Goal: Task Accomplishment & Management: Use online tool/utility

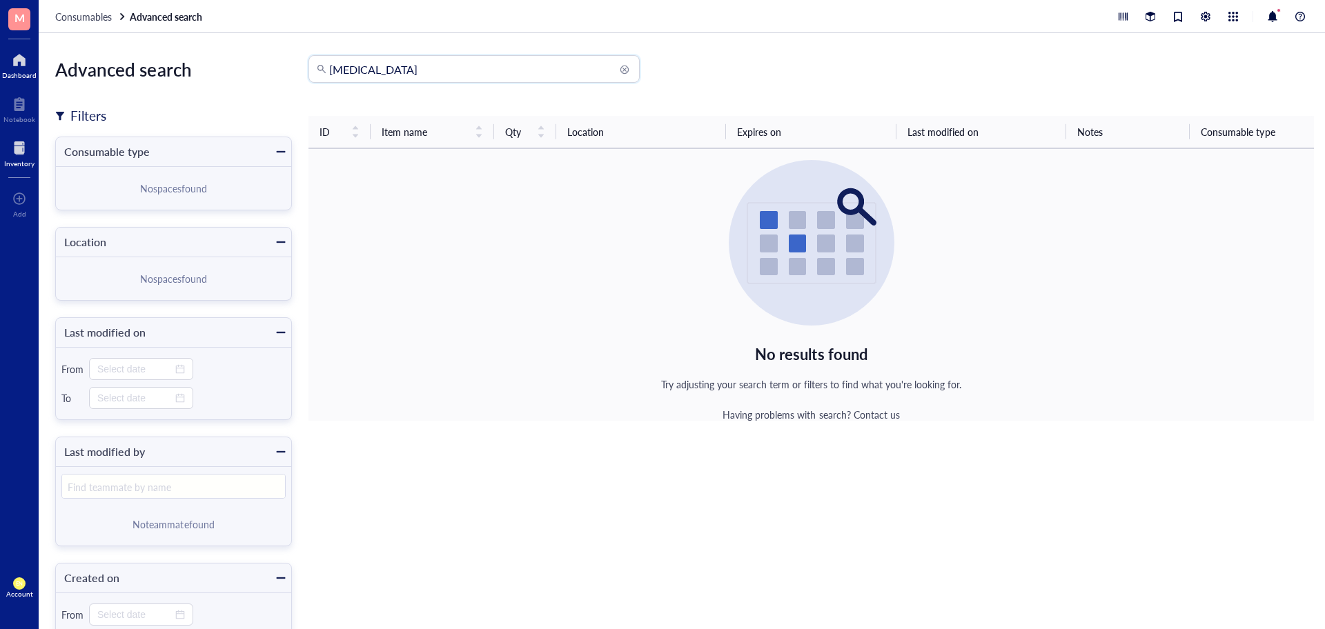
click at [14, 53] on div at bounding box center [19, 60] width 35 height 22
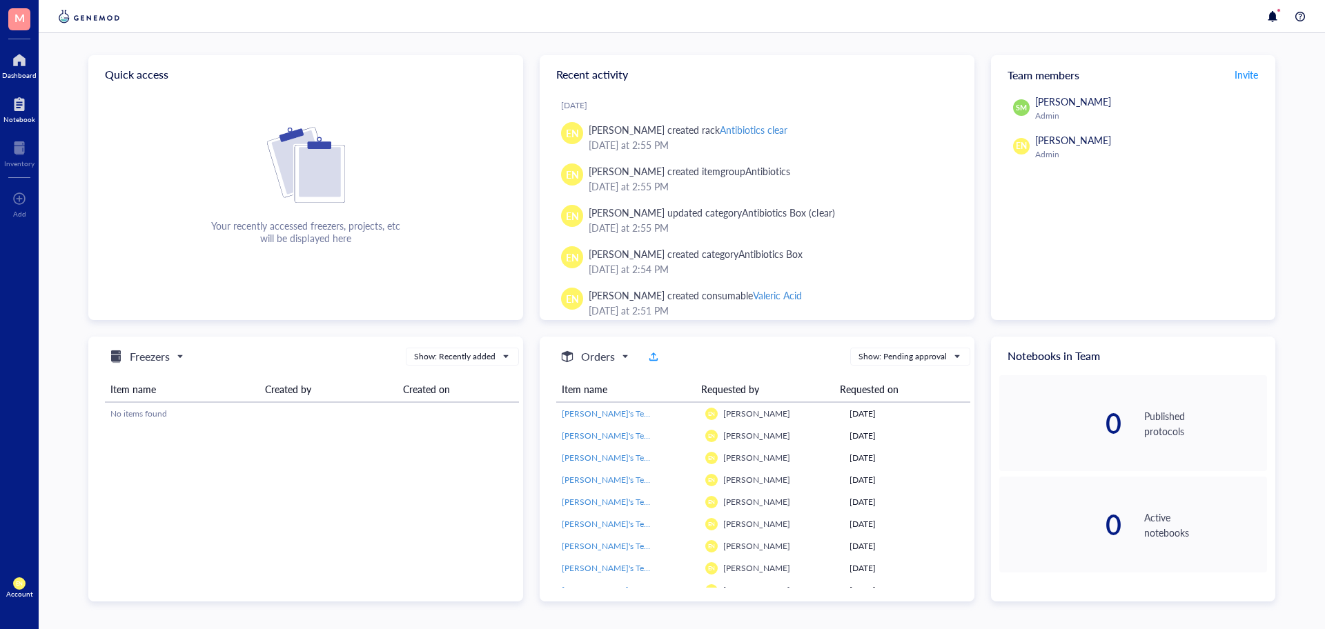
click at [9, 102] on div at bounding box center [19, 104] width 32 height 22
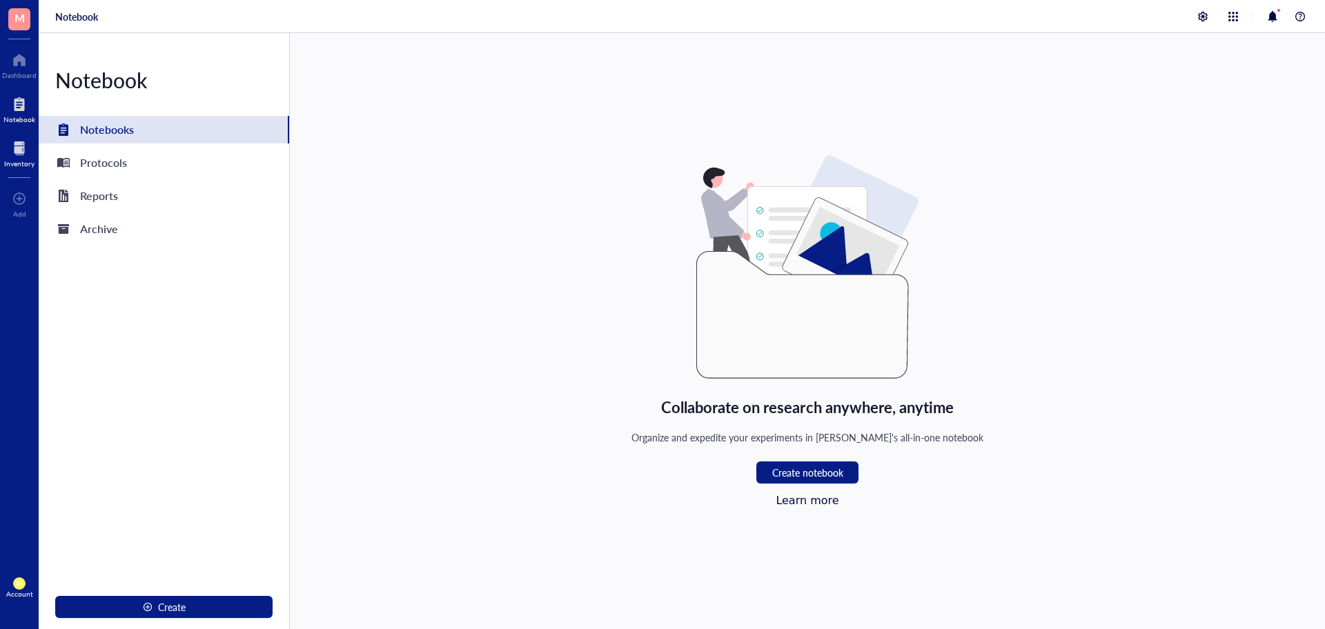
click at [17, 143] on div at bounding box center [19, 148] width 30 height 22
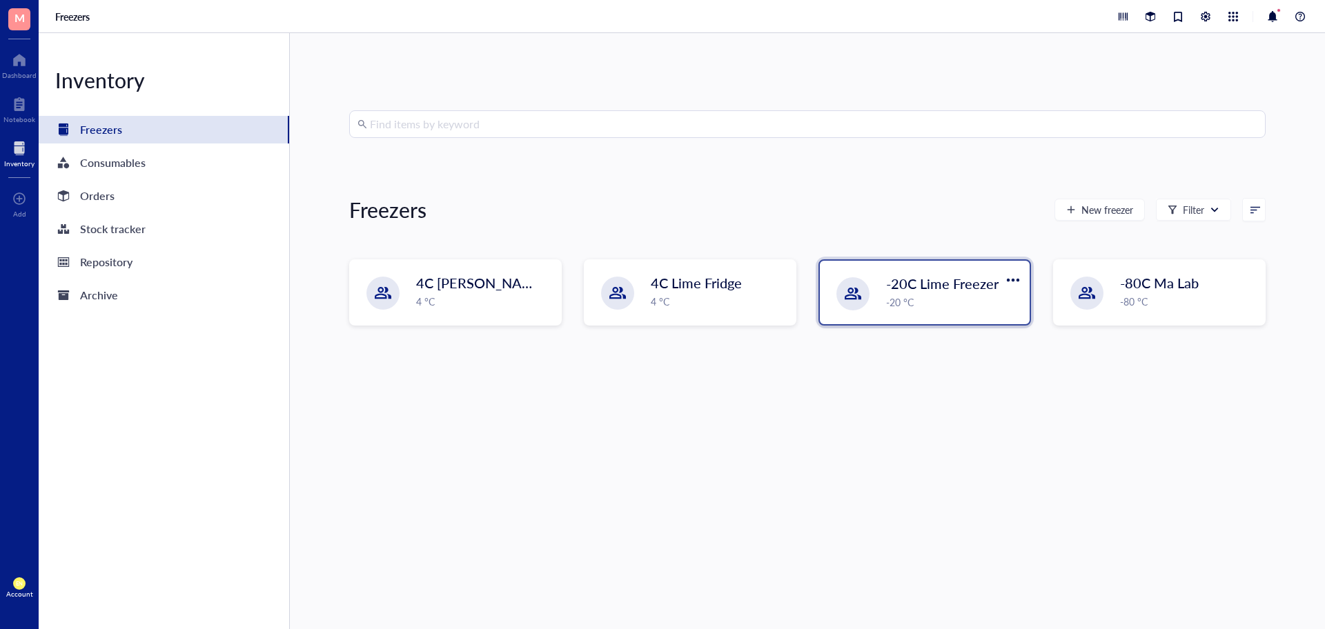
click at [955, 315] on div "-20C Lime Freezer -20 °C" at bounding box center [925, 292] width 210 height 63
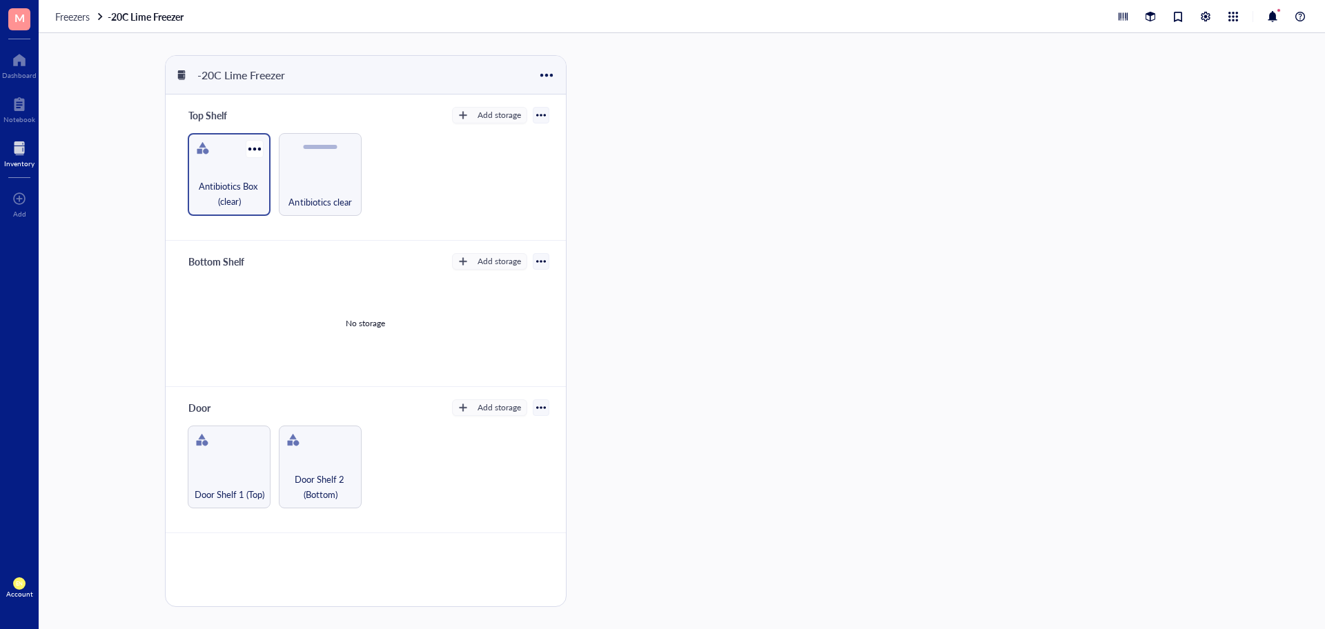
click at [235, 177] on div "Antibiotics Box (clear)" at bounding box center [229, 174] width 83 height 83
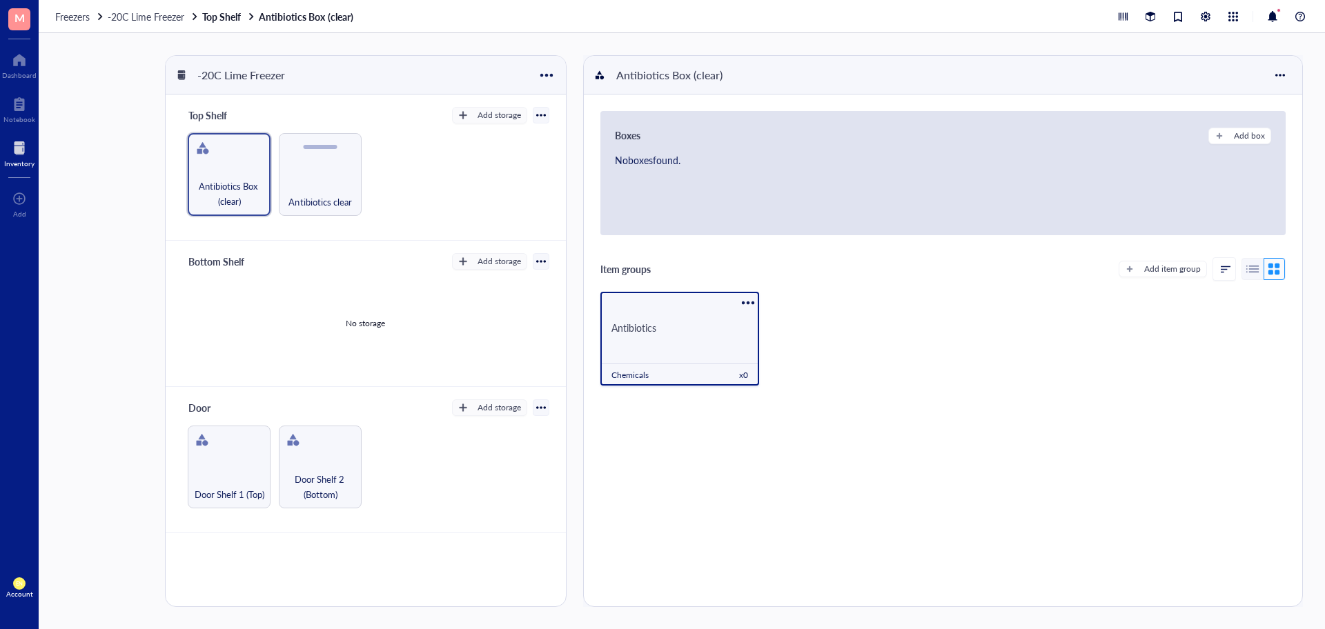
click at [667, 306] on div "Antibiotics" at bounding box center [679, 328] width 159 height 46
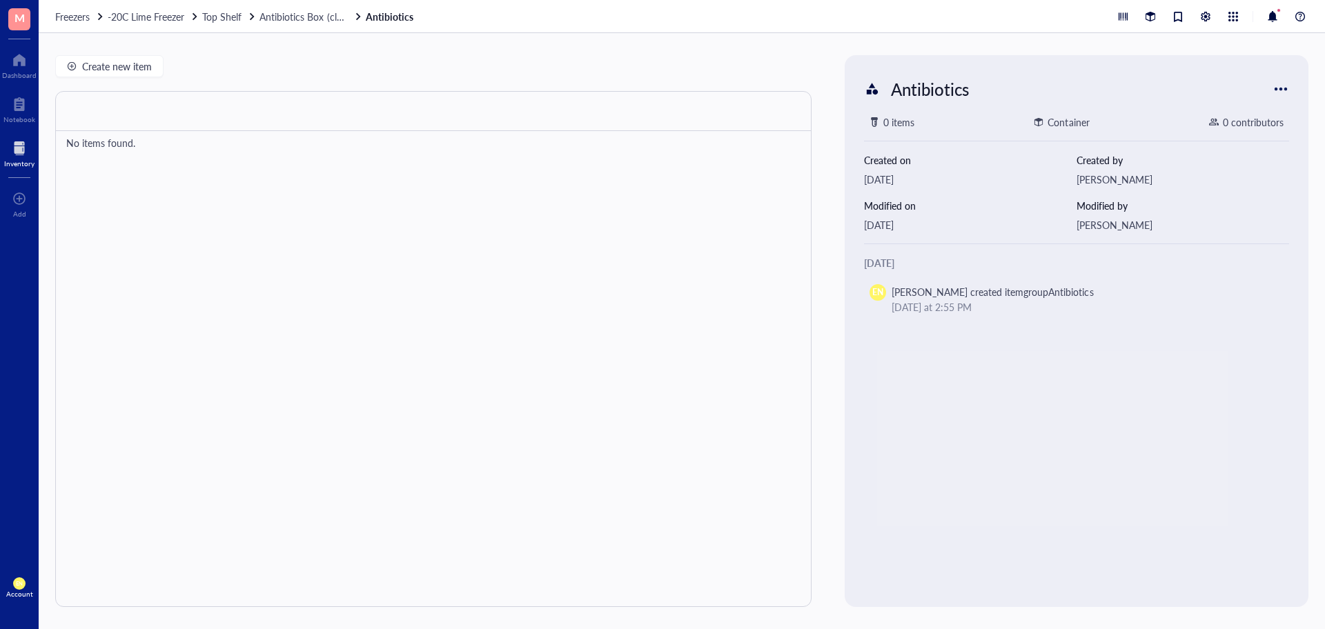
click at [1281, 86] on div at bounding box center [1281, 89] width 22 height 22
click at [1170, 107] on div "Antibiotics 0 items Container 0 contributors Created on [DATE] Created by [PERS…" at bounding box center [1076, 331] width 453 height 541
click at [460, 202] on div at bounding box center [433, 349] width 756 height 516
click at [92, 69] on span "Create new item" at bounding box center [117, 66] width 70 height 11
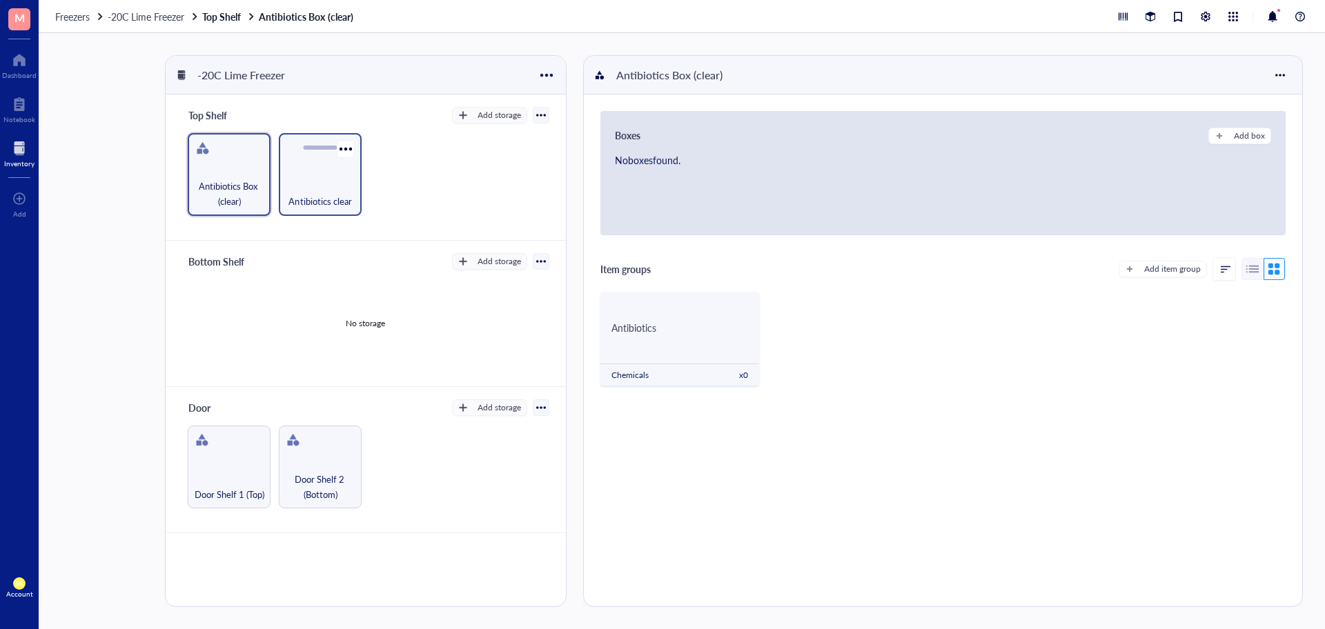
click at [293, 171] on div "Antibiotics clear" at bounding box center [320, 174] width 83 height 83
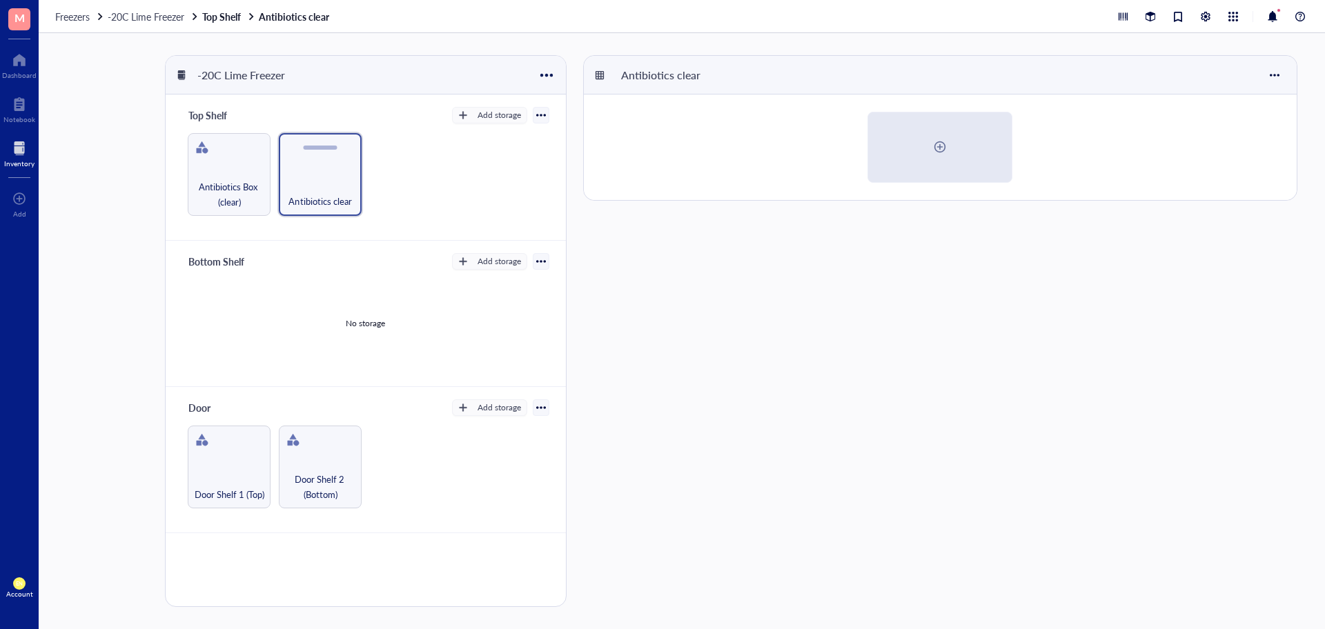
click at [612, 279] on div "Antibiotics clear" at bounding box center [943, 331] width 720 height 552
click at [1284, 79] on div at bounding box center [1275, 75] width 22 height 22
click at [1204, 193] on div at bounding box center [940, 148] width 713 height 106
click at [930, 158] on div at bounding box center [940, 147] width 142 height 68
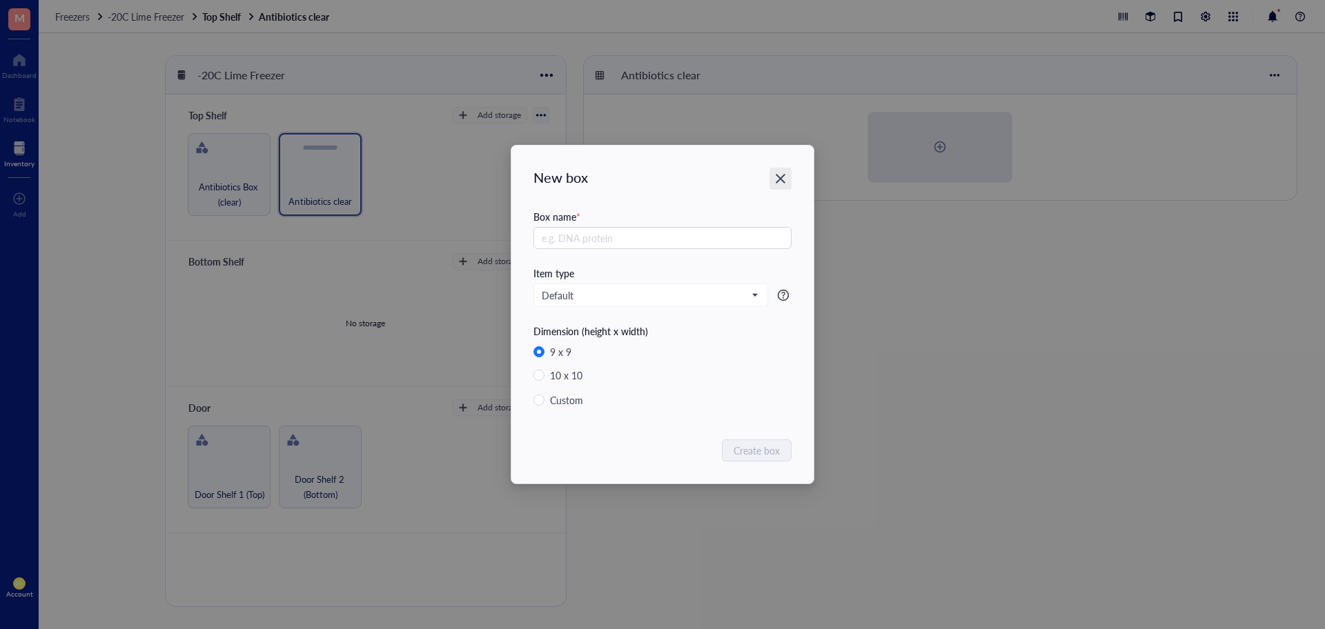
click at [781, 177] on icon "Close" at bounding box center [780, 179] width 13 height 13
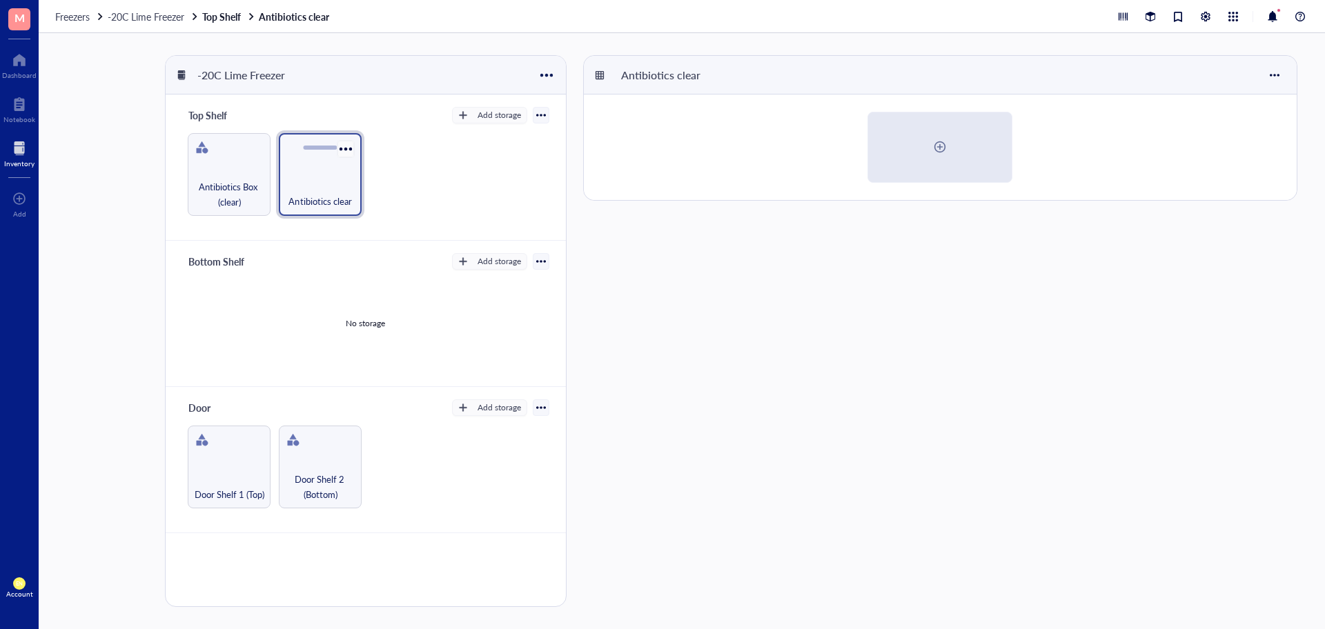
drag, startPoint x: 333, startPoint y: 166, endPoint x: 349, endPoint y: 149, distance: 23.4
click at [349, 149] on div at bounding box center [345, 149] width 20 height 20
click at [663, 328] on div "Antibiotics clear" at bounding box center [943, 331] width 720 height 552
click at [233, 162] on div "Antibiotics Box (clear)" at bounding box center [229, 174] width 83 height 83
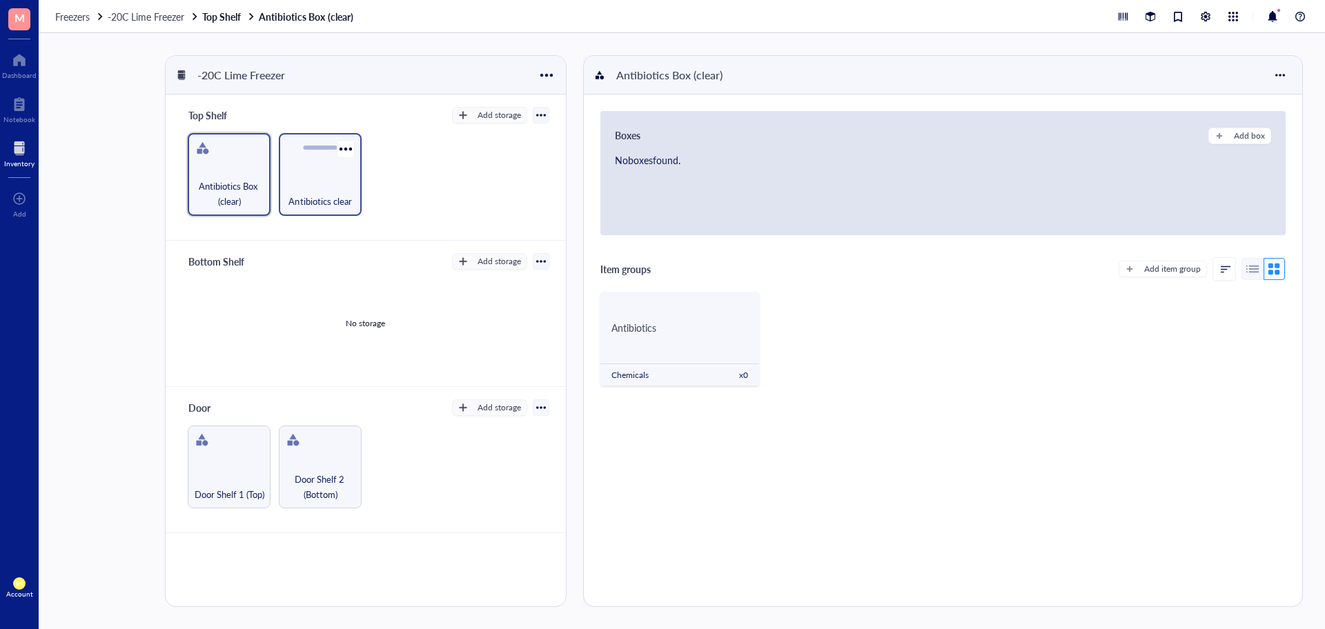
click at [323, 159] on div "Antibiotics clear" at bounding box center [320, 174] width 83 height 83
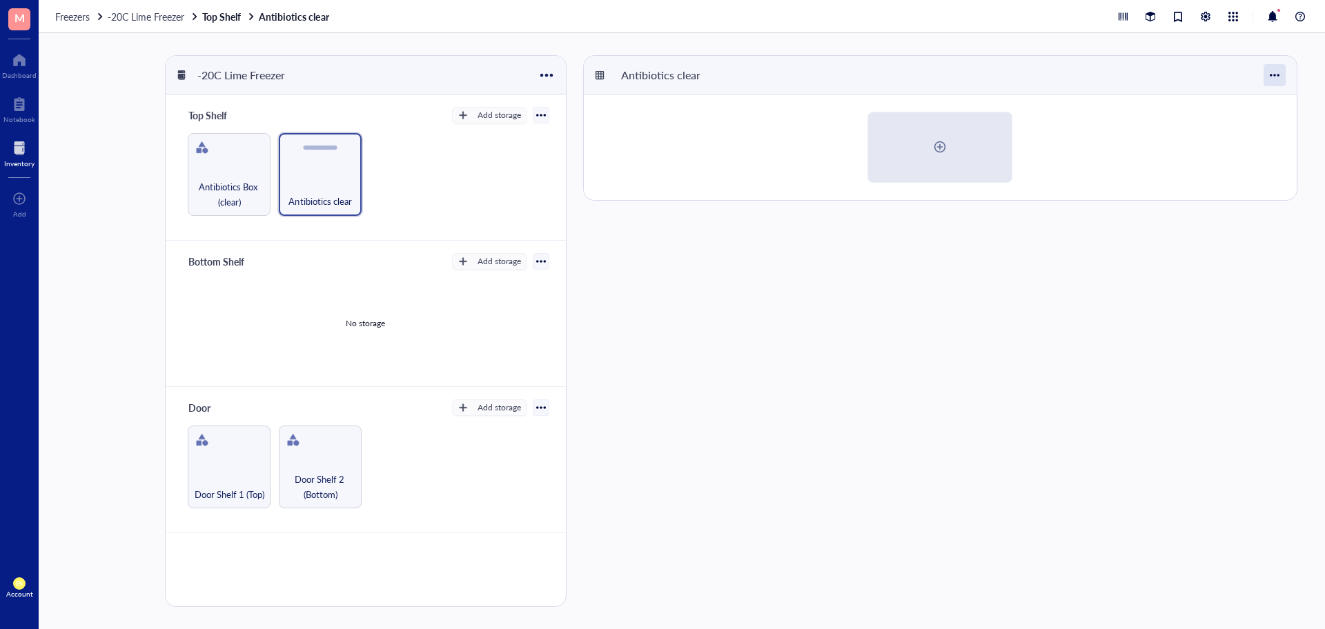
click at [1273, 77] on div at bounding box center [1275, 75] width 22 height 22
click at [1073, 172] on div at bounding box center [940, 148] width 713 height 106
click at [910, 160] on div at bounding box center [940, 147] width 142 height 68
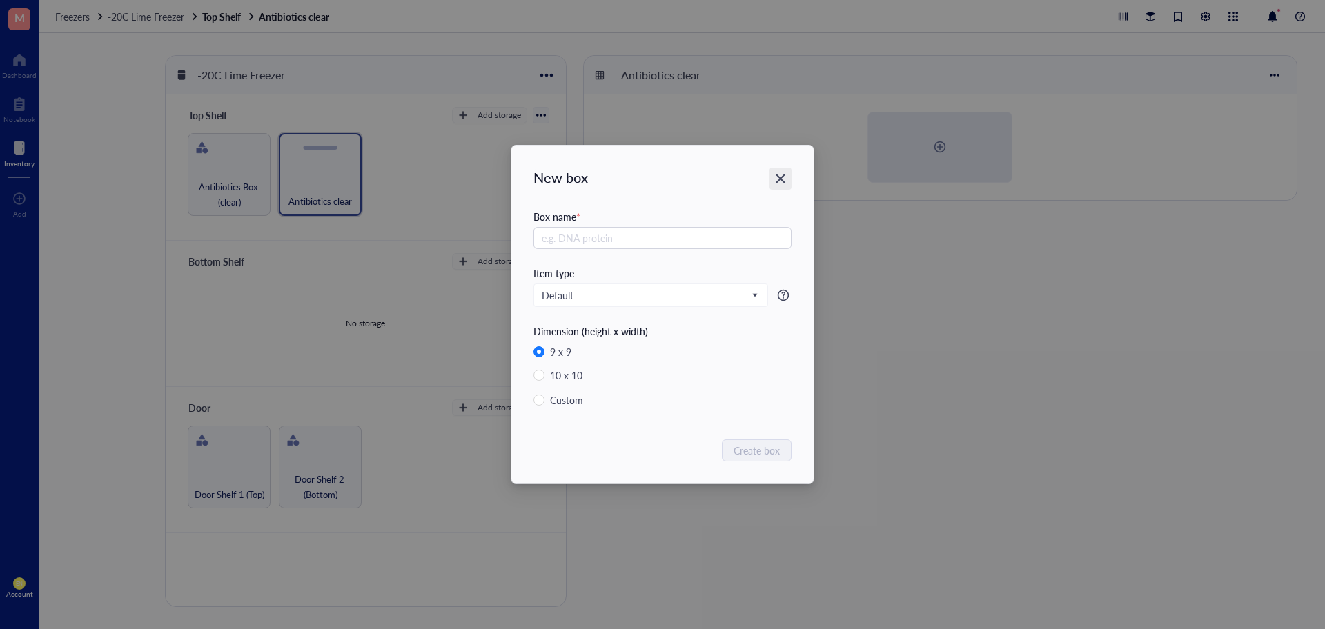
click at [787, 173] on div "Close" at bounding box center [781, 179] width 22 height 22
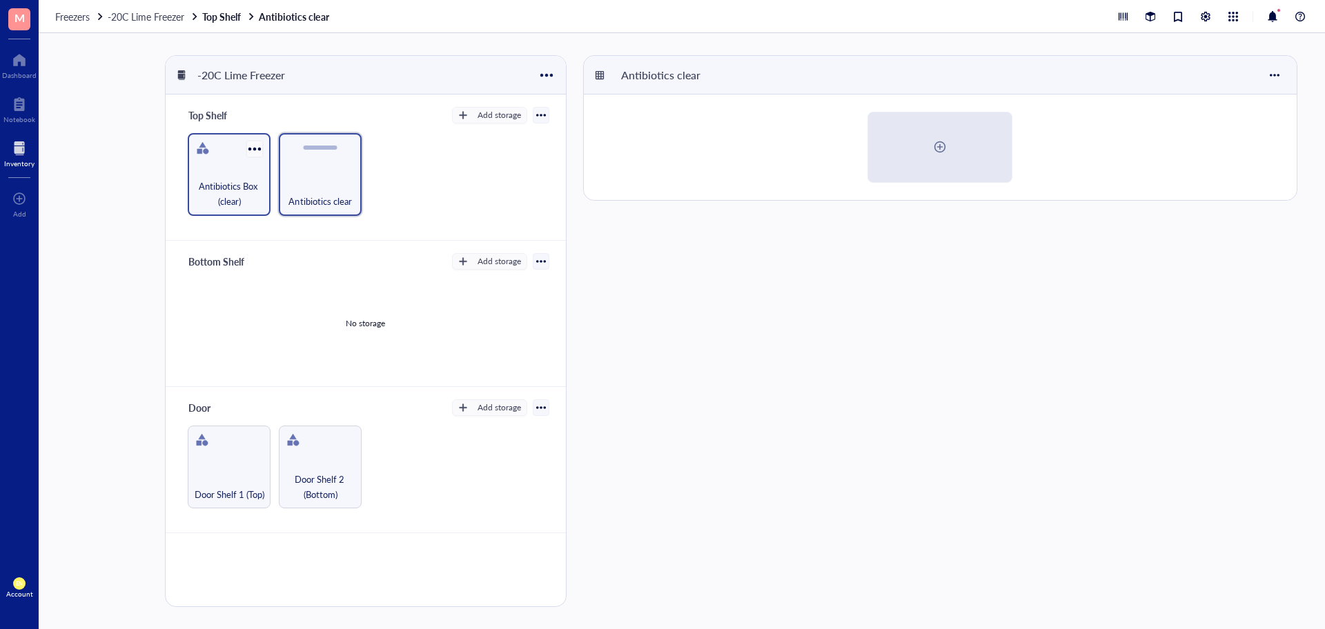
click at [251, 149] on div at bounding box center [254, 149] width 20 height 20
click at [756, 356] on div "Antibiotics clear" at bounding box center [943, 331] width 720 height 552
click at [203, 171] on div "Antibiotics Box (clear)" at bounding box center [229, 174] width 83 height 83
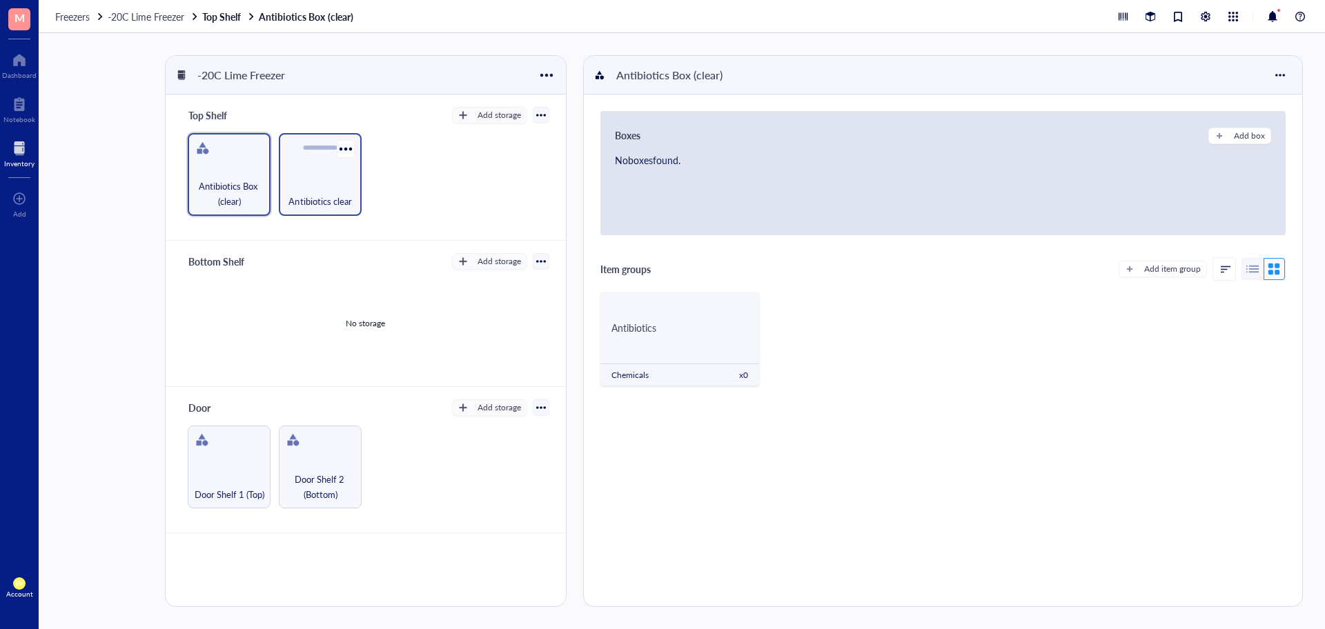
click at [299, 175] on div "Antibiotics clear" at bounding box center [320, 174] width 83 height 83
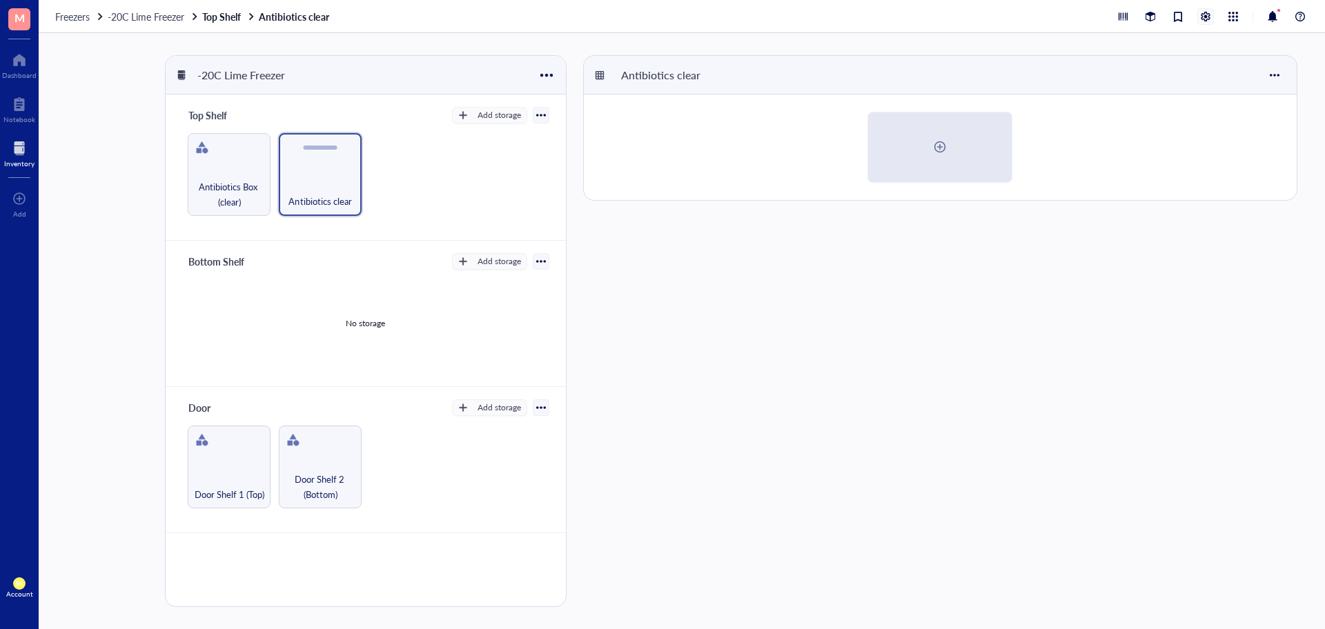
click at [1206, 21] on div at bounding box center [1205, 16] width 15 height 15
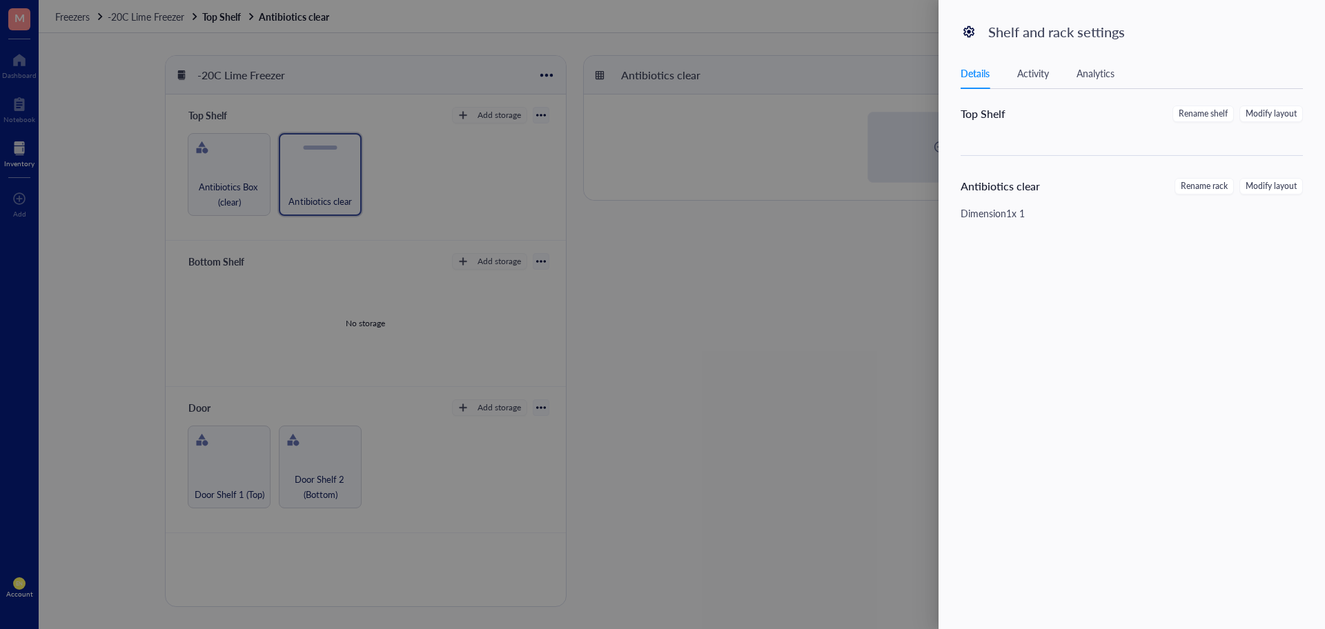
click at [1064, 179] on div "Antibiotics clear" at bounding box center [1042, 186] width 163 height 17
click at [996, 228] on div "Antibiotics clear Rename rack Modify layout Dimension 1 x 1" at bounding box center [1140, 210] width 359 height 65
click at [1264, 115] on span "Modify layout" at bounding box center [1271, 114] width 51 height 13
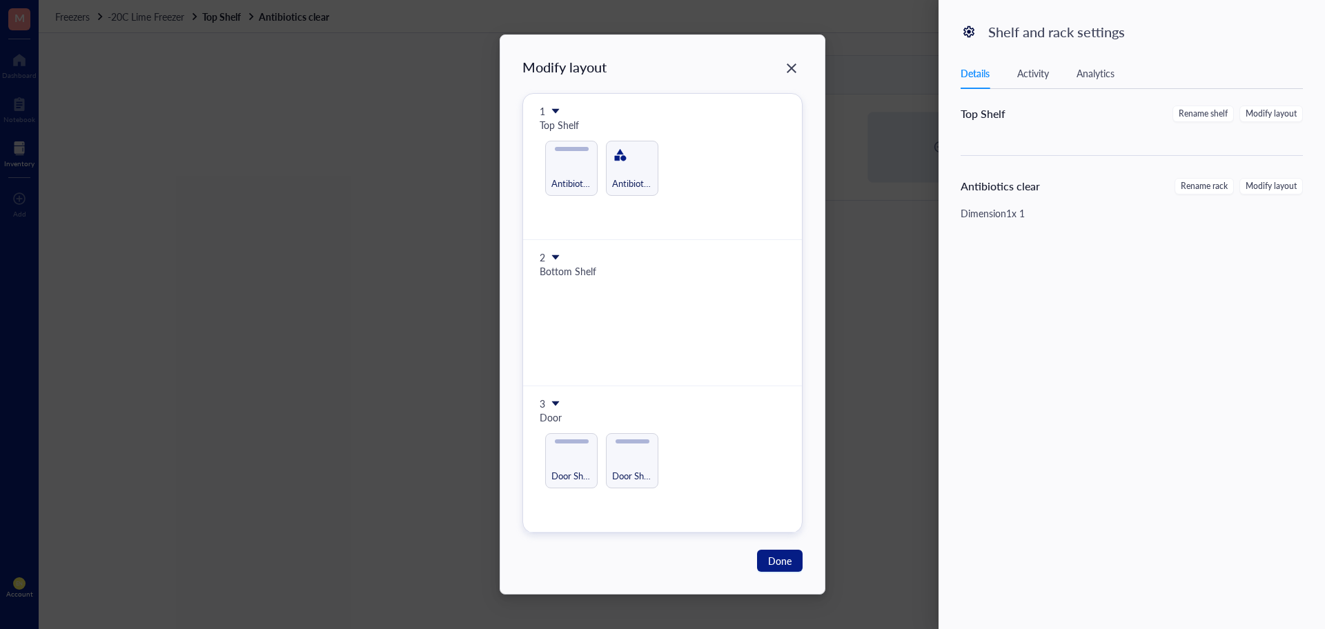
click at [1264, 115] on div "Modify layout 1 Top Shelf Antibiotics Box (clear) Antibiotics clear 2 Bottom Sh…" at bounding box center [662, 314] width 1325 height 629
click at [618, 161] on div "Modify layout 1 Top Shelf Antibiotics Box (clear) Antibiotics clear 2 Bottom Sh…" at bounding box center [662, 295] width 280 height 476
click at [785, 72] on icon "Close" at bounding box center [791, 68] width 13 height 13
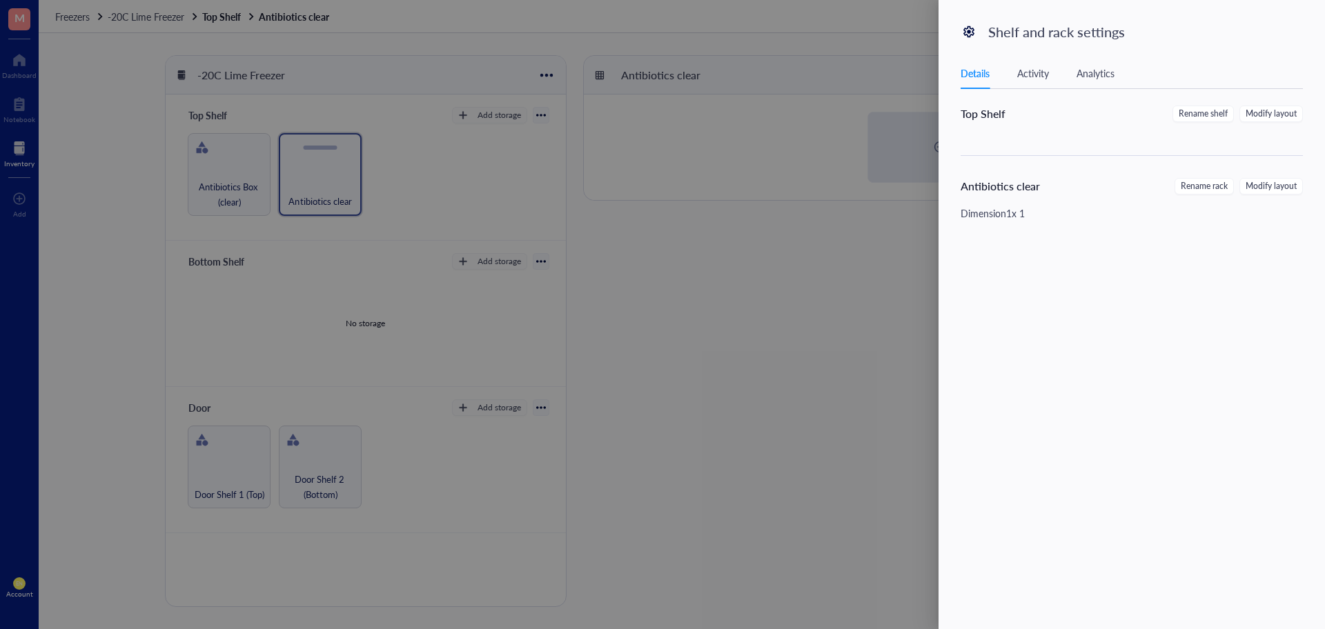
click at [827, 366] on div at bounding box center [662, 314] width 1325 height 629
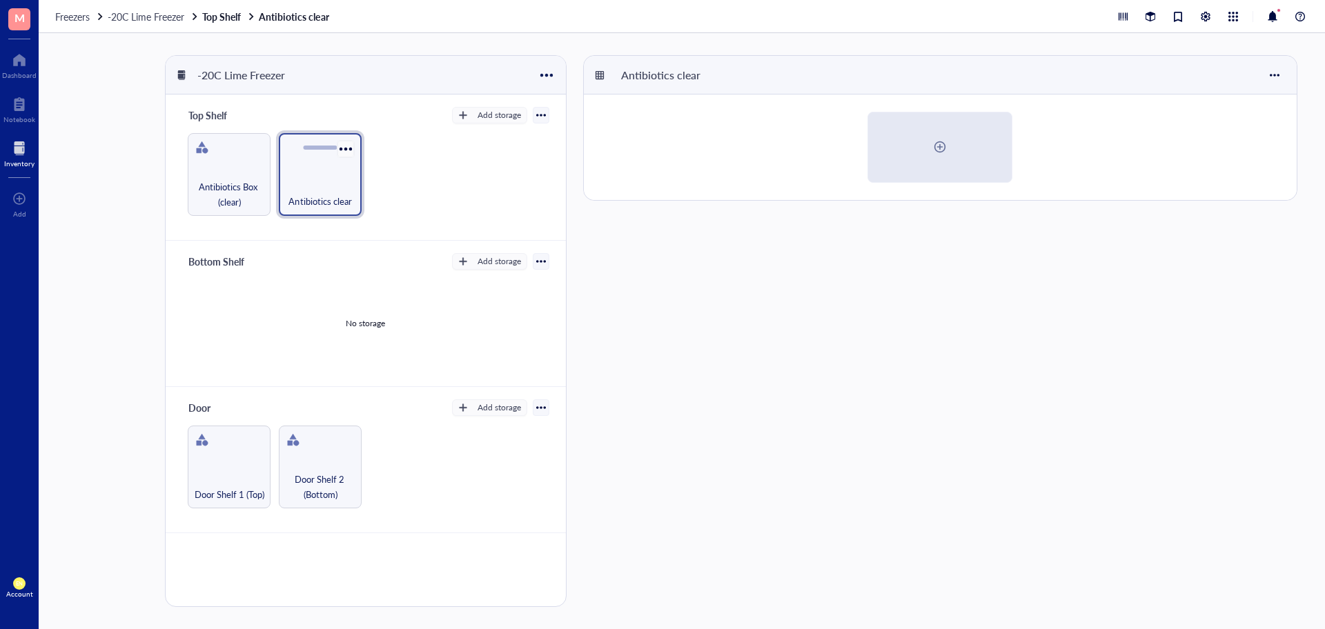
drag, startPoint x: 340, startPoint y: 188, endPoint x: 344, endPoint y: 151, distance: 36.7
click at [344, 151] on div at bounding box center [345, 149] width 20 height 20
click at [351, 175] on icon at bounding box center [352, 173] width 10 height 10
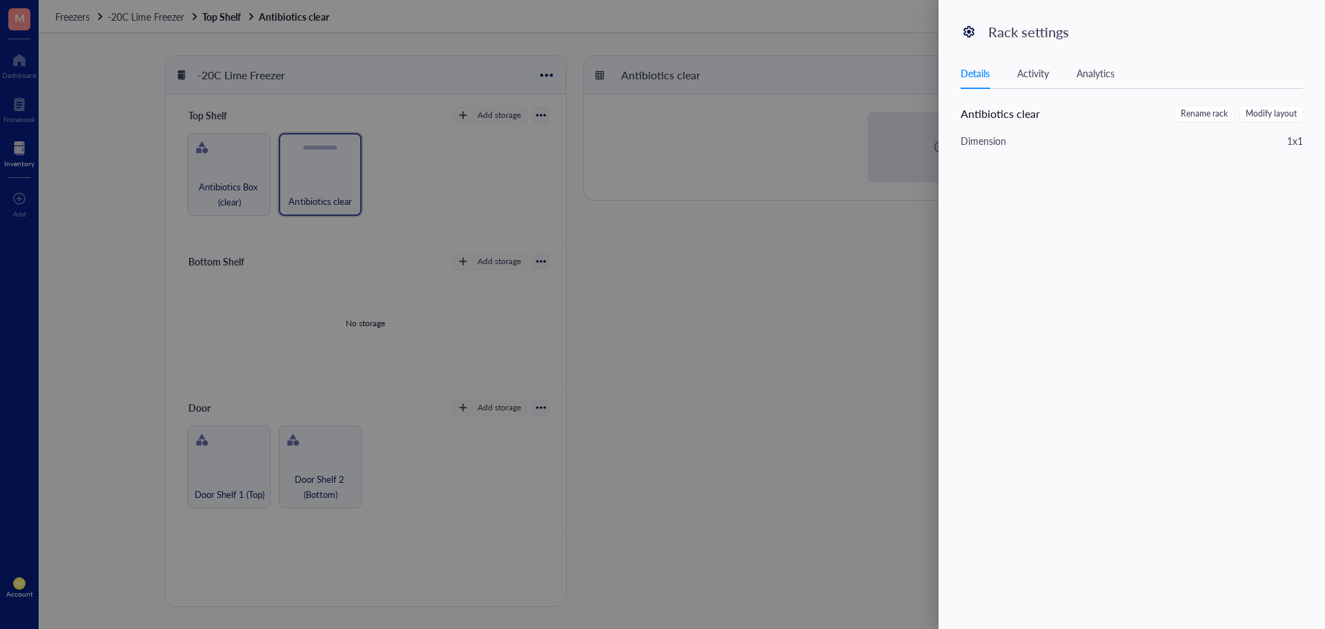
click at [1039, 66] on div "Activity" at bounding box center [1033, 73] width 32 height 15
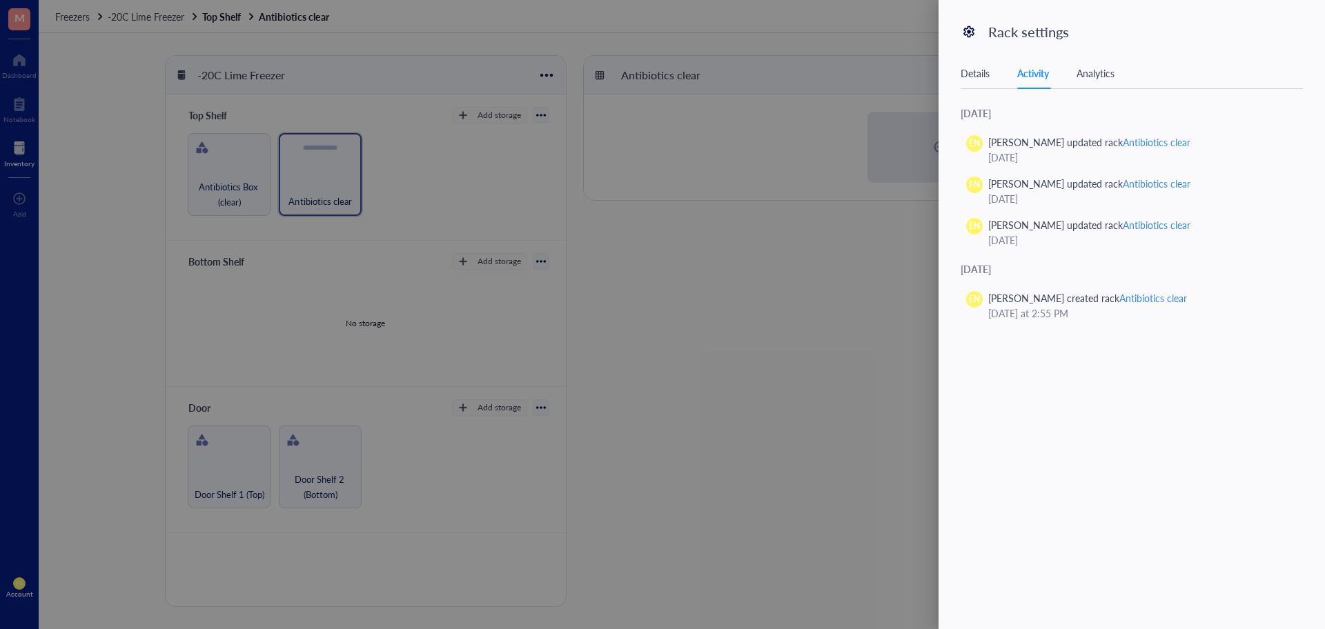
click at [1086, 73] on div "Analytics" at bounding box center [1096, 73] width 38 height 15
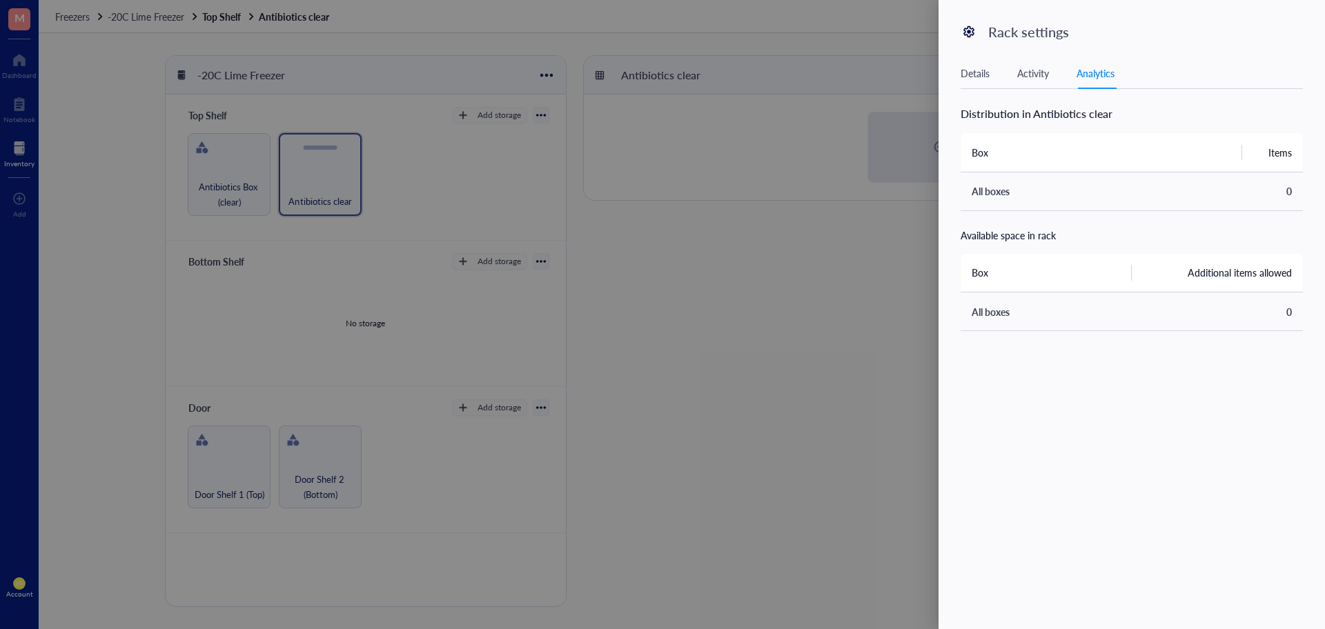
click at [782, 386] on div at bounding box center [662, 314] width 1325 height 629
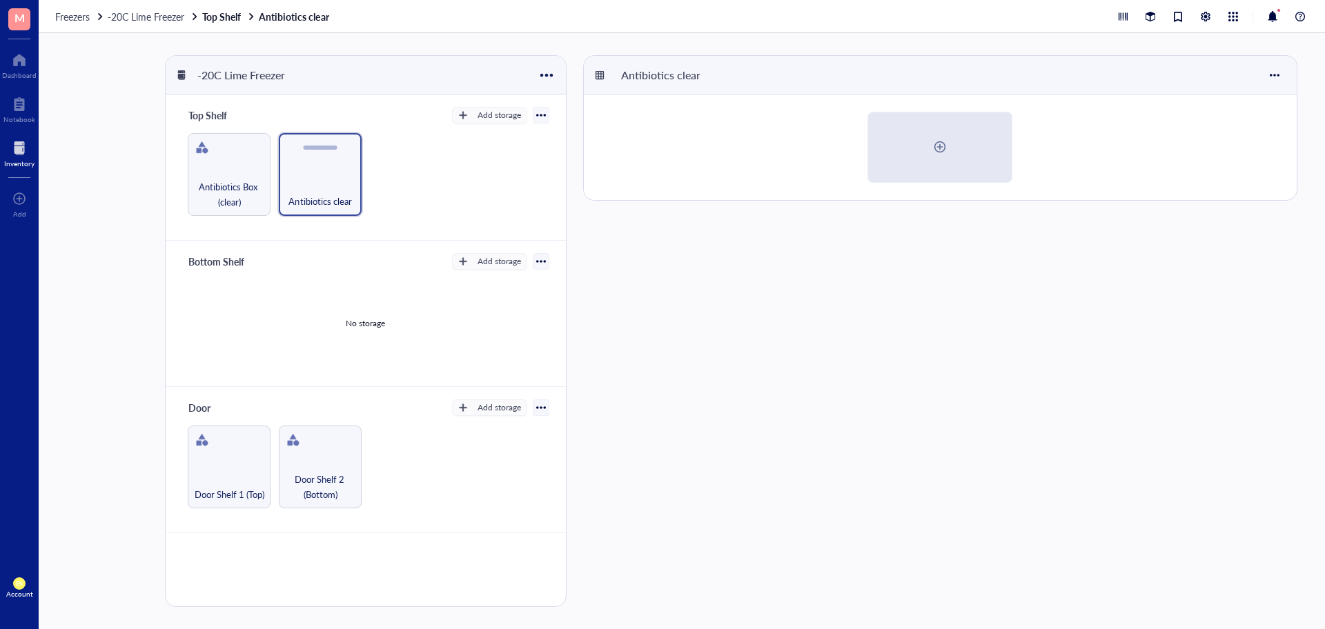
click at [349, 160] on div "Antibiotics clear" at bounding box center [320, 174] width 83 height 83
click at [348, 153] on div at bounding box center [345, 149] width 20 height 20
click at [357, 196] on div "Restore Box" at bounding box center [386, 195] width 79 height 12
click at [326, 164] on div "Antibiotics clear" at bounding box center [320, 174] width 83 height 83
click at [467, 116] on div "button" at bounding box center [463, 115] width 10 height 10
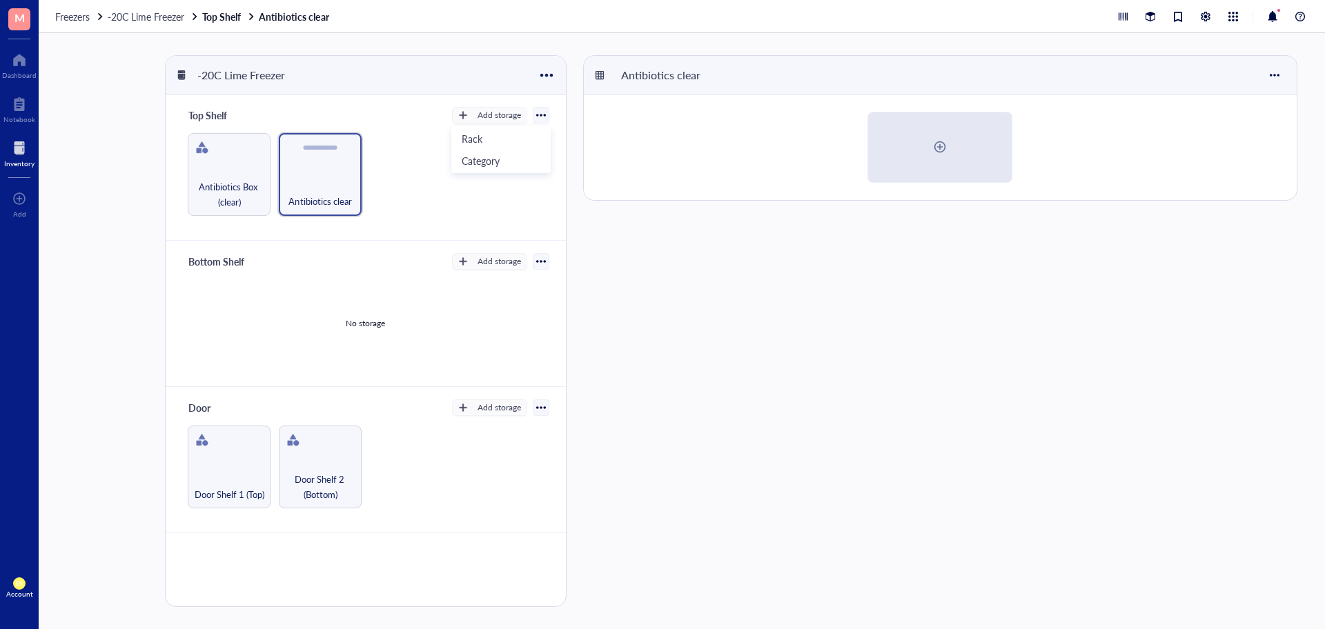
click at [612, 299] on div "Antibiotics clear" at bounding box center [943, 331] width 720 height 552
click at [291, 155] on div "Antibiotics clear" at bounding box center [320, 174] width 83 height 83
click at [545, 117] on div at bounding box center [541, 115] width 10 height 10
click at [656, 282] on div "Antibiotics clear" at bounding box center [943, 331] width 720 height 552
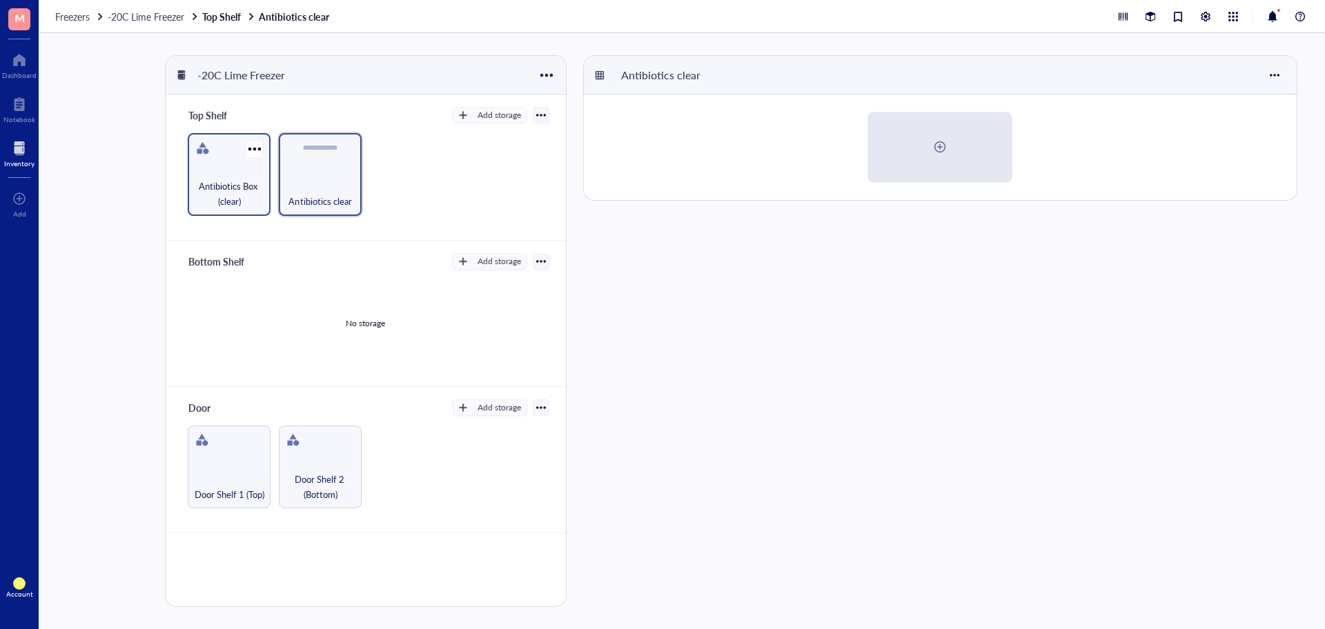
click at [211, 154] on div at bounding box center [203, 148] width 22 height 22
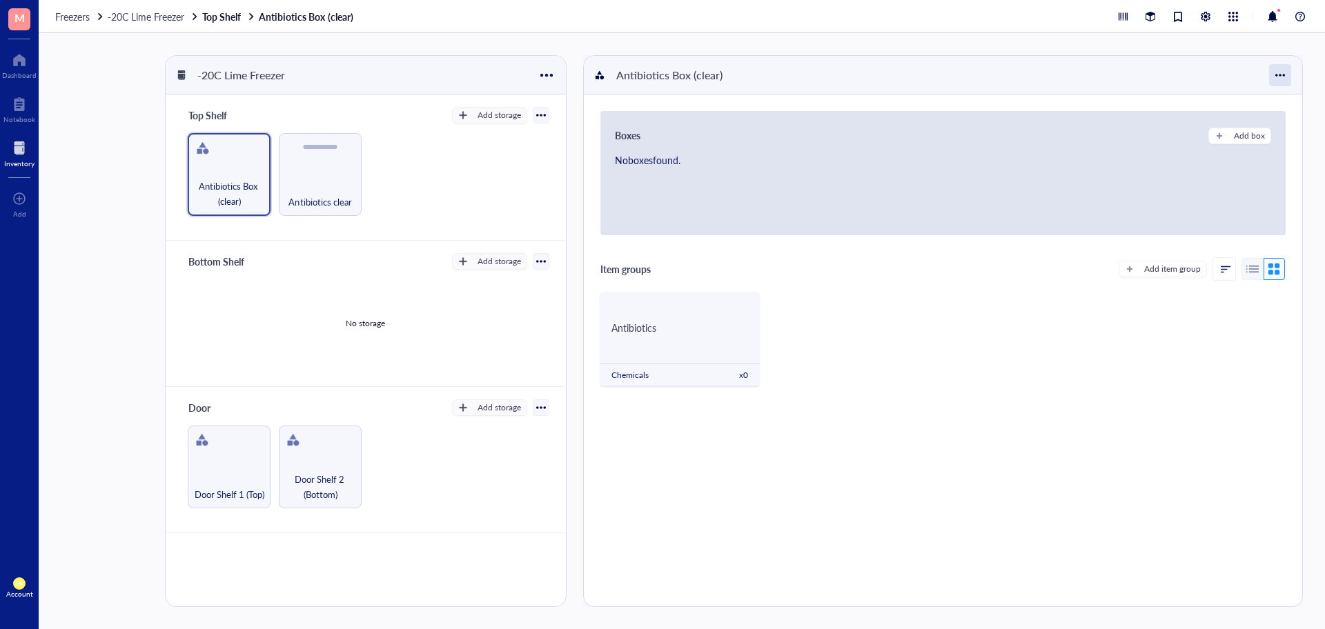
click at [1282, 76] on div at bounding box center [1280, 75] width 22 height 22
click at [1205, 16] on div at bounding box center [1205, 16] width 15 height 15
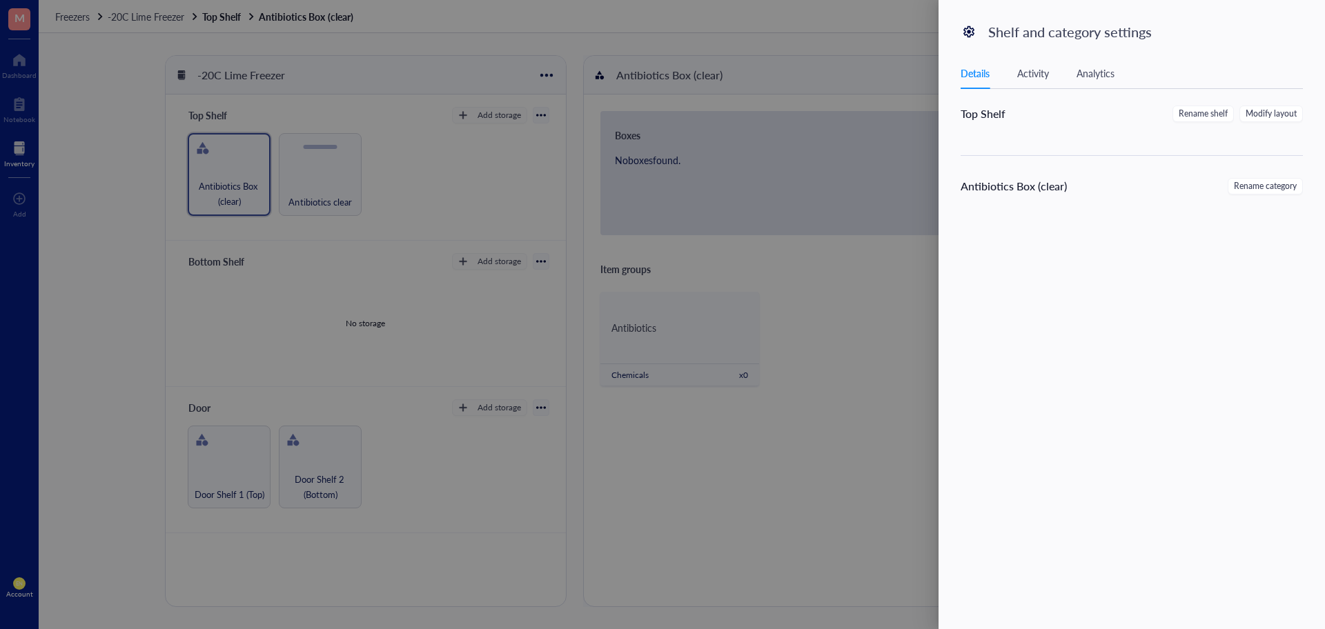
click at [1044, 67] on div "Activity" at bounding box center [1033, 73] width 32 height 15
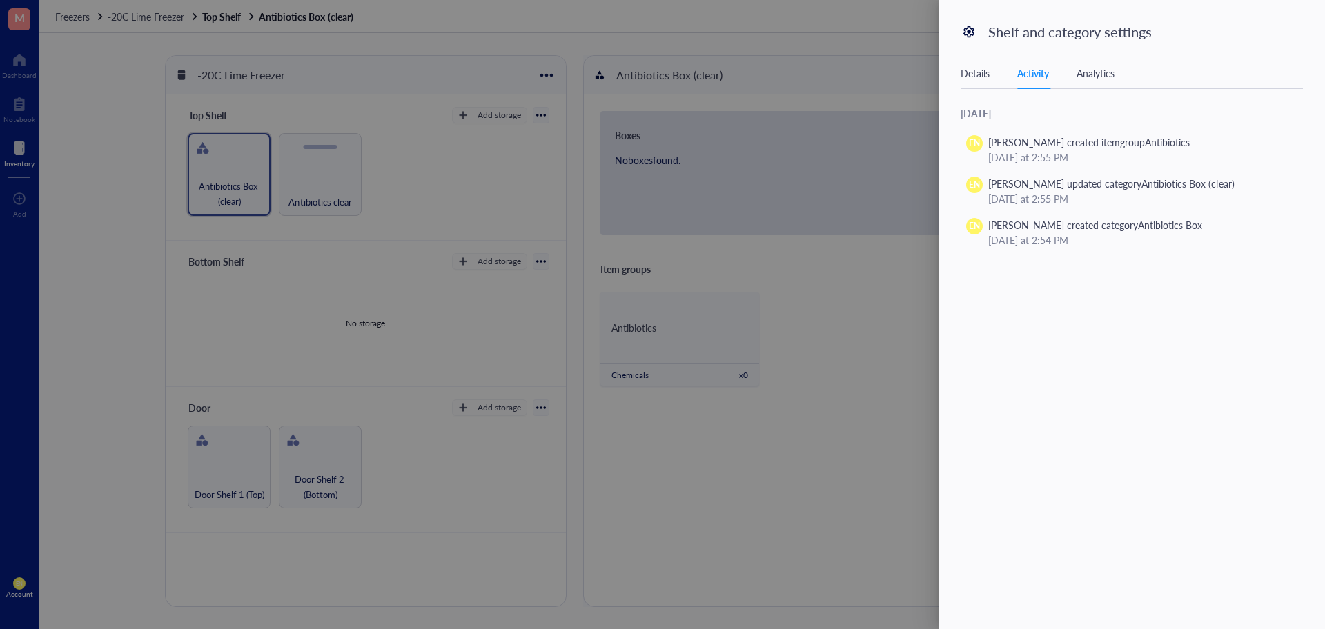
click at [1093, 73] on div "Analytics" at bounding box center [1096, 73] width 38 height 15
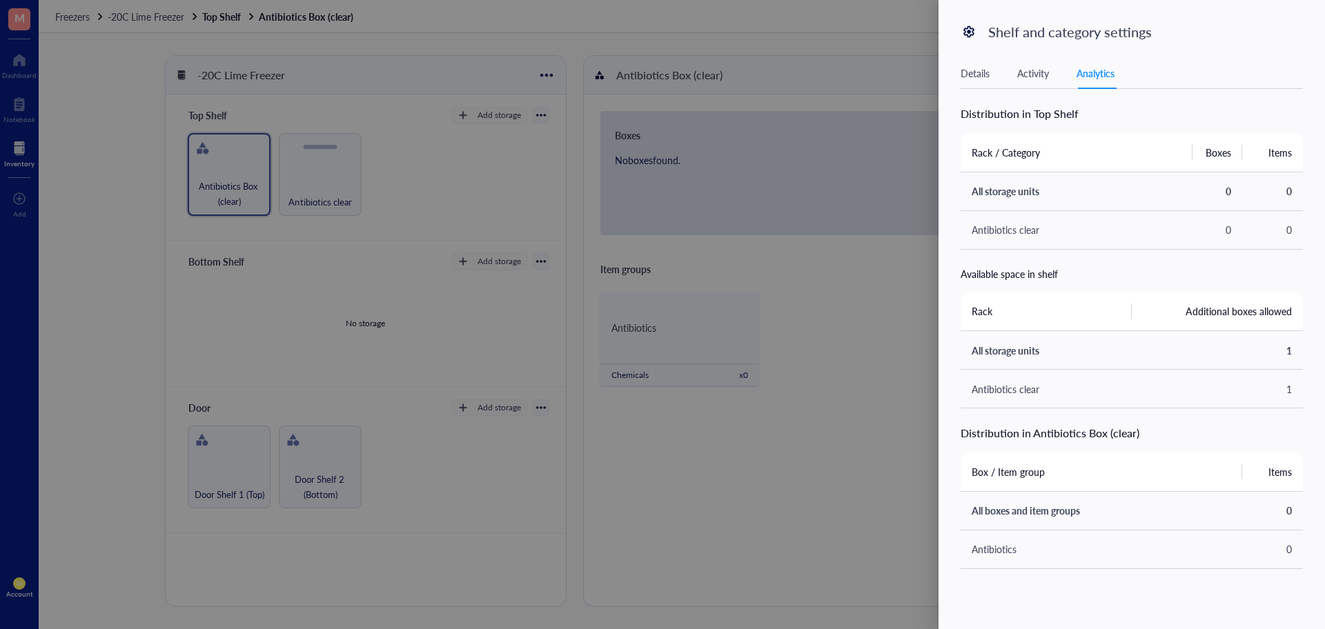
click at [822, 313] on div at bounding box center [662, 314] width 1325 height 629
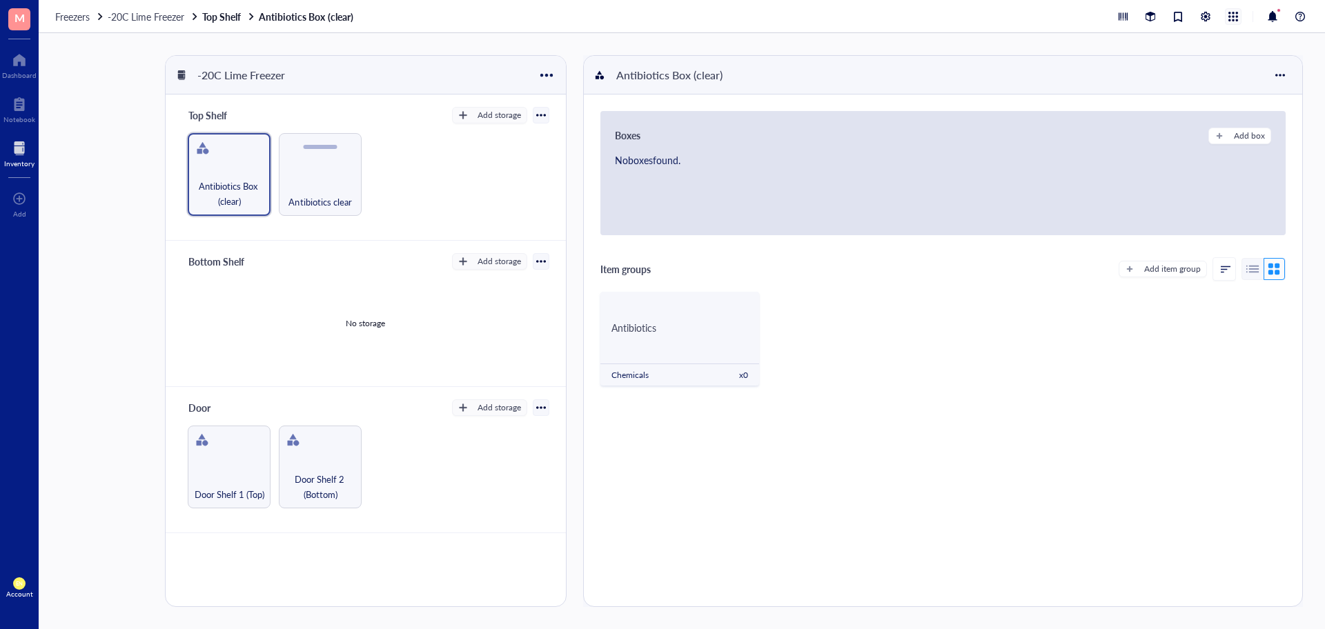
click at [1236, 19] on div at bounding box center [1233, 16] width 15 height 15
click at [1270, 12] on div at bounding box center [1272, 16] width 17 height 17
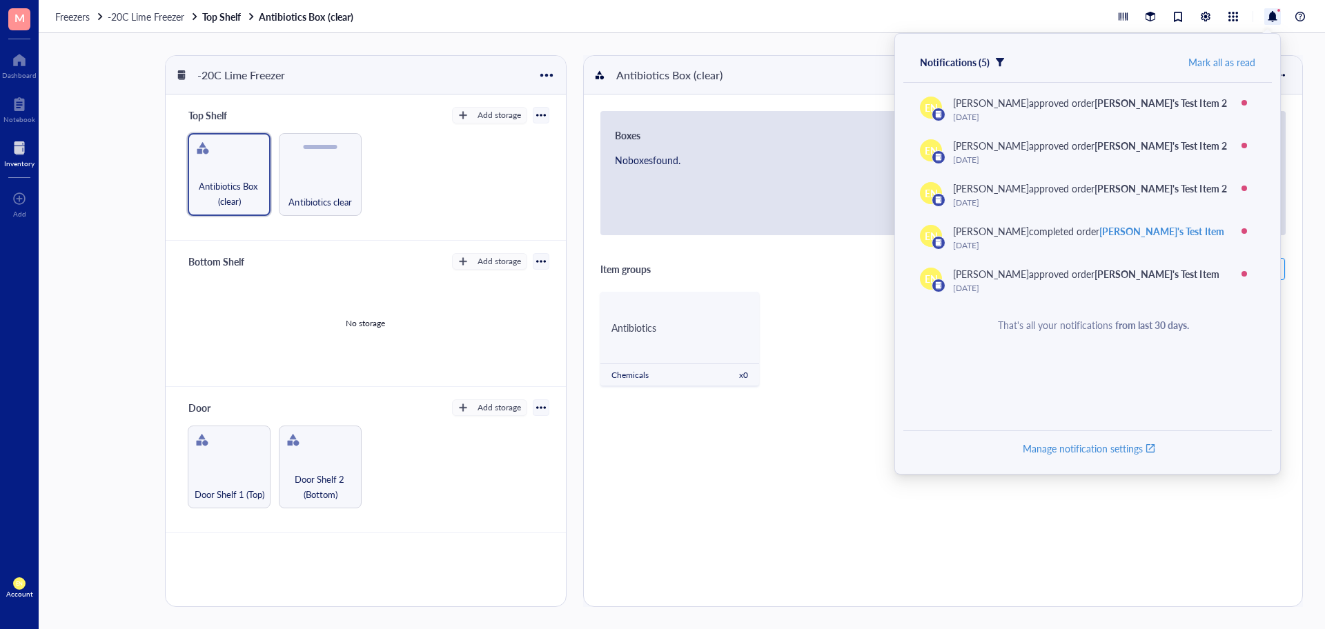
click at [865, 385] on div "Antibiotics Chemicals x 0" at bounding box center [942, 344] width 685 height 105
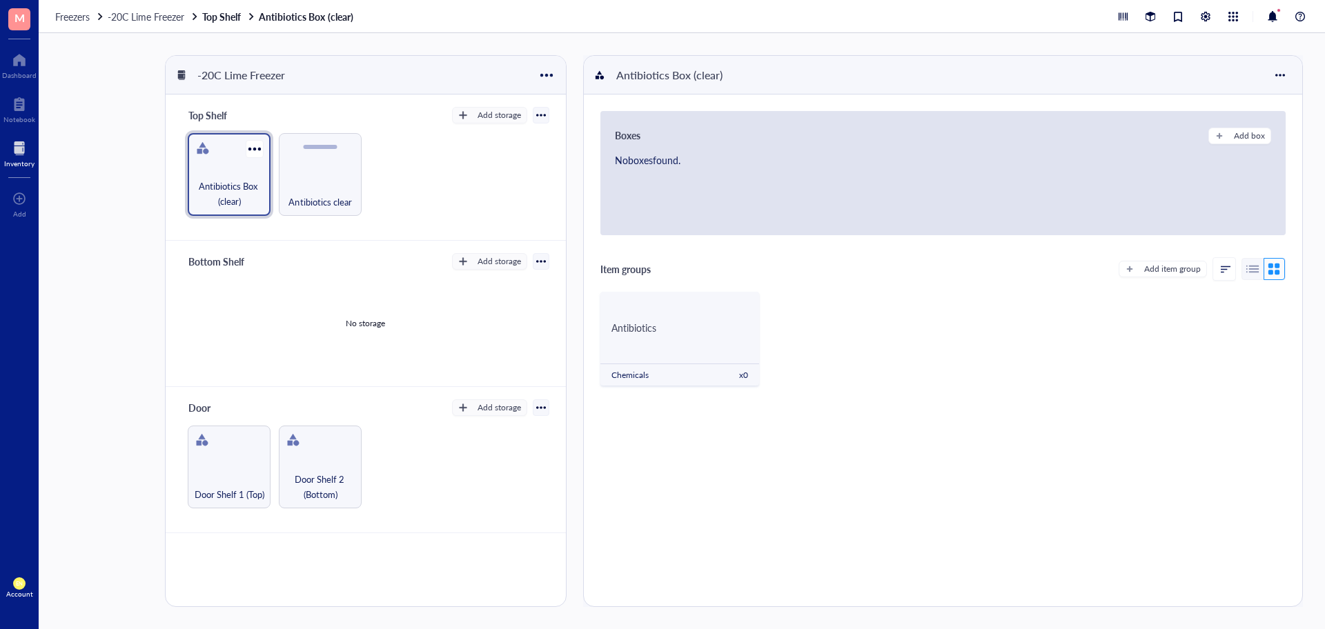
click at [259, 138] on div "Antibiotics Box (clear)" at bounding box center [229, 174] width 83 height 83
click at [257, 138] on div "Antibiotics Box (clear)" at bounding box center [229, 174] width 83 height 83
click at [237, 158] on div "Antibiotics Box (clear)" at bounding box center [229, 174] width 83 height 83
click at [260, 150] on div at bounding box center [254, 149] width 20 height 20
click at [273, 239] on div "Archive" at bounding box center [287, 245] width 32 height 12
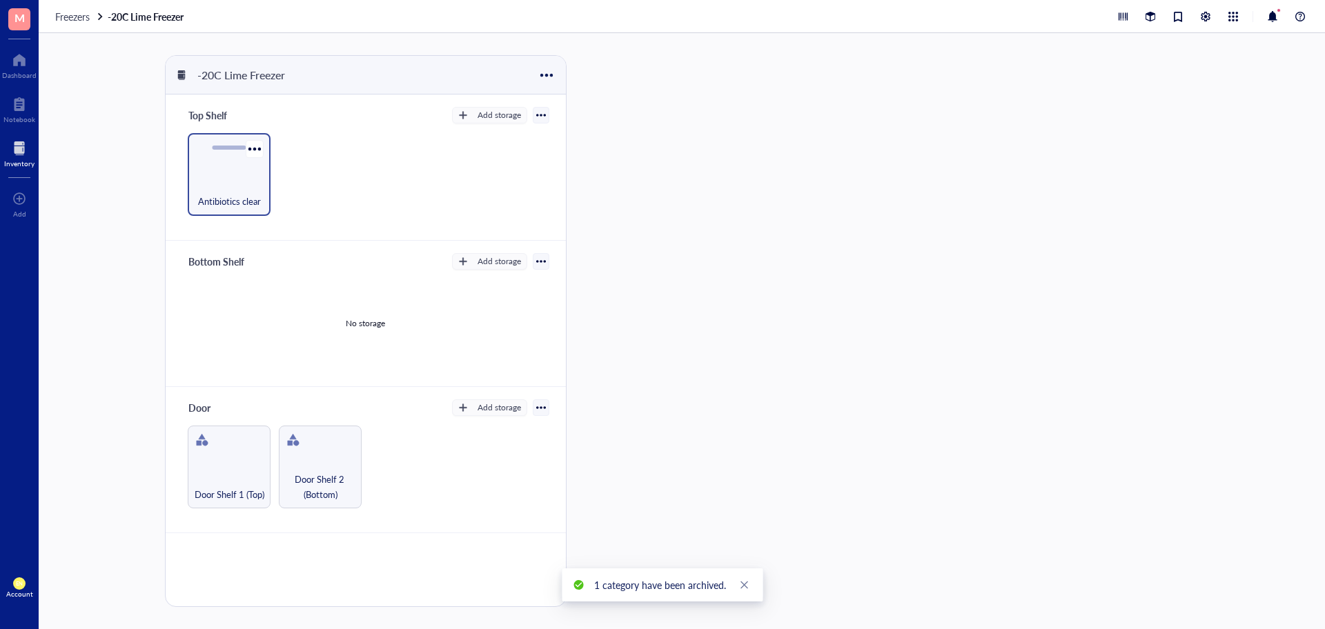
click at [248, 183] on div "Antibiotics clear" at bounding box center [229, 194] width 69 height 30
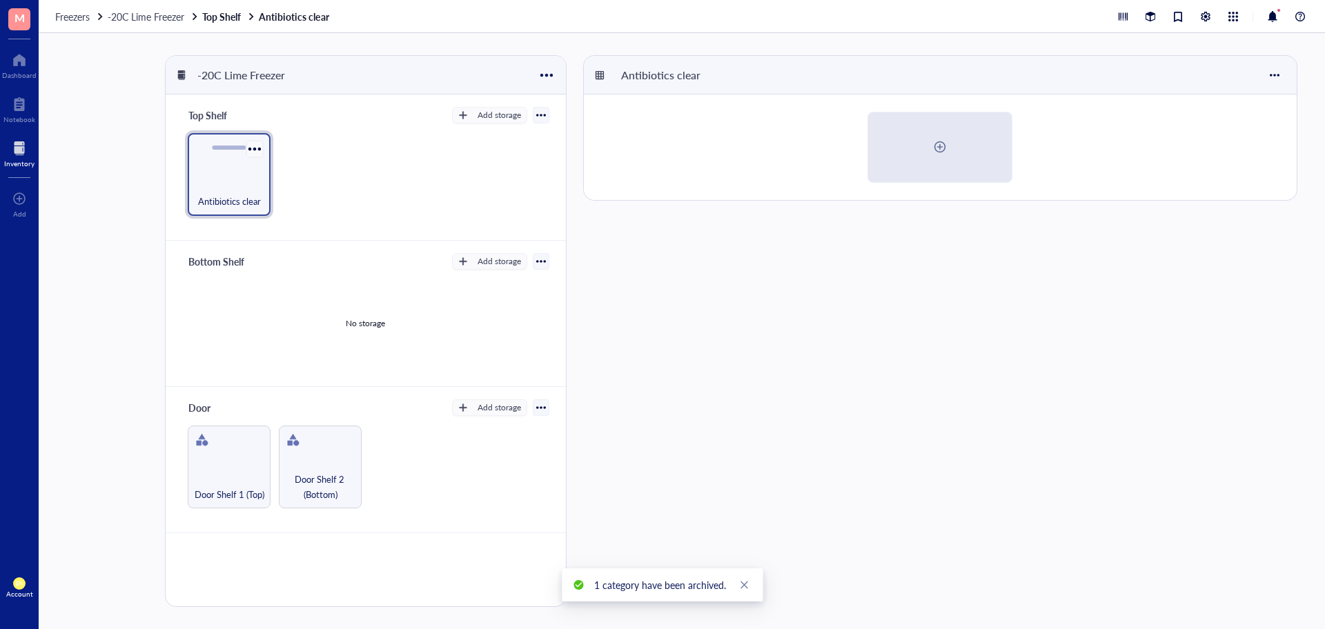
click at [255, 148] on div at bounding box center [254, 149] width 20 height 20
click at [273, 217] on div "Archive" at bounding box center [287, 223] width 32 height 12
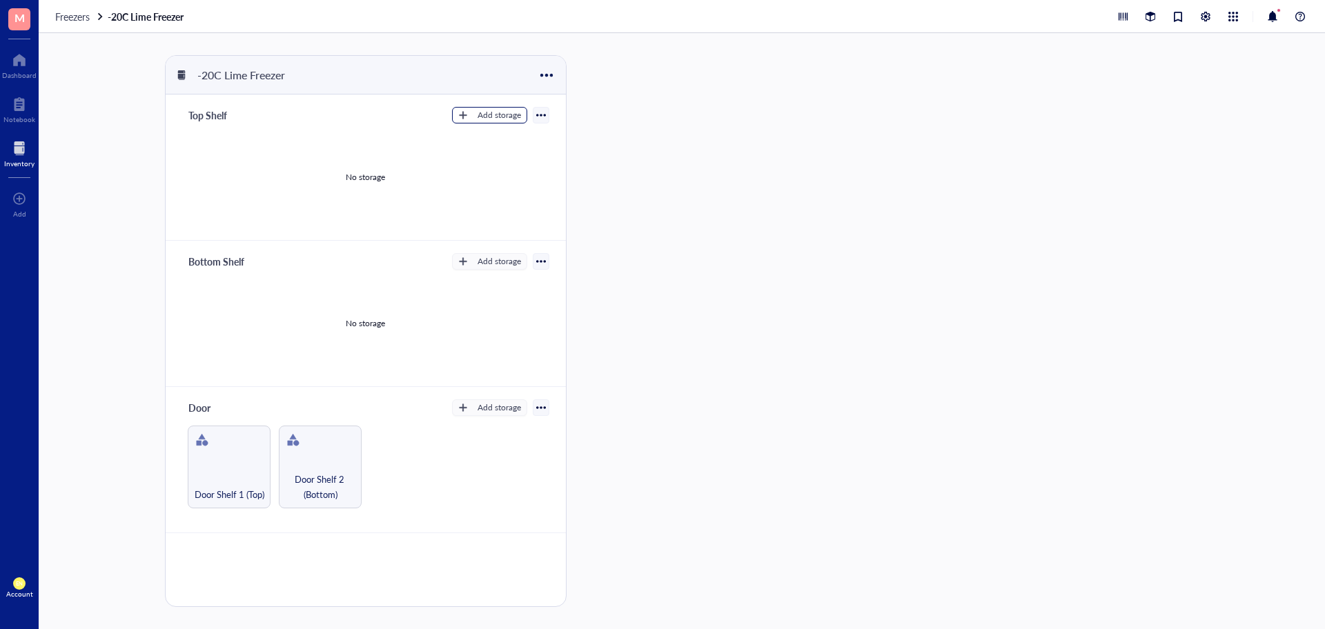
click at [513, 114] on div "Add storage" at bounding box center [499, 115] width 43 height 12
click at [494, 165] on span "Category" at bounding box center [501, 160] width 79 height 15
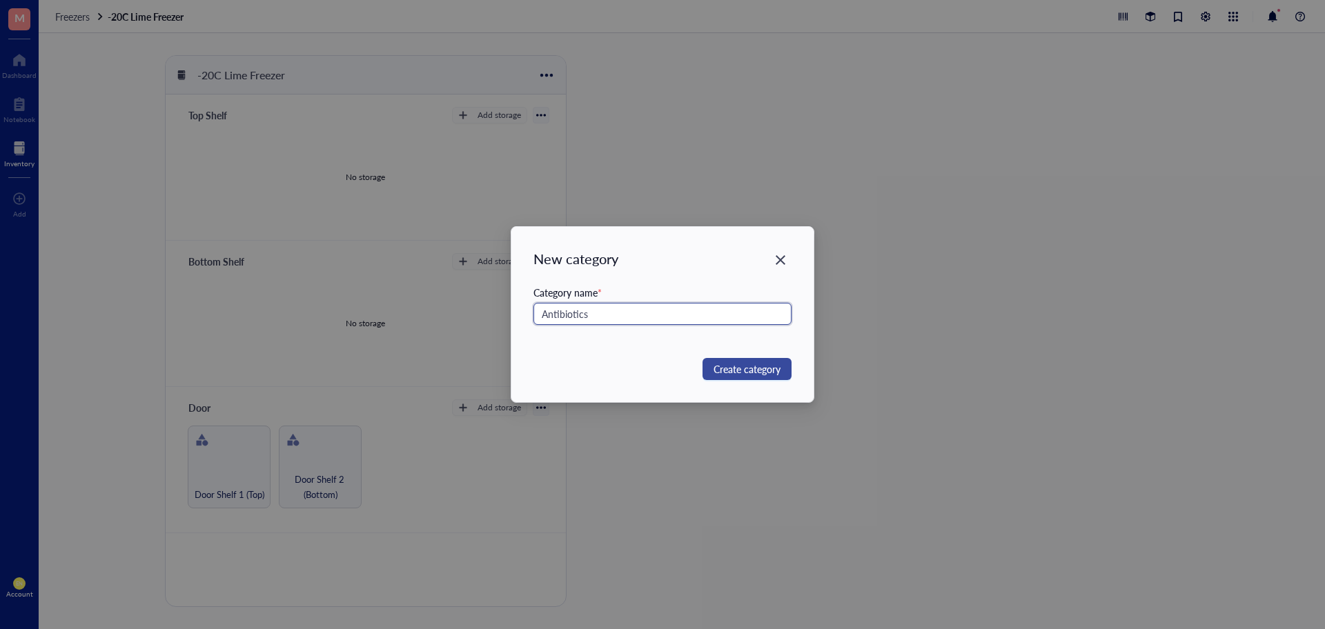
type input "Antibiotics"
click at [779, 371] on span "Create category" at bounding box center [747, 369] width 67 height 15
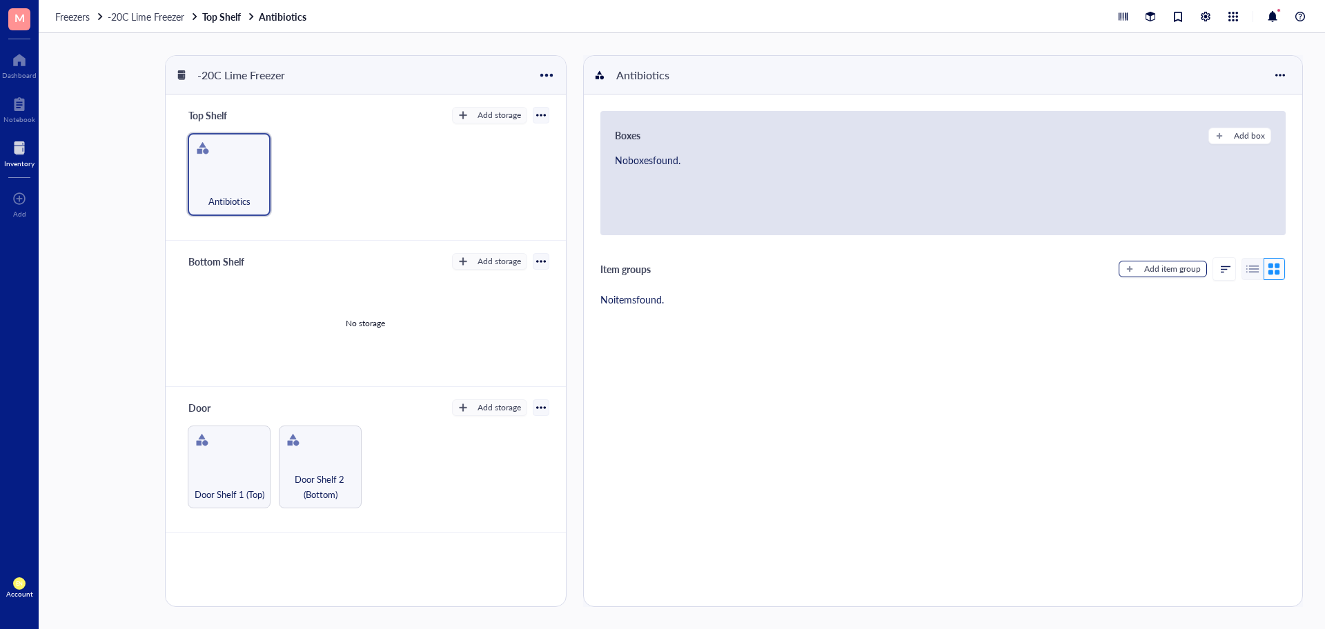
click at [1138, 266] on button "Add item group" at bounding box center [1163, 269] width 88 height 17
type textarea "Keep everyone on the same page..."
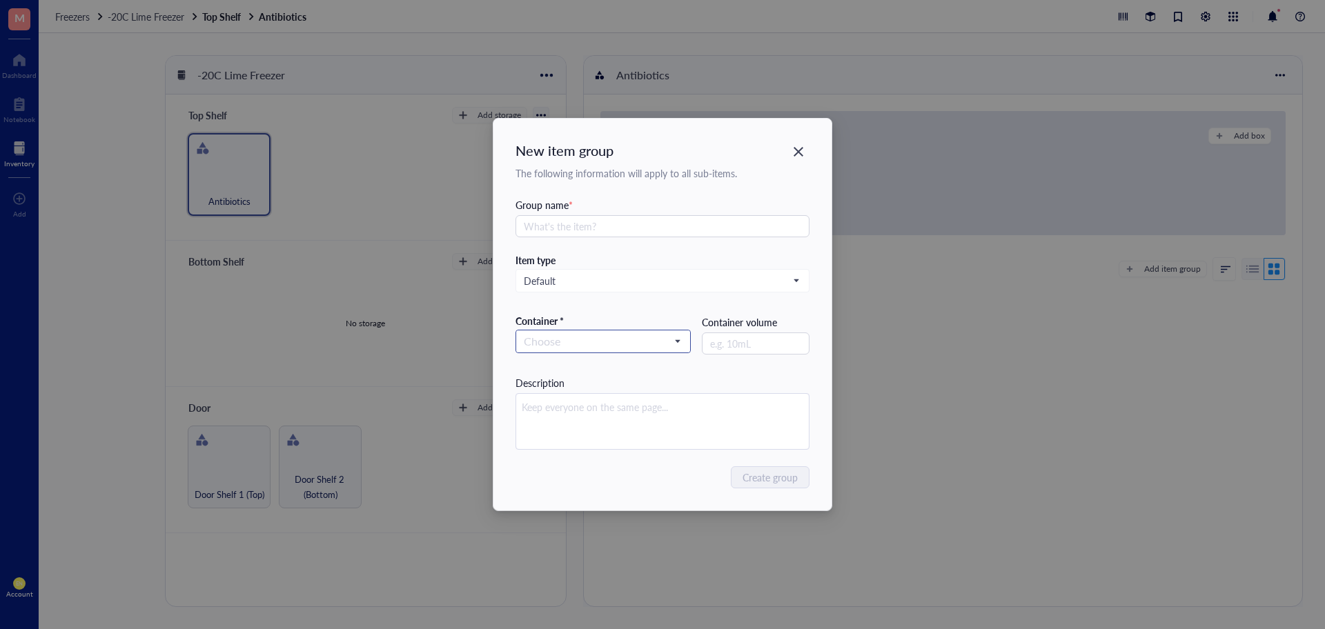
click at [669, 337] on input "search" at bounding box center [597, 341] width 147 height 21
click at [943, 369] on div "New item group The following information will apply to all sub-items. Group nam…" at bounding box center [662, 314] width 1325 height 629
drag, startPoint x: 943, startPoint y: 369, endPoint x: 645, endPoint y: 276, distance: 311.7
click at [645, 276] on div "New item group The following information will apply to all sub-items. Group nam…" at bounding box center [662, 314] width 1325 height 629
click at [833, 278] on div "New item group The following information will apply to all sub-items. Group nam…" at bounding box center [662, 314] width 1325 height 629
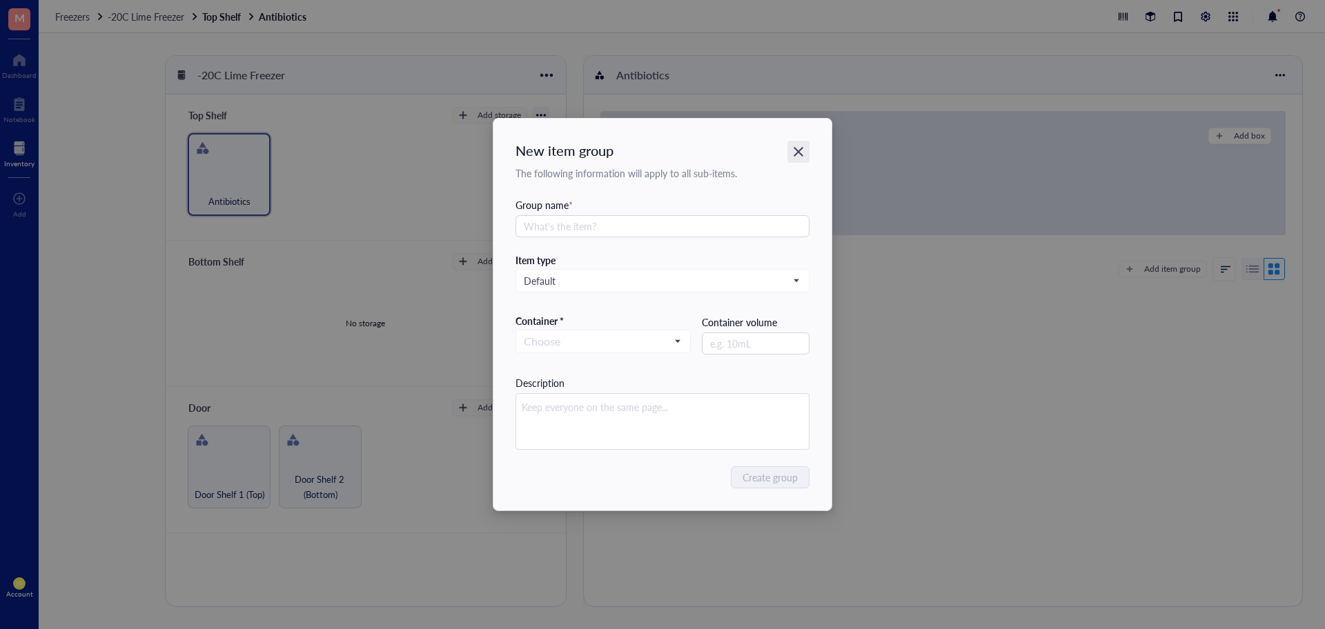
click at [794, 158] on icon "Close" at bounding box center [798, 152] width 13 height 13
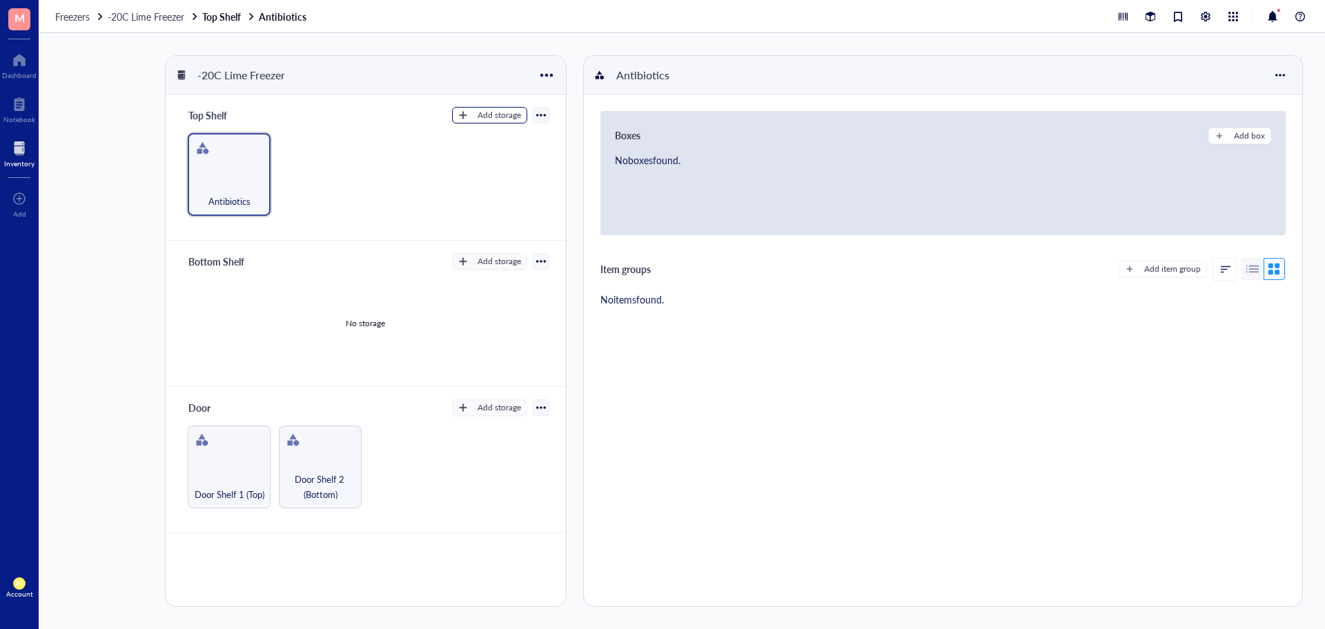
click at [473, 115] on button "Add storage" at bounding box center [489, 115] width 75 height 17
click at [473, 159] on span "Category" at bounding box center [501, 160] width 79 height 15
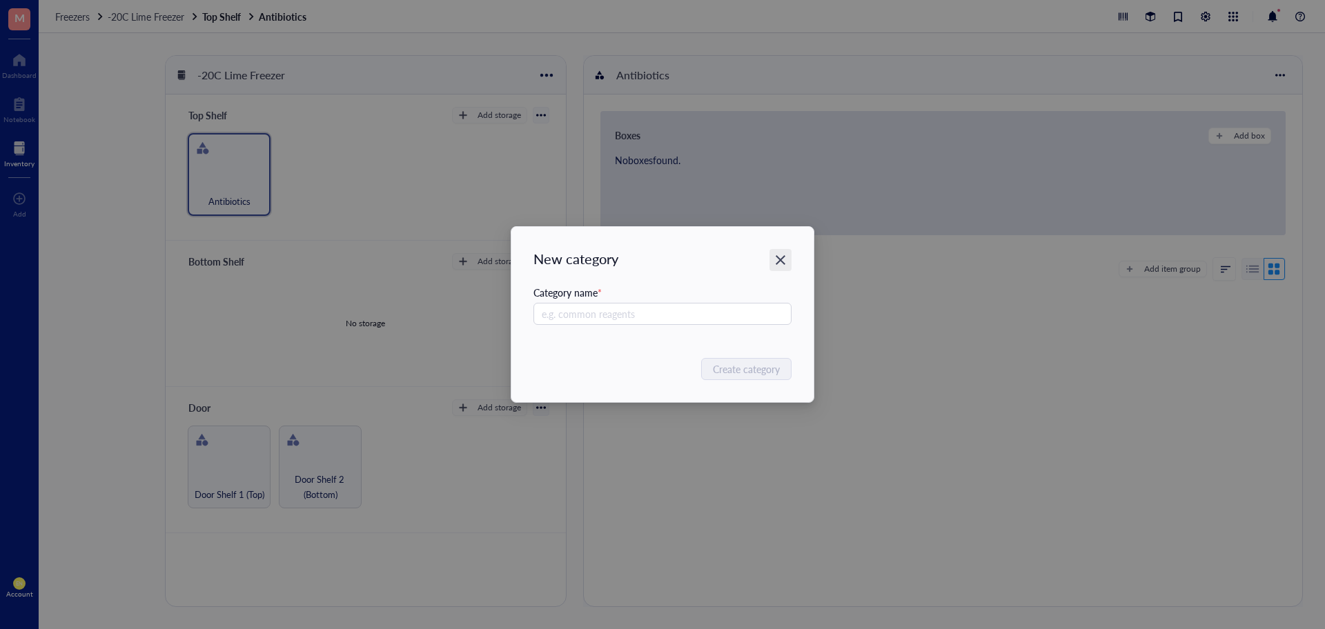
click at [779, 250] on div "Close" at bounding box center [781, 260] width 22 height 22
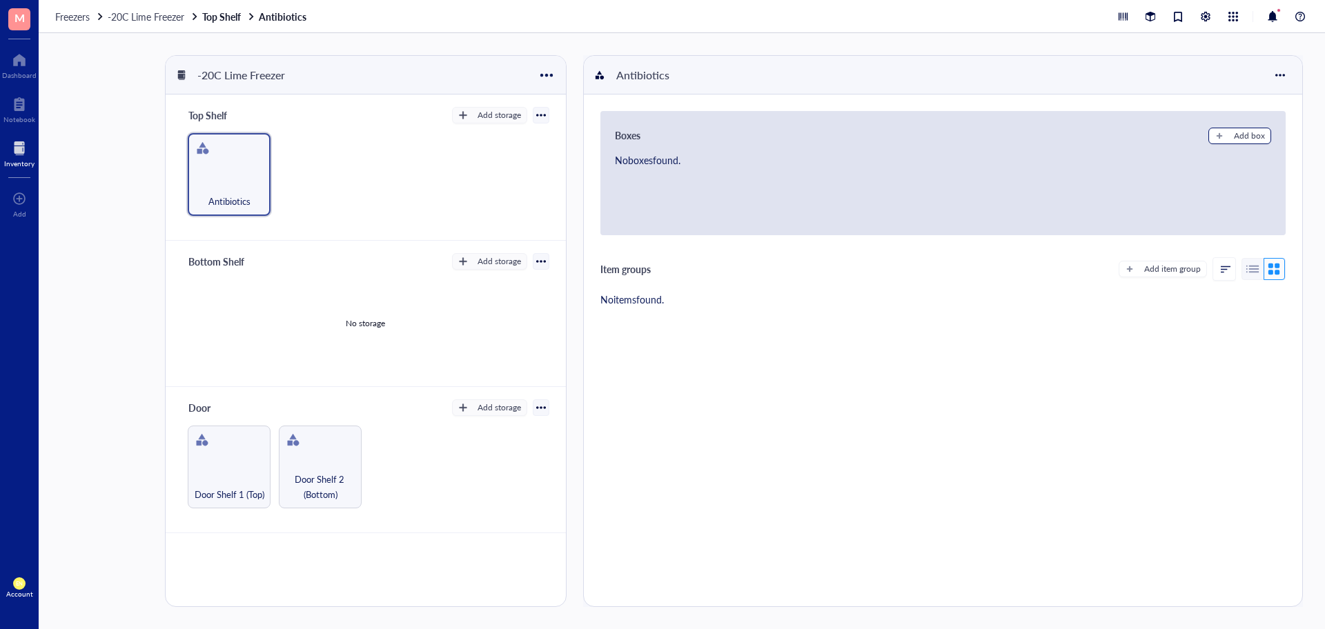
click at [1228, 140] on button "Add box" at bounding box center [1240, 136] width 63 height 17
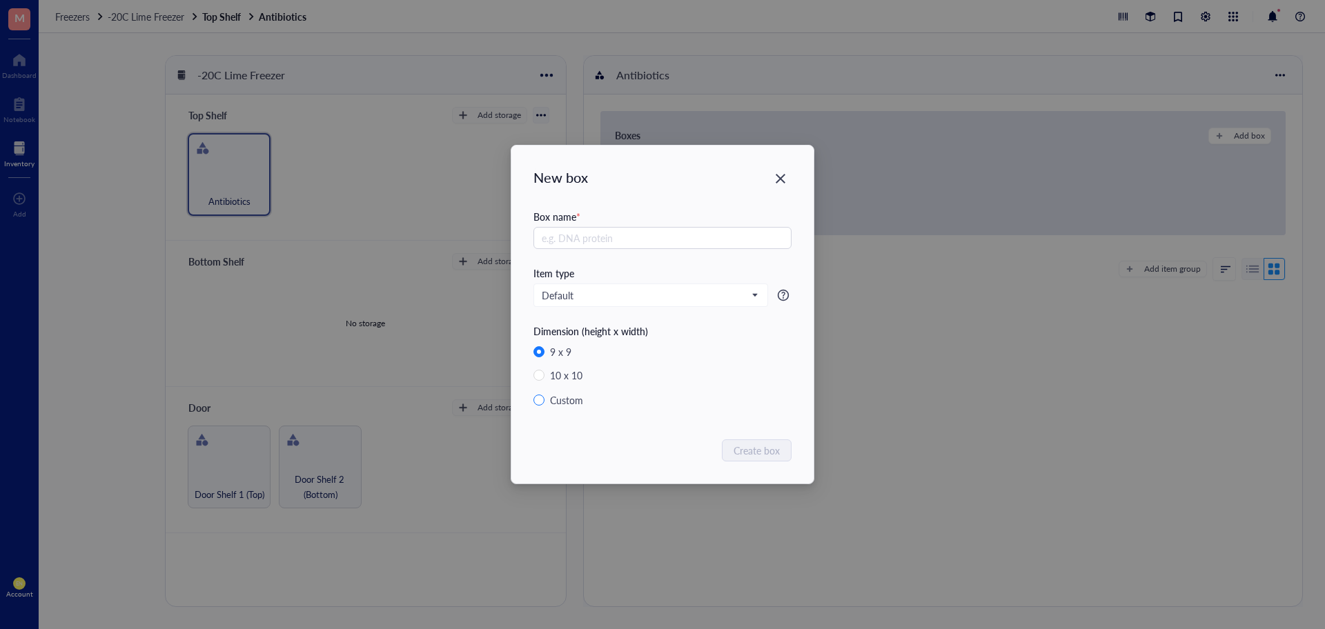
click at [539, 398] on input "Custom" at bounding box center [539, 400] width 11 height 11
radio input "true"
radio input "false"
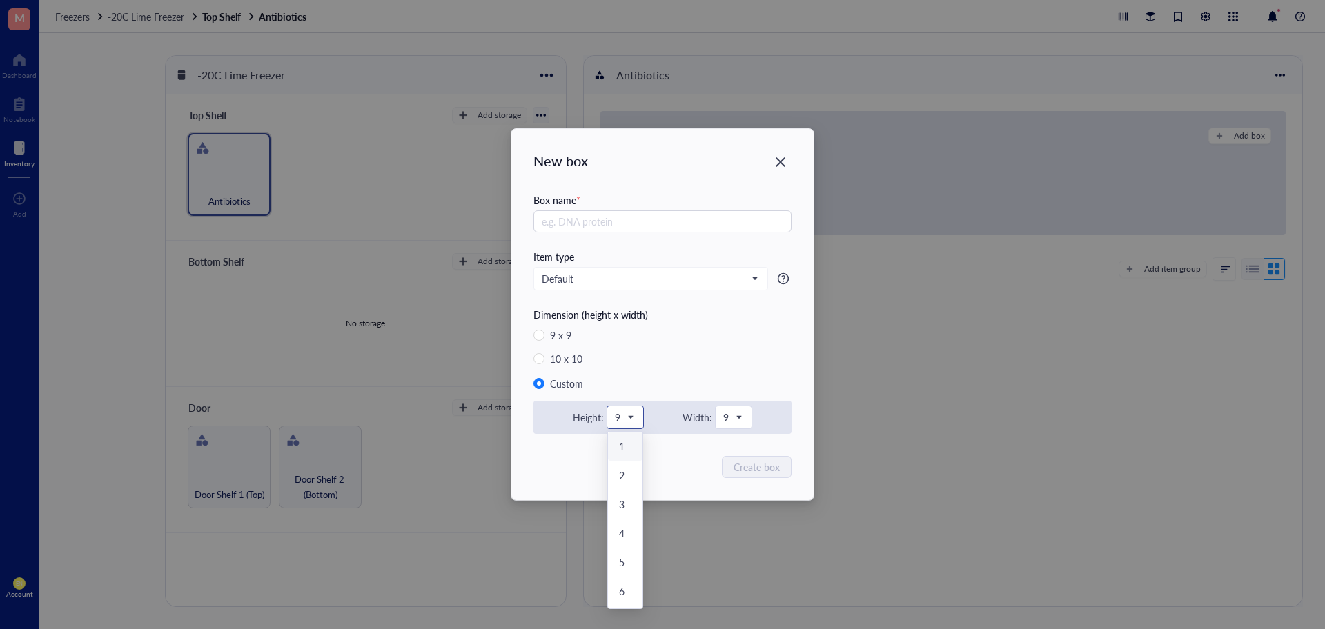
click at [635, 407] on span at bounding box center [625, 417] width 21 height 21
drag, startPoint x: 625, startPoint y: 440, endPoint x: 808, endPoint y: 475, distance: 186.1
click at [808, 475] on div "New box Box name * Item type Default Dimension (height x width) 9 x 9 10 x 10 C…" at bounding box center [662, 314] width 302 height 371
click at [609, 410] on div "9" at bounding box center [625, 418] width 36 height 22
click at [615, 437] on div "1" at bounding box center [625, 446] width 35 height 29
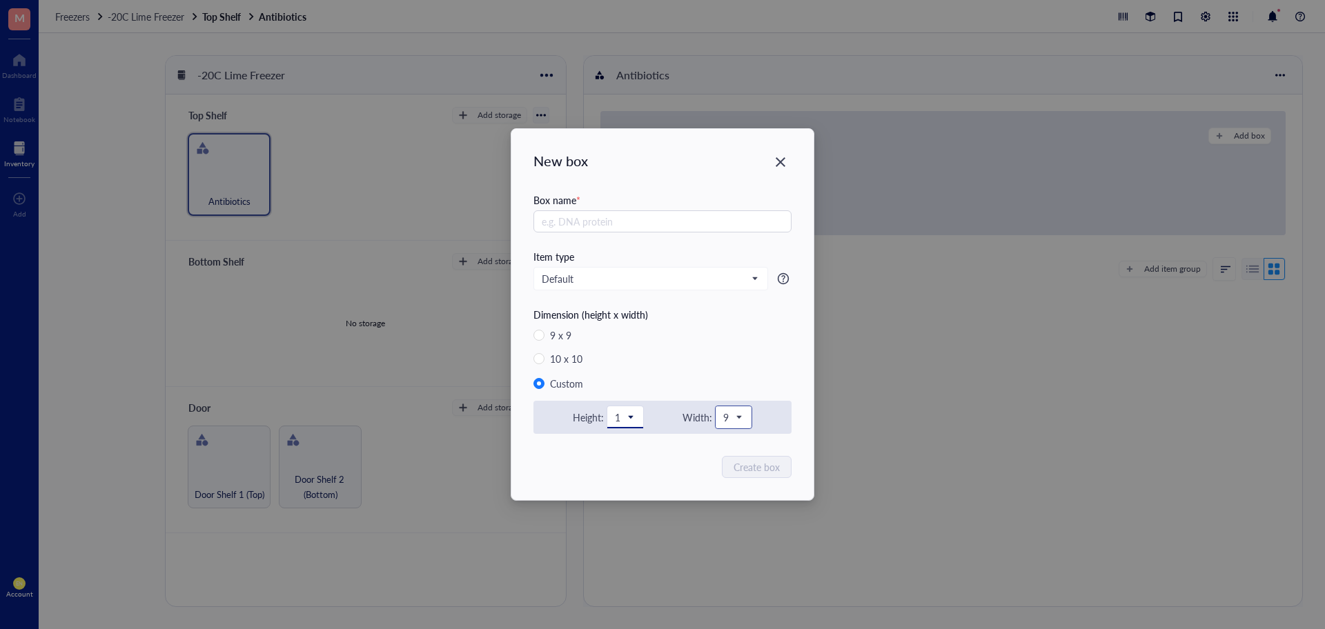
click at [738, 417] on span "9" at bounding box center [732, 417] width 18 height 12
click at [733, 449] on div "1" at bounding box center [733, 446] width 12 height 12
click at [671, 220] on input "text" at bounding box center [663, 222] width 258 height 22
click at [779, 158] on icon "Close" at bounding box center [780, 162] width 13 height 13
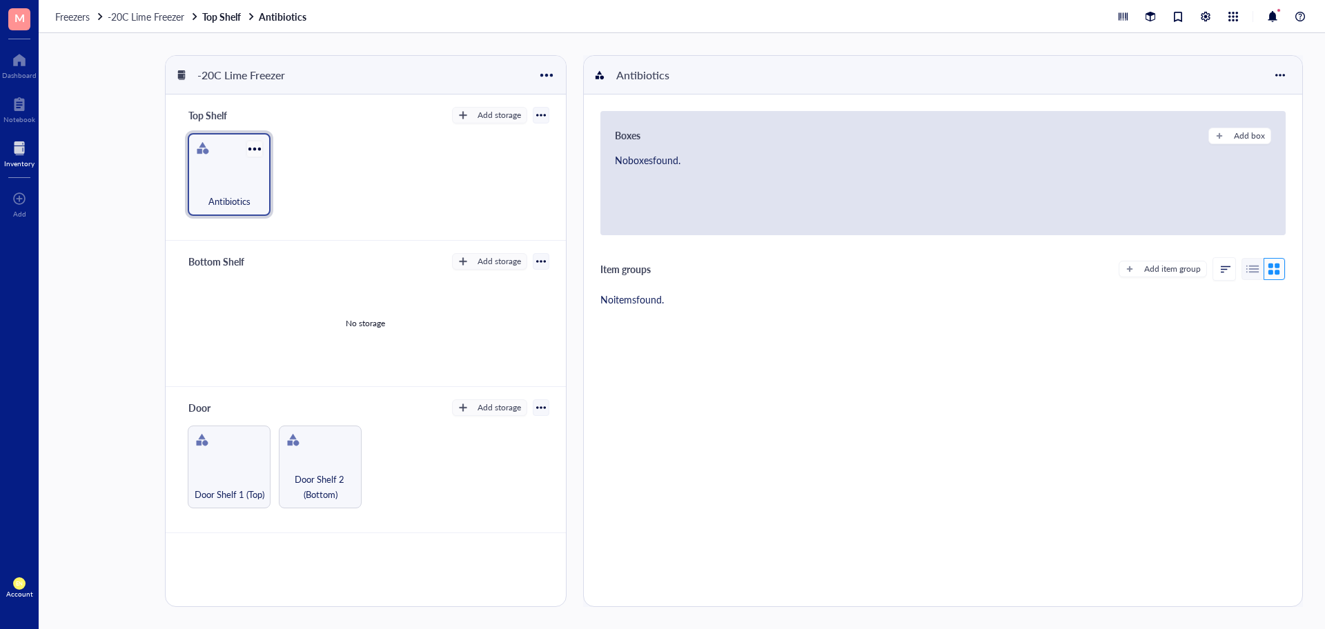
click at [259, 146] on div at bounding box center [254, 149] width 20 height 20
click at [302, 246] on div "Archive" at bounding box center [287, 245] width 32 height 12
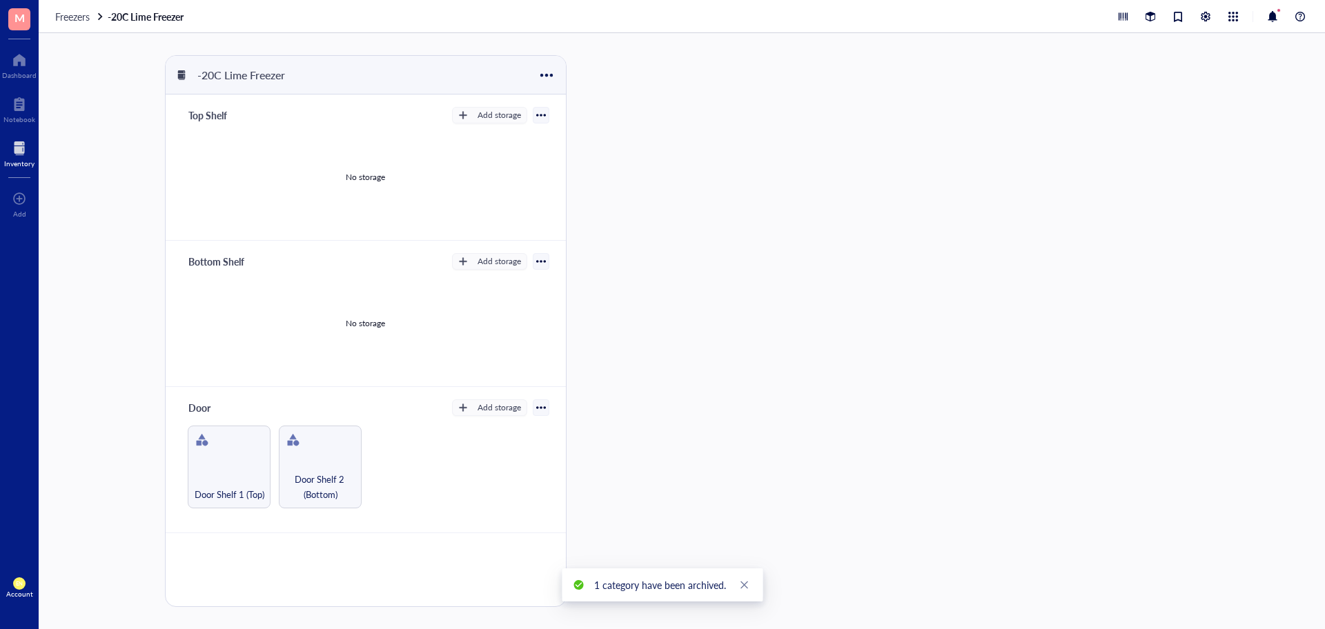
click at [669, 345] on div at bounding box center [629, 331] width 93 height 552
click at [538, 112] on div at bounding box center [541, 115] width 10 height 10
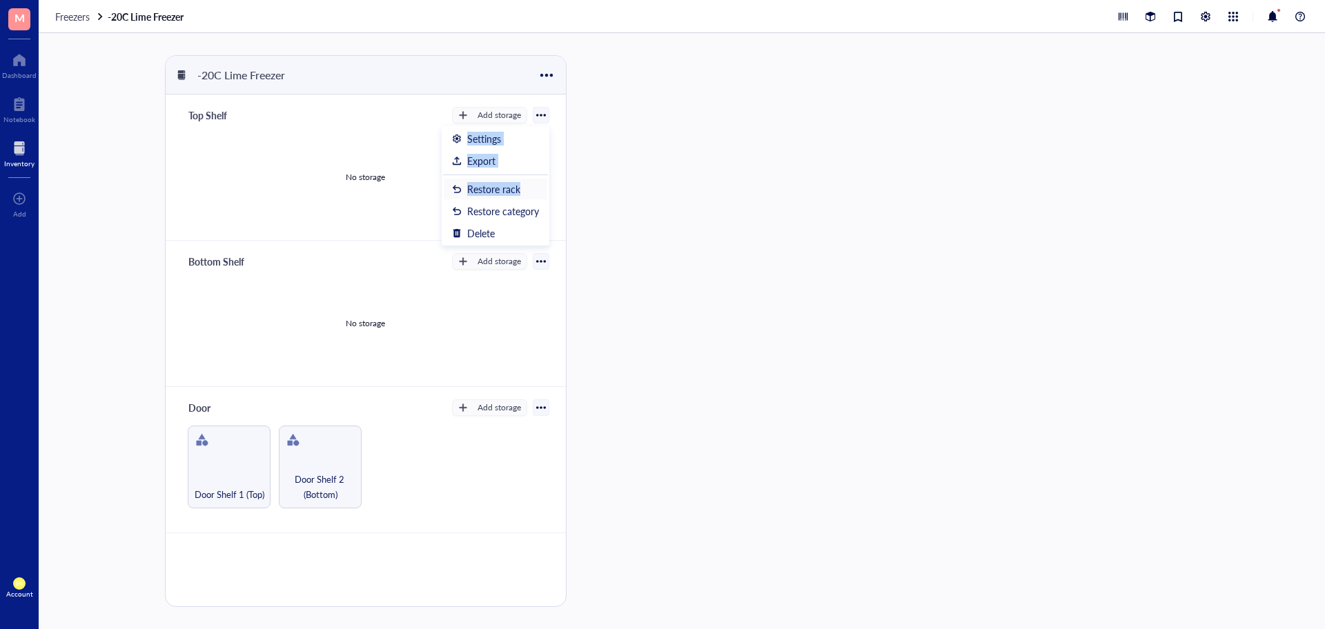
drag, startPoint x: 538, startPoint y: 112, endPoint x: 542, endPoint y: 187, distance: 74.7
click at [542, 124] on div "Add storage Rack Category Settings Export Restore rack Restore category Delete" at bounding box center [500, 115] width 97 height 17
click at [468, 212] on div "Restore category" at bounding box center [503, 211] width 72 height 12
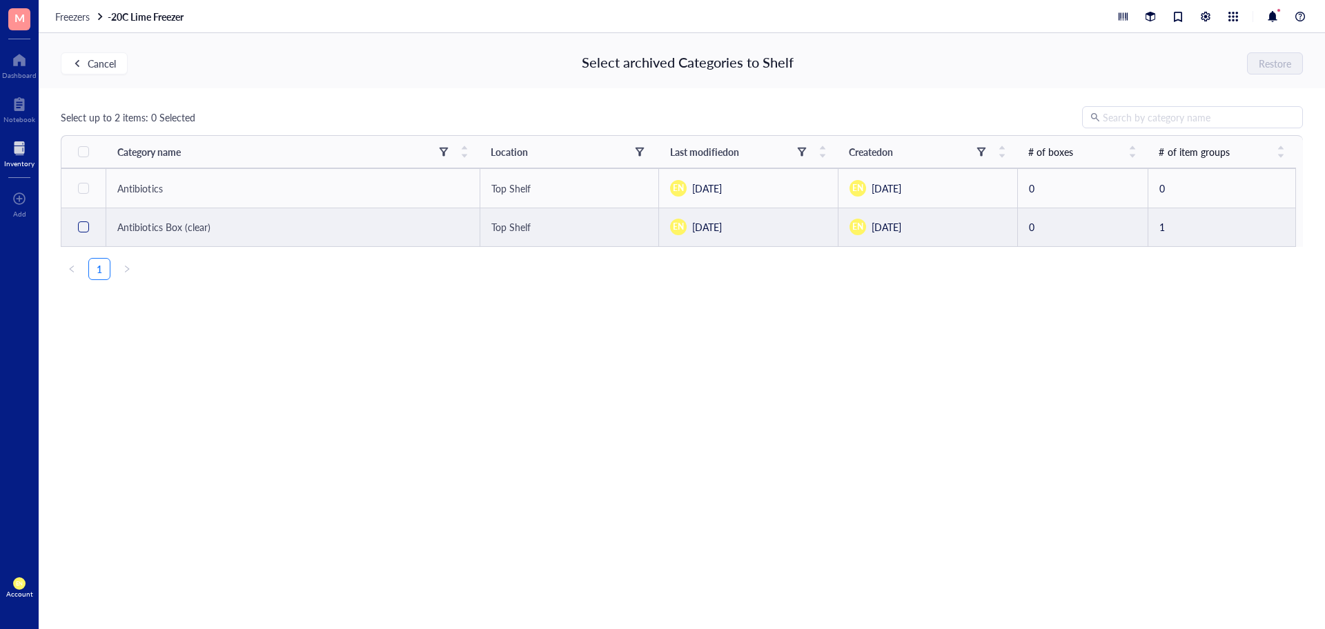
click at [81, 233] on label at bounding box center [83, 226] width 11 height 15
click at [81, 233] on input "checkbox" at bounding box center [83, 227] width 11 height 11
click at [81, 233] on label at bounding box center [83, 226] width 11 height 15
click at [81, 233] on input "checkbox" at bounding box center [83, 227] width 11 height 11
click at [81, 233] on label at bounding box center [83, 226] width 11 height 15
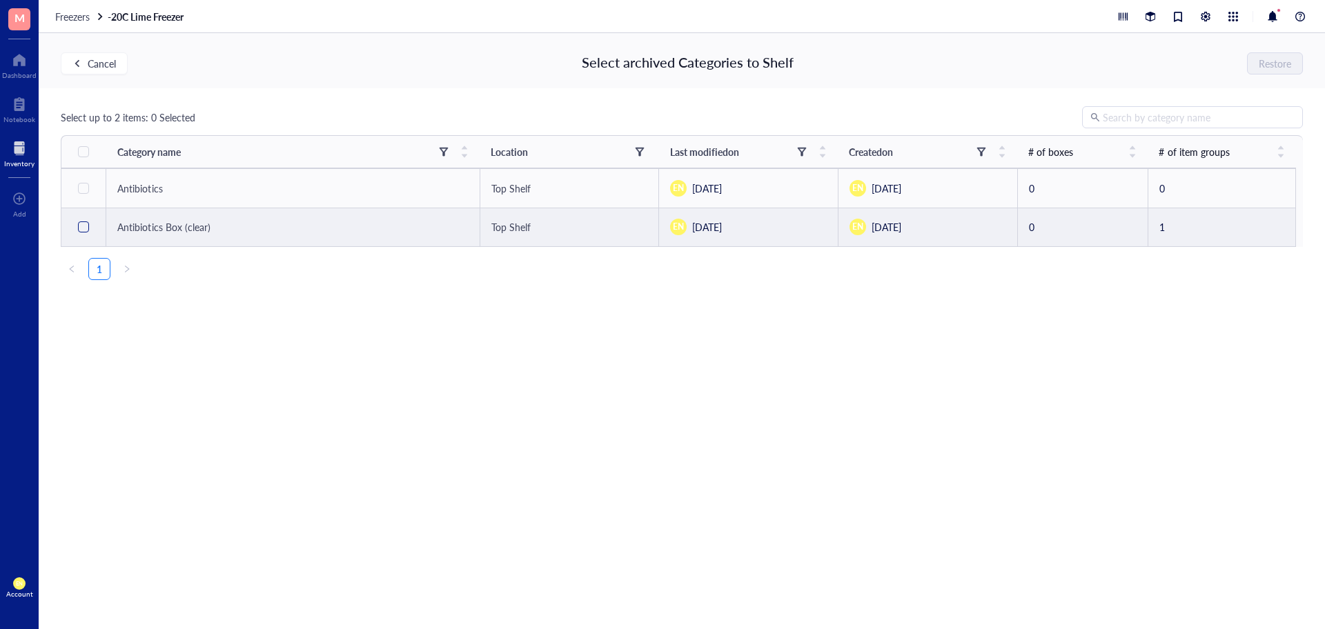
click at [81, 233] on input "checkbox" at bounding box center [83, 227] width 11 height 11
checkbox input "true"
click at [1281, 70] on button "Restore" at bounding box center [1276, 63] width 55 height 22
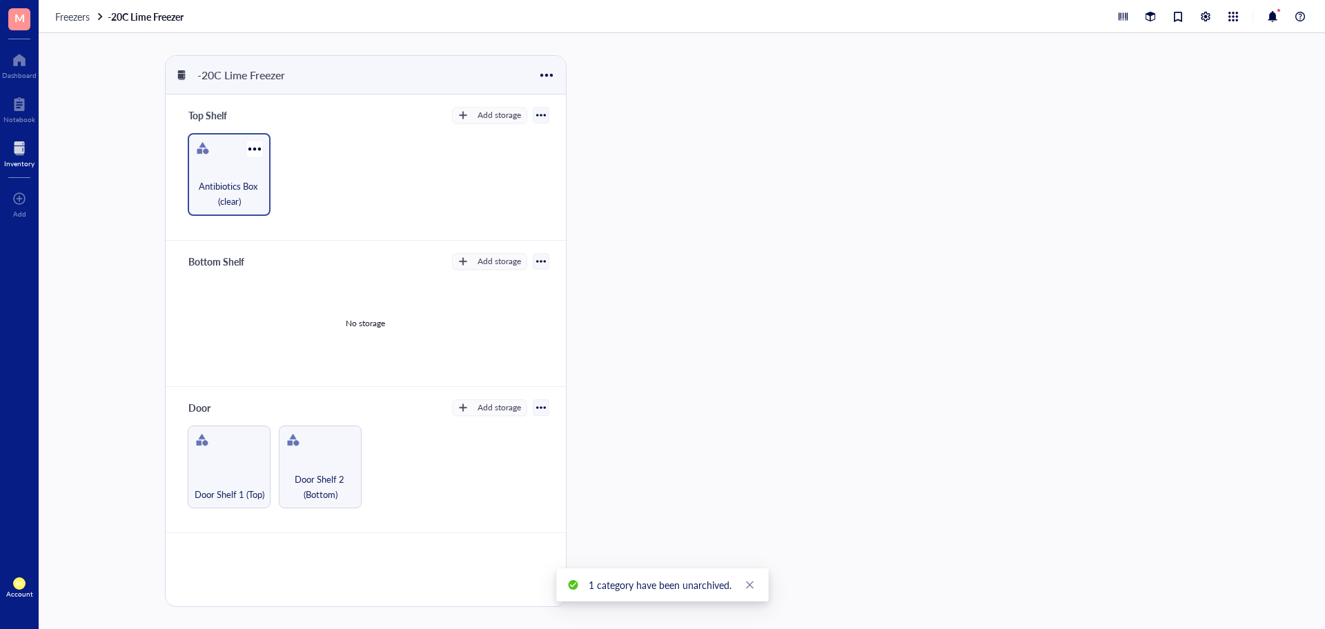
click at [228, 170] on div "Antibiotics Box (clear)" at bounding box center [229, 174] width 83 height 83
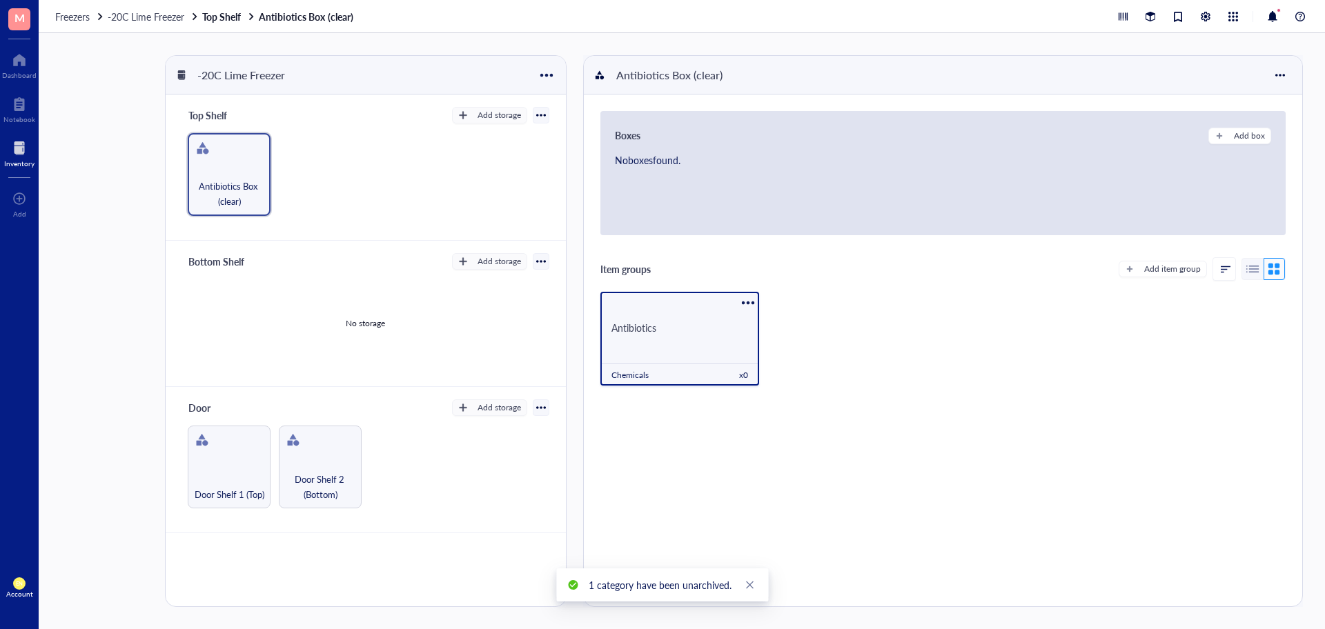
click at [694, 342] on div "Antibiotics" at bounding box center [679, 328] width 159 height 46
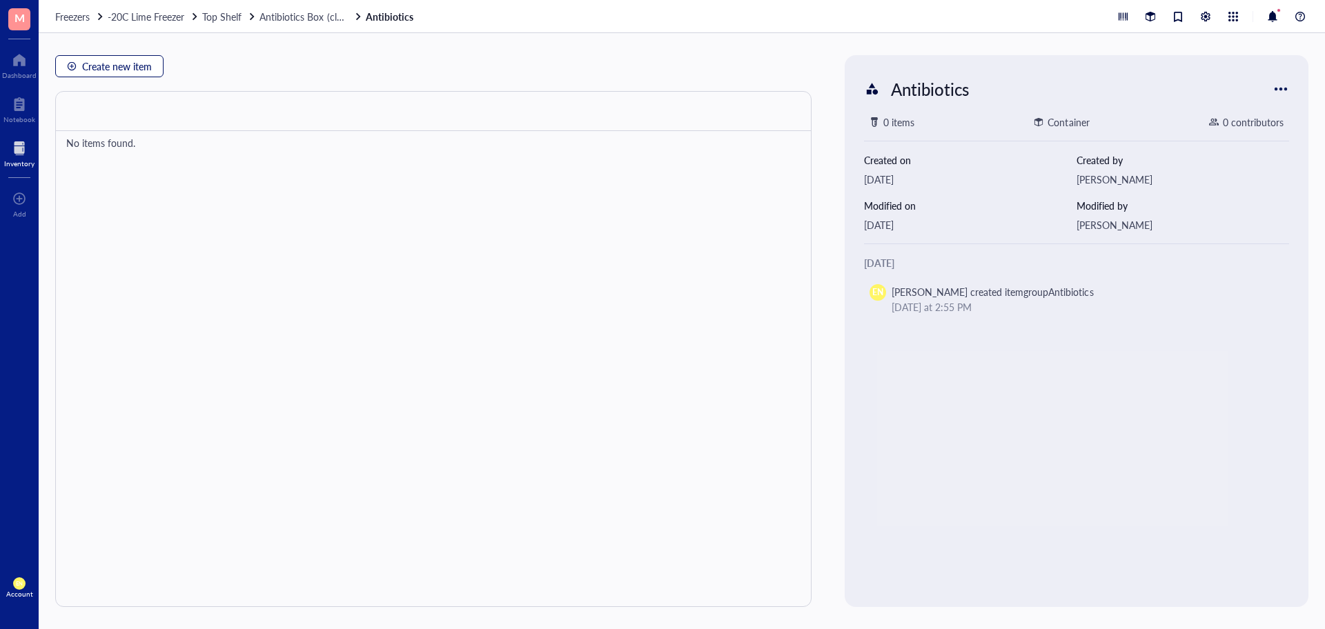
click at [118, 62] on span "Create new item" at bounding box center [117, 66] width 70 height 11
type textarea "Keep everyone on the same page…"
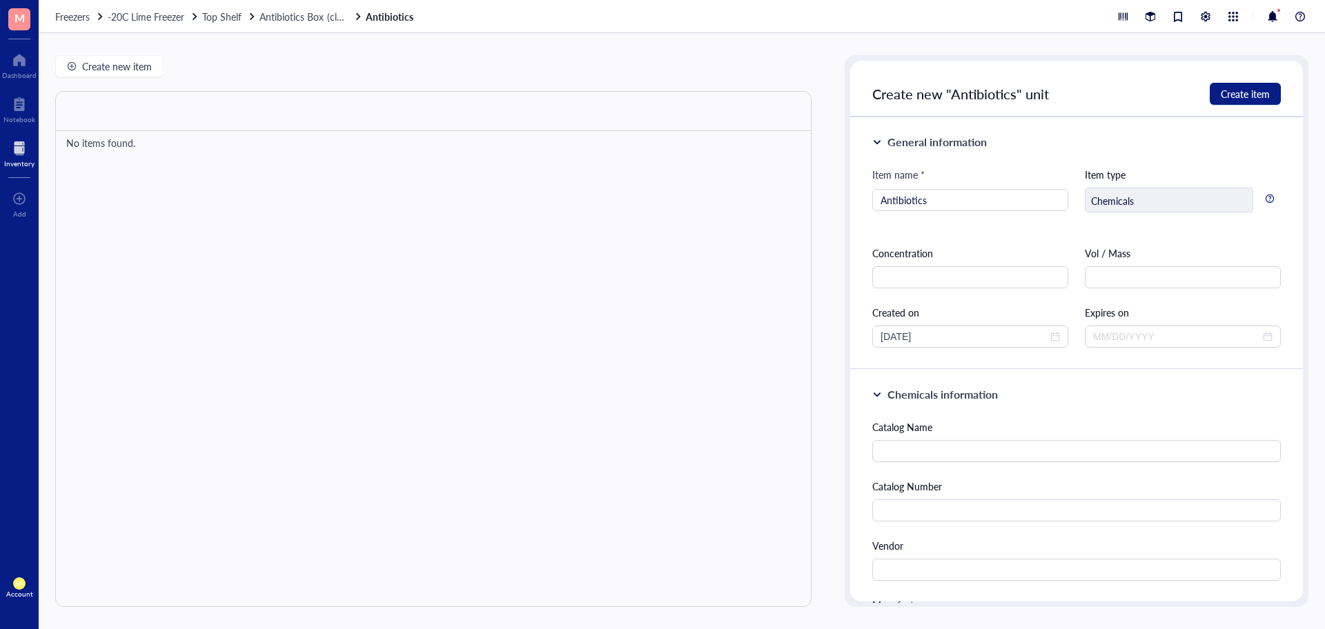
click at [1173, 202] on div "Chemicals" at bounding box center [1169, 200] width 168 height 25
click at [1193, 201] on div "Chemicals" at bounding box center [1169, 200] width 168 height 25
click at [1240, 198] on div "Chemicals" at bounding box center [1169, 200] width 168 height 25
click at [1264, 193] on div at bounding box center [1270, 208] width 22 height 41
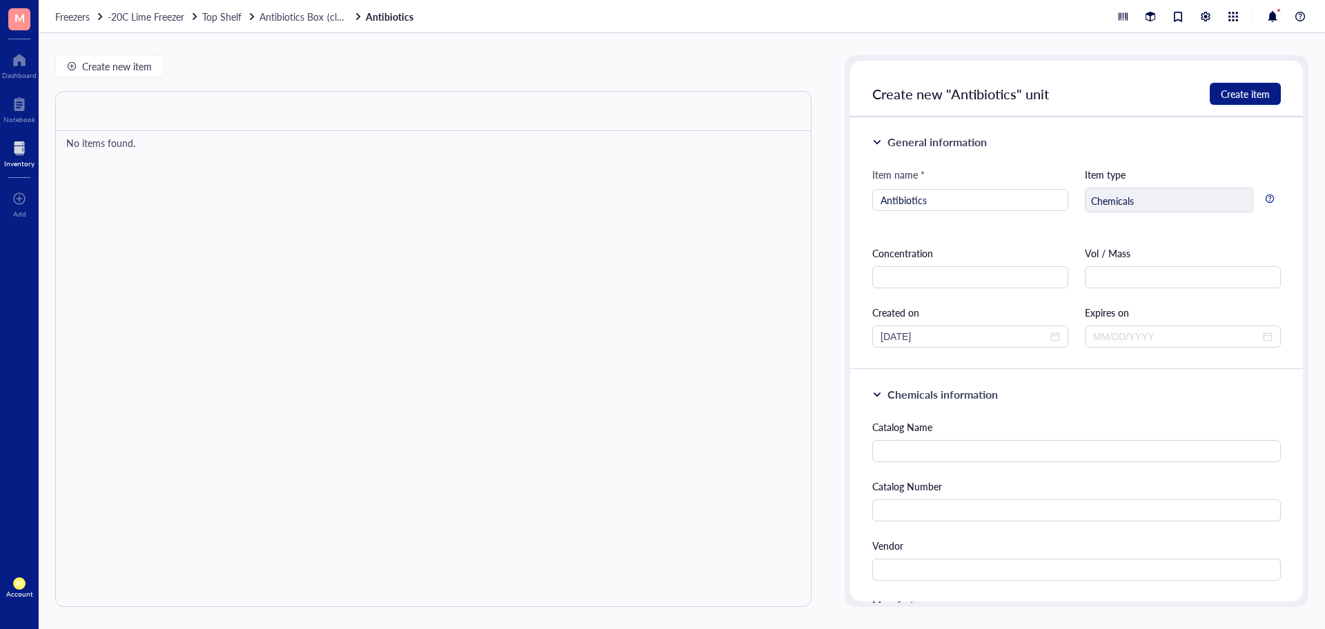
click at [1195, 171] on div "Item type" at bounding box center [1183, 174] width 196 height 15
click at [881, 140] on div at bounding box center [877, 142] width 10 height 10
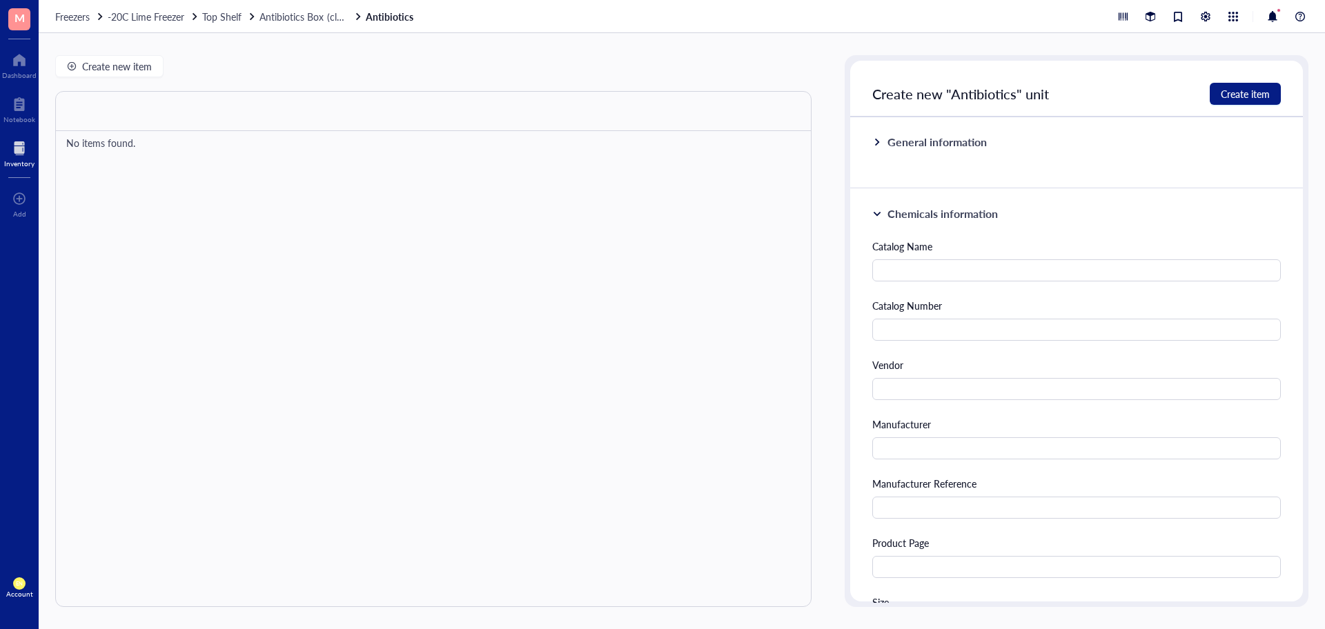
click at [881, 140] on div at bounding box center [877, 142] width 10 height 10
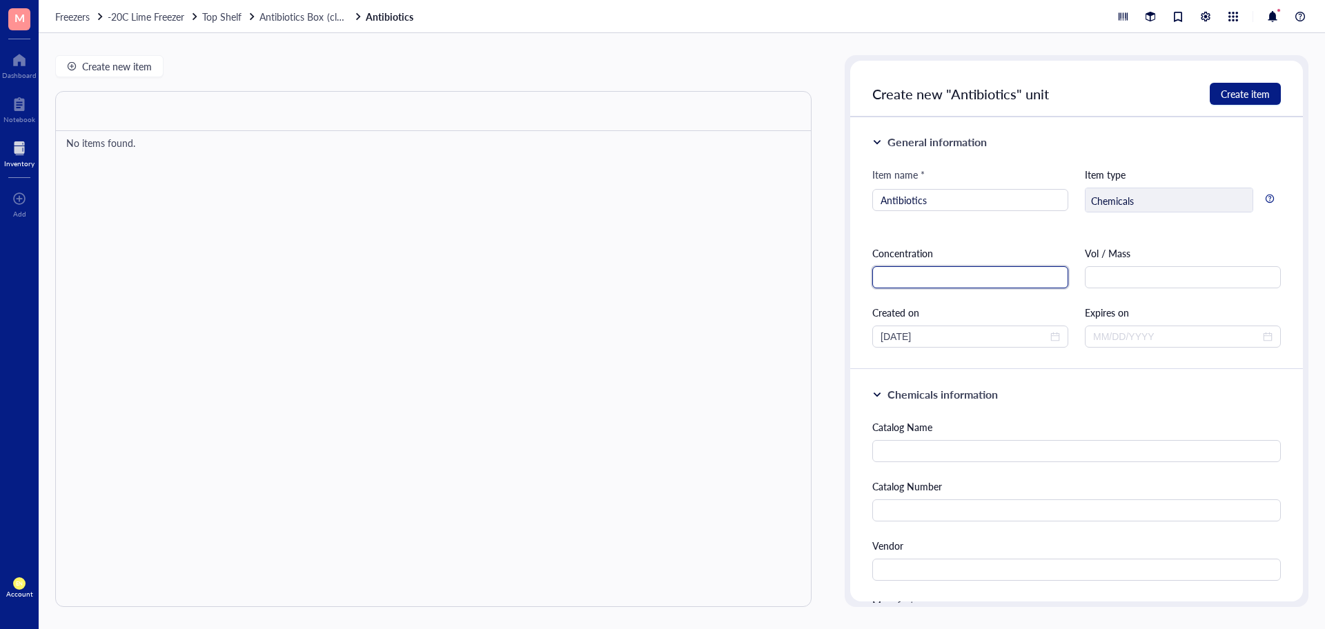
click at [879, 139] on div at bounding box center [877, 142] width 10 height 10
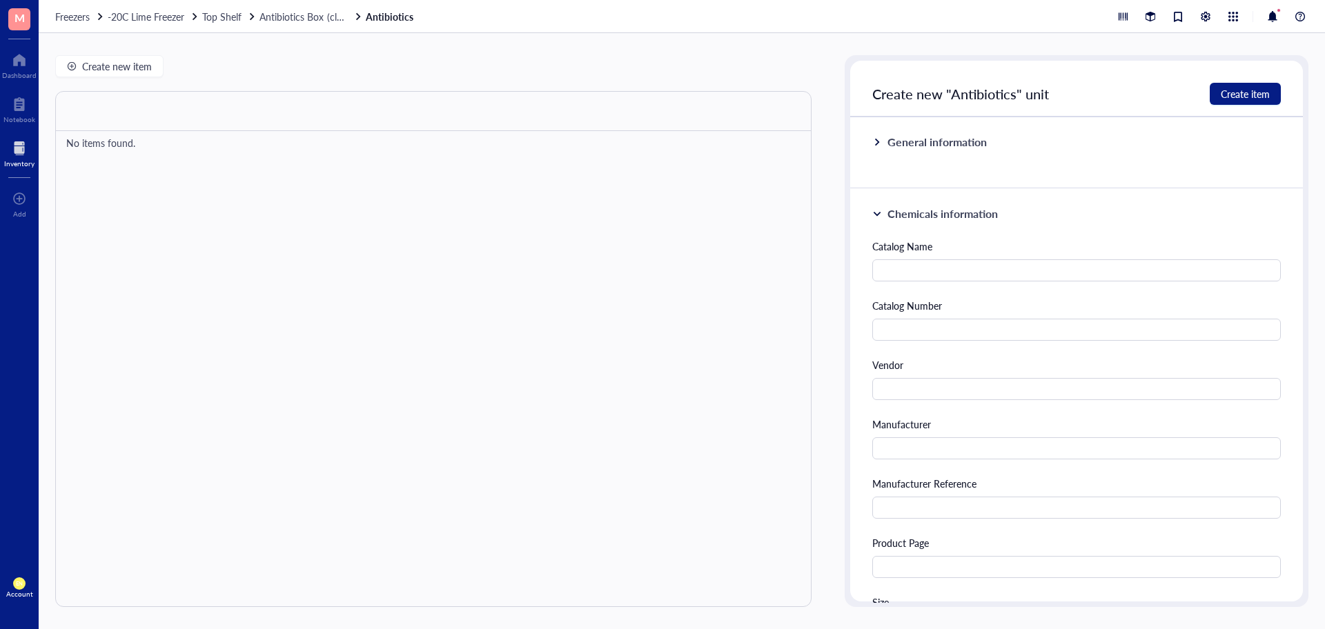
click at [879, 139] on div at bounding box center [877, 142] width 10 height 10
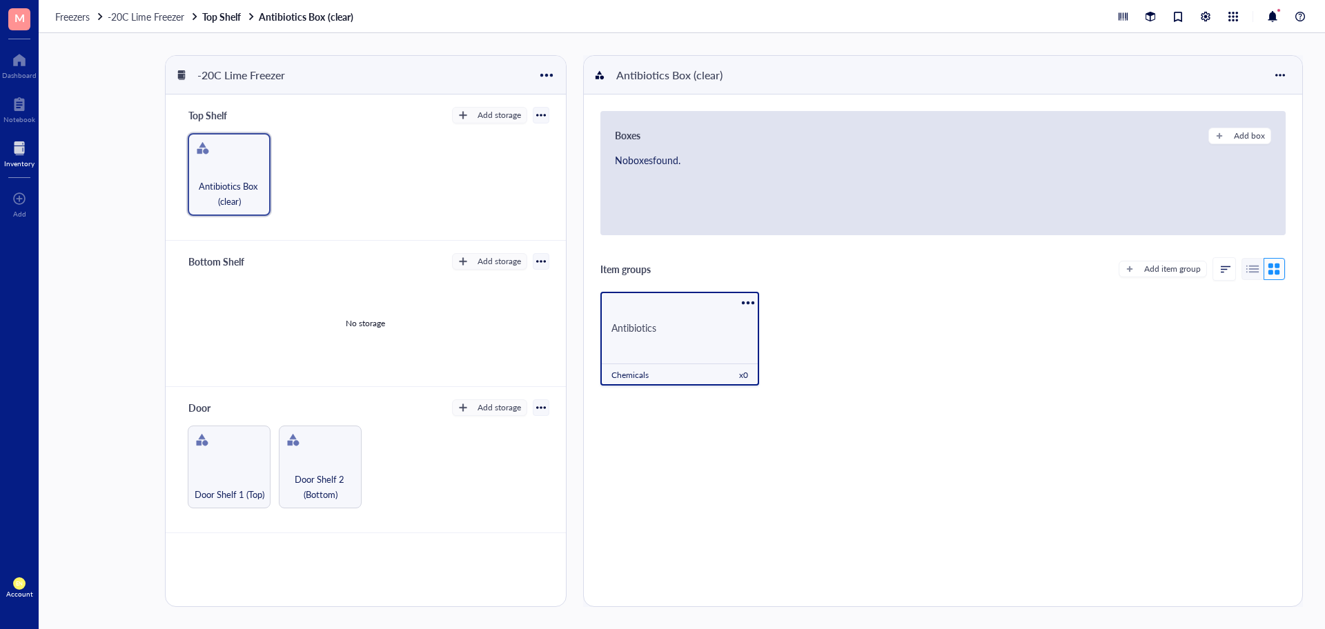
click at [697, 350] on div "Antibiotics" at bounding box center [679, 328] width 159 height 46
click at [750, 302] on div at bounding box center [748, 303] width 20 height 20
click at [795, 328] on div "Settings" at bounding box center [781, 326] width 34 height 12
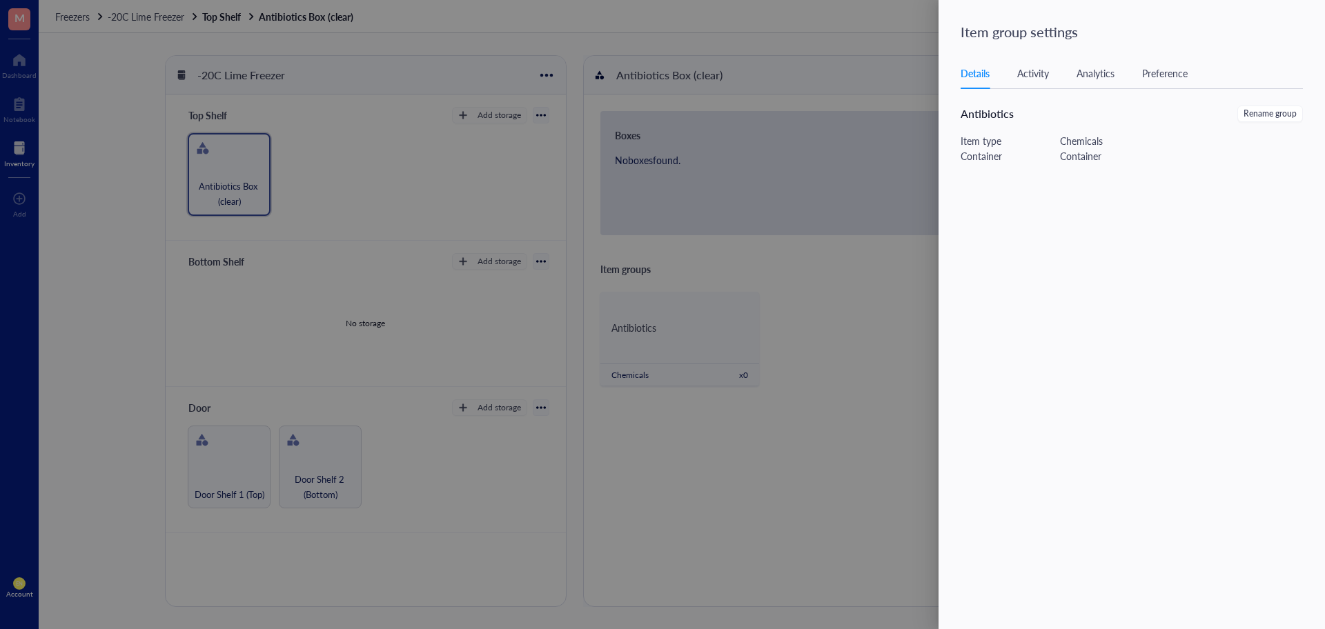
click at [919, 322] on div at bounding box center [662, 314] width 1325 height 629
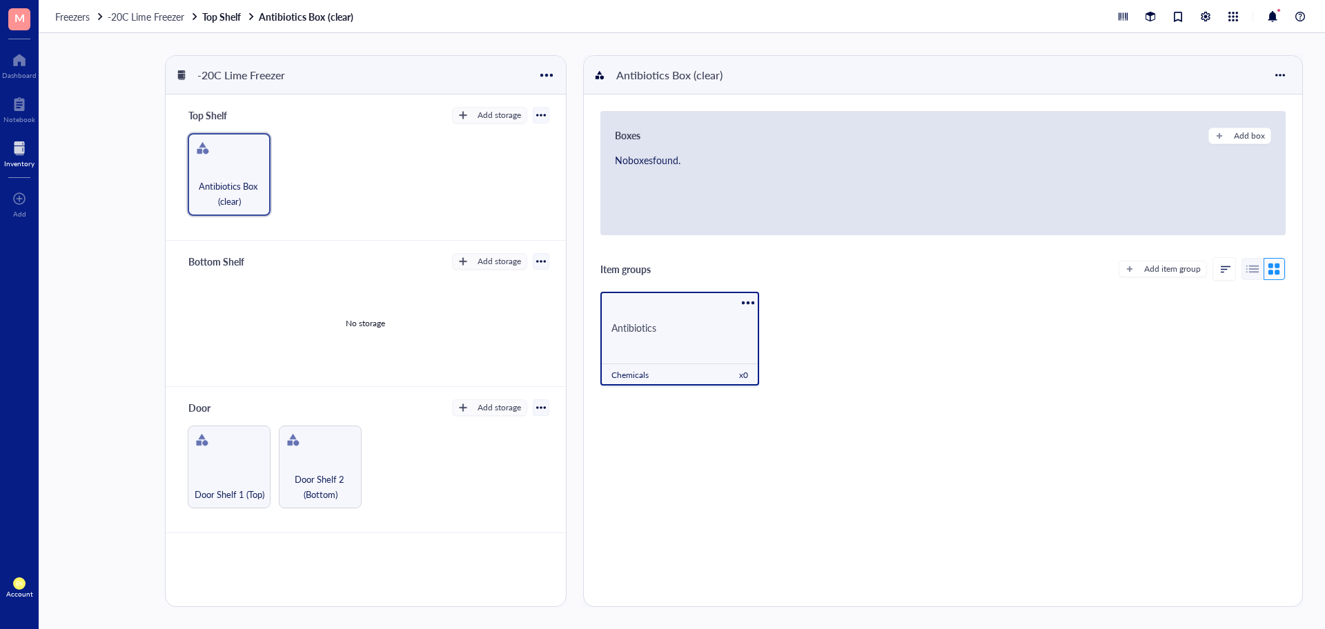
click at [681, 336] on div "Antibiotics" at bounding box center [679, 328] width 159 height 46
click at [698, 346] on div "Antibiotics" at bounding box center [679, 328] width 159 height 46
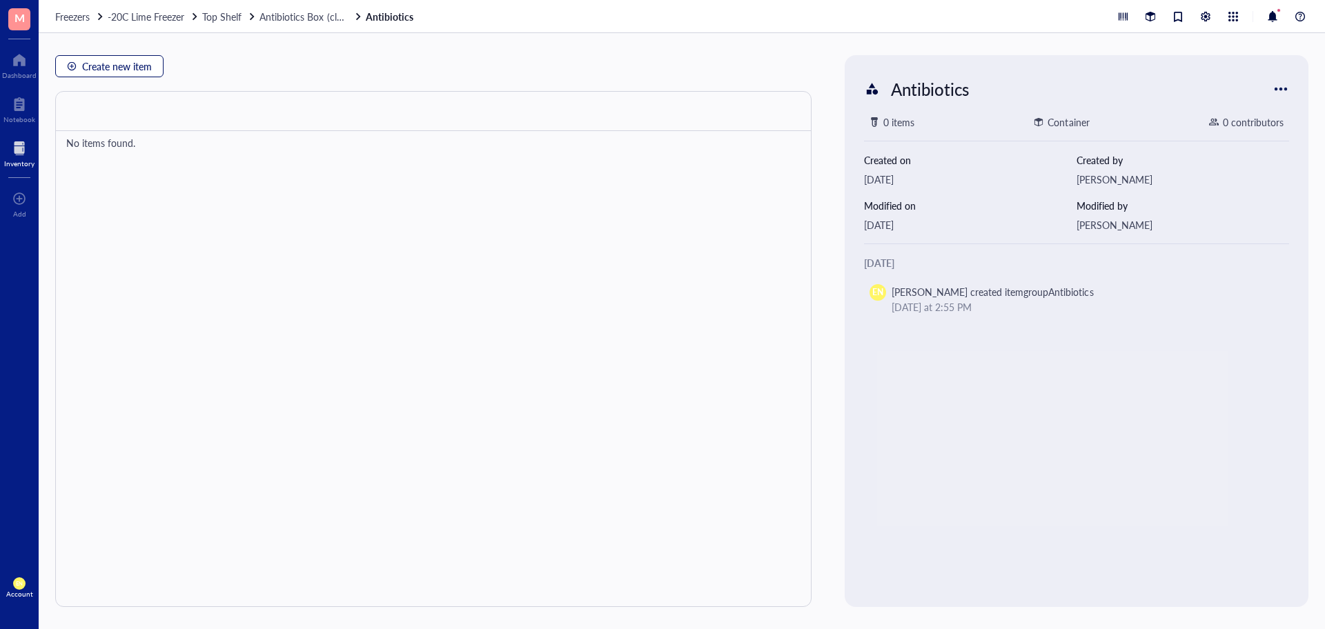
click at [135, 61] on span "Create new item" at bounding box center [117, 66] width 70 height 11
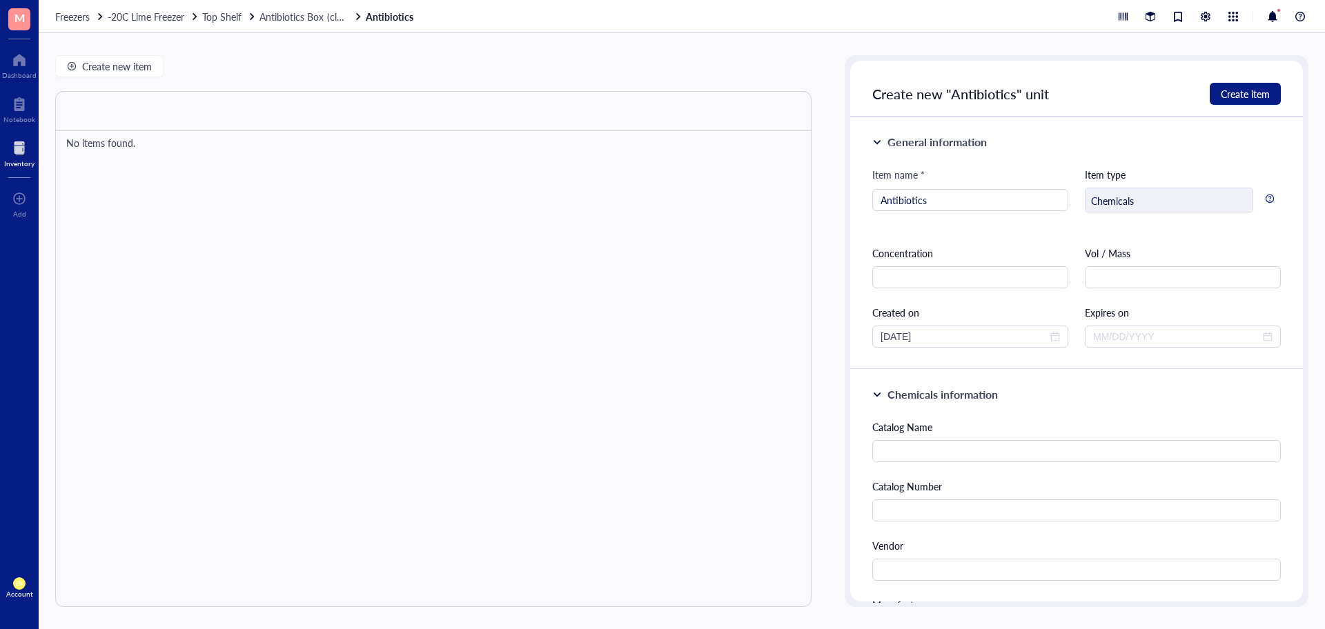
click at [1206, 206] on div "Chemicals" at bounding box center [1169, 200] width 168 height 25
click at [1265, 199] on div at bounding box center [1270, 199] width 10 height 10
click at [981, 202] on input "Antibiotics" at bounding box center [970, 200] width 179 height 21
type input "A"
type input "[MEDICAL_DATA]"
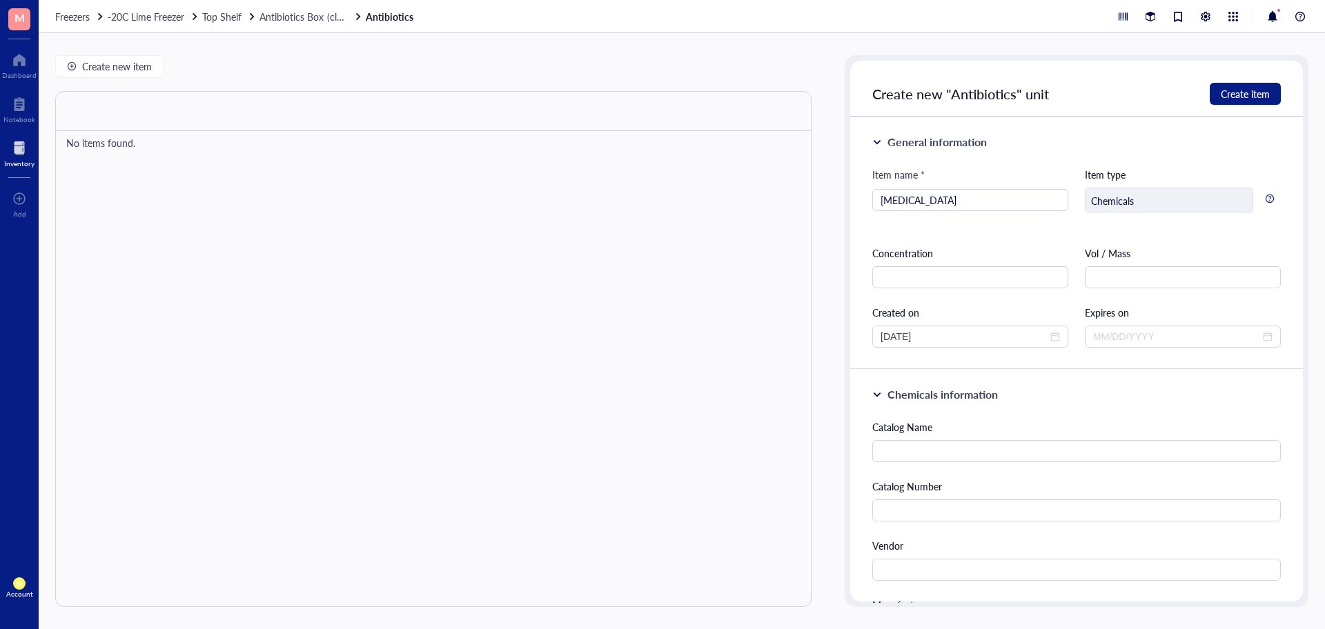
click at [121, 287] on div at bounding box center [433, 349] width 756 height 516
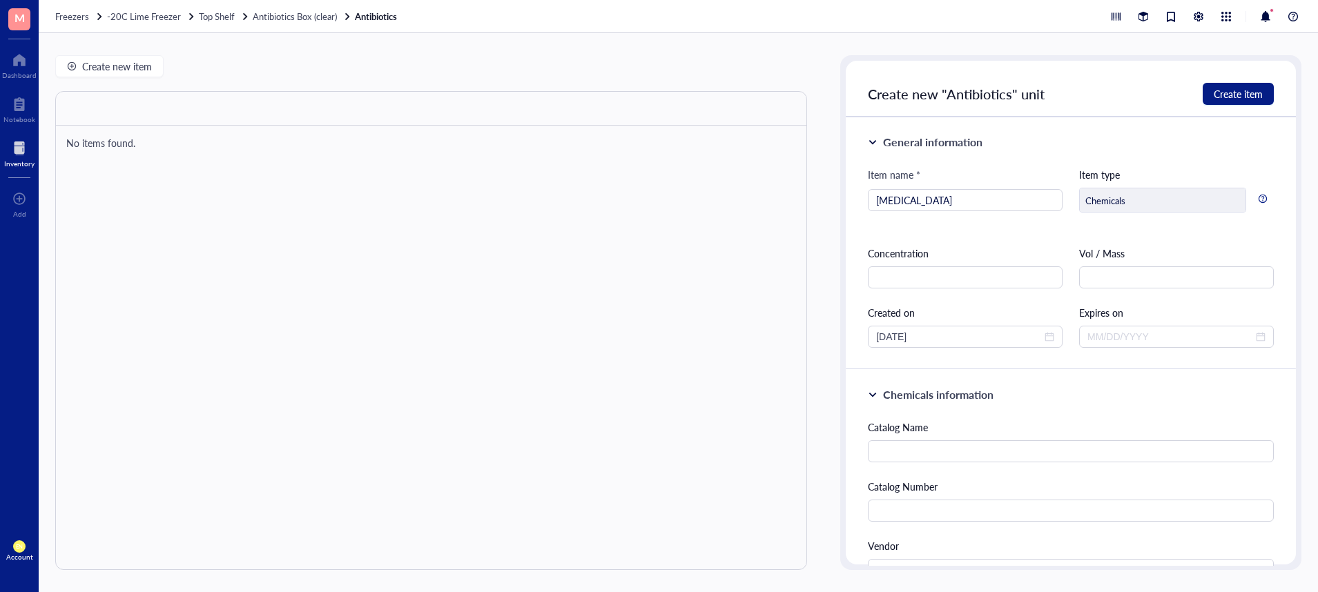
drag, startPoint x: 2, startPoint y: 474, endPoint x: 14, endPoint y: 466, distance: 14.9
click at [14, 466] on div "M Dashboard Notebook Inventory To pick up a draggable item, press the space bar…" at bounding box center [19, 296] width 39 height 592
click at [0, 469] on div "M Dashboard Notebook Inventory To pick up a draggable item, press the space bar…" at bounding box center [19, 296] width 39 height 592
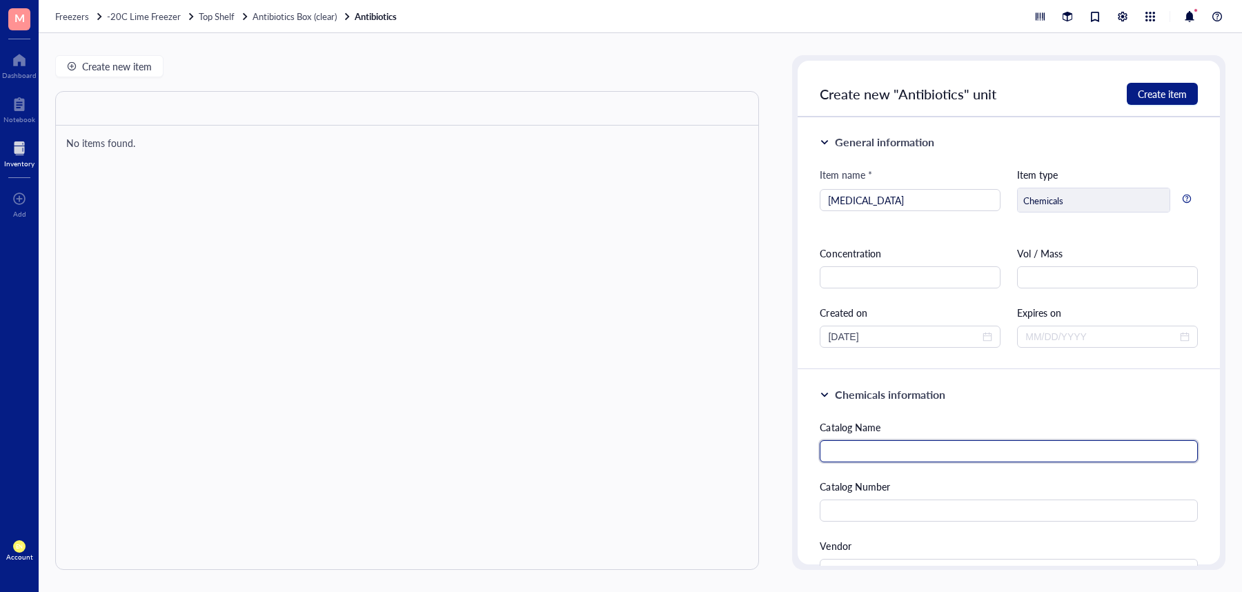
click at [883, 451] on input "text" at bounding box center [1009, 451] width 378 height 22
paste input "[MEDICAL_DATA] 98.0+%, TCI Americaâ„¢"
type input "[MEDICAL_DATA] 98.0+%, TCI America"
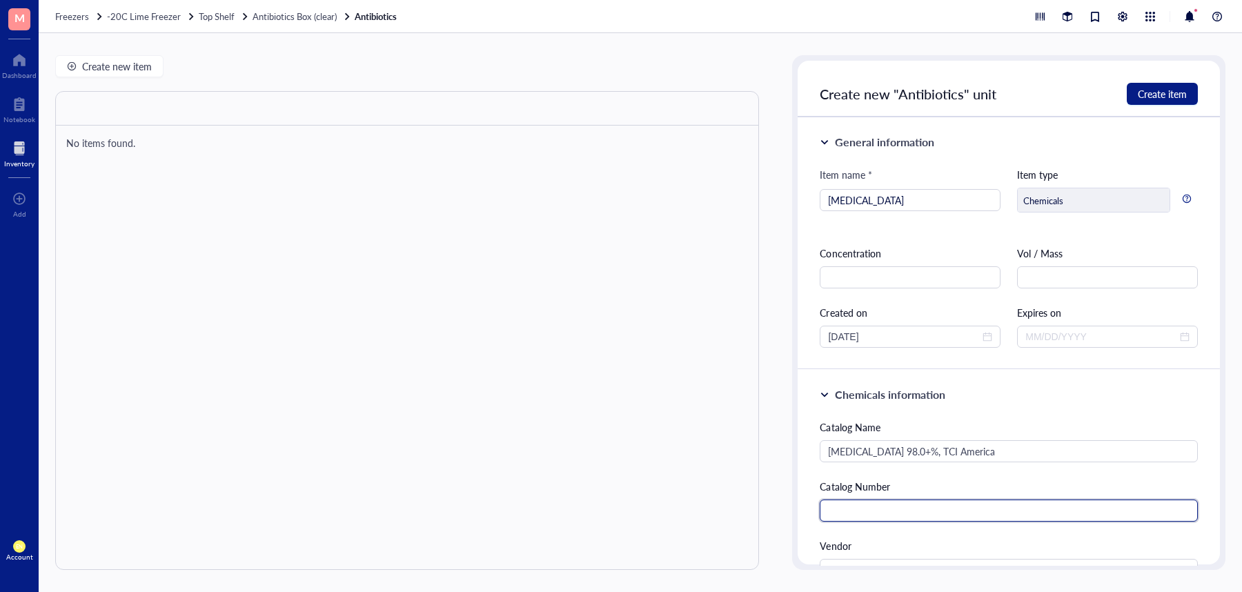
click at [863, 511] on input "text" at bounding box center [1009, 511] width 378 height 22
paste input "I09061G"
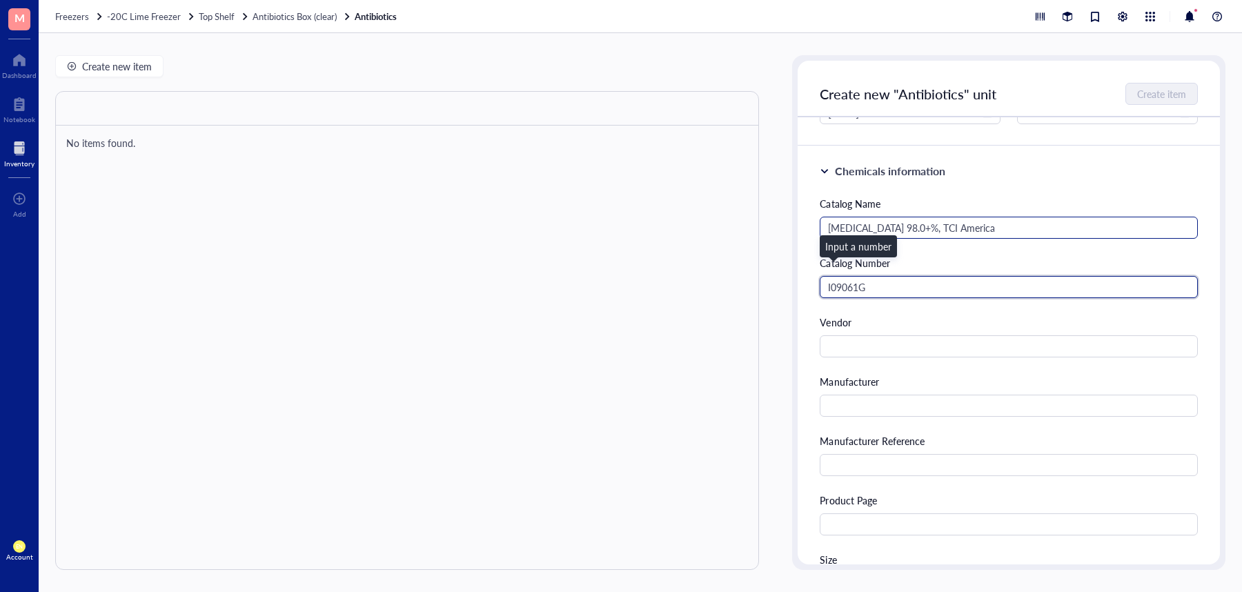
scroll to position [242, 0]
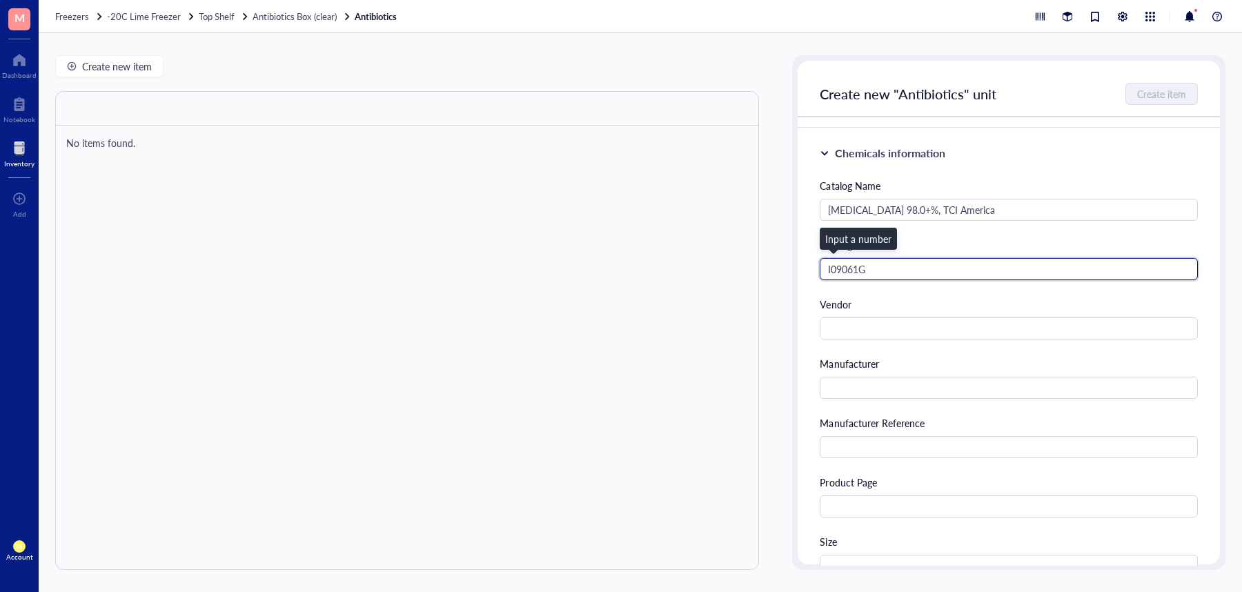
type input "I09061G"
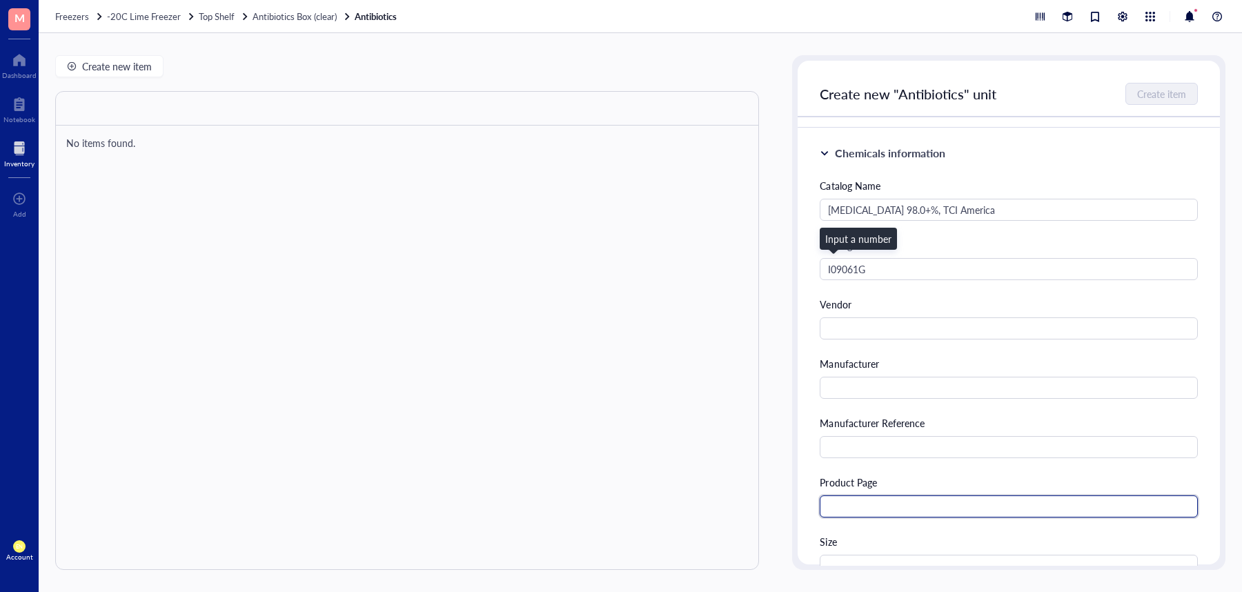
click at [914, 504] on input "text" at bounding box center [1009, 507] width 378 height 22
paste input "[URL][DOMAIN_NAME]"
type input "[URL][DOMAIN_NAME]"
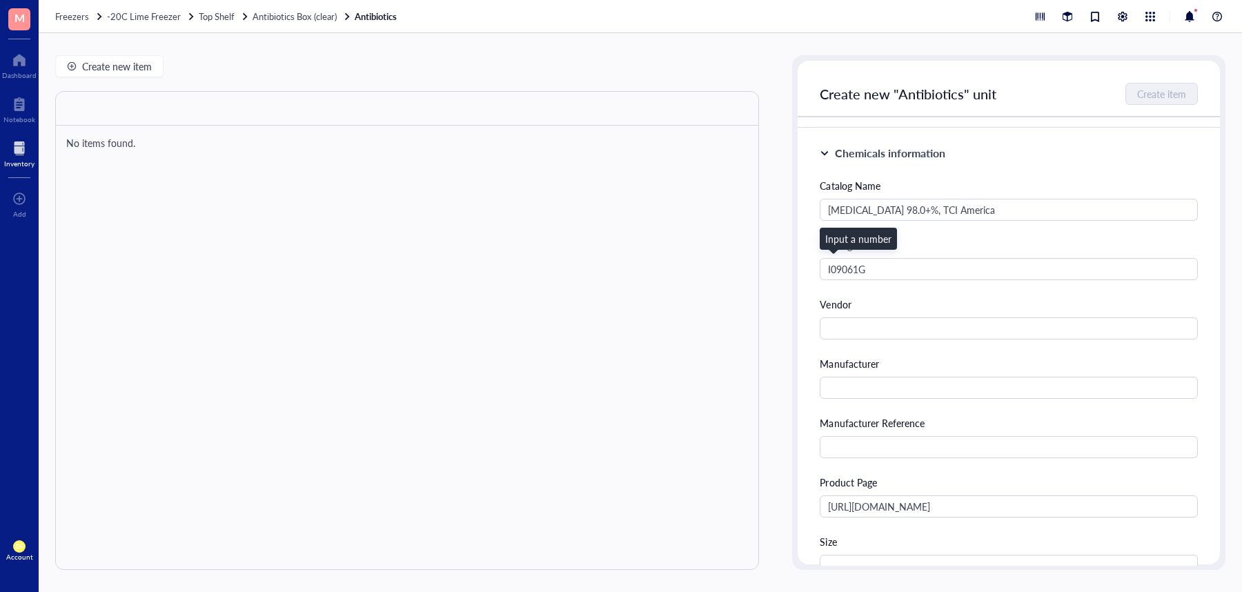
click at [935, 306] on div "Vendor" at bounding box center [1009, 304] width 378 height 15
click at [926, 331] on input "text" at bounding box center [1009, 328] width 378 height 22
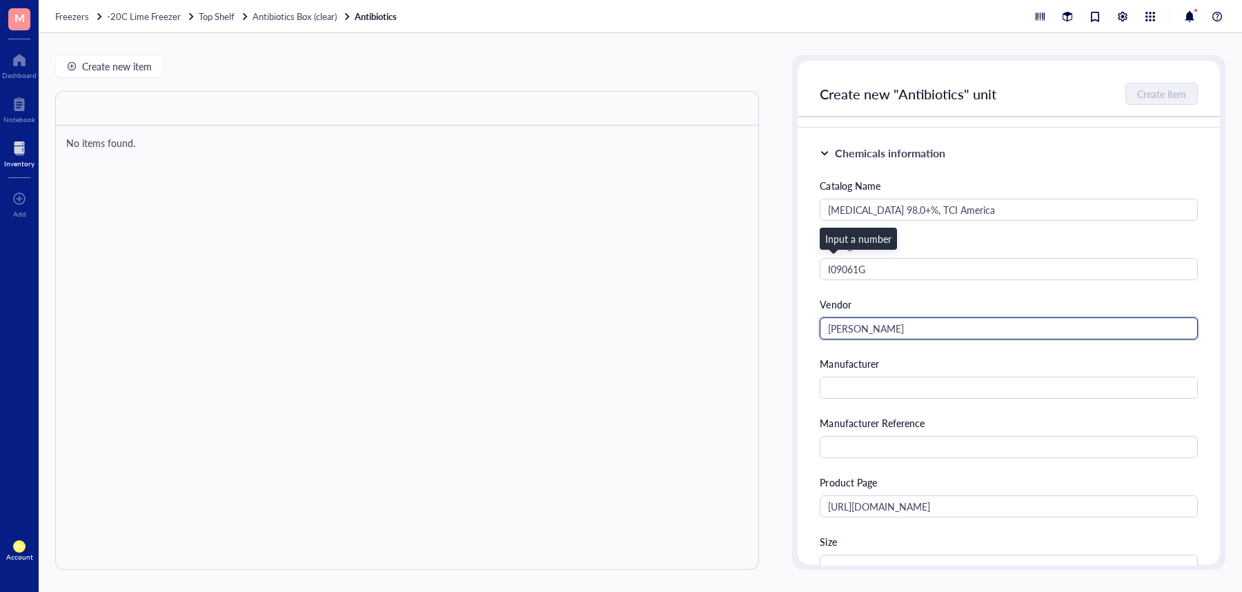
type input "[PERSON_NAME]"
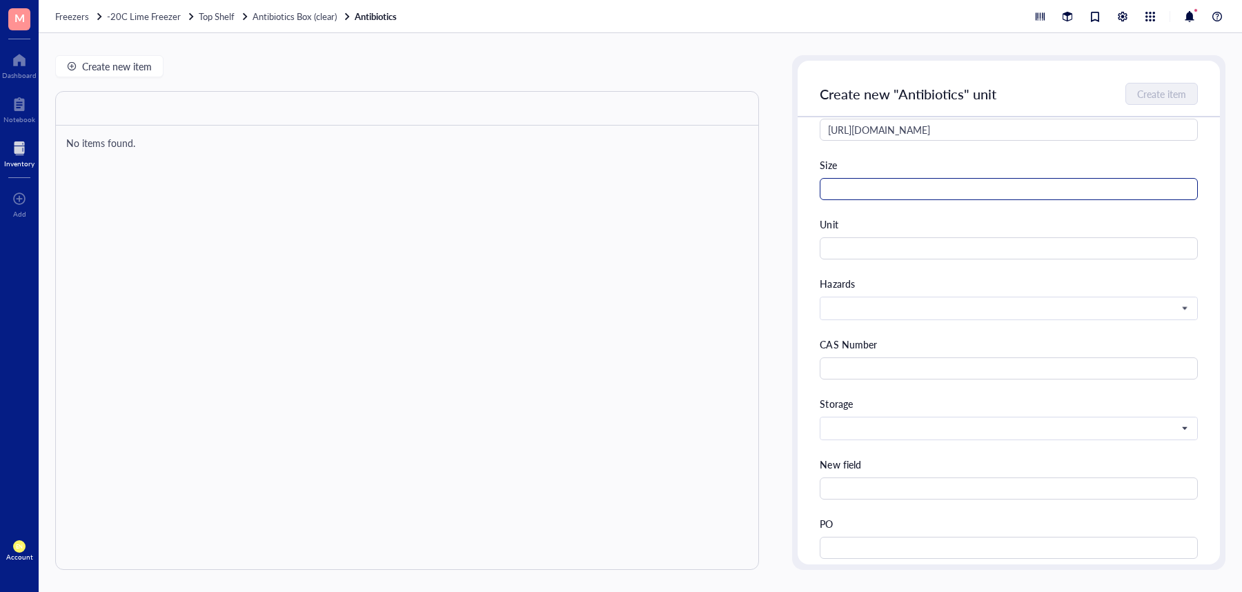
scroll to position [624, 0]
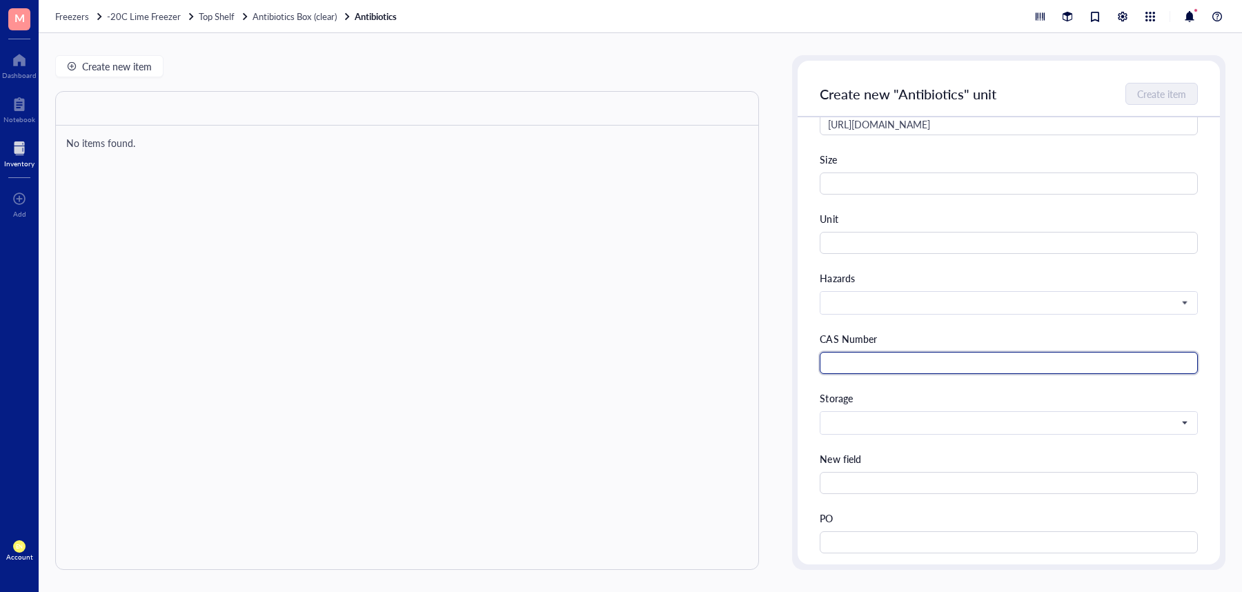
click at [910, 362] on input "text" at bounding box center [1009, 363] width 378 height 22
paste input "152459-95-5"
click at [906, 420] on span at bounding box center [1007, 423] width 359 height 12
type input "152459-95-5"
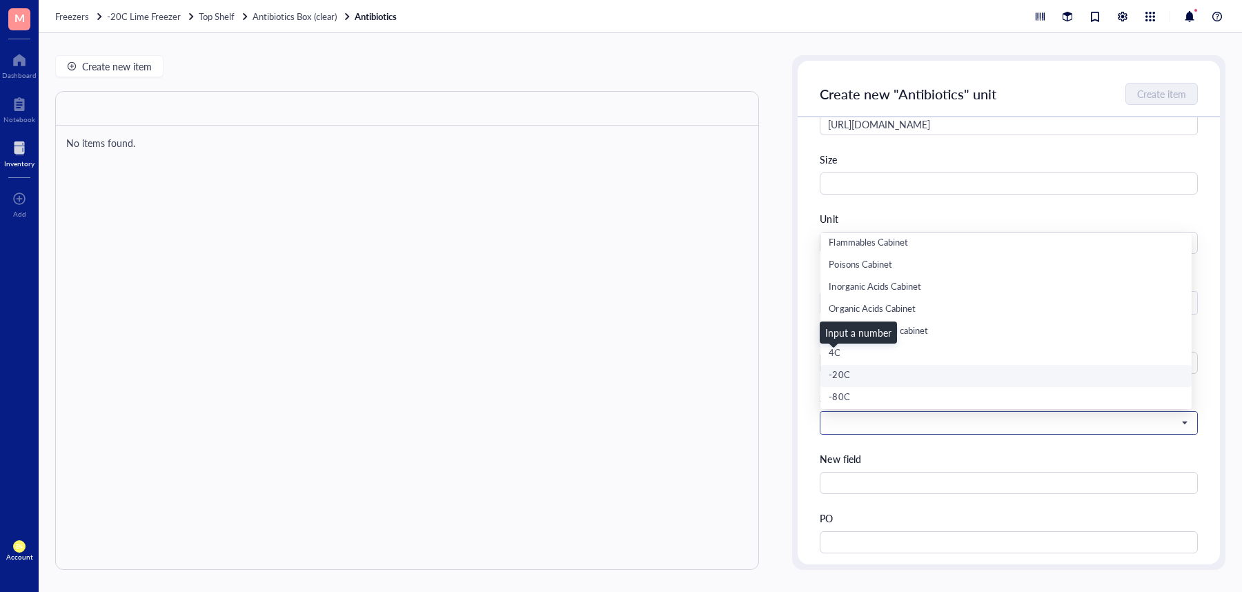
click at [887, 366] on div "-20C" at bounding box center [1006, 376] width 371 height 22
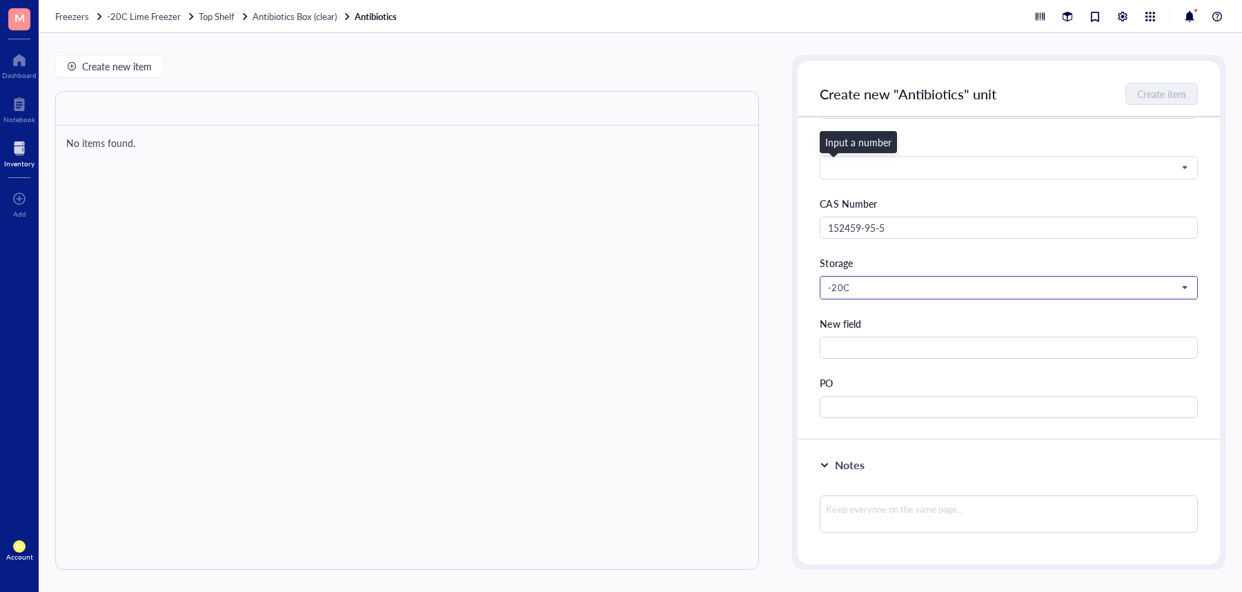
scroll to position [820, 0]
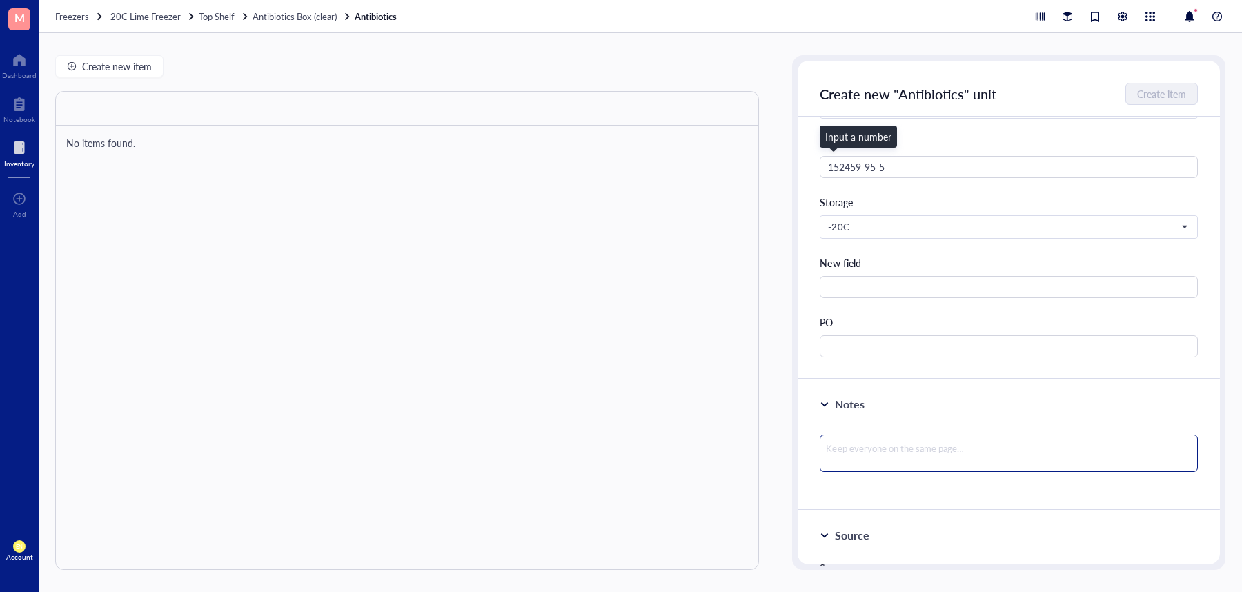
click at [937, 442] on textarea at bounding box center [1009, 453] width 378 height 37
type textarea "#"
type textarea "#C"
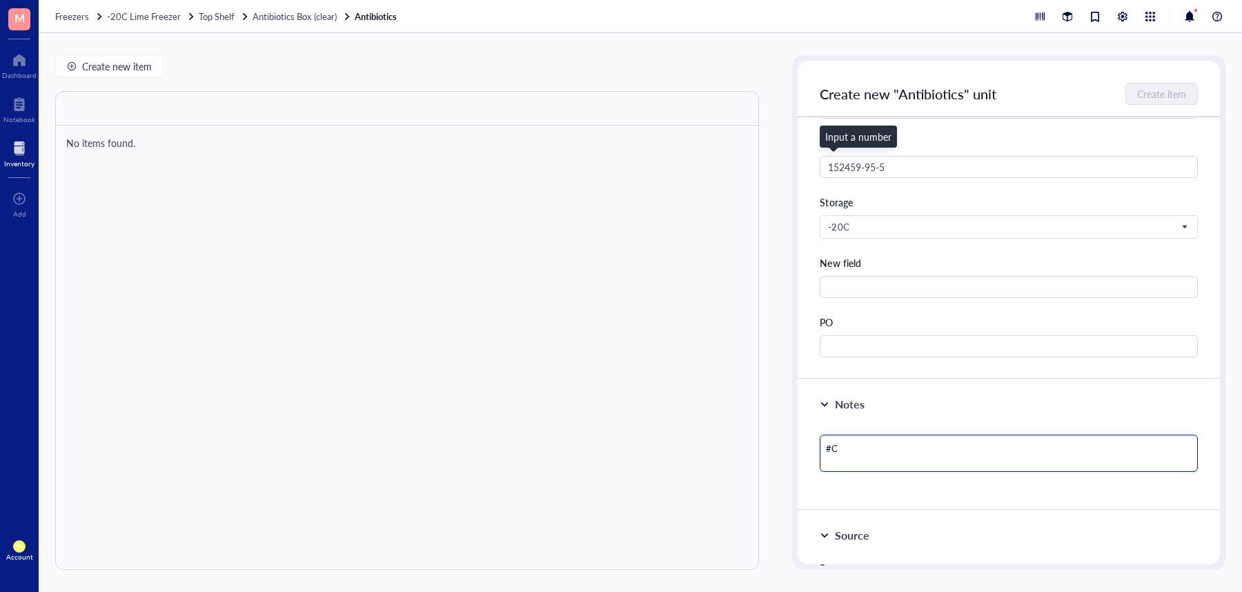
type textarea "#CH"
type textarea "#CHE"
type textarea "#CHEM"
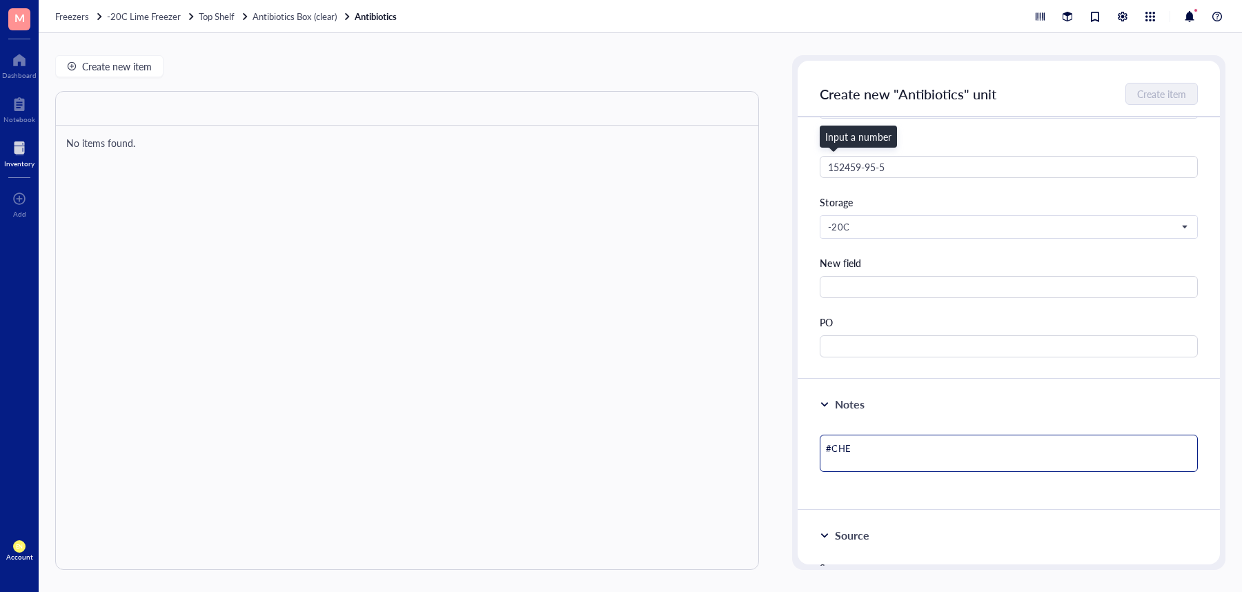
type textarea "#CHEM"
type textarea "#CHEM5"
type textarea "#CHEM52"
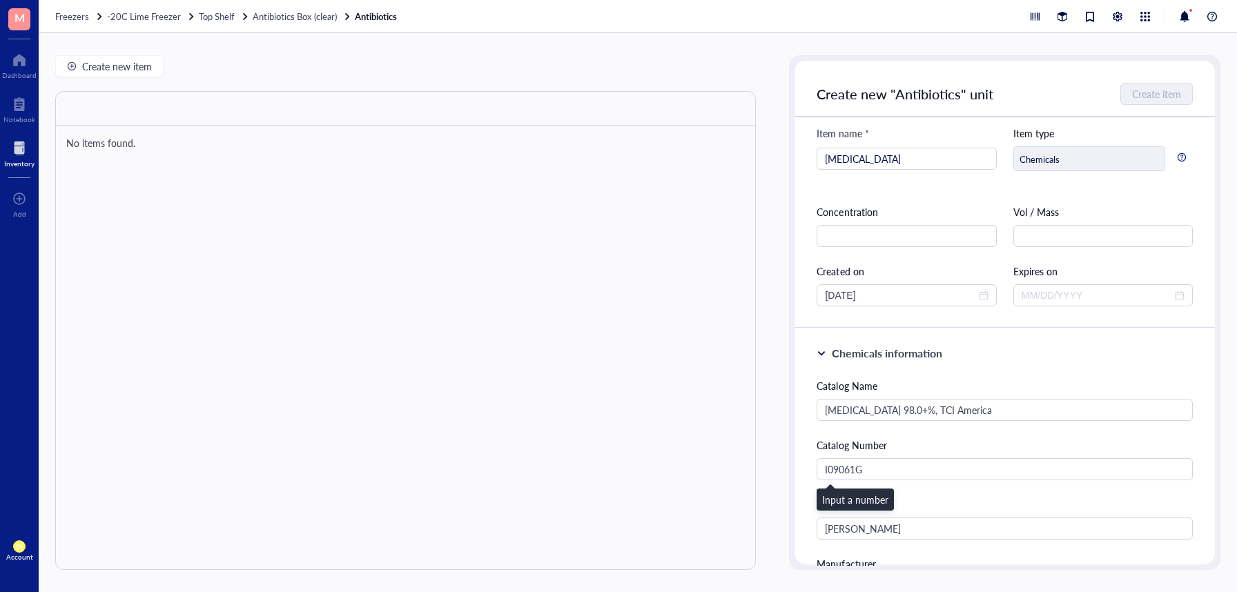
scroll to position [0, 0]
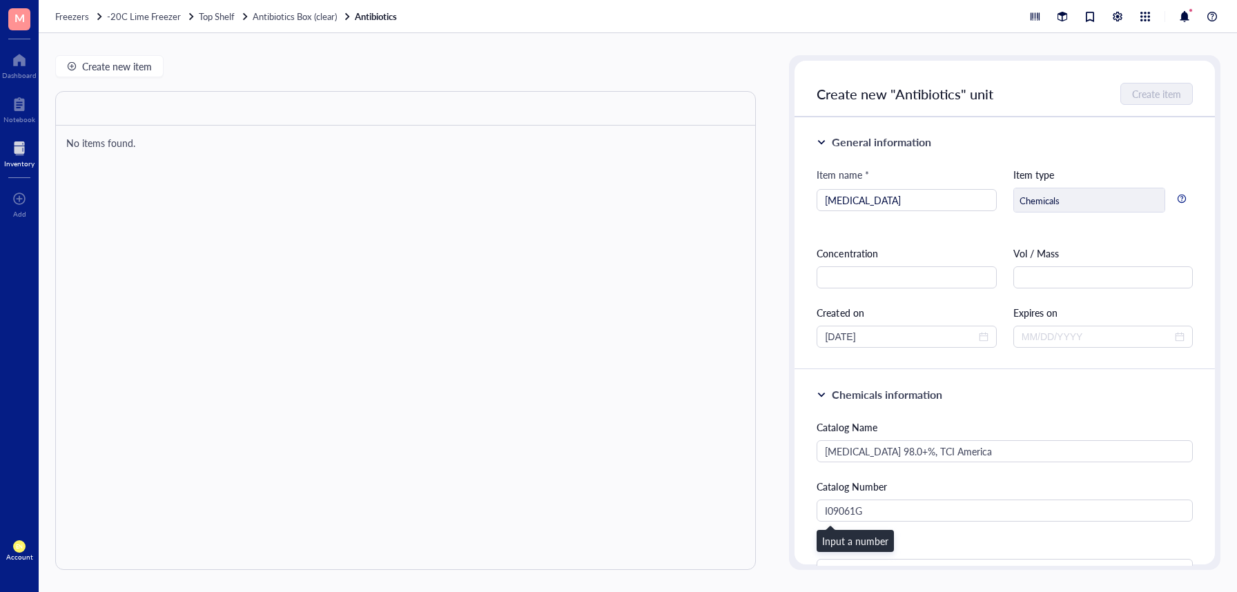
click at [952, 297] on div "Item name * [MEDICAL_DATA] Item type Chemicals Concentration Vol / Mass Created…" at bounding box center [1004, 257] width 376 height 181
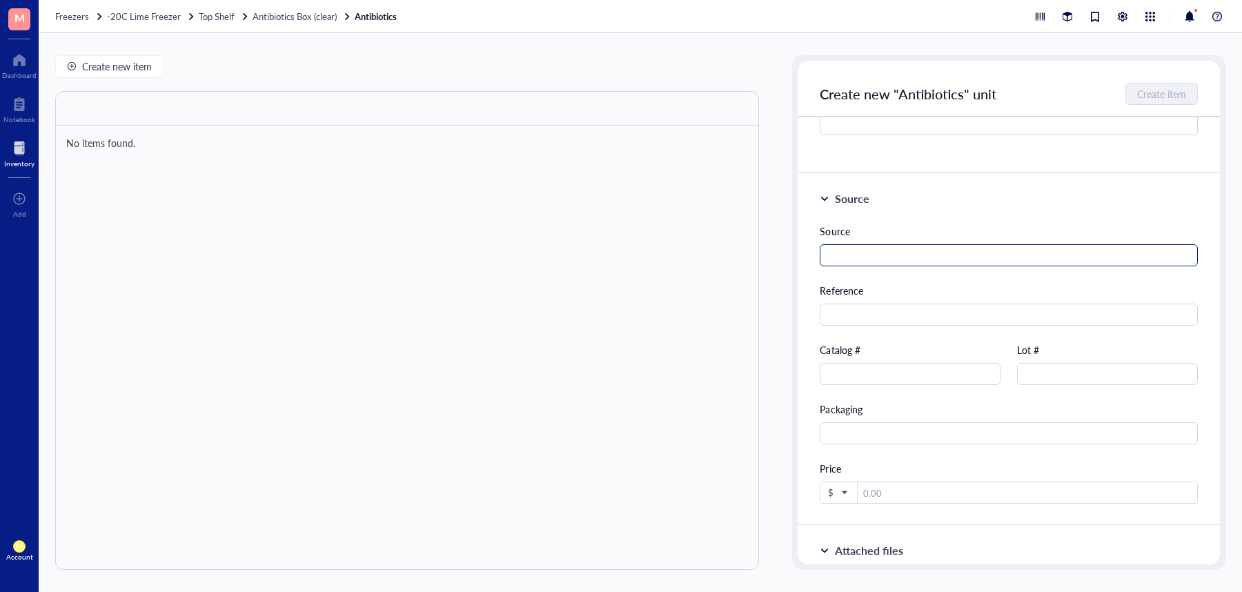
scroll to position [1160, 0]
click at [824, 192] on div at bounding box center [825, 196] width 10 height 10
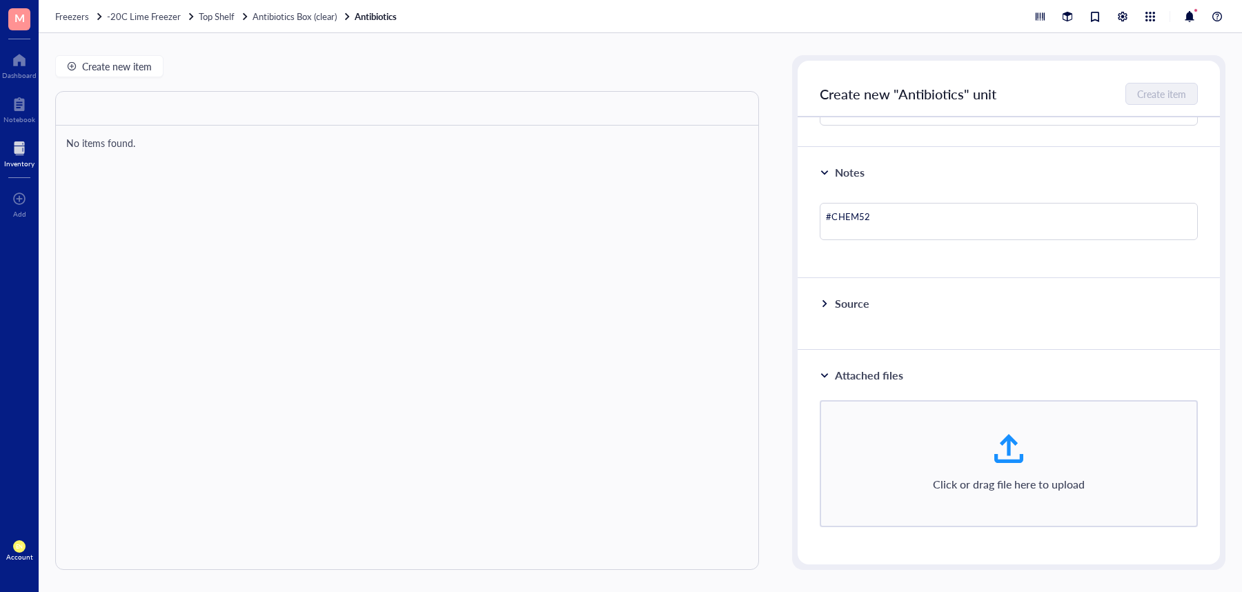
click at [824, 192] on div "Notes #CHEM52" at bounding box center [1009, 213] width 422 height 131
click at [825, 175] on div at bounding box center [825, 173] width 10 height 10
click at [820, 229] on div at bounding box center [825, 232] width 10 height 10
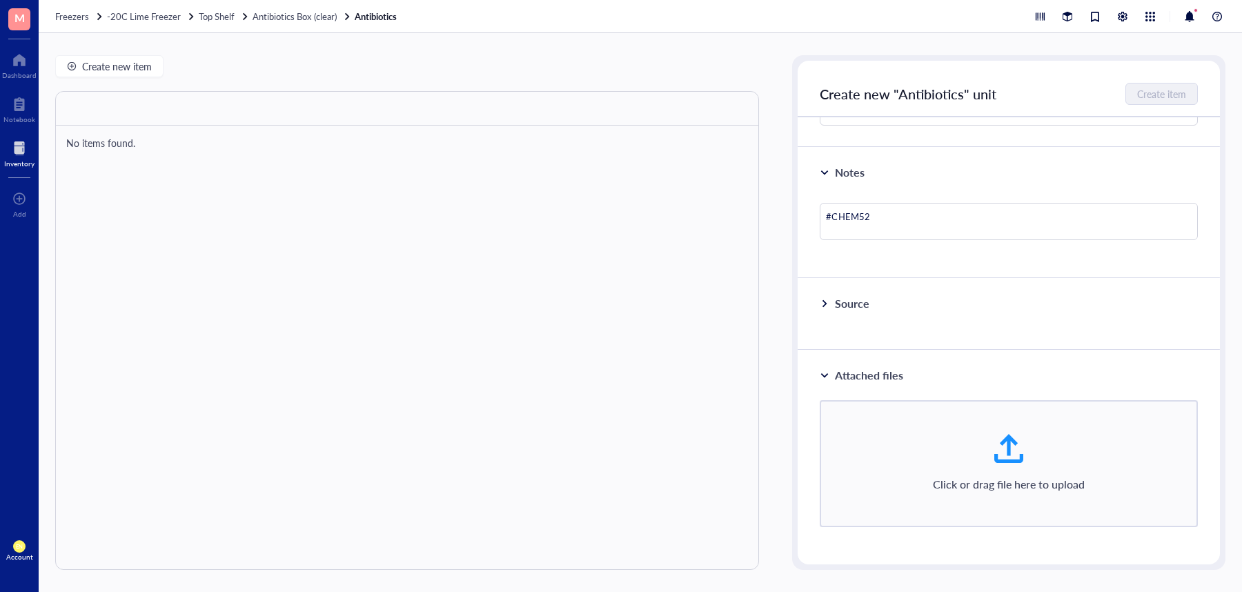
click at [830, 299] on div at bounding box center [825, 304] width 10 height 10
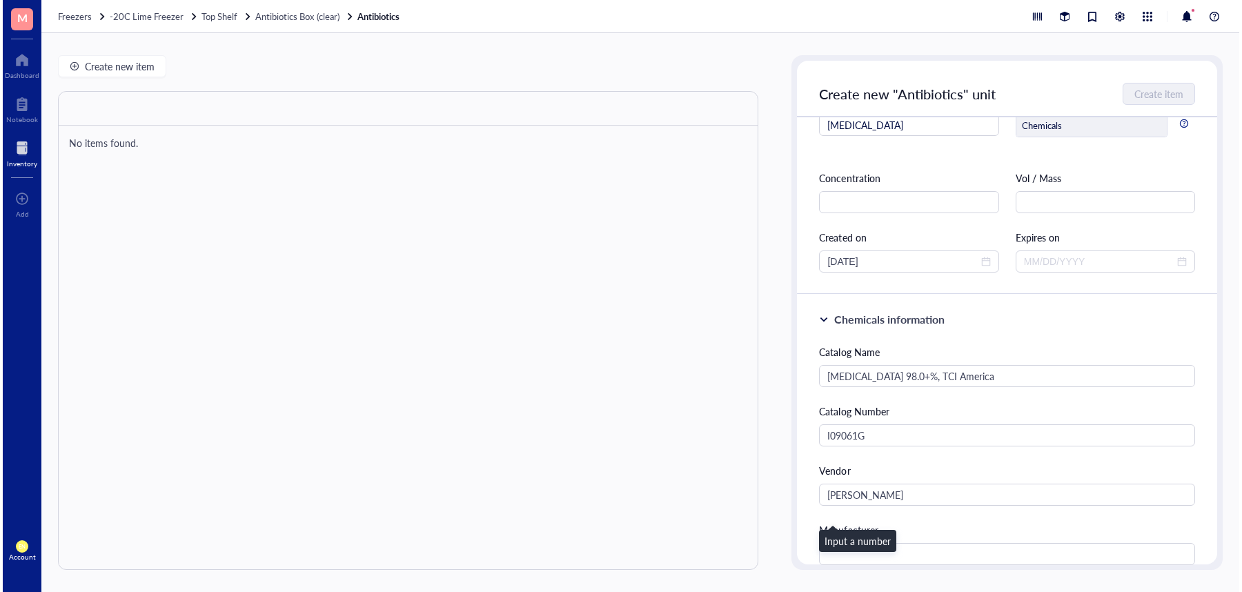
scroll to position [0, 0]
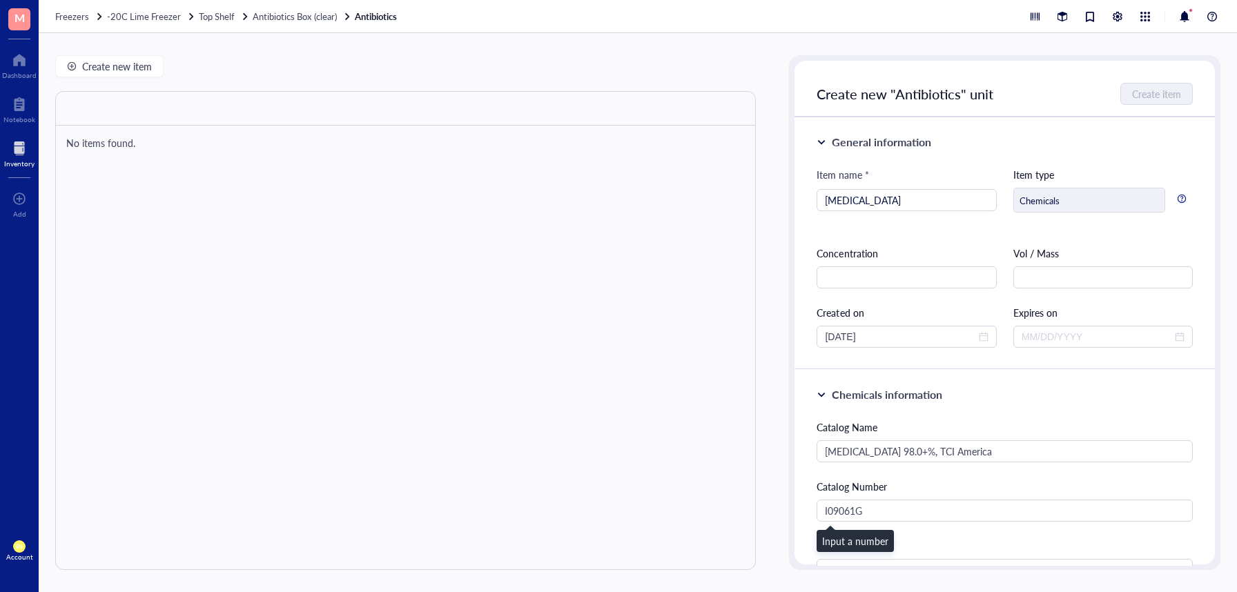
click at [897, 237] on div "Item name * [MEDICAL_DATA] Item type Chemicals Concentration Vol / Mass Created…" at bounding box center [1004, 257] width 376 height 181
click at [914, 482] on div "Catalog Number" at bounding box center [1004, 486] width 376 height 15
click at [878, 513] on input "I09061G" at bounding box center [1004, 511] width 376 height 22
click at [25, 145] on div at bounding box center [19, 148] width 30 height 22
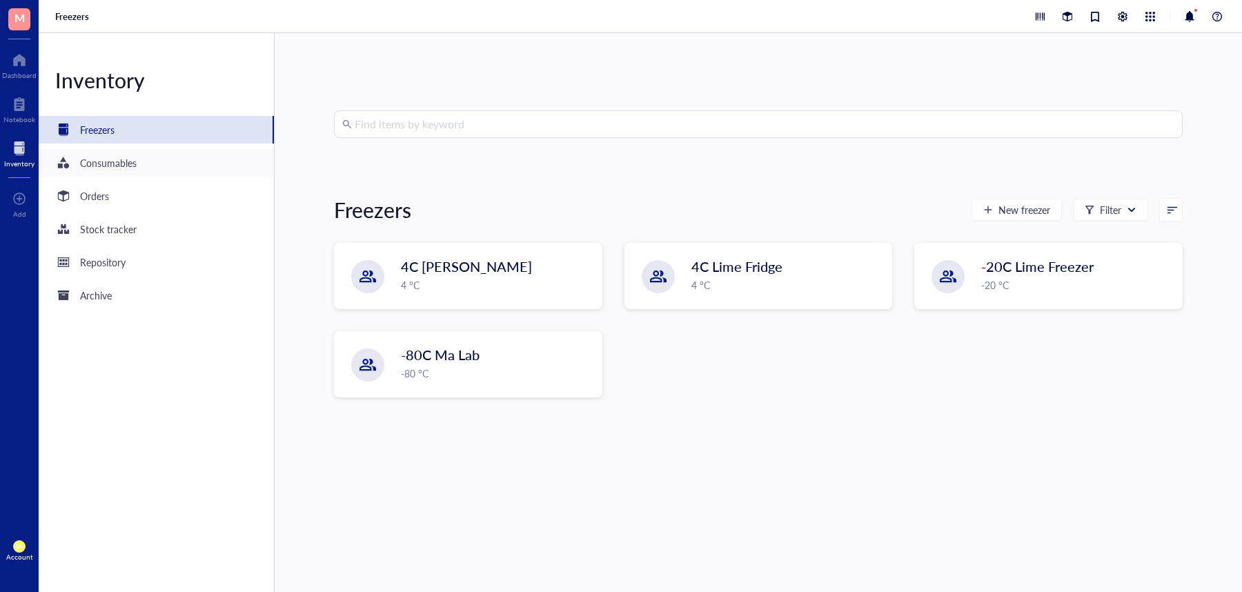
click at [147, 163] on div "Consumables" at bounding box center [156, 163] width 235 height 28
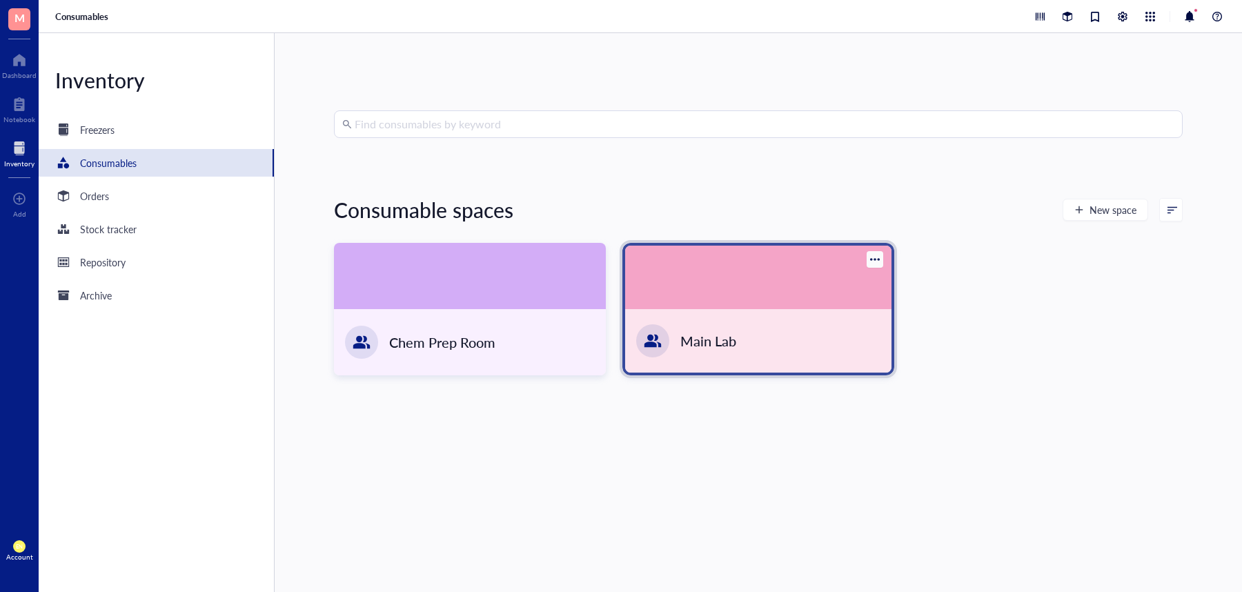
click at [701, 300] on div at bounding box center [758, 277] width 266 height 63
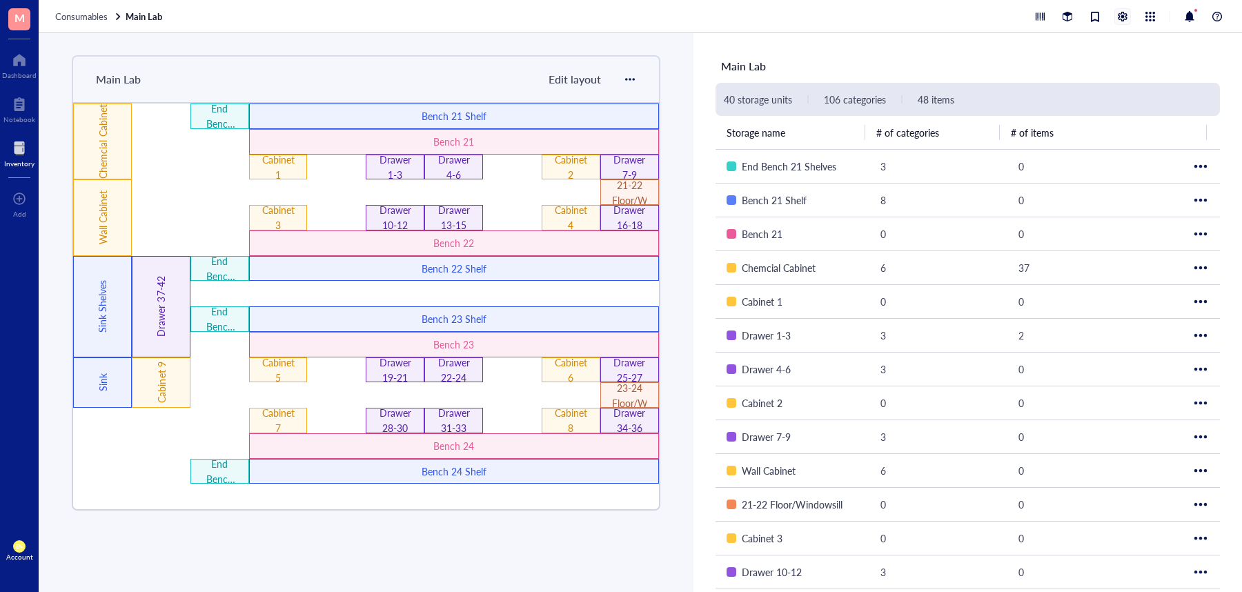
click at [1124, 23] on div at bounding box center [1122, 16] width 15 height 15
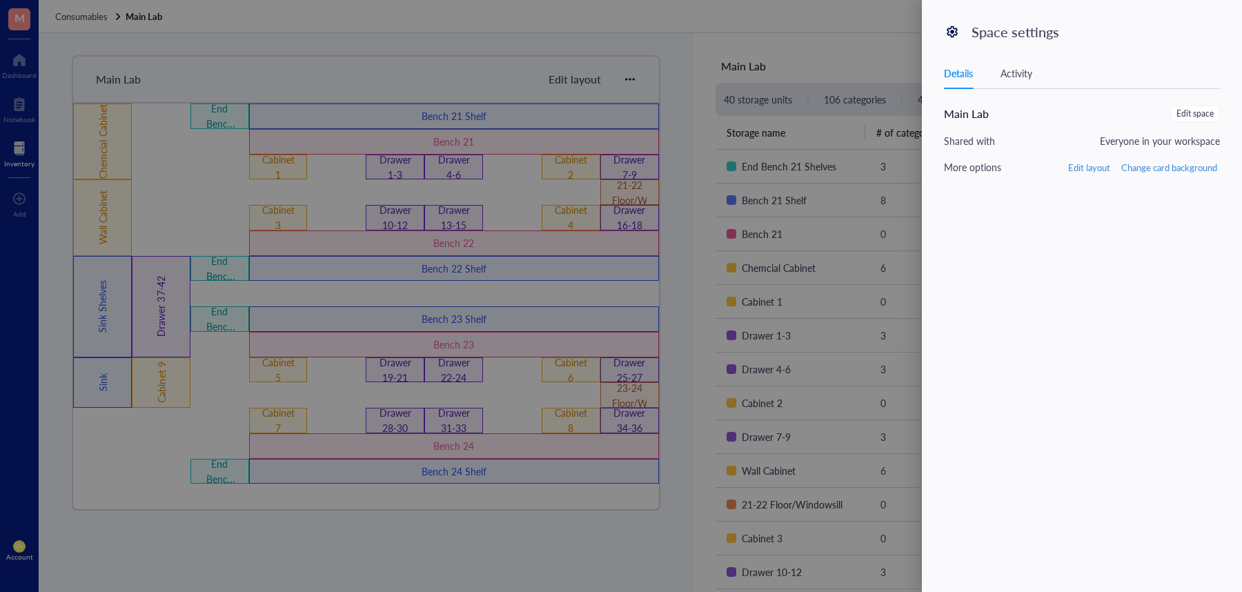
click at [1012, 75] on div "Activity" at bounding box center [1017, 73] width 32 height 15
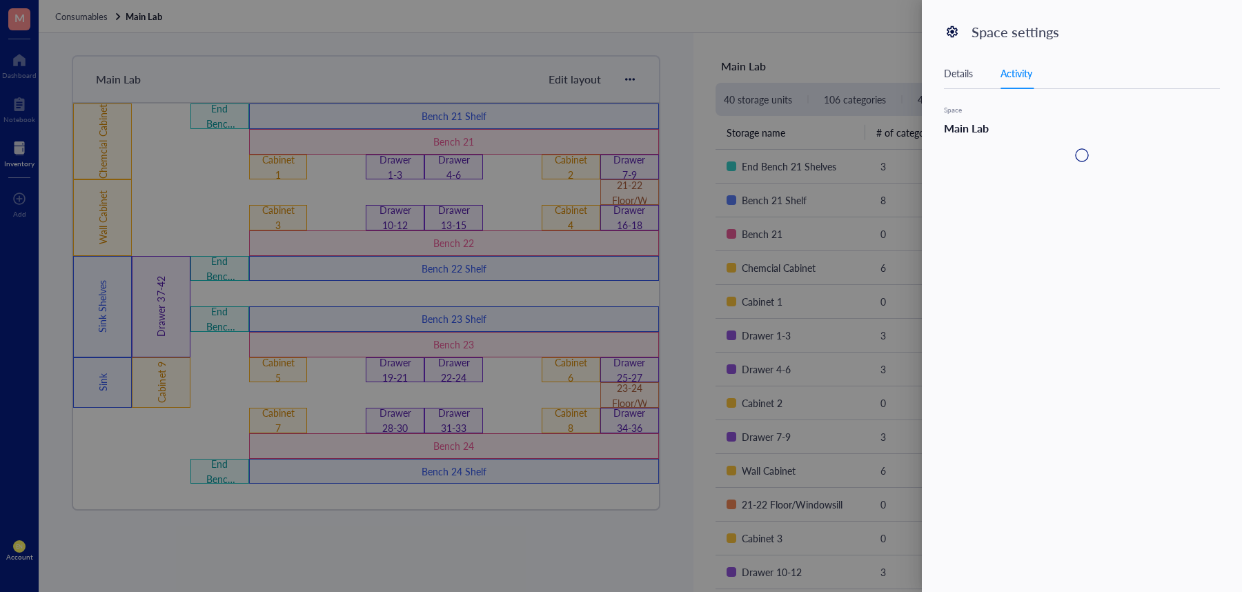
click at [786, 57] on div at bounding box center [621, 296] width 1242 height 592
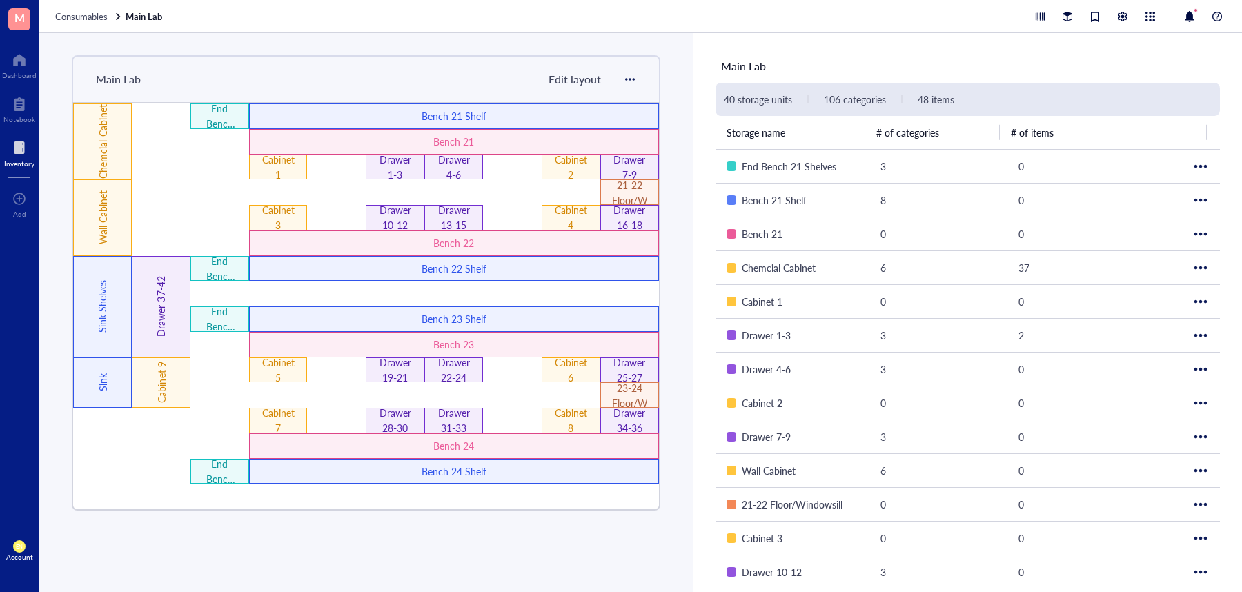
click at [14, 135] on div "Inventory" at bounding box center [19, 152] width 39 height 39
click at [20, 136] on div "Inventory" at bounding box center [19, 152] width 39 height 39
click at [97, 17] on span "Consumables" at bounding box center [81, 16] width 52 height 13
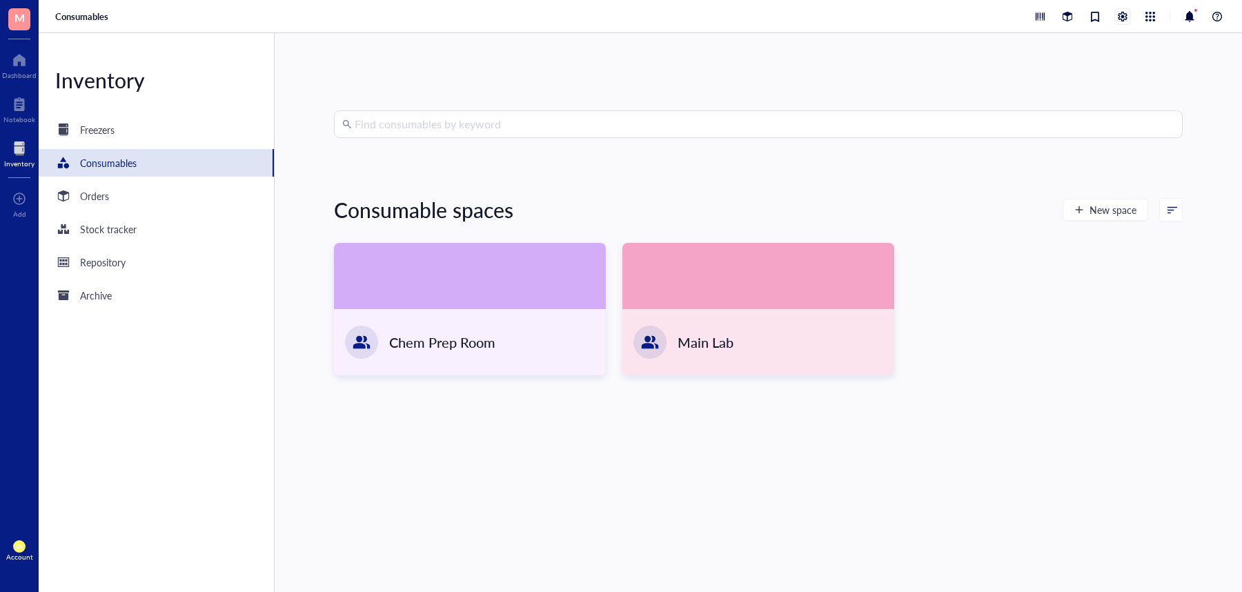
click at [1119, 21] on div at bounding box center [1122, 16] width 15 height 15
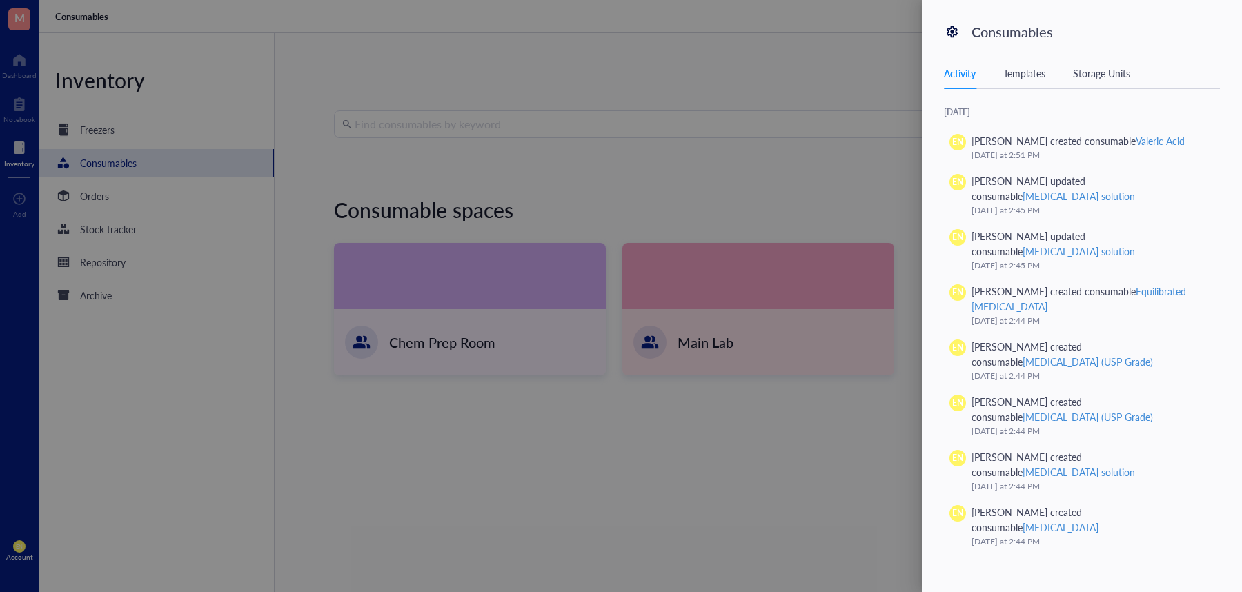
click at [1027, 71] on div "Templates" at bounding box center [1025, 73] width 42 height 15
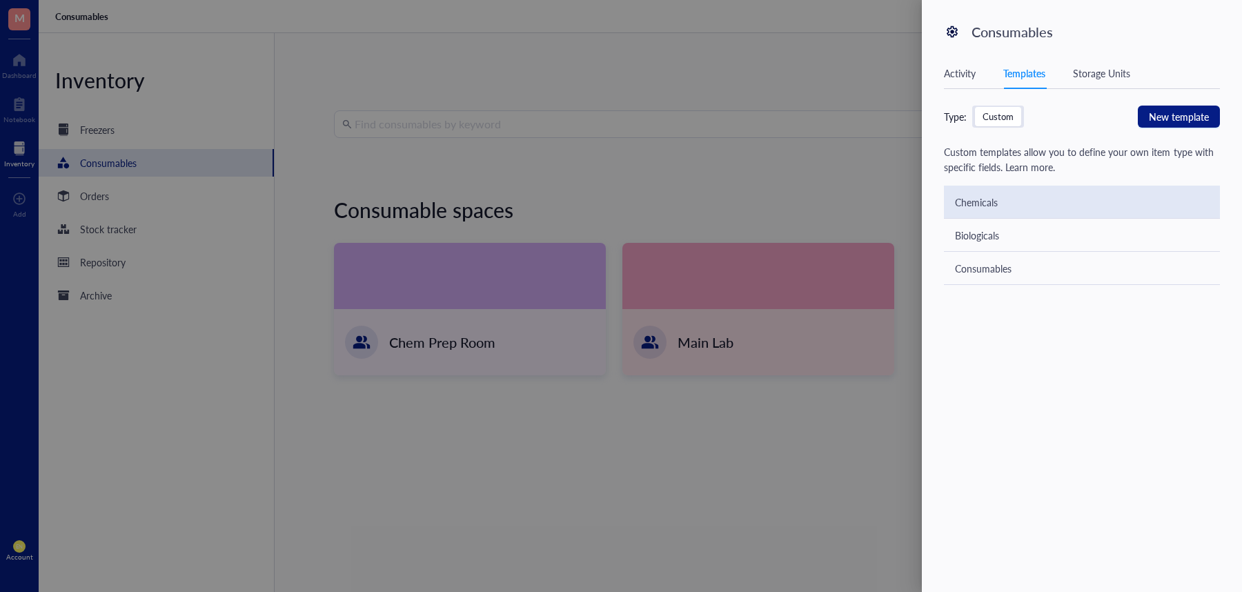
click at [990, 208] on div "Chemicals" at bounding box center [976, 202] width 43 height 15
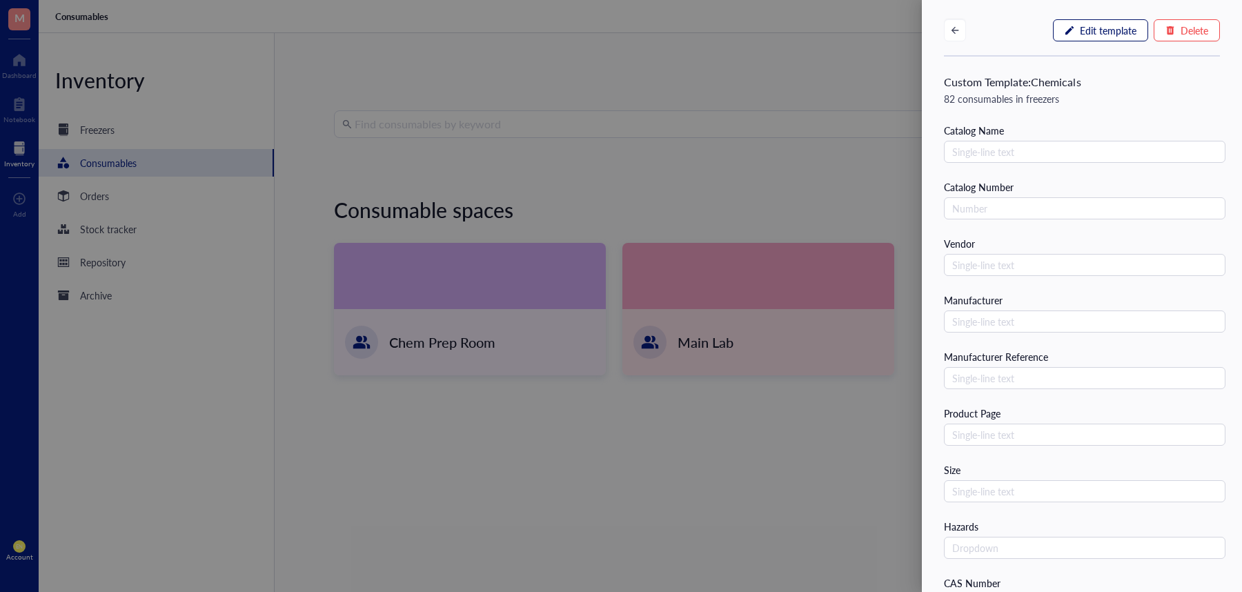
click at [1109, 26] on span "Edit template" at bounding box center [1108, 30] width 57 height 11
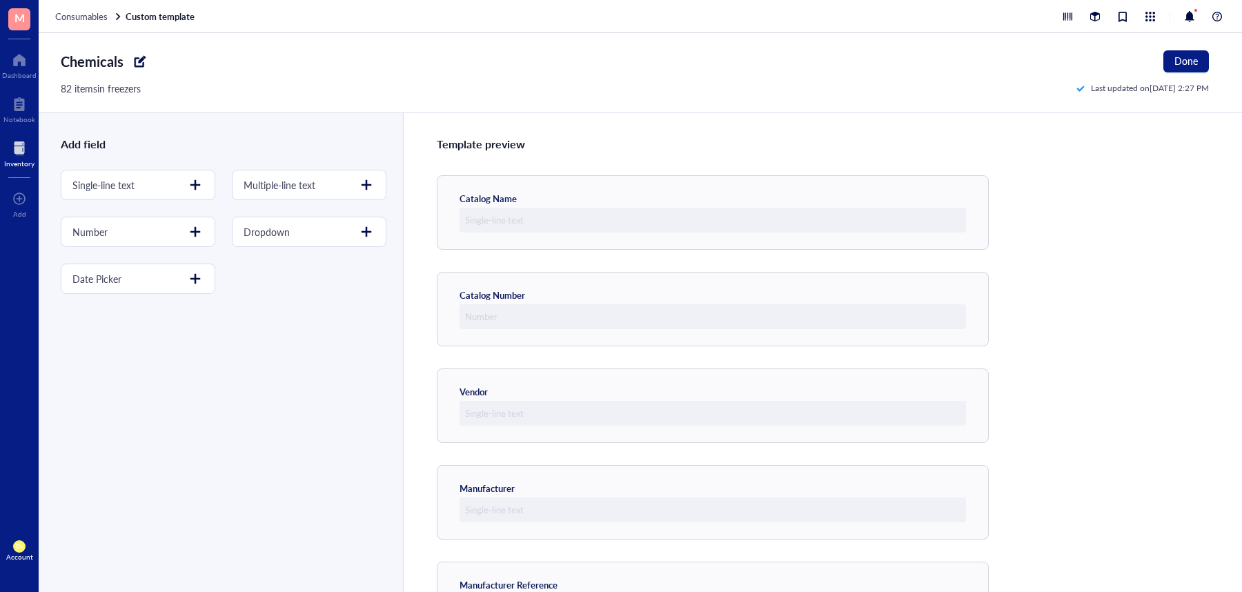
click at [136, 56] on div at bounding box center [140, 61] width 22 height 22
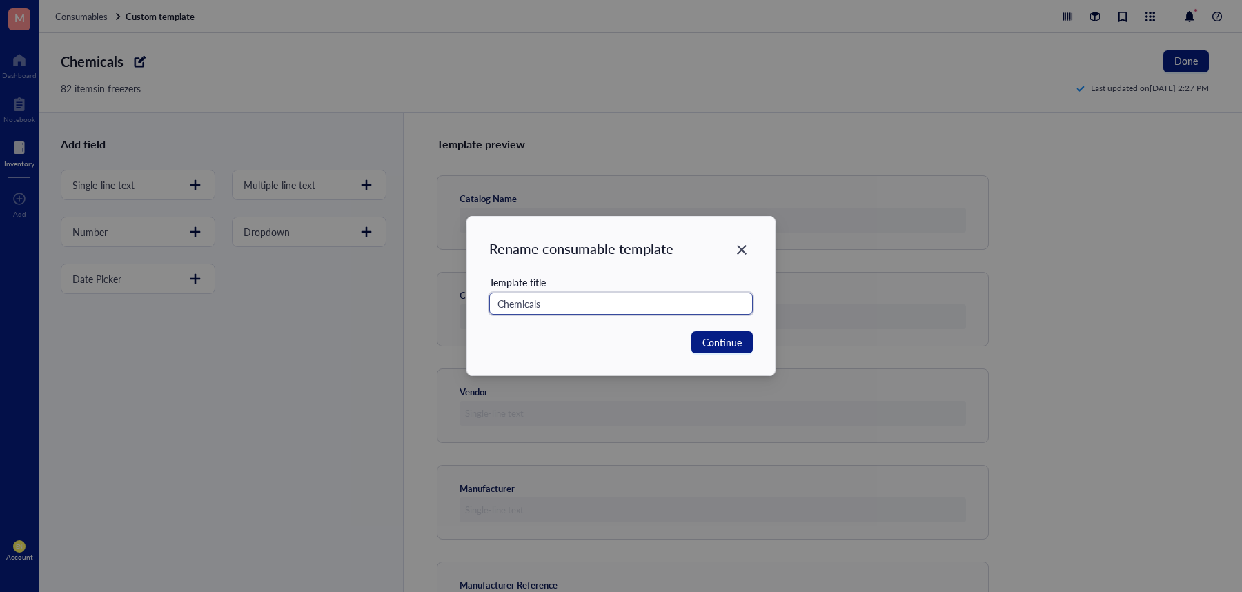
click at [575, 309] on input "Chemicals" at bounding box center [621, 304] width 264 height 22
type input "Chemicals (use)"
click at [734, 342] on span "Continue" at bounding box center [722, 342] width 39 height 15
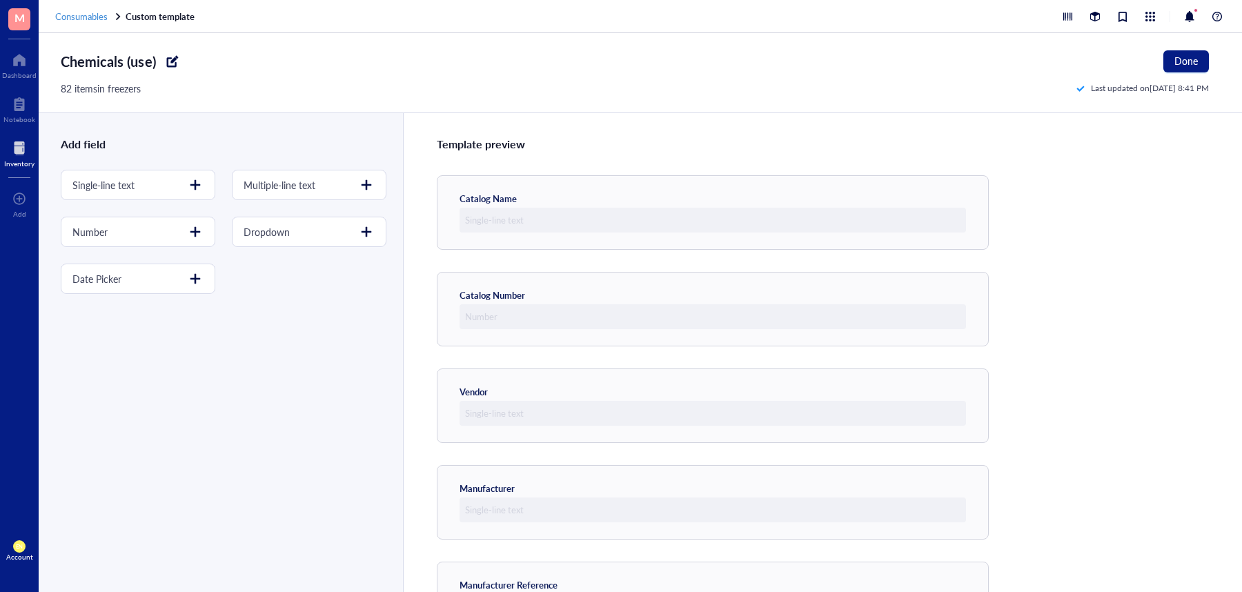
click at [89, 17] on span "Consumables" at bounding box center [81, 16] width 52 height 13
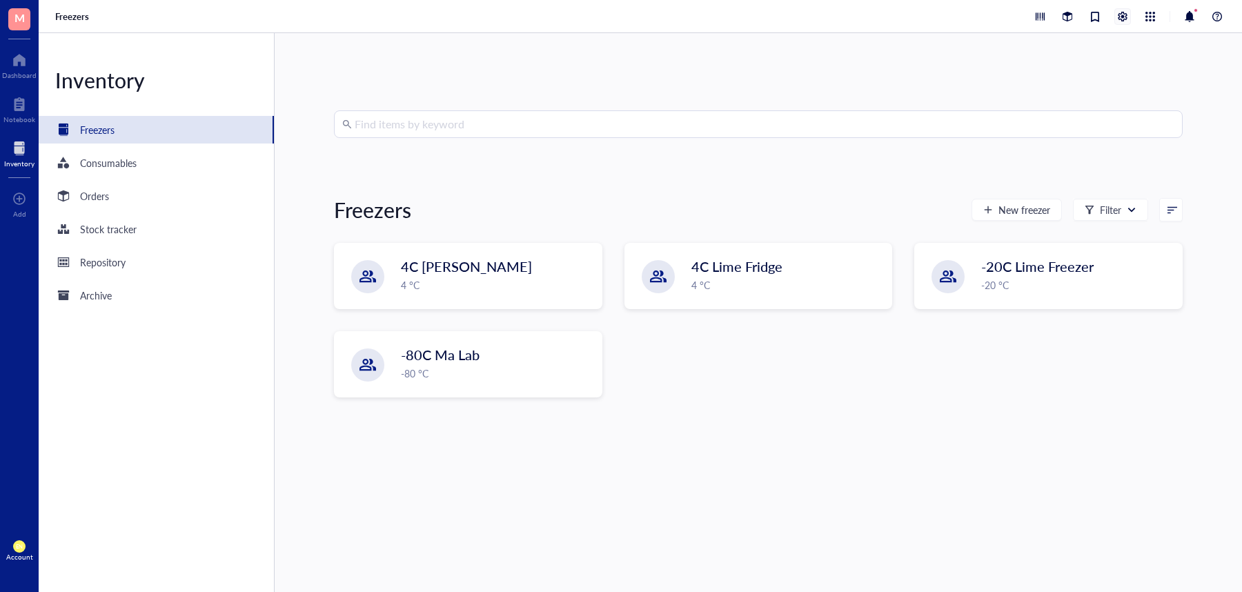
click at [1120, 18] on div at bounding box center [1122, 16] width 15 height 15
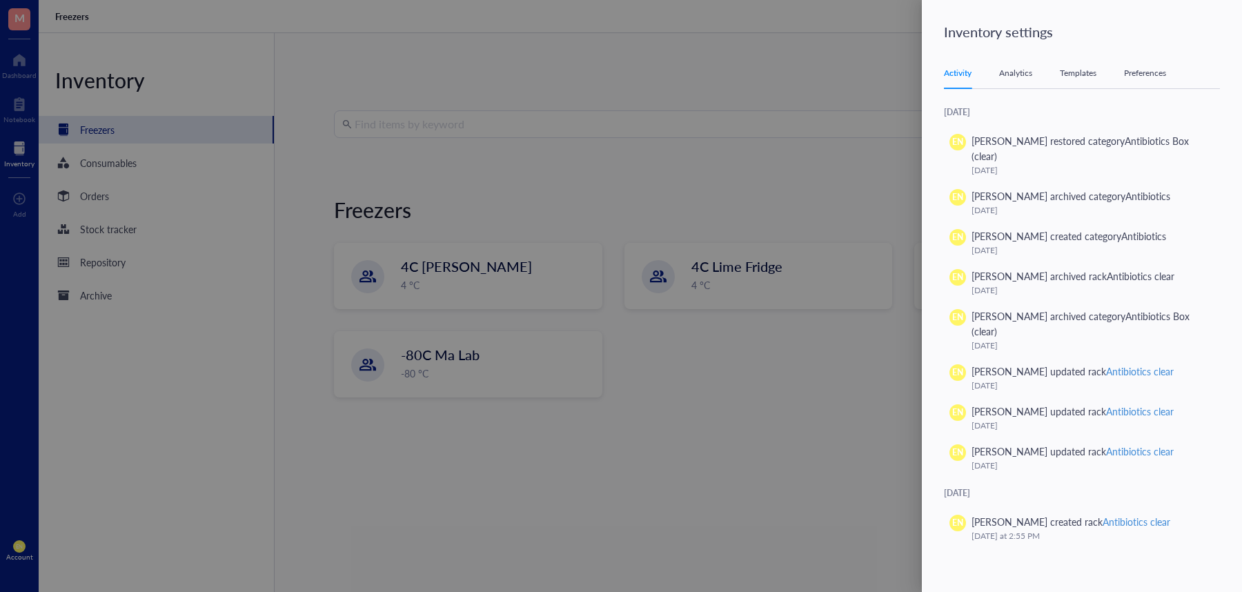
click at [1075, 68] on div "Templates" at bounding box center [1078, 73] width 37 height 14
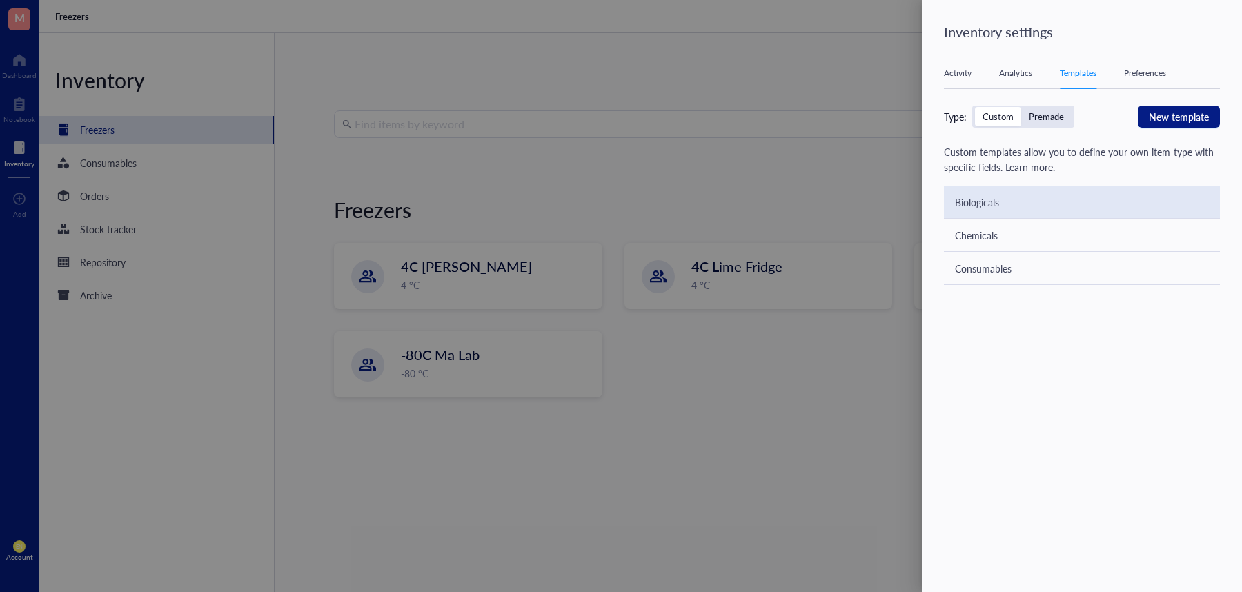
click at [1019, 211] on div "Biologicals" at bounding box center [1082, 202] width 276 height 33
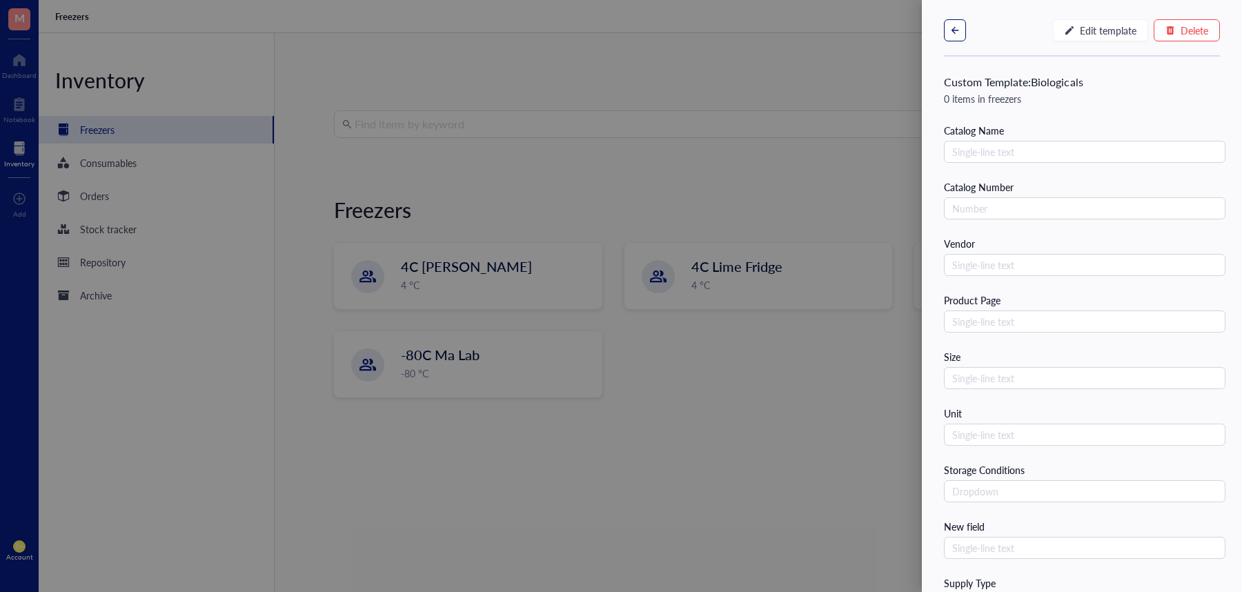
click at [956, 26] on icon "button" at bounding box center [955, 31] width 10 height 10
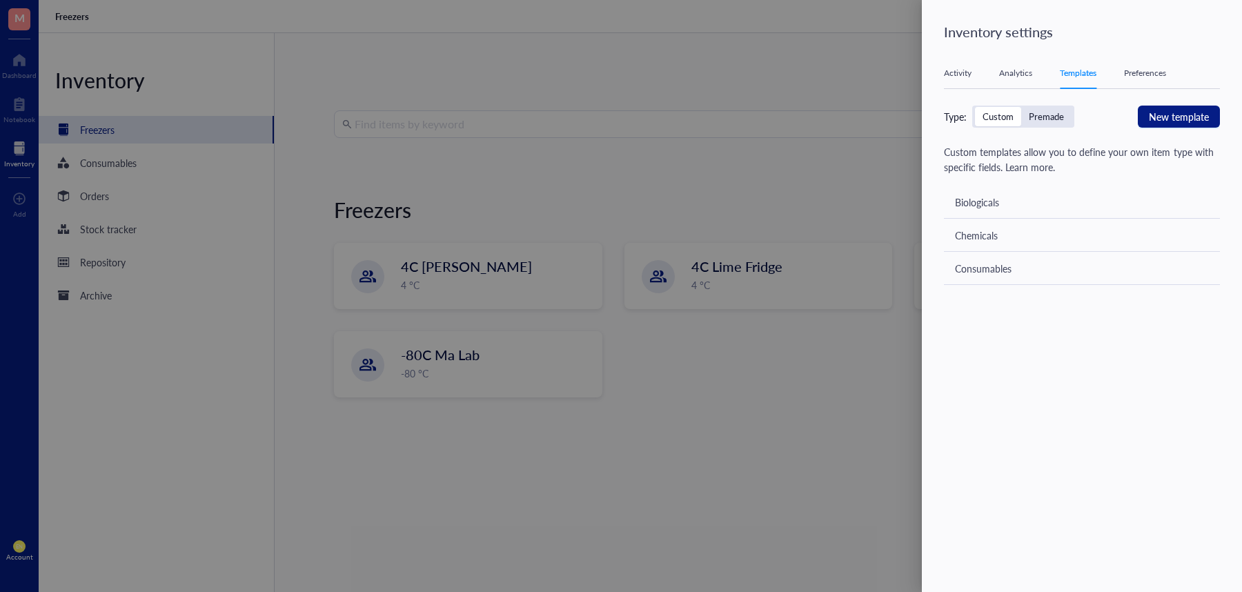
click at [1006, 113] on div "Custom" at bounding box center [998, 116] width 31 height 12
click at [975, 107] on input "Custom" at bounding box center [975, 107] width 0 height 0
click at [1033, 119] on div "Premade" at bounding box center [1046, 116] width 35 height 12
click at [1021, 107] on input "Premade" at bounding box center [1021, 107] width 0 height 0
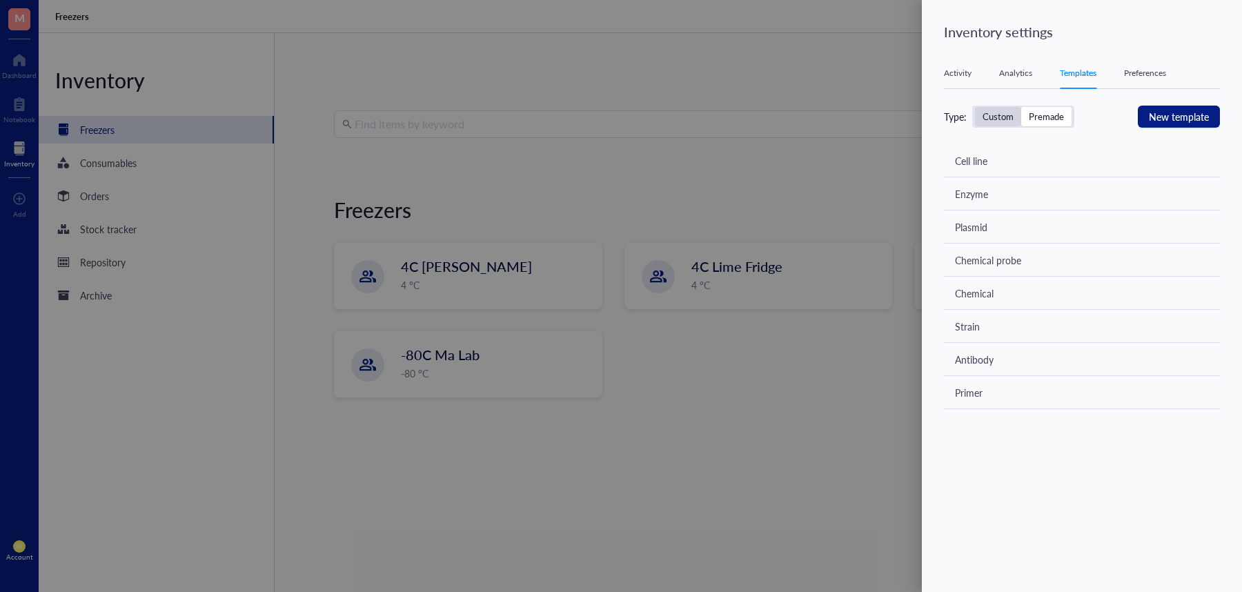
click at [1000, 118] on div "Custom" at bounding box center [998, 116] width 31 height 12
click at [975, 107] on input "Custom" at bounding box center [975, 107] width 0 height 0
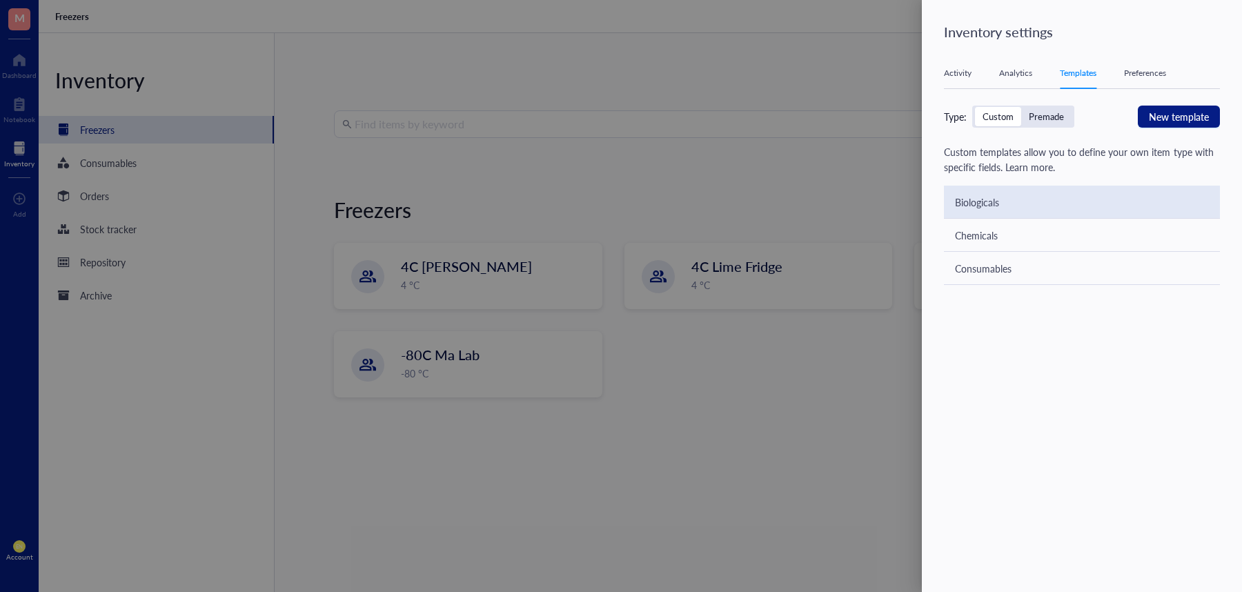
click at [974, 193] on div "Biologicals" at bounding box center [1082, 202] width 276 height 33
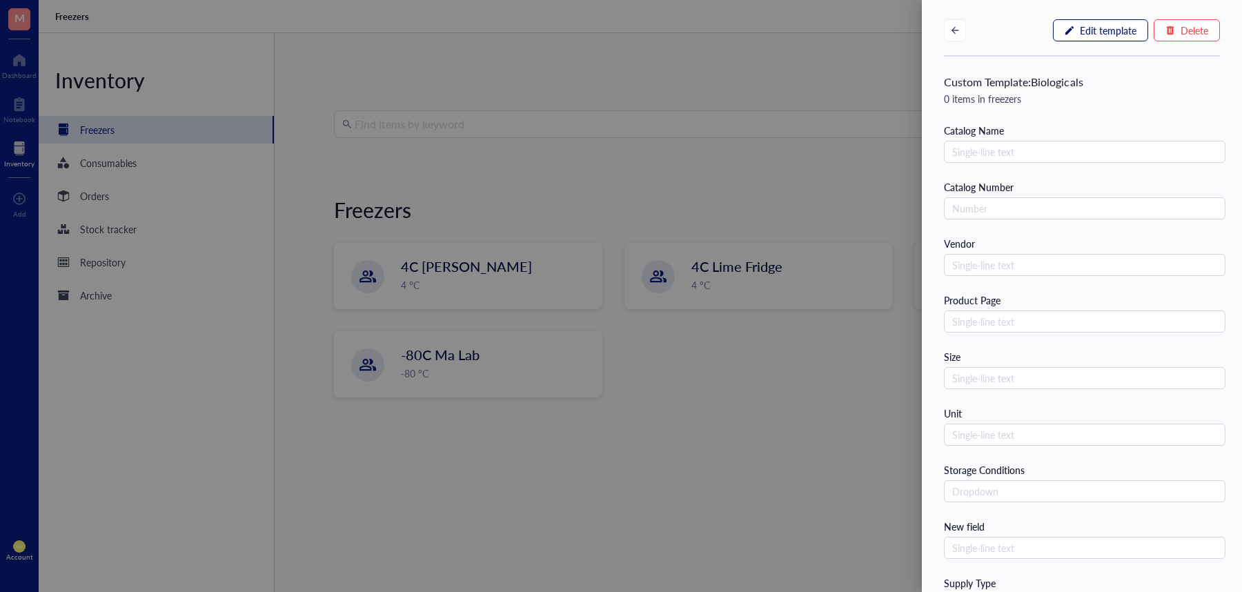
click at [1097, 32] on span "Edit template" at bounding box center [1108, 30] width 57 height 11
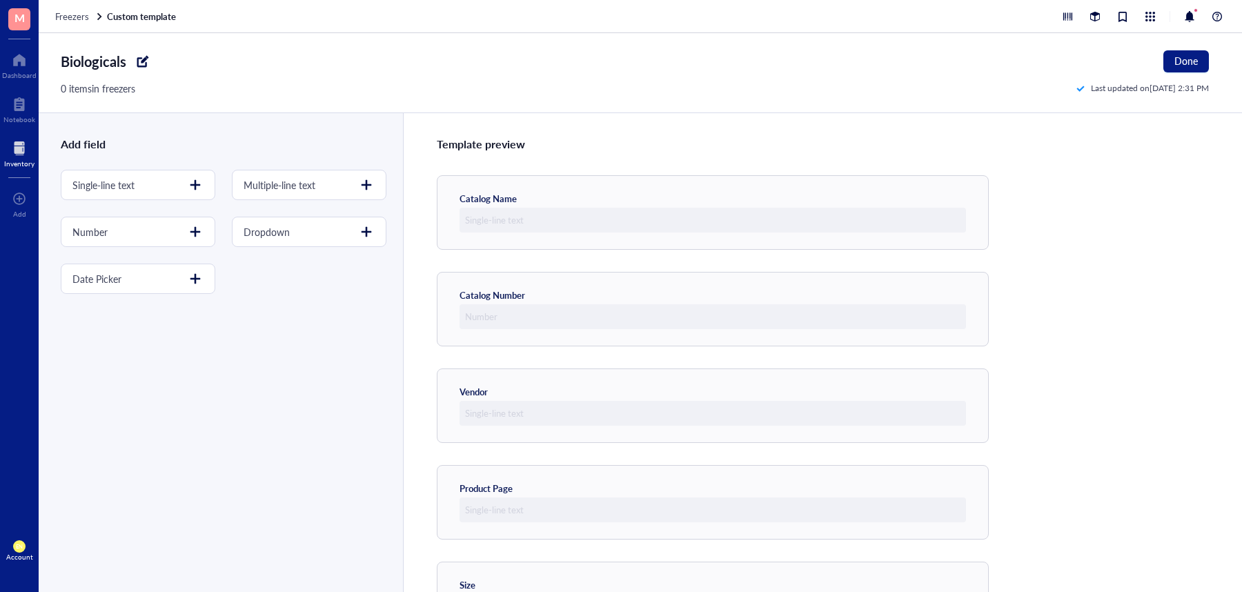
click at [144, 56] on div at bounding box center [143, 61] width 22 height 22
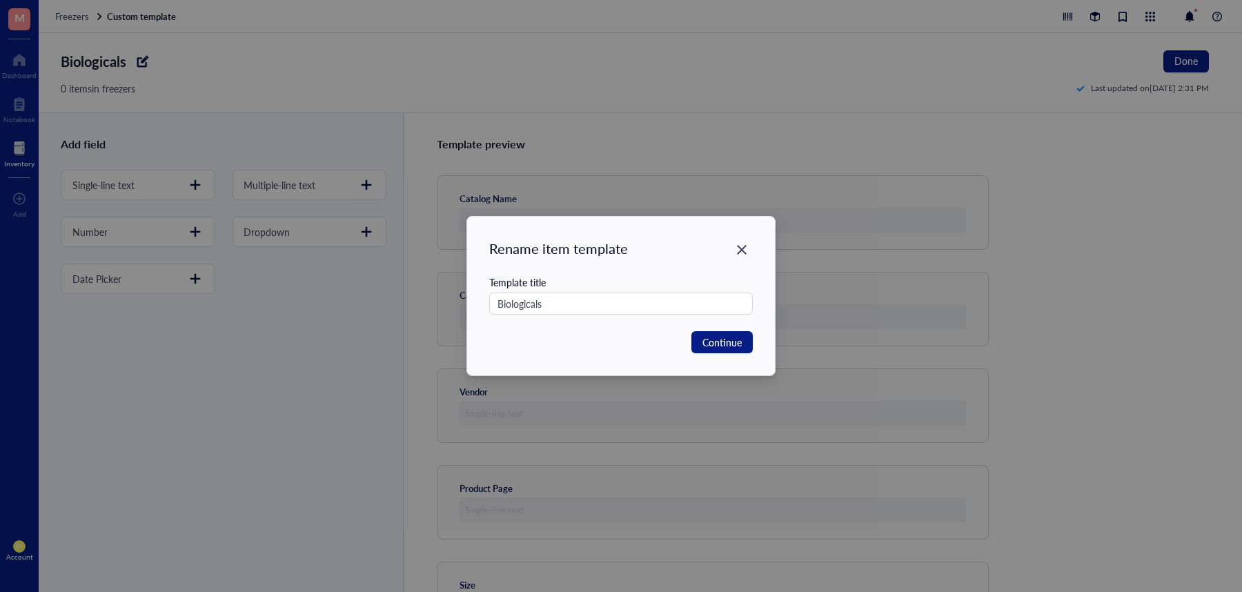
click at [567, 315] on div "Rename item template Template title Biologicals Continue" at bounding box center [621, 296] width 308 height 159
click at [560, 301] on input "Biologicals" at bounding box center [621, 304] width 264 height 22
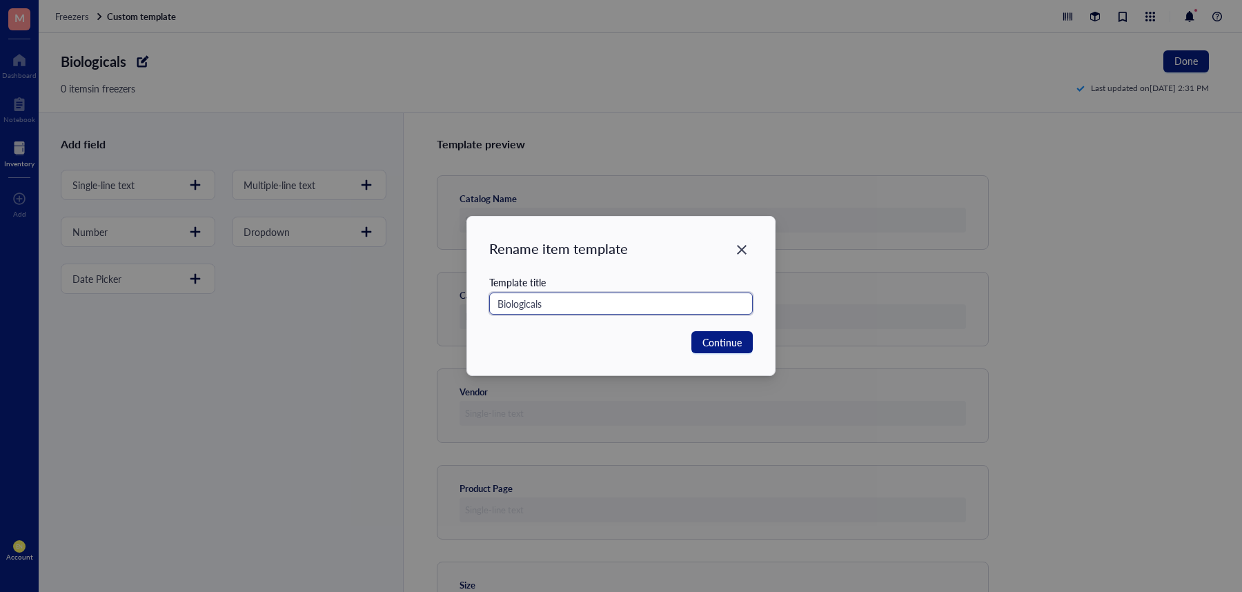
click at [560, 301] on input "Biologicals" at bounding box center [621, 304] width 264 height 22
type input "Biologicals*"
click at [718, 344] on span "Continue" at bounding box center [722, 342] width 39 height 15
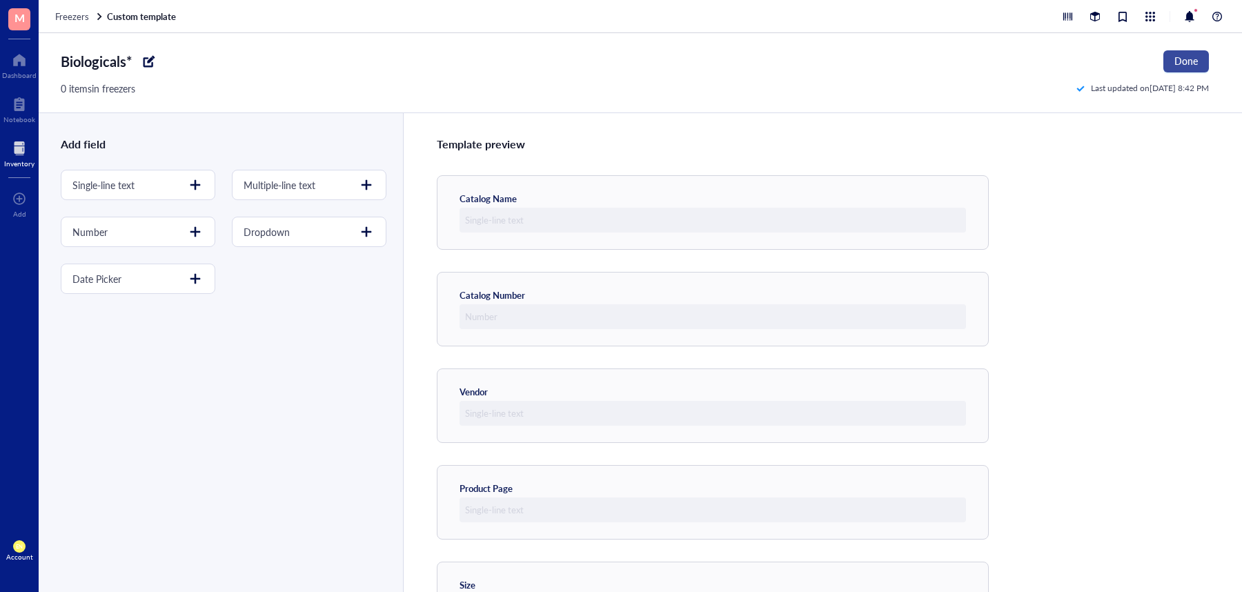
click at [1166, 66] on button "Done" at bounding box center [1187, 61] width 46 height 22
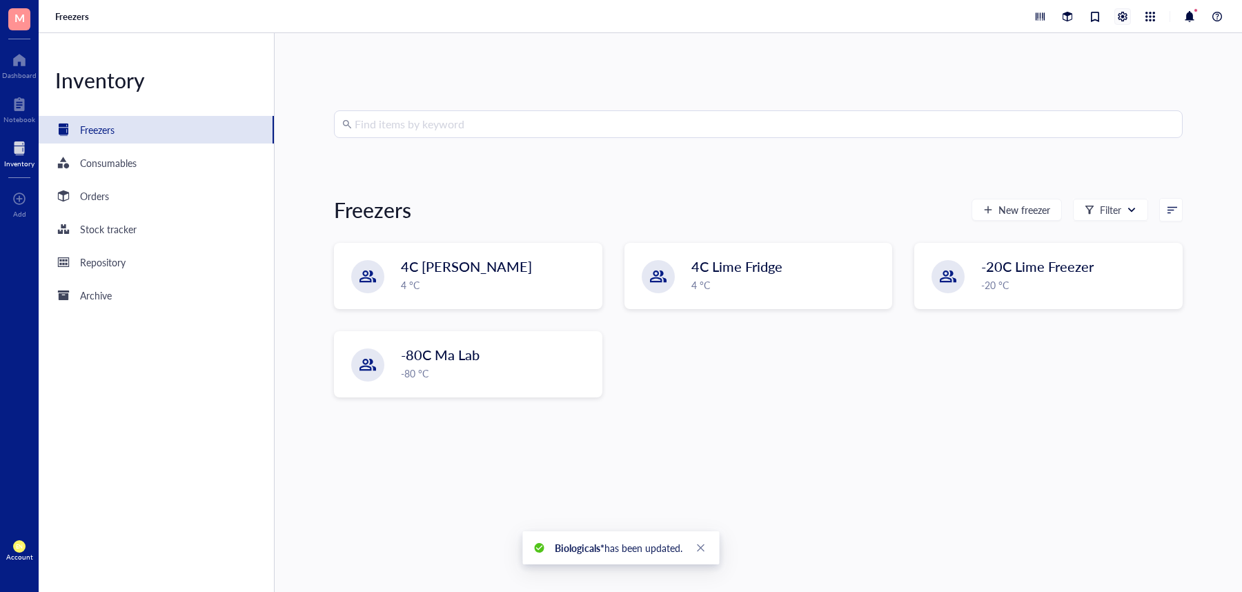
click at [1123, 10] on div at bounding box center [1122, 16] width 15 height 15
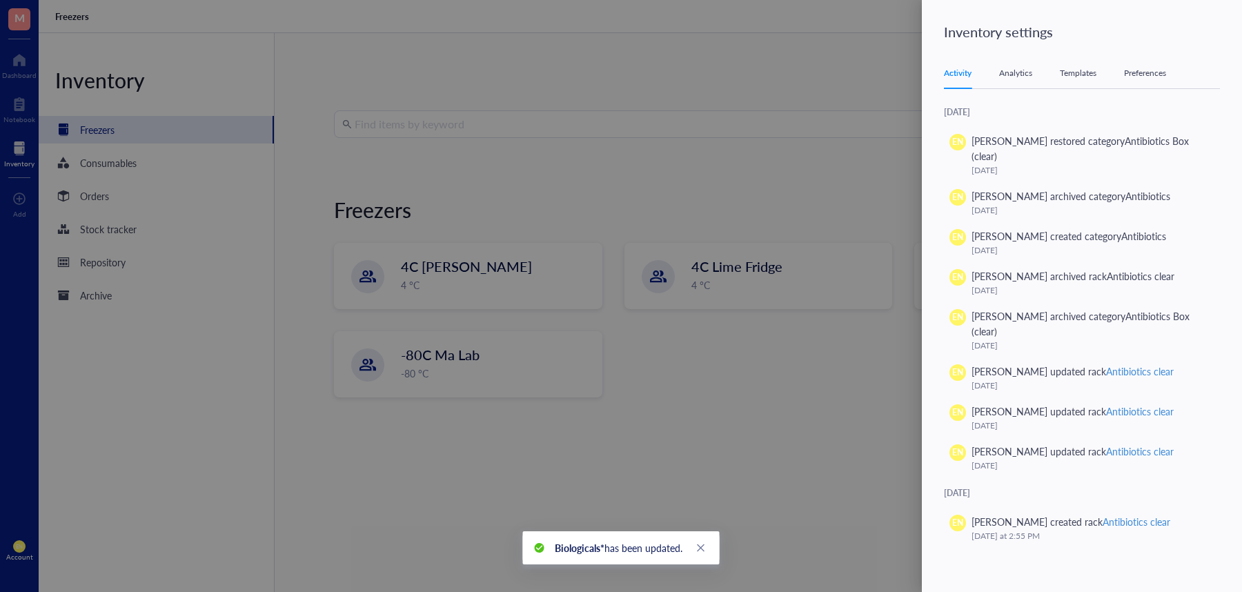
click at [1079, 62] on div "Activity Analytics Templates Preferences" at bounding box center [1082, 73] width 276 height 31
click at [1075, 58] on div "Activity Analytics Templates Preferences" at bounding box center [1082, 73] width 276 height 31
click at [1079, 64] on div "Activity Analytics Templates Preferences" at bounding box center [1082, 73] width 276 height 31
click at [1078, 66] on div "Templates" at bounding box center [1078, 73] width 37 height 14
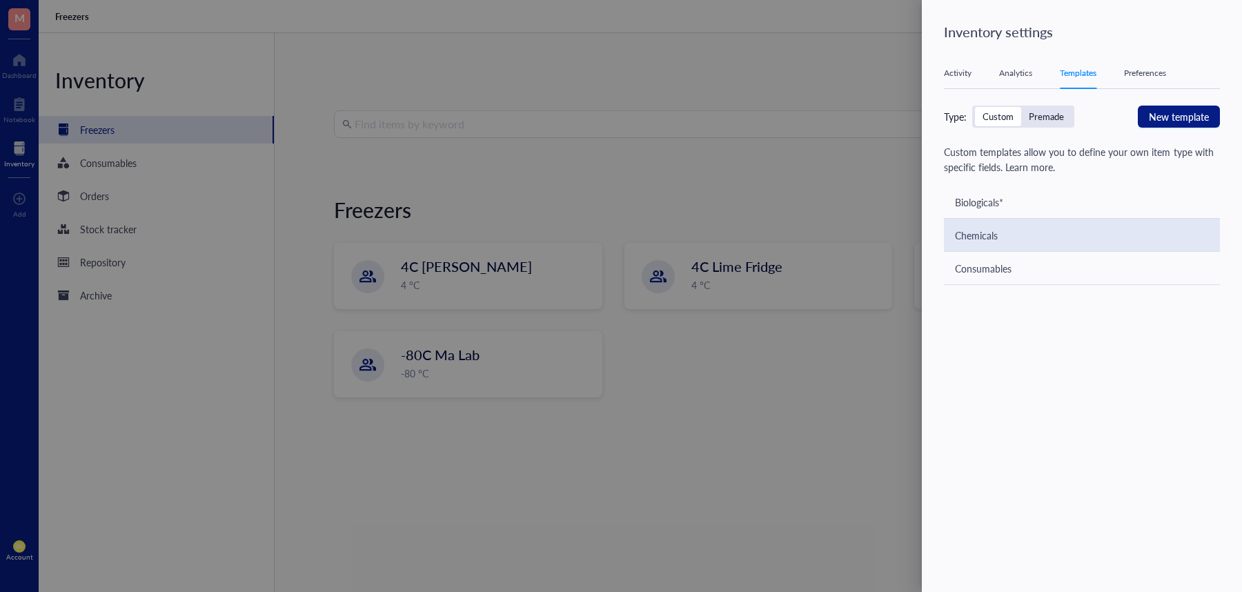
click at [989, 225] on div "Chemicals" at bounding box center [1082, 235] width 276 height 33
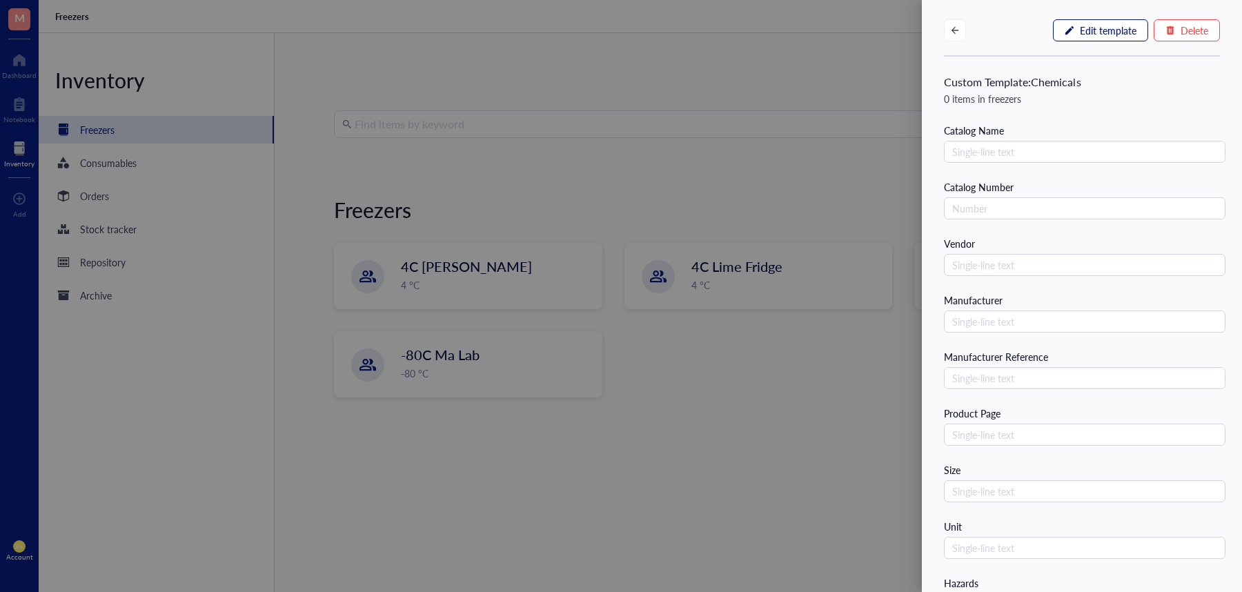
click at [1109, 25] on span "Edit template" at bounding box center [1108, 30] width 57 height 11
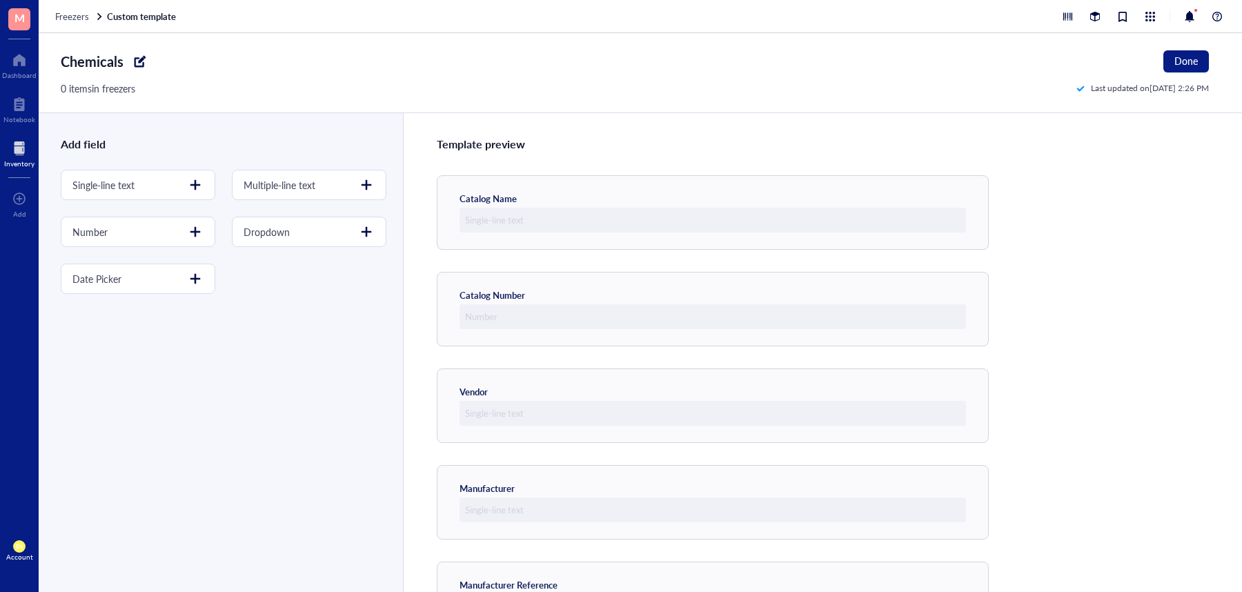
click at [138, 65] on div at bounding box center [140, 61] width 22 height 22
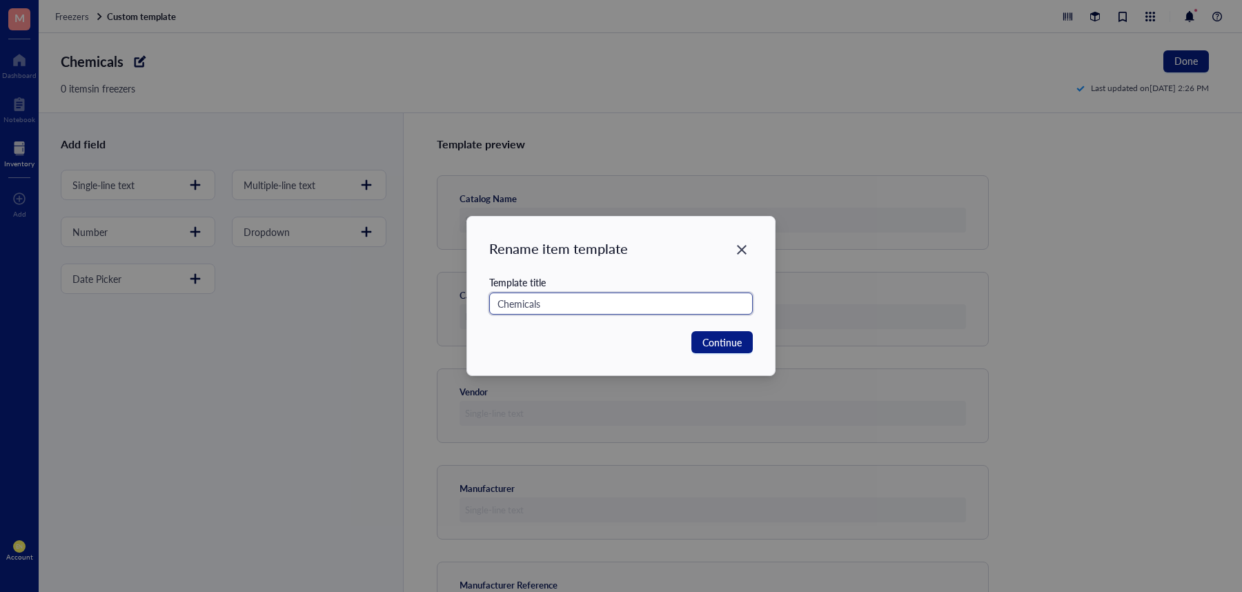
click at [562, 300] on input "Chemicals" at bounding box center [621, 304] width 264 height 22
type input "Chemicals*"
click at [745, 344] on button "Continue" at bounding box center [722, 342] width 61 height 22
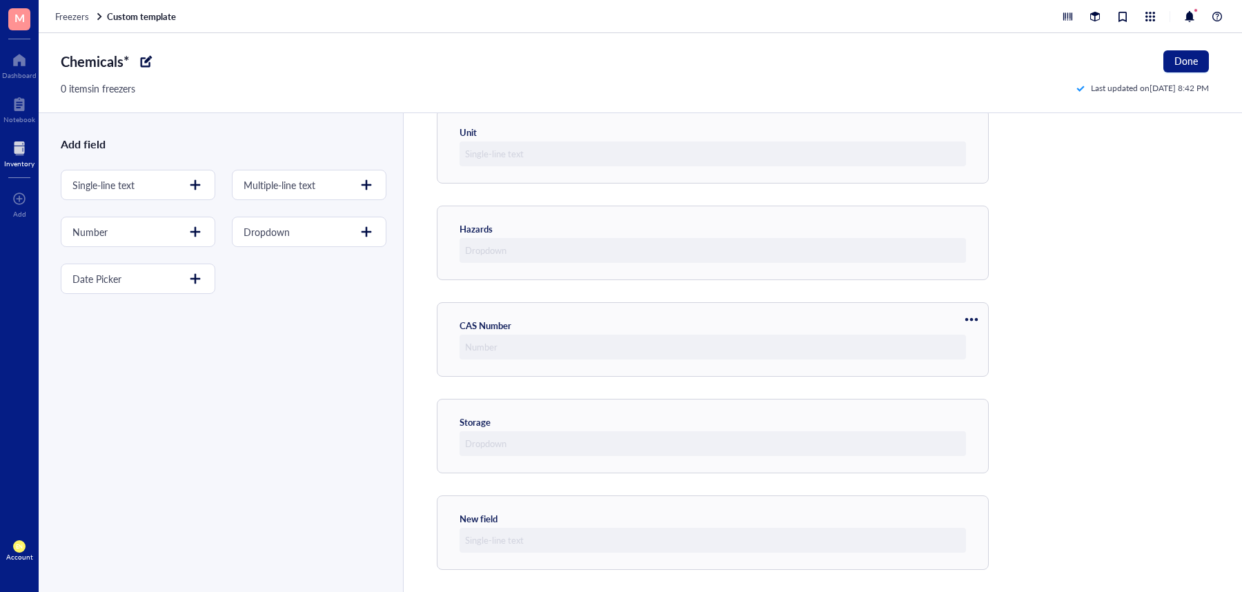
scroll to position [839, 0]
click at [501, 415] on div "New field" at bounding box center [713, 436] width 552 height 75
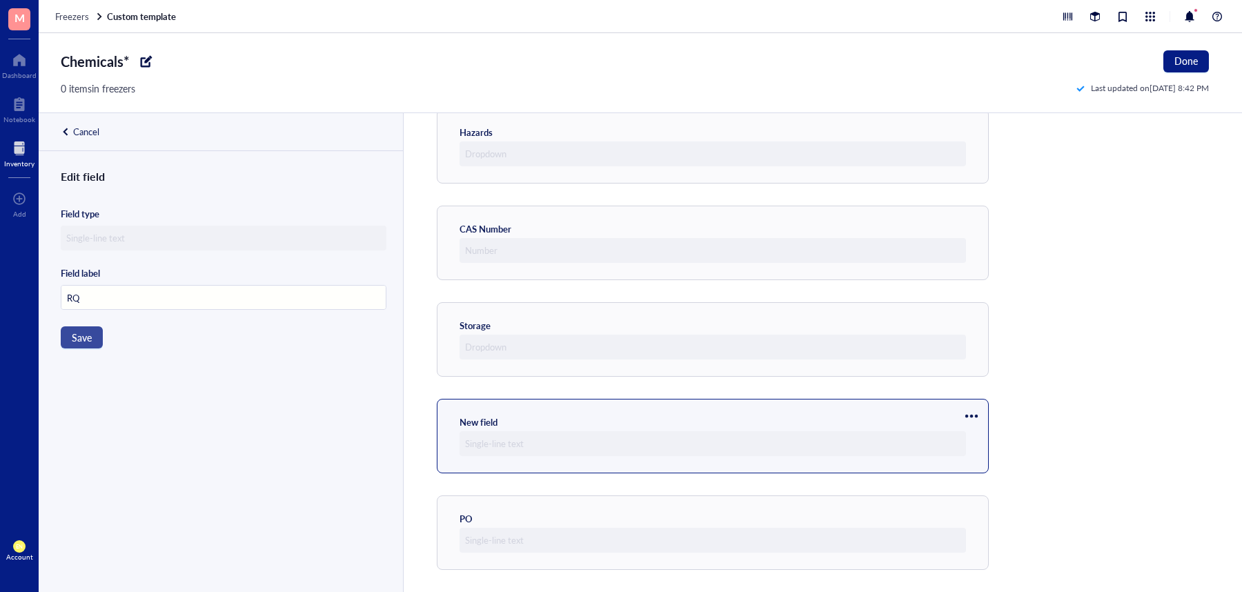
type input "RQ"
click at [90, 337] on span "Save" at bounding box center [82, 337] width 20 height 11
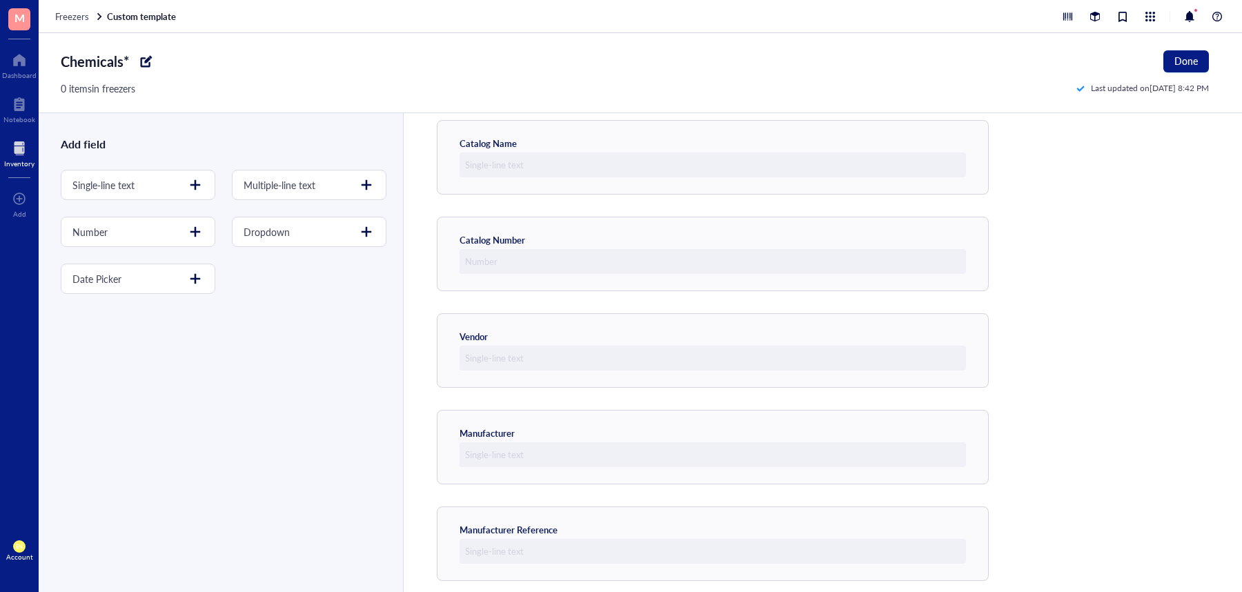
scroll to position [46, 0]
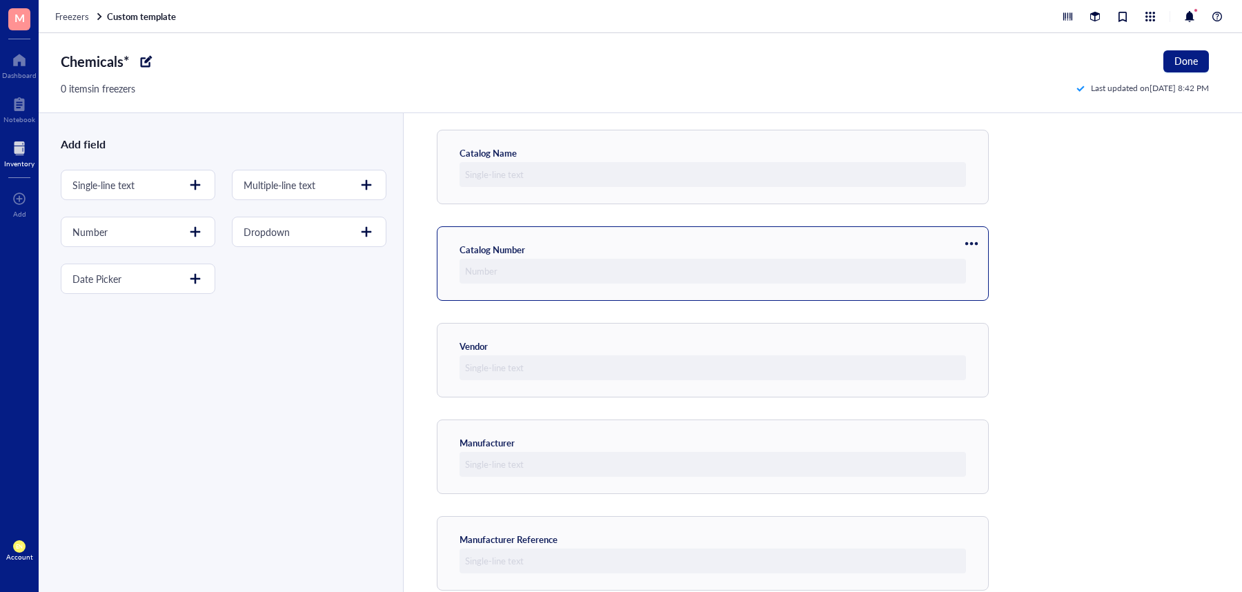
click at [540, 246] on div "Catalog Number" at bounding box center [713, 264] width 507 height 40
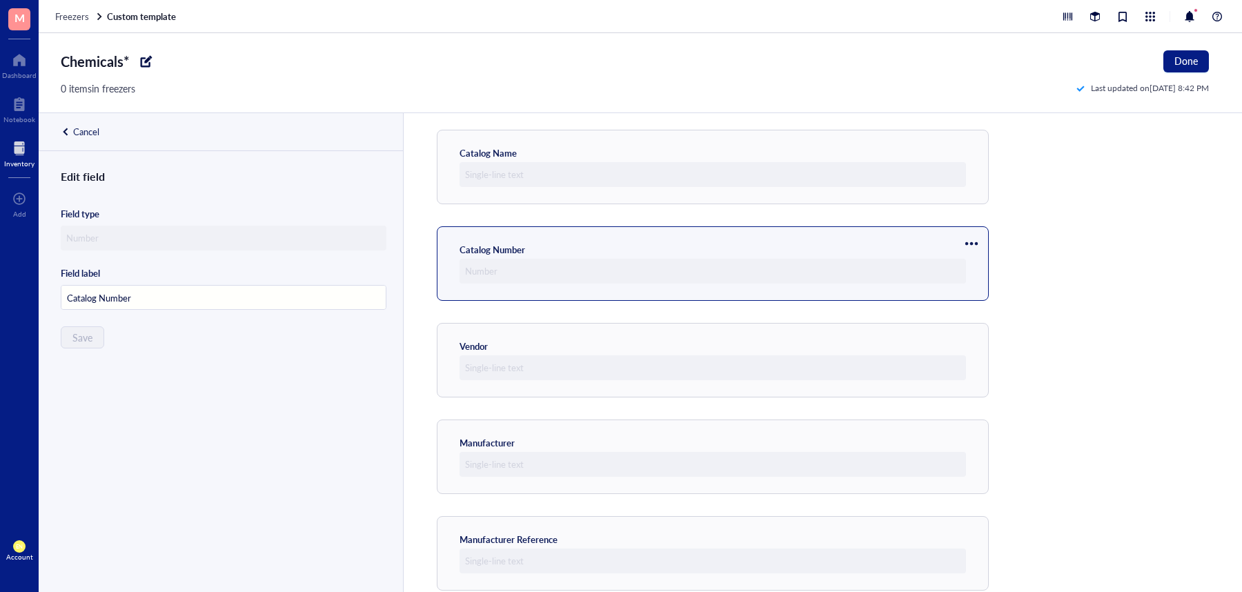
click at [159, 242] on div at bounding box center [224, 238] width 326 height 25
click at [974, 237] on div at bounding box center [972, 244] width 22 height 22
click at [994, 305] on span "Delete" at bounding box center [1013, 311] width 79 height 15
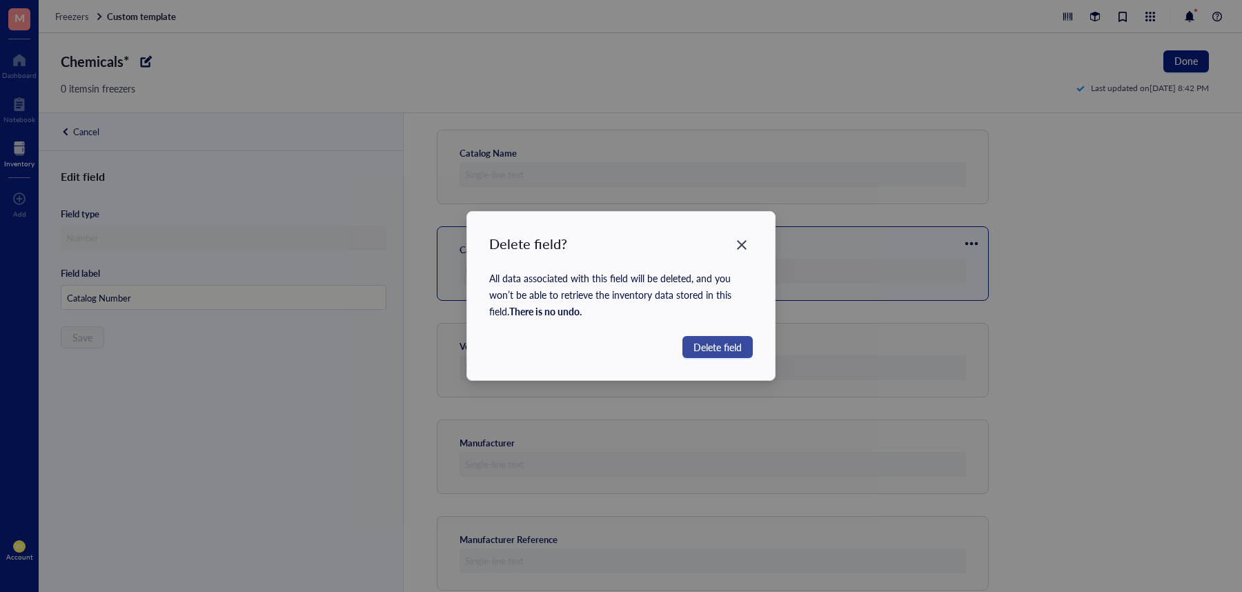
click at [718, 349] on span "Delete field" at bounding box center [718, 347] width 48 height 15
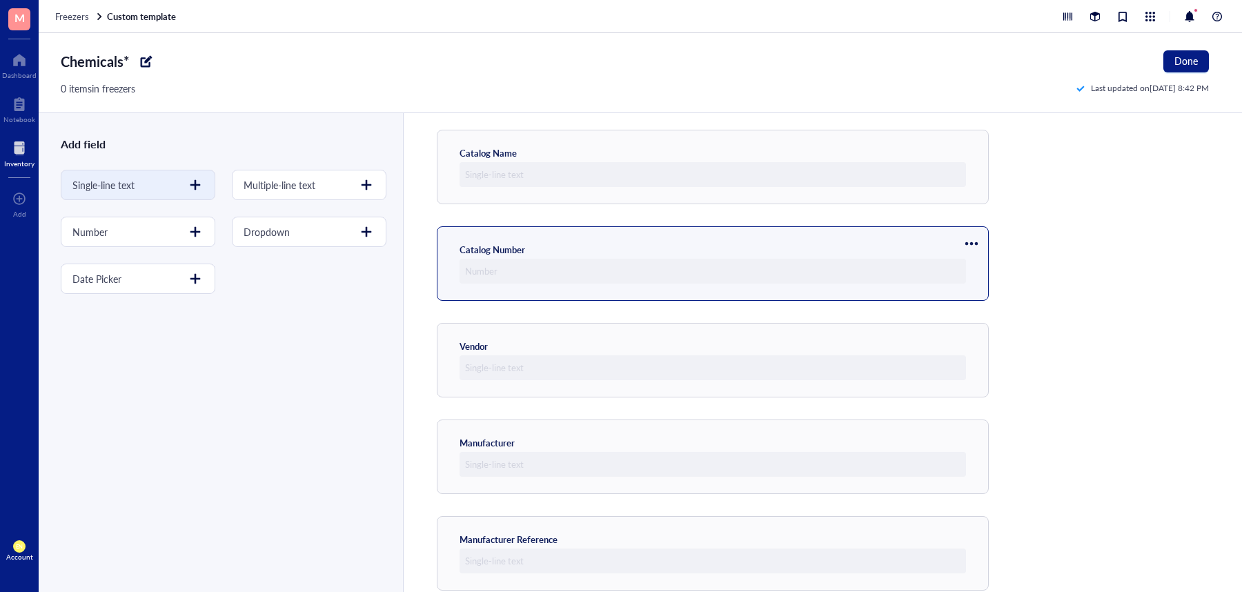
click at [173, 185] on div "Single-line text" at bounding box center [138, 185] width 155 height 30
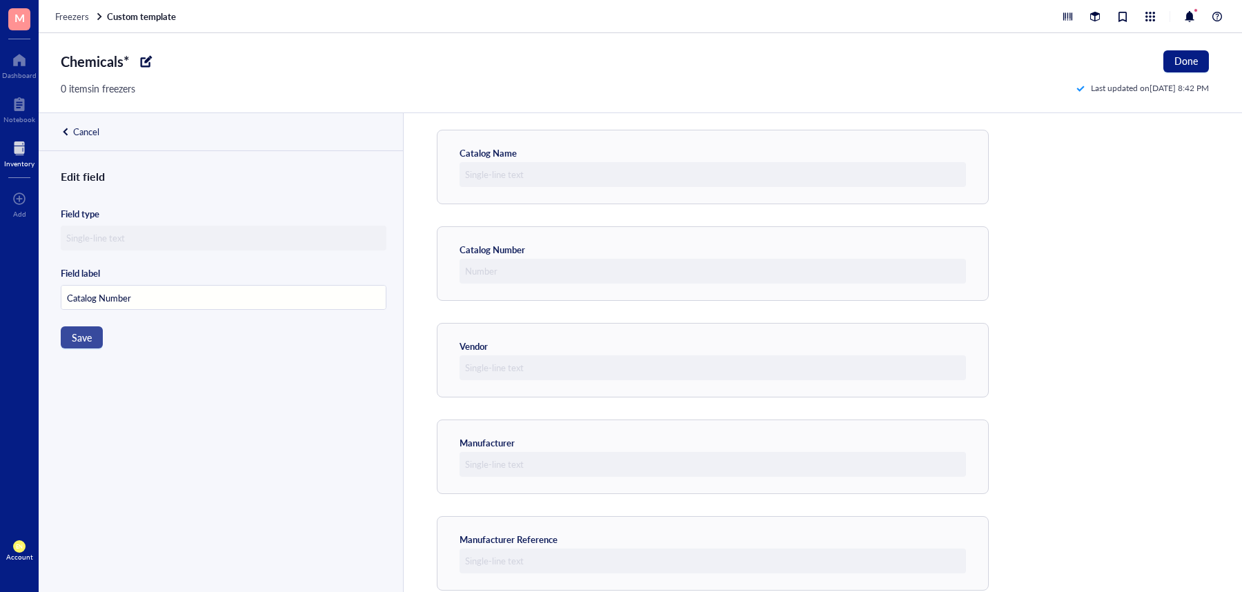
type input "Catalog Number"
click at [83, 333] on span "Save" at bounding box center [82, 337] width 20 height 11
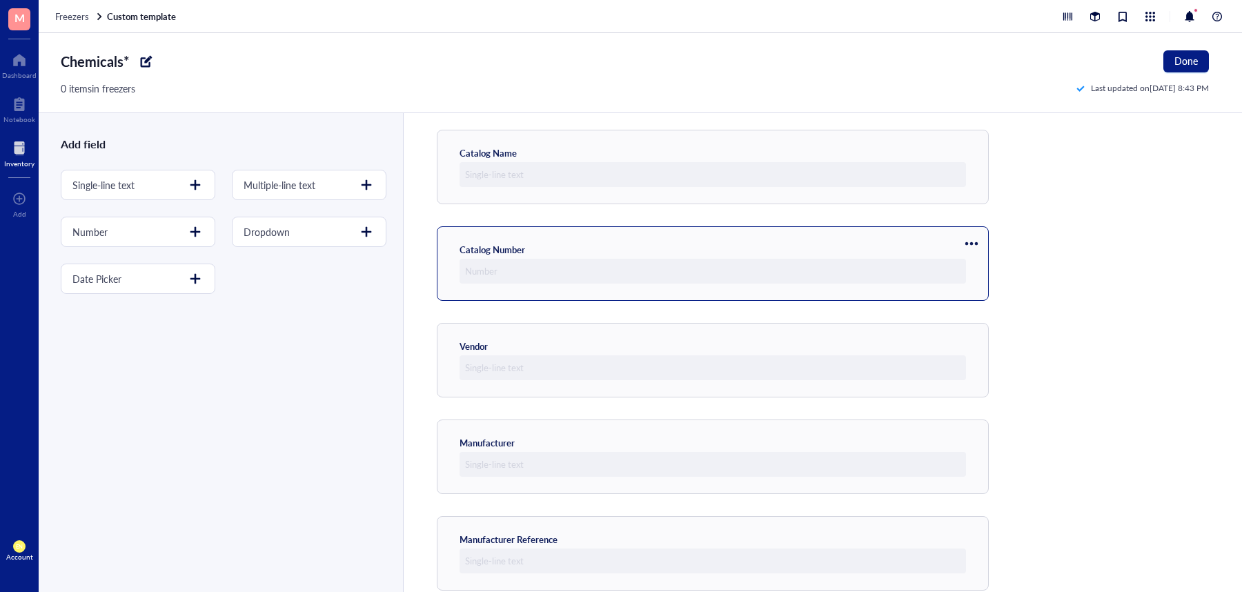
scroll to position [47, 0]
click at [542, 243] on div "Catalog Number" at bounding box center [713, 262] width 507 height 40
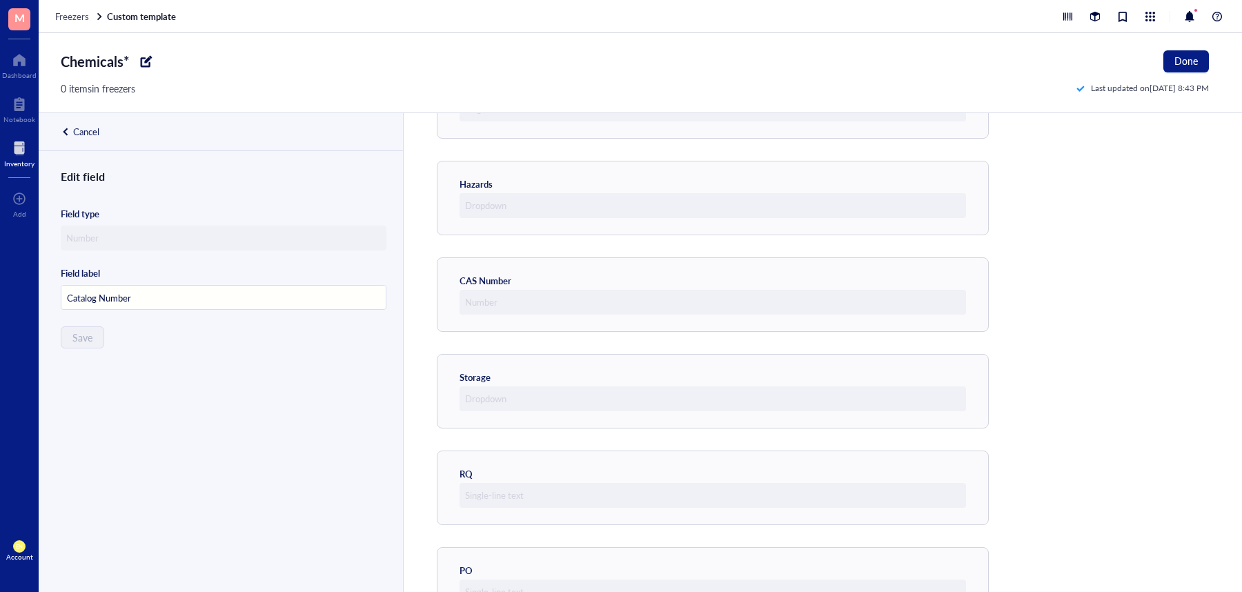
scroll to position [936, 0]
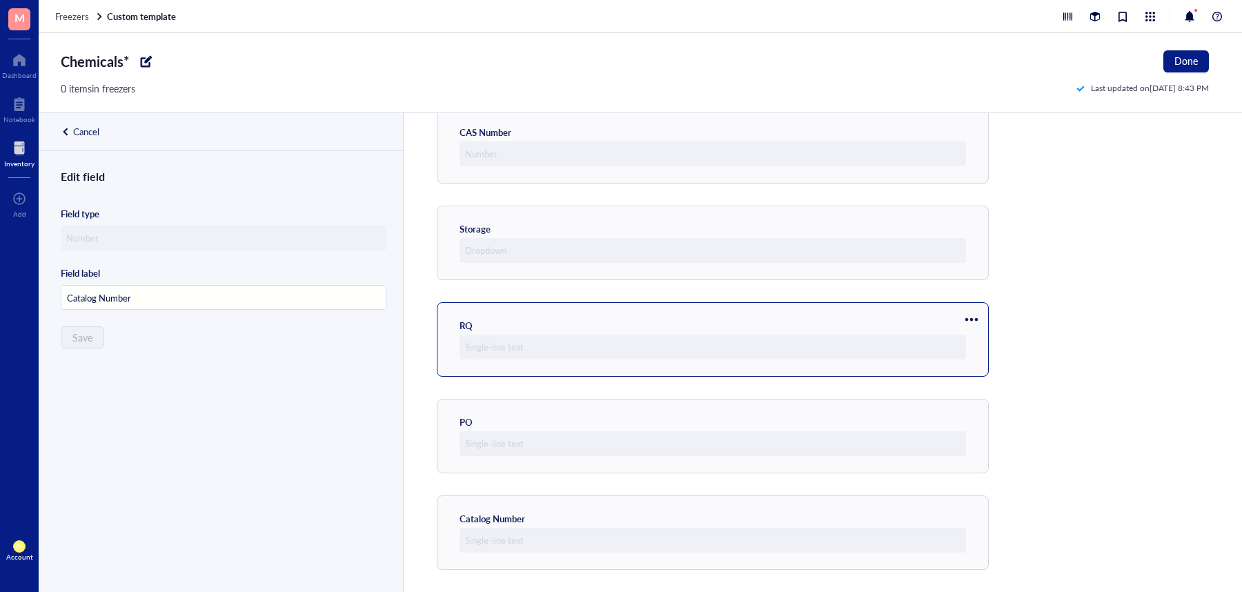
drag, startPoint x: 660, startPoint y: 516, endPoint x: 647, endPoint y: 356, distance: 160.6
click at [647, 356] on div "Template preview Catalog Name Catalog Number Vendor Manufacturer Manufacturer R…" at bounding box center [822, 352] width 839 height 479
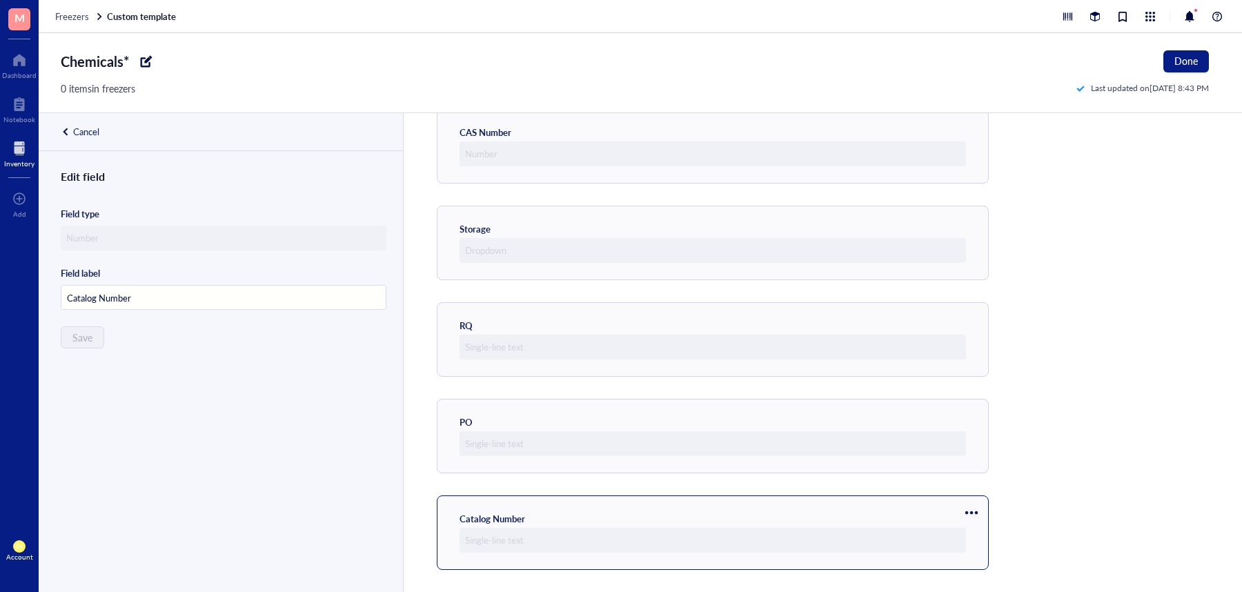
click at [703, 508] on div "Catalog Number" at bounding box center [713, 533] width 552 height 75
click at [982, 503] on div at bounding box center [972, 513] width 22 height 22
click at [994, 537] on span "Move up" at bounding box center [1013, 536] width 79 height 15
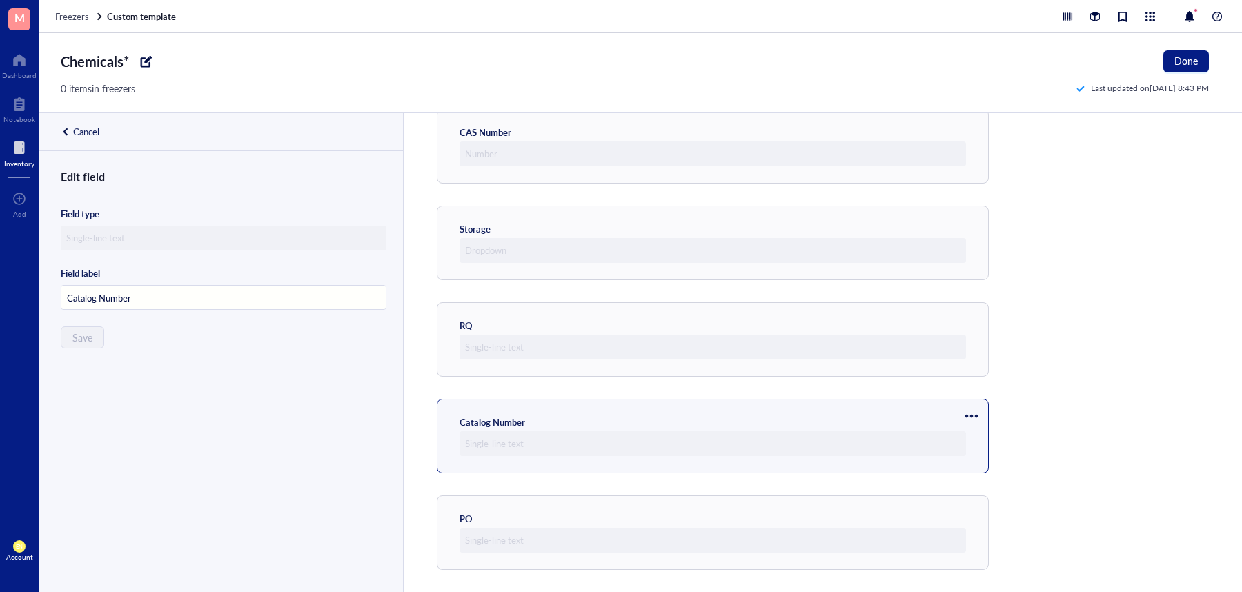
click at [972, 408] on div at bounding box center [972, 416] width 22 height 22
click at [1002, 431] on li "Move up" at bounding box center [1013, 440] width 97 height 22
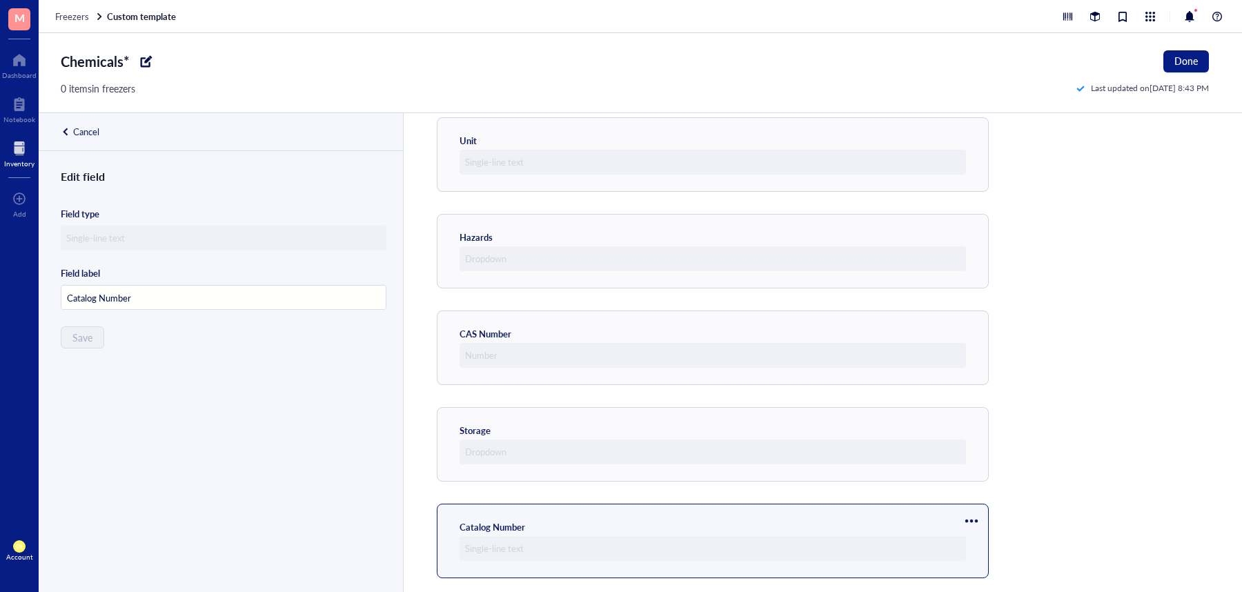
scroll to position [734, 0]
click at [972, 522] on div at bounding box center [972, 521] width 22 height 22
click at [984, 454] on span "Move up" at bounding box center [1013, 453] width 79 height 15
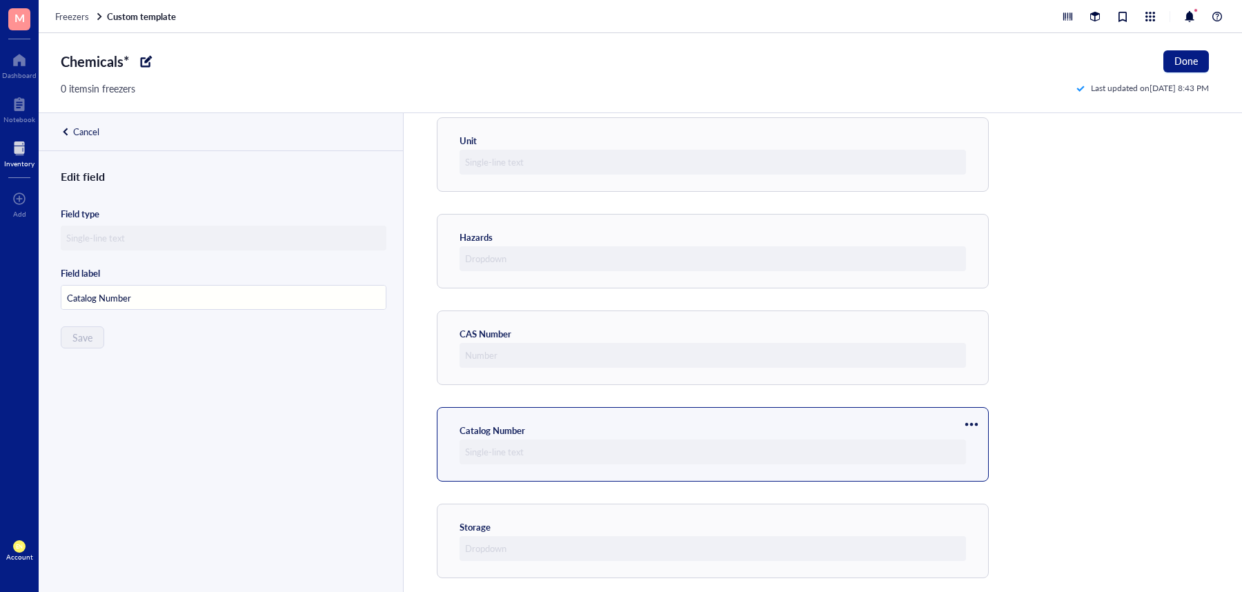
click at [974, 424] on div at bounding box center [972, 424] width 22 height 22
click at [981, 441] on span "Move up" at bounding box center [1013, 447] width 79 height 15
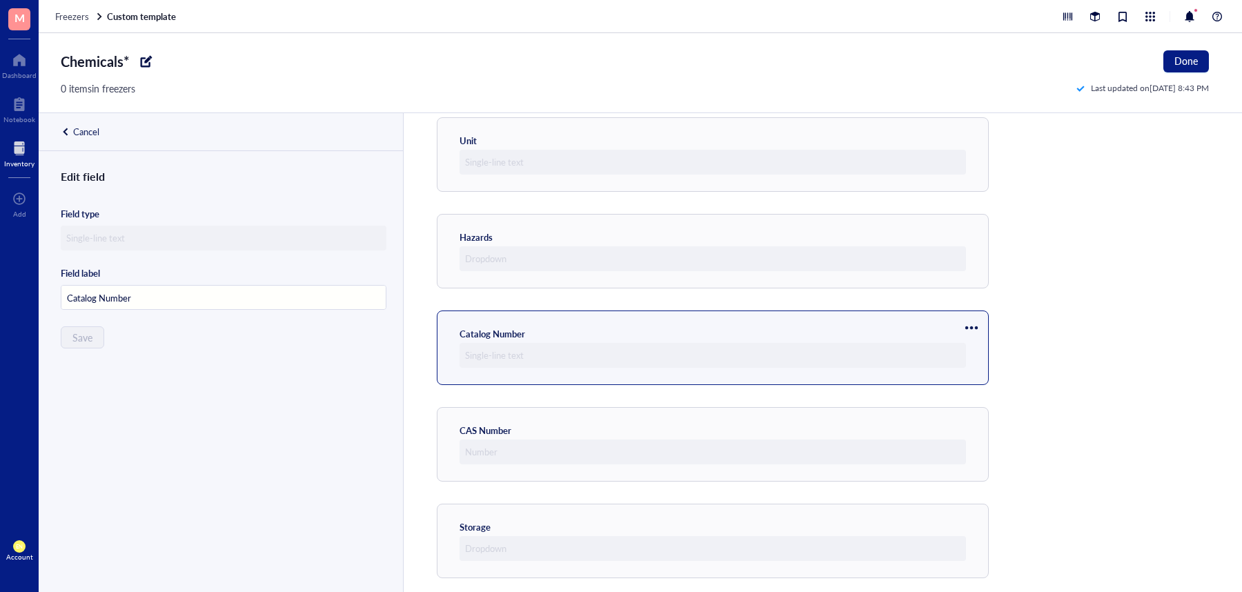
click at [966, 320] on div at bounding box center [972, 328] width 22 height 22
click at [981, 345] on span "Move up" at bounding box center [1013, 351] width 79 height 15
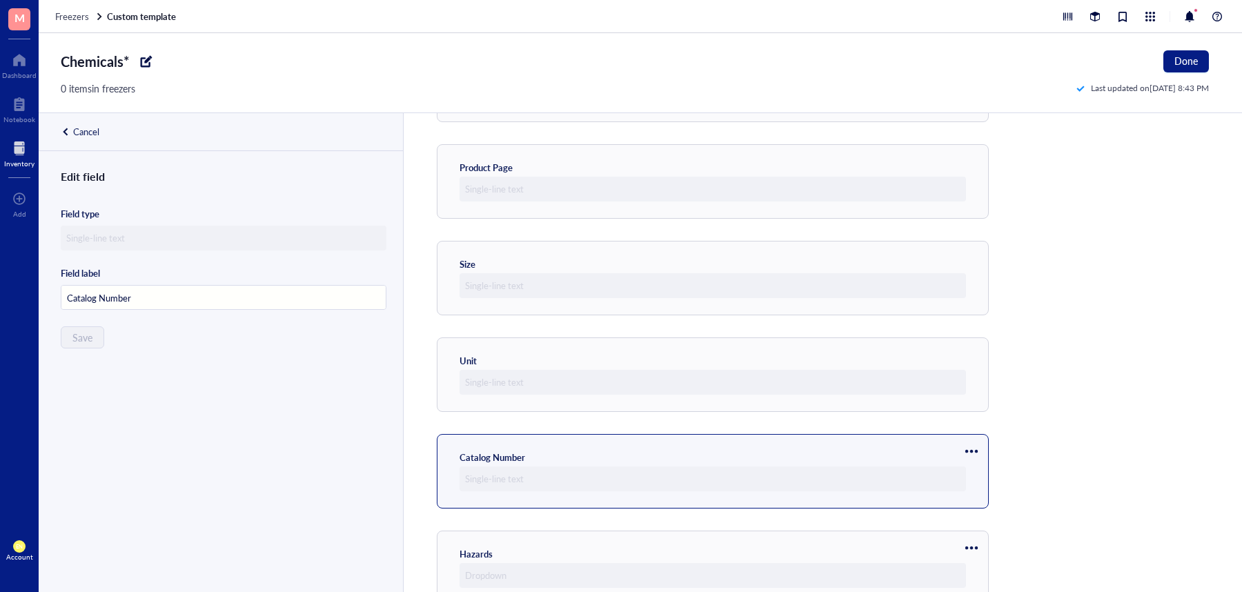
scroll to position [514, 0]
click at [975, 452] on div at bounding box center [972, 451] width 22 height 22
click at [983, 470] on span "Move up" at bounding box center [1013, 474] width 79 height 15
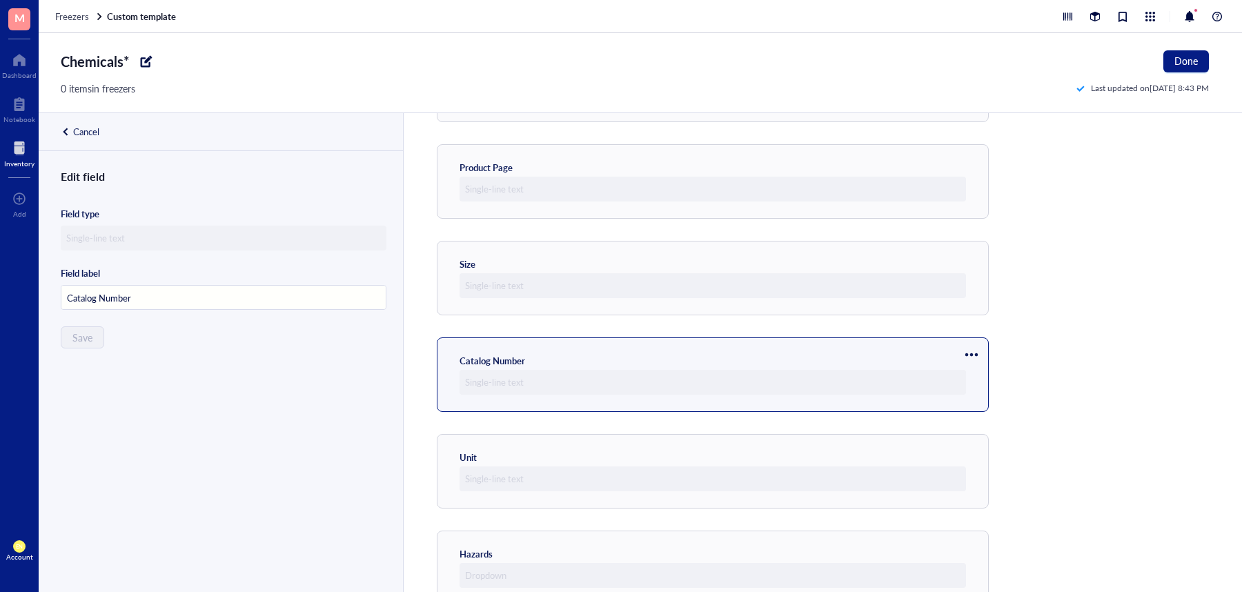
click at [973, 357] on div at bounding box center [972, 355] width 22 height 22
click at [984, 377] on span "Move up" at bounding box center [1013, 378] width 79 height 15
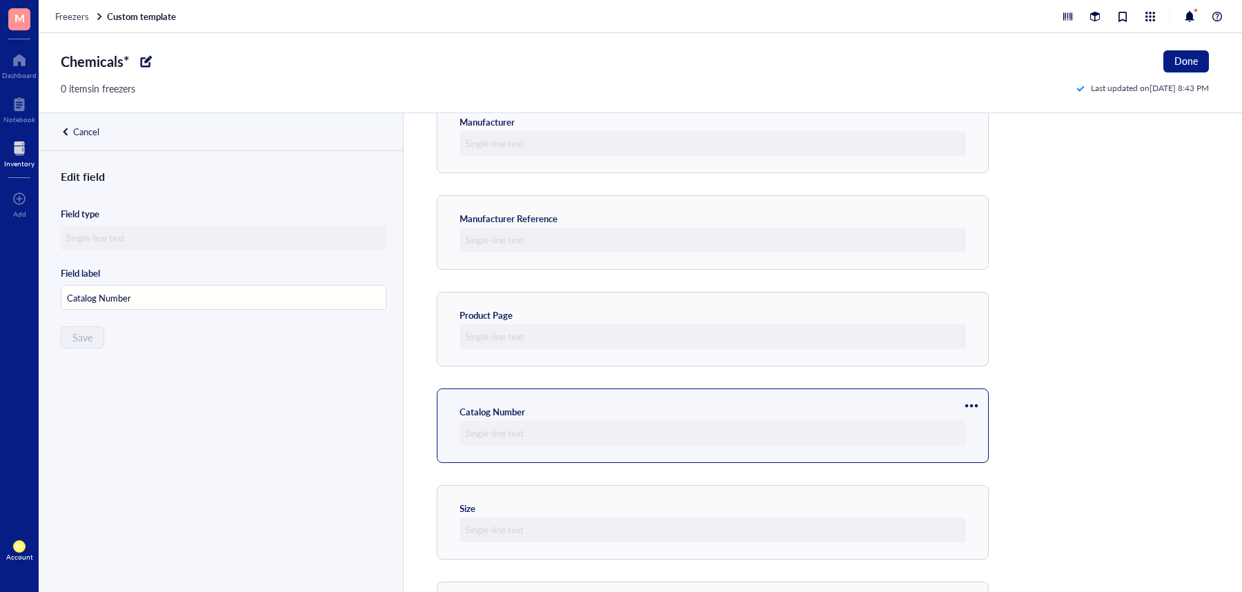
scroll to position [366, 0]
click at [979, 402] on div at bounding box center [972, 406] width 22 height 22
click at [984, 425] on span "Move up" at bounding box center [1013, 429] width 79 height 15
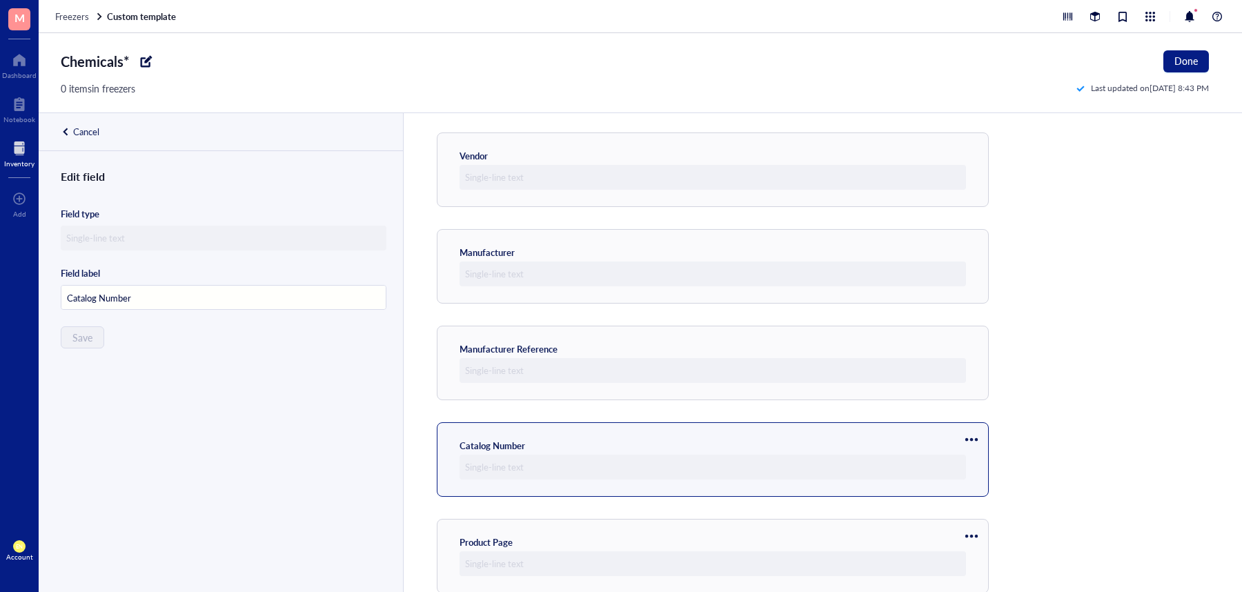
scroll to position [235, 0]
click at [971, 438] on div at bounding box center [972, 440] width 22 height 22
click at [976, 453] on li "Move up" at bounding box center [1013, 464] width 97 height 22
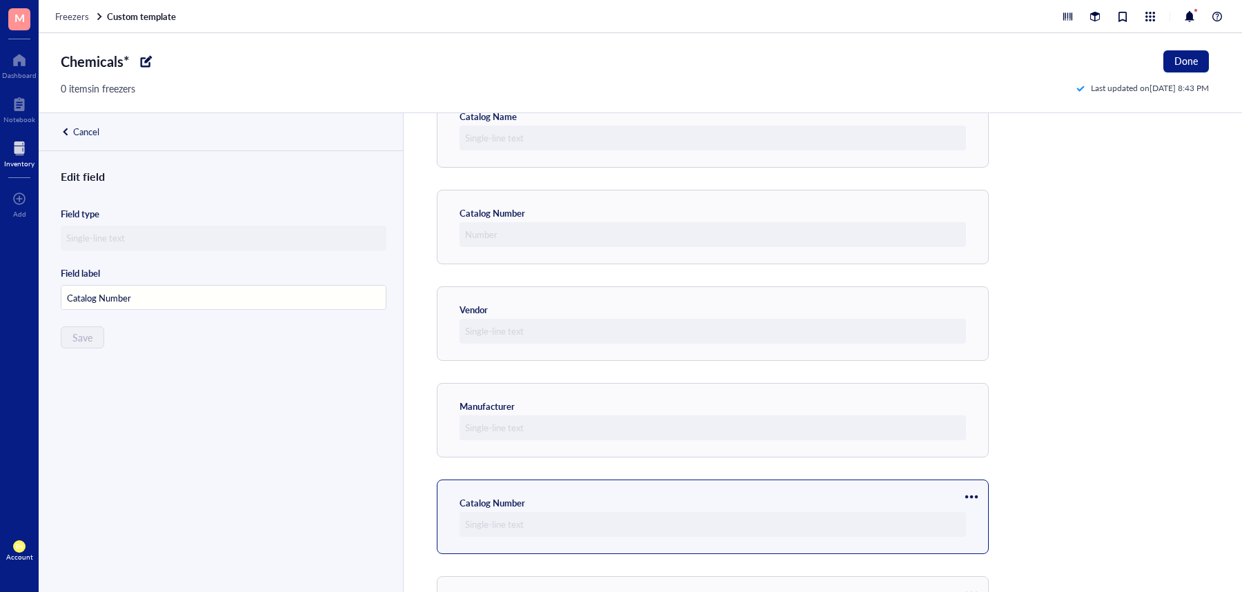
scroll to position [75, 0]
click at [975, 507] on div at bounding box center [972, 504] width 22 height 22
click at [979, 520] on span "Move up" at bounding box center [1013, 527] width 79 height 15
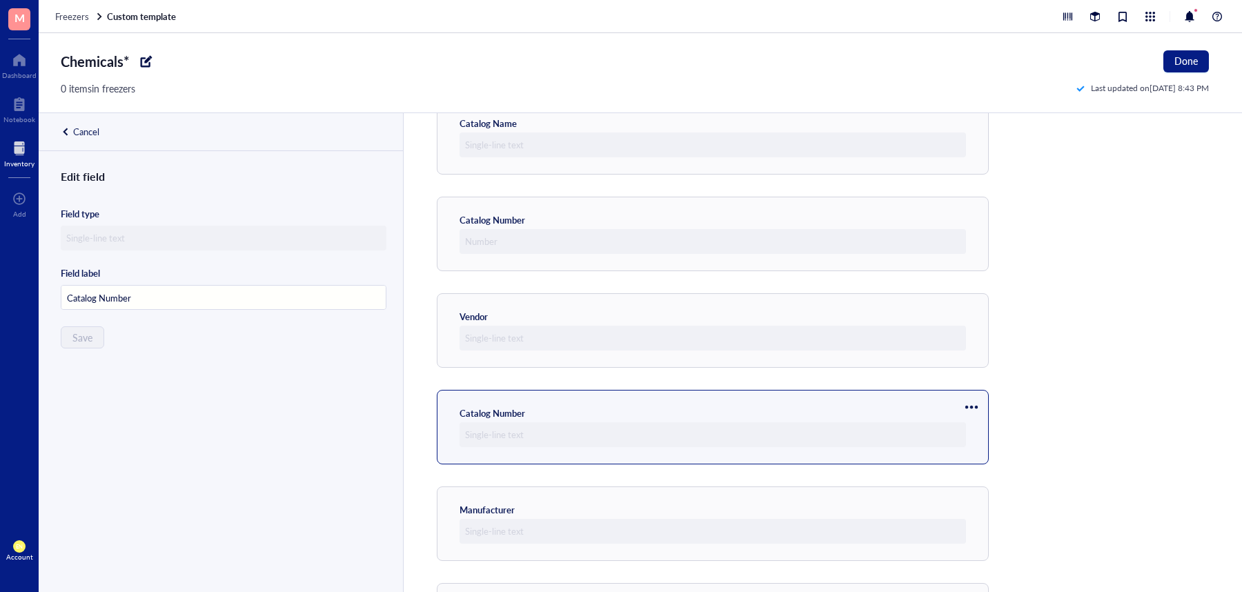
click at [971, 400] on div at bounding box center [972, 407] width 22 height 22
click at [986, 431] on span "Move up" at bounding box center [1013, 430] width 79 height 15
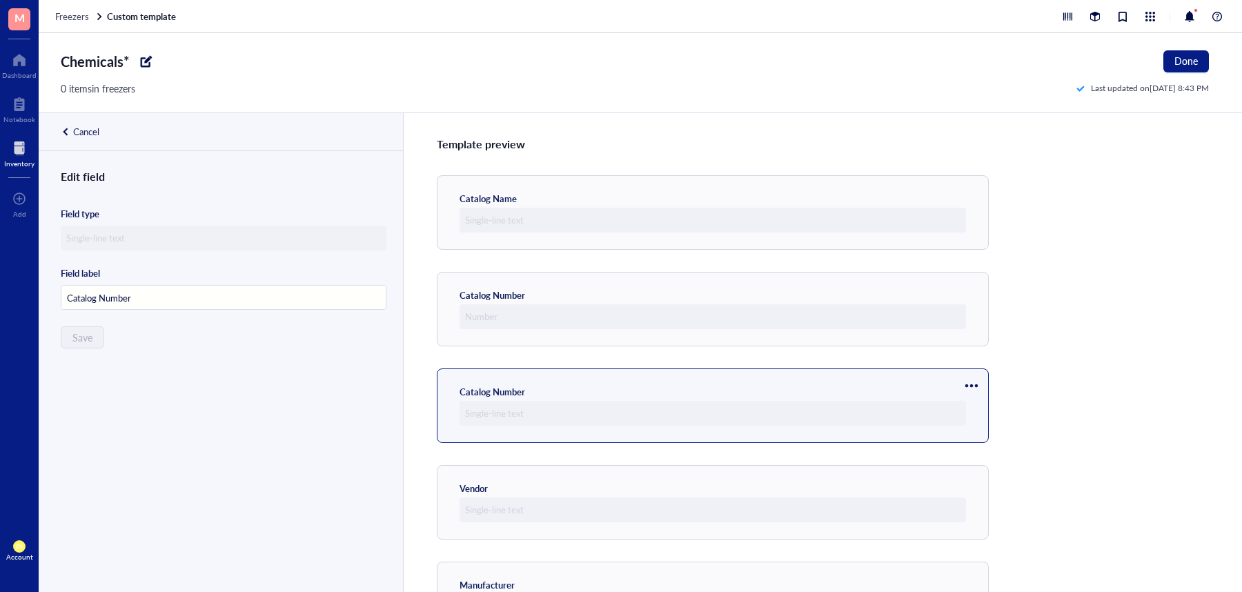
scroll to position [1, 0]
click at [972, 380] on div at bounding box center [972, 385] width 22 height 22
click at [984, 406] on span "Move up" at bounding box center [1013, 408] width 79 height 15
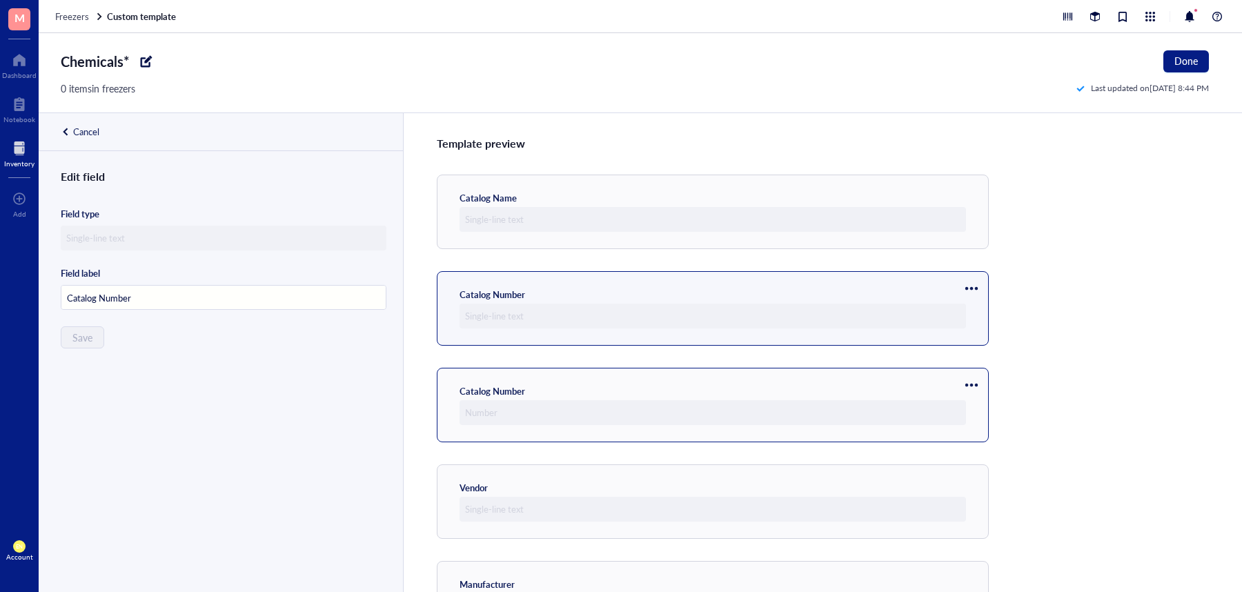
click at [975, 381] on div at bounding box center [972, 385] width 22 height 22
type input "Catalog Number"
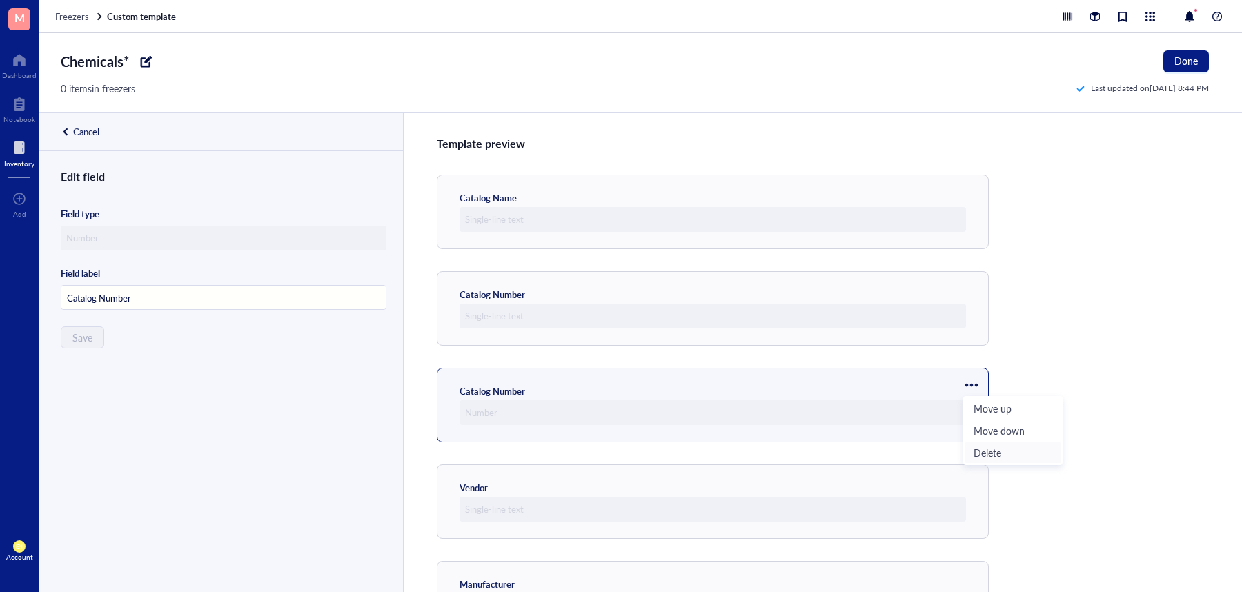
click at [982, 445] on span "Delete" at bounding box center [1013, 452] width 79 height 15
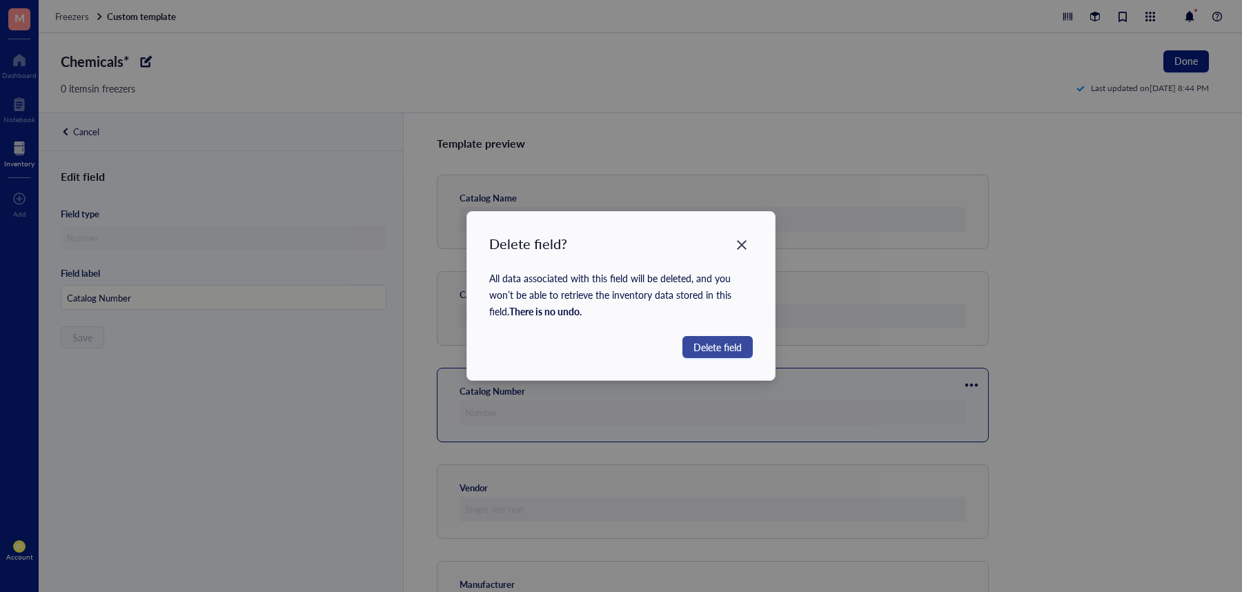
click at [731, 347] on span "Delete field" at bounding box center [718, 347] width 48 height 15
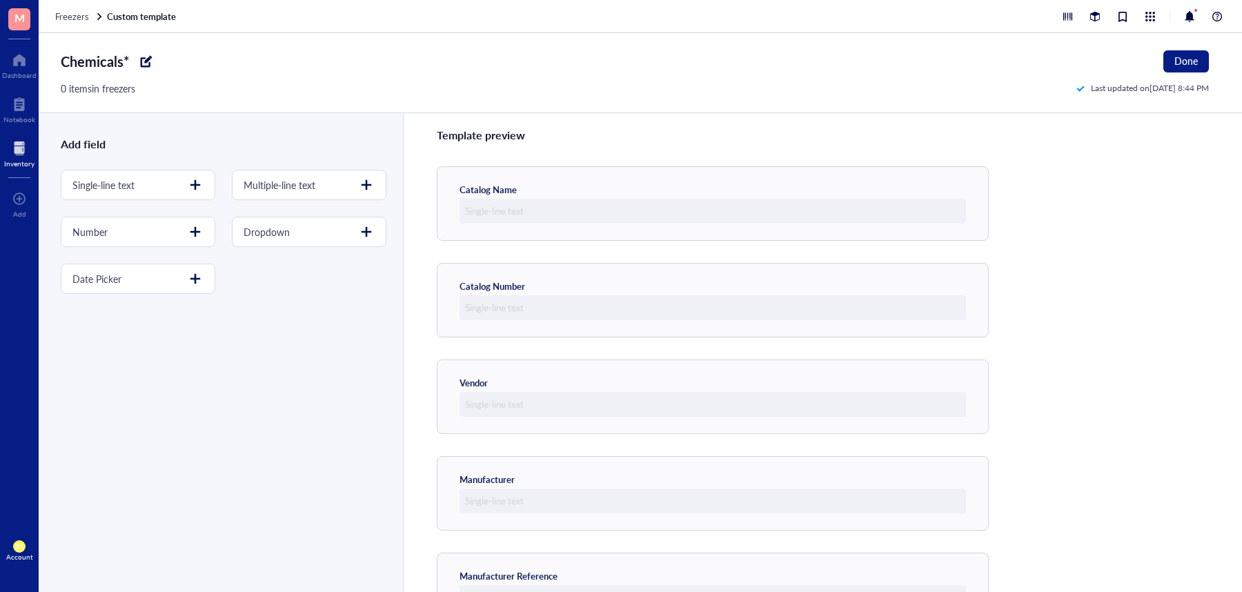
scroll to position [0, 0]
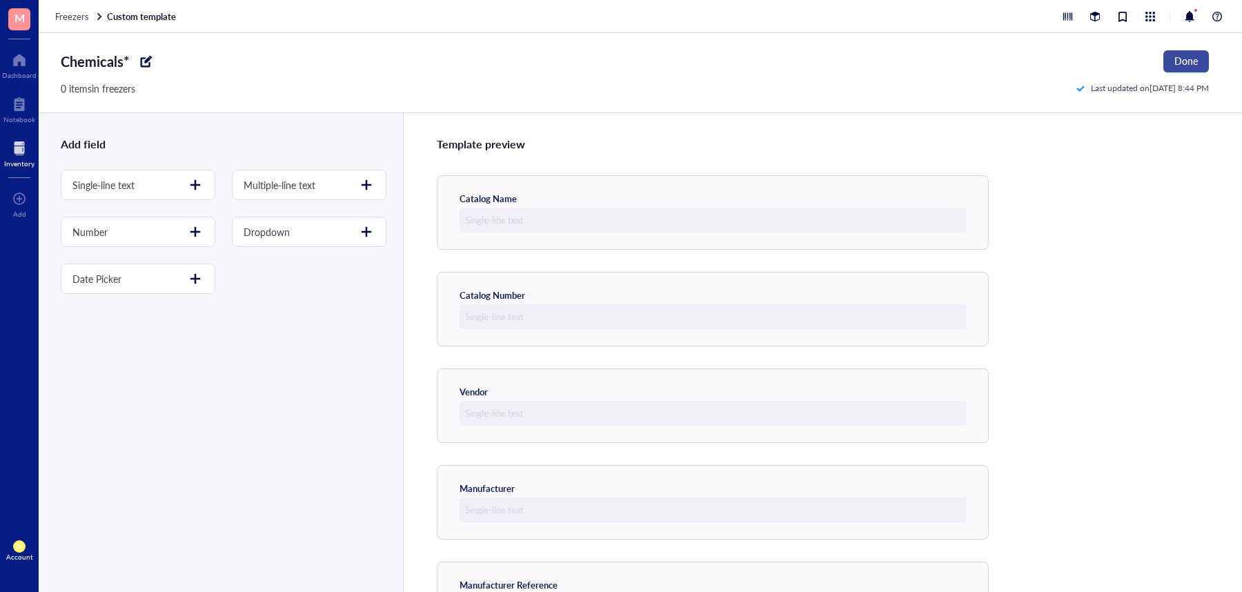
click at [1182, 61] on span "Done" at bounding box center [1186, 60] width 23 height 11
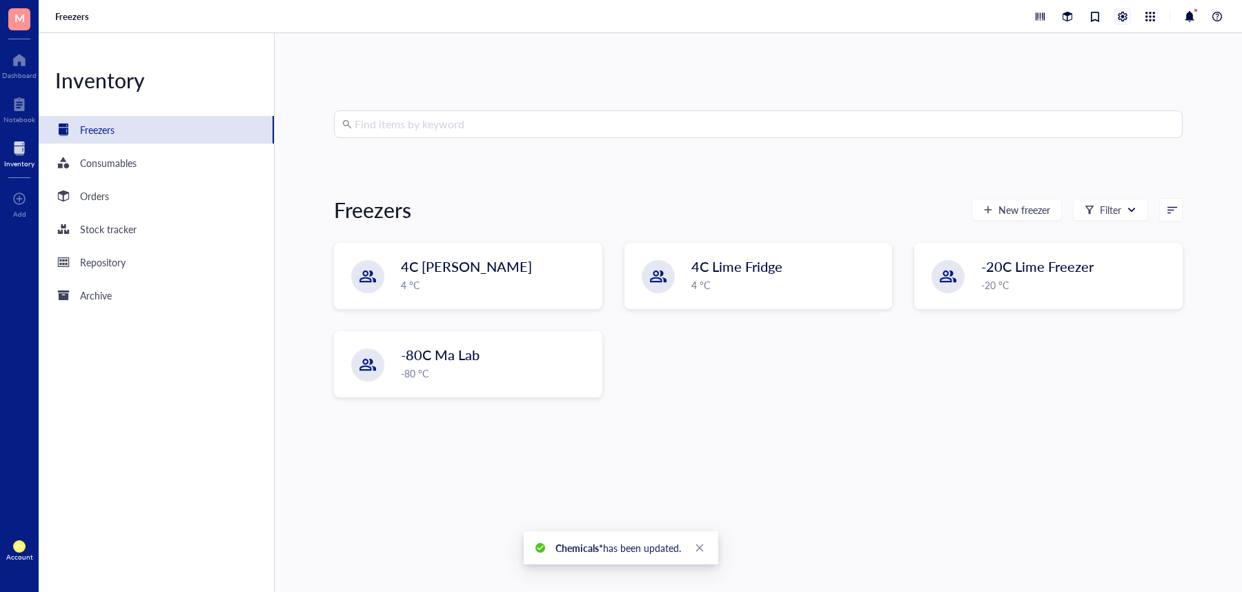
click at [1124, 17] on div at bounding box center [1122, 16] width 15 height 15
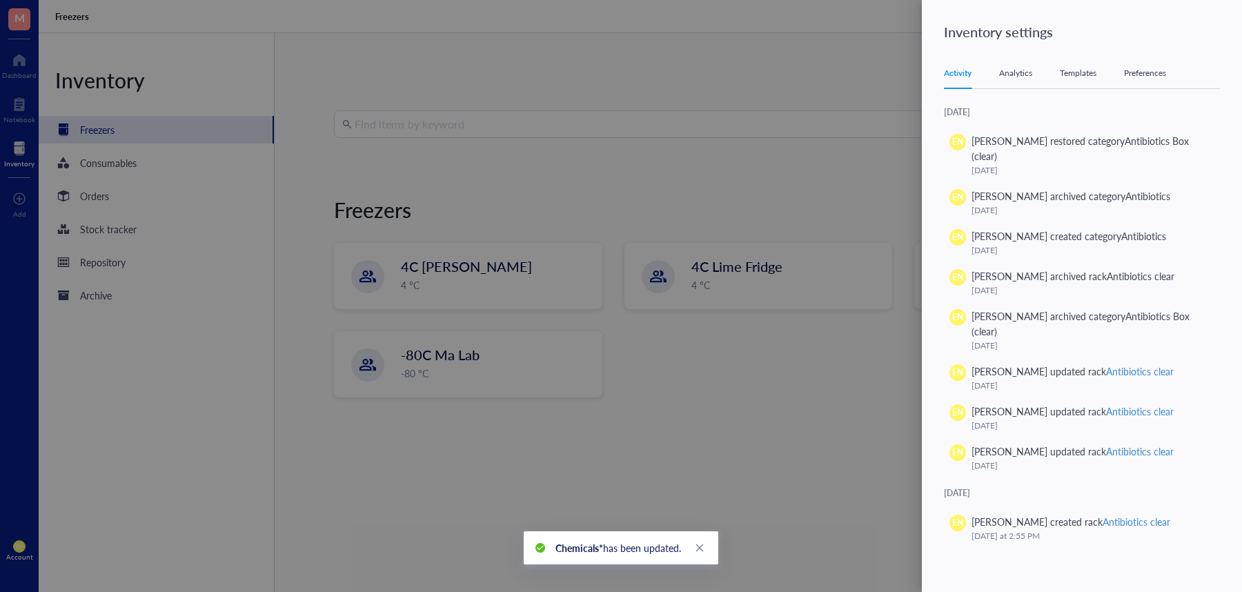
click at [761, 191] on div at bounding box center [621, 296] width 1242 height 592
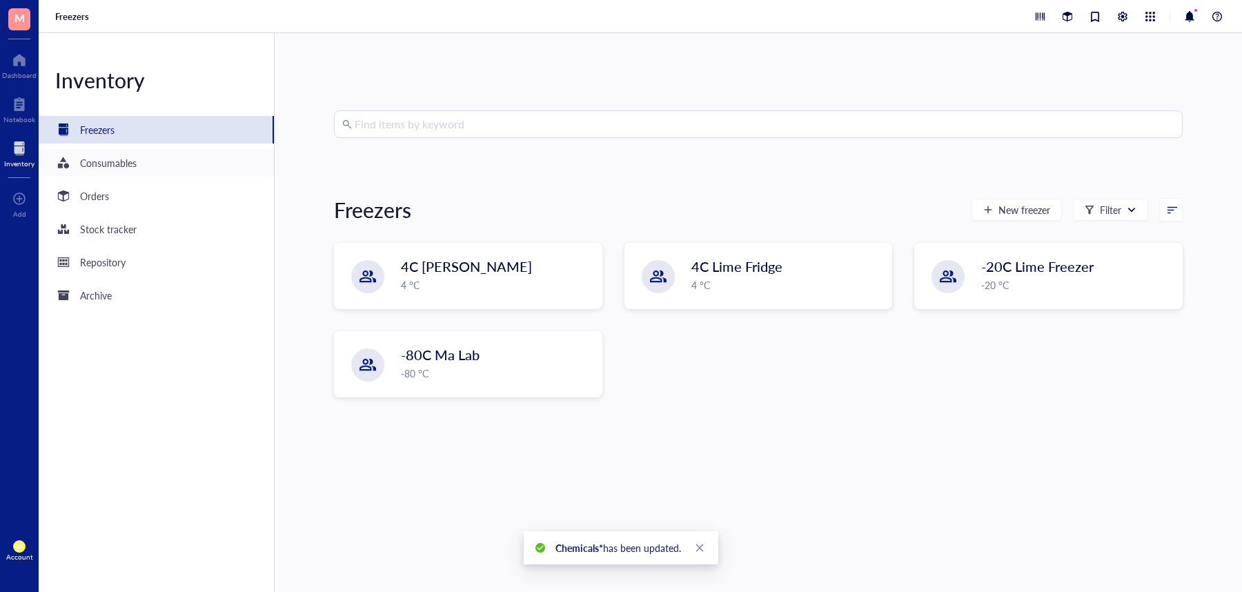
click at [179, 161] on div "Consumables" at bounding box center [156, 163] width 235 height 28
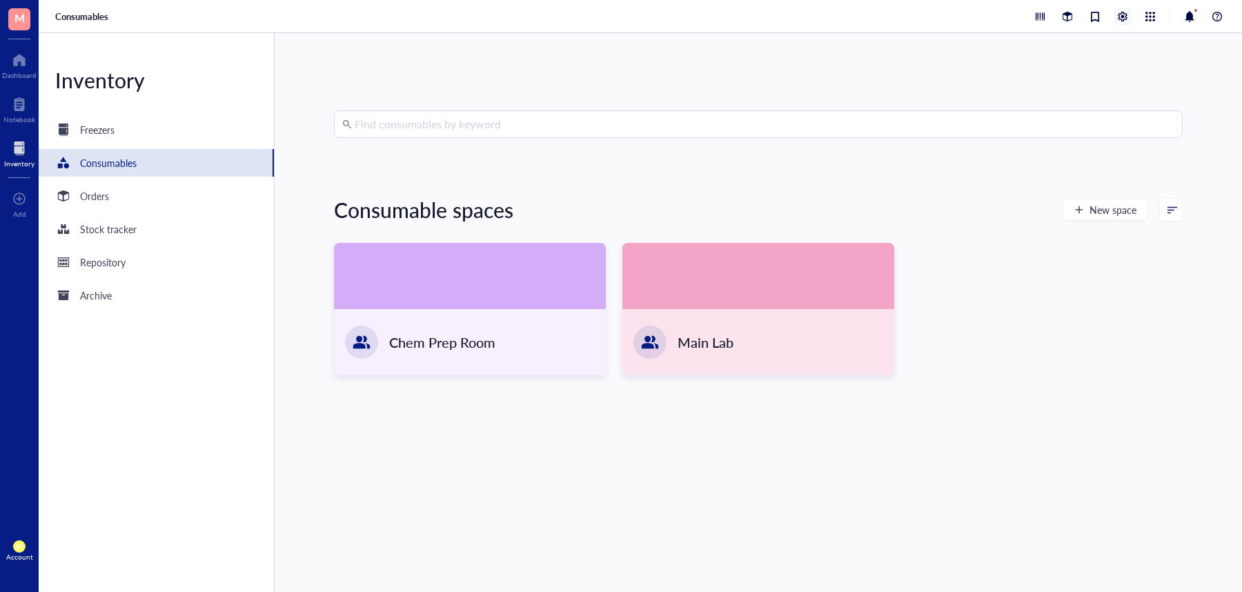
click at [1122, 17] on div at bounding box center [1122, 16] width 15 height 15
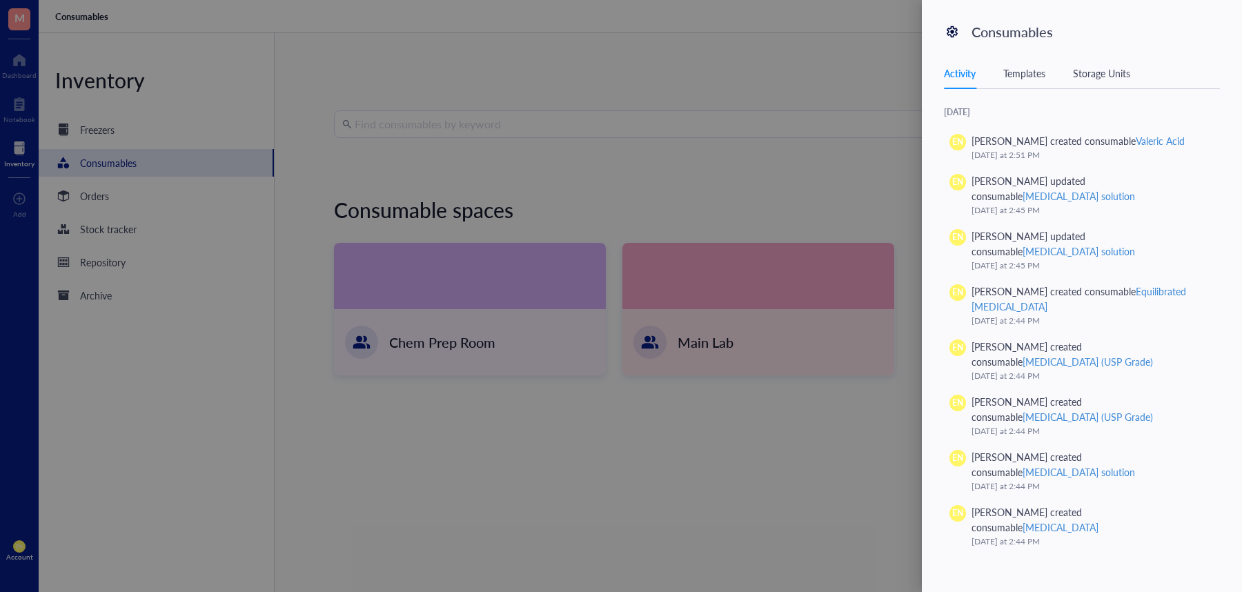
click at [1039, 62] on div "Activity Templates Storage Units" at bounding box center [1082, 73] width 276 height 31
click at [1037, 70] on div "Templates" at bounding box center [1025, 73] width 42 height 15
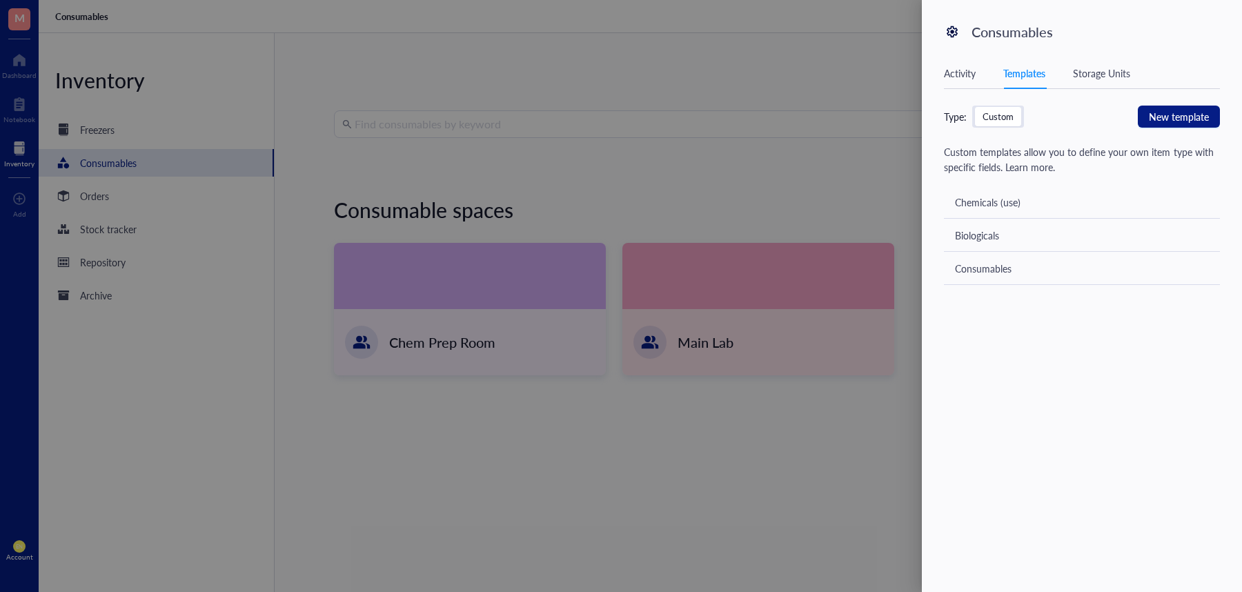
click at [583, 185] on div at bounding box center [621, 296] width 1242 height 592
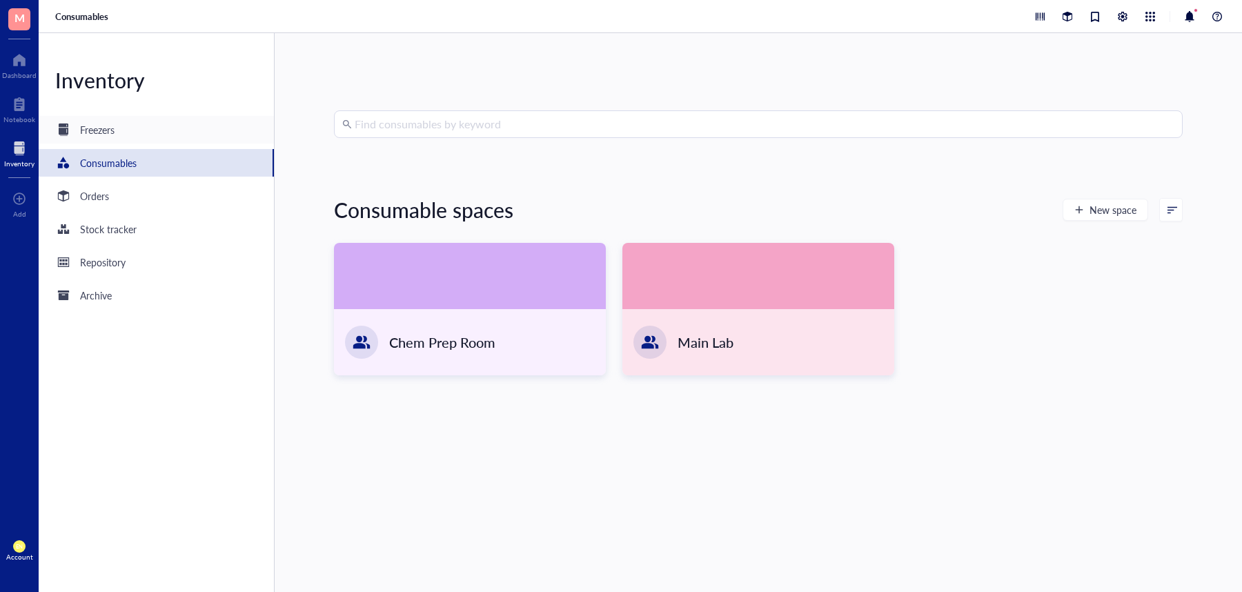
click at [92, 128] on div "Freezers" at bounding box center [97, 129] width 35 height 15
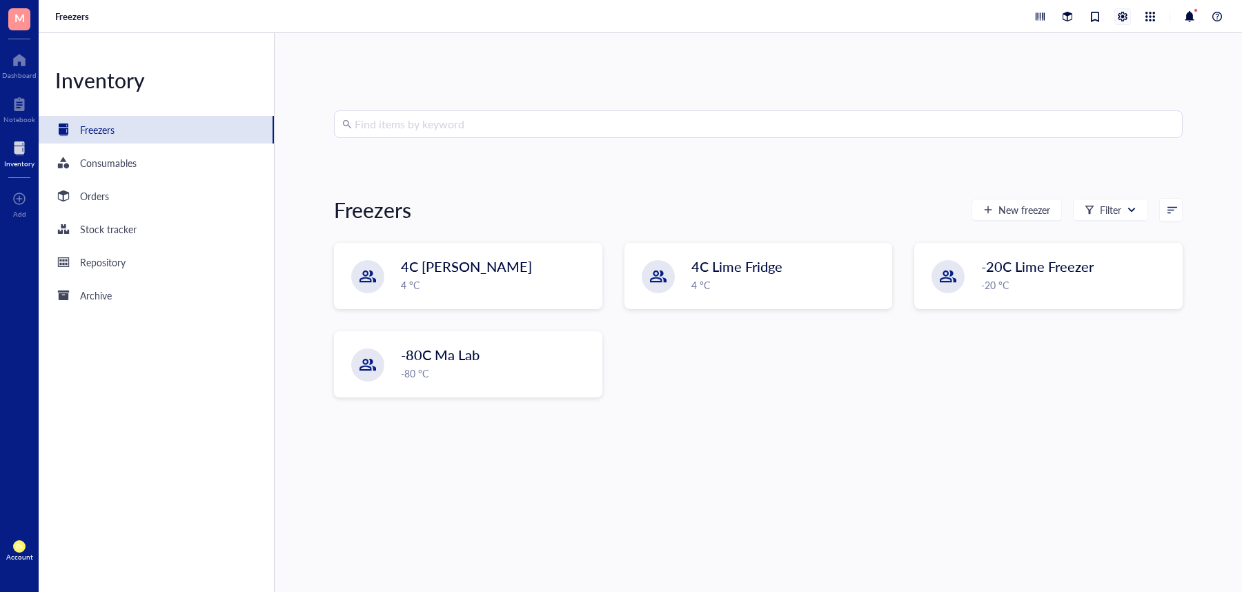
click at [1125, 17] on div at bounding box center [1122, 16] width 15 height 15
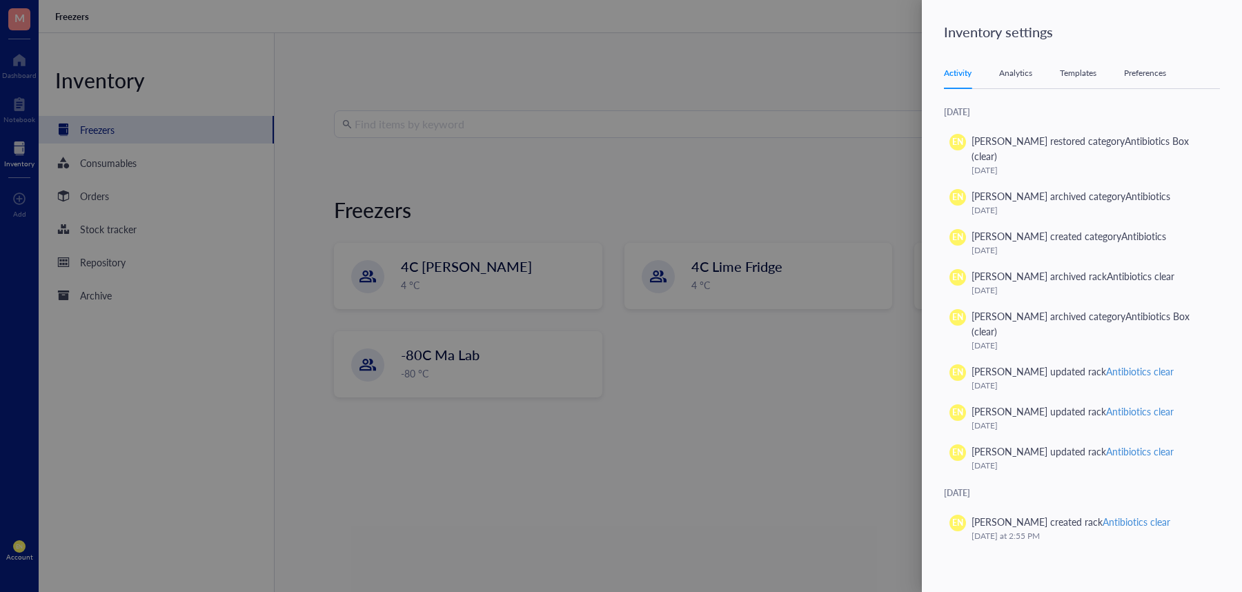
click at [1082, 80] on div "Activity Analytics Templates Preferences" at bounding box center [1082, 73] width 276 height 31
click at [1082, 74] on div "Templates" at bounding box center [1078, 73] width 37 height 14
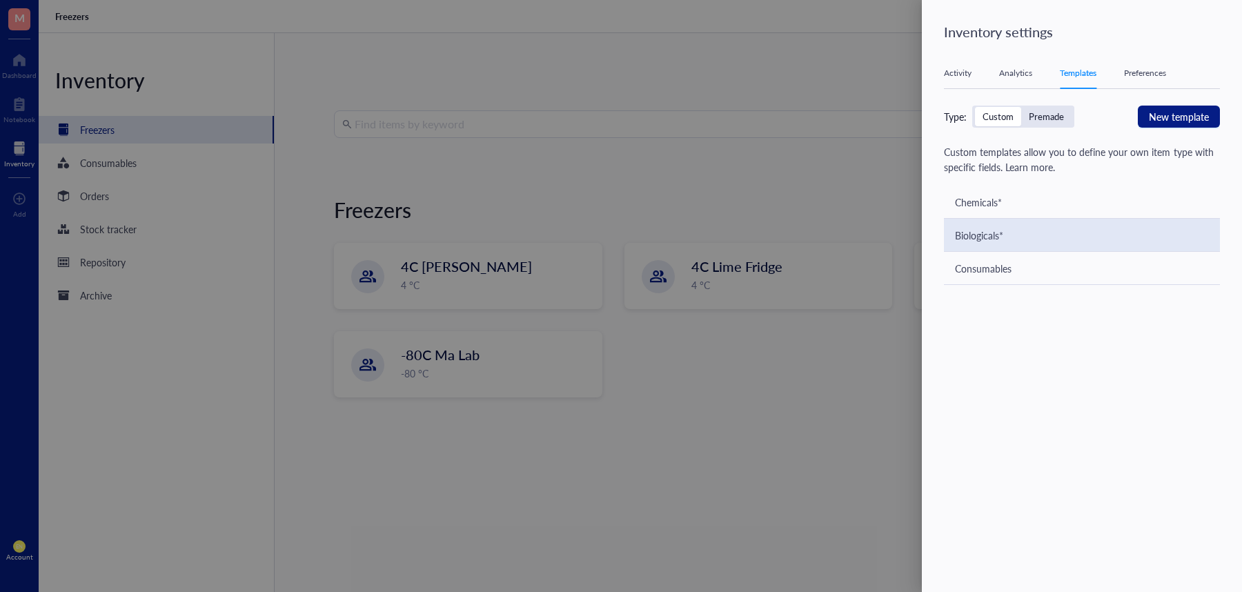
click at [997, 233] on div "Biologicals*" at bounding box center [979, 235] width 48 height 15
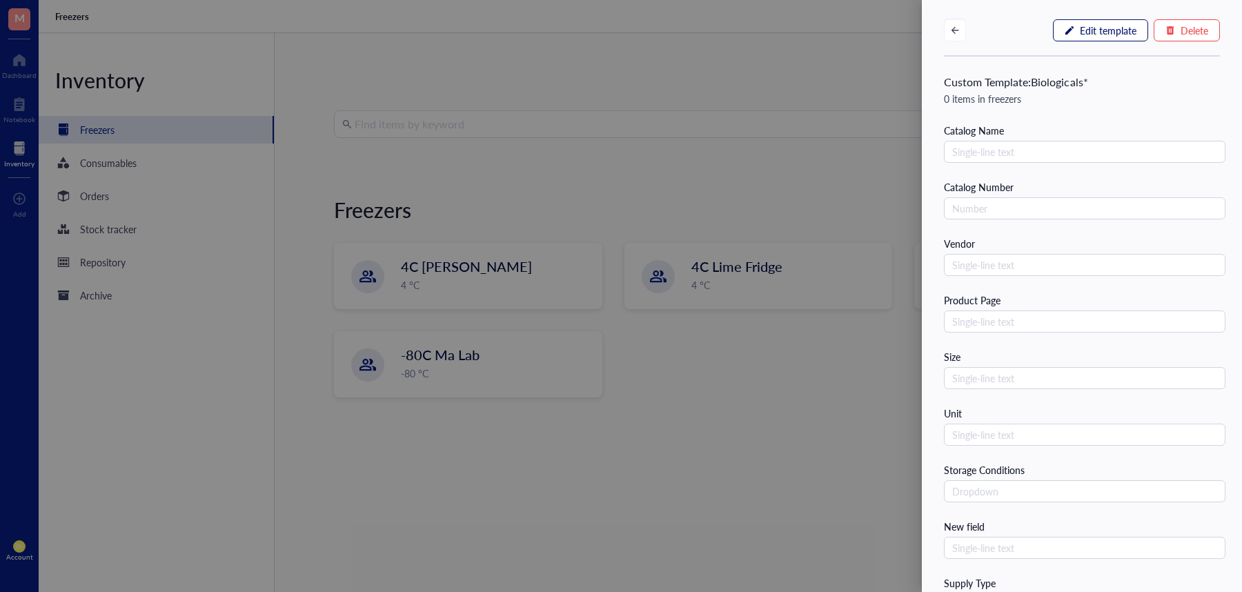
click at [1080, 28] on span "Edit template" at bounding box center [1108, 30] width 57 height 11
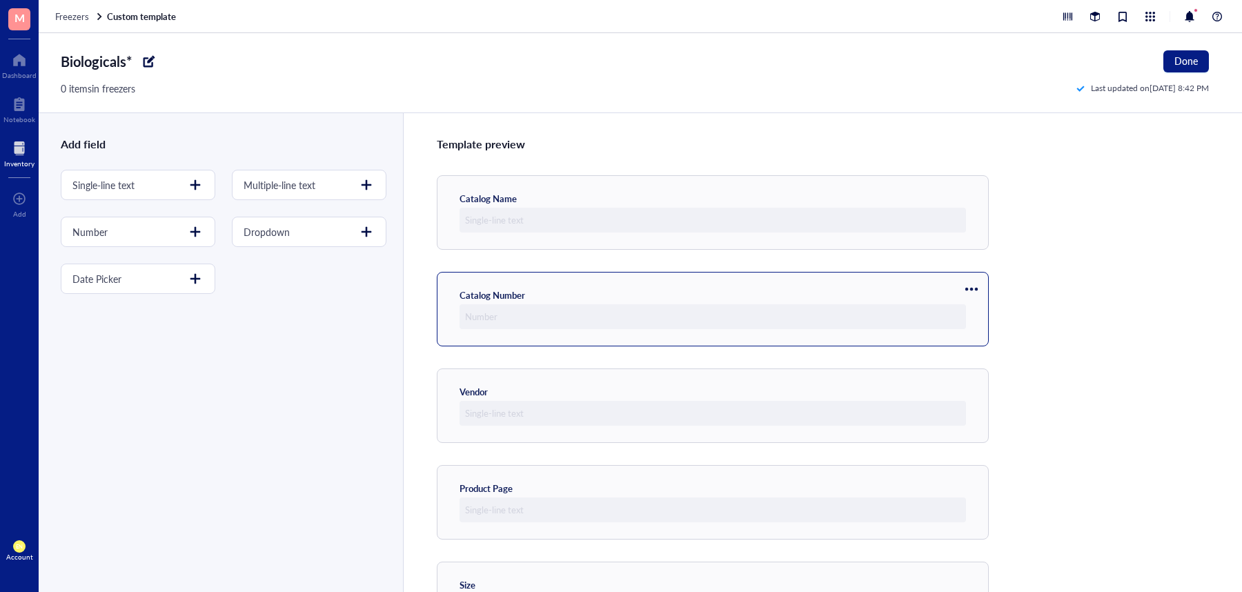
click at [968, 286] on div at bounding box center [972, 289] width 22 height 22
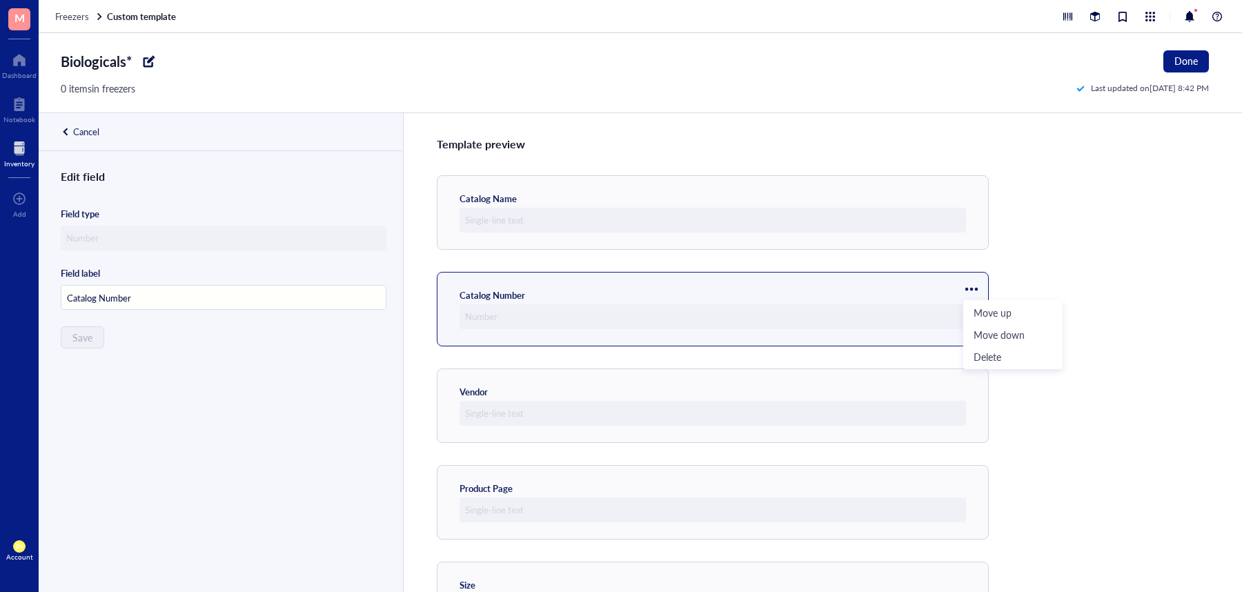
click at [322, 239] on div at bounding box center [224, 238] width 326 height 25
click at [347, 254] on div "Edit field Field type Field label Catalog Number Save" at bounding box center [220, 396] width 362 height 457
click at [965, 288] on div at bounding box center [972, 289] width 22 height 22
click at [982, 351] on span "Delete" at bounding box center [1013, 356] width 79 height 15
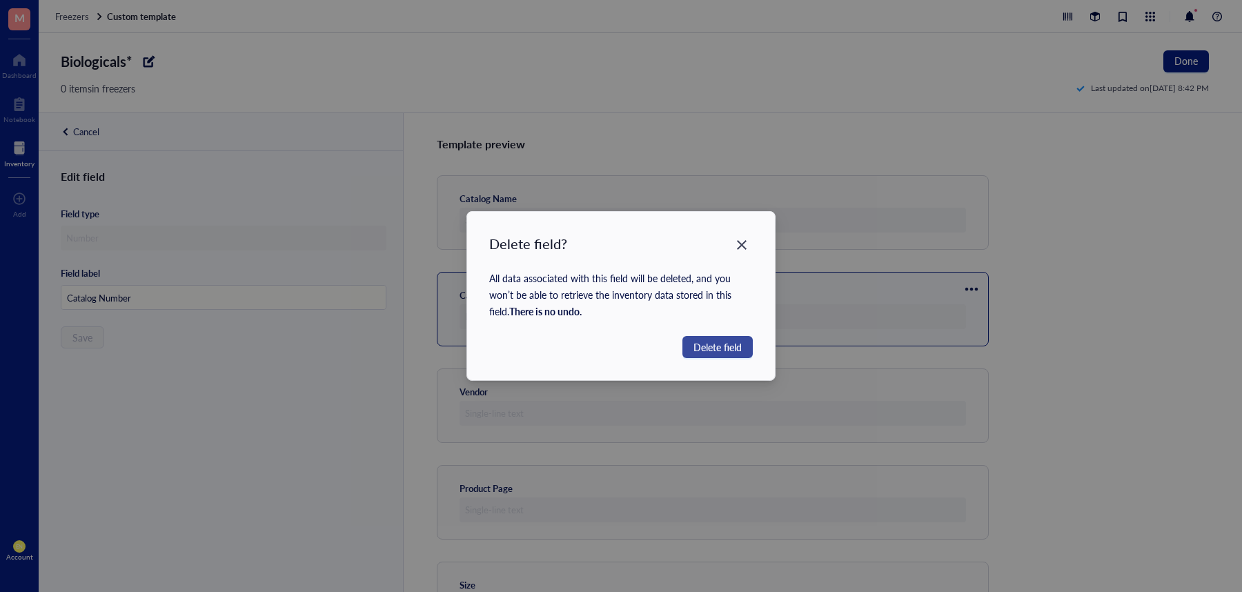
click at [745, 345] on button "Delete field" at bounding box center [718, 347] width 70 height 22
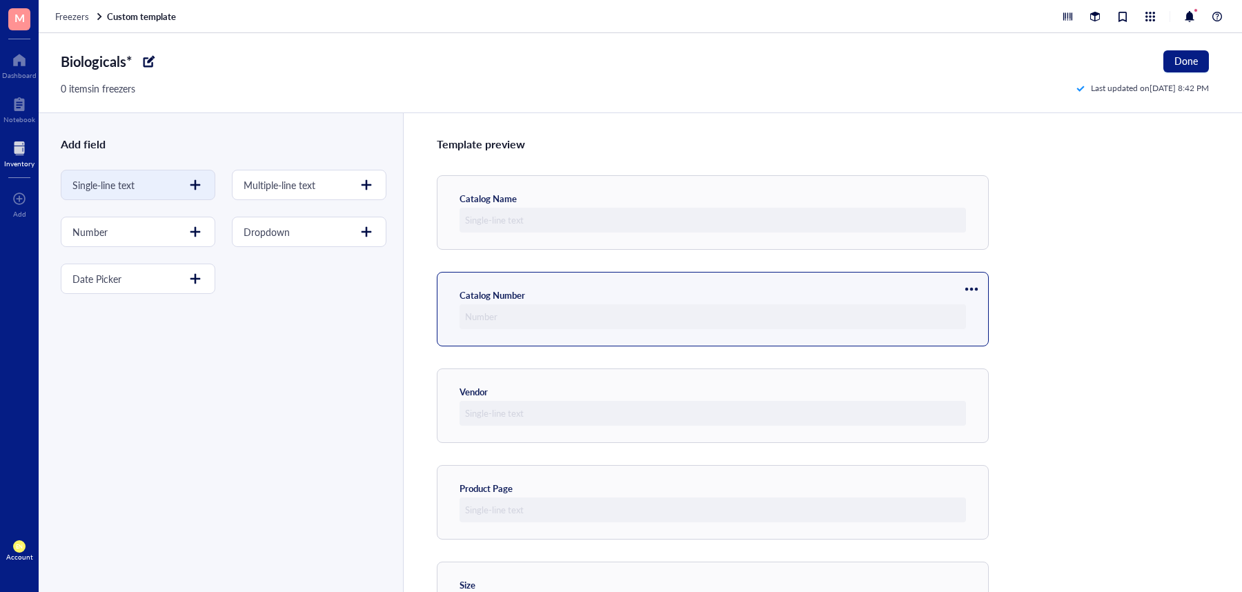
click at [192, 190] on div at bounding box center [195, 185] width 22 height 22
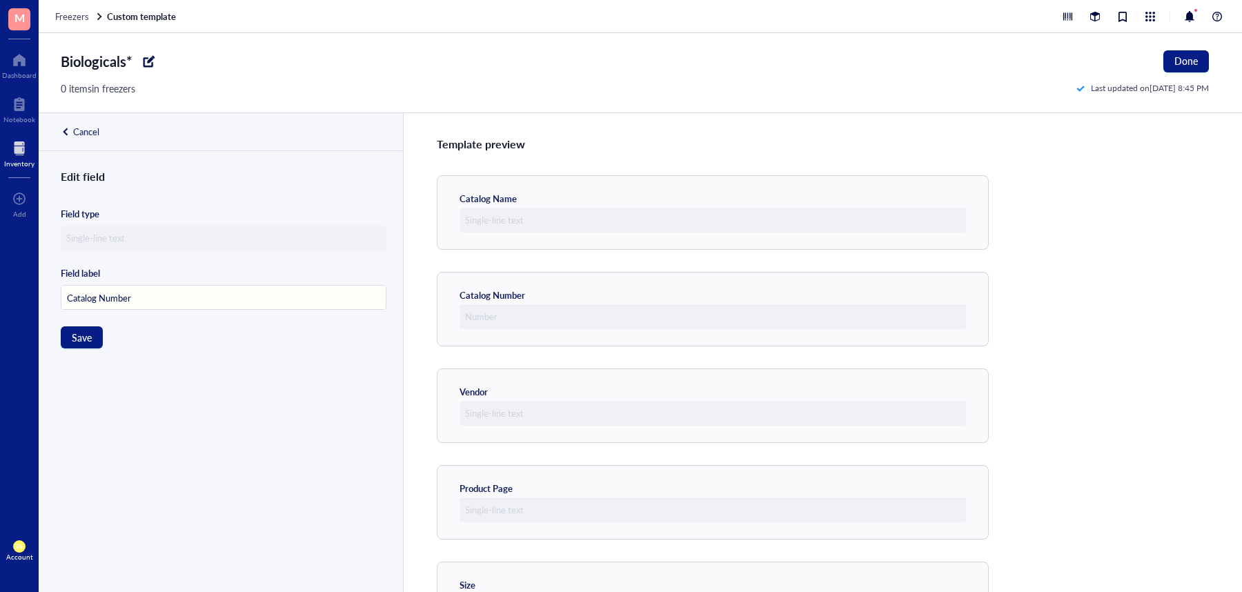
type input "Catalog Number"
click at [66, 351] on div "Edit field Field type Field label Catalog Number Save" at bounding box center [220, 396] width 362 height 457
click at [80, 337] on span "Save" at bounding box center [82, 337] width 20 height 11
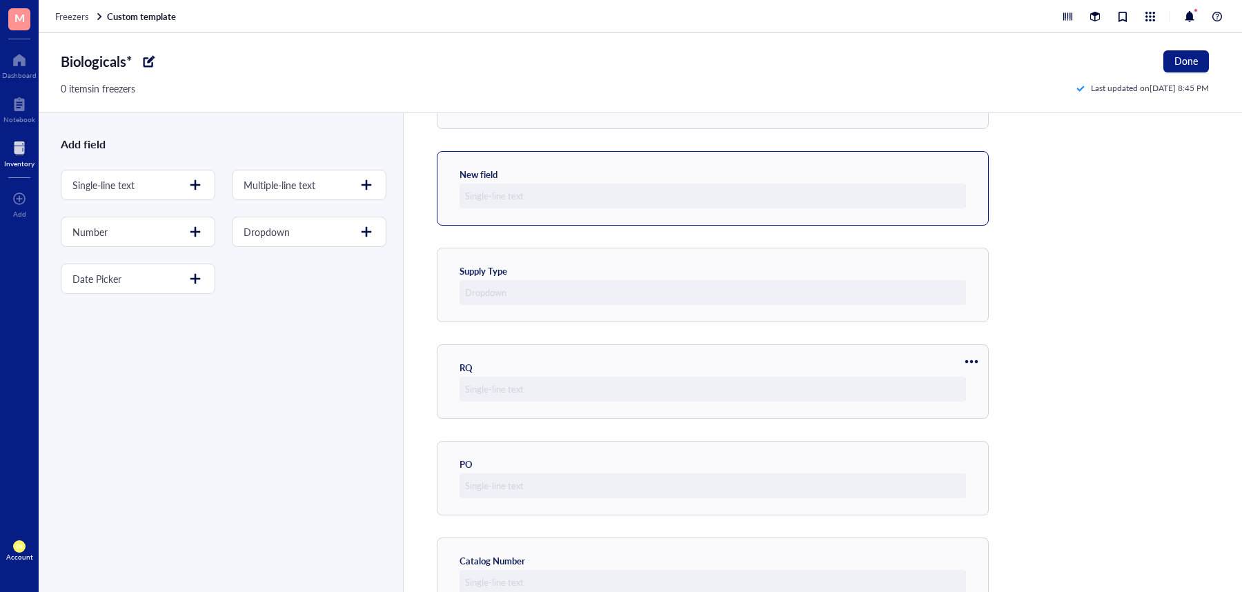
scroll to position [743, 0]
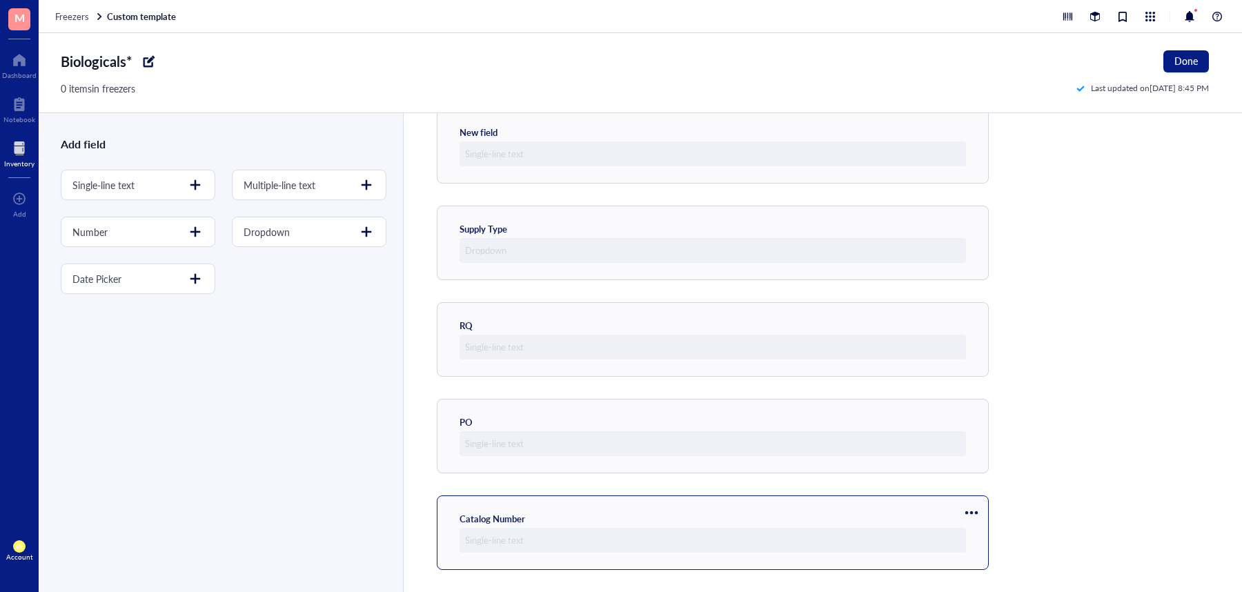
click at [972, 509] on div at bounding box center [972, 513] width 22 height 22
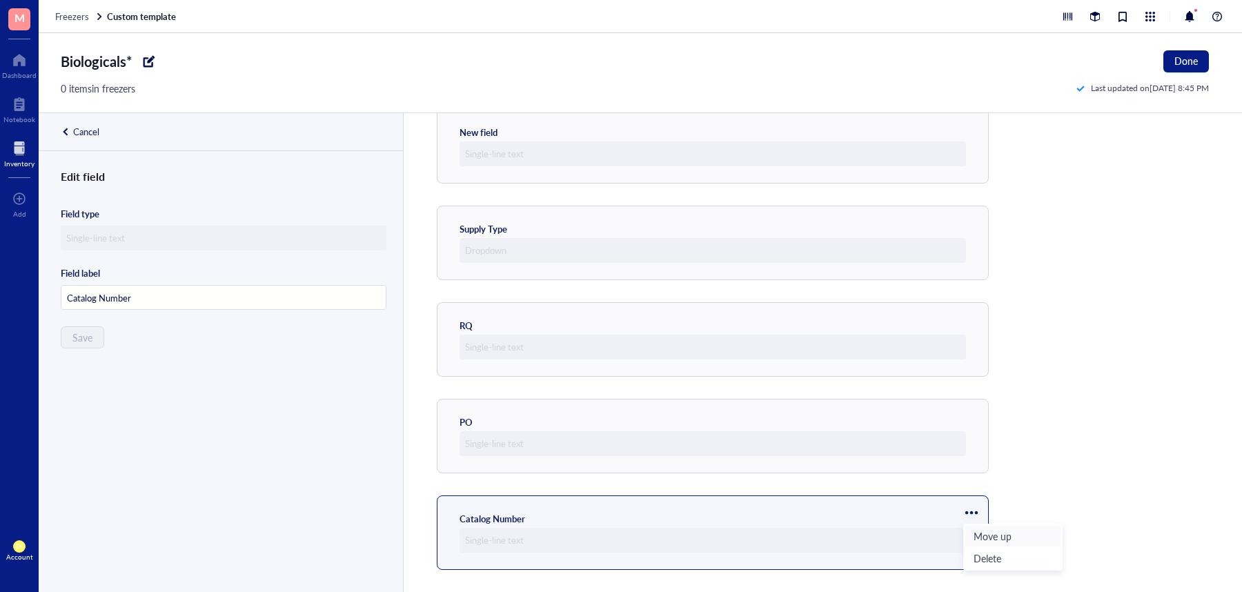
click at [990, 529] on span "Move up" at bounding box center [1013, 536] width 79 height 15
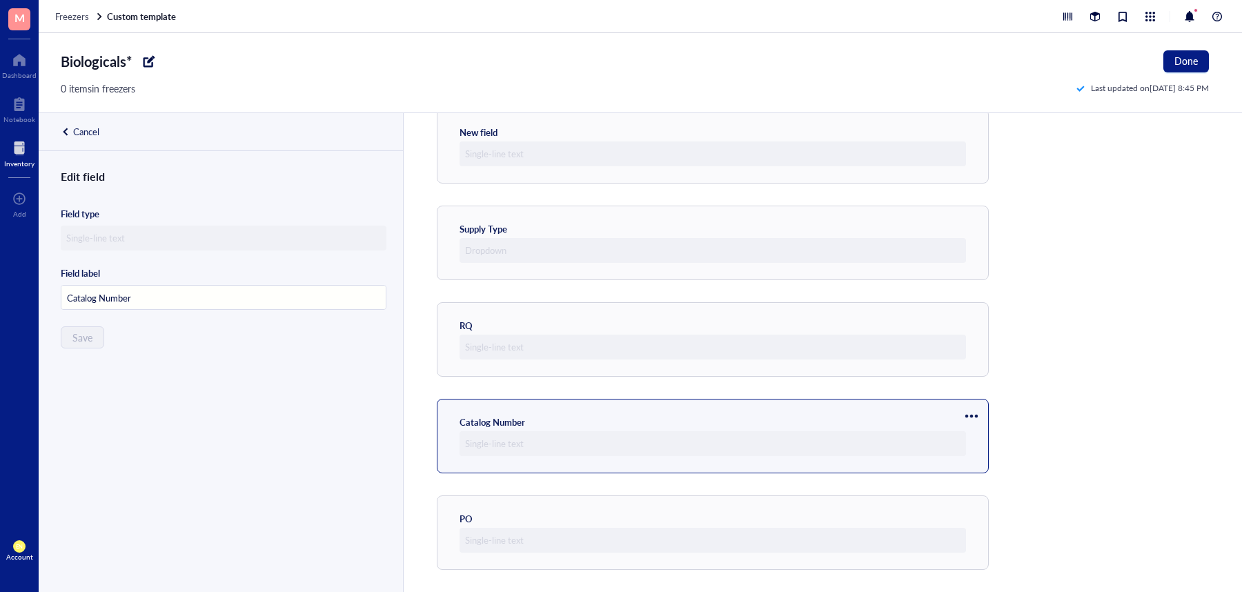
click at [966, 413] on div at bounding box center [972, 416] width 22 height 22
click at [986, 436] on span "Move up" at bounding box center [1013, 439] width 79 height 15
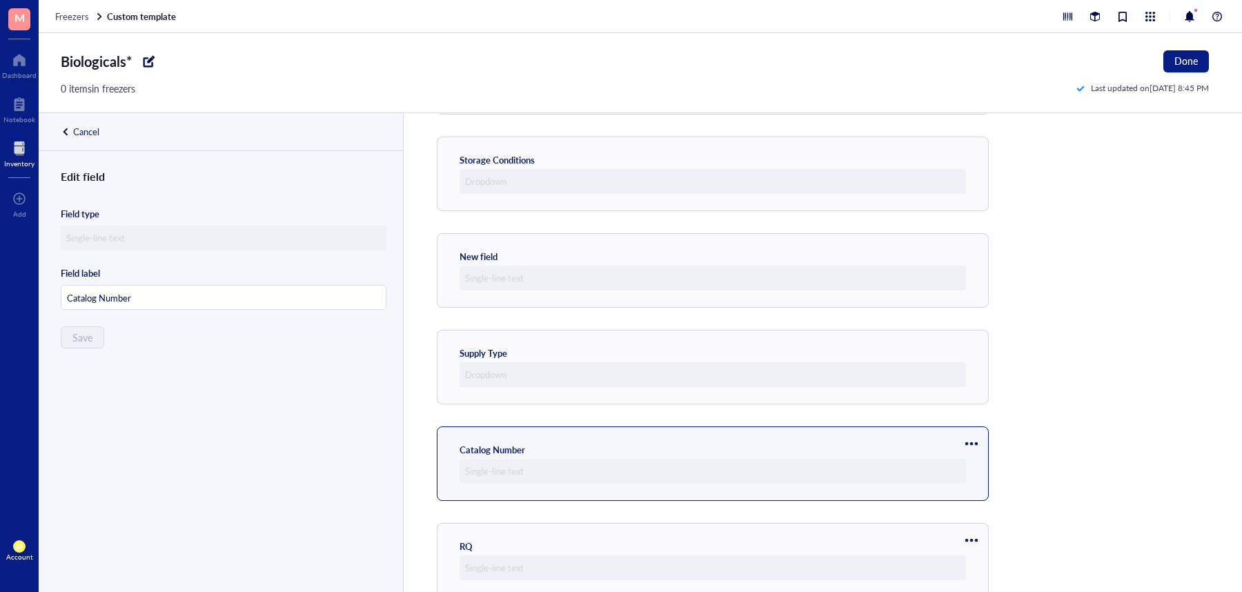
scroll to position [618, 0]
click at [975, 443] on div at bounding box center [972, 444] width 22 height 22
click at [981, 463] on span "Move up" at bounding box center [1013, 467] width 79 height 15
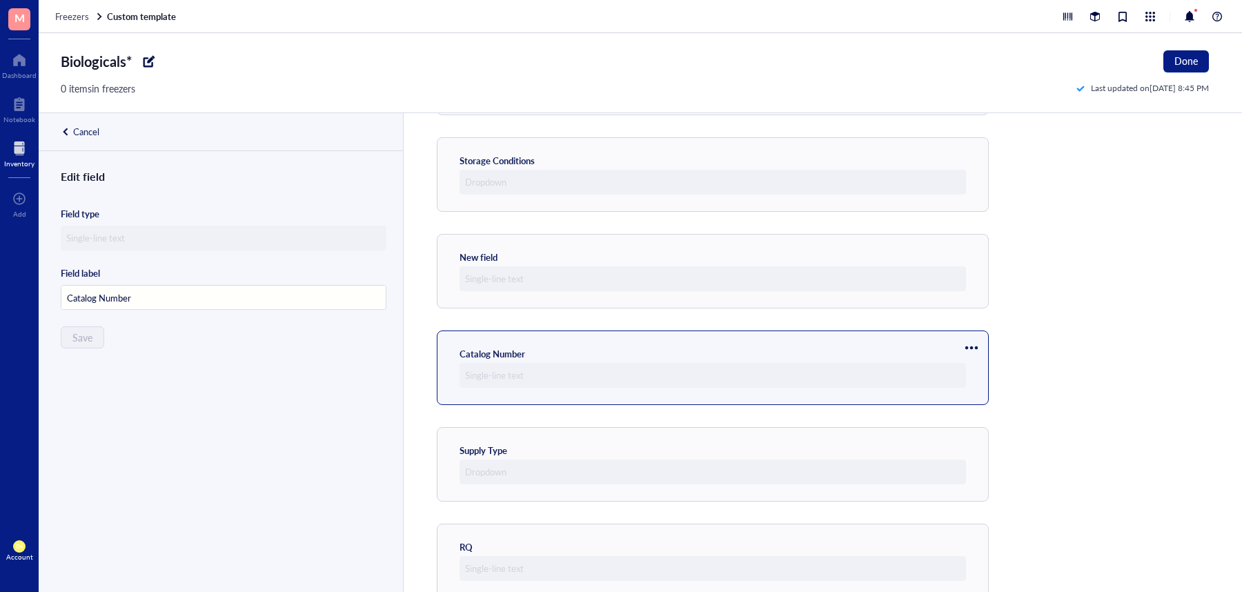
click at [968, 342] on div at bounding box center [972, 348] width 22 height 22
click at [981, 365] on span "Move up" at bounding box center [1013, 371] width 79 height 15
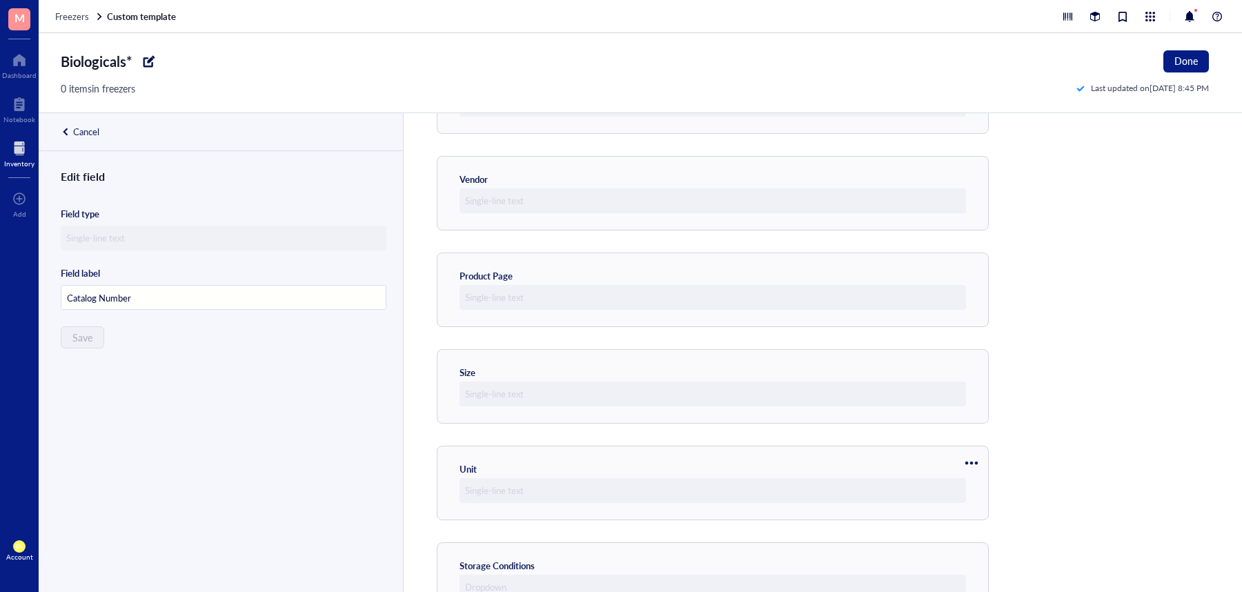
scroll to position [213, 0]
click at [1023, 212] on div "Template preview Catalog Name Catalog Number Vendor Product Page Size Unit Stor…" at bounding box center [822, 352] width 839 height 479
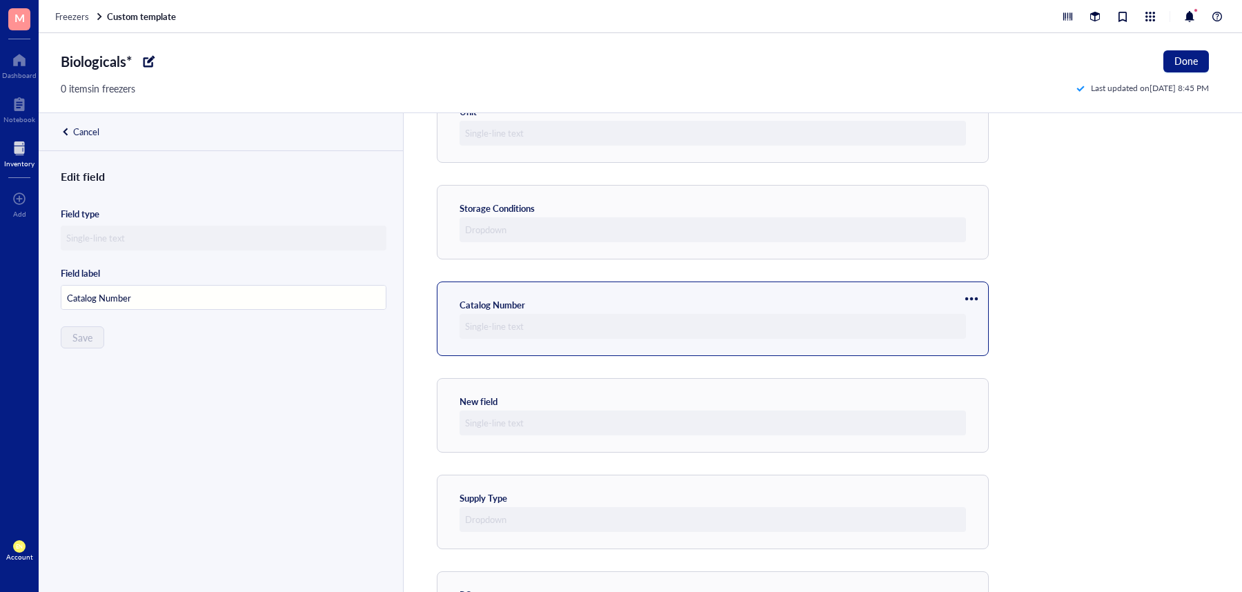
scroll to position [603, 0]
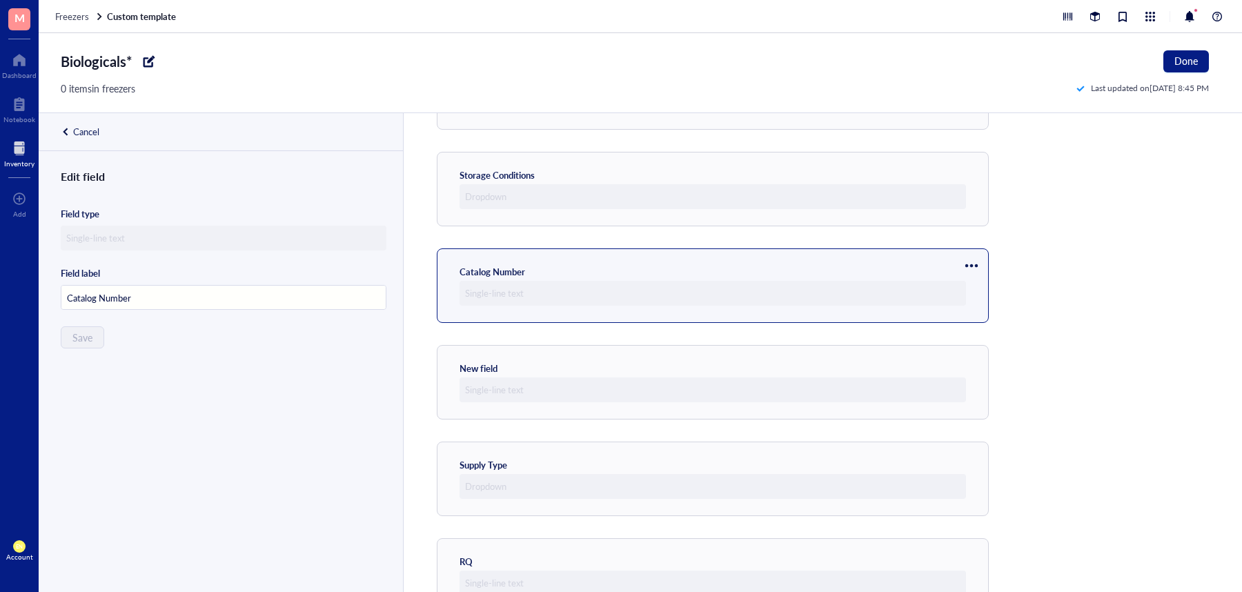
click at [1043, 391] on div "Template preview Catalog Name Catalog Number Vendor Product Page Size Unit Stor…" at bounding box center [822, 352] width 839 height 479
click at [967, 358] on div at bounding box center [972, 362] width 22 height 22
type input "New field"
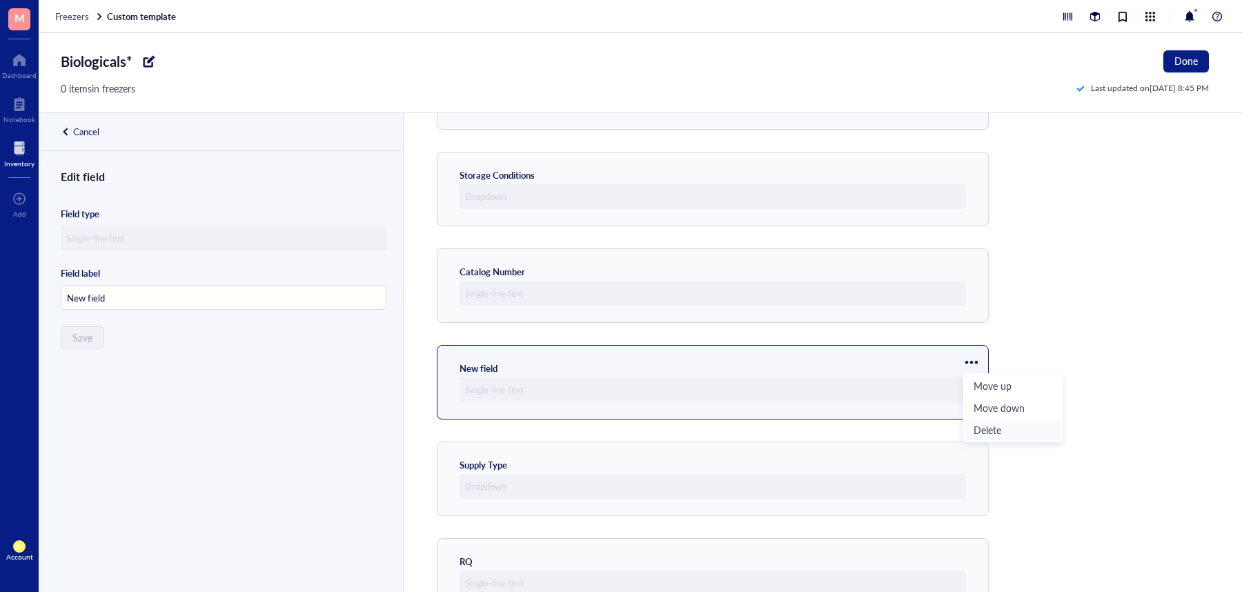
click at [995, 431] on span "Delete" at bounding box center [1013, 429] width 79 height 15
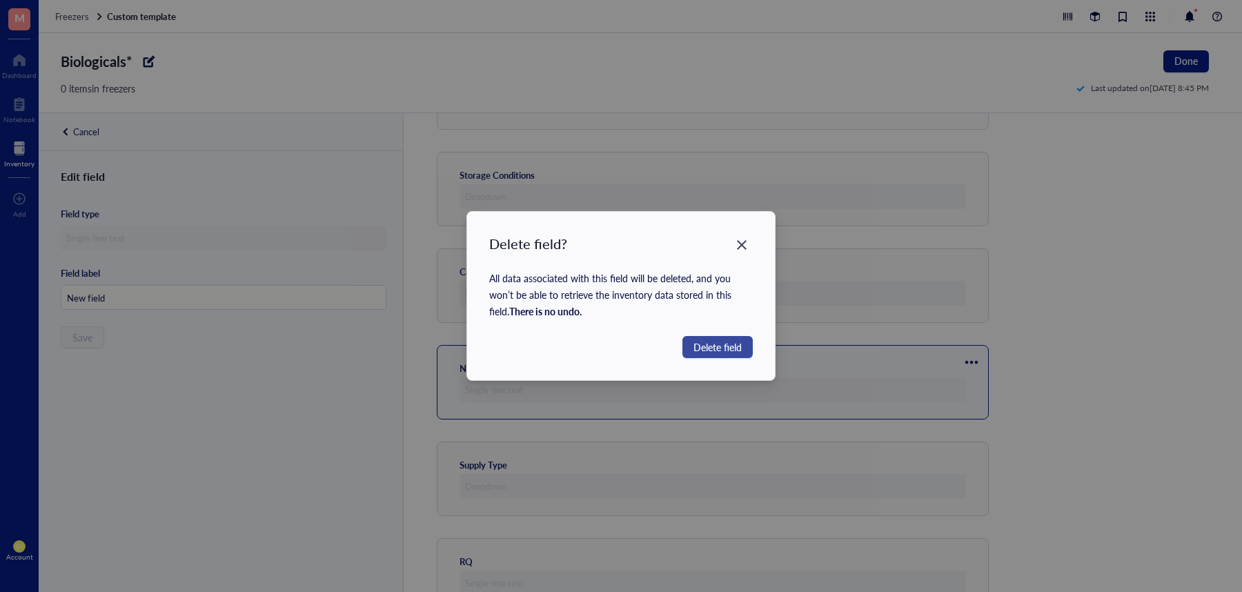
click at [736, 349] on span "Delete field" at bounding box center [718, 347] width 48 height 15
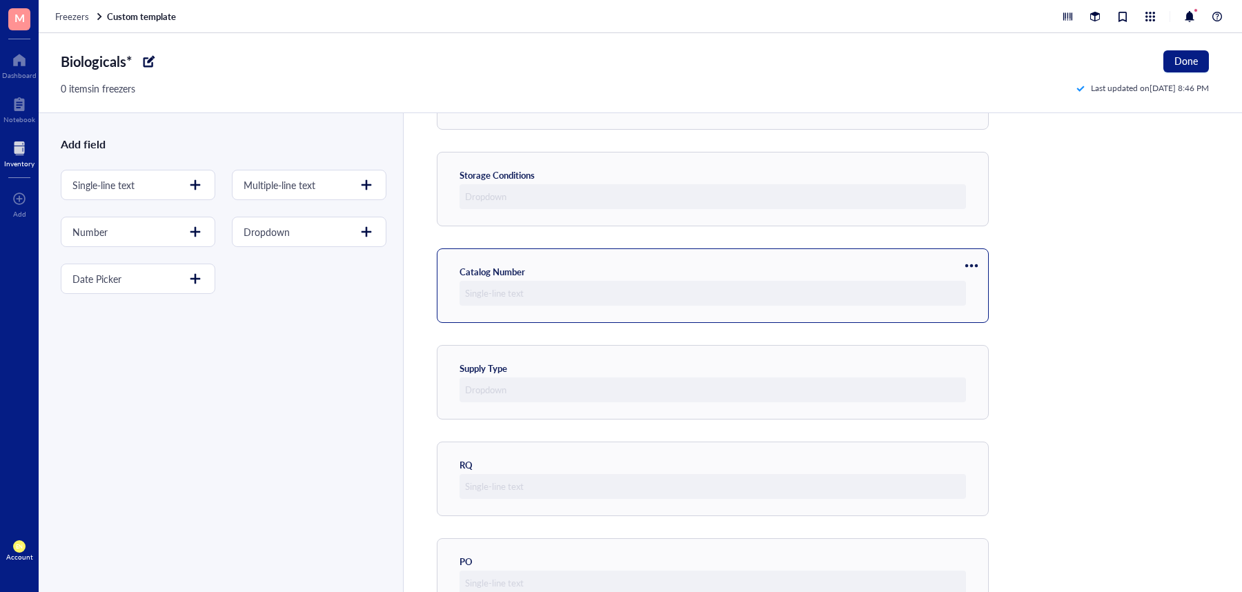
click at [968, 263] on div at bounding box center [972, 266] width 22 height 22
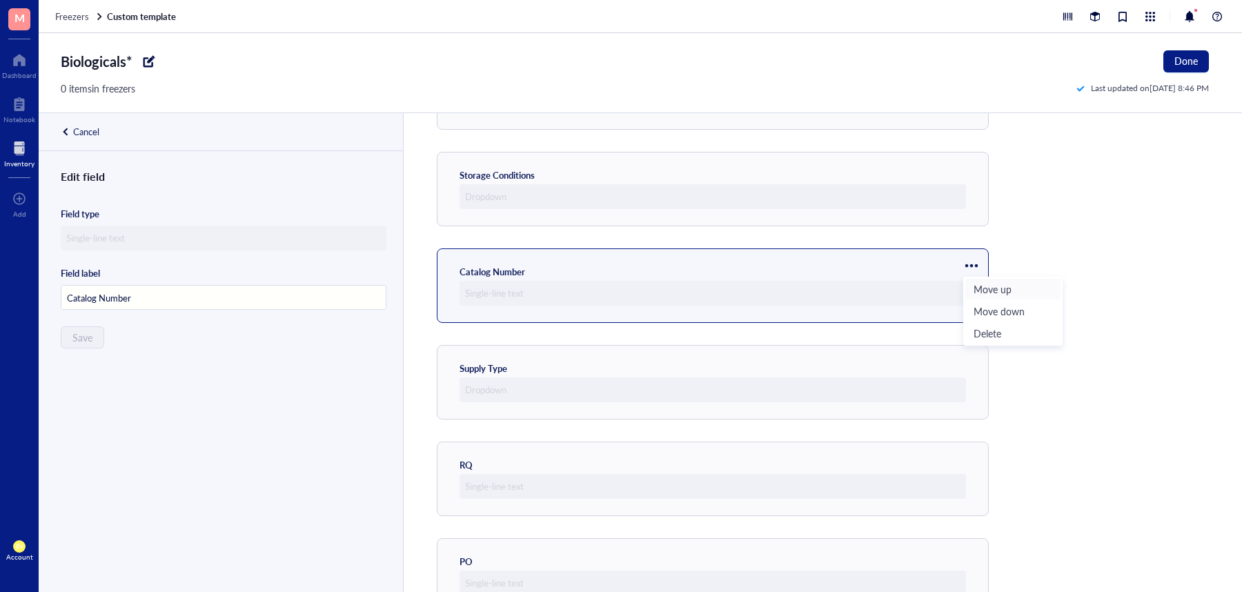
click at [980, 282] on span "Move up" at bounding box center [1013, 289] width 79 height 15
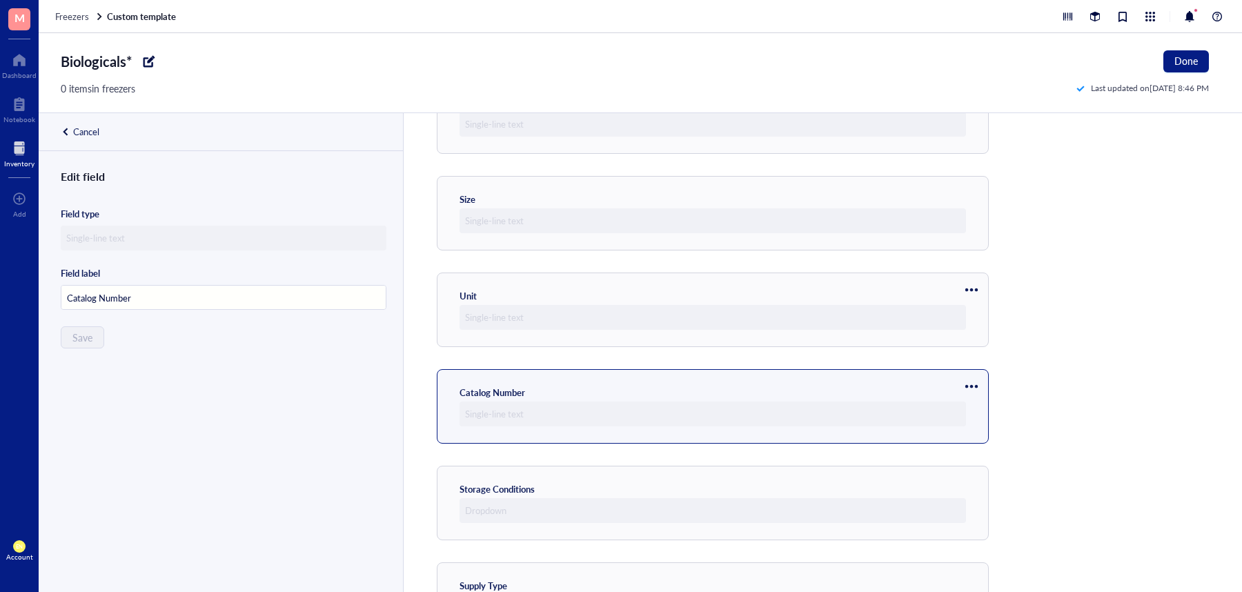
scroll to position [386, 0]
click at [968, 393] on div at bounding box center [972, 386] width 22 height 22
drag, startPoint x: 980, startPoint y: 408, endPoint x: 1060, endPoint y: 342, distance: 103.5
click at [1060, 342] on div "Template preview Catalog Name Catalog Number Vendor Product Page Size Unit Cata…" at bounding box center [822, 352] width 839 height 479
click at [974, 387] on div at bounding box center [972, 386] width 22 height 22
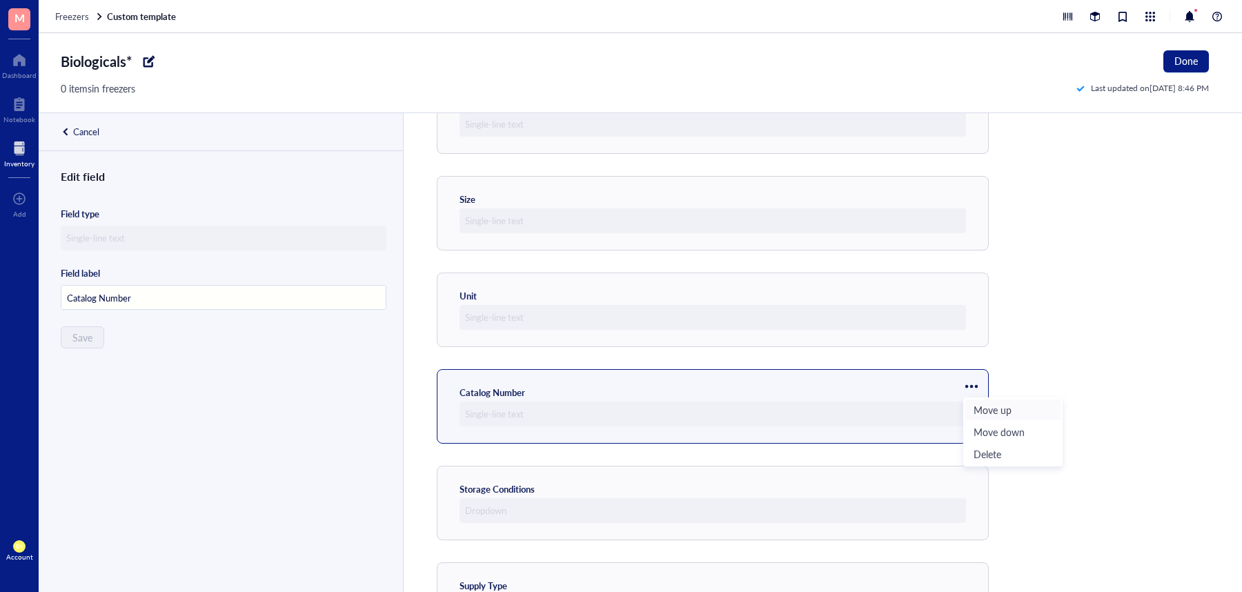
click at [995, 413] on span "Move up" at bounding box center [1013, 409] width 79 height 15
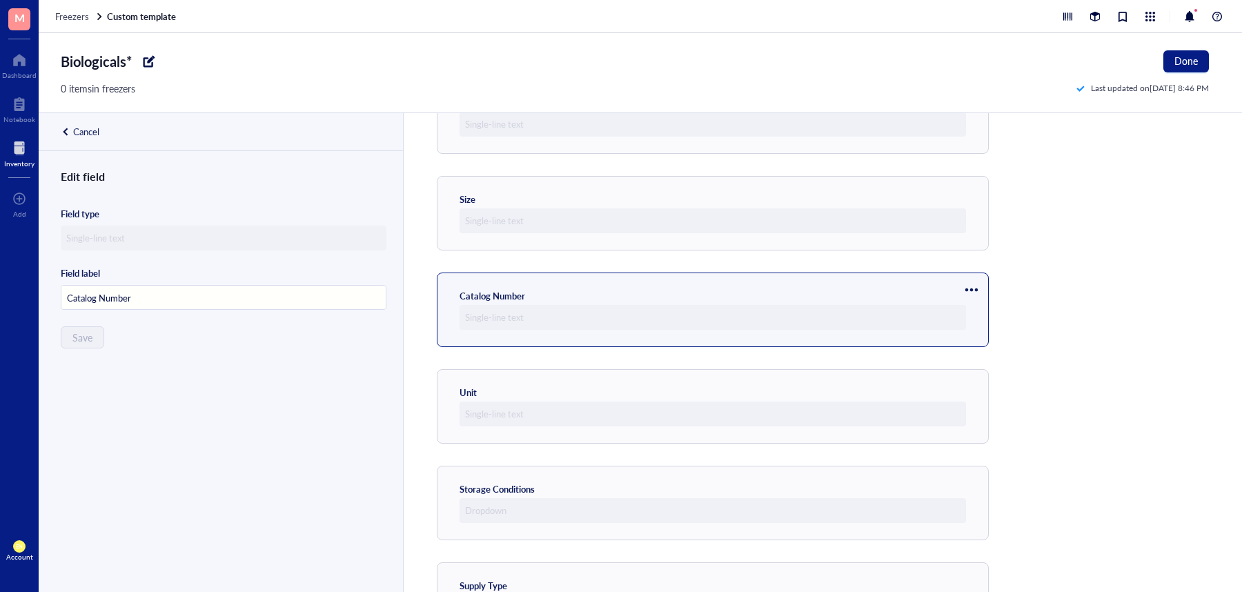
click at [969, 282] on div at bounding box center [972, 290] width 22 height 22
click at [986, 309] on span "Move up" at bounding box center [1013, 313] width 79 height 15
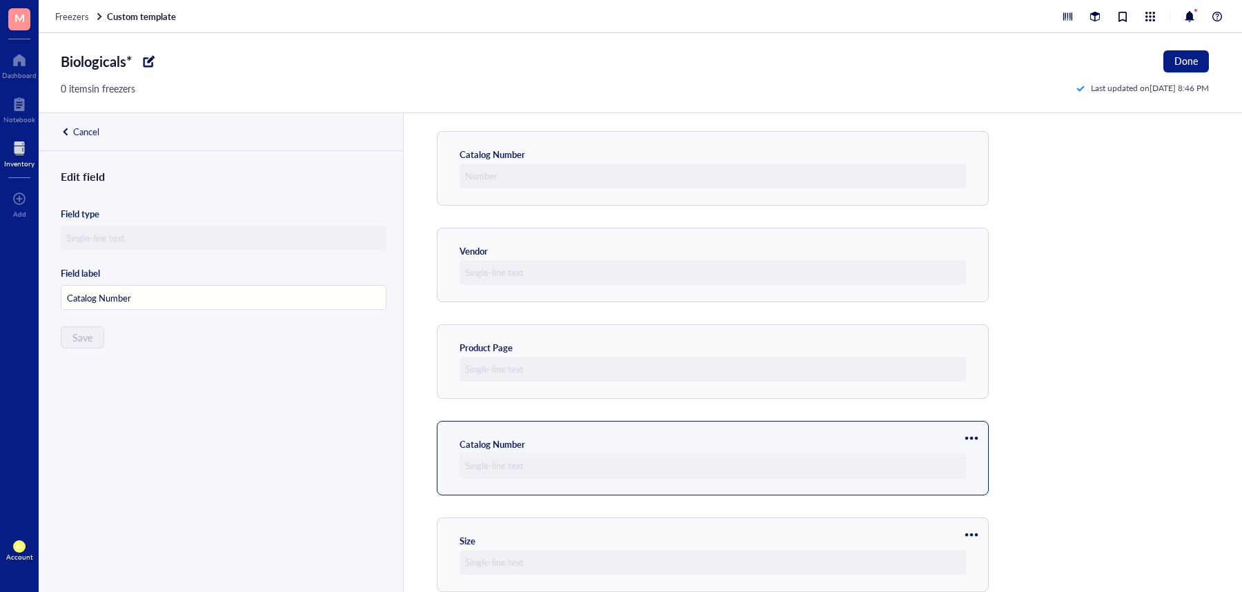
scroll to position [133, 0]
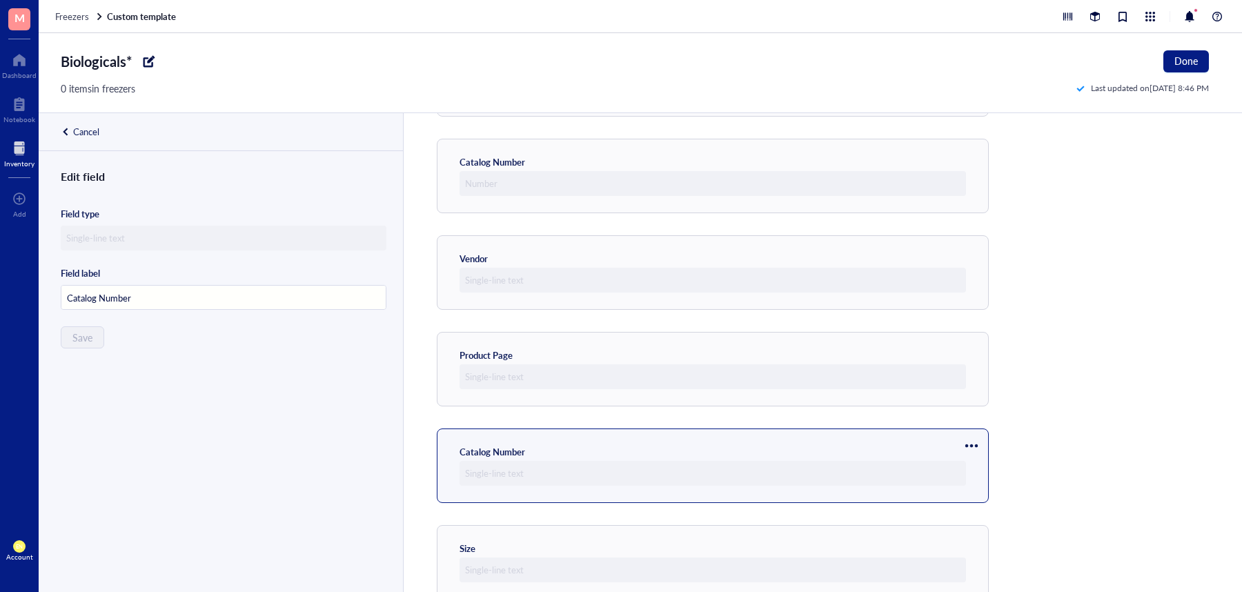
click at [977, 442] on div at bounding box center [972, 446] width 22 height 22
click at [982, 462] on span "Move up" at bounding box center [1013, 469] width 79 height 15
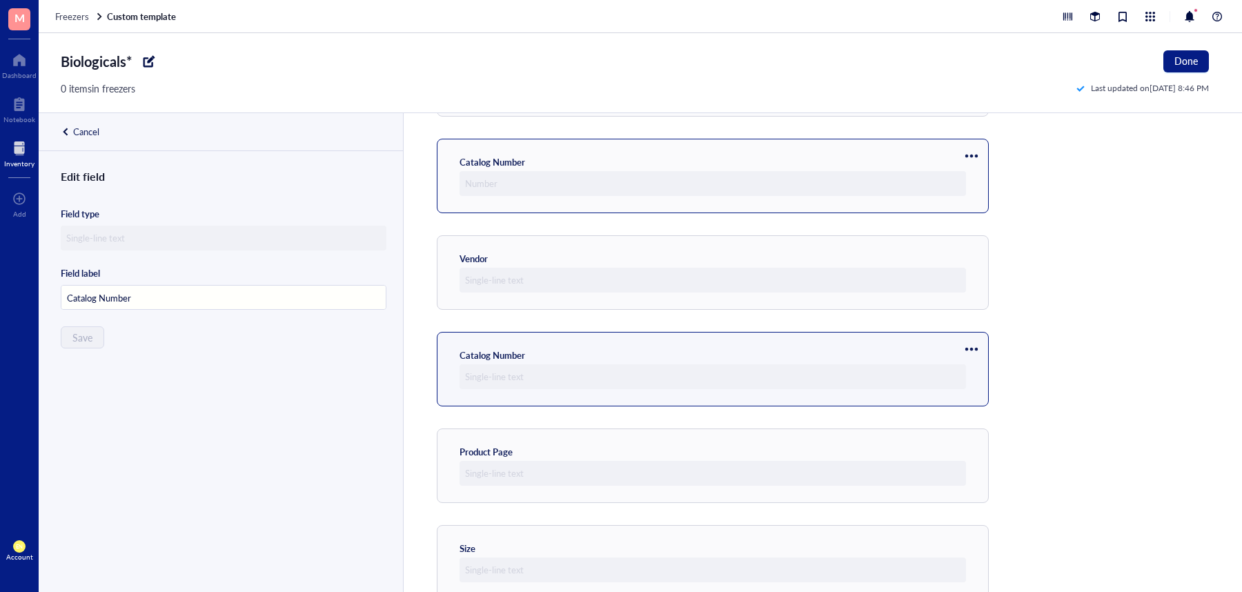
click at [967, 156] on div at bounding box center [972, 156] width 22 height 22
click at [988, 217] on span "Delete" at bounding box center [1013, 223] width 79 height 15
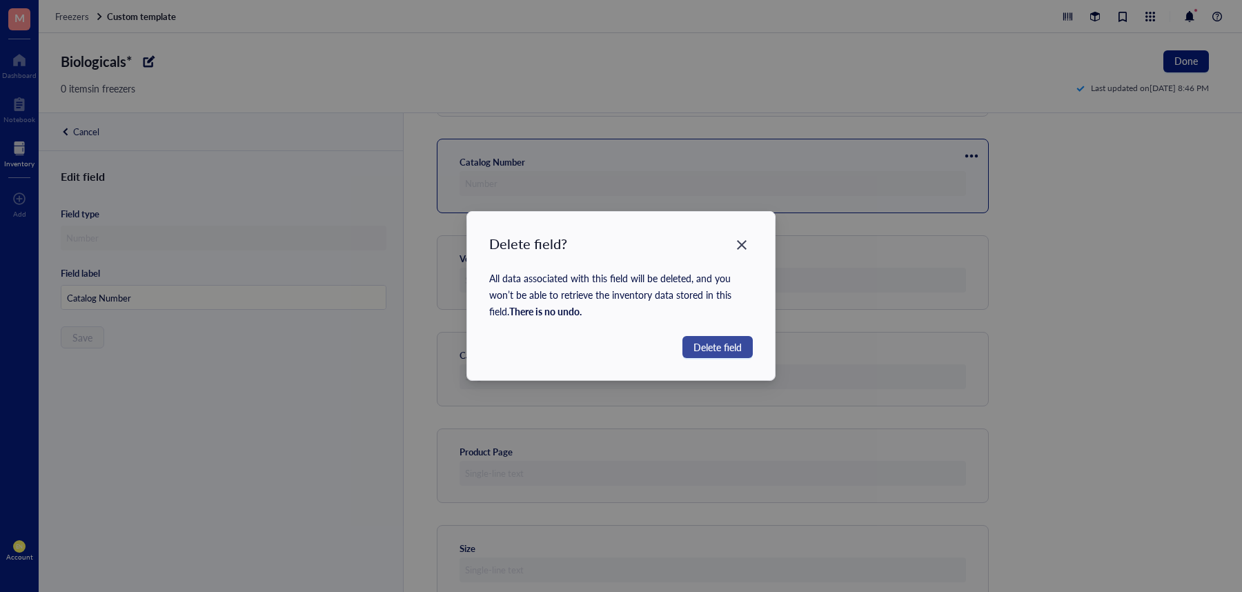
click at [742, 349] on button "Delete field" at bounding box center [718, 347] width 70 height 22
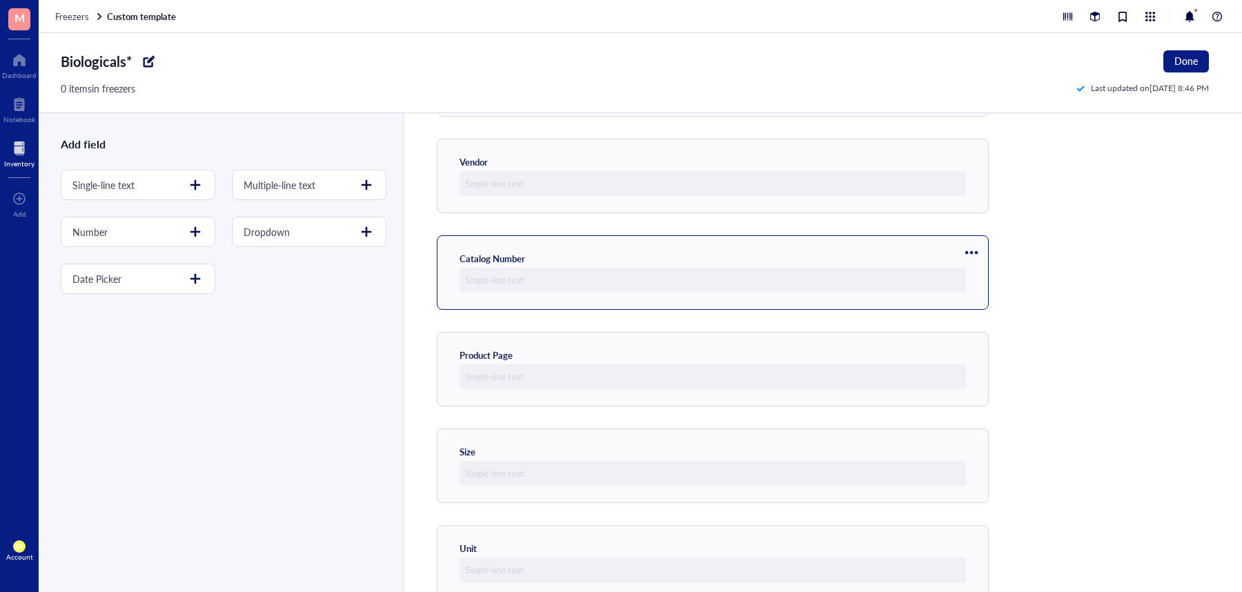
click at [968, 248] on div at bounding box center [972, 253] width 22 height 22
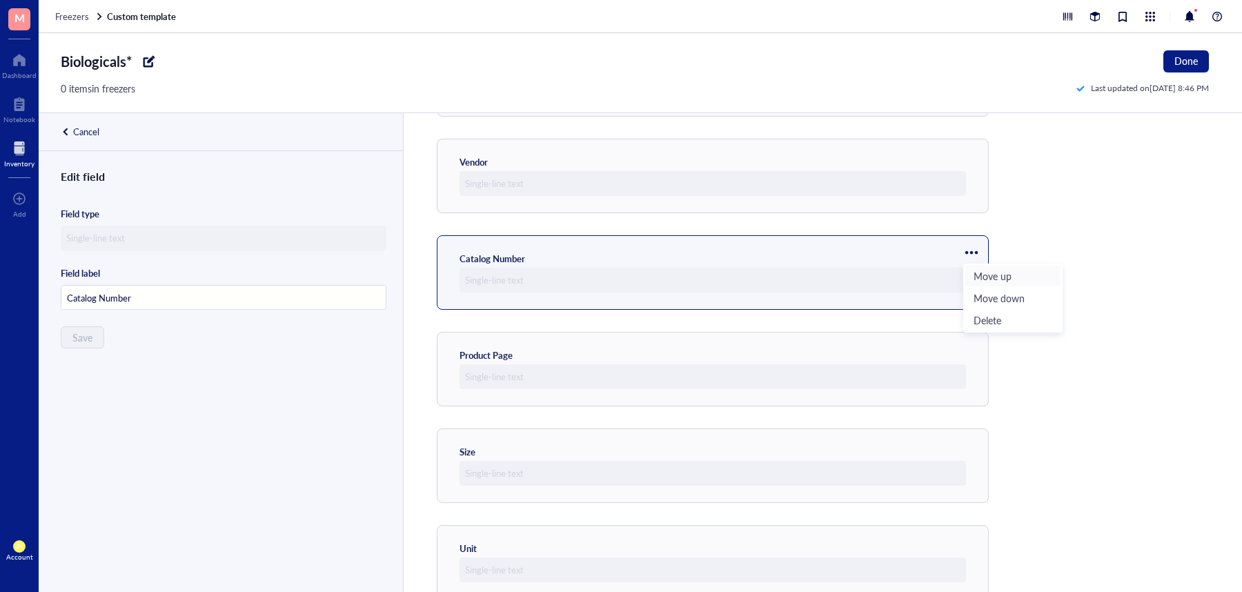
click at [983, 279] on span "Move up" at bounding box center [1013, 275] width 79 height 15
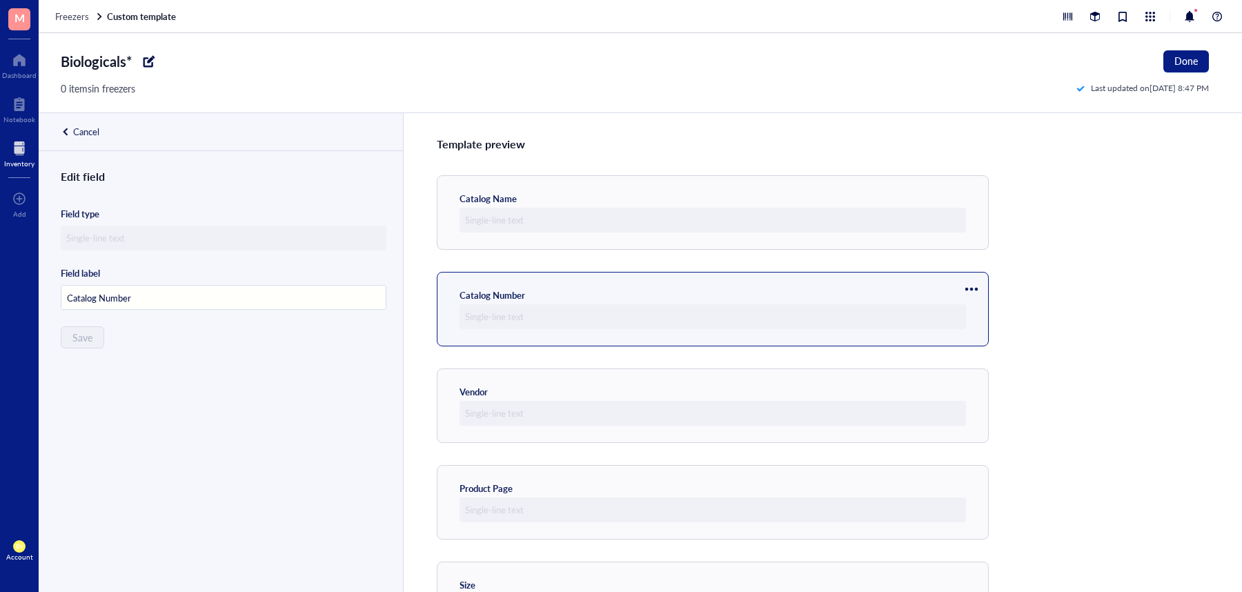
scroll to position [1, 0]
click at [1189, 56] on span "Done" at bounding box center [1186, 60] width 23 height 11
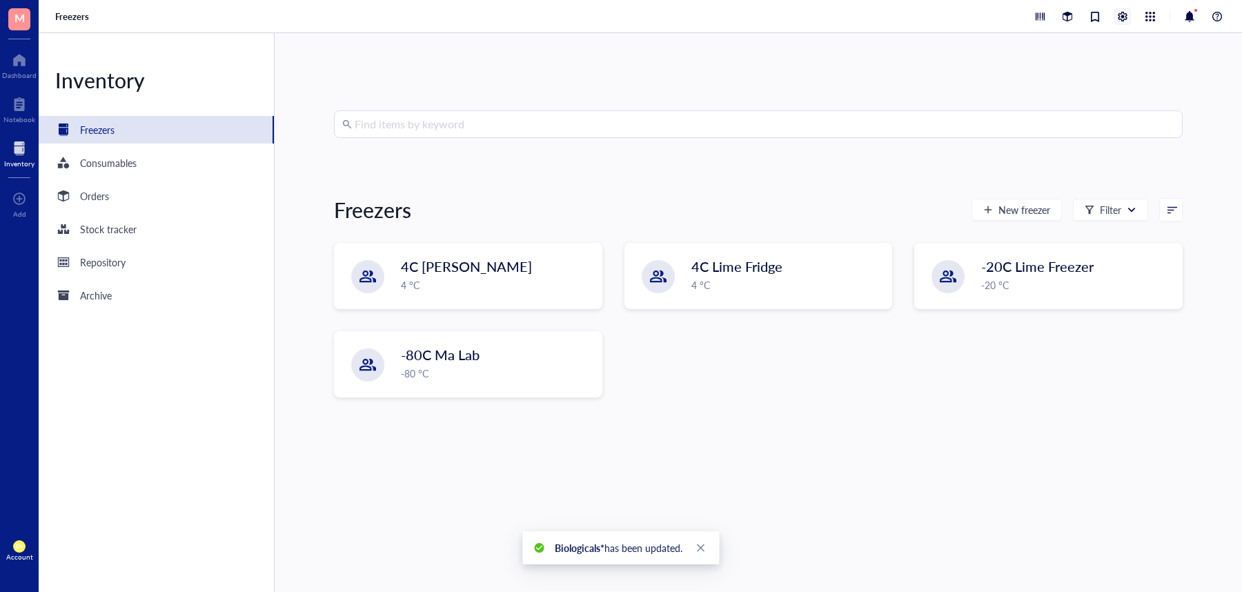
click at [1119, 15] on div at bounding box center [1122, 16] width 15 height 15
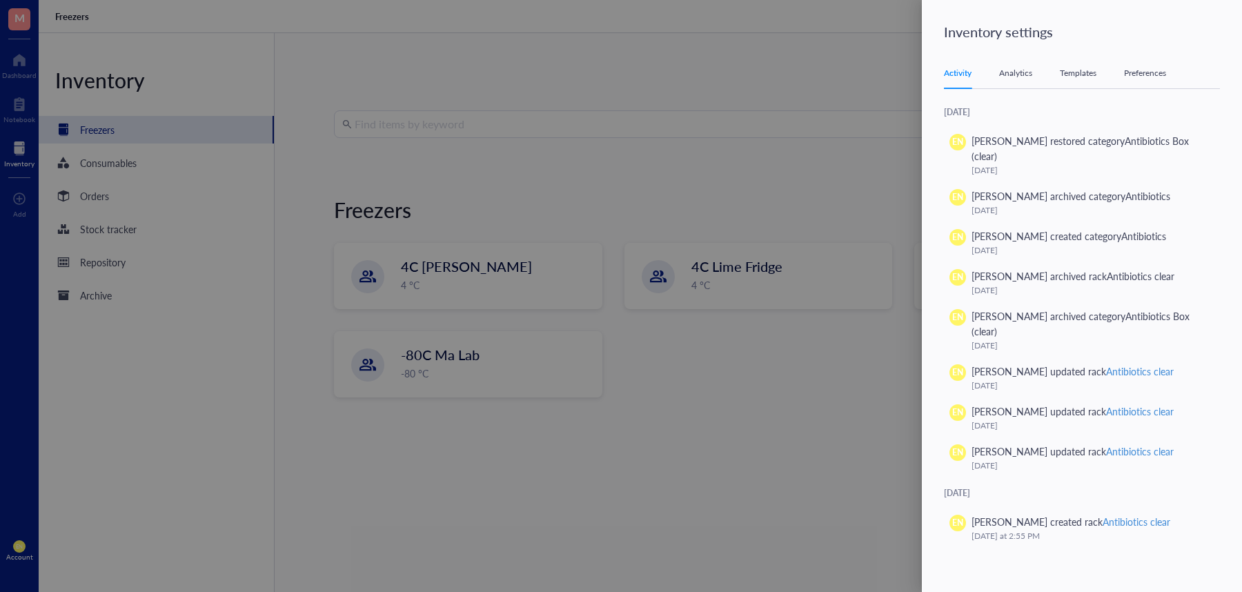
click at [1084, 69] on div "Templates" at bounding box center [1078, 73] width 37 height 14
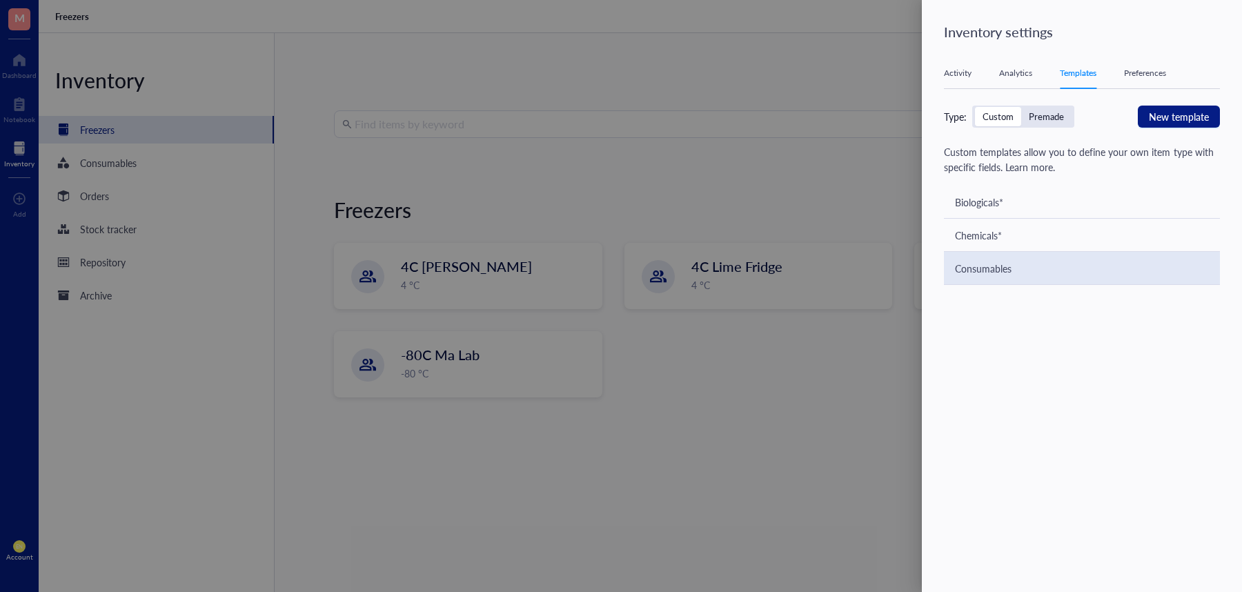
click at [1027, 264] on div "Consumables" at bounding box center [1082, 268] width 276 height 33
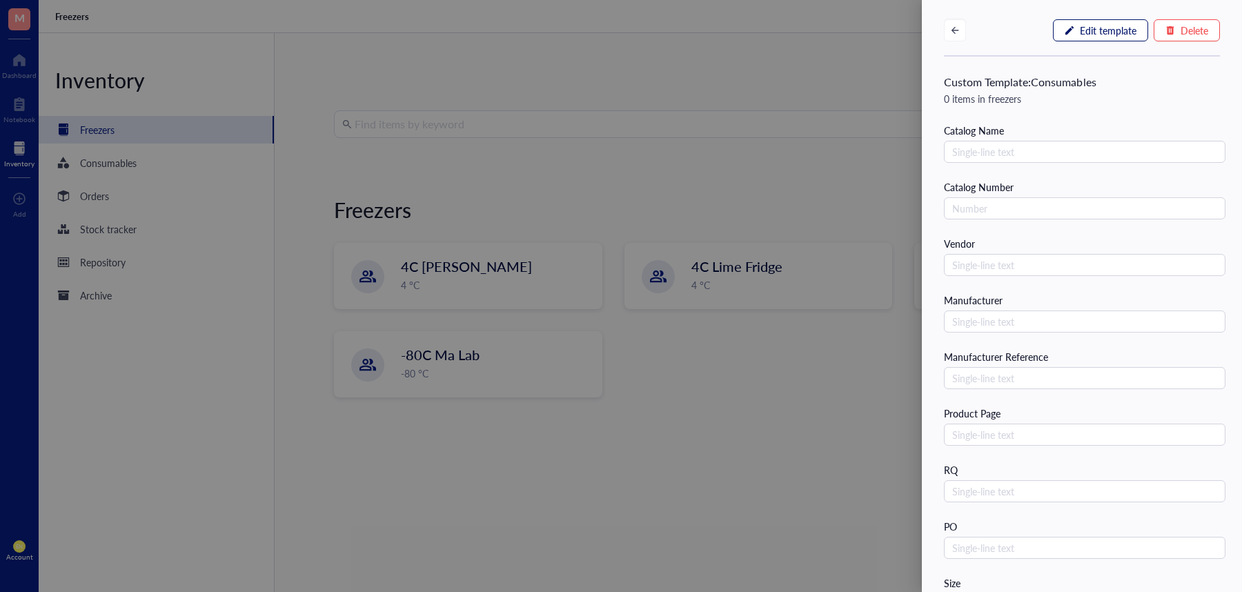
click at [1070, 26] on button "Edit template" at bounding box center [1100, 30] width 95 height 22
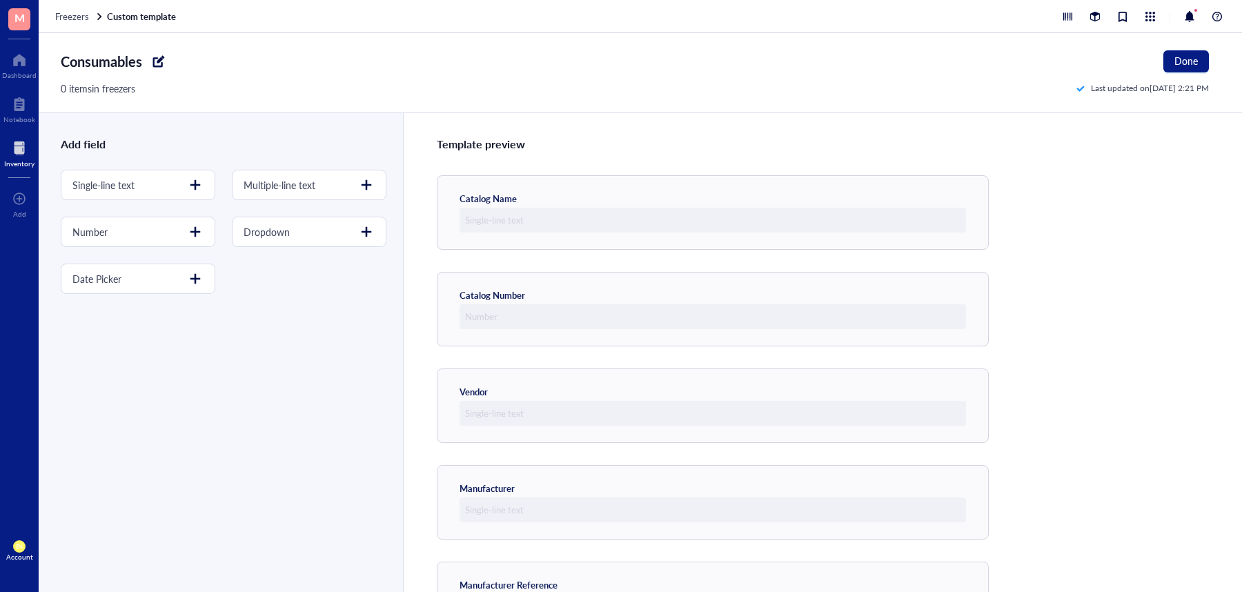
click at [143, 59] on div "Consumables" at bounding box center [114, 61] width 106 height 22
click at [153, 59] on div at bounding box center [159, 61] width 22 height 22
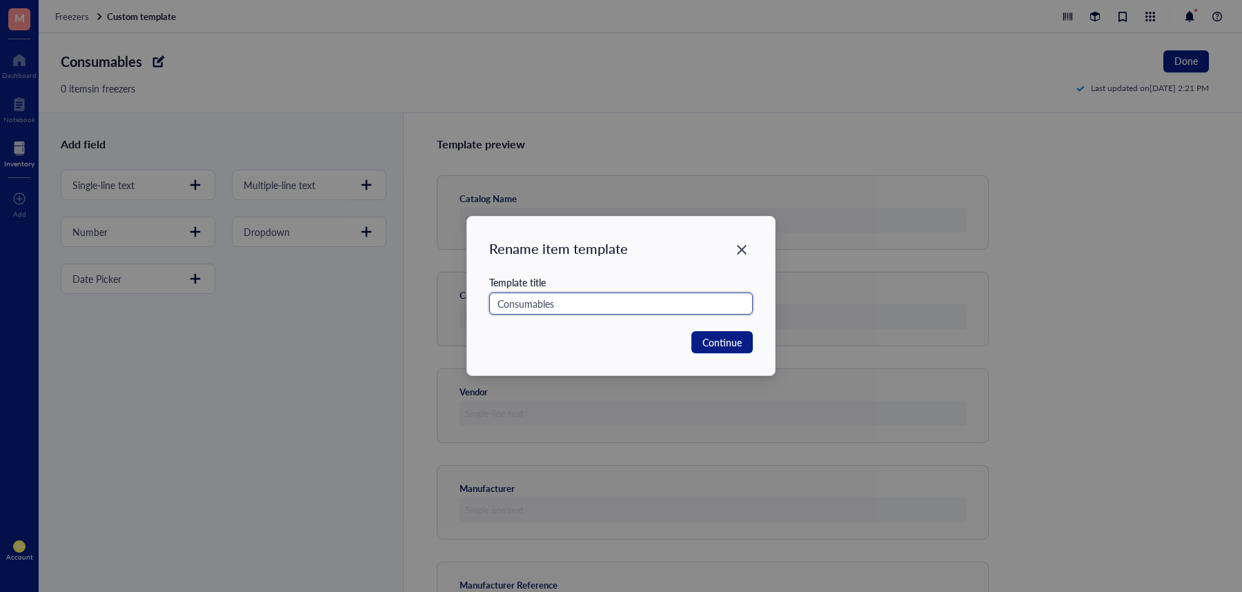
click at [625, 306] on input "Consumables" at bounding box center [621, 304] width 264 height 22
type input "Consumables*"
click at [731, 348] on span "Continue" at bounding box center [722, 342] width 39 height 15
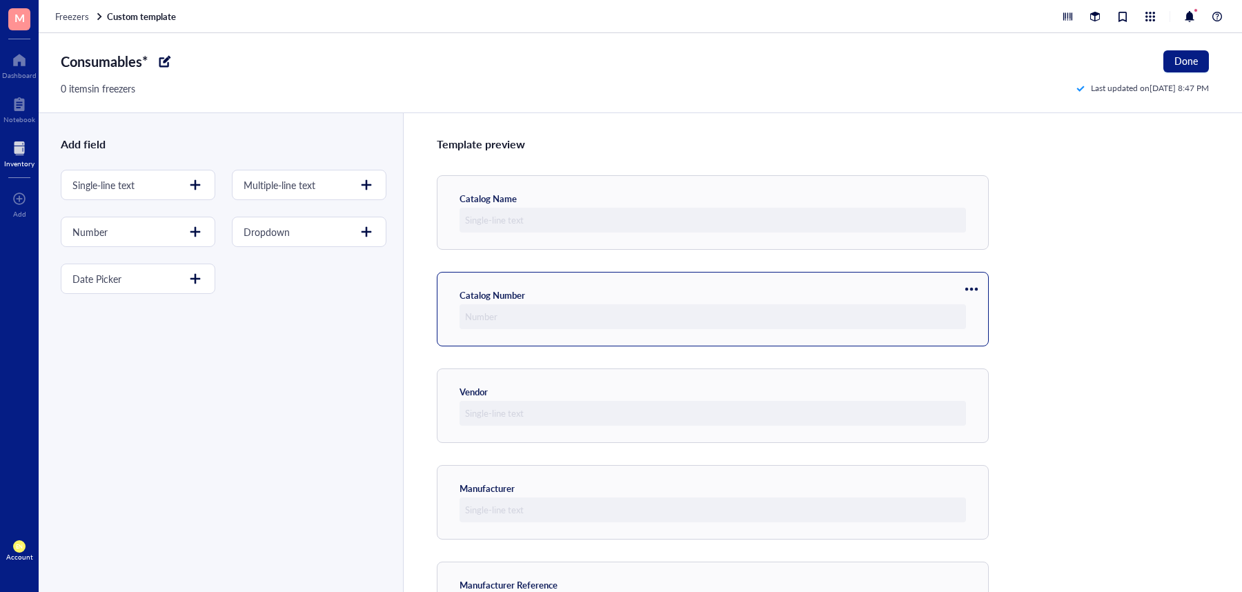
click at [980, 286] on div at bounding box center [972, 289] width 22 height 22
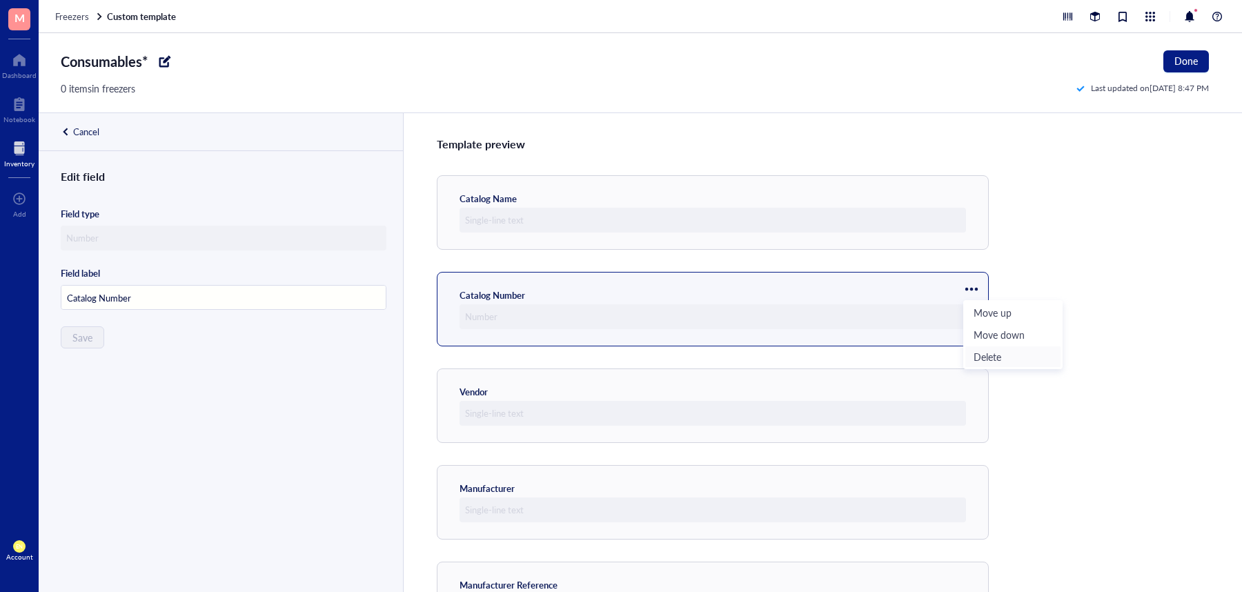
click at [999, 358] on span "Delete" at bounding box center [1013, 356] width 79 height 15
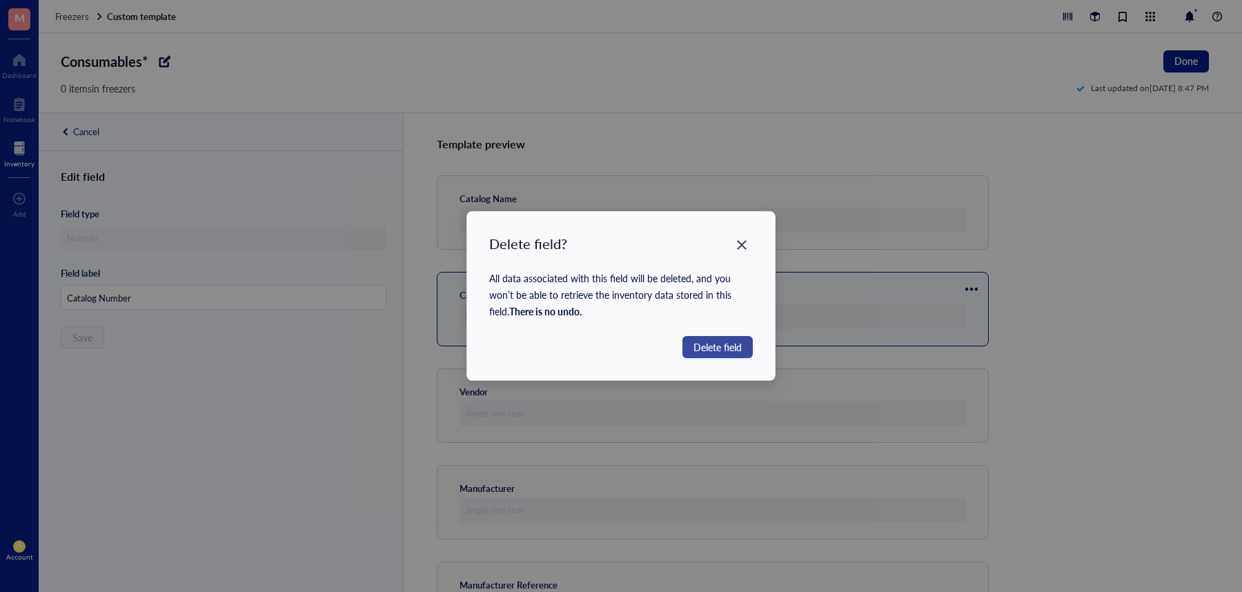
click at [730, 346] on span "Delete field" at bounding box center [718, 347] width 48 height 15
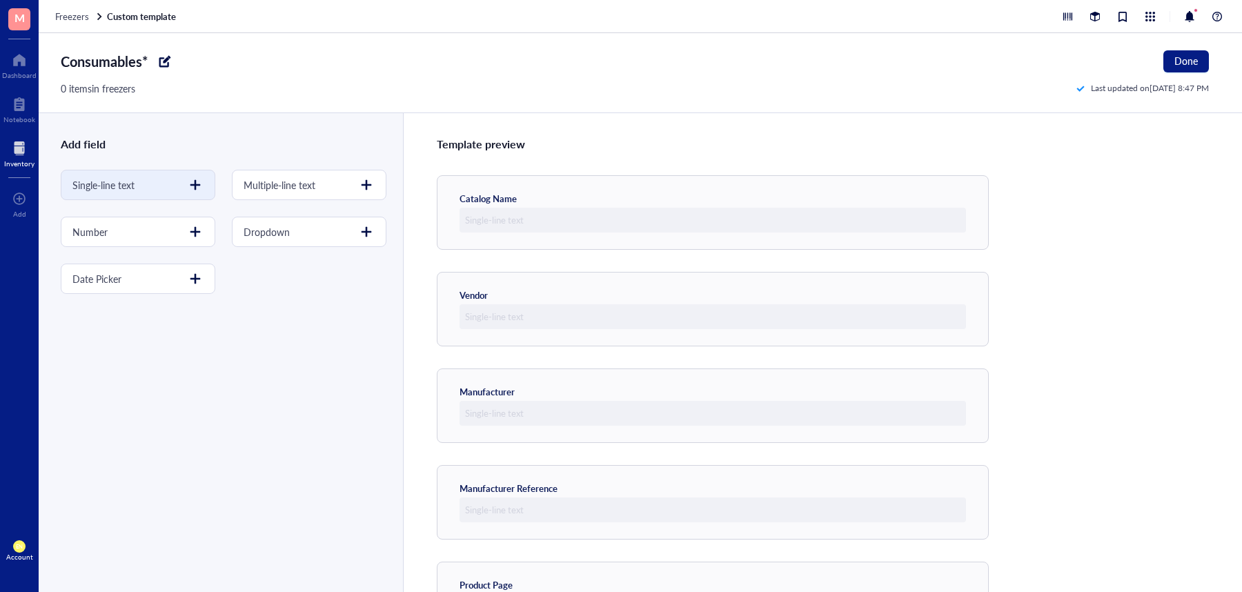
click at [189, 188] on div at bounding box center [195, 185] width 22 height 22
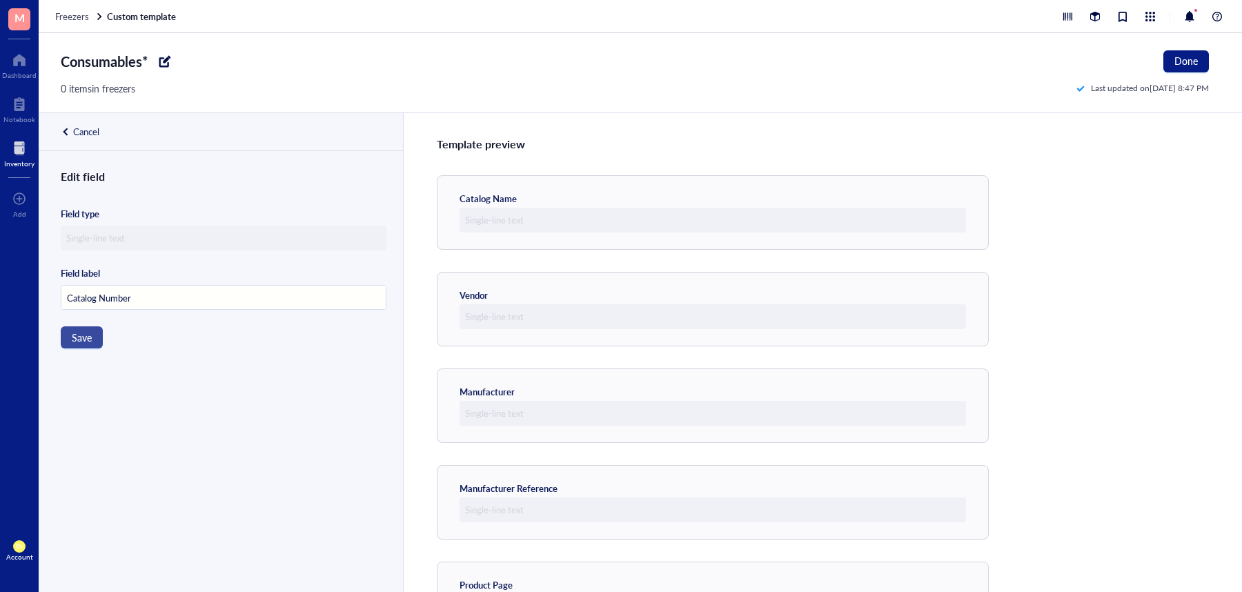
type input "Catalog Number"
click at [92, 341] on button "Save" at bounding box center [82, 337] width 42 height 22
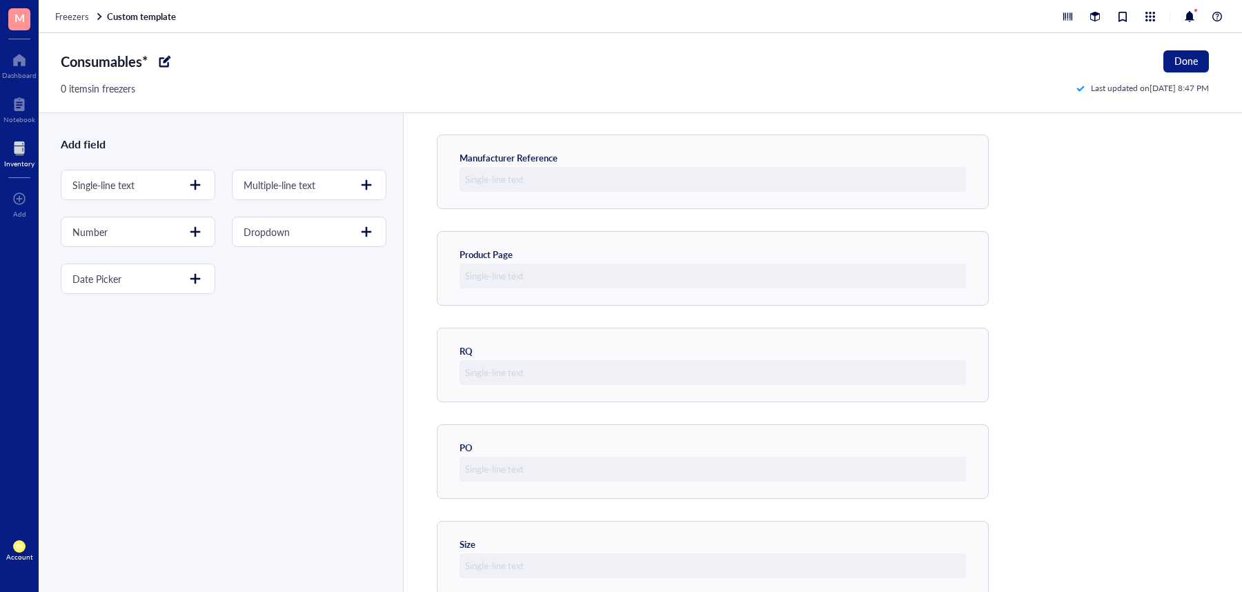
scroll to position [549, 0]
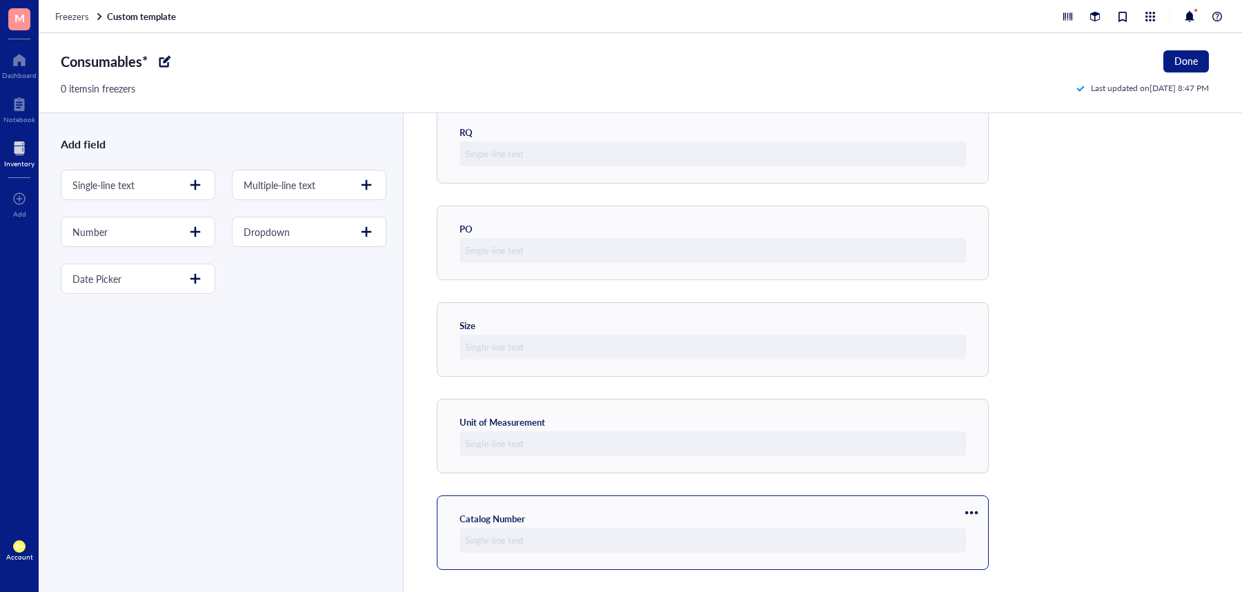
click at [965, 507] on div at bounding box center [972, 513] width 22 height 22
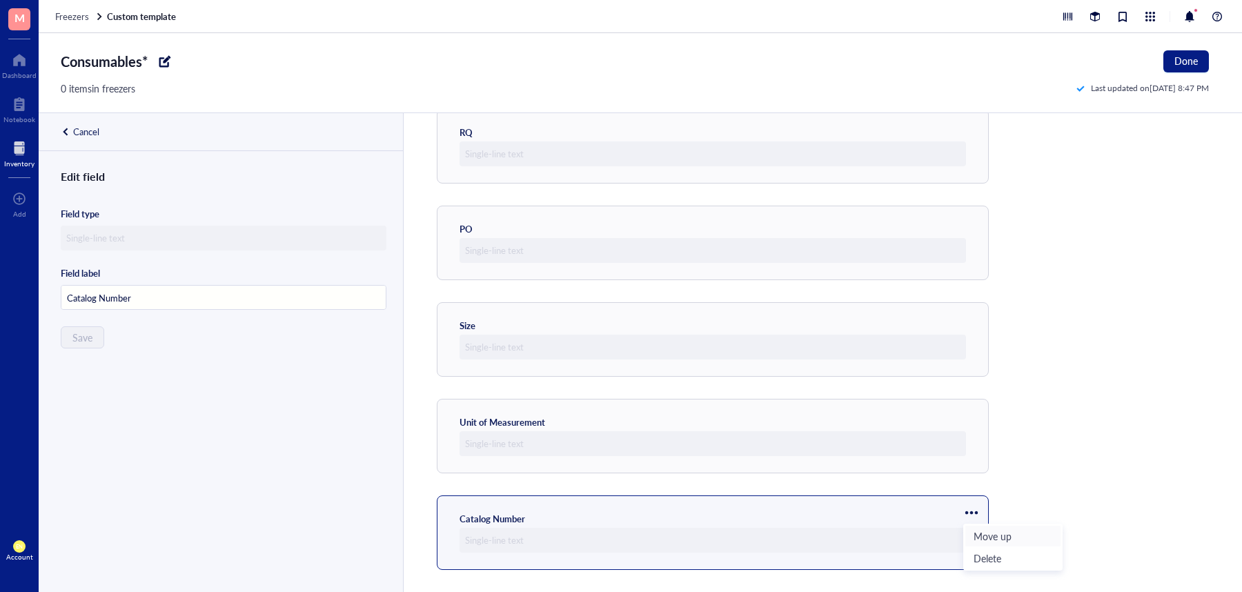
drag, startPoint x: 985, startPoint y: 528, endPoint x: 993, endPoint y: 534, distance: 10.0
drag, startPoint x: 993, startPoint y: 534, endPoint x: 1093, endPoint y: 511, distance: 102.6
click at [1093, 511] on div "Template preview Catalog Name Vendor Manufacturer Manufacturer Reference Produc…" at bounding box center [822, 352] width 839 height 479
click at [970, 511] on div at bounding box center [972, 513] width 22 height 22
click at [995, 538] on span "Move up" at bounding box center [1013, 536] width 79 height 15
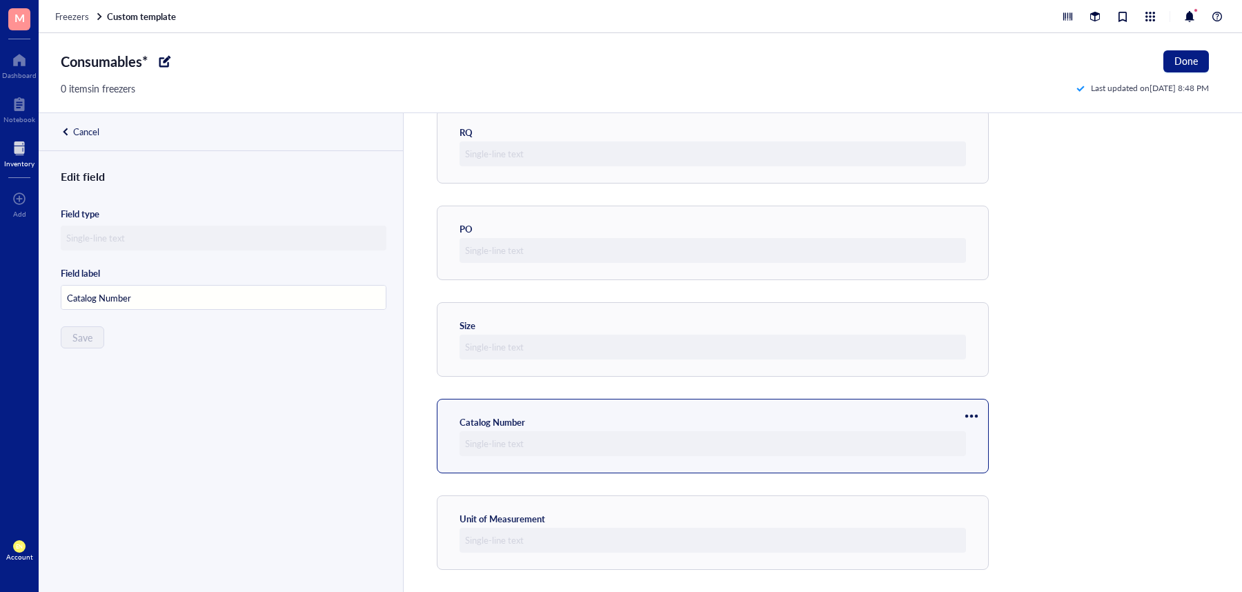
click at [974, 411] on div at bounding box center [972, 416] width 22 height 22
click at [977, 435] on span "Move up" at bounding box center [1013, 439] width 79 height 15
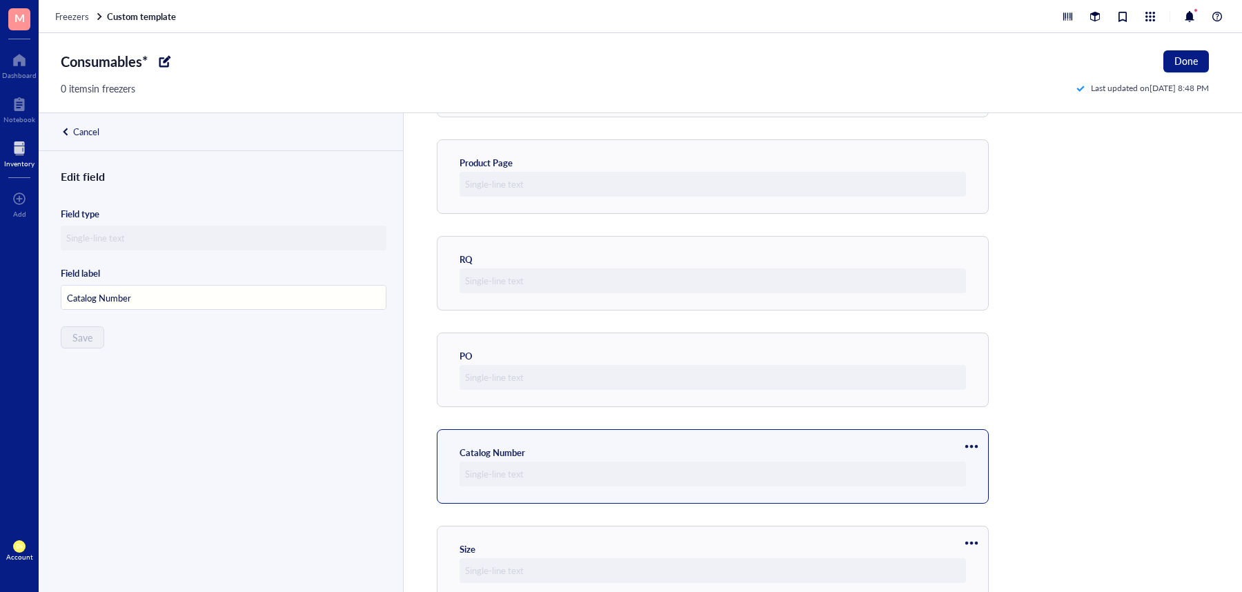
scroll to position [422, 0]
click at [975, 443] on div at bounding box center [972, 447] width 22 height 22
click at [986, 469] on span "Move up" at bounding box center [1013, 470] width 79 height 15
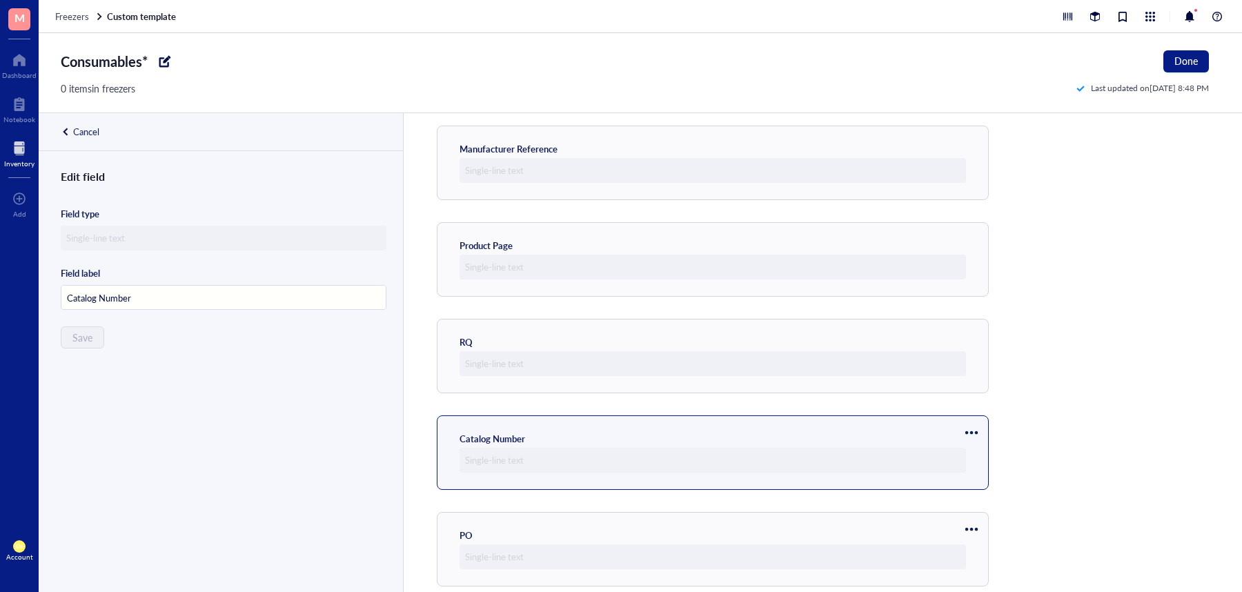
scroll to position [322, 0]
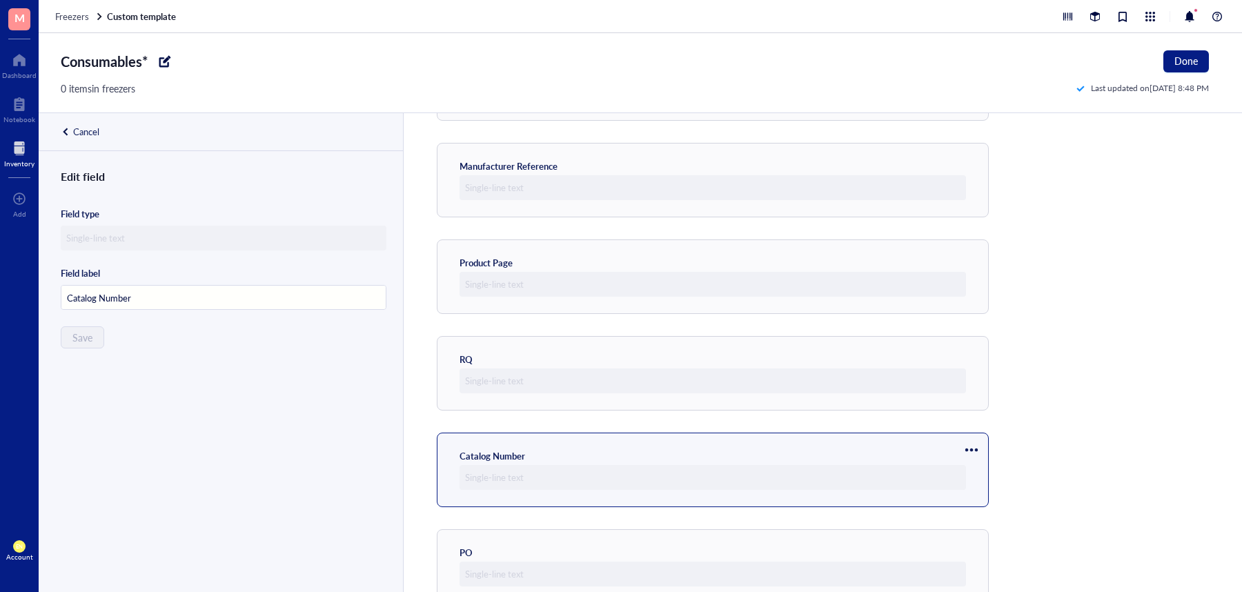
click at [975, 450] on div at bounding box center [972, 450] width 22 height 22
click at [981, 468] on span "Move up" at bounding box center [1013, 473] width 79 height 15
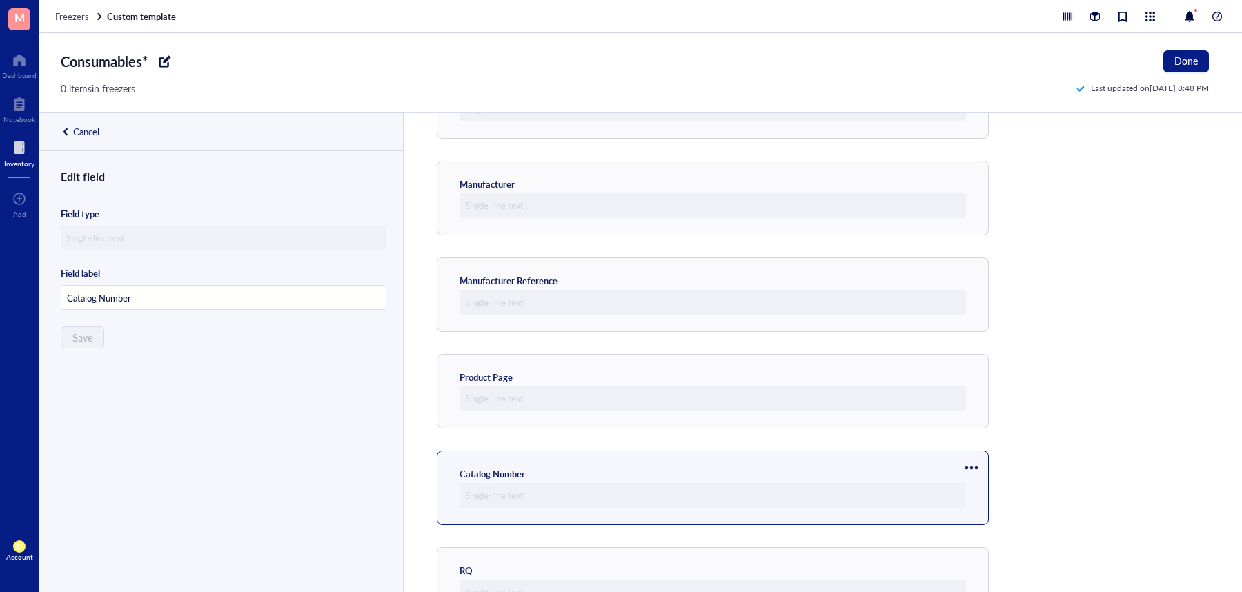
scroll to position [184, 0]
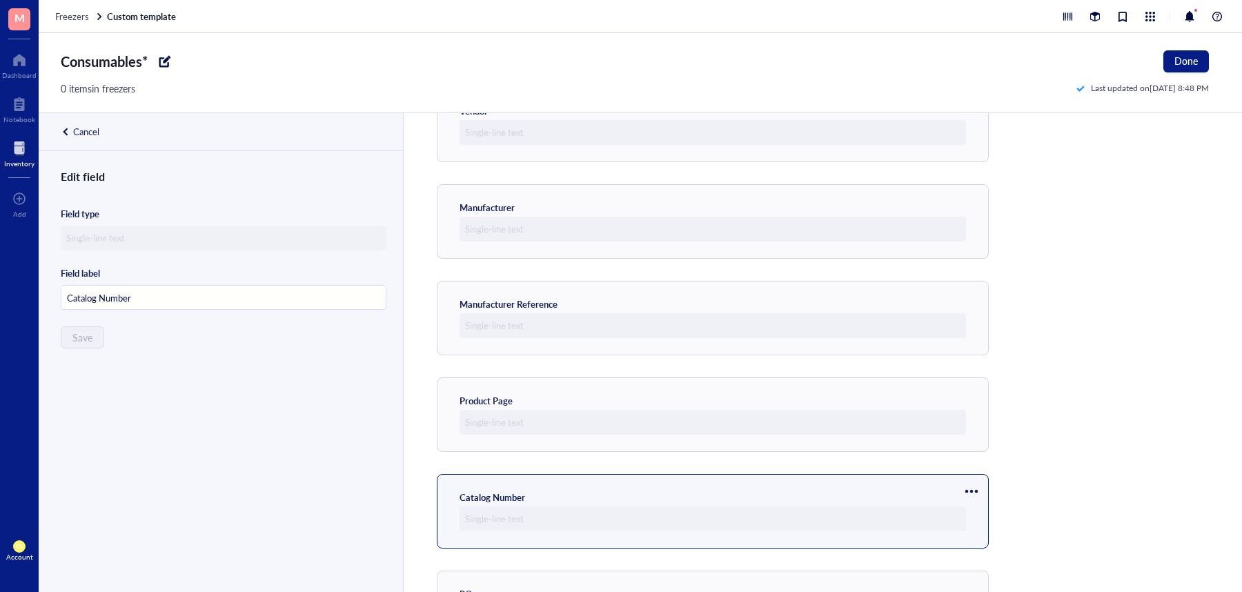
click at [967, 491] on div at bounding box center [972, 491] width 22 height 22
click at [981, 509] on span "Move up" at bounding box center [1013, 514] width 79 height 15
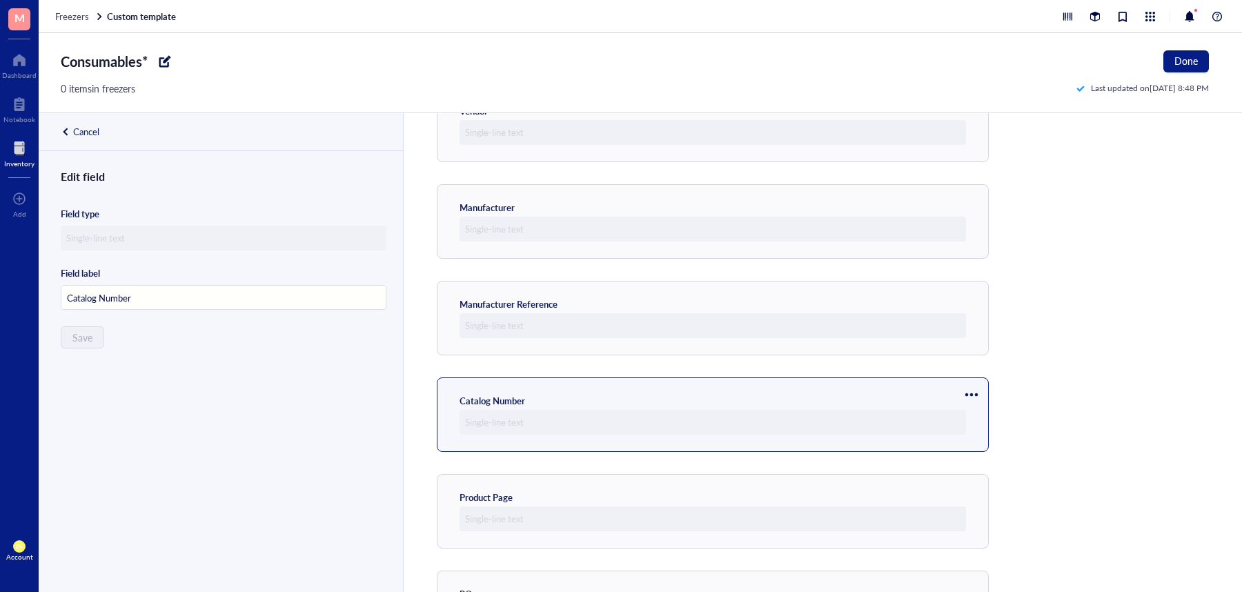
click at [972, 398] on div at bounding box center [972, 395] width 22 height 22
click at [979, 415] on span "Move up" at bounding box center [1013, 418] width 79 height 15
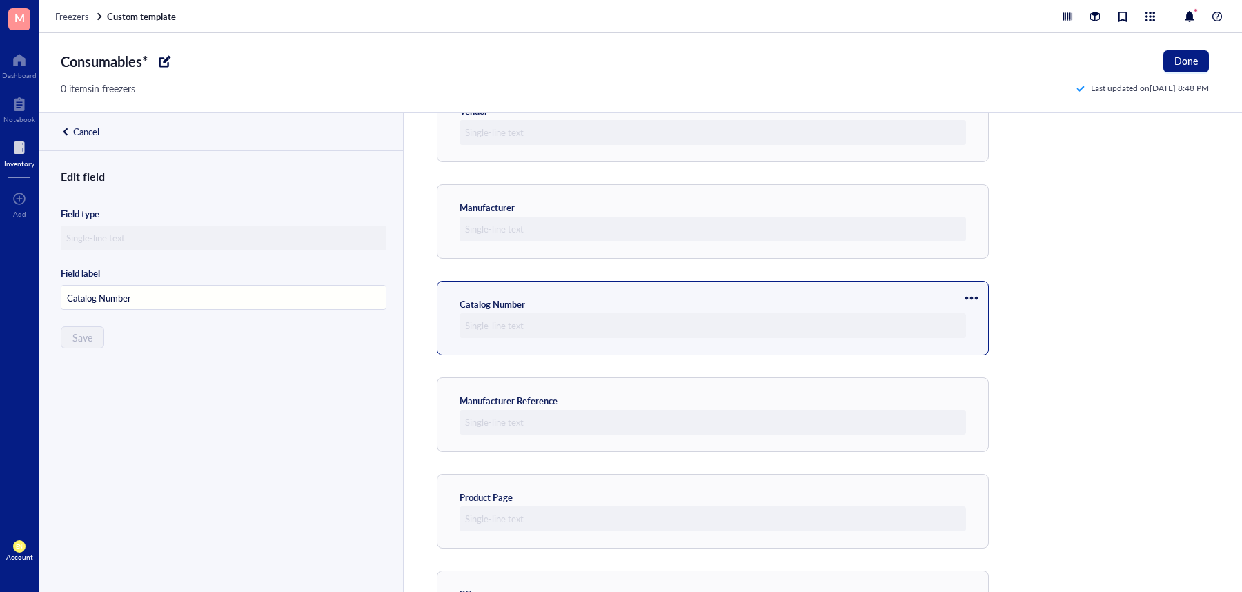
click at [968, 298] on div at bounding box center [972, 298] width 22 height 22
click at [981, 320] on span "Move up" at bounding box center [1013, 321] width 79 height 15
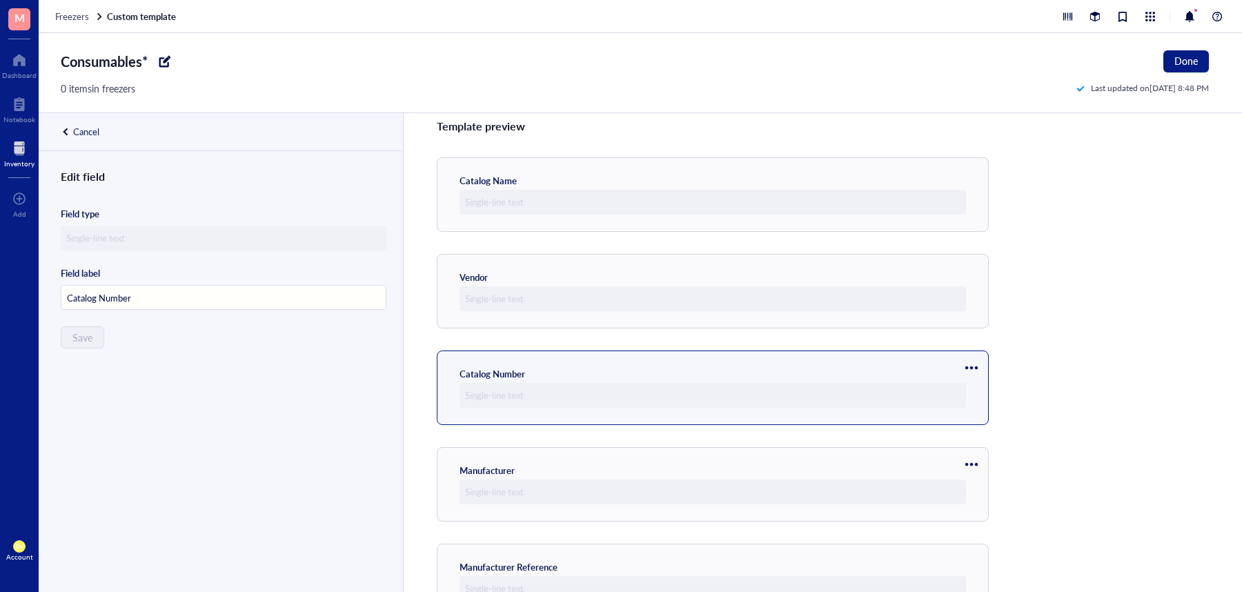
scroll to position [0, 0]
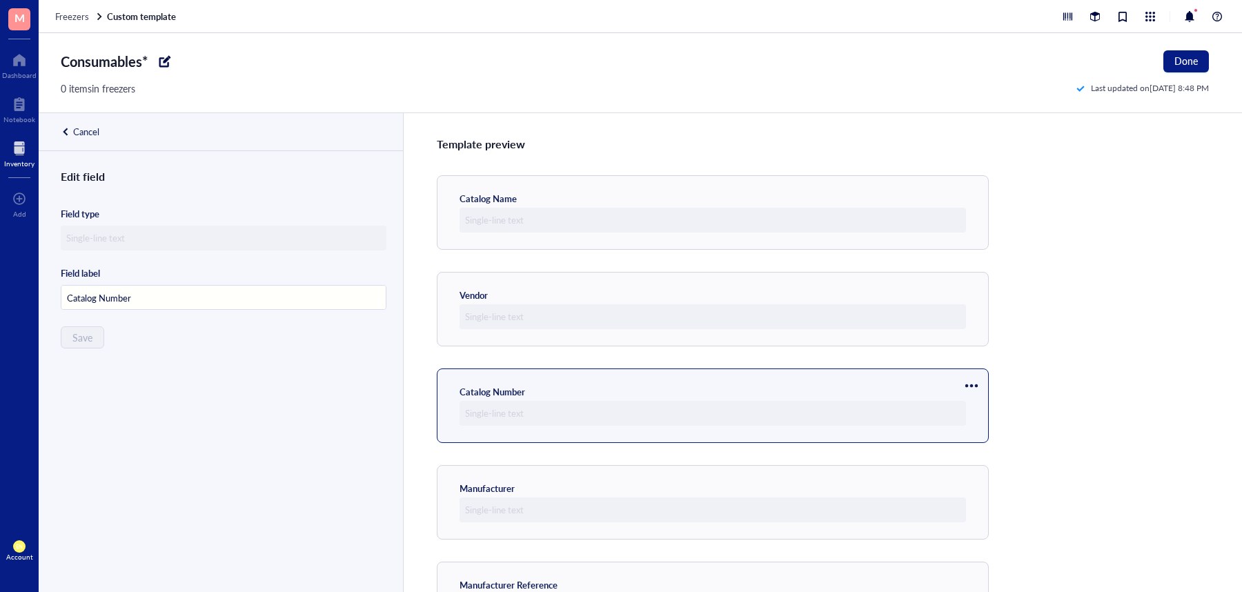
click at [977, 388] on div at bounding box center [972, 386] width 22 height 22
click at [980, 402] on span "Move up" at bounding box center [1013, 409] width 79 height 15
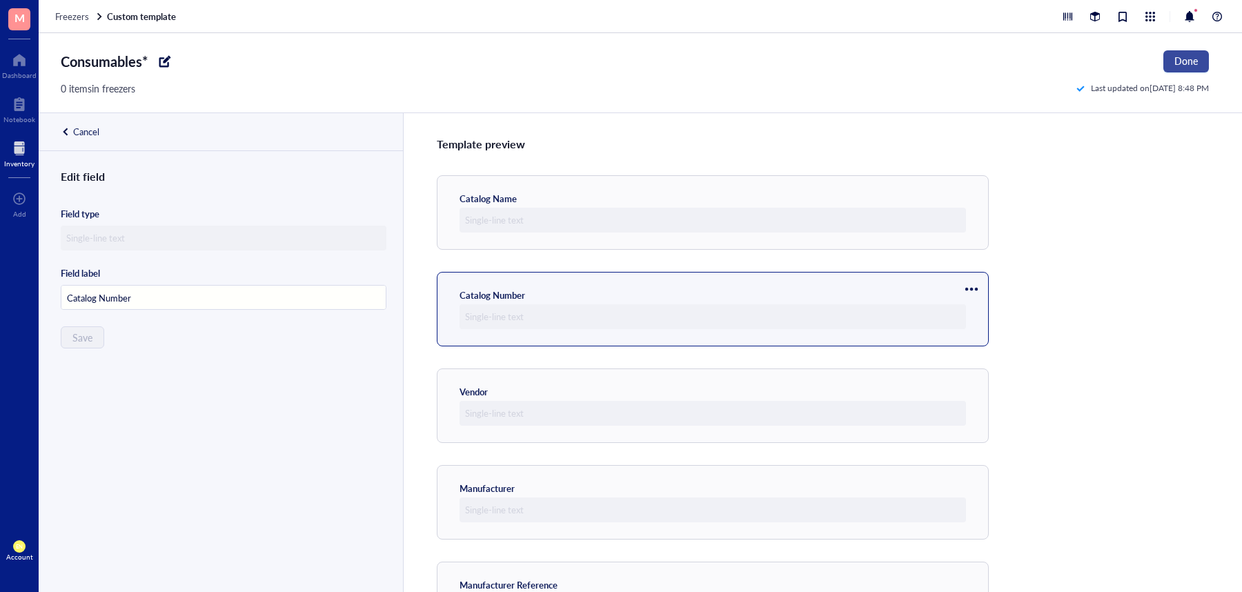
click at [1171, 61] on button "Done" at bounding box center [1187, 61] width 46 height 22
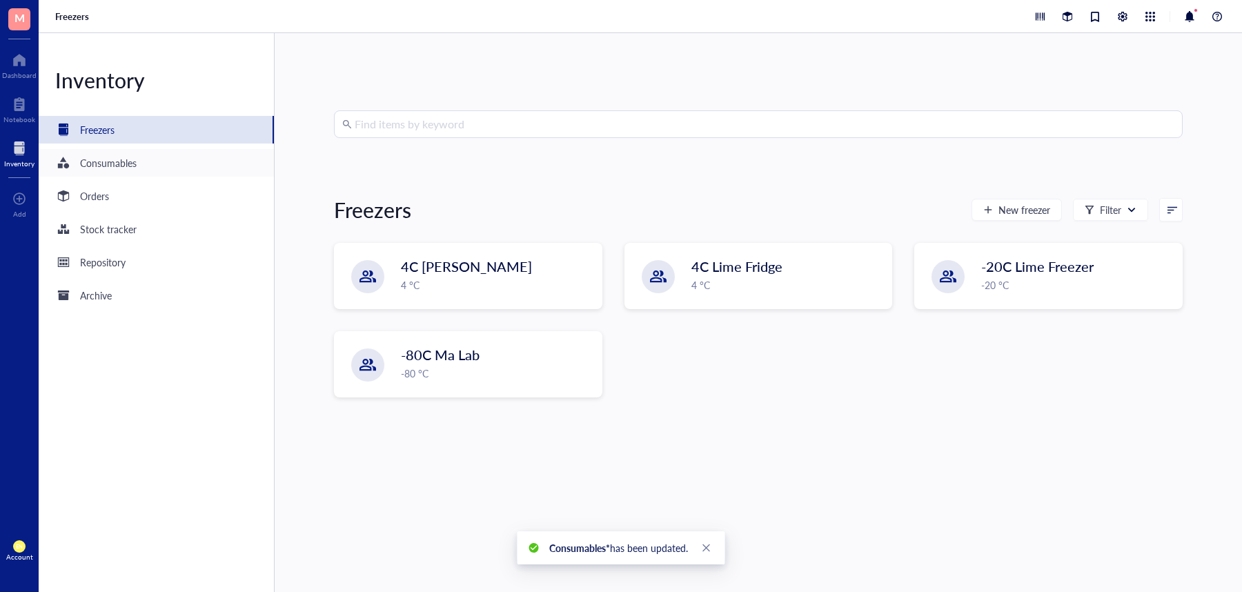
click at [171, 159] on div "Consumables" at bounding box center [156, 163] width 235 height 28
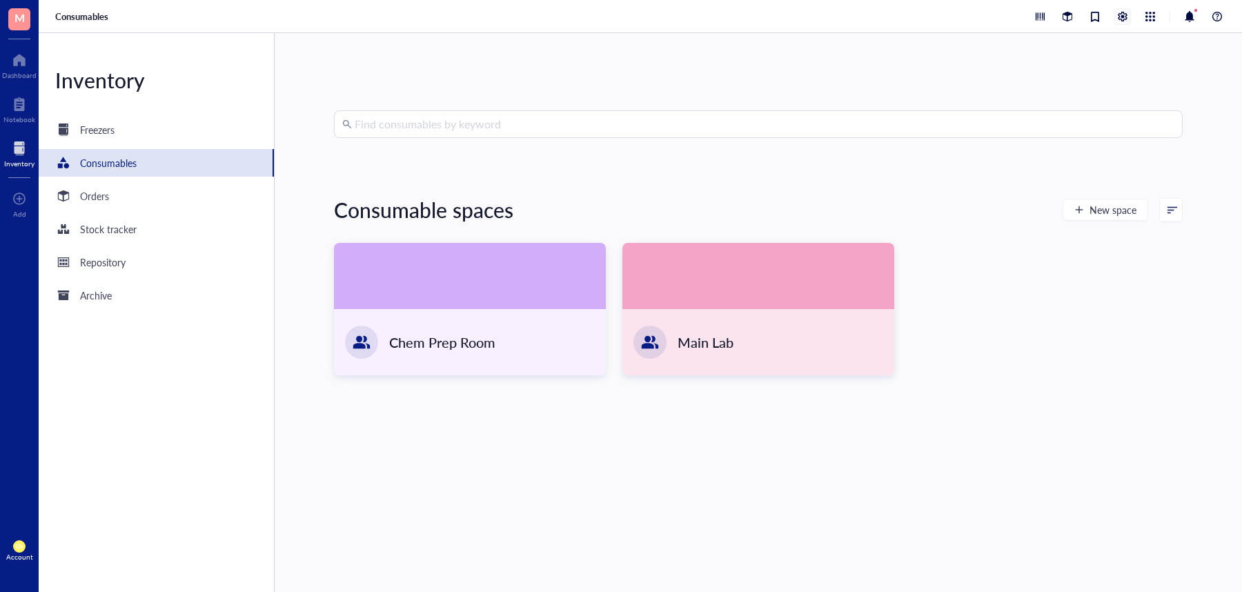
click at [1128, 16] on div at bounding box center [1122, 16] width 15 height 15
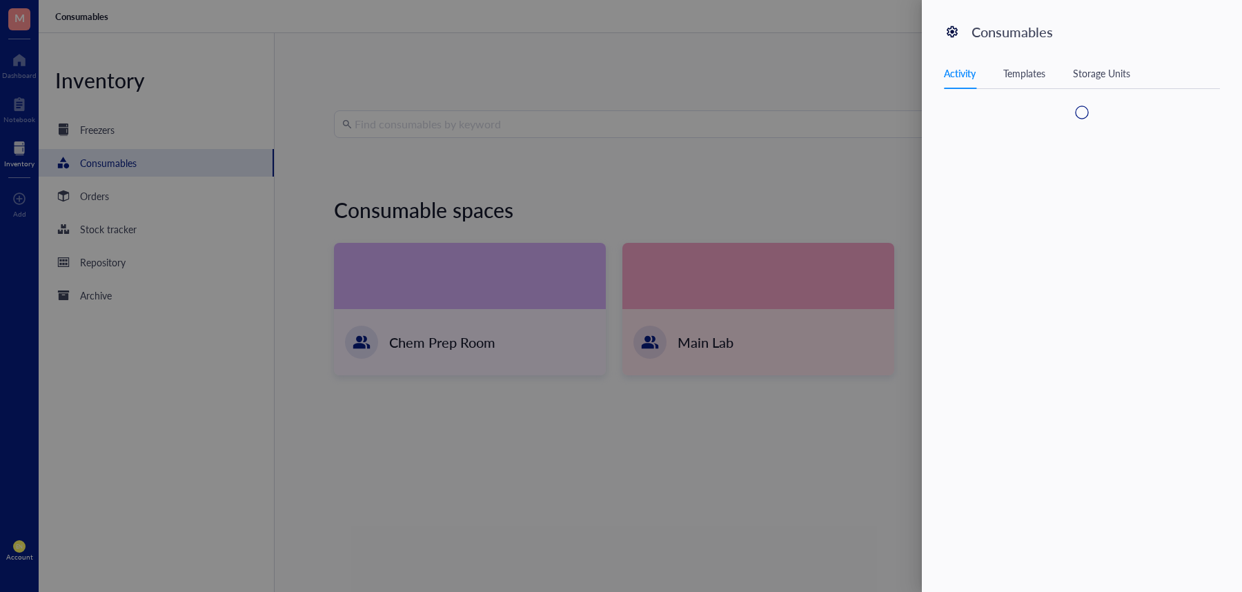
click at [1028, 78] on div "Templates" at bounding box center [1025, 73] width 42 height 15
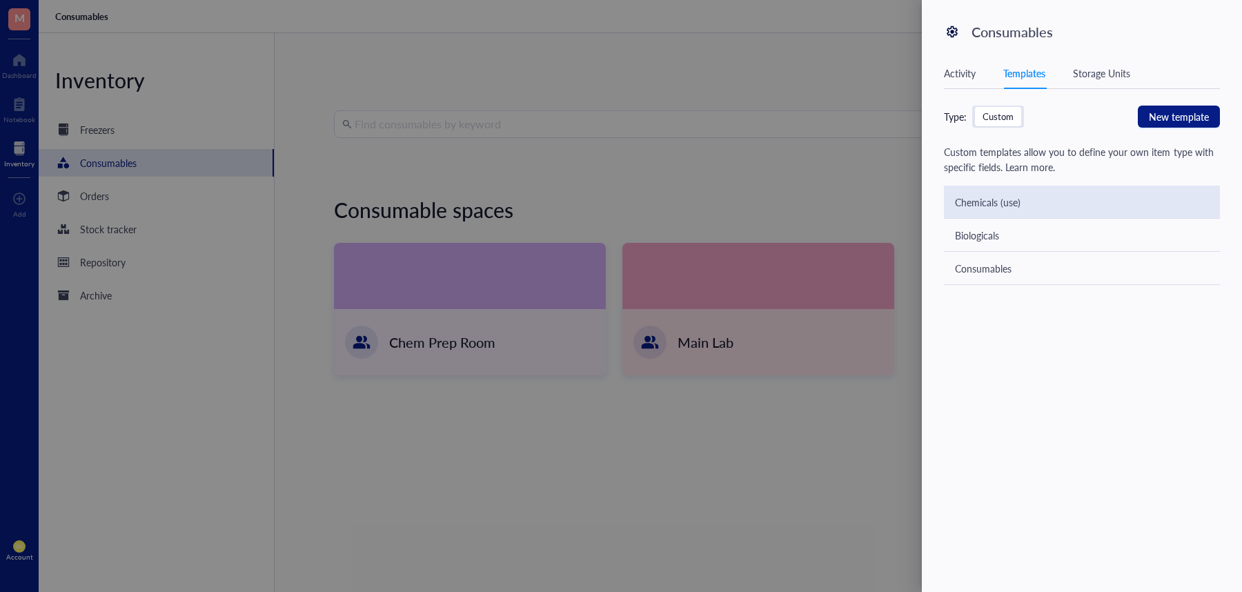
click at [1001, 199] on div "Chemicals (use)" at bounding box center [988, 202] width 66 height 15
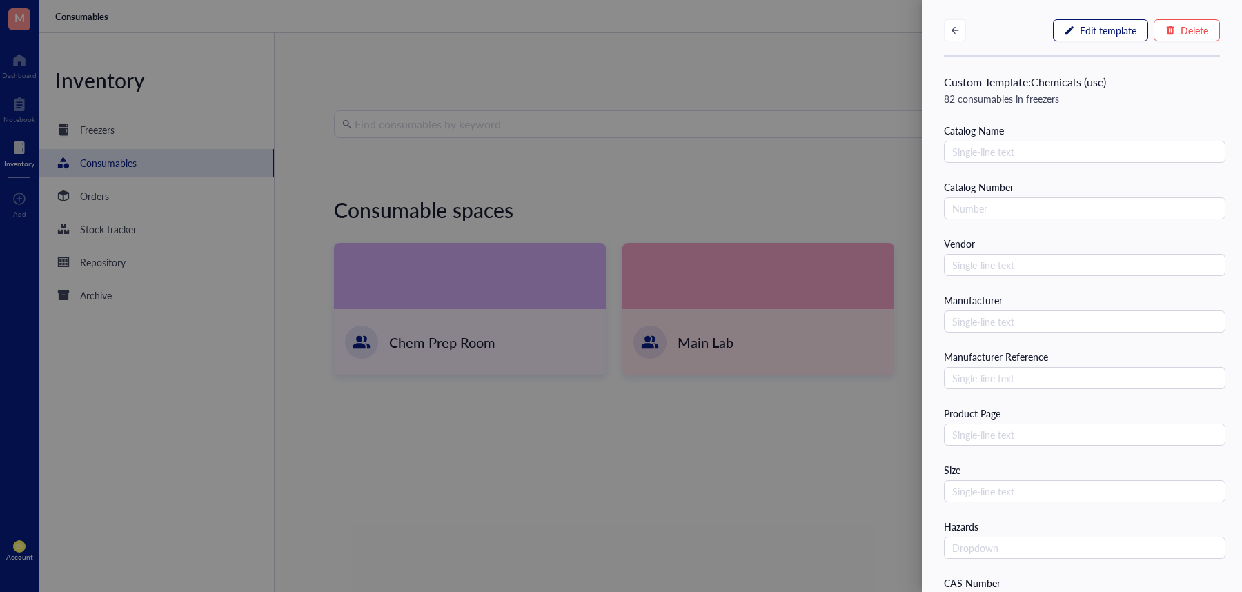
click at [1100, 25] on span "Edit template" at bounding box center [1108, 30] width 57 height 11
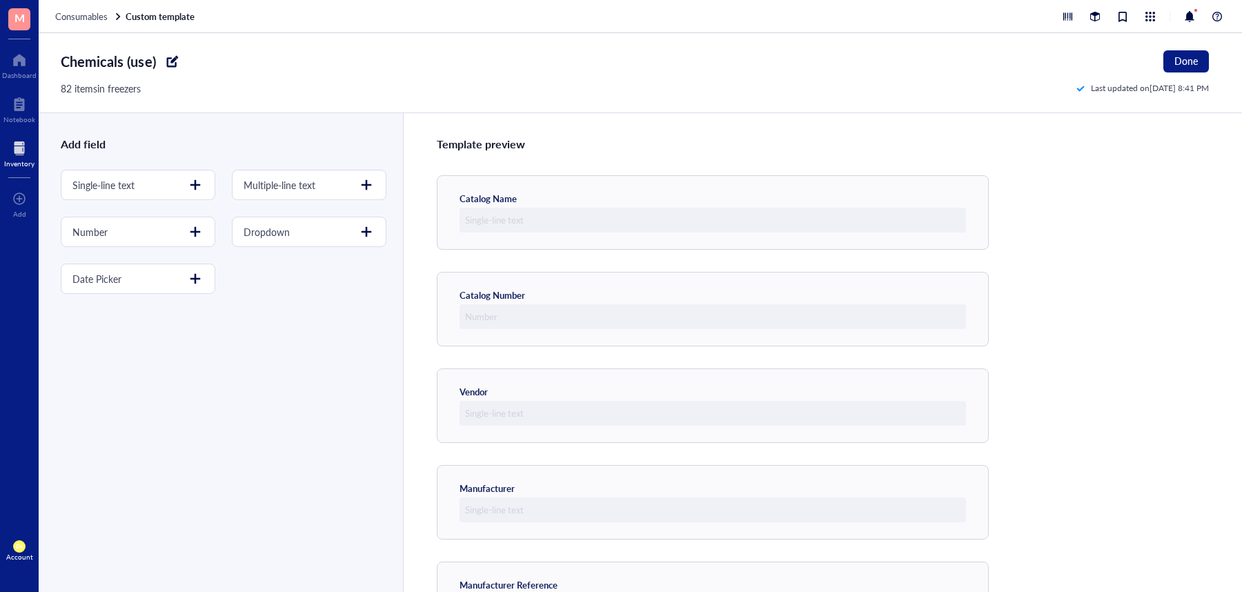
click at [176, 63] on div at bounding box center [173, 61] width 22 height 22
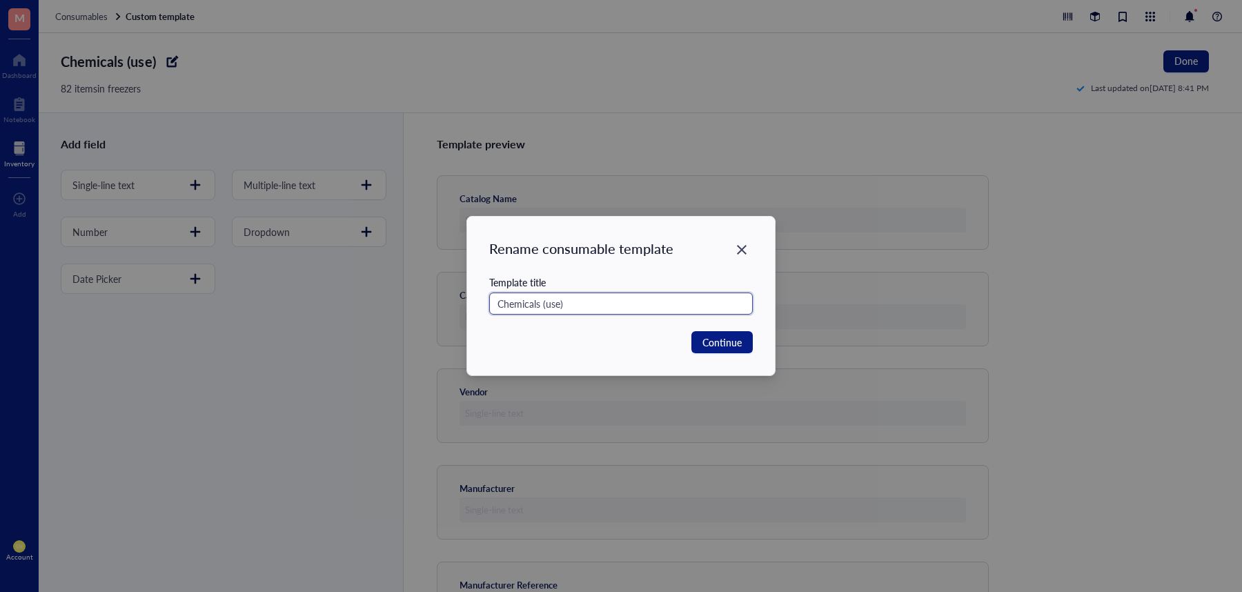
click at [602, 304] on input "Chemicals (use)" at bounding box center [621, 304] width 264 height 22
type input "Chemicals*"
click at [702, 346] on button "Continue" at bounding box center [722, 342] width 61 height 22
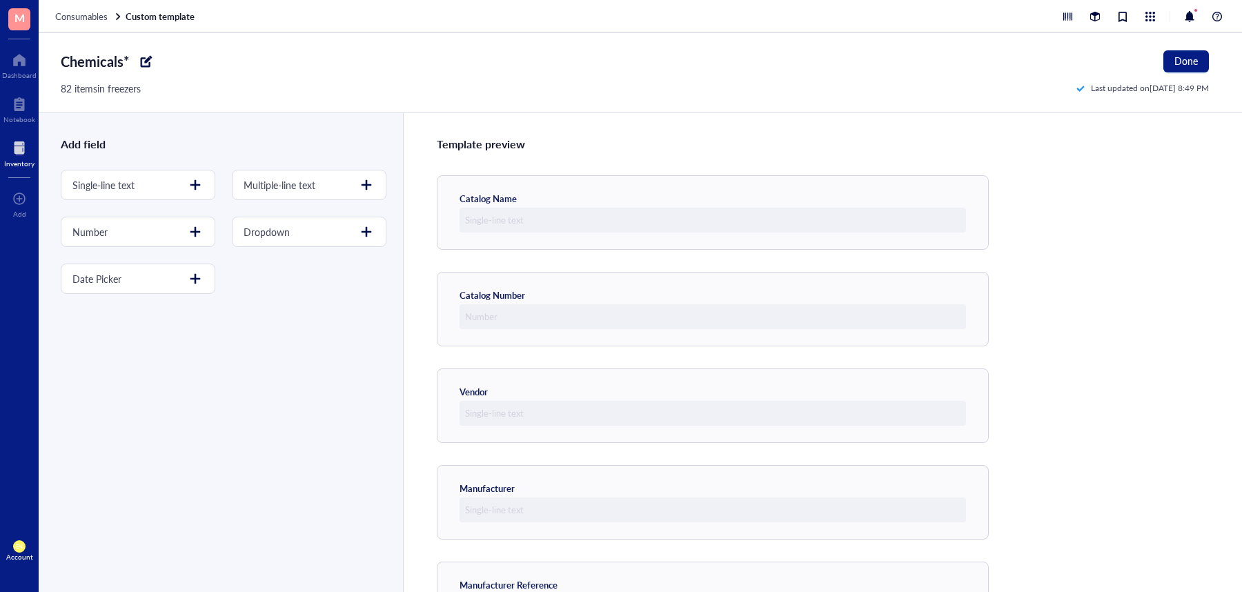
click at [147, 60] on div at bounding box center [146, 61] width 22 height 22
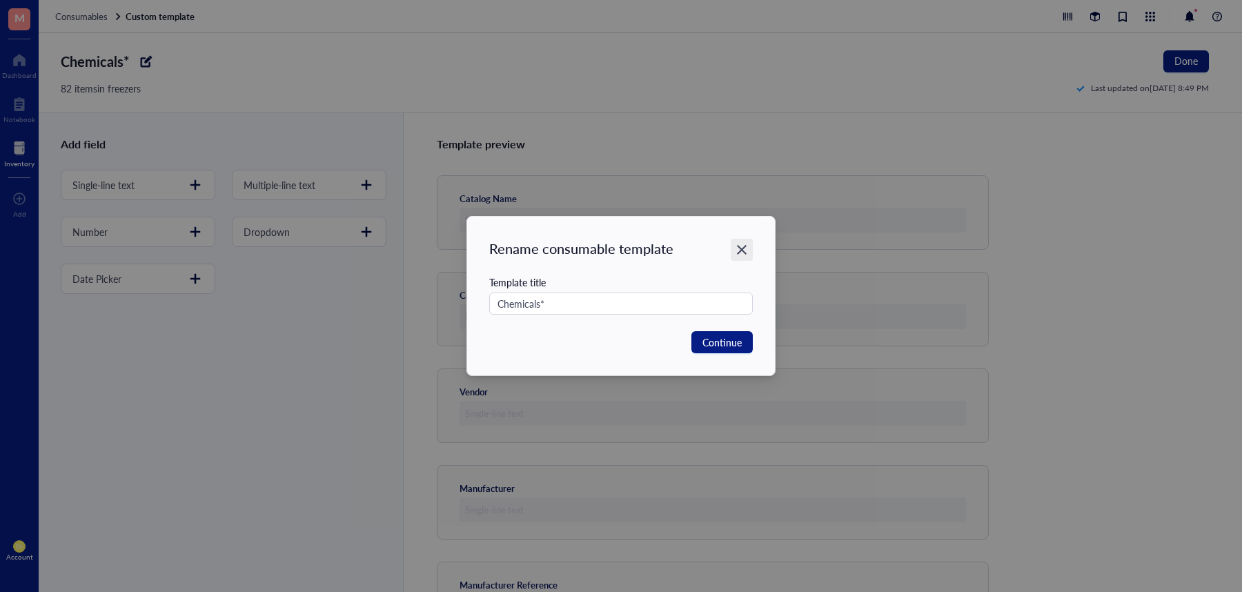
click at [741, 244] on icon "Close" at bounding box center [742, 250] width 13 height 13
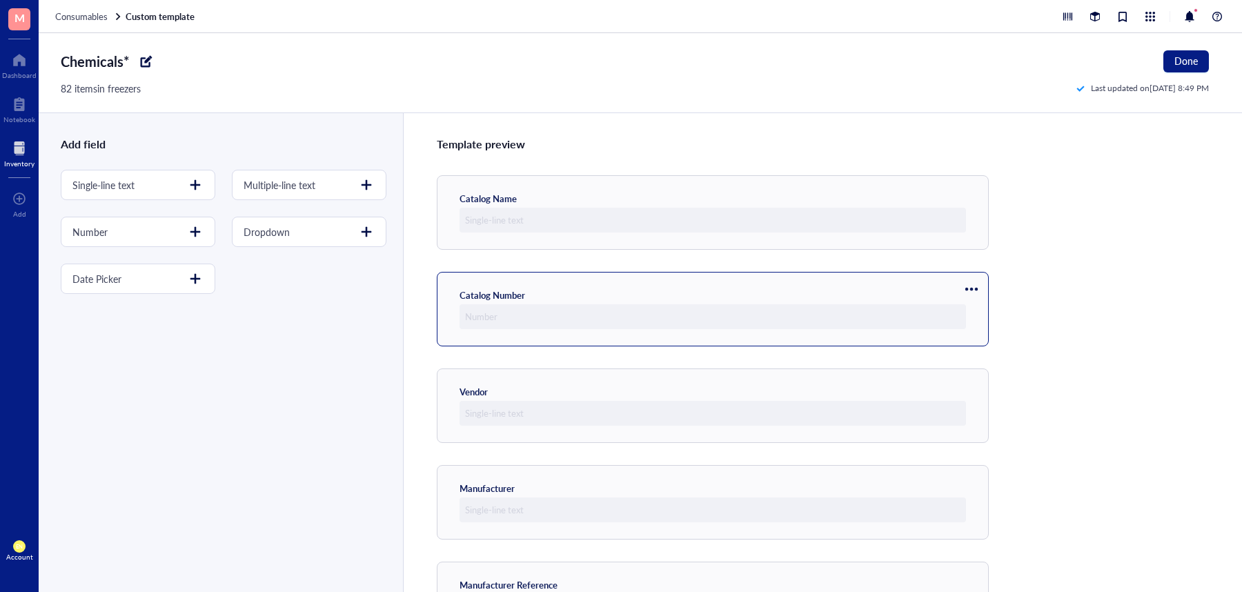
click at [939, 317] on div at bounding box center [713, 316] width 507 height 25
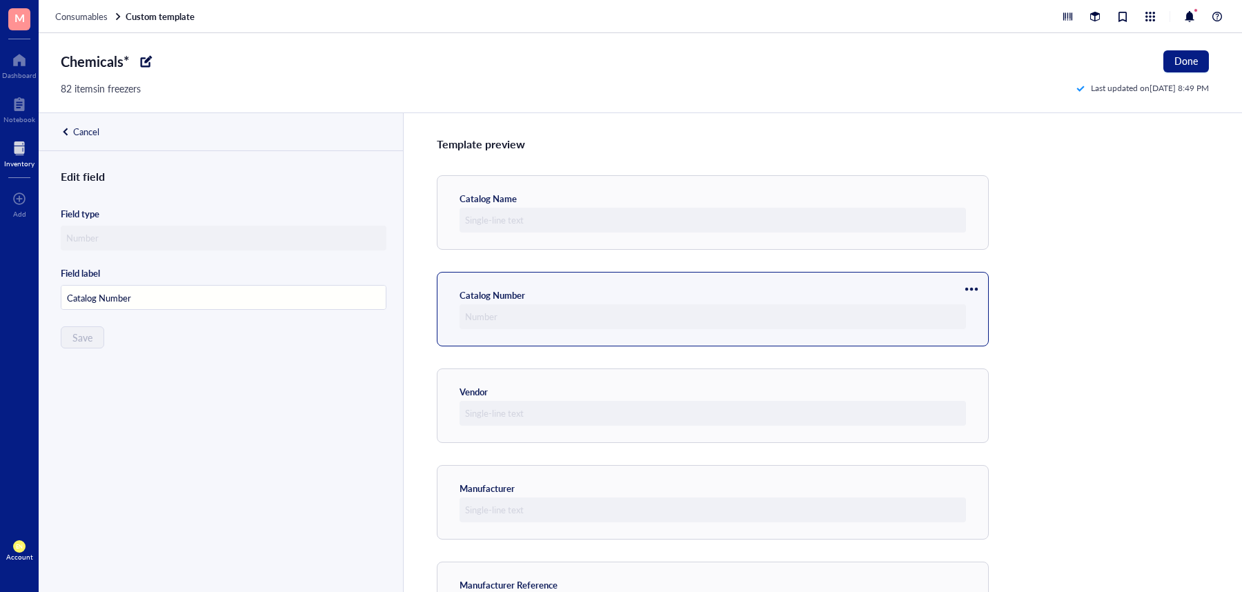
click at [271, 227] on div at bounding box center [224, 238] width 326 height 25
click at [107, 186] on div "Edit field Field type Field label Catalog Number Save" at bounding box center [220, 396] width 362 height 457
click at [977, 287] on div at bounding box center [972, 289] width 22 height 22
click at [997, 360] on span "Delete" at bounding box center [1013, 356] width 79 height 15
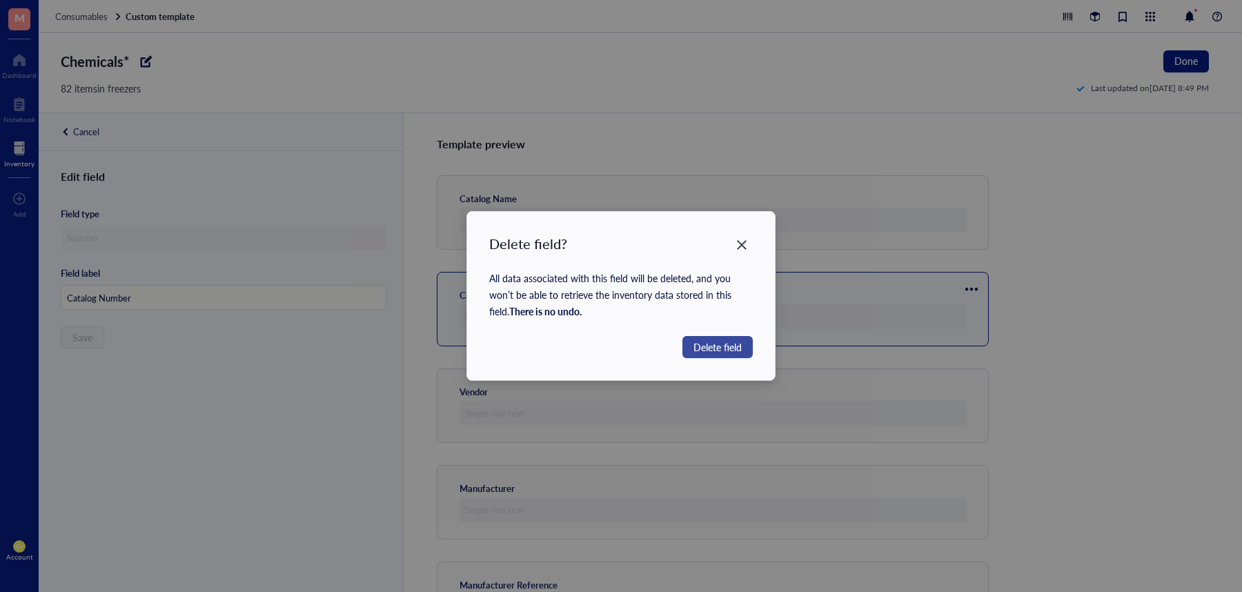
click at [701, 349] on span "Delete field" at bounding box center [718, 347] width 48 height 15
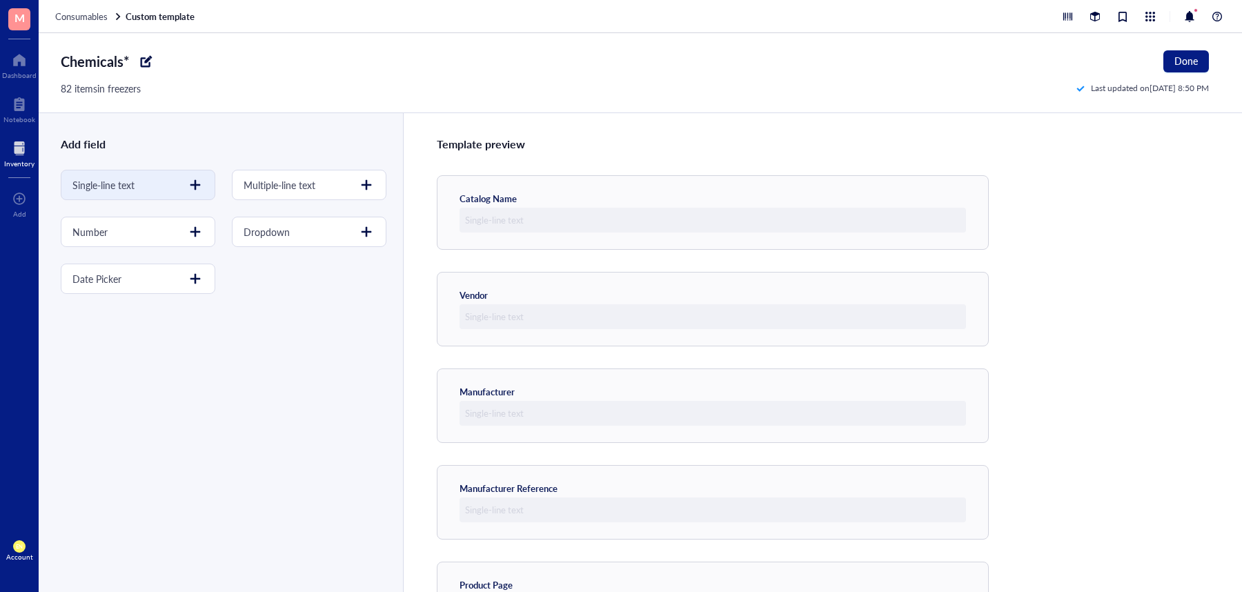
click at [181, 186] on div "Single-line text" at bounding box center [138, 185] width 155 height 30
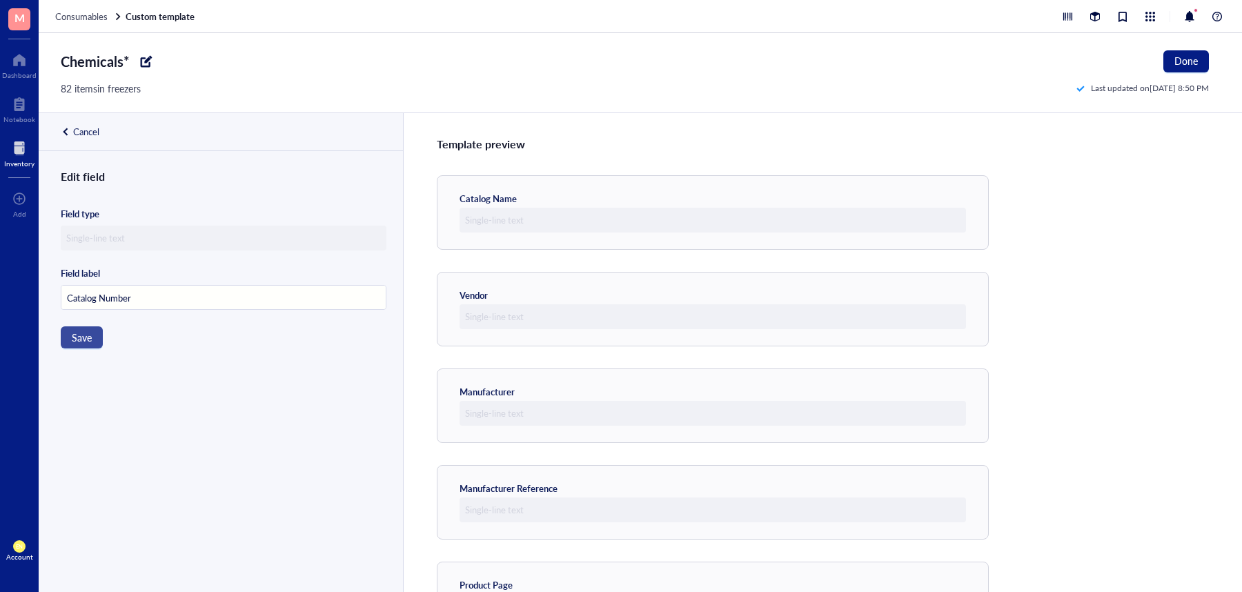
type input "Catalog Number"
click at [86, 340] on span "Save" at bounding box center [82, 337] width 20 height 11
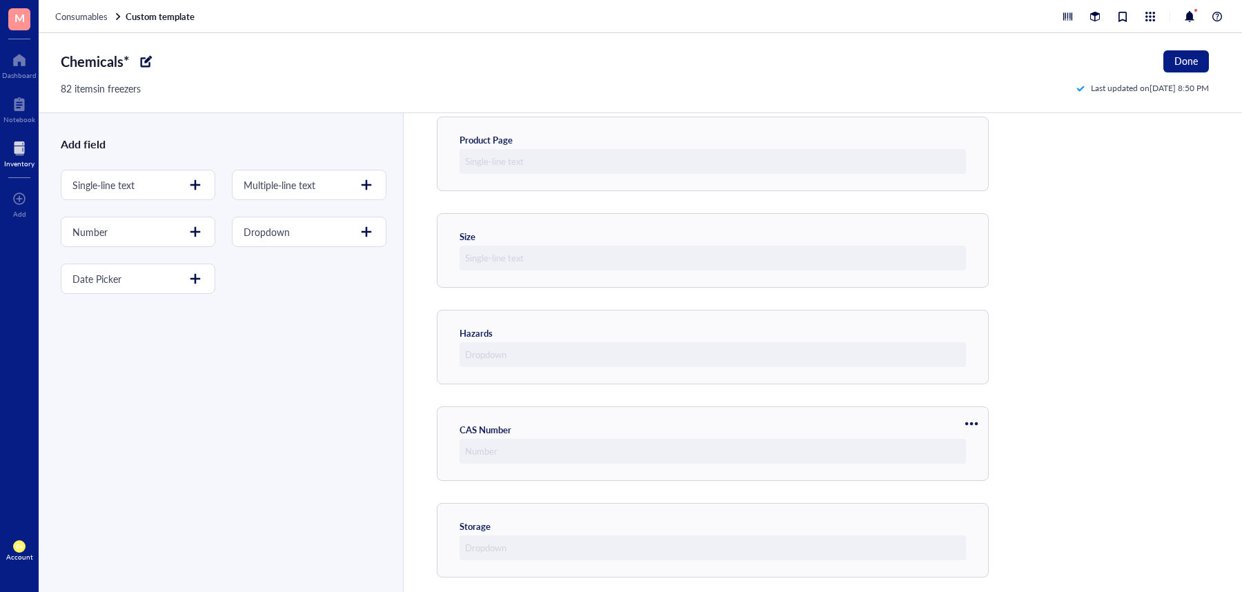
scroll to position [743, 0]
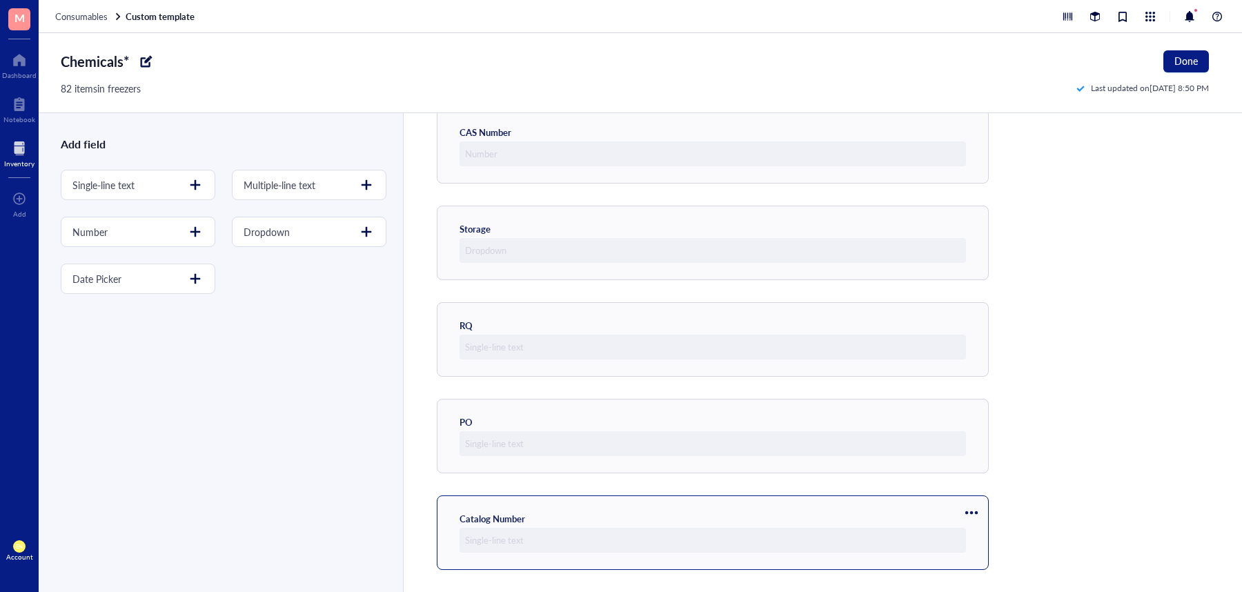
click at [959, 513] on div "Catalog Number" at bounding box center [713, 533] width 507 height 40
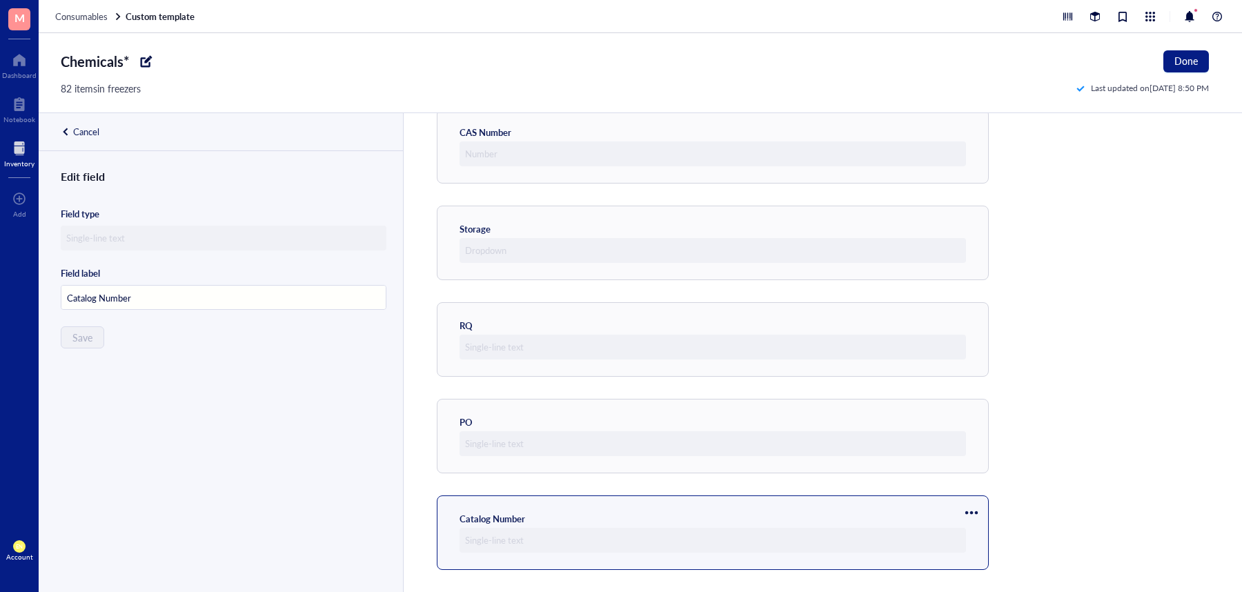
click at [974, 509] on div at bounding box center [972, 513] width 22 height 22
click at [1001, 541] on span "Move up" at bounding box center [1013, 536] width 79 height 15
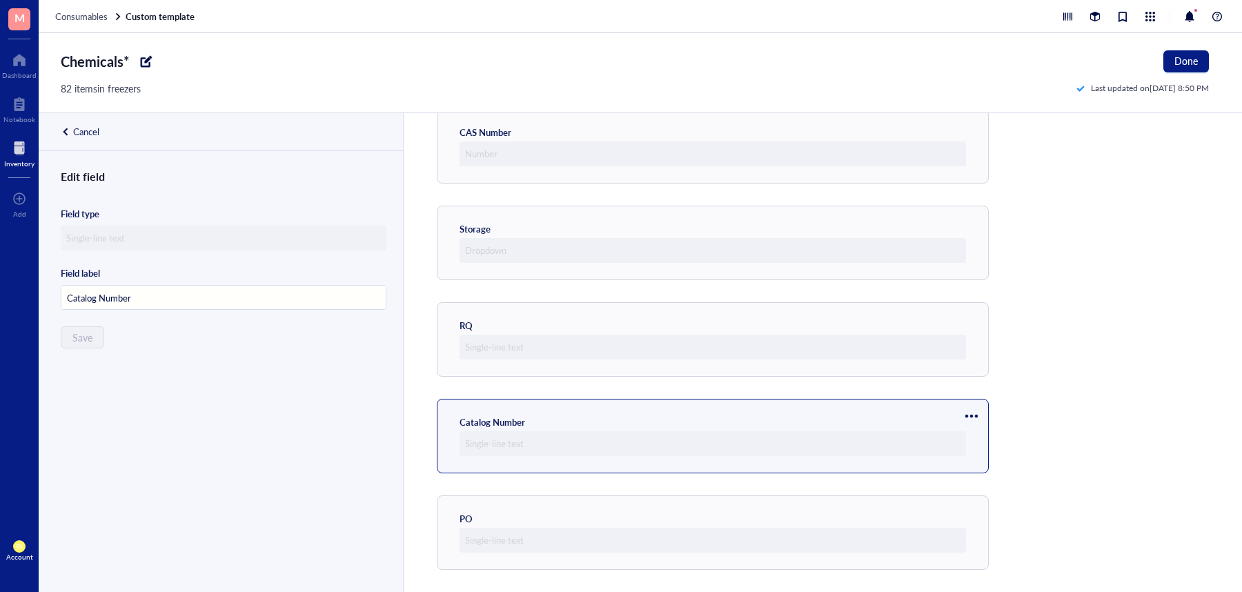
click at [963, 410] on div at bounding box center [972, 416] width 22 height 22
click at [990, 431] on li "Move up" at bounding box center [1013, 440] width 97 height 22
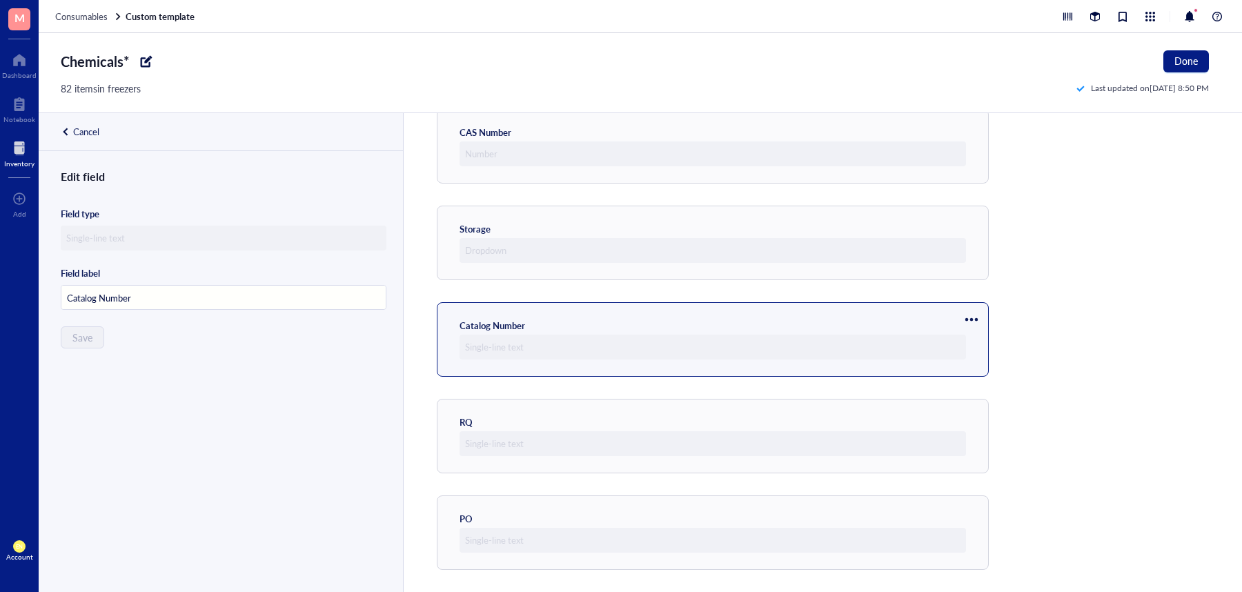
click at [964, 317] on div at bounding box center [972, 320] width 22 height 22
click at [984, 344] on span "Move up" at bounding box center [1013, 342] width 79 height 15
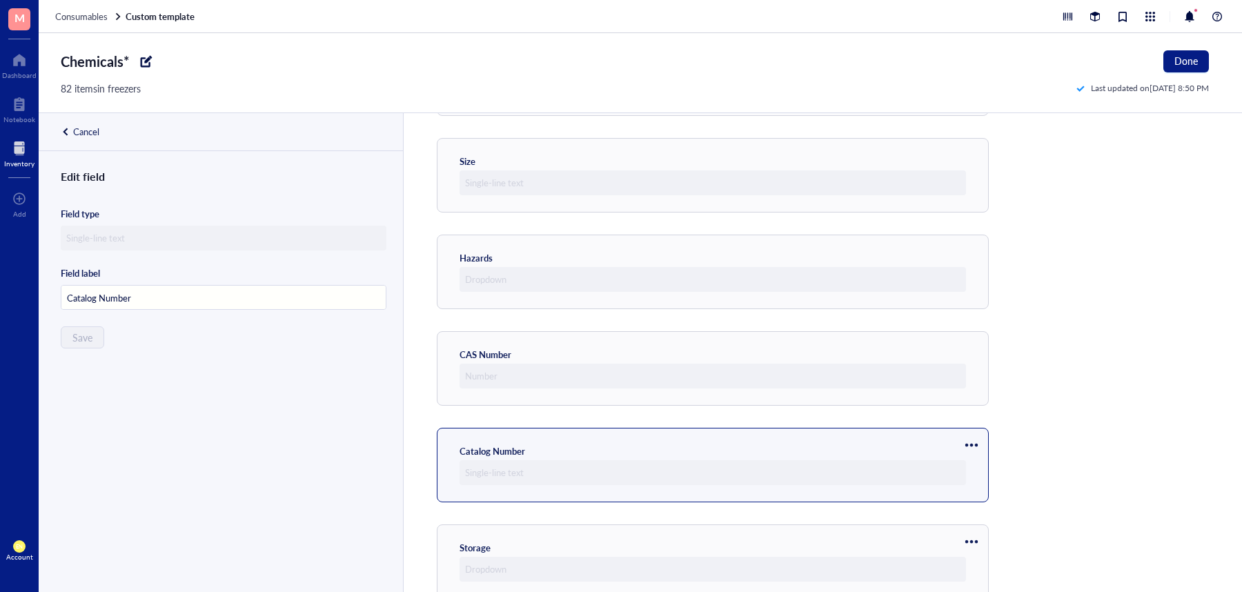
scroll to position [521, 0]
click at [978, 442] on div at bounding box center [972, 444] width 22 height 22
click at [995, 464] on span "Move up" at bounding box center [1013, 467] width 79 height 15
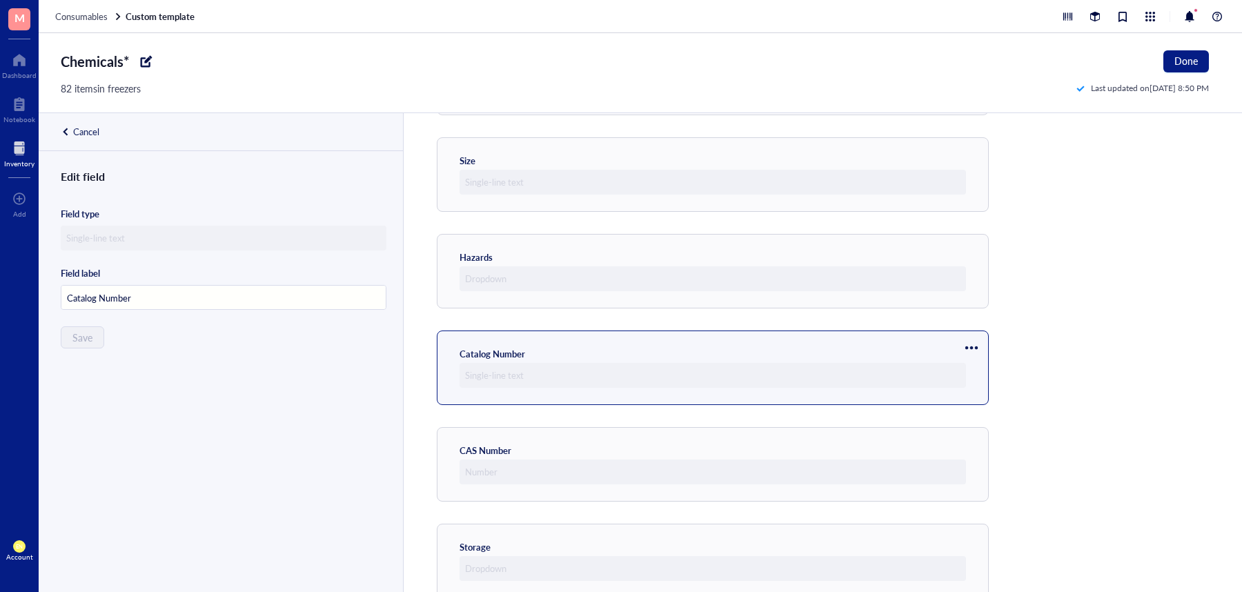
click at [967, 349] on div at bounding box center [972, 348] width 22 height 22
click at [976, 364] on span "Move up" at bounding box center [1013, 371] width 79 height 15
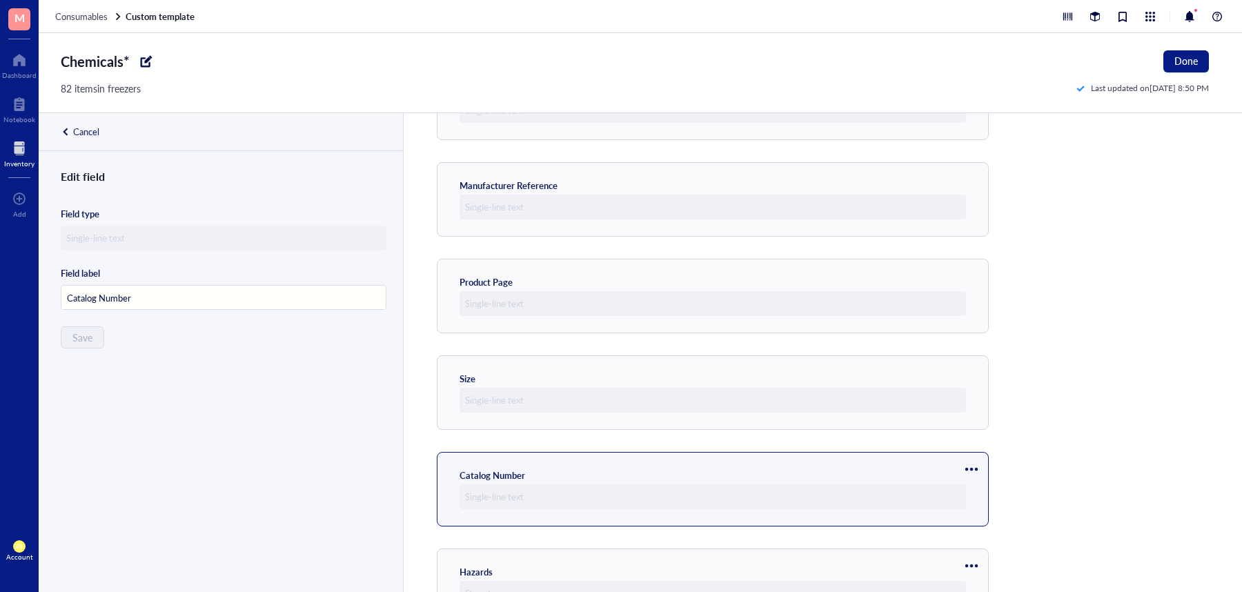
scroll to position [300, 0]
click at [974, 466] on div at bounding box center [972, 473] width 22 height 22
click at [994, 491] on span "Move up" at bounding box center [1013, 496] width 79 height 15
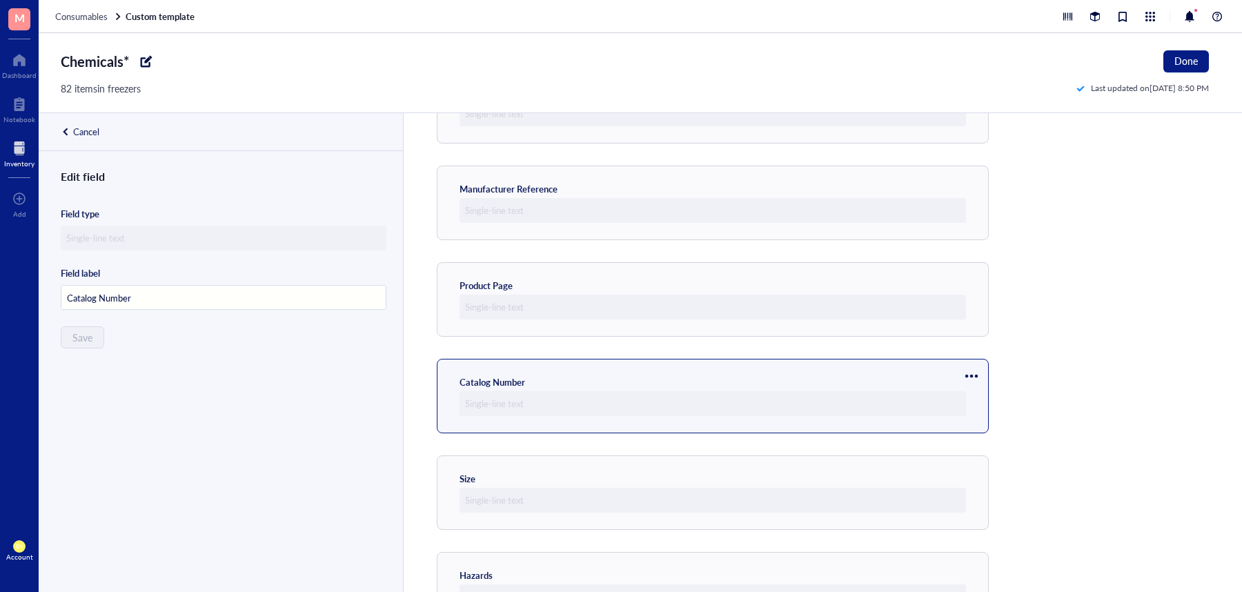
click at [969, 373] on div at bounding box center [972, 376] width 22 height 22
click at [986, 402] on span "Move up" at bounding box center [1013, 399] width 79 height 15
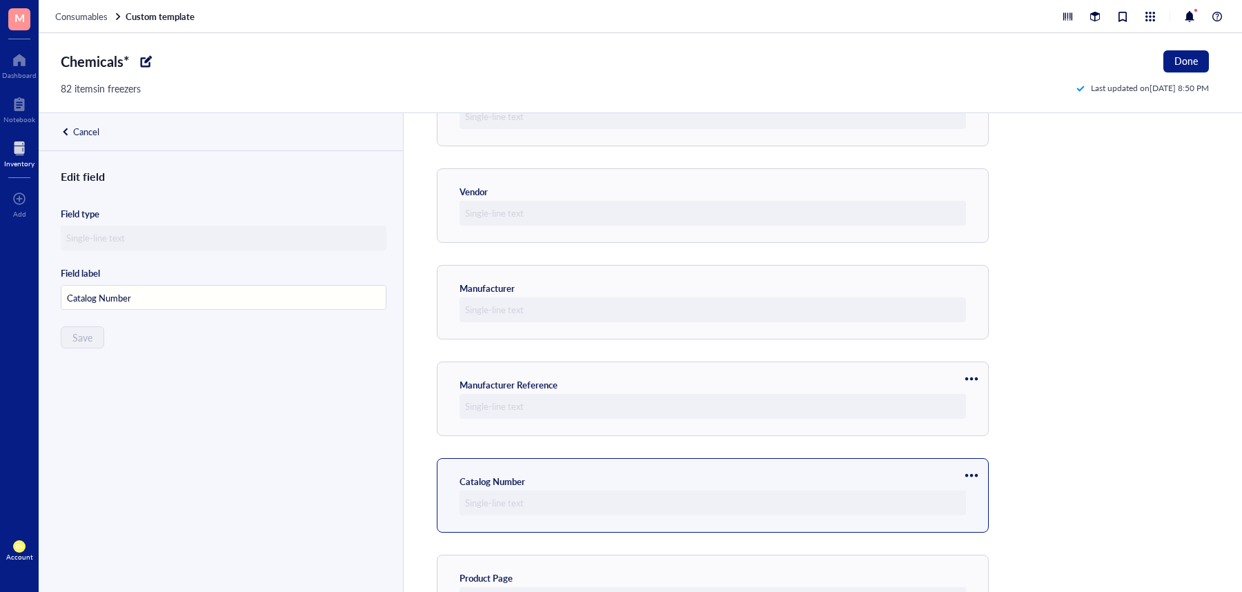
scroll to position [103, 0]
click at [974, 474] on div at bounding box center [972, 476] width 22 height 22
drag, startPoint x: 986, startPoint y: 496, endPoint x: 1009, endPoint y: 497, distance: 22.8
drag, startPoint x: 1009, startPoint y: 497, endPoint x: 1021, endPoint y: 502, distance: 12.7
click at [1021, 502] on span "Move up" at bounding box center [1013, 499] width 79 height 15
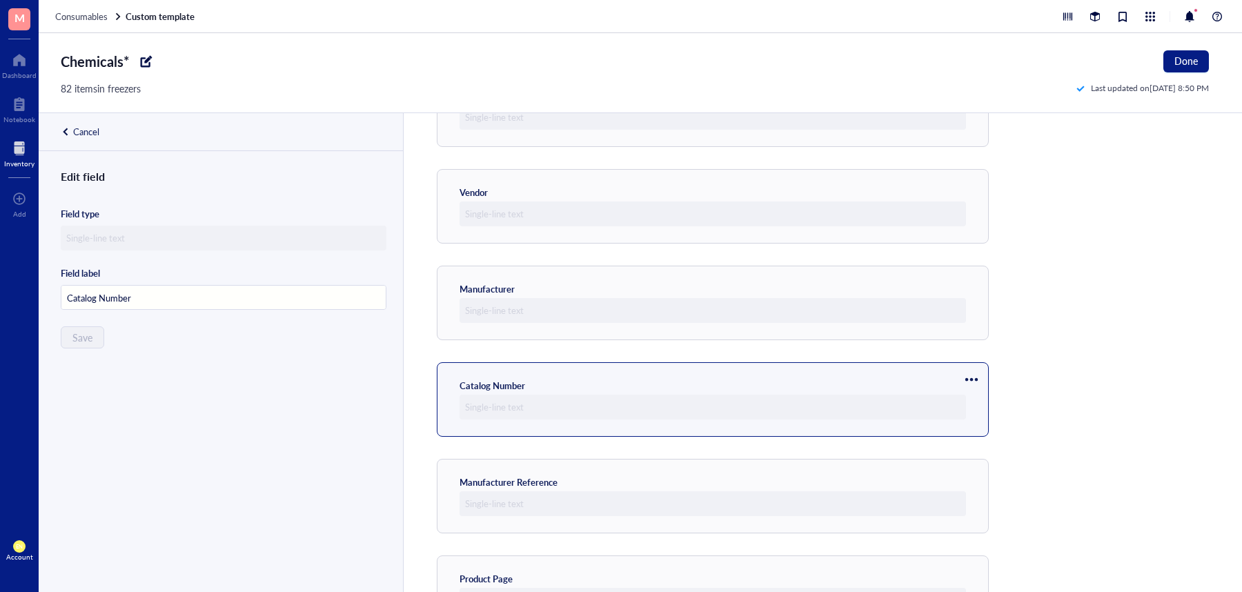
click at [969, 373] on div at bounding box center [972, 380] width 22 height 22
click at [979, 401] on span "Move up" at bounding box center [1013, 402] width 79 height 15
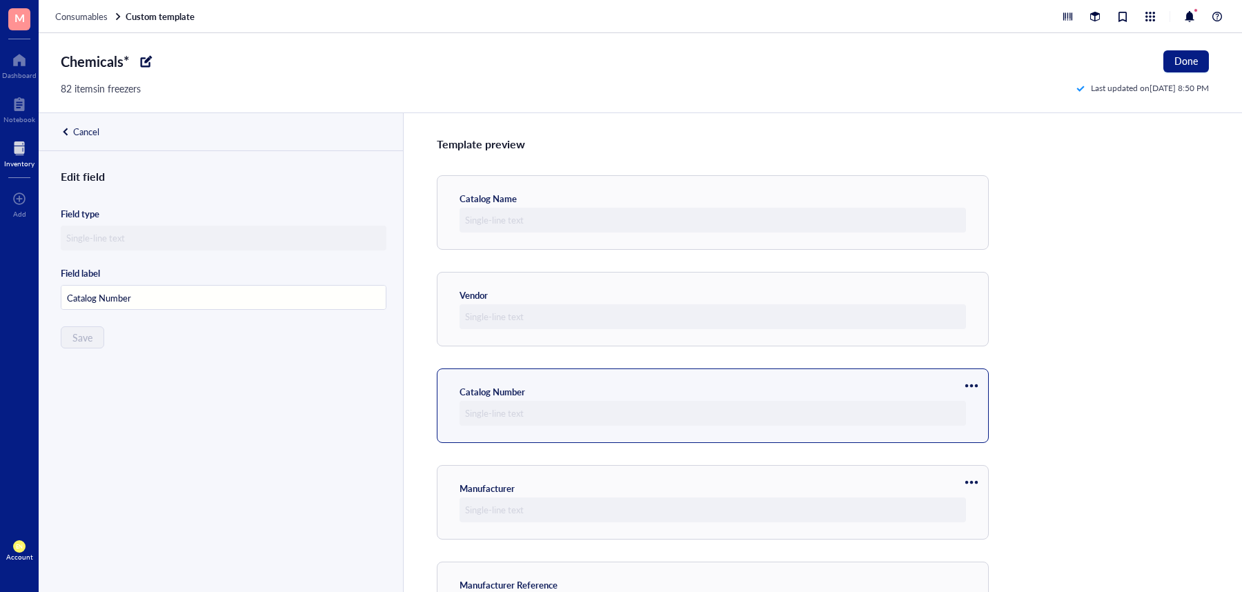
scroll to position [1, 0]
click at [975, 378] on div at bounding box center [972, 385] width 22 height 22
click at [981, 403] on span "Move up" at bounding box center [1013, 408] width 79 height 15
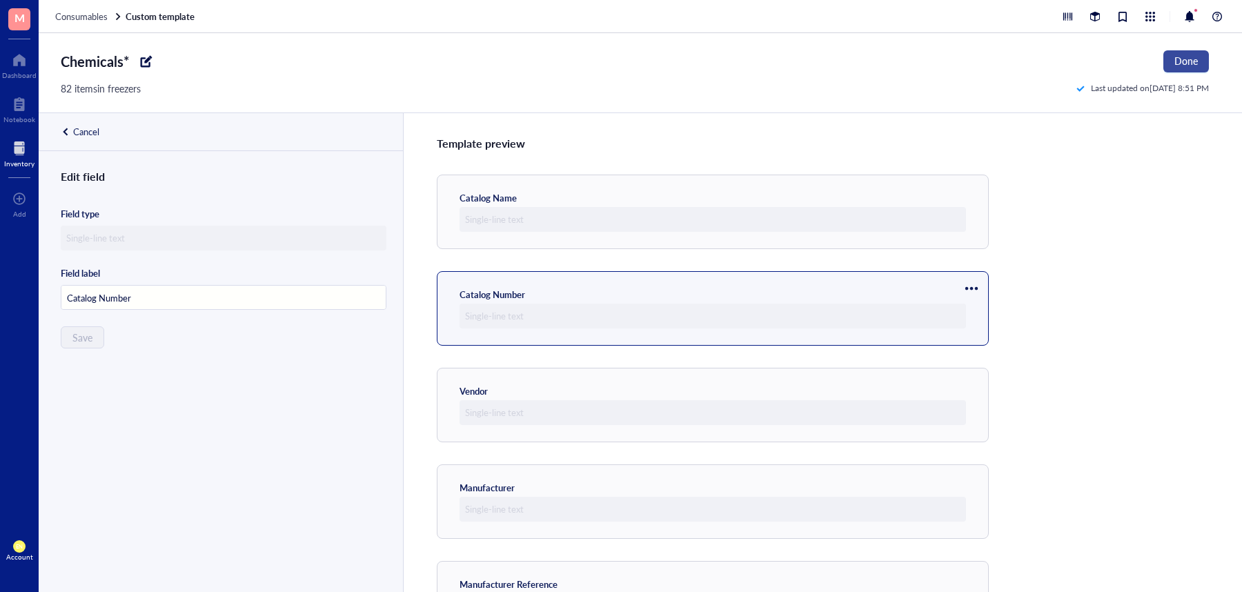
click at [1193, 56] on span "Done" at bounding box center [1186, 60] width 23 height 11
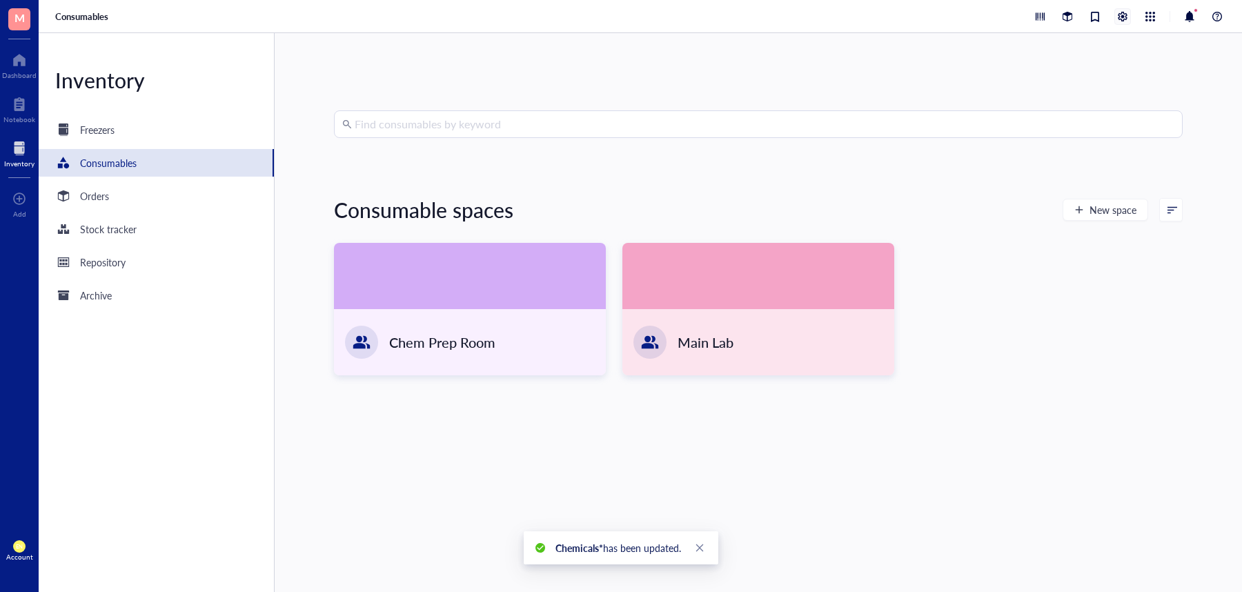
click at [1122, 17] on div at bounding box center [1122, 16] width 15 height 15
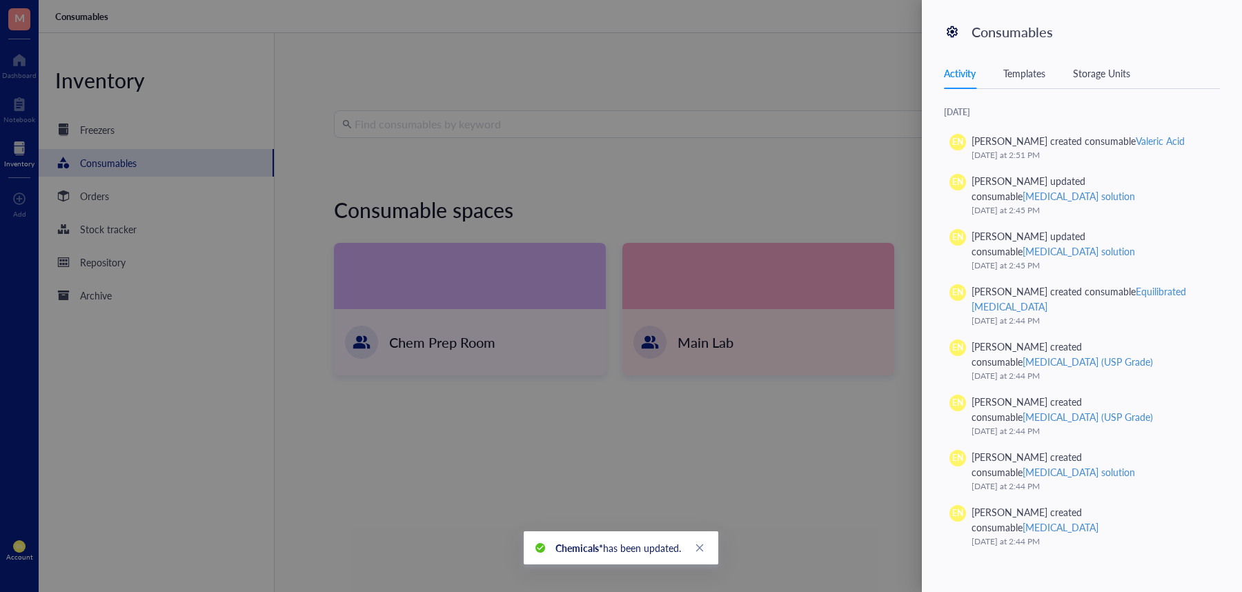
click at [1024, 82] on div "Activity Templates Storage Units" at bounding box center [1082, 73] width 276 height 31
click at [1028, 72] on div "Templates" at bounding box center [1025, 73] width 42 height 15
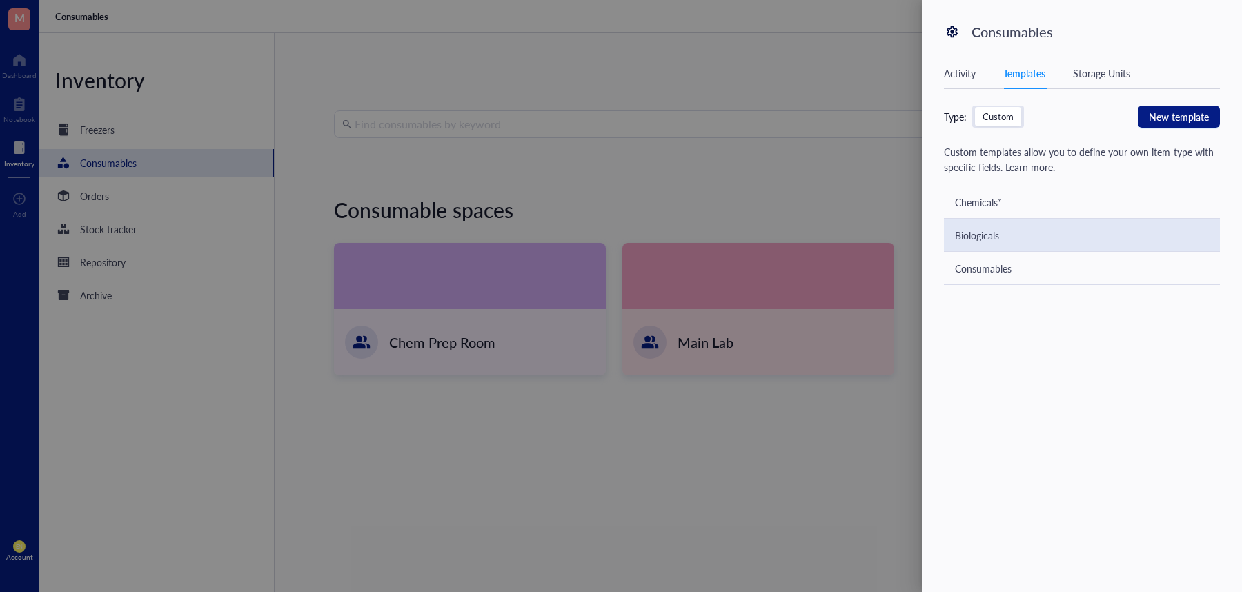
click at [998, 226] on div "Biologicals" at bounding box center [1082, 235] width 276 height 33
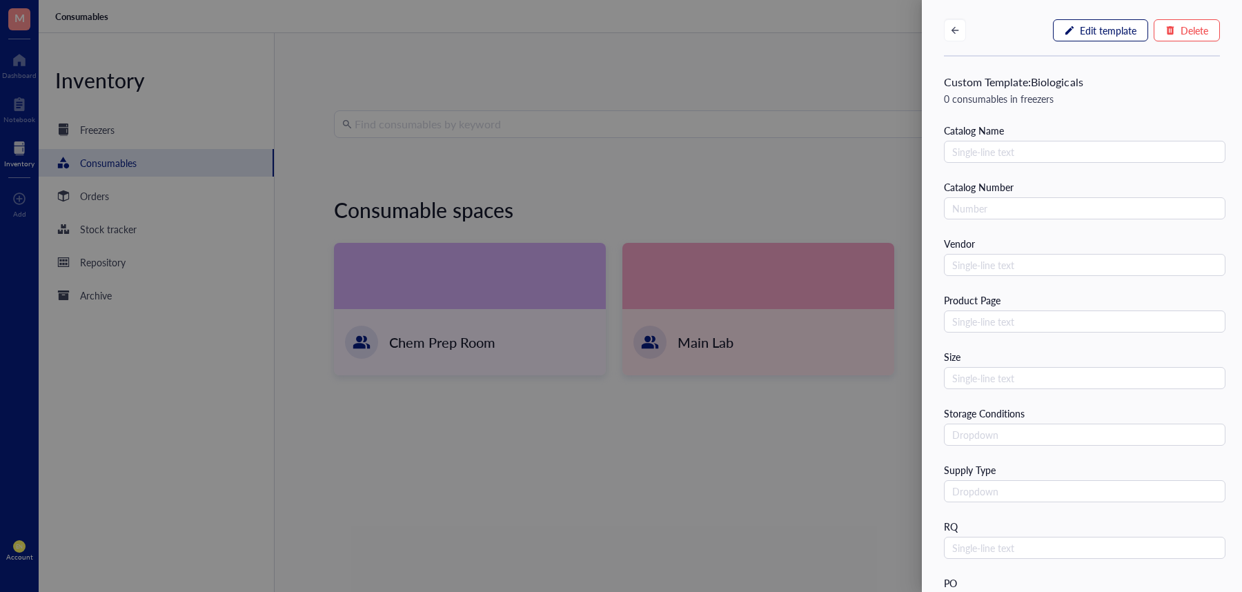
click at [1108, 30] on span "Edit template" at bounding box center [1108, 30] width 57 height 11
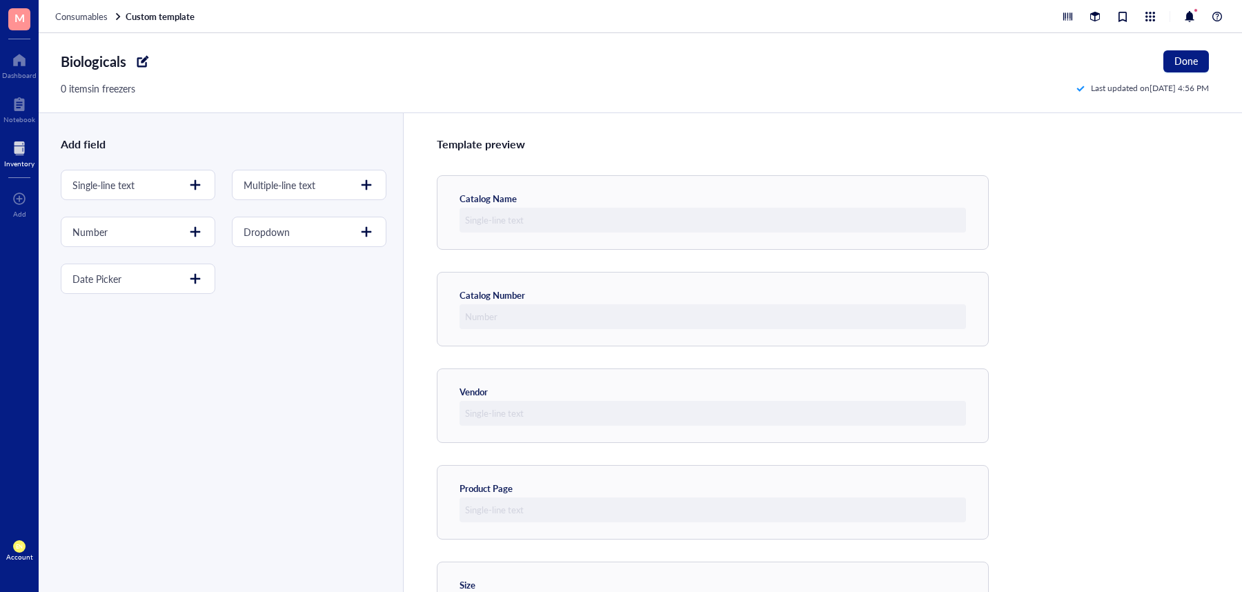
click at [142, 59] on div at bounding box center [143, 61] width 22 height 22
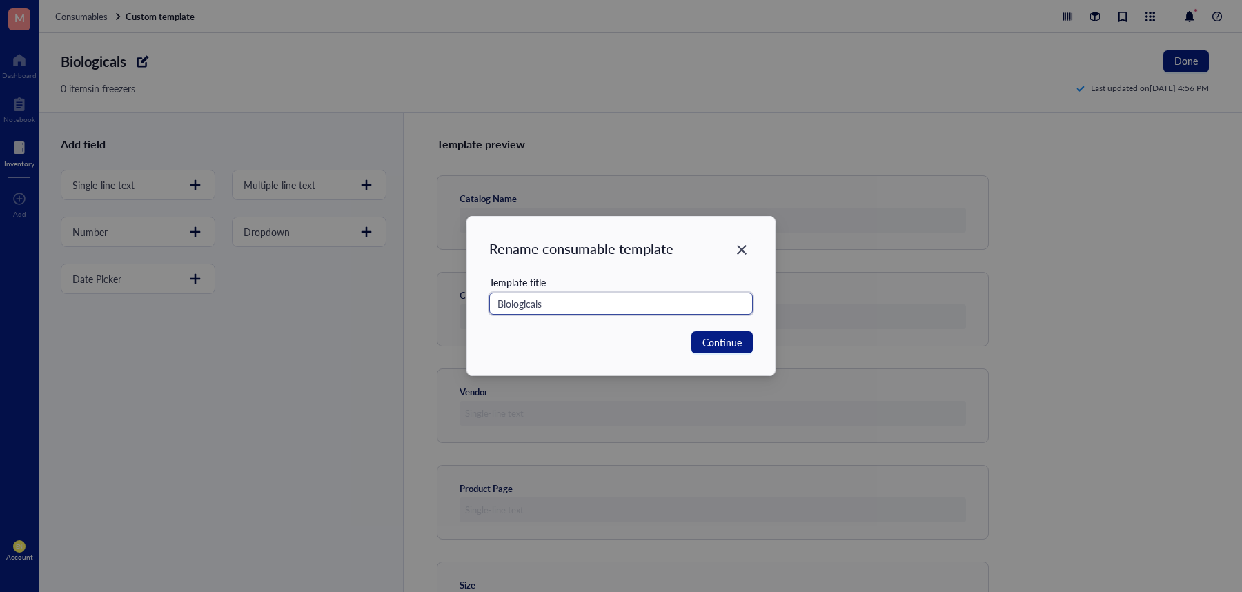
click at [560, 309] on input "Biologicals" at bounding box center [621, 304] width 264 height 22
type input "Biologicals*"
click at [725, 350] on button "Continue" at bounding box center [722, 342] width 61 height 22
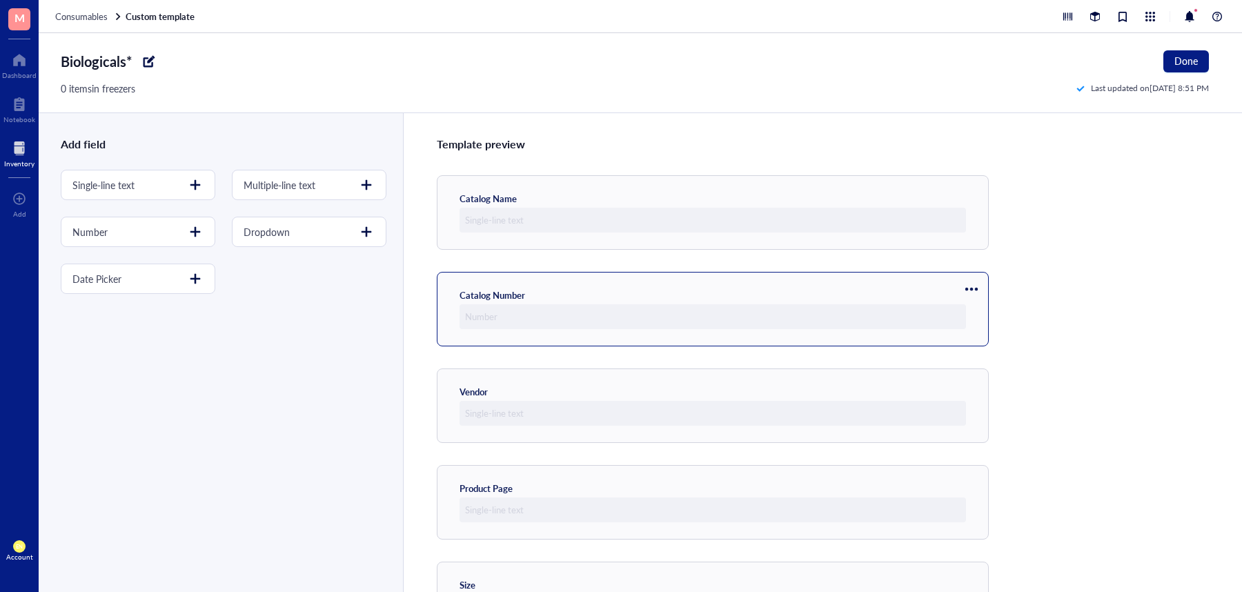
click at [972, 289] on div at bounding box center [972, 289] width 22 height 22
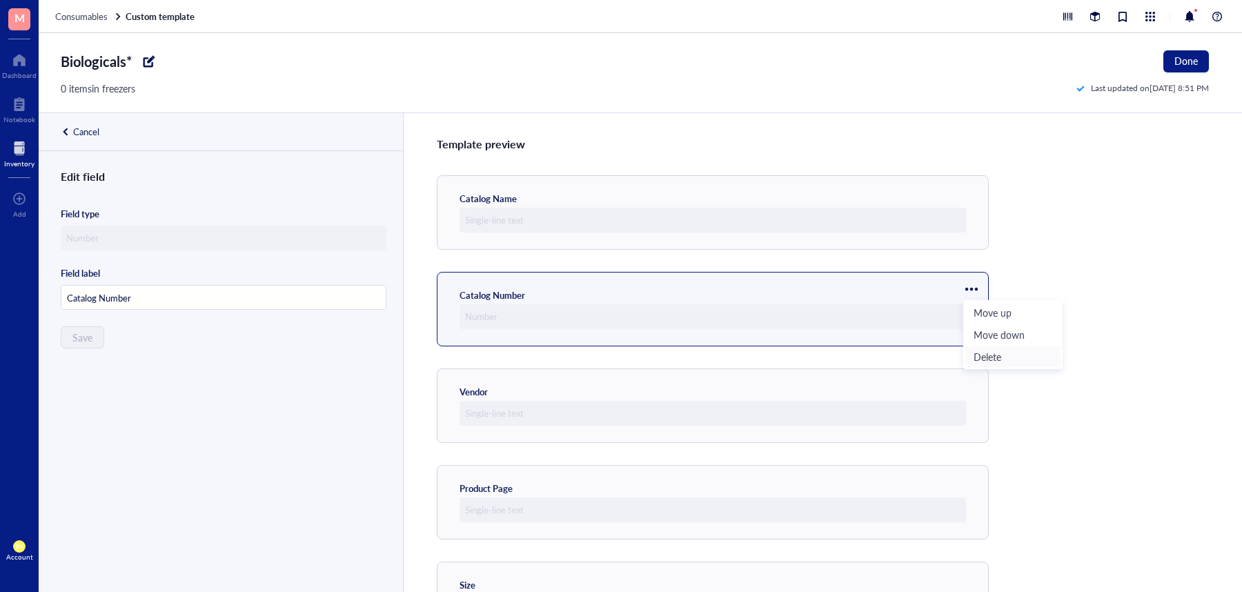
click at [979, 351] on span "Delete" at bounding box center [1013, 356] width 79 height 15
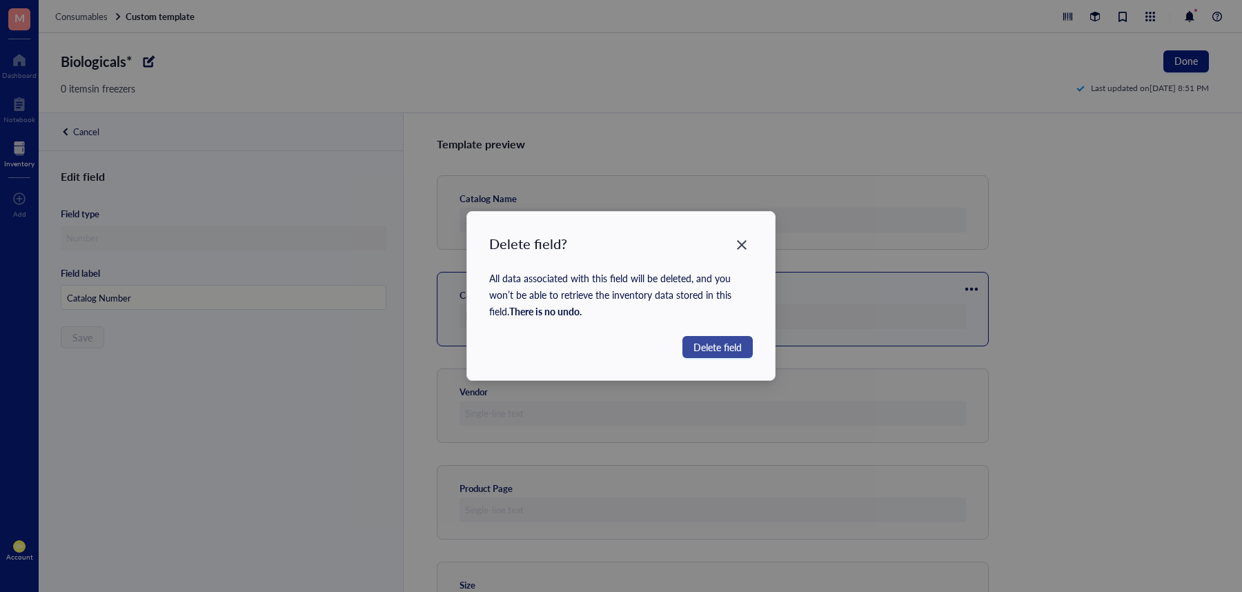
click at [738, 343] on span "Delete field" at bounding box center [718, 347] width 48 height 15
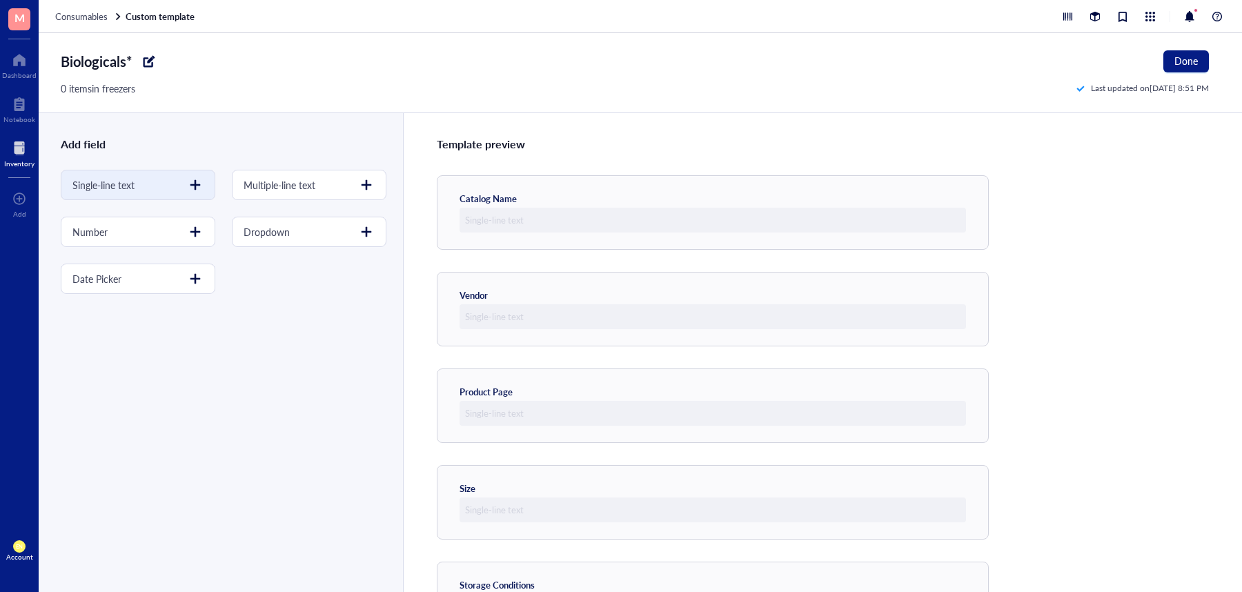
click at [168, 189] on div "Single-line text" at bounding box center [138, 185] width 155 height 30
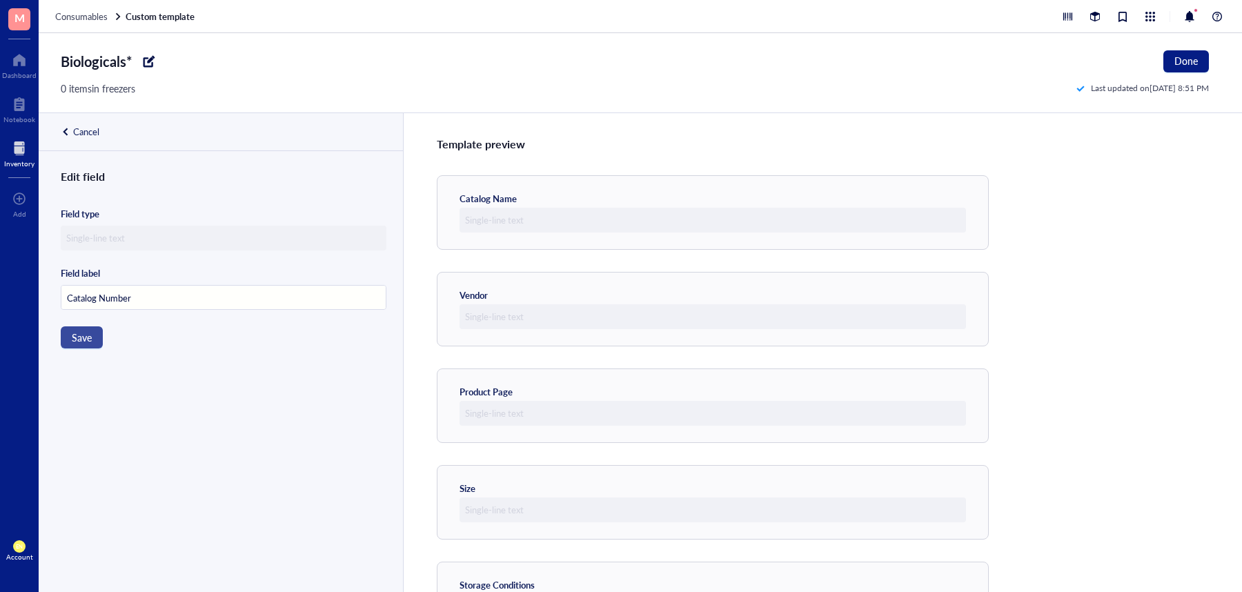
type input "Catalog Number"
click at [90, 340] on span "Save" at bounding box center [82, 337] width 20 height 11
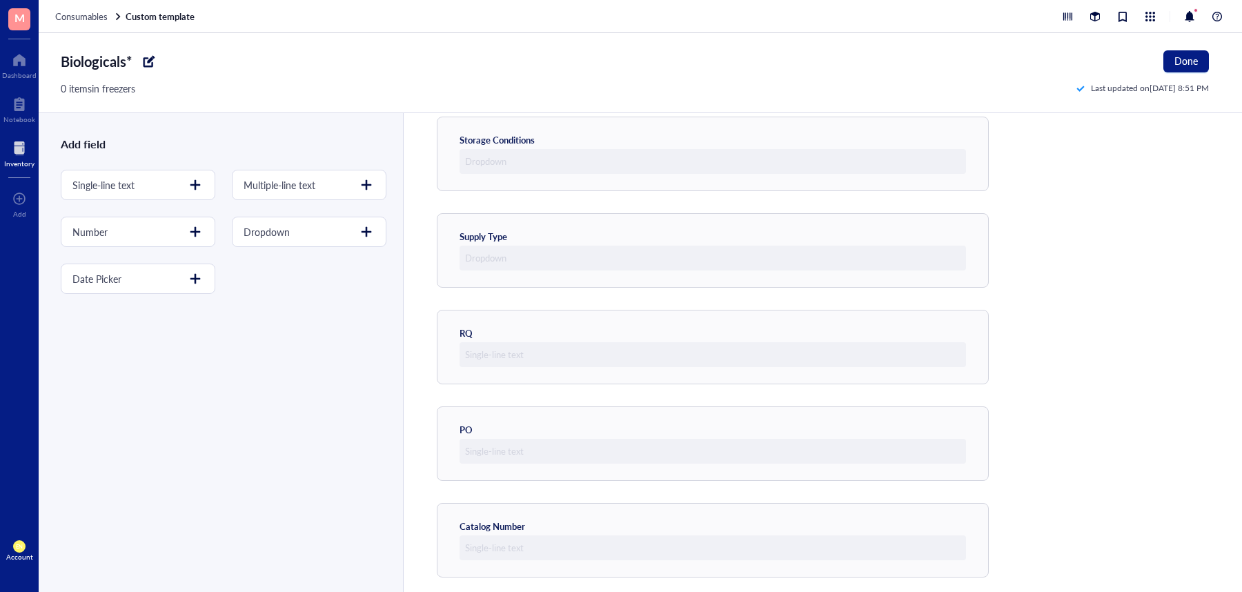
scroll to position [453, 0]
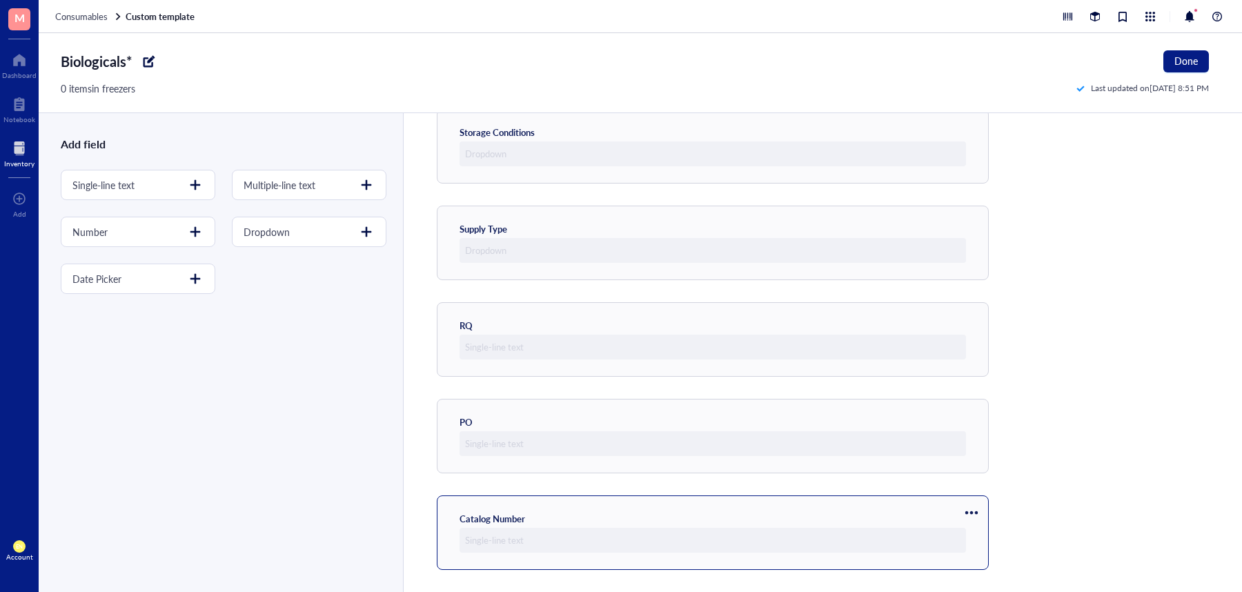
click at [965, 514] on div at bounding box center [972, 513] width 22 height 22
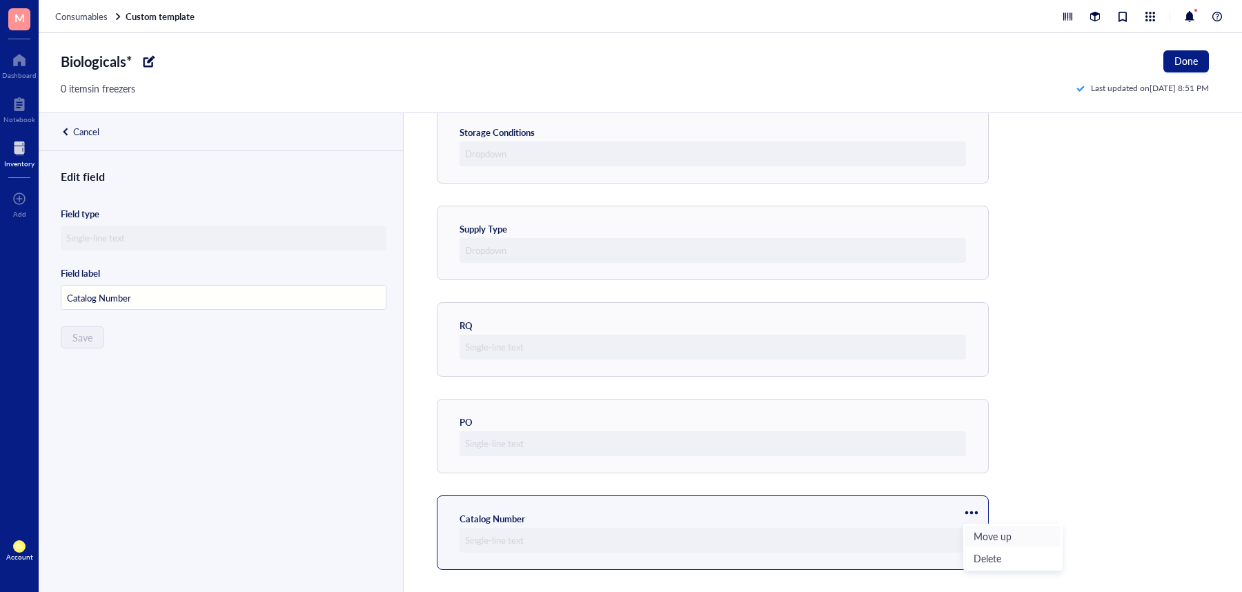
click at [990, 532] on span "Move up" at bounding box center [1013, 536] width 79 height 15
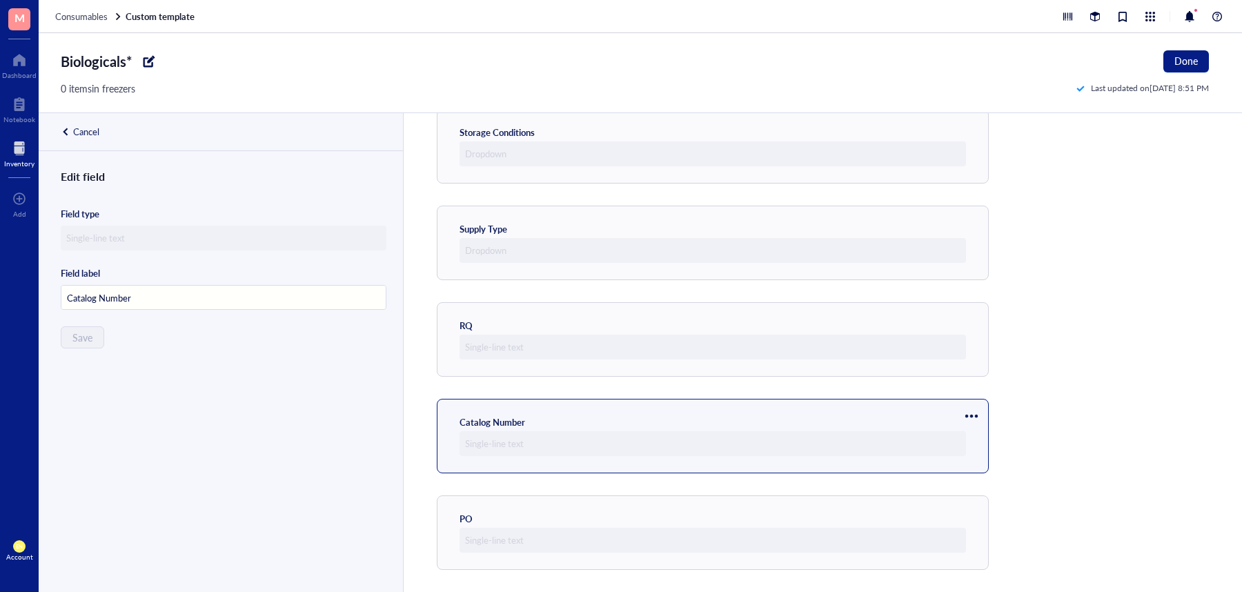
click at [970, 421] on div at bounding box center [972, 416] width 22 height 22
click at [979, 437] on span "Move up" at bounding box center [1013, 439] width 79 height 15
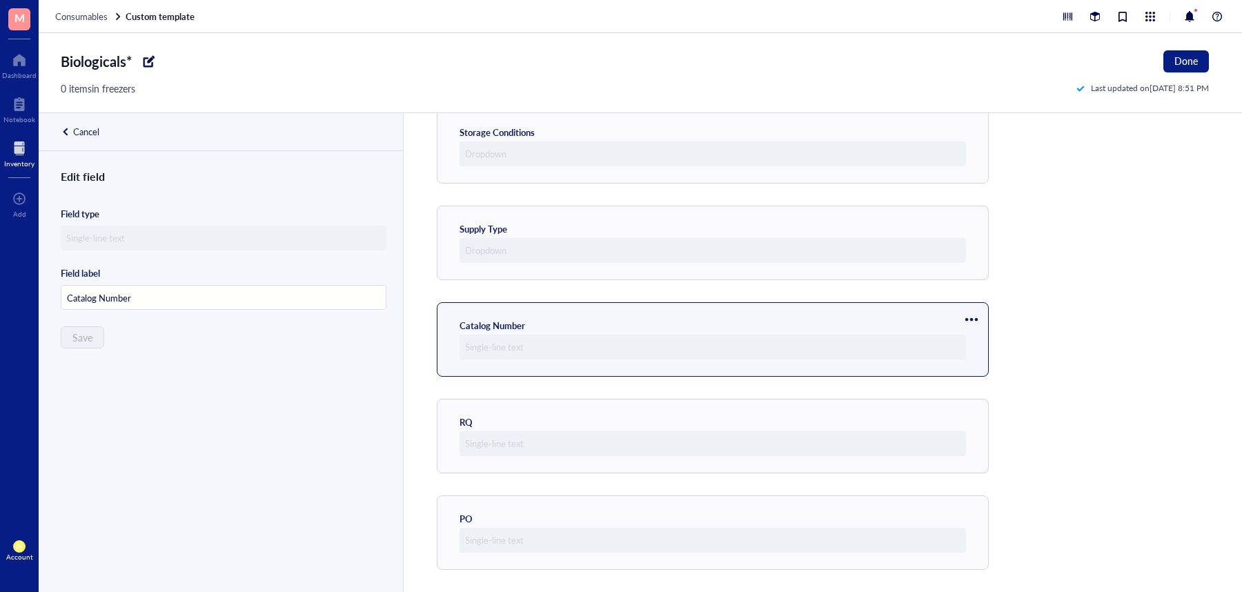
click at [964, 324] on div at bounding box center [972, 320] width 22 height 22
click at [975, 336] on span "Move up" at bounding box center [1013, 342] width 79 height 15
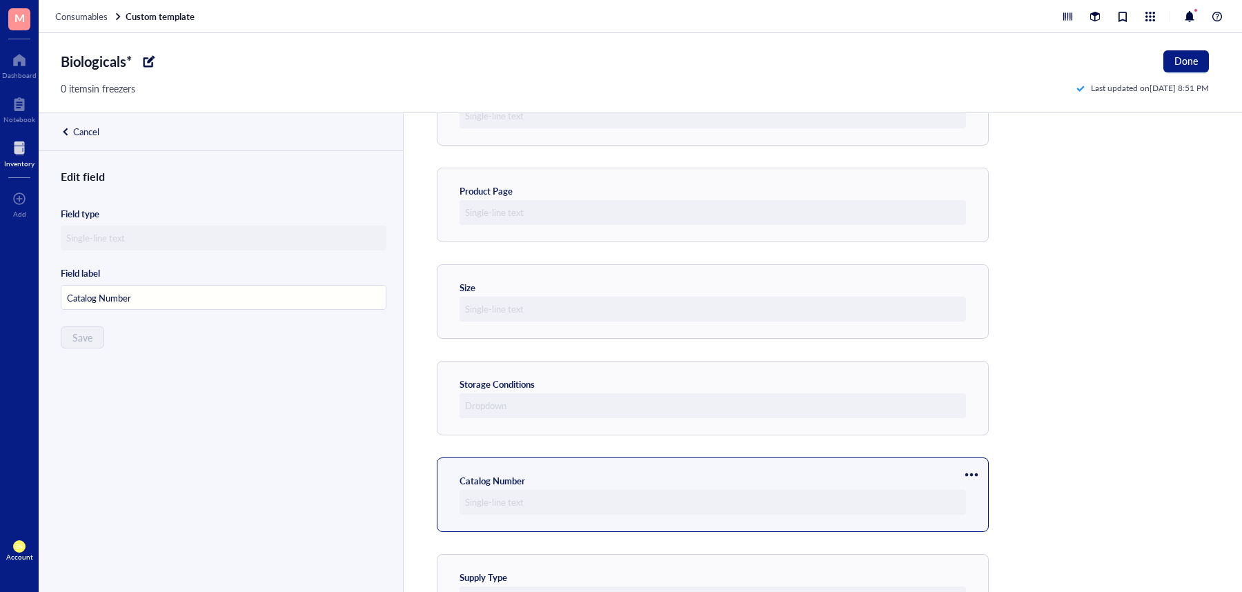
scroll to position [197, 0]
click at [970, 476] on div at bounding box center [972, 478] width 22 height 22
click at [988, 499] on span "Move up" at bounding box center [1013, 501] width 79 height 15
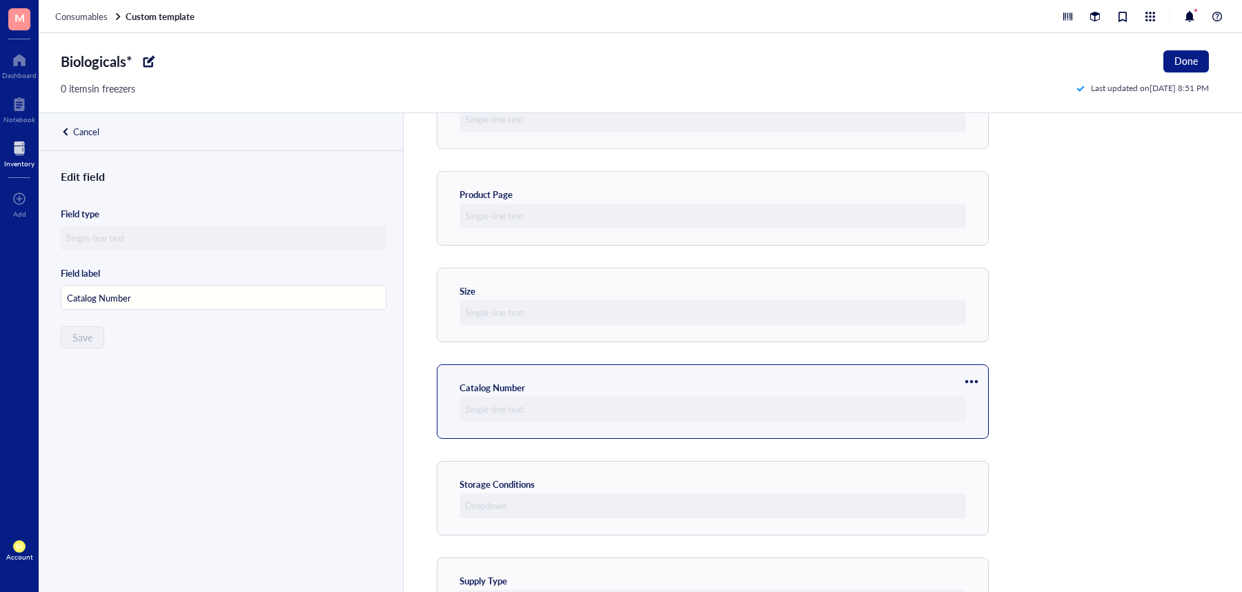
click at [967, 376] on div at bounding box center [972, 382] width 22 height 22
click at [988, 406] on span "Move up" at bounding box center [1013, 405] width 79 height 15
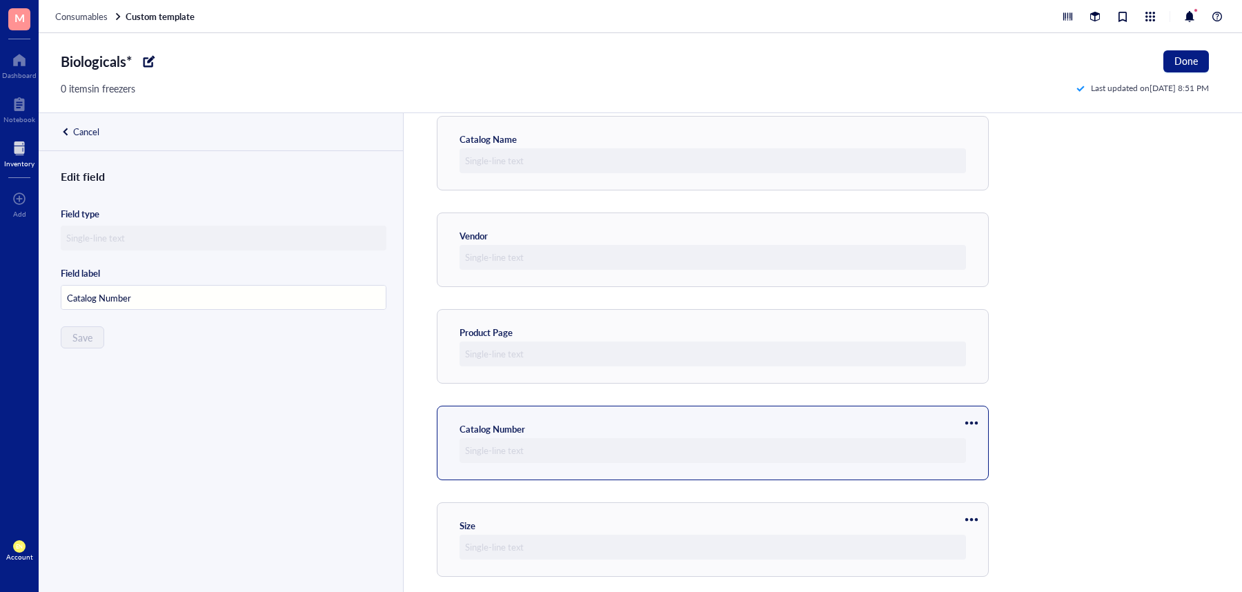
scroll to position [1, 0]
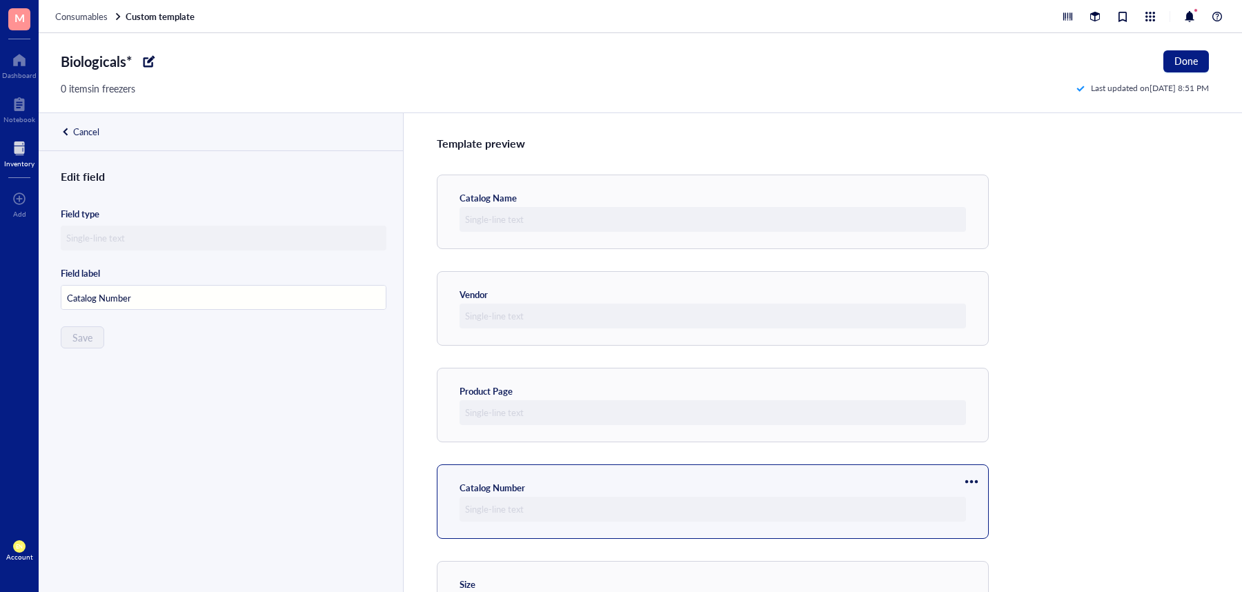
click at [975, 473] on div at bounding box center [972, 482] width 22 height 22
click at [998, 507] on span "Move up" at bounding box center [1013, 505] width 79 height 15
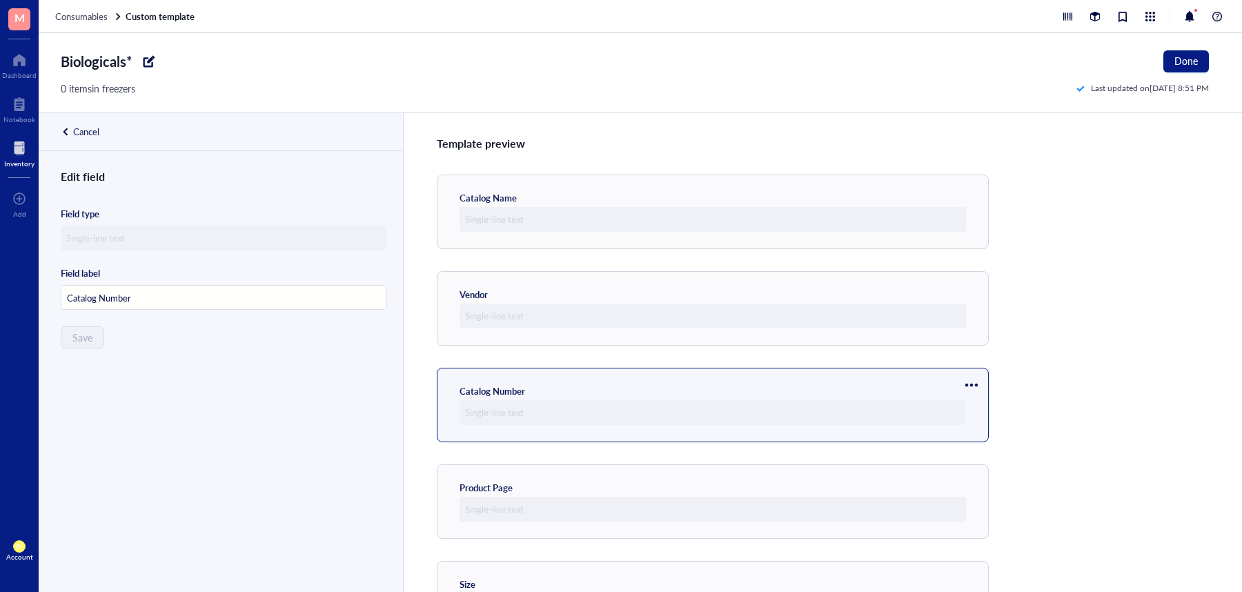
click at [977, 389] on div at bounding box center [972, 385] width 22 height 22
click at [983, 398] on li "Move up" at bounding box center [1013, 409] width 97 height 22
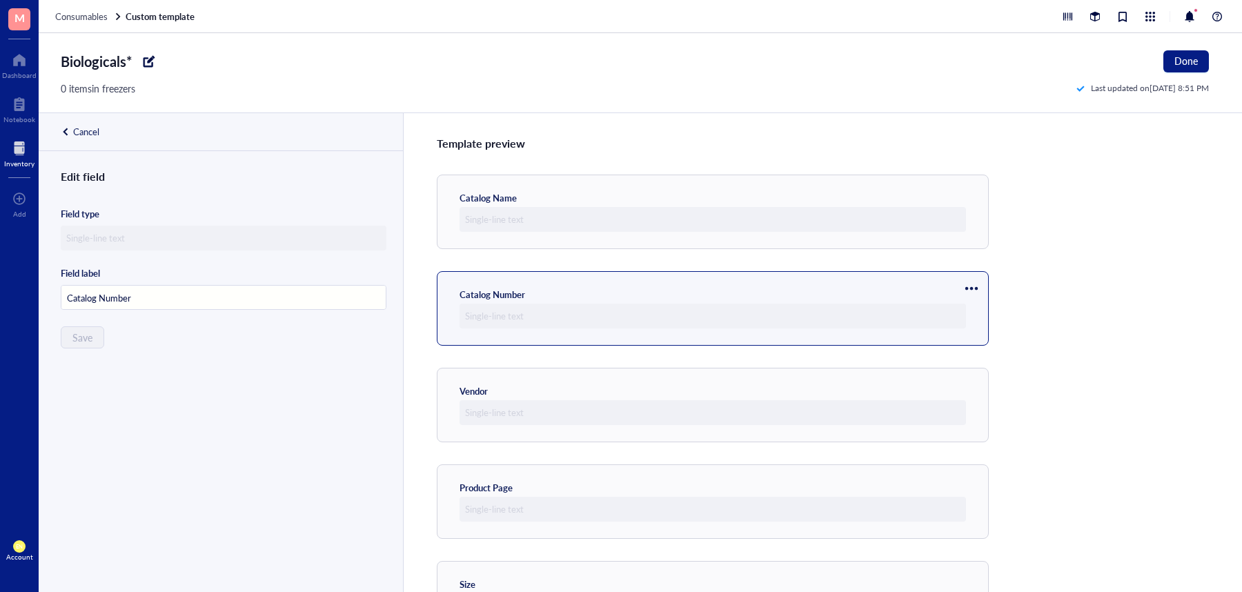
scroll to position [0, 0]
click at [1184, 58] on span "Done" at bounding box center [1186, 60] width 23 height 11
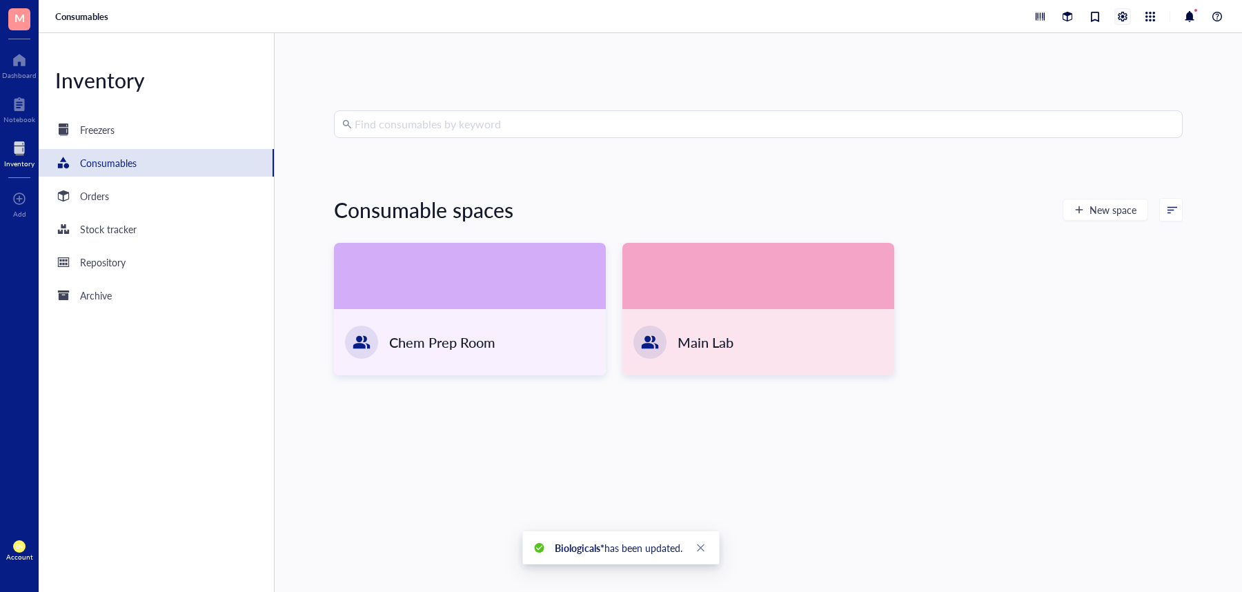
click at [1124, 10] on div at bounding box center [1122, 16] width 15 height 15
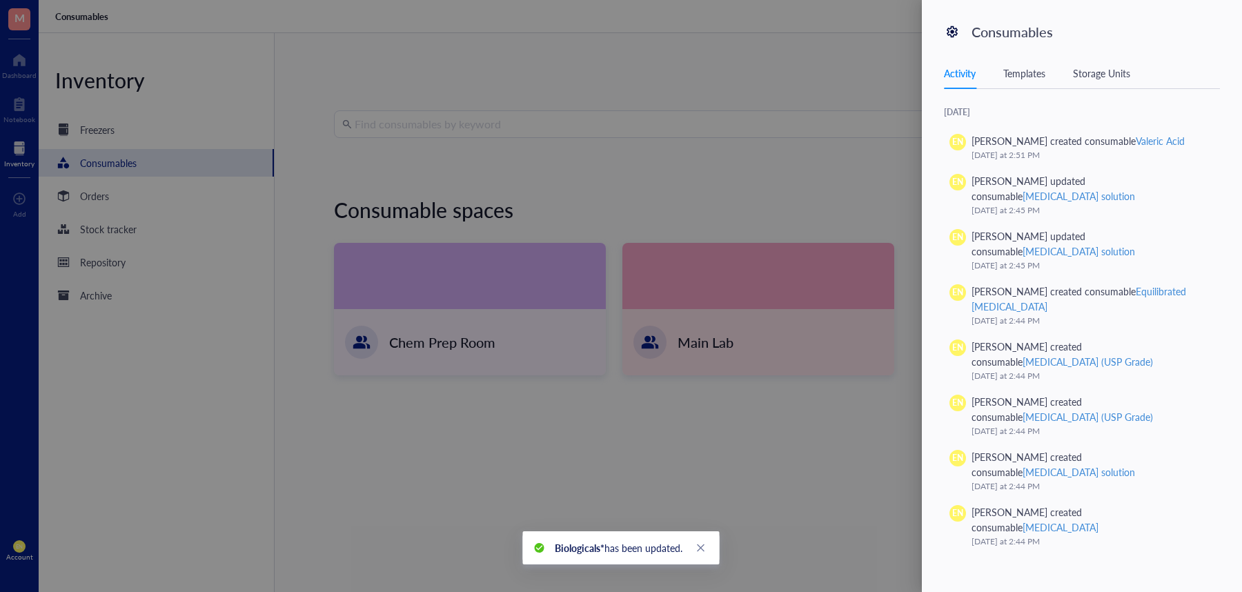
click at [1035, 77] on div "Templates" at bounding box center [1025, 73] width 42 height 15
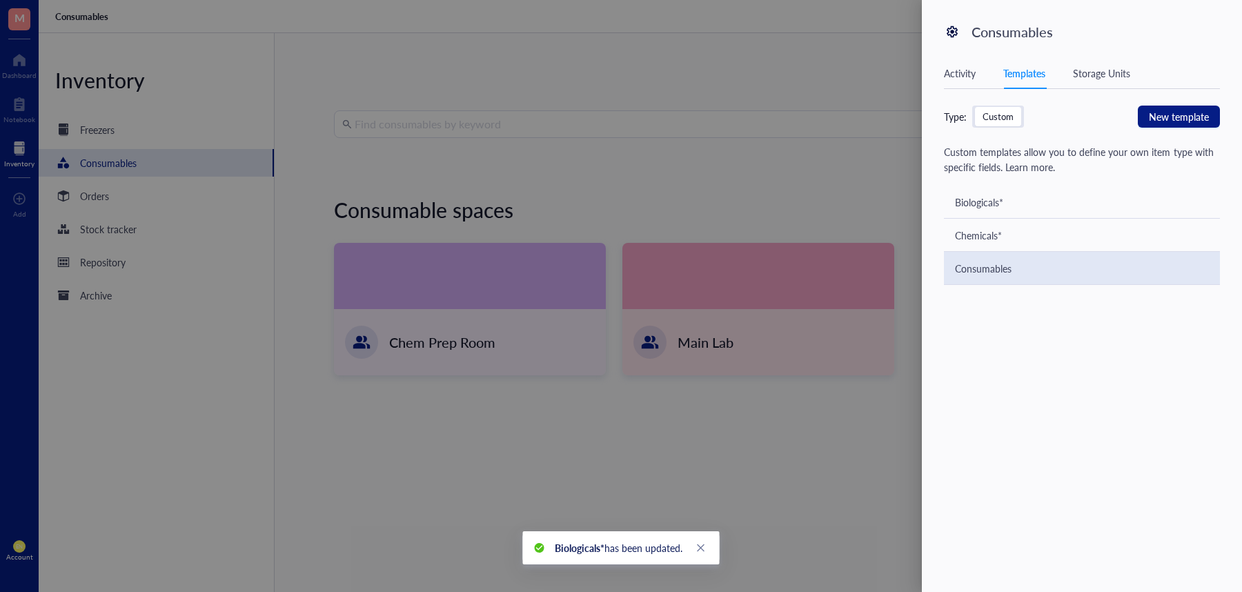
click at [1022, 267] on div "Consumables" at bounding box center [1082, 268] width 276 height 33
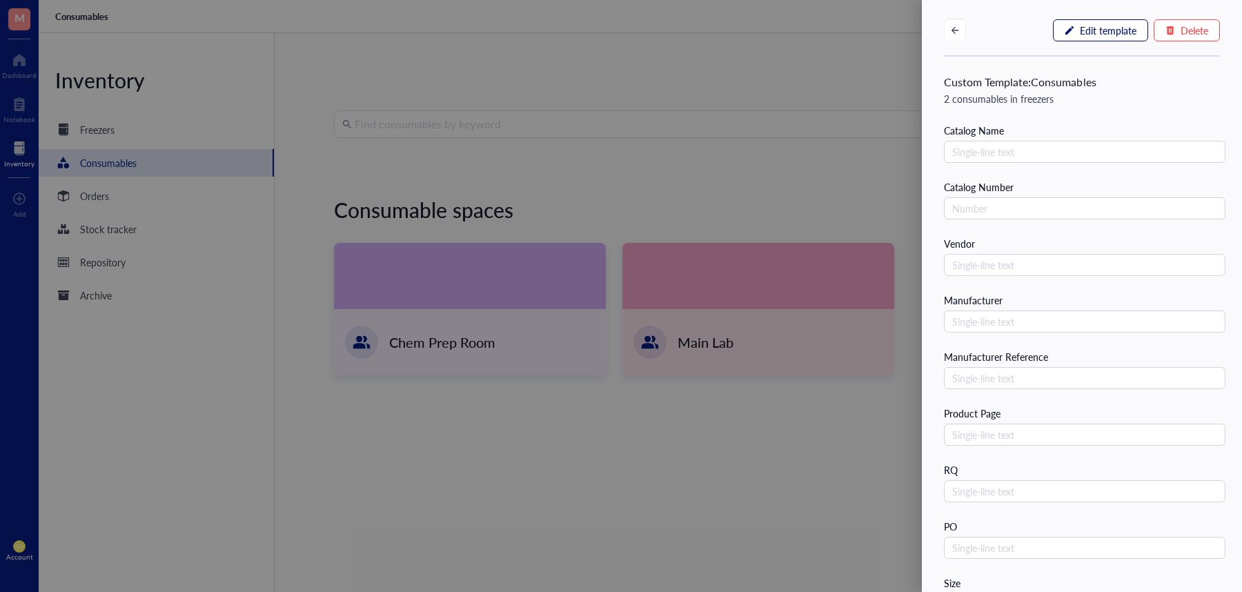
click at [1071, 31] on button "Edit template" at bounding box center [1100, 30] width 95 height 22
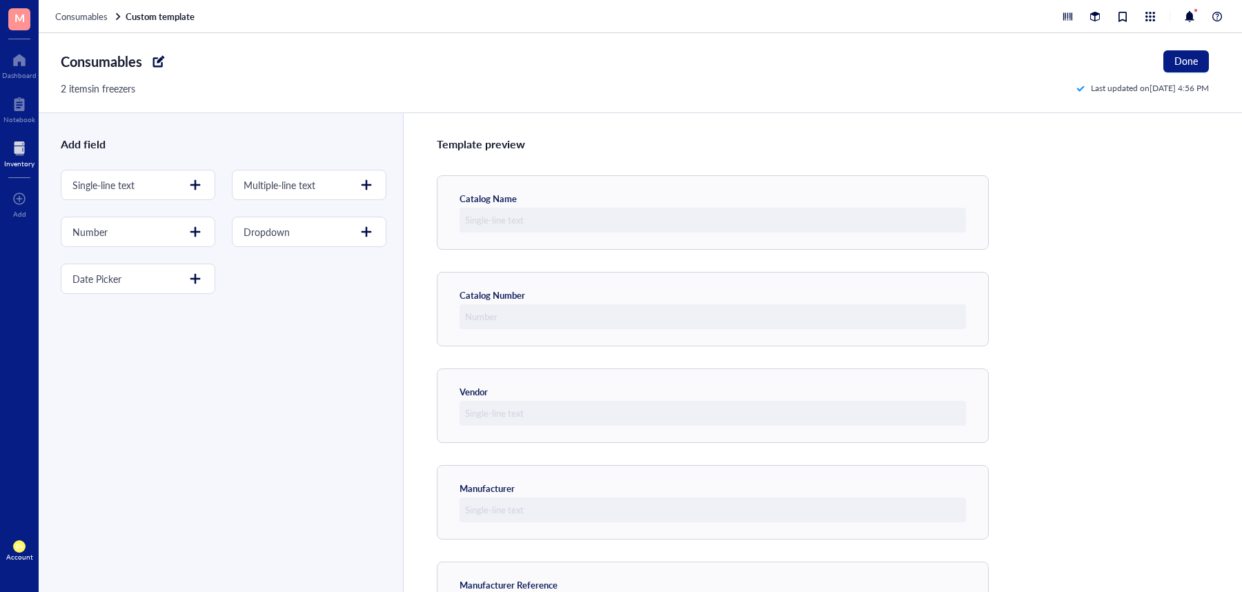
drag, startPoint x: 492, startPoint y: 69, endPoint x: 156, endPoint y: 59, distance: 336.3
click at [156, 59] on div "Consumables Done" at bounding box center [635, 61] width 1148 height 22
click at [156, 59] on div at bounding box center [159, 61] width 22 height 22
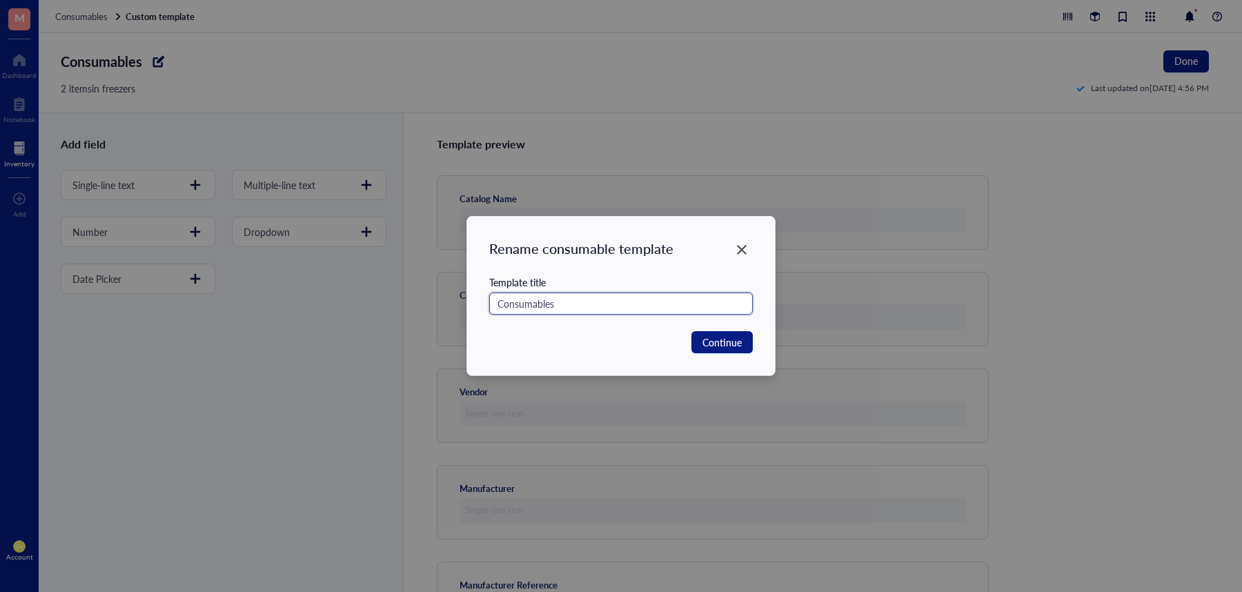
click at [576, 302] on input "Consumables" at bounding box center [621, 304] width 264 height 22
type input "Consumables*"
click at [733, 337] on span "Continue" at bounding box center [722, 342] width 39 height 15
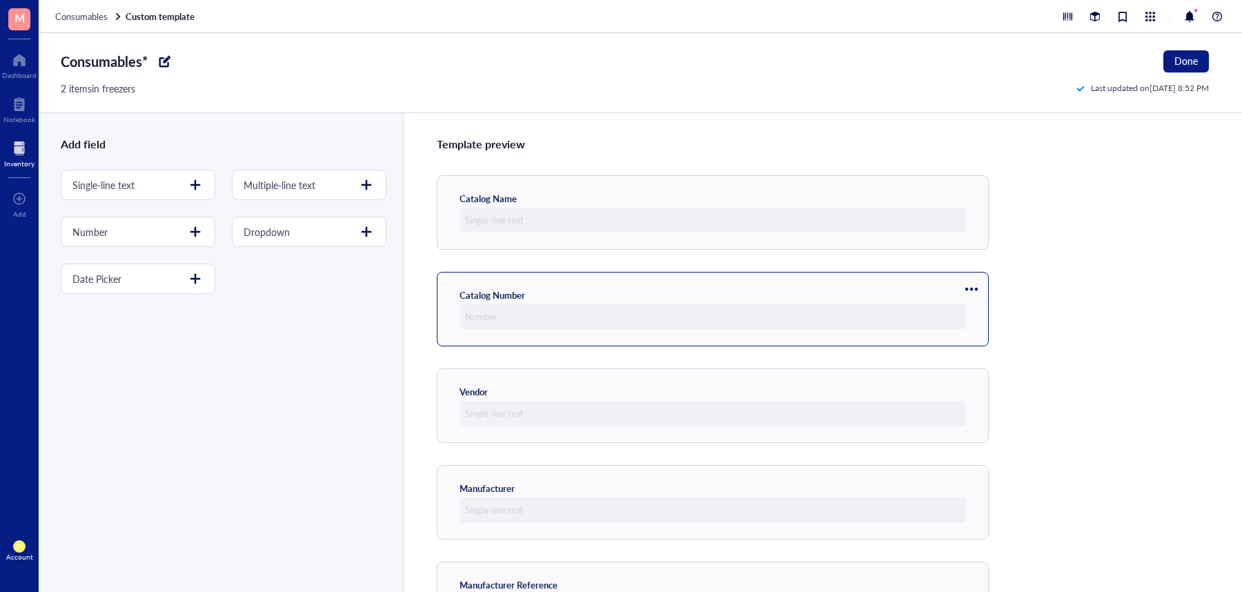
click at [972, 288] on div at bounding box center [972, 289] width 22 height 22
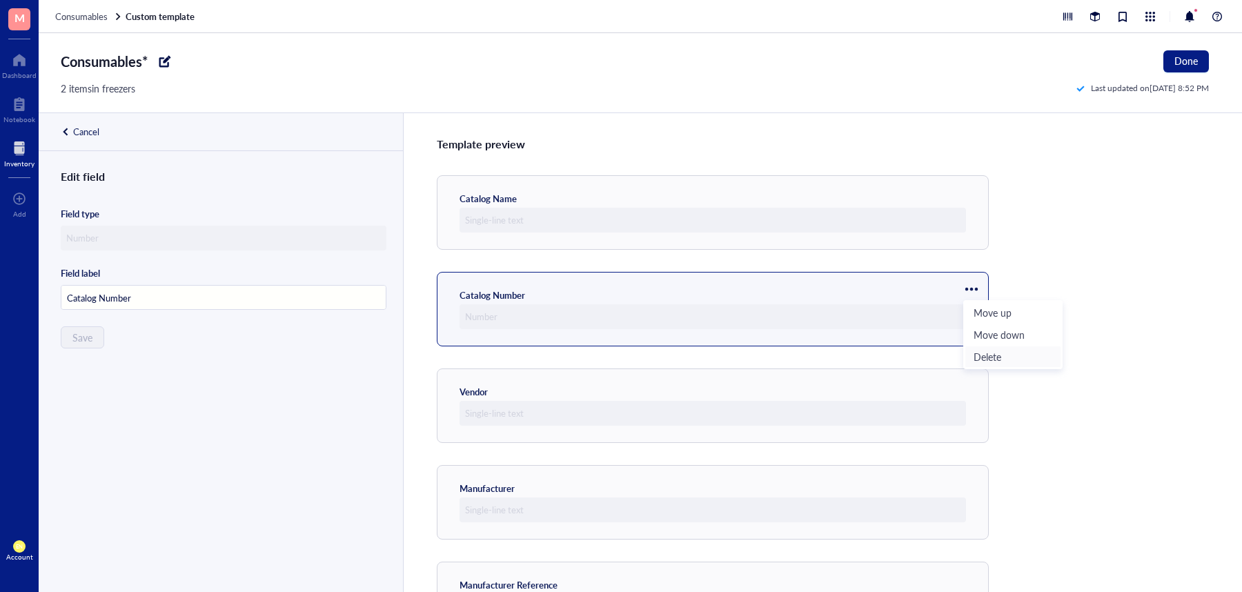
click at [992, 353] on span "Delete" at bounding box center [1013, 356] width 79 height 15
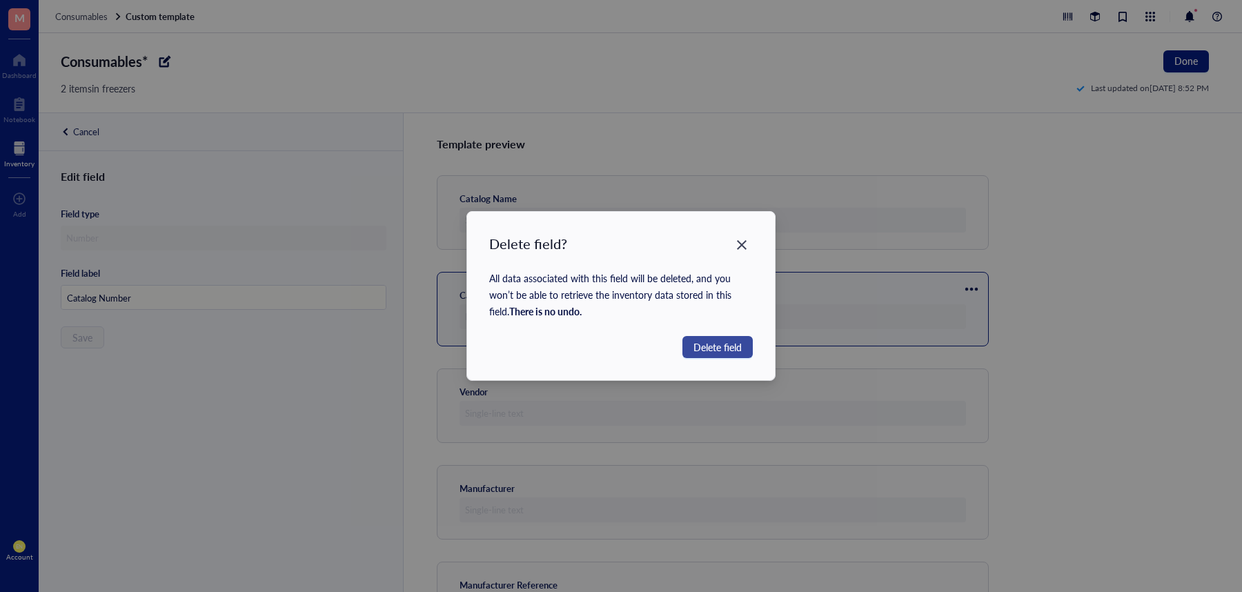
click at [725, 342] on span "Delete field" at bounding box center [718, 347] width 48 height 15
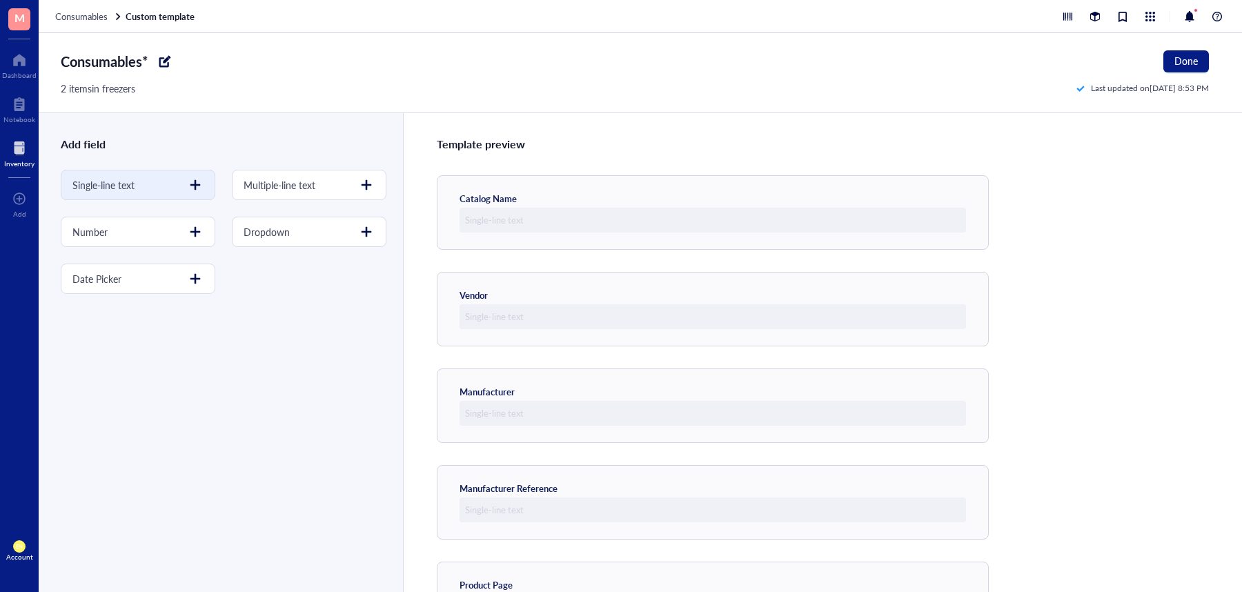
click at [186, 180] on div at bounding box center [195, 185] width 22 height 22
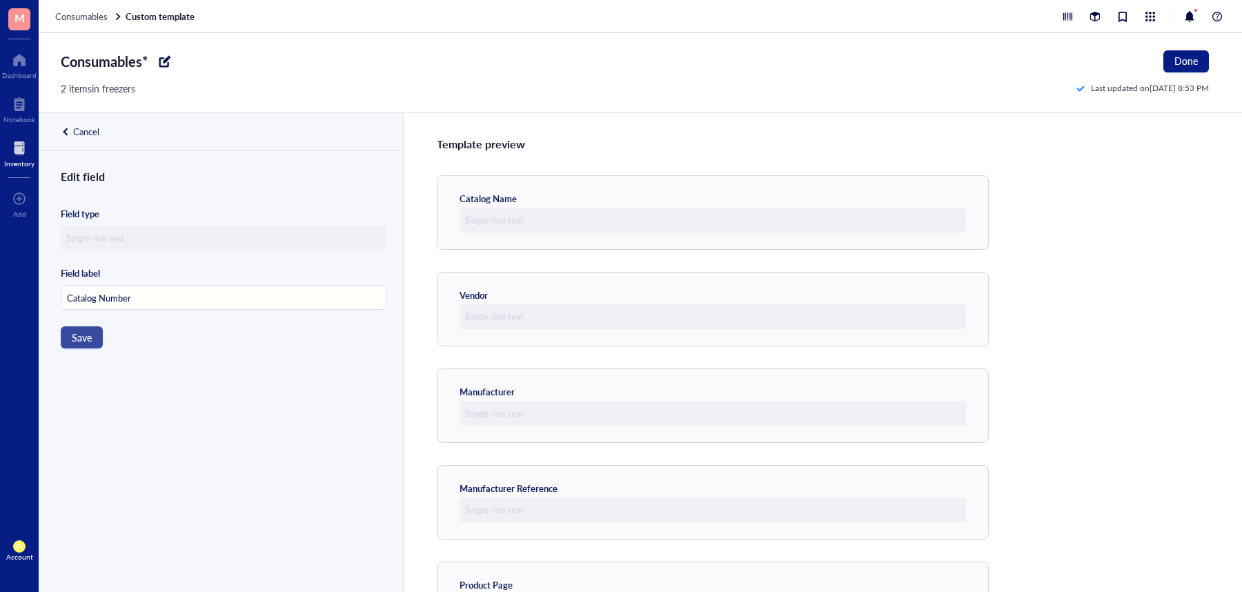
type input "Catalog Number"
click at [82, 338] on span "Save" at bounding box center [82, 337] width 20 height 11
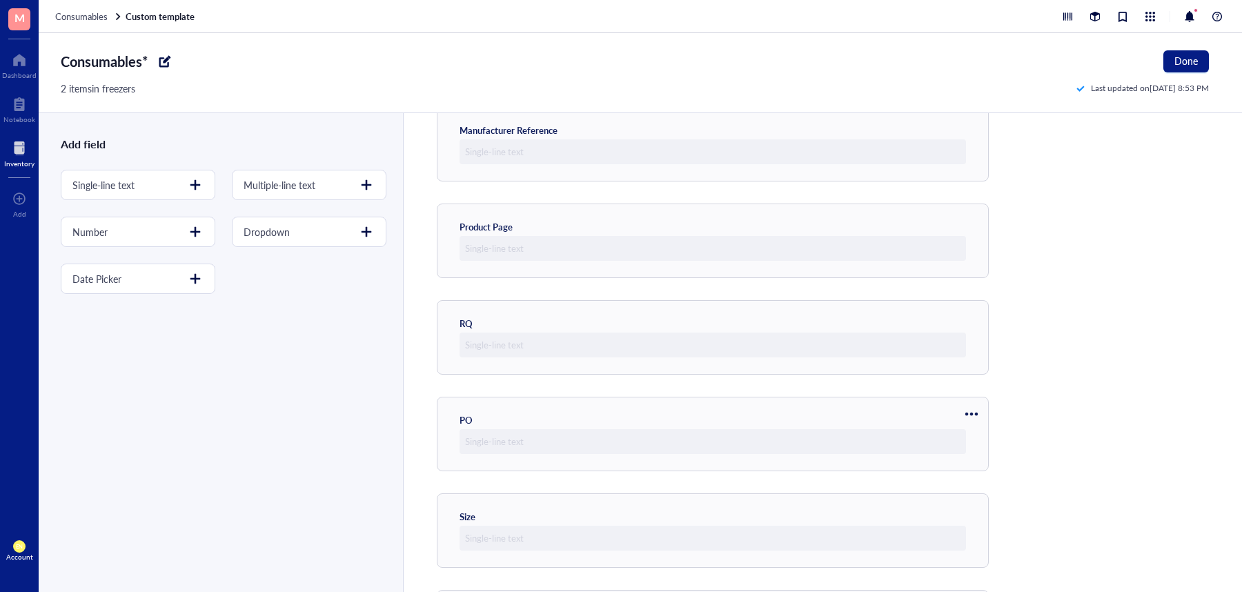
scroll to position [453, 0]
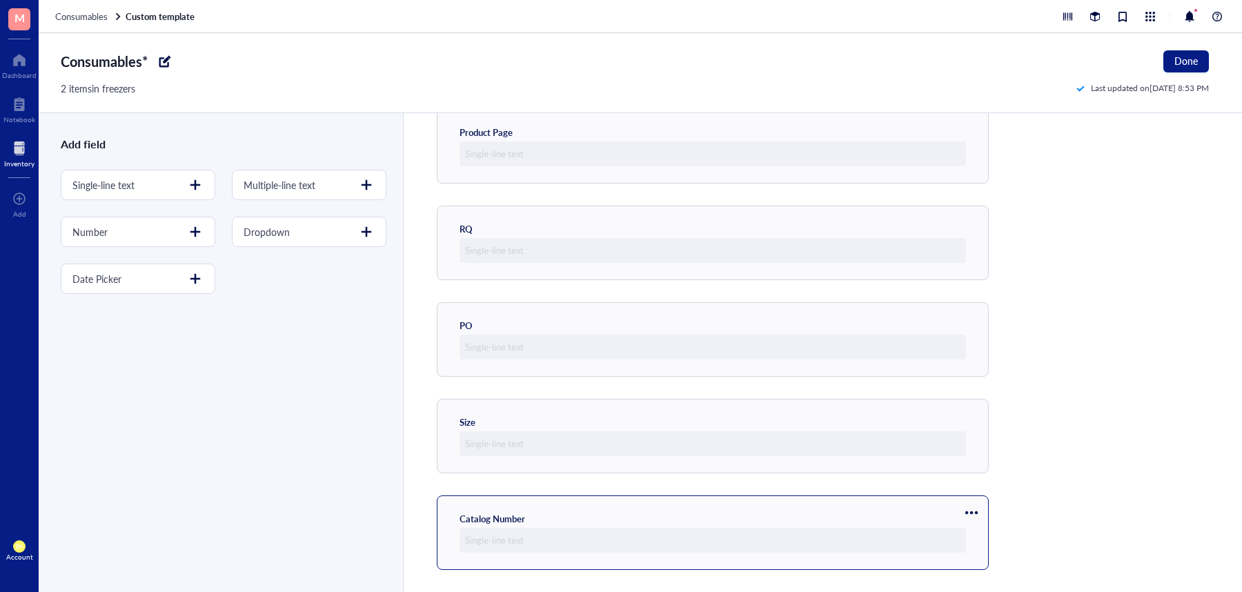
click at [970, 511] on div at bounding box center [972, 513] width 22 height 22
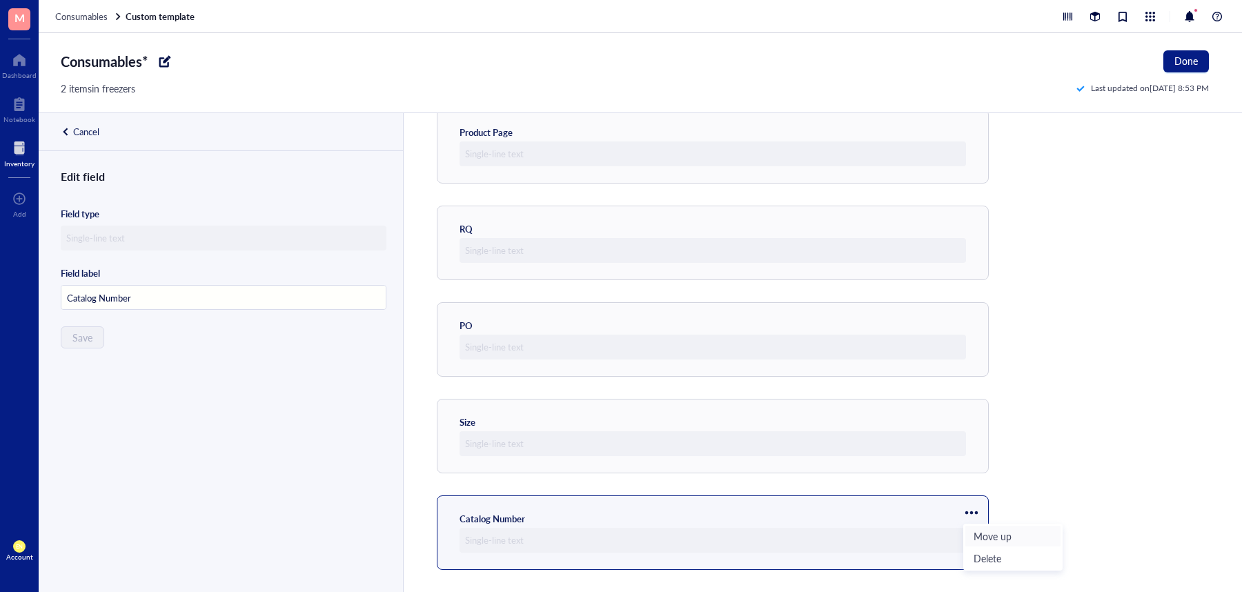
click at [980, 534] on span "Move up" at bounding box center [1013, 536] width 79 height 15
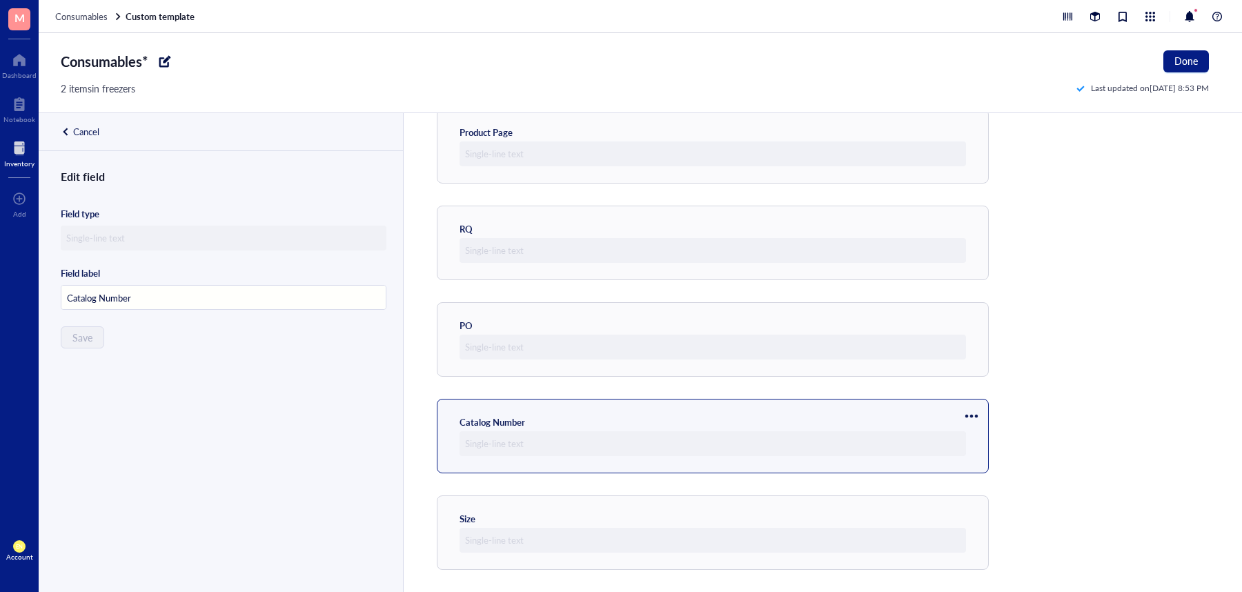
click at [979, 415] on div at bounding box center [972, 416] width 22 height 22
click at [987, 437] on span "Move up" at bounding box center [1013, 439] width 79 height 15
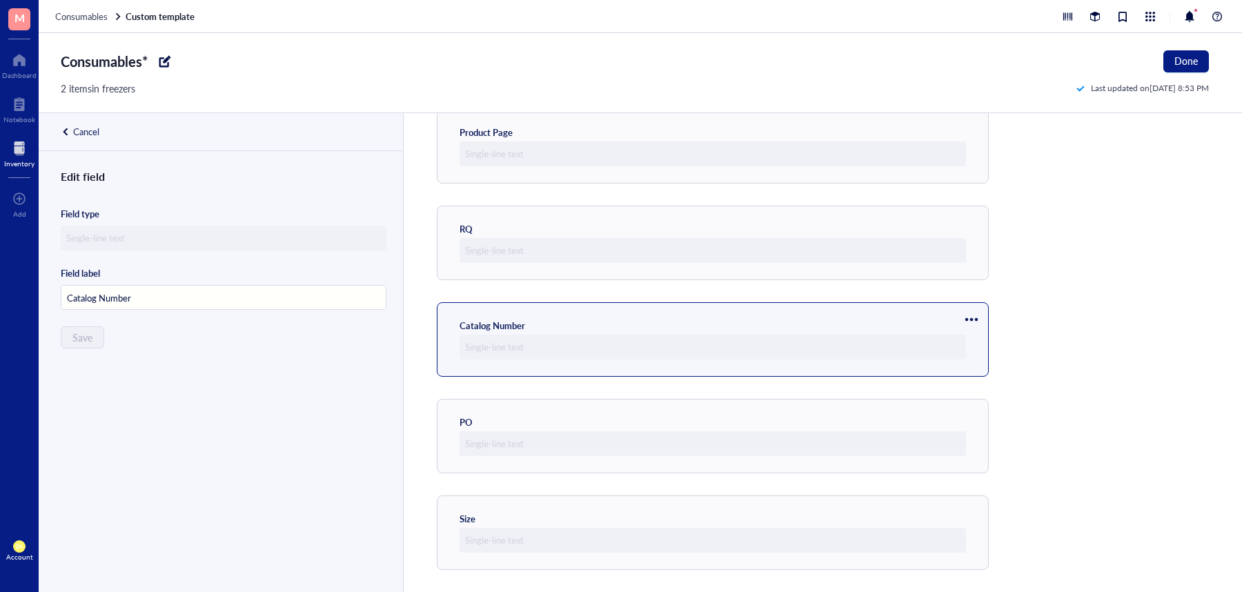
click at [967, 318] on div at bounding box center [972, 320] width 22 height 22
click at [986, 342] on span "Move up" at bounding box center [1013, 342] width 79 height 15
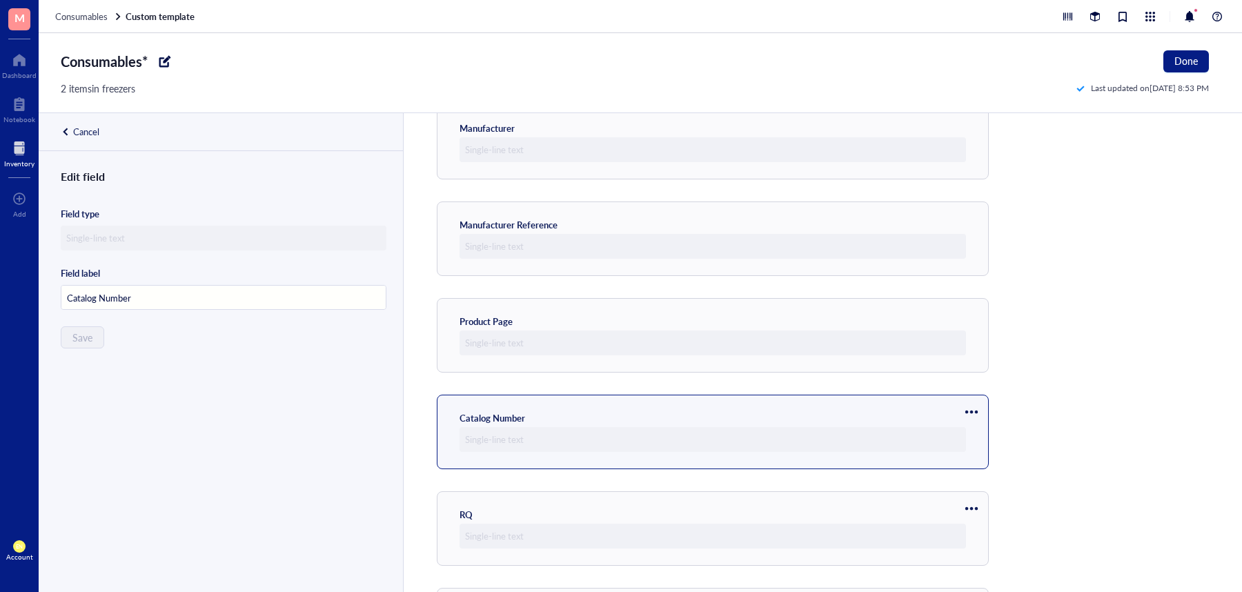
scroll to position [263, 0]
click at [974, 407] on div at bounding box center [972, 413] width 22 height 22
click at [995, 435] on span "Move up" at bounding box center [1013, 436] width 79 height 15
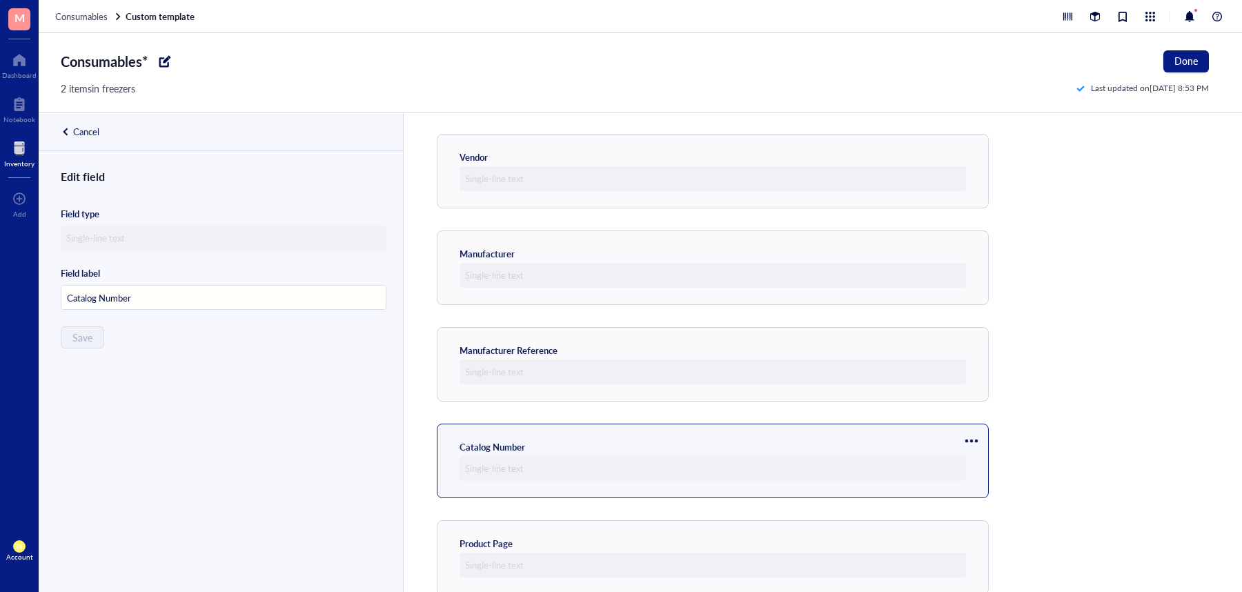
scroll to position [135, 0]
click at [978, 439] on div at bounding box center [972, 444] width 22 height 22
click at [992, 461] on span "Move up" at bounding box center [1013, 467] width 79 height 15
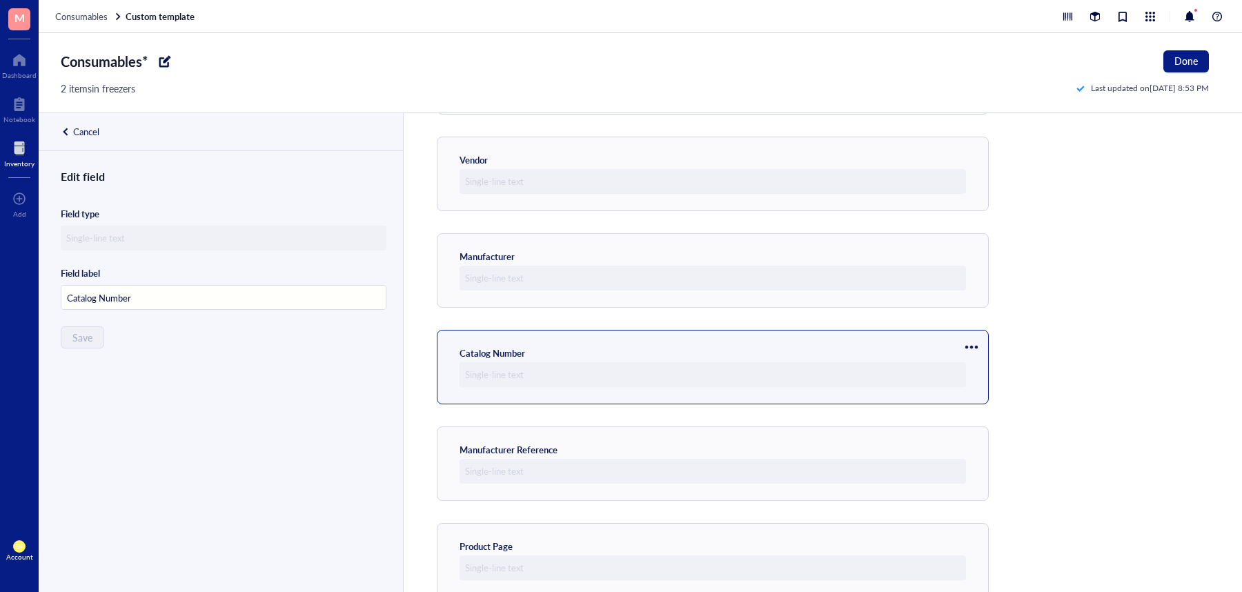
click at [975, 348] on div at bounding box center [972, 347] width 22 height 22
click at [987, 371] on span "Move up" at bounding box center [1013, 370] width 79 height 15
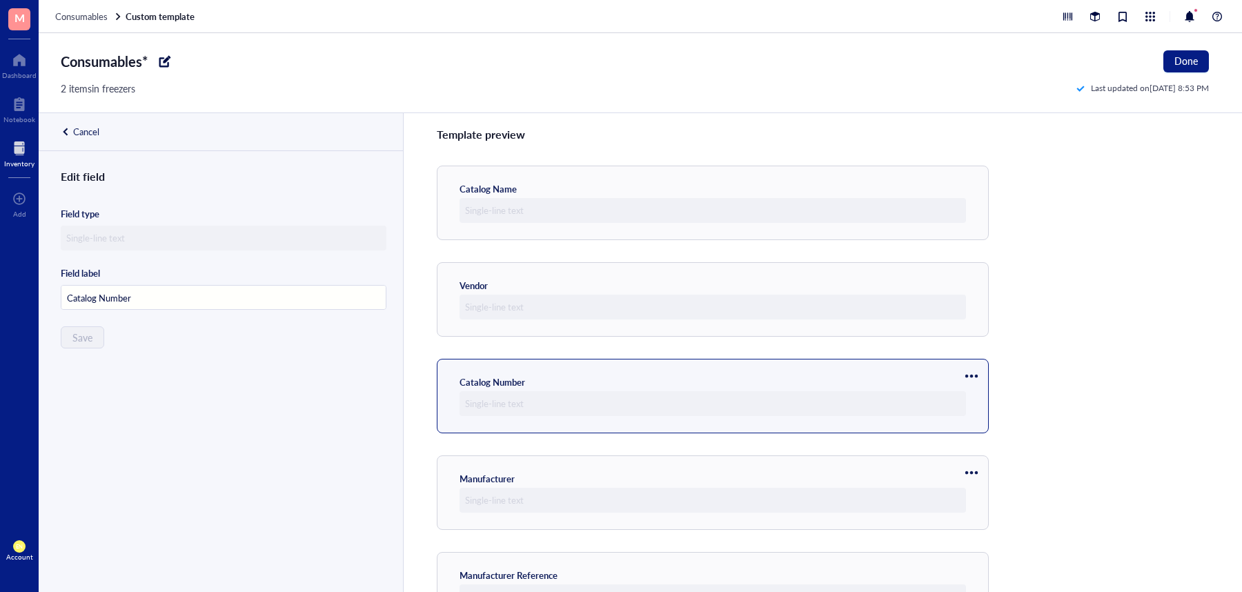
scroll to position [8, 0]
click at [977, 373] on div at bounding box center [972, 377] width 22 height 22
click at [980, 402] on span "Move up" at bounding box center [1013, 400] width 79 height 15
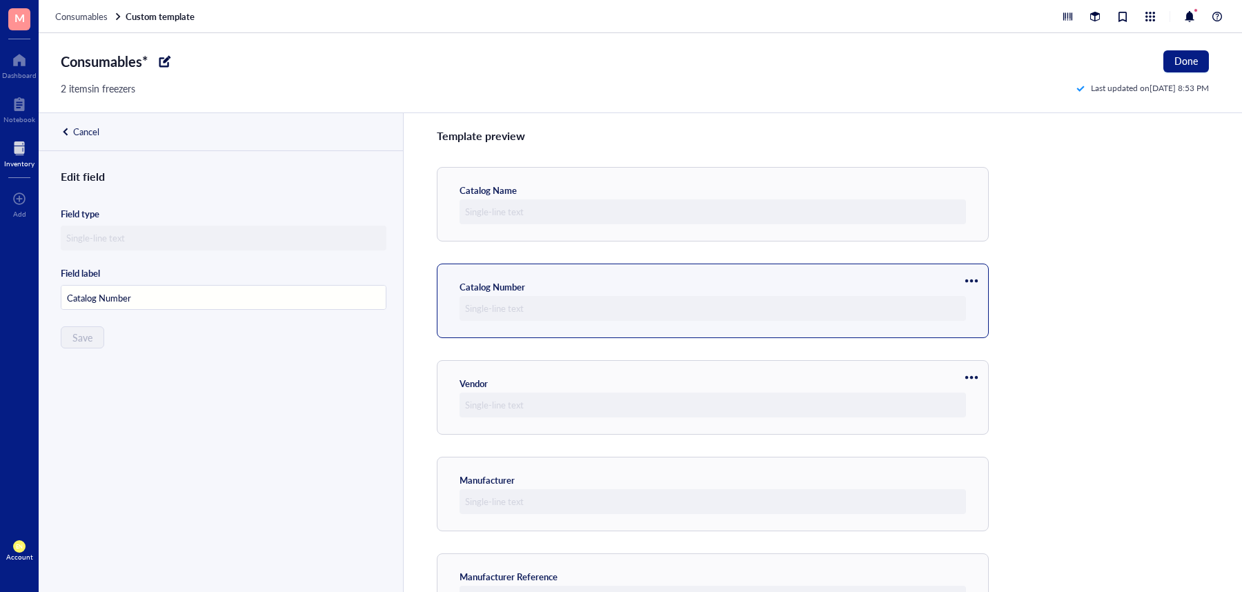
scroll to position [0, 0]
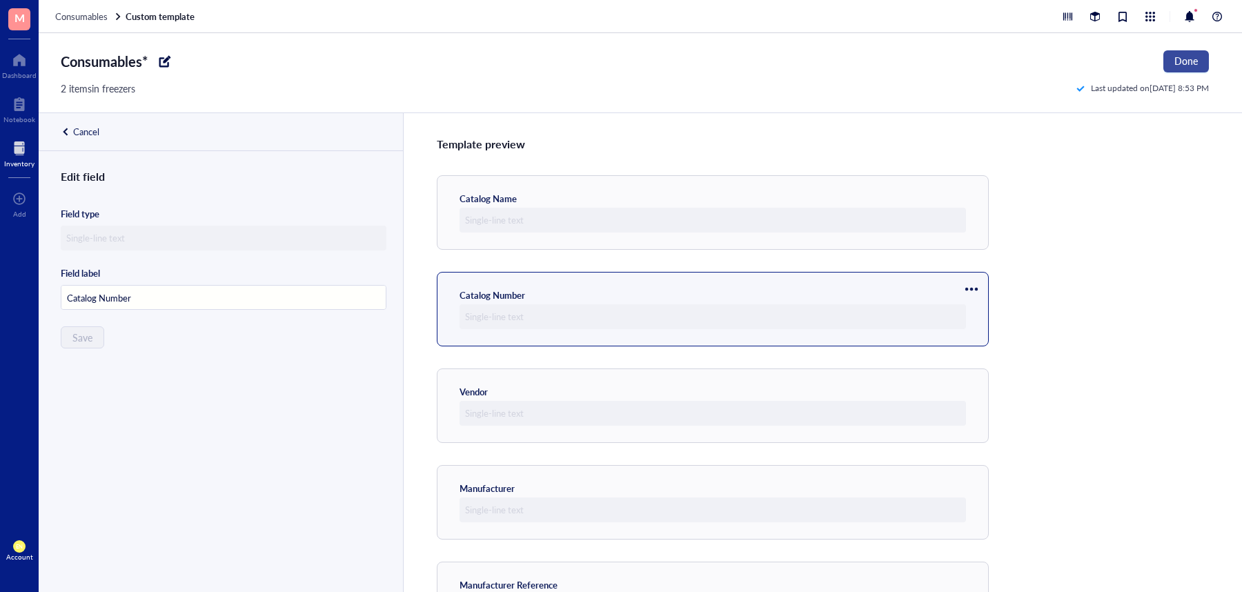
click at [1199, 54] on button "Done" at bounding box center [1187, 61] width 46 height 22
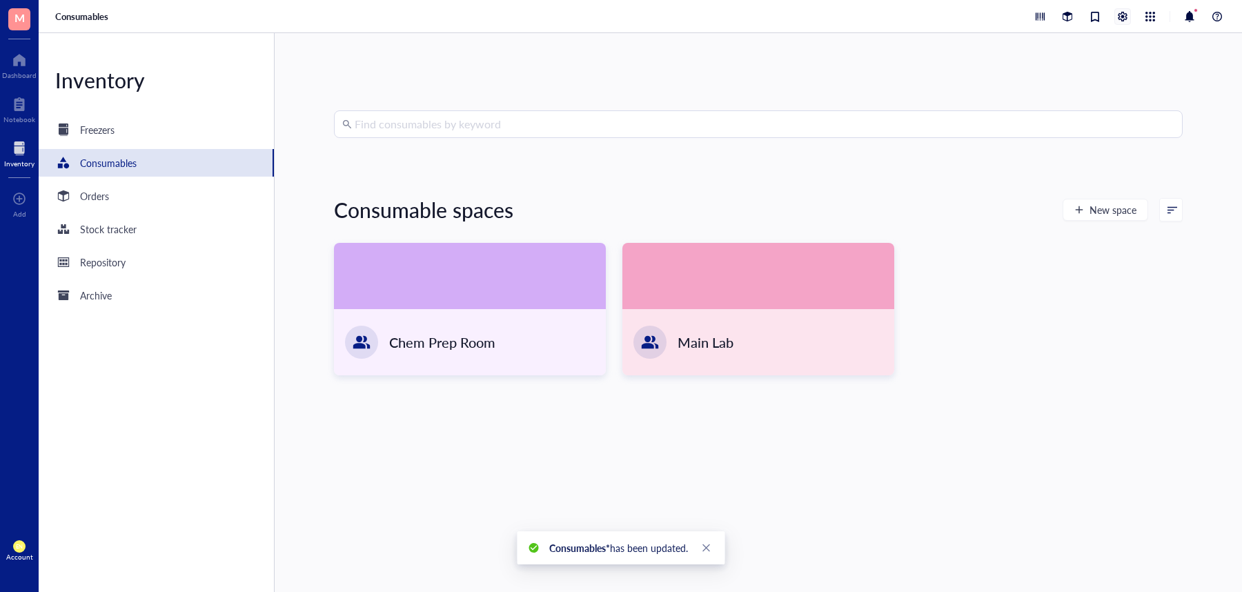
click at [1118, 21] on div at bounding box center [1122, 16] width 15 height 15
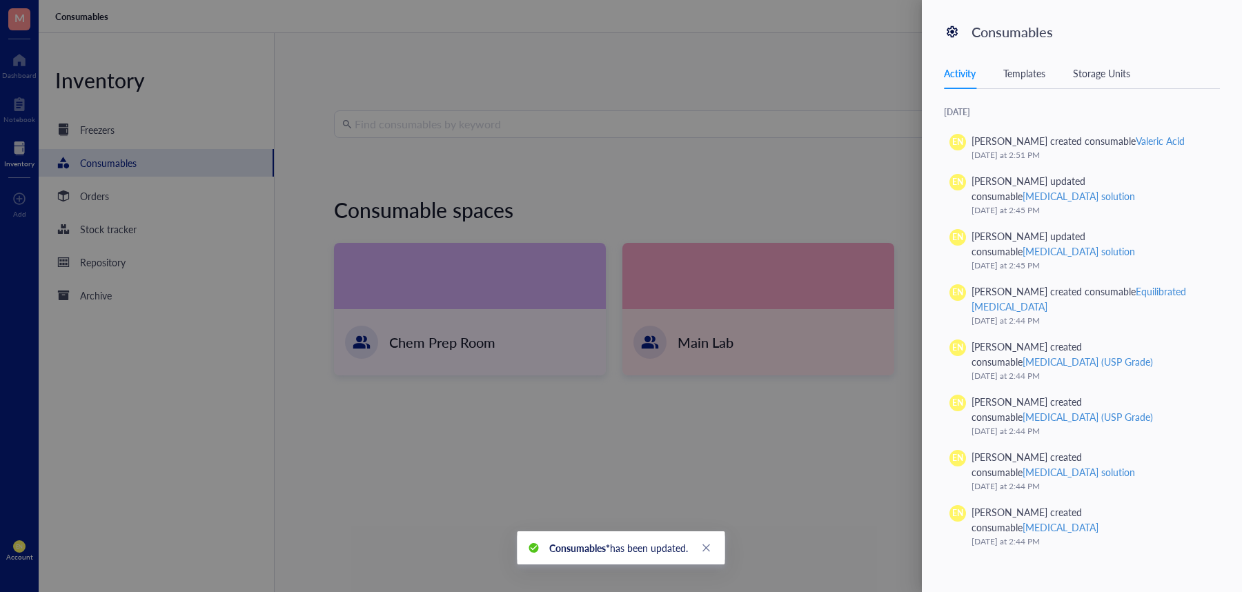
click at [1038, 78] on div "Templates" at bounding box center [1025, 73] width 42 height 15
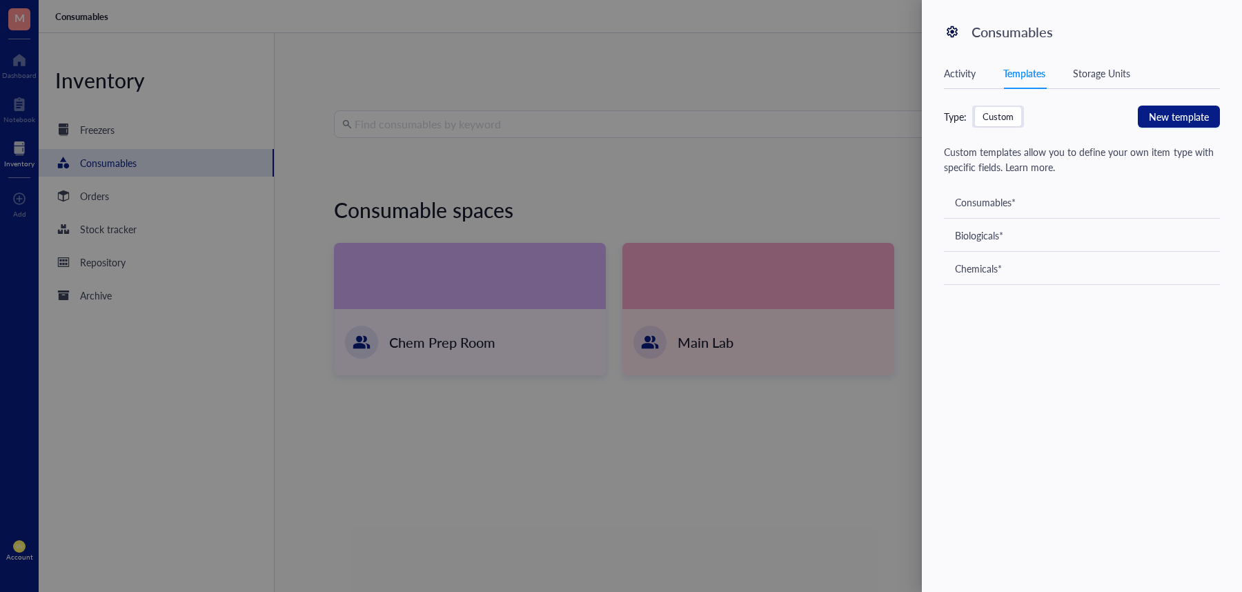
click at [846, 203] on div at bounding box center [621, 296] width 1242 height 592
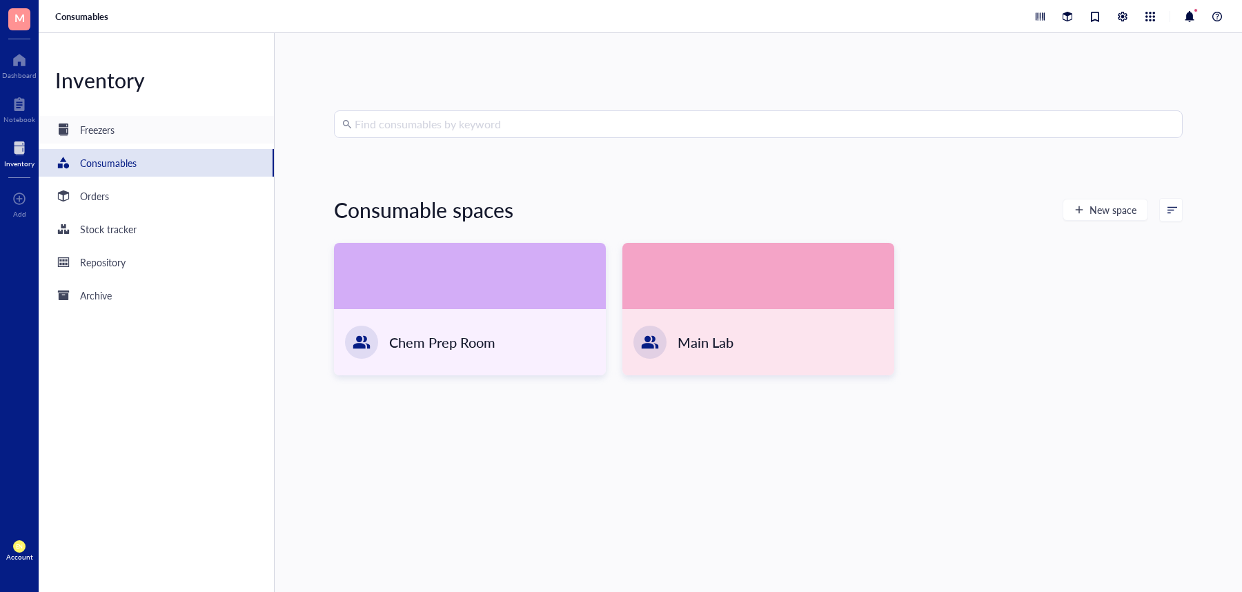
click at [184, 126] on div "Freezers" at bounding box center [156, 130] width 235 height 28
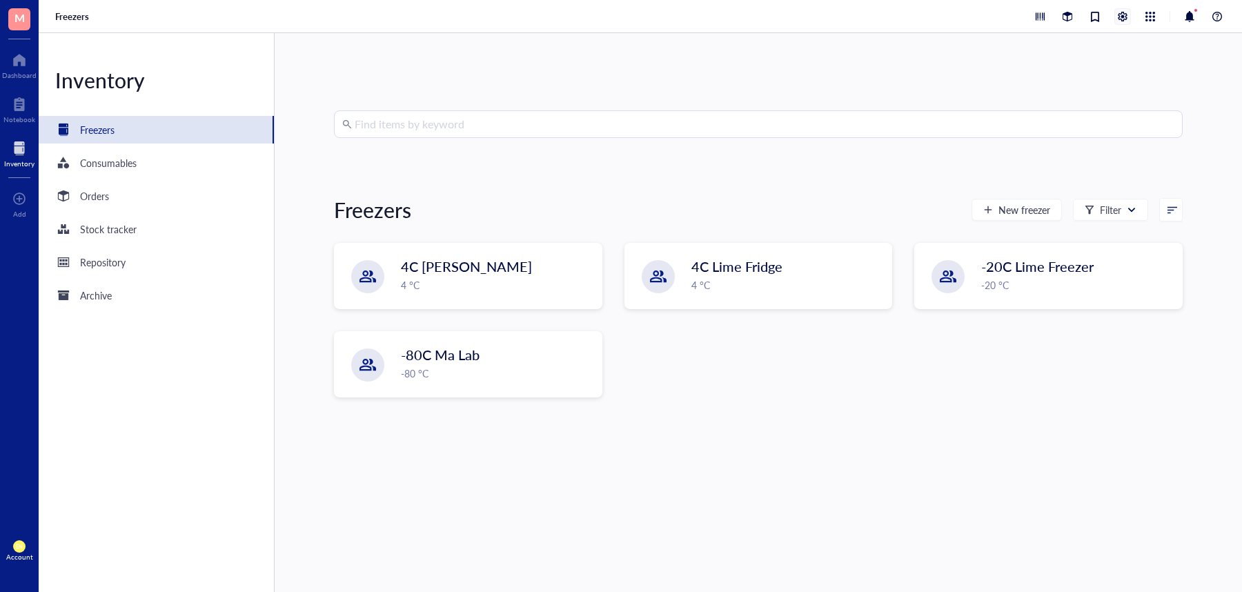
click at [1123, 13] on div at bounding box center [1122, 16] width 15 height 15
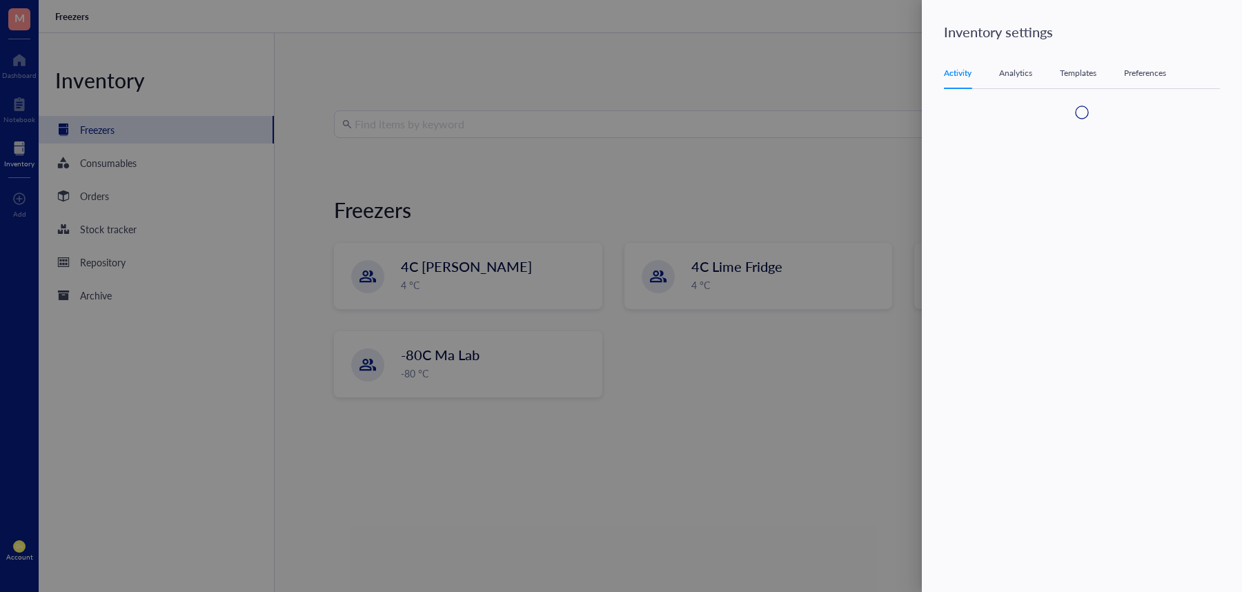
click at [1081, 69] on div "Templates" at bounding box center [1078, 73] width 37 height 14
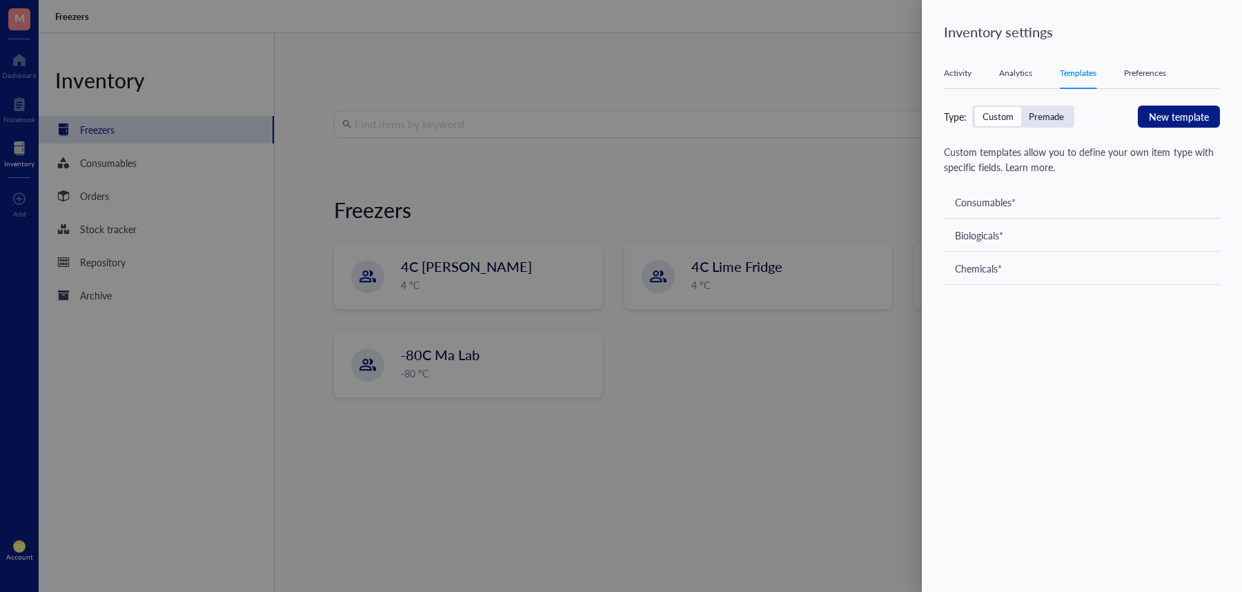
click at [790, 456] on div at bounding box center [621, 296] width 1242 height 592
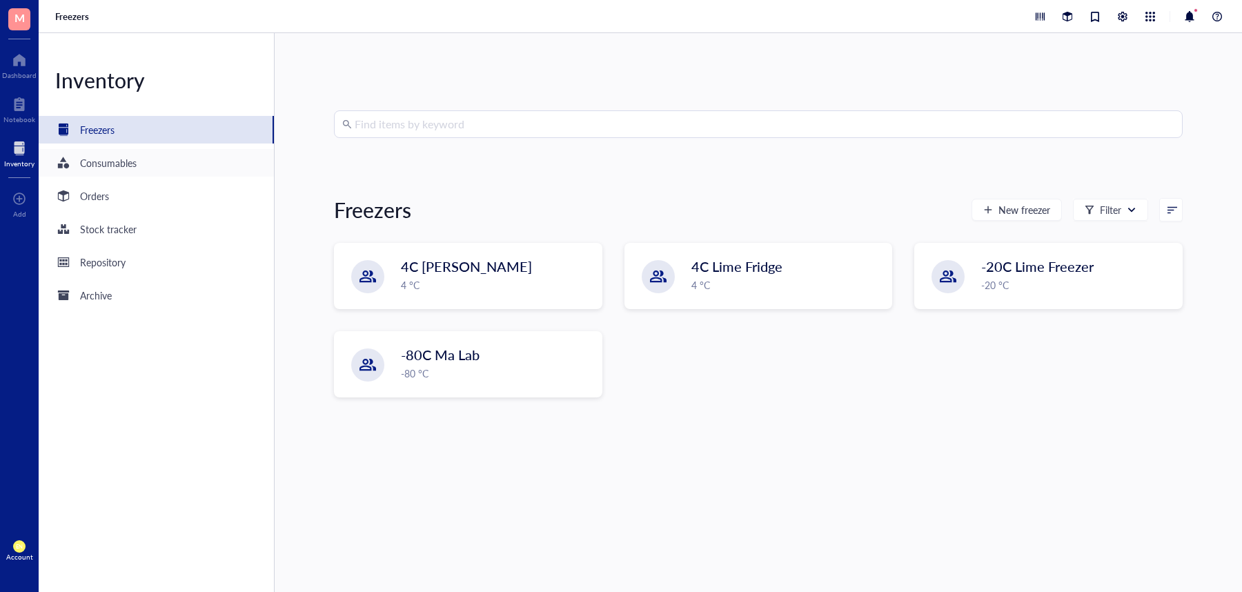
click at [136, 152] on div "Consumables" at bounding box center [156, 163] width 235 height 28
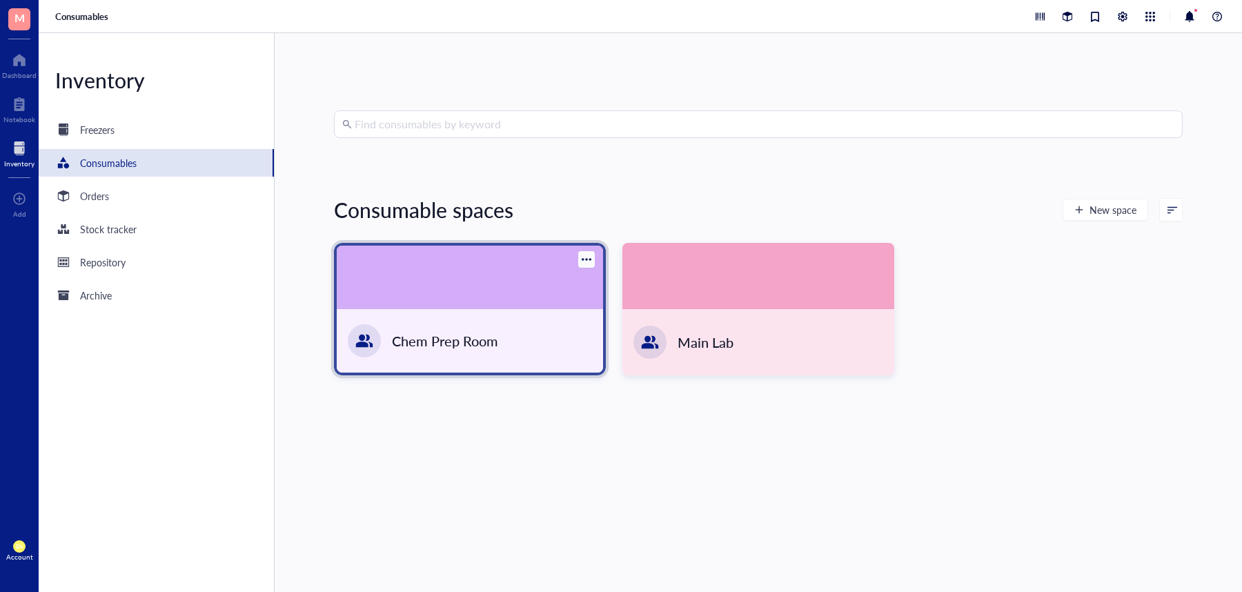
click at [518, 335] on div "Chem Prep Room" at bounding box center [470, 340] width 266 height 63
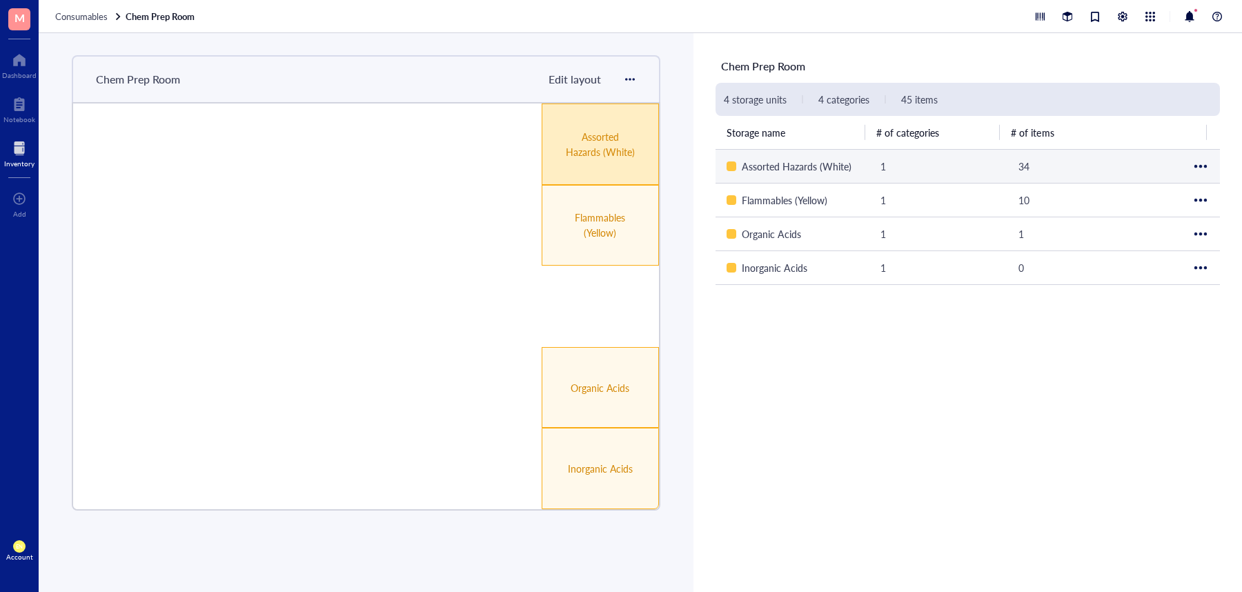
click at [605, 139] on div "Assorted Hazards (White)" at bounding box center [601, 144] width 70 height 30
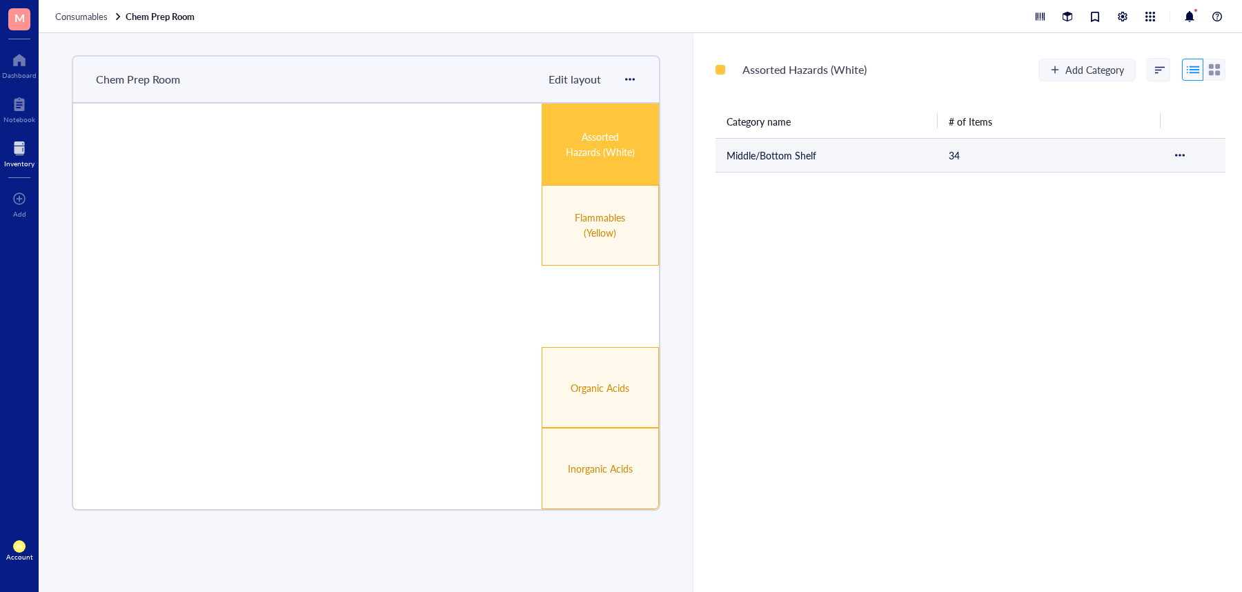
click at [772, 149] on td "Middle/Bottom Shelf" at bounding box center [827, 155] width 223 height 34
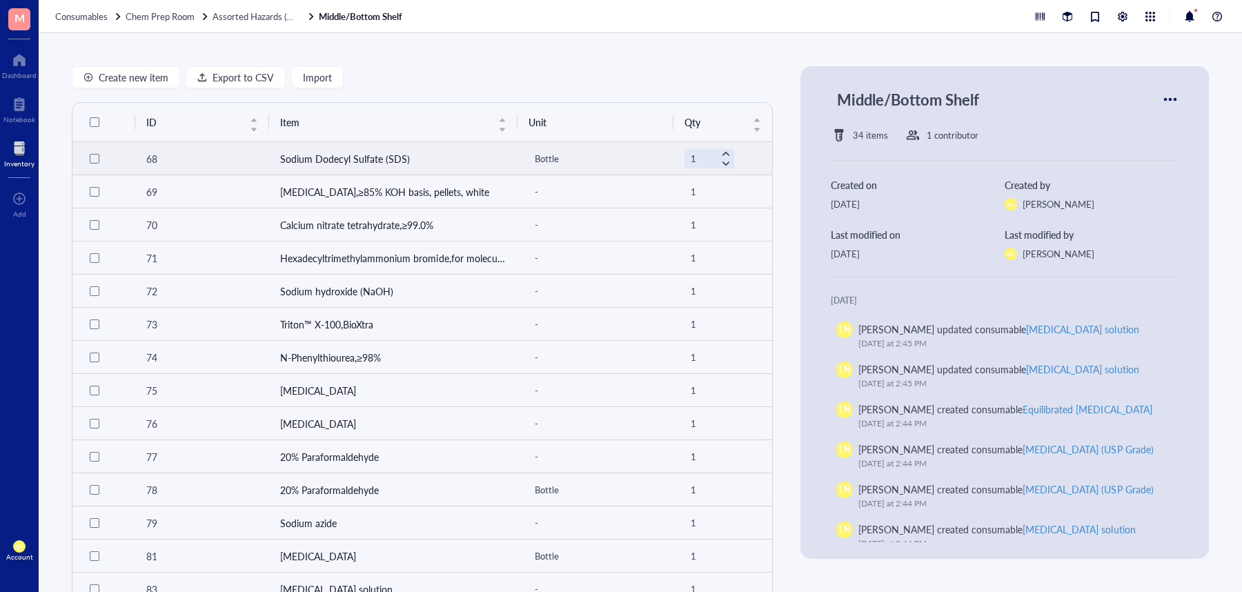
click at [175, 150] on td "68" at bounding box center [202, 158] width 134 height 33
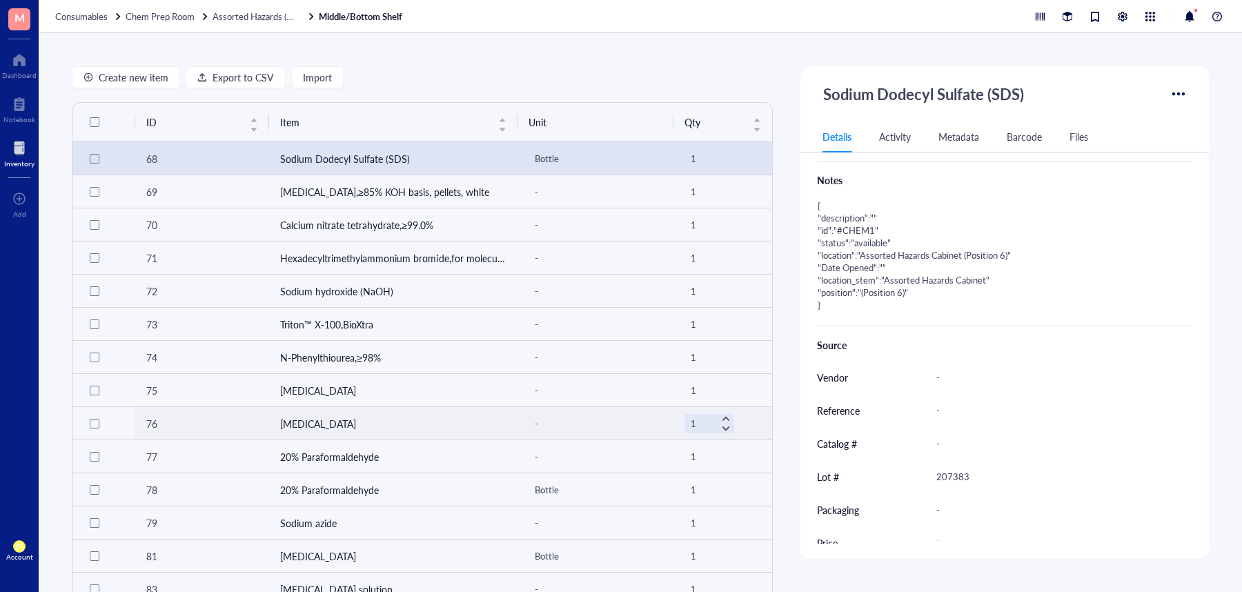
scroll to position [754, 0]
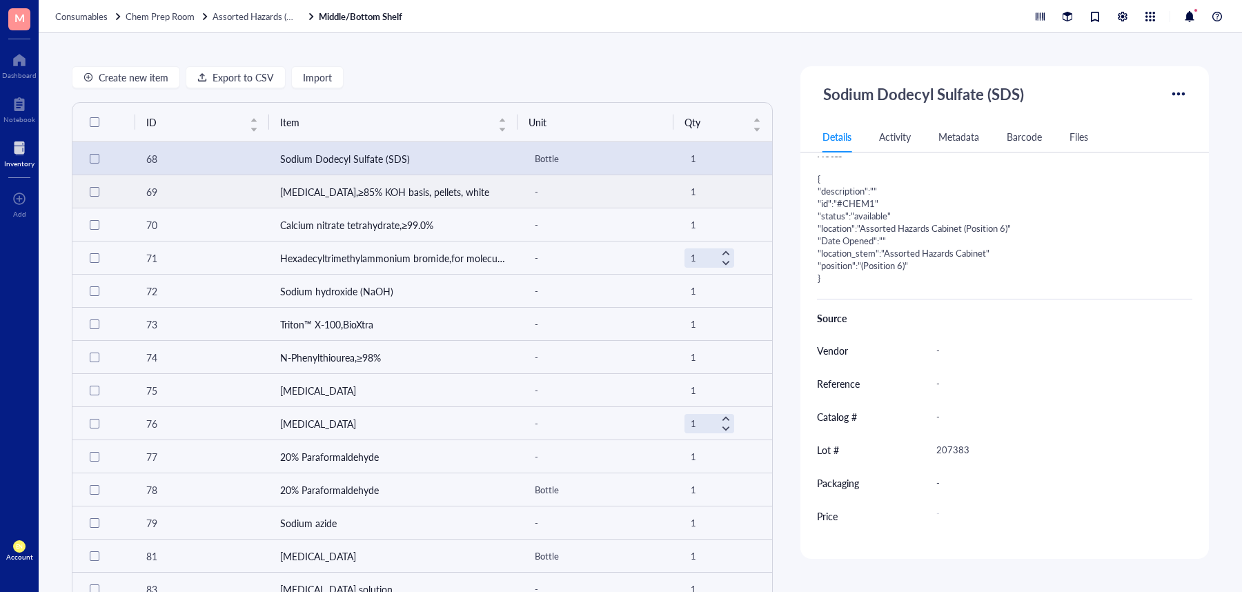
click at [469, 193] on td "[MEDICAL_DATA],≥85% KOH basis, pellets, white" at bounding box center [393, 191] width 248 height 33
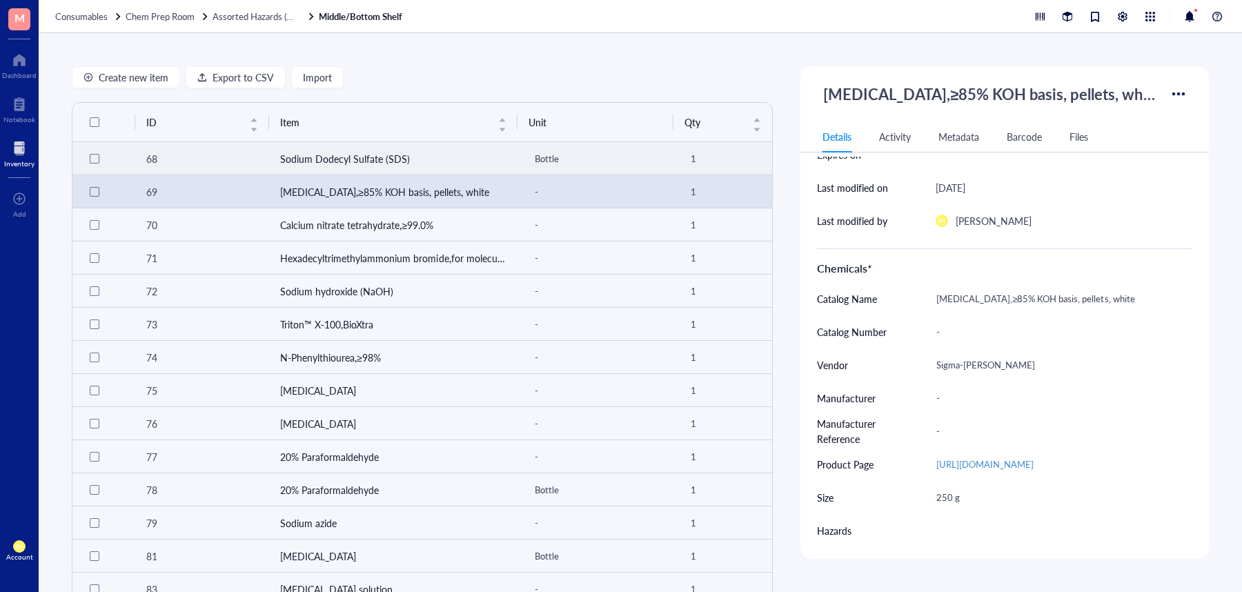
click at [455, 158] on td "Sodium Dodecyl Sulfate (SDS)" at bounding box center [393, 158] width 248 height 33
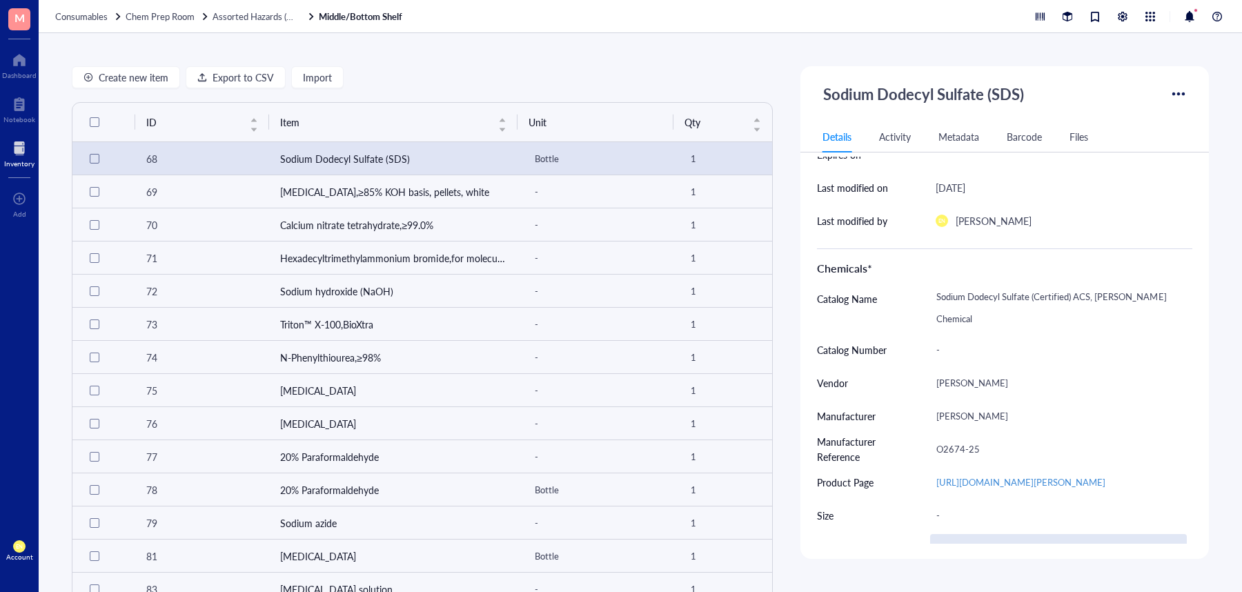
click at [1017, 534] on div at bounding box center [1058, 548] width 257 height 29
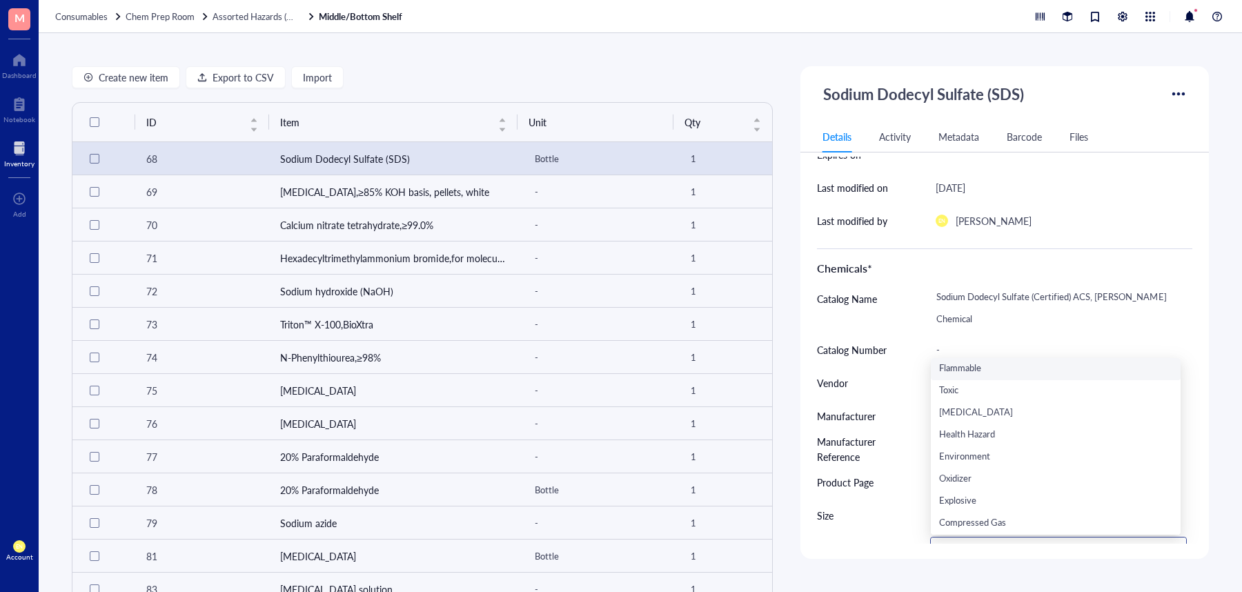
scroll to position [21, 0]
click at [1061, 253] on div "Chemicals*" at bounding box center [1004, 265] width 375 height 34
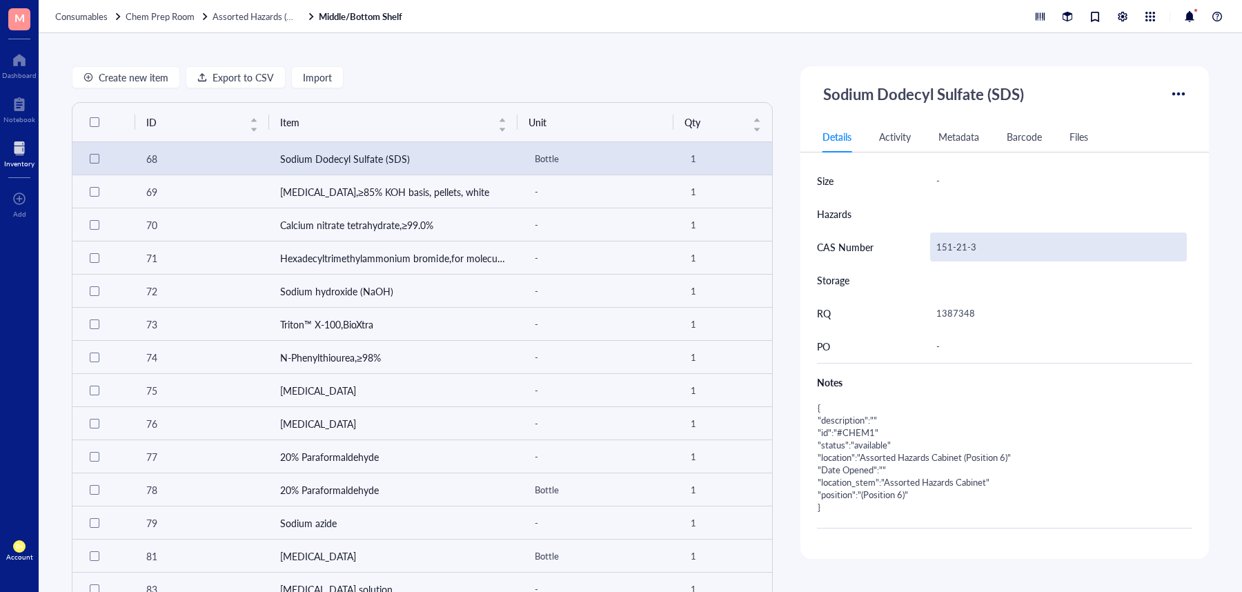
scroll to position [0, 0]
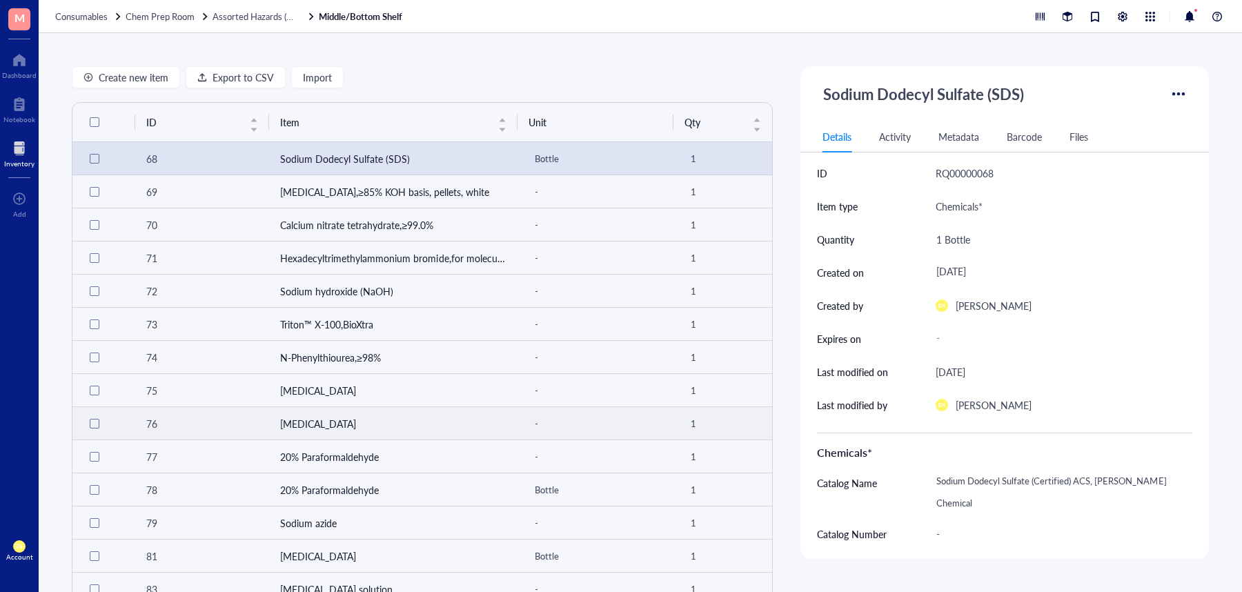
click at [349, 420] on td "[MEDICAL_DATA]" at bounding box center [393, 423] width 248 height 33
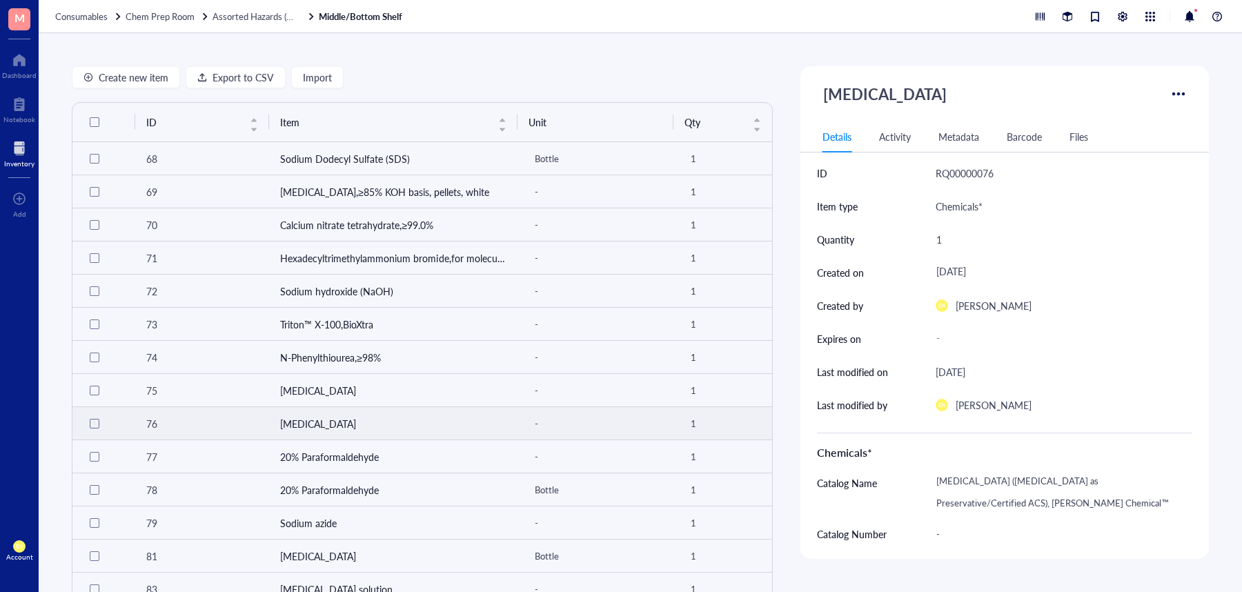
click at [395, 425] on td "[MEDICAL_DATA]" at bounding box center [393, 423] width 248 height 33
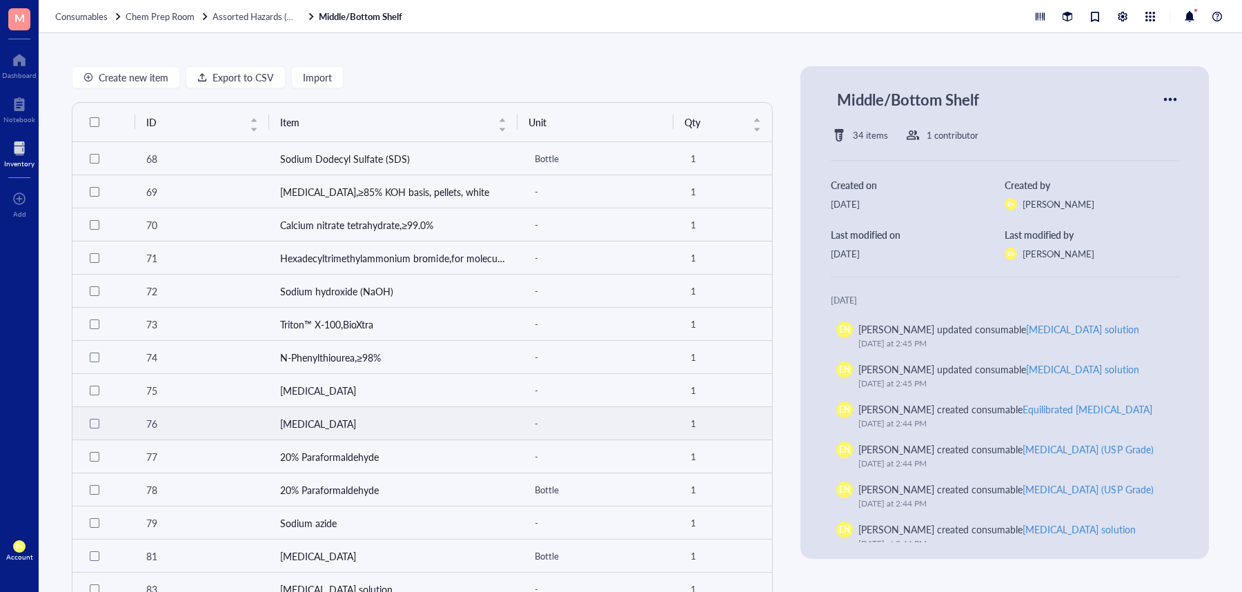
click at [319, 429] on td "[MEDICAL_DATA]" at bounding box center [393, 423] width 248 height 33
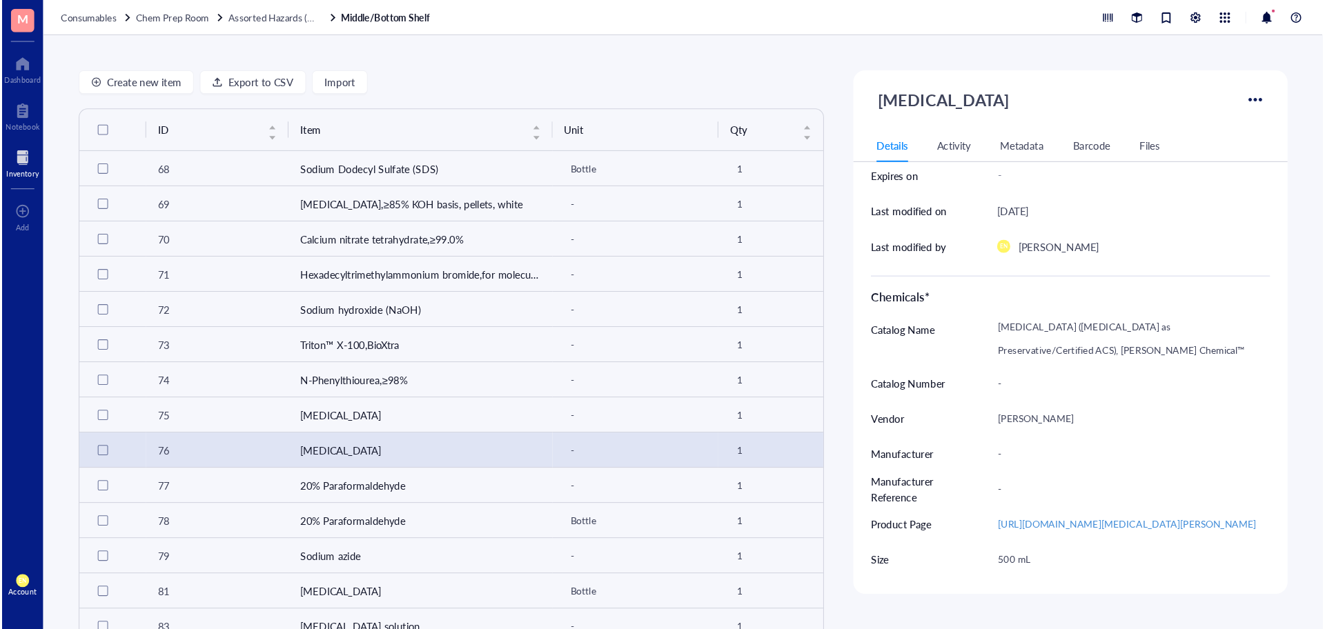
scroll to position [175, 0]
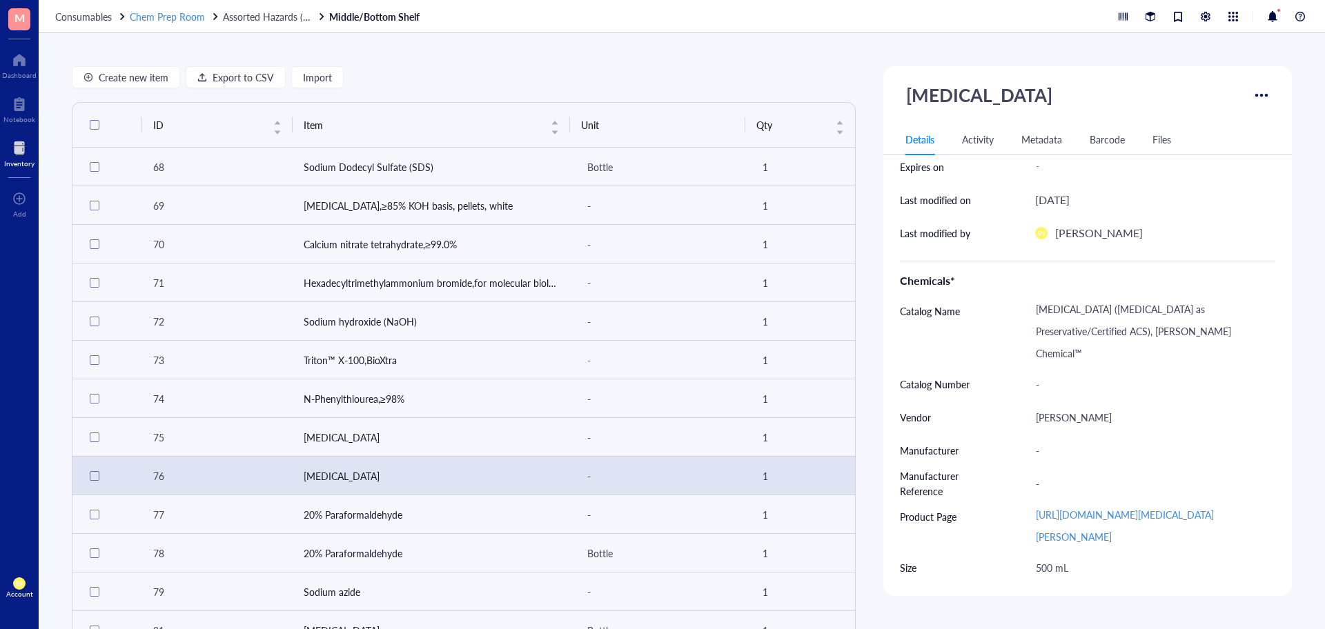
click at [148, 13] on span "Chem Prep Room" at bounding box center [167, 17] width 75 height 14
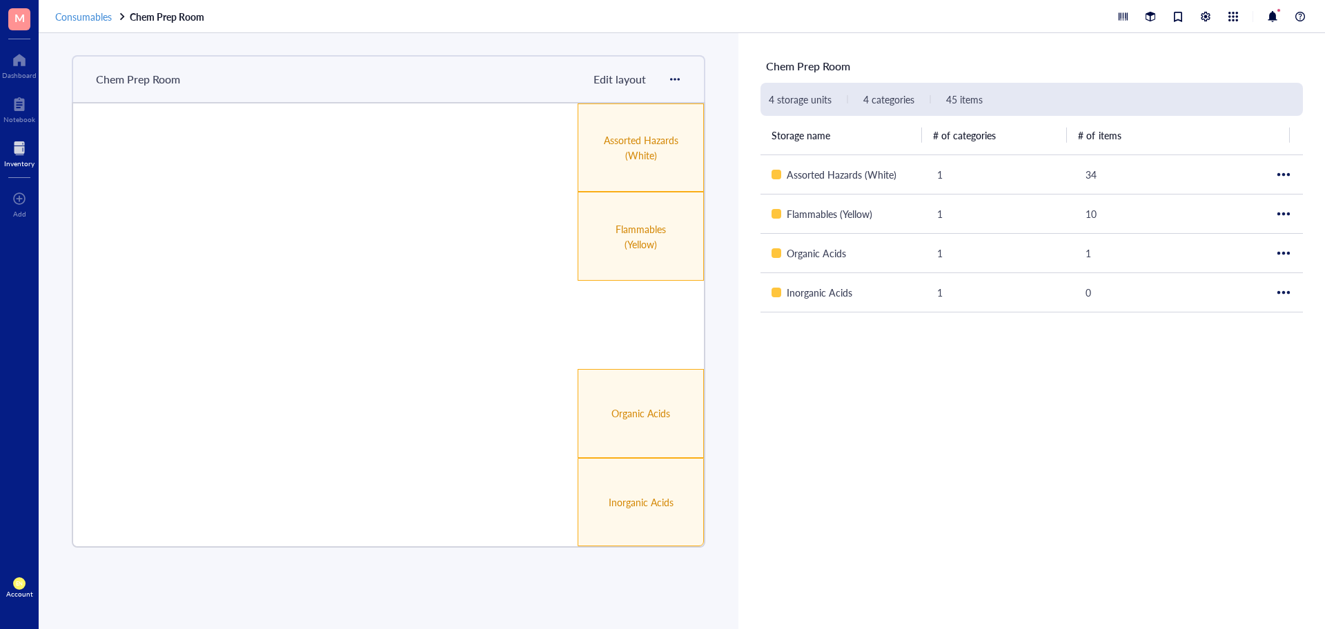
click at [90, 18] on span "Consumables" at bounding box center [83, 17] width 57 height 14
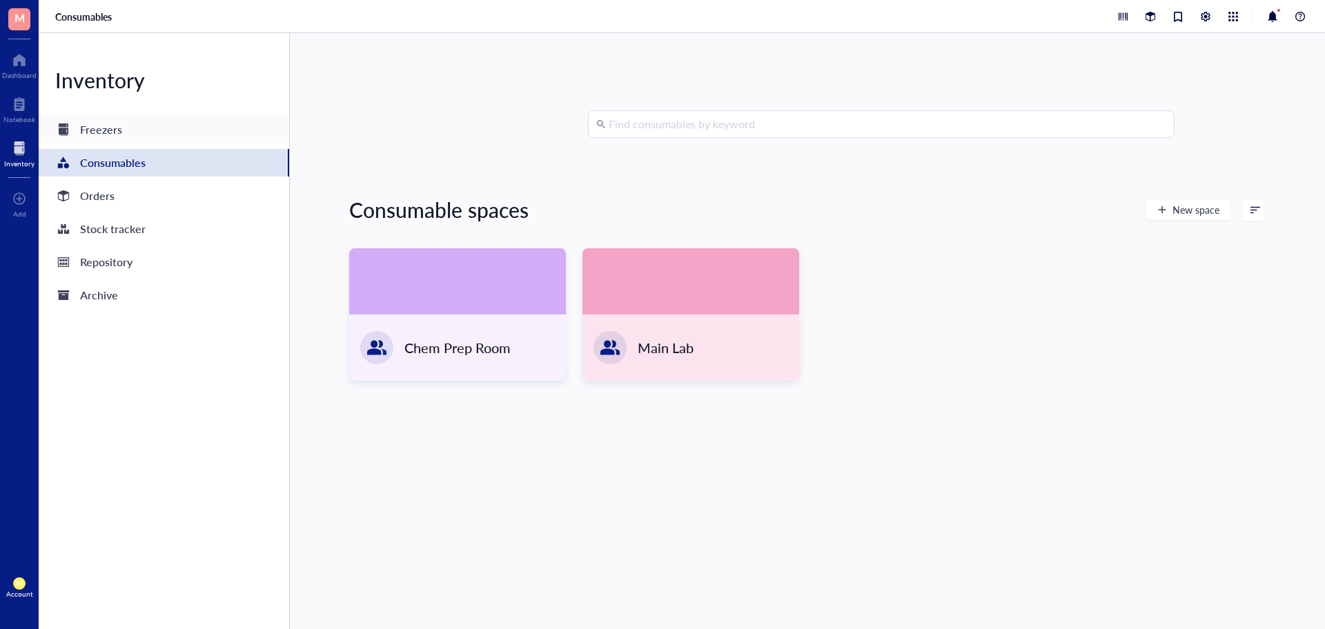
click at [114, 137] on div "Freezers" at bounding box center [101, 129] width 42 height 19
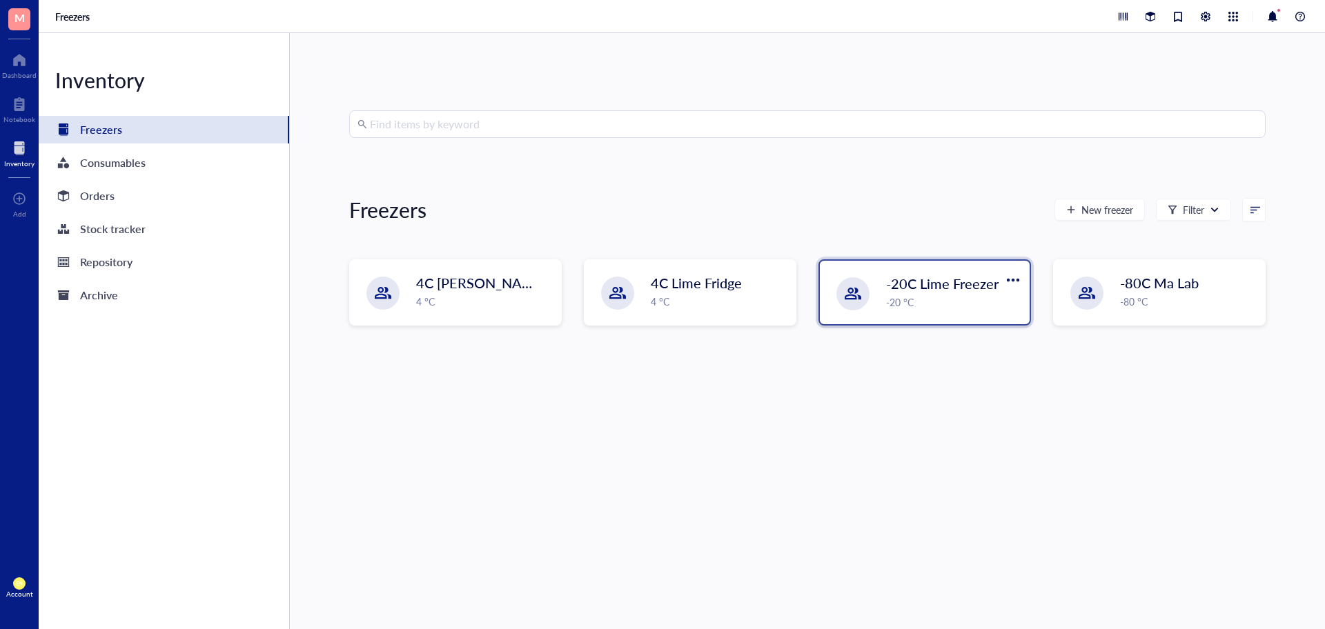
click at [908, 300] on div "-20 °C" at bounding box center [953, 302] width 135 height 15
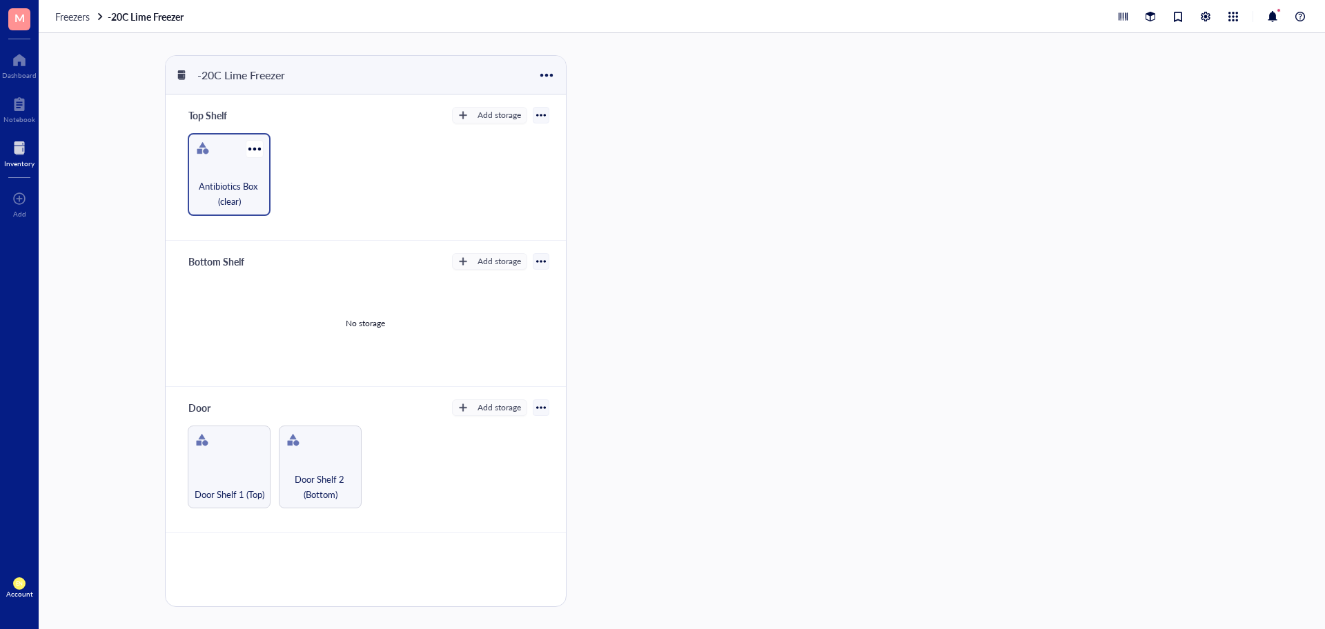
click at [234, 170] on div "Antibiotics Box (clear)" at bounding box center [229, 174] width 83 height 83
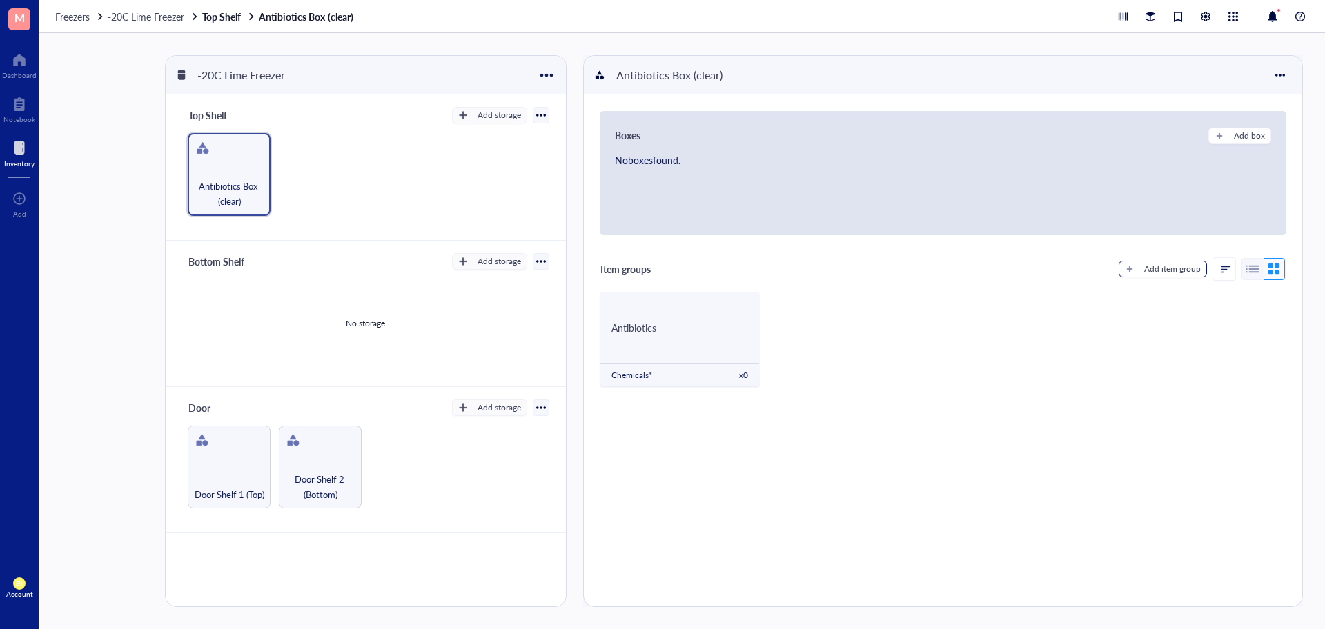
click at [1150, 267] on div "Add item group" at bounding box center [1172, 269] width 57 height 12
type textarea "Keep everyone on the same page..."
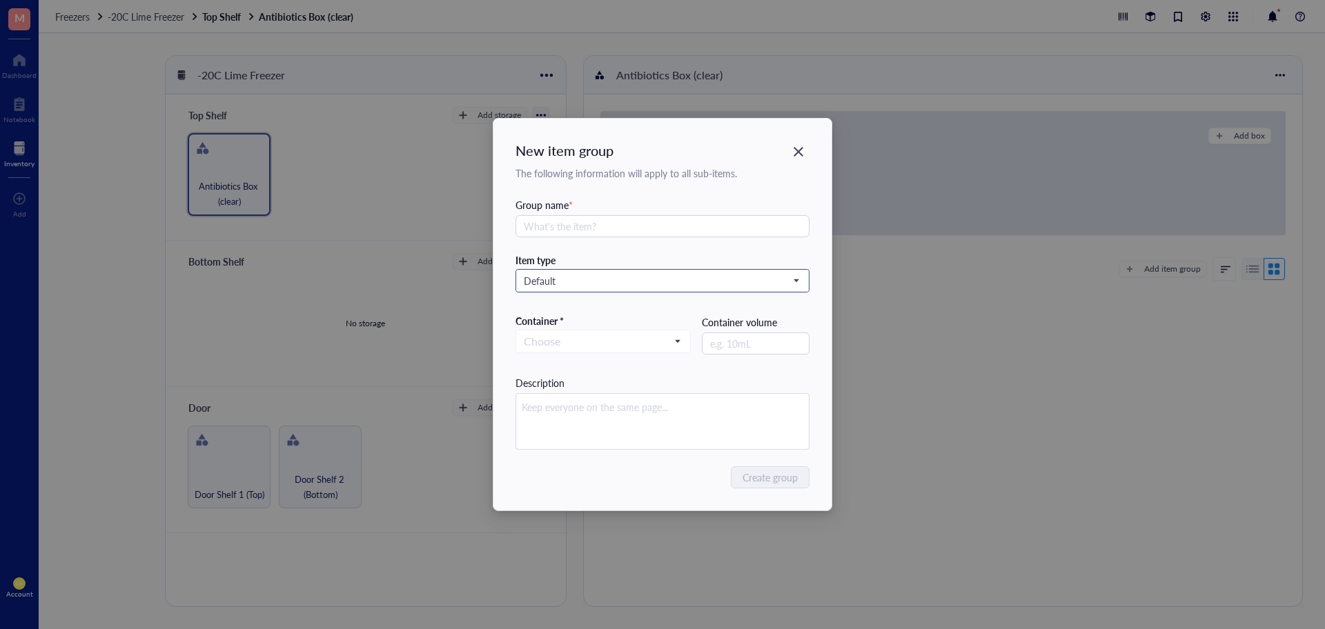
click at [741, 292] on div "Default" at bounding box center [663, 280] width 295 height 23
click at [748, 290] on input "search" at bounding box center [657, 281] width 266 height 21
click at [654, 323] on div "Chemicals*" at bounding box center [663, 327] width 277 height 15
click at [737, 418] on textarea at bounding box center [662, 421] width 293 height 55
click at [807, 425] on textarea at bounding box center [662, 421] width 293 height 55
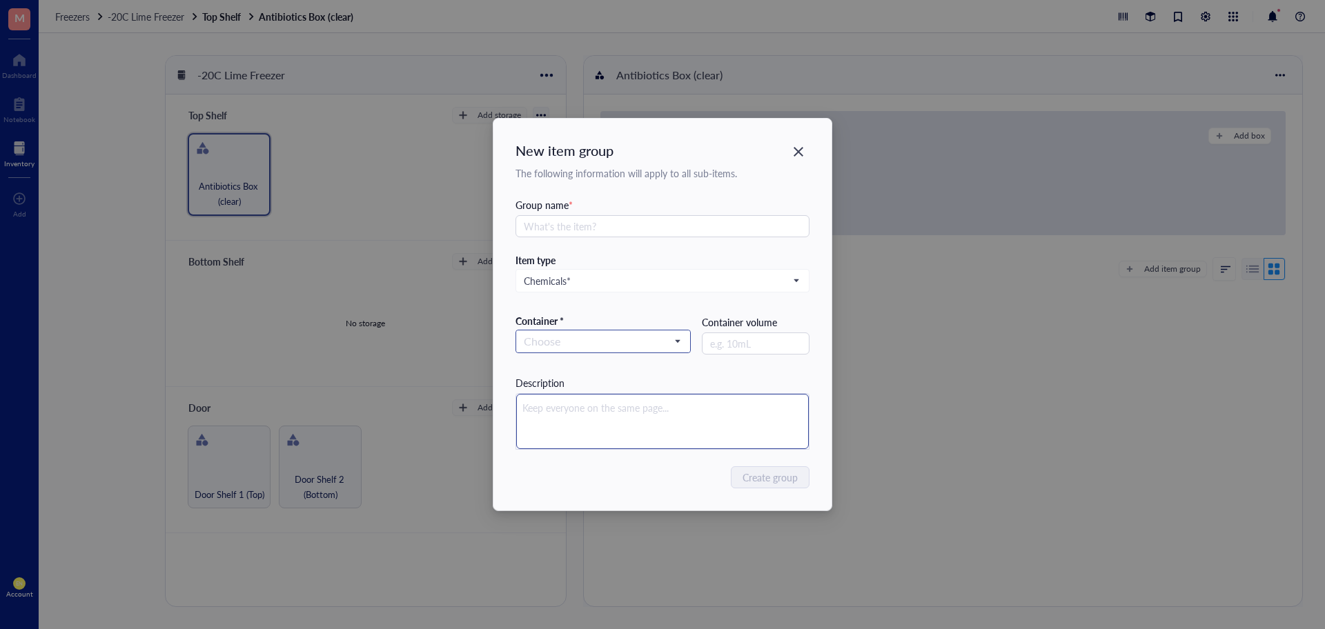
click at [679, 344] on span at bounding box center [603, 341] width 159 height 21
click at [647, 366] on div "Bottle" at bounding box center [604, 366] width 158 height 15
click at [722, 224] on input "text" at bounding box center [663, 226] width 295 height 22
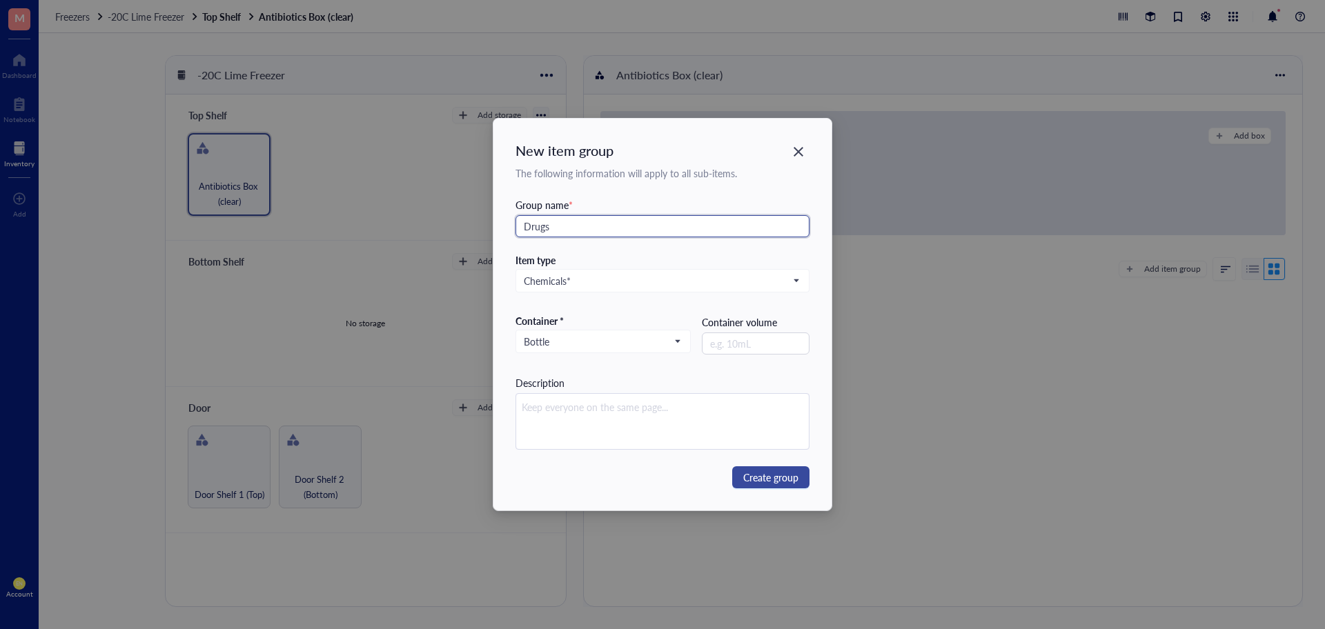
type input "Drugs"
click at [769, 472] on span "Create group" at bounding box center [770, 477] width 55 height 15
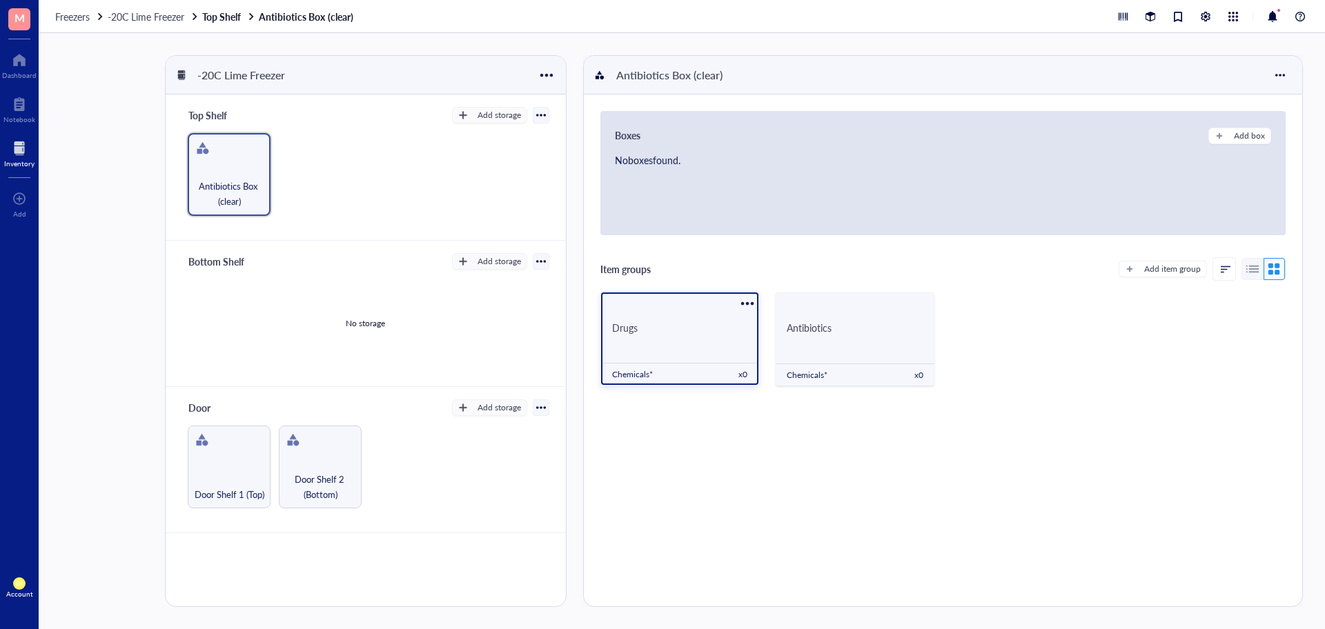
click at [725, 330] on div "Drugs" at bounding box center [679, 328] width 135 height 12
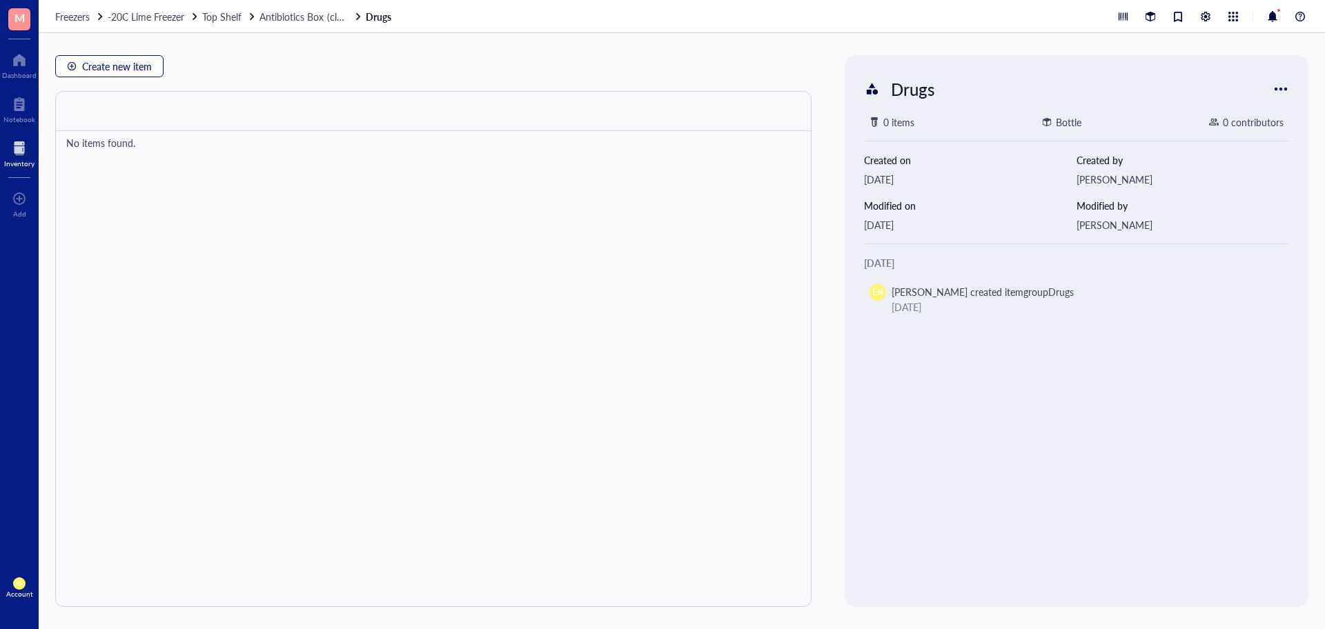
click at [126, 71] on span "Create new item" at bounding box center [117, 66] width 70 height 11
type textarea "Keep everyone on the same page…"
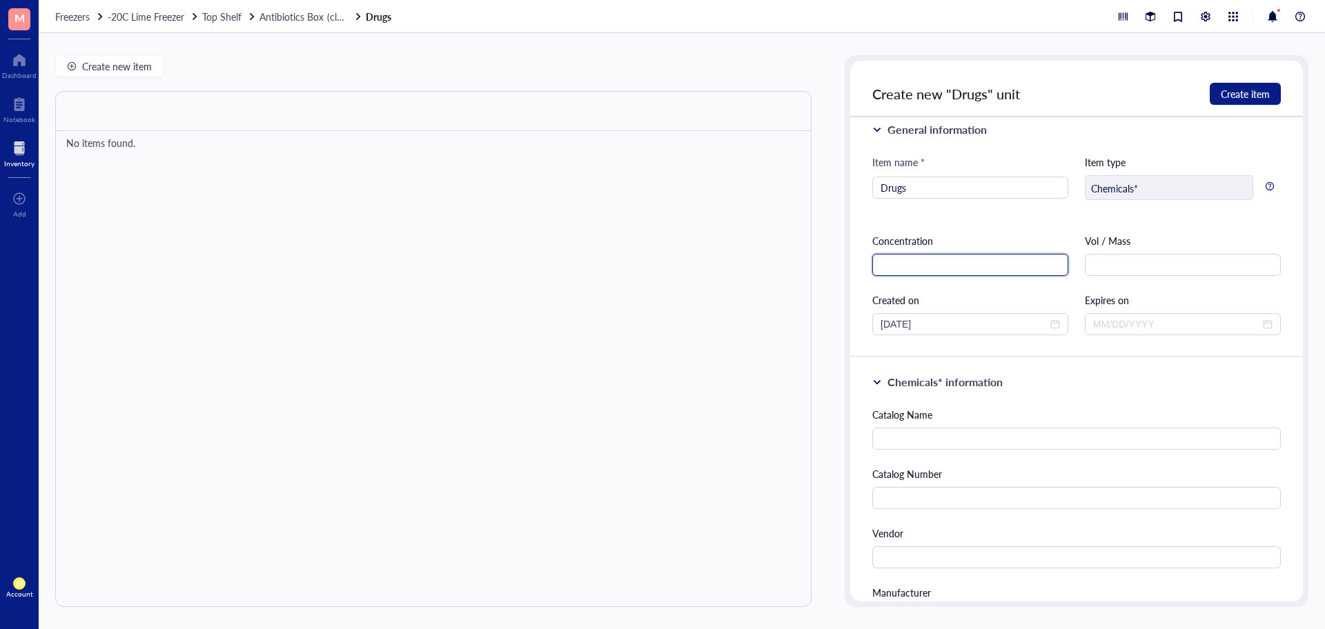
scroll to position [14, 0]
click at [1008, 193] on input "Drugs" at bounding box center [970, 186] width 179 height 21
type input "D"
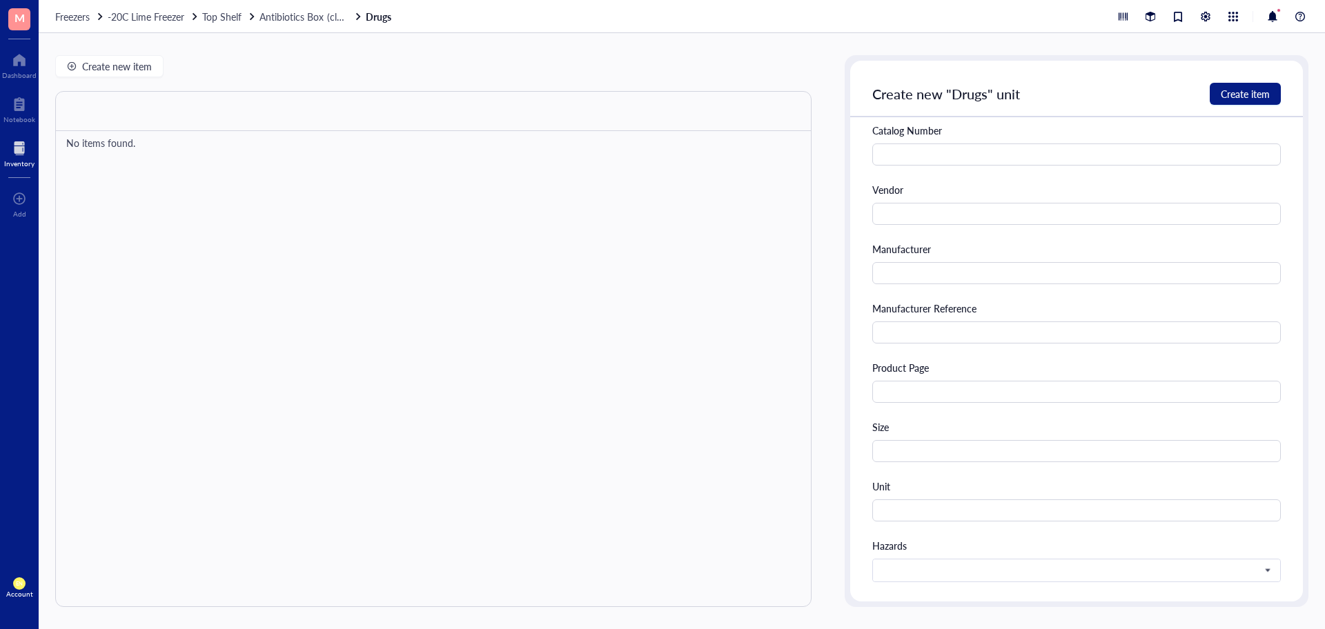
scroll to position [0, 0]
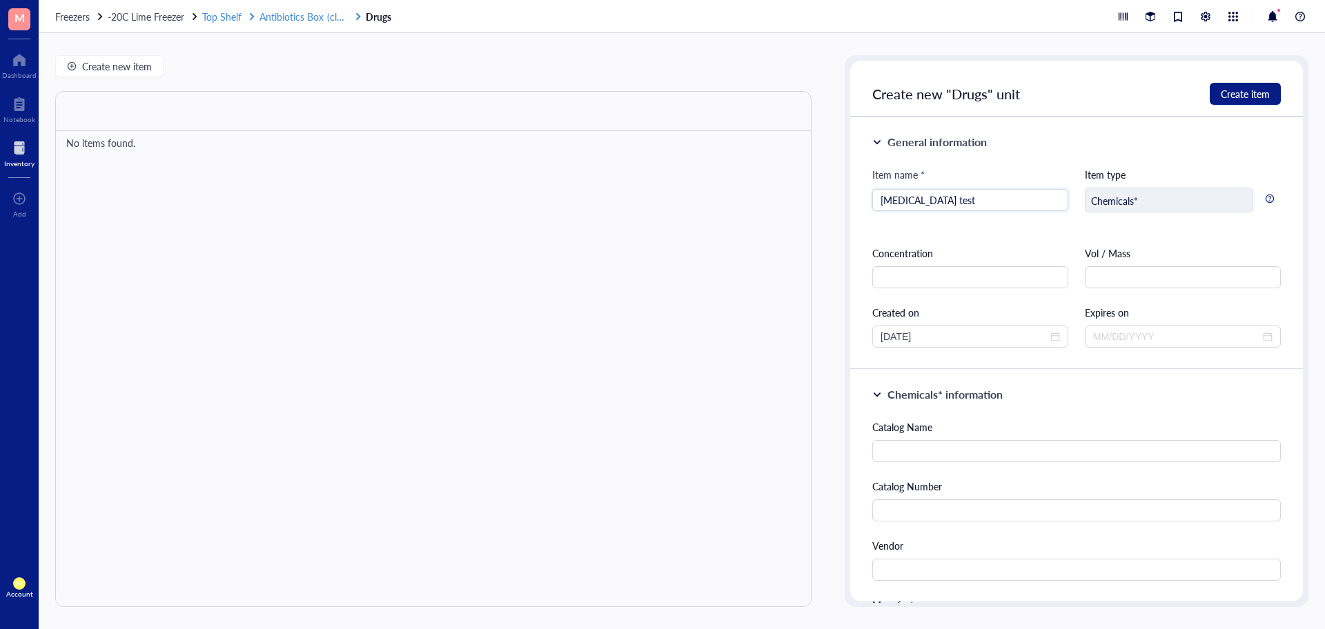
type input "[MEDICAL_DATA] test"
click at [313, 17] on span "Antibiotics Box (clear)" at bounding box center [306, 17] width 92 height 14
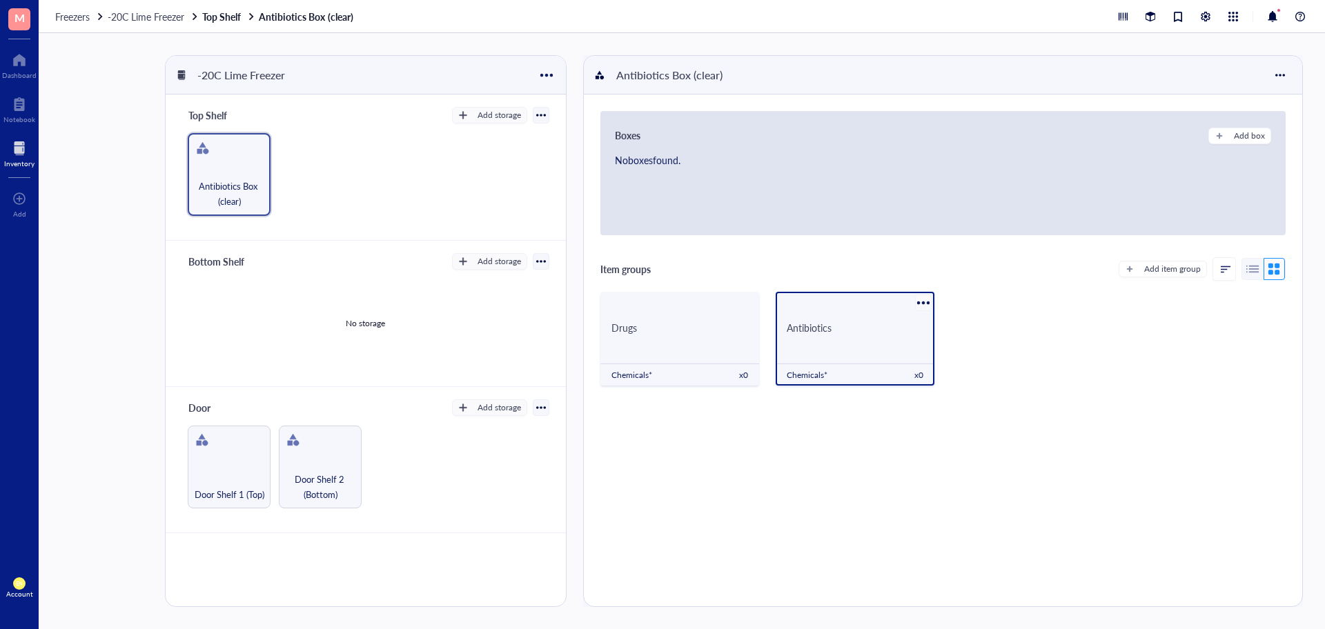
click at [924, 309] on div at bounding box center [924, 303] width 20 height 20
drag, startPoint x: 870, startPoint y: 343, endPoint x: 874, endPoint y: 362, distance: 19.8
click at [874, 362] on div "Antibiotics Chemicals* x 0" at bounding box center [855, 339] width 159 height 94
click at [55, 19] on div "Freezers -20C Lime Freezer Top Shelf Antibiotics Box (clear)" at bounding box center [682, 16] width 1286 height 33
click at [62, 18] on span "Freezers" at bounding box center [72, 17] width 35 height 14
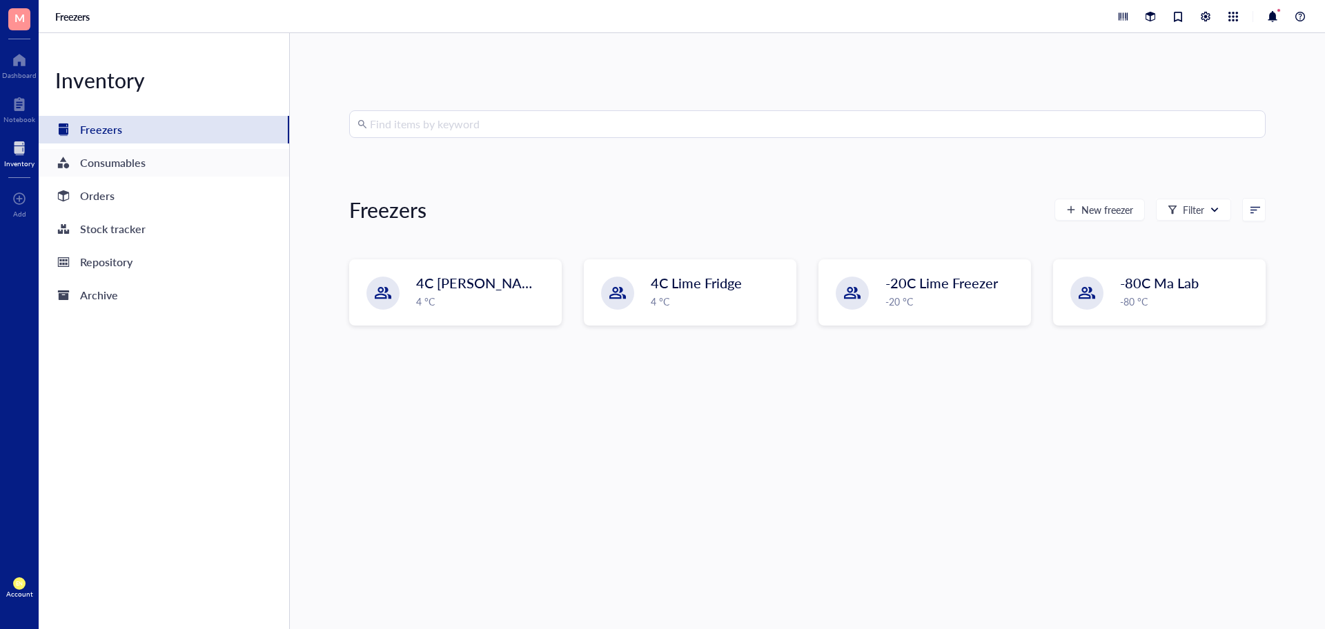
click at [168, 164] on div "Consumables" at bounding box center [164, 163] width 251 height 28
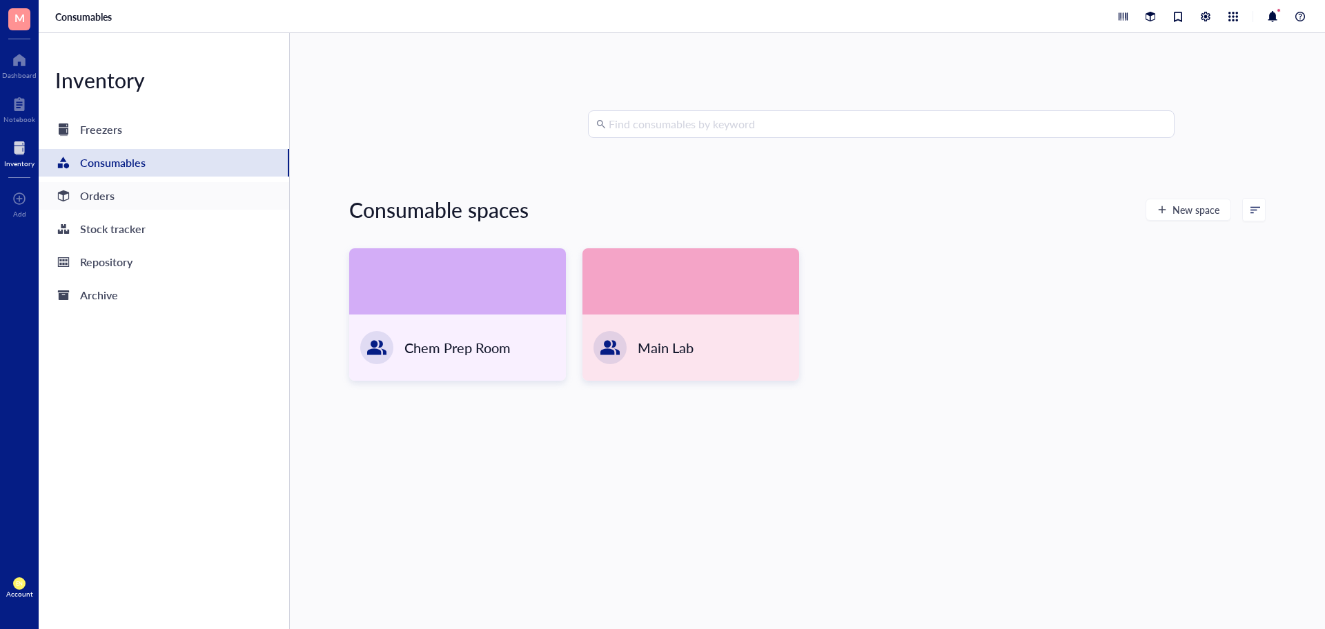
click at [142, 190] on div "Orders" at bounding box center [164, 196] width 251 height 28
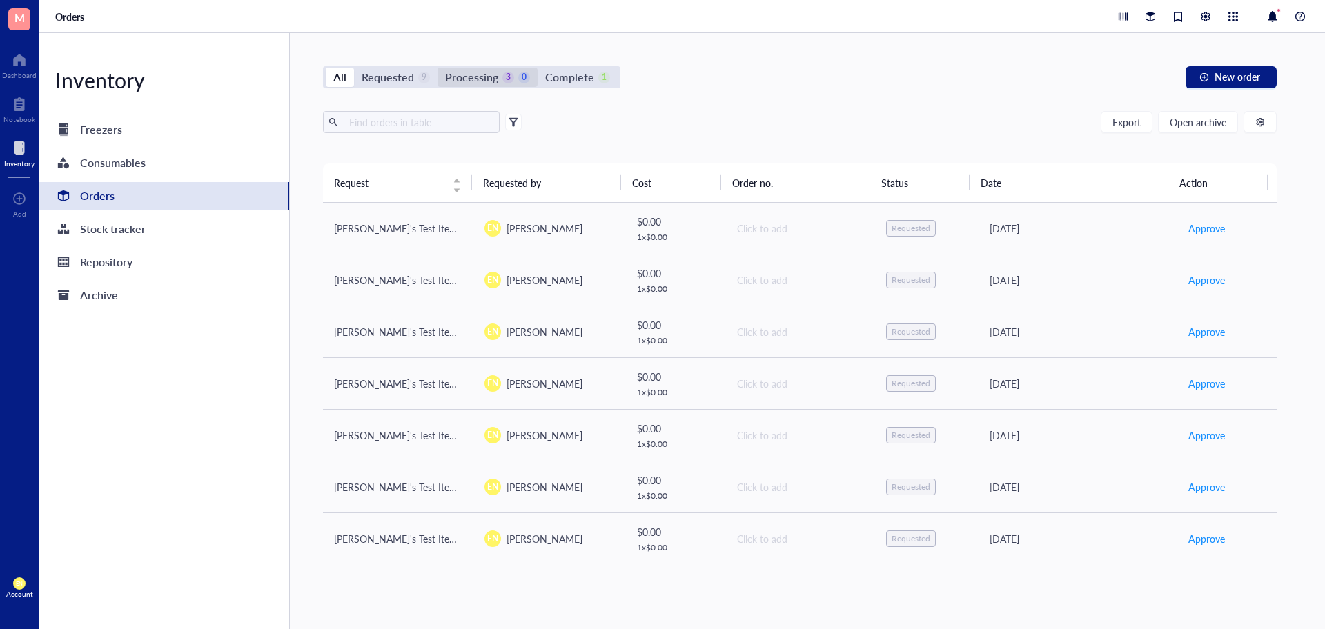
click at [456, 77] on div "Processing" at bounding box center [471, 77] width 53 height 19
click at [438, 68] on input "Processing 3 0" at bounding box center [438, 68] width 0 height 0
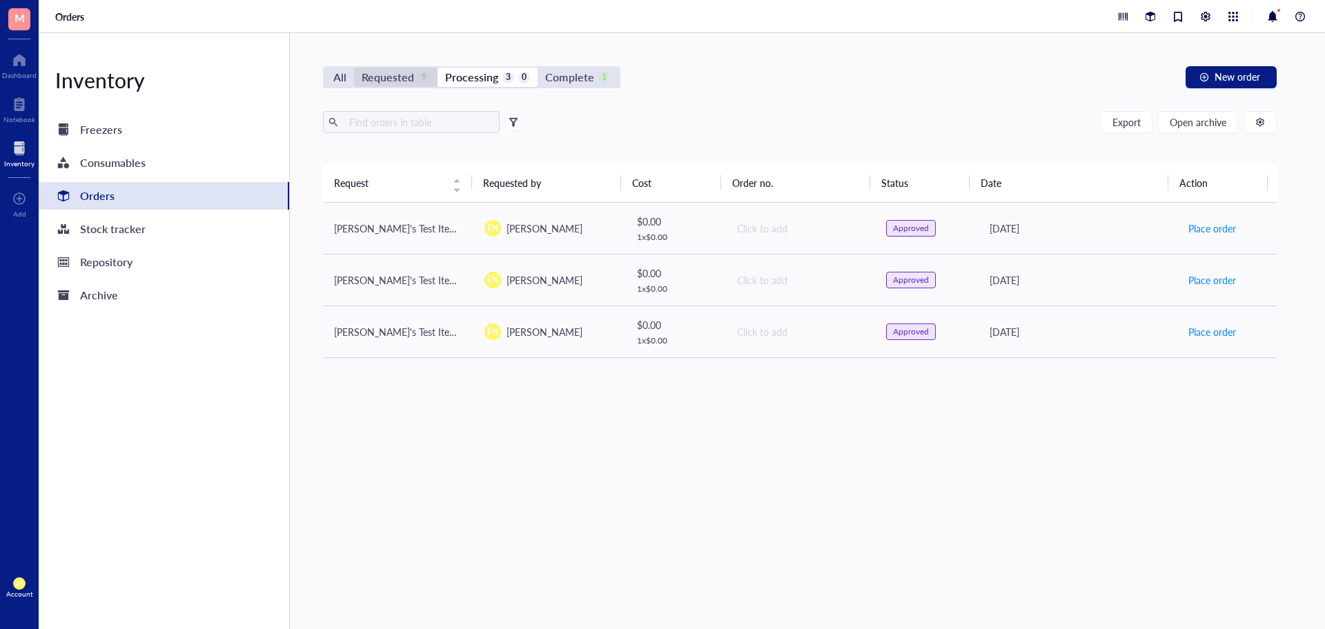
click at [407, 79] on div "Requested" at bounding box center [388, 77] width 52 height 19
click at [354, 68] on input "Requested 9" at bounding box center [354, 68] width 0 height 0
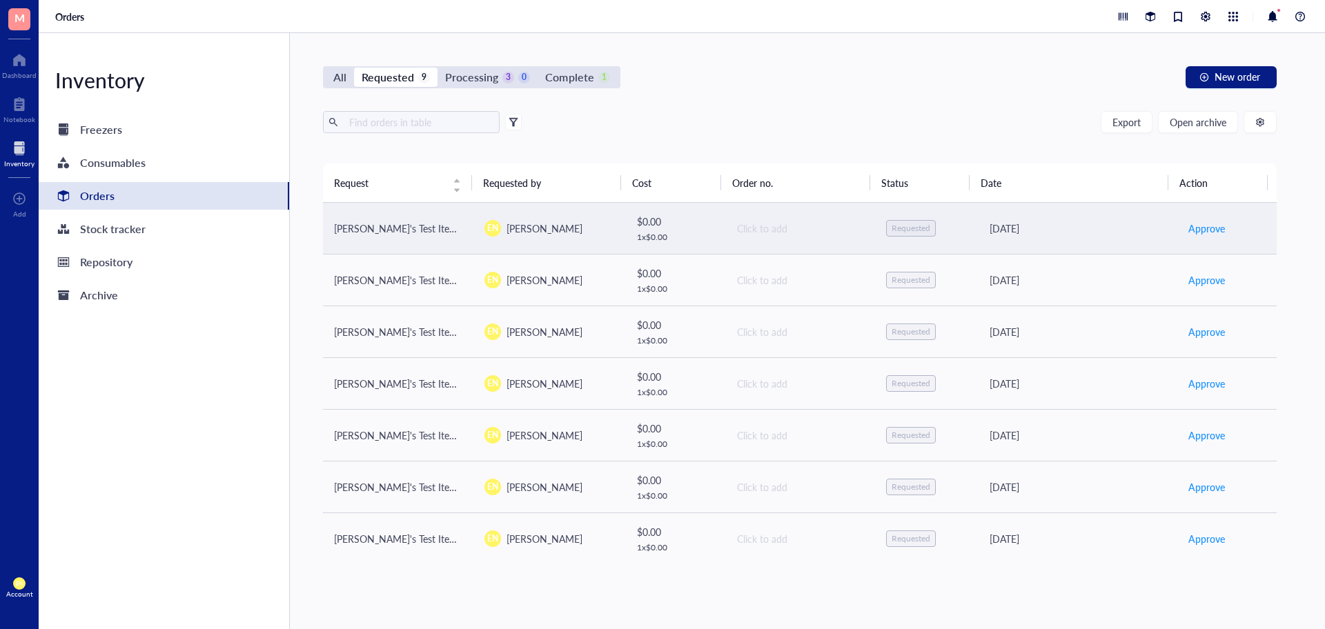
click at [892, 232] on div "Requested" at bounding box center [911, 228] width 39 height 11
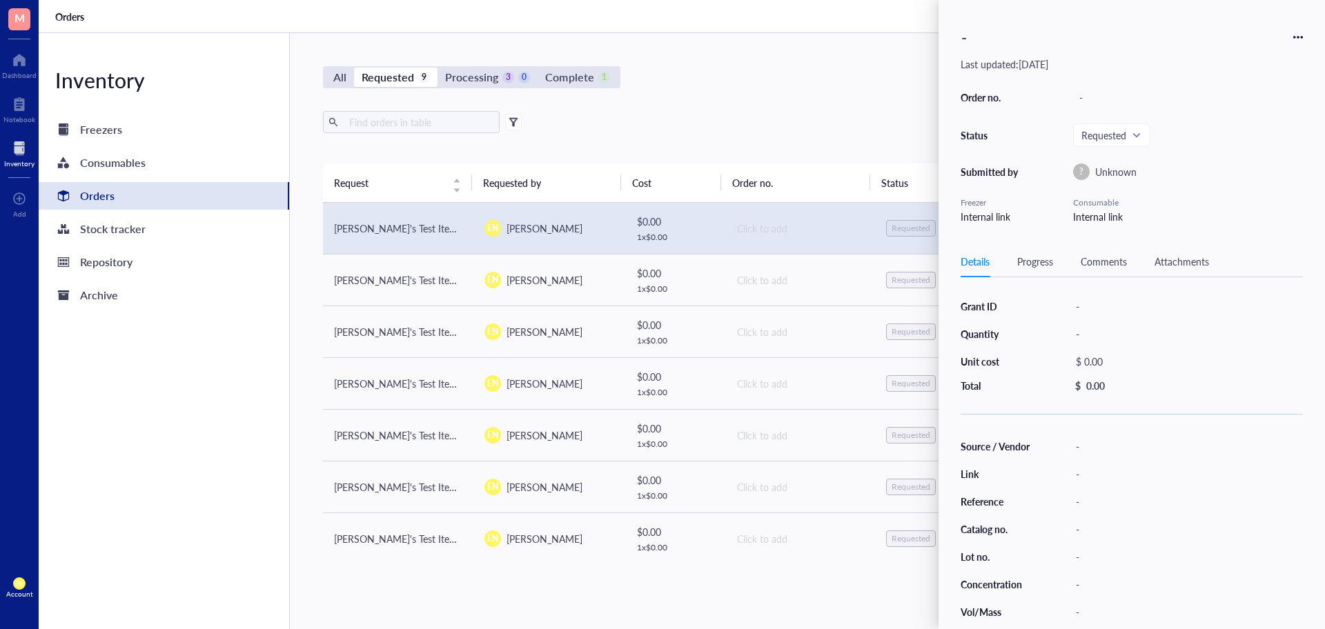
click at [1299, 43] on div "-" at bounding box center [1132, 37] width 342 height 30
click at [1295, 35] on icon at bounding box center [1298, 37] width 10 height 10
click at [1241, 138] on span "Delete" at bounding box center [1249, 145] width 87 height 15
click at [1300, 39] on icon at bounding box center [1298, 37] width 10 height 10
click at [1229, 147] on span "Delete" at bounding box center [1249, 145] width 87 height 15
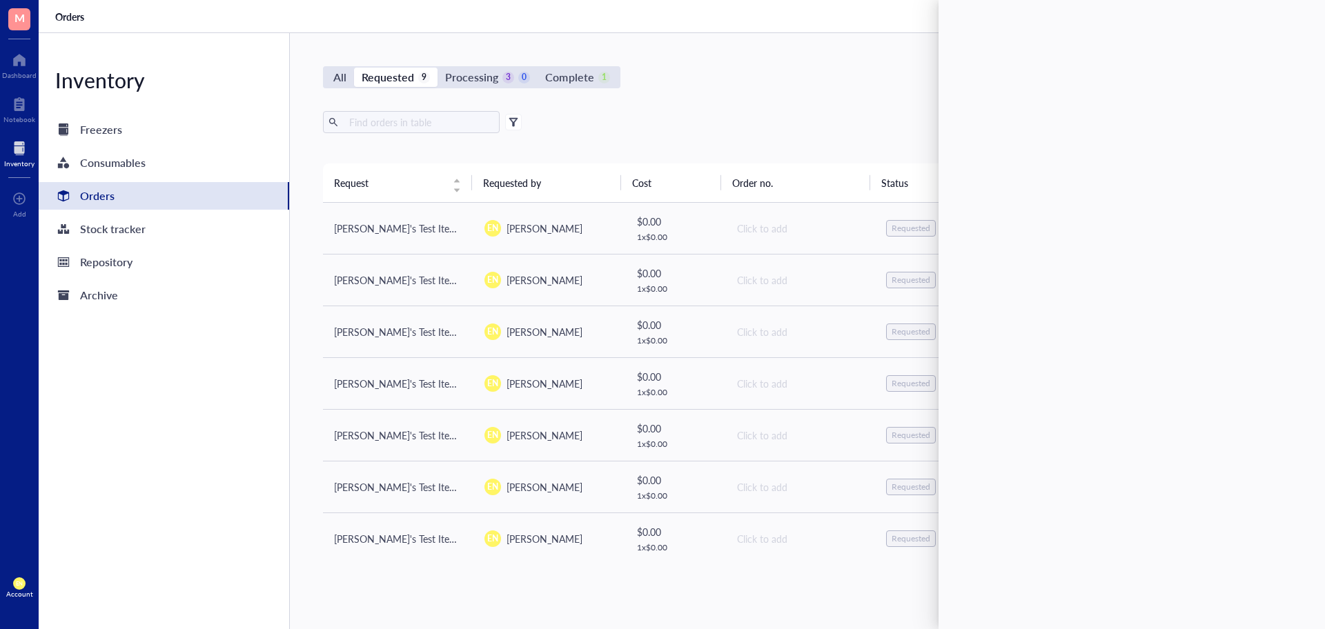
click at [831, 101] on div "All Requested 9 Processing 3 0 Complete 1 New order Export Open archive Request…" at bounding box center [800, 331] width 1020 height 596
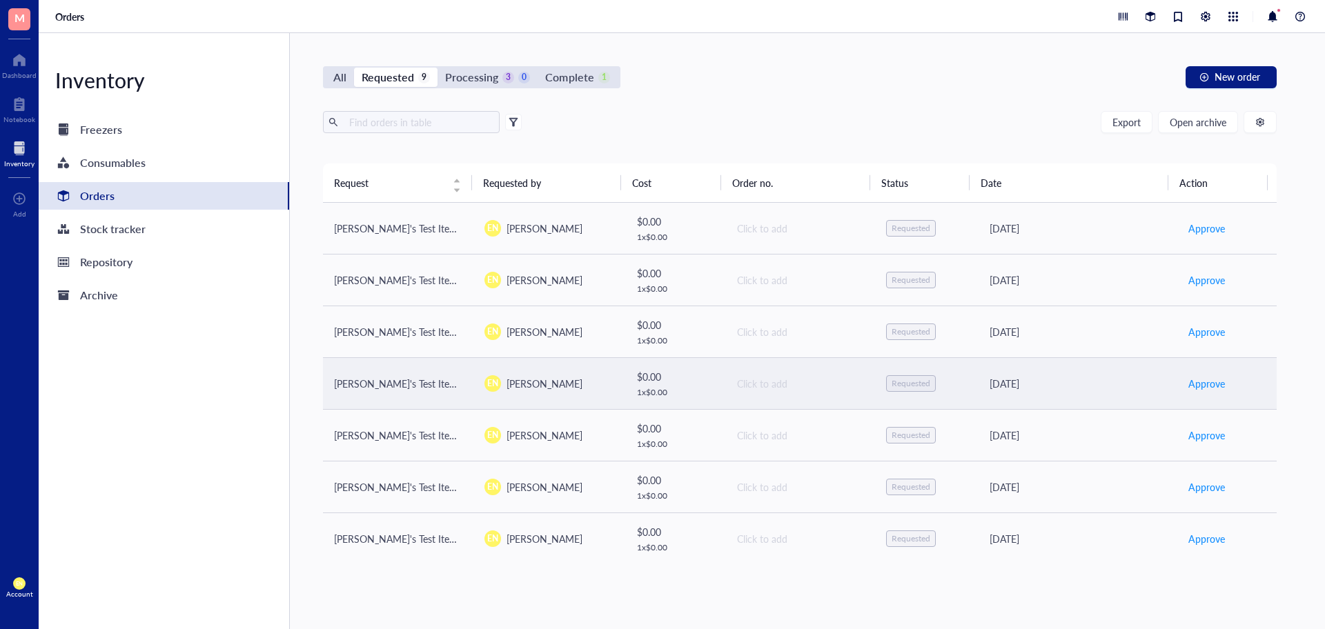
scroll to position [104, 0]
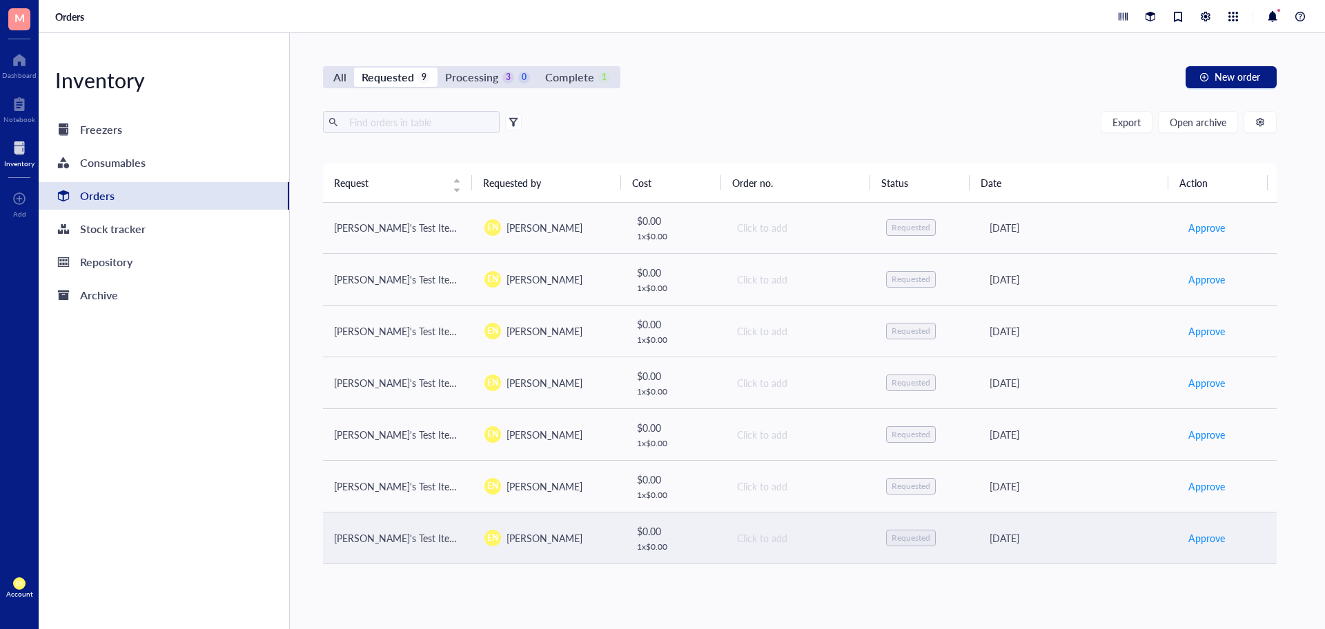
click at [538, 539] on span "[PERSON_NAME]" at bounding box center [545, 538] width 76 height 14
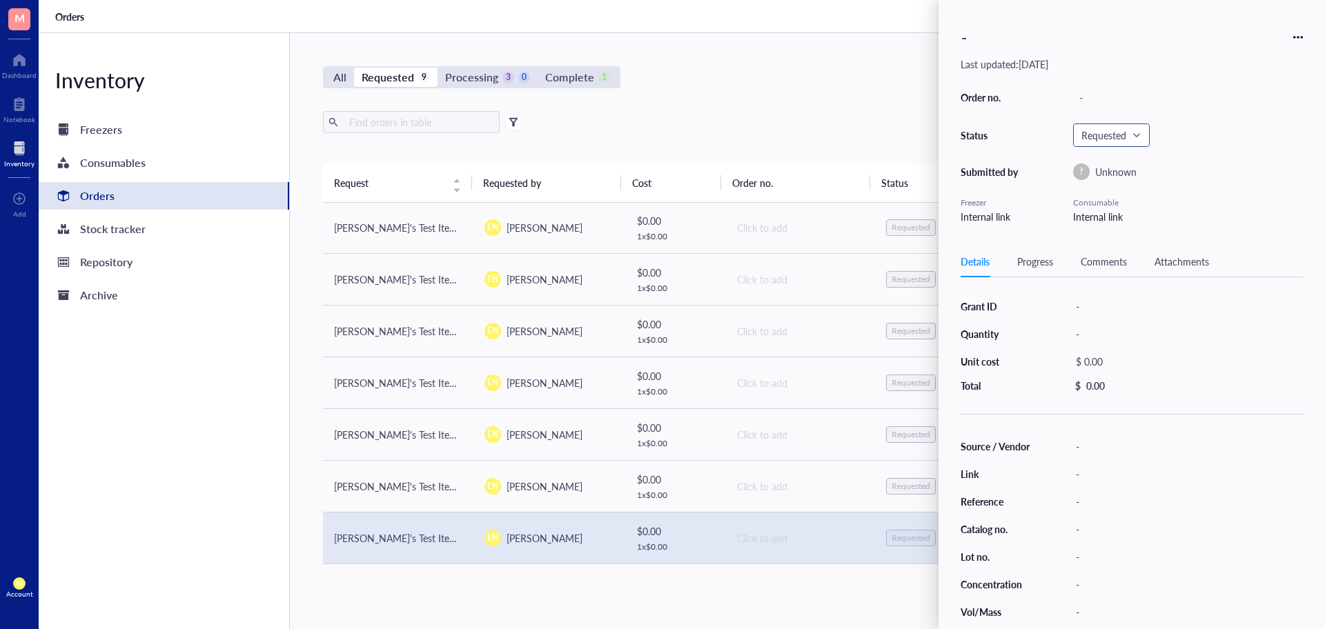
click at [1144, 137] on div "Requested" at bounding box center [1111, 135] width 75 height 22
click at [1107, 314] on div "Denied" at bounding box center [1113, 314] width 30 height 15
click at [894, 101] on div "All Requested 9 Processing 3 0 Complete 1 New order Export Open archive Request…" at bounding box center [800, 331] width 1020 height 596
click at [1289, 42] on div "-" at bounding box center [1132, 37] width 342 height 30
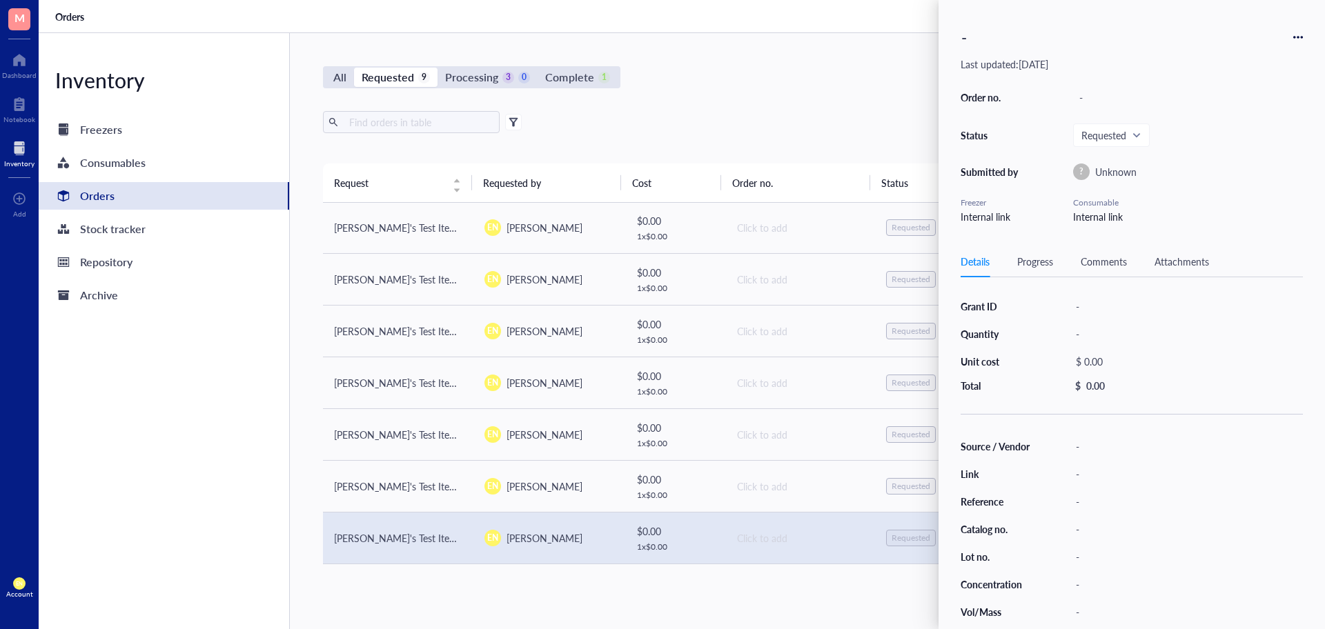
click at [1297, 41] on icon at bounding box center [1298, 37] width 10 height 10
click at [1235, 143] on span "Delete" at bounding box center [1249, 145] width 87 height 15
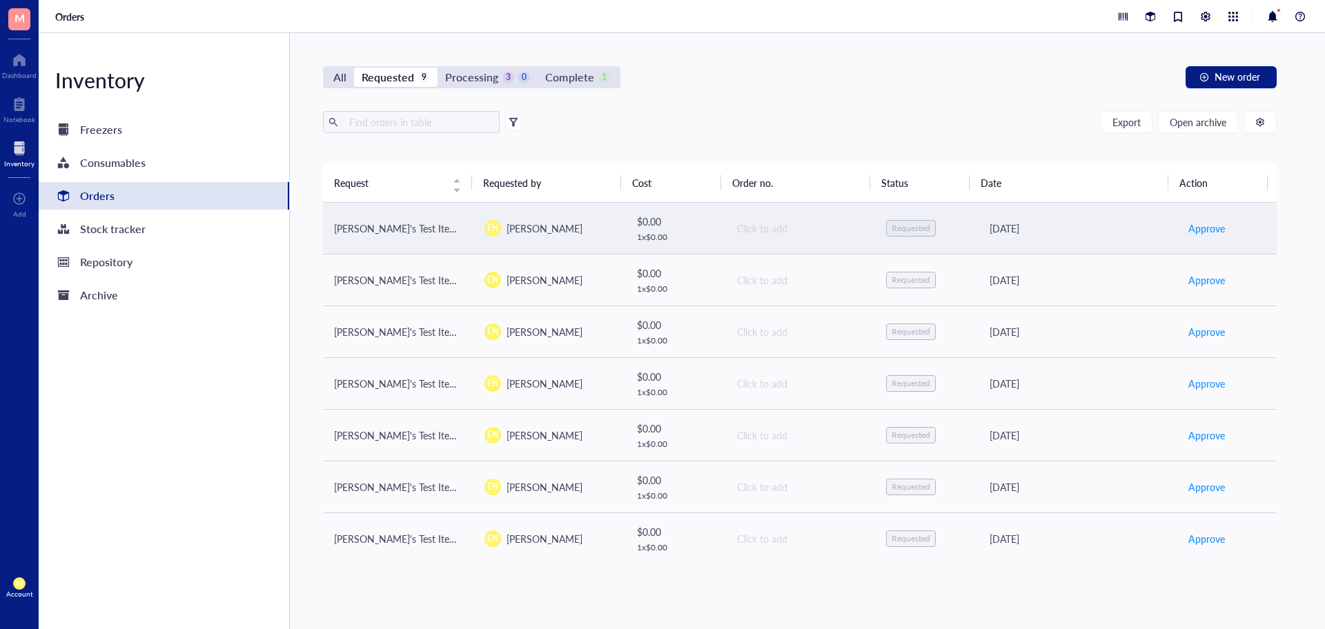
click at [547, 228] on span "[PERSON_NAME]" at bounding box center [545, 229] width 76 height 14
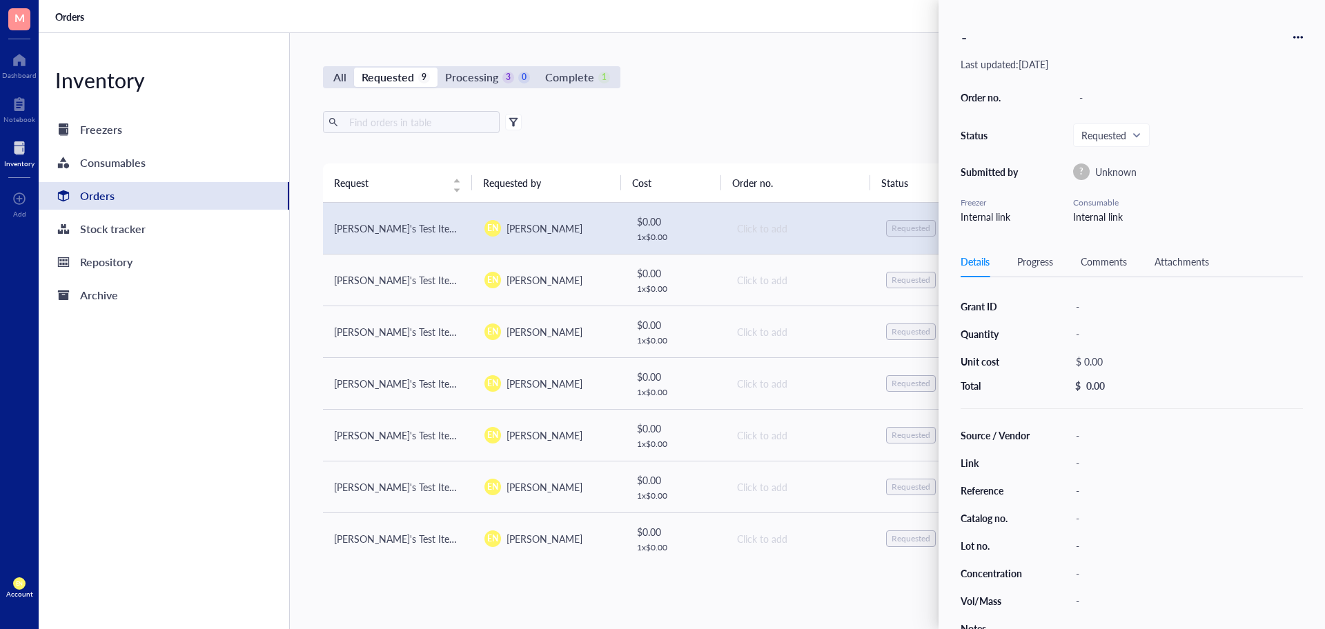
click at [1287, 33] on div "-" at bounding box center [1132, 37] width 342 height 30
click at [1291, 37] on div "-" at bounding box center [1132, 37] width 342 height 30
click at [1300, 39] on icon at bounding box center [1298, 37] width 10 height 10
click at [1209, 144] on span "Delete" at bounding box center [1249, 145] width 87 height 15
click at [1302, 41] on icon at bounding box center [1298, 37] width 10 height 10
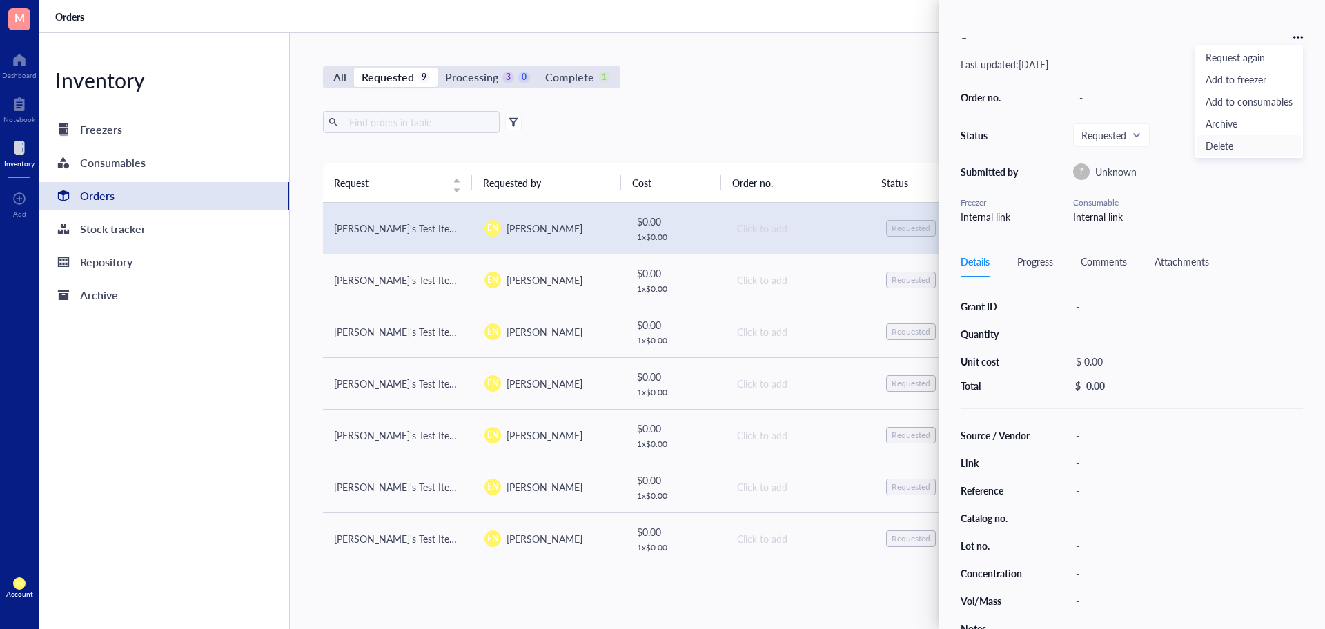
click at [1235, 144] on span "Delete" at bounding box center [1249, 145] width 87 height 15
click at [1137, 146] on div "Requested" at bounding box center [1111, 135] width 77 height 23
click at [1128, 122] on div "Order no. - Status Requested Submitted by ? Unknown Freezer Internal link Consu…" at bounding box center [1132, 156] width 342 height 137
click at [1128, 130] on span "Requested" at bounding box center [1110, 135] width 57 height 12
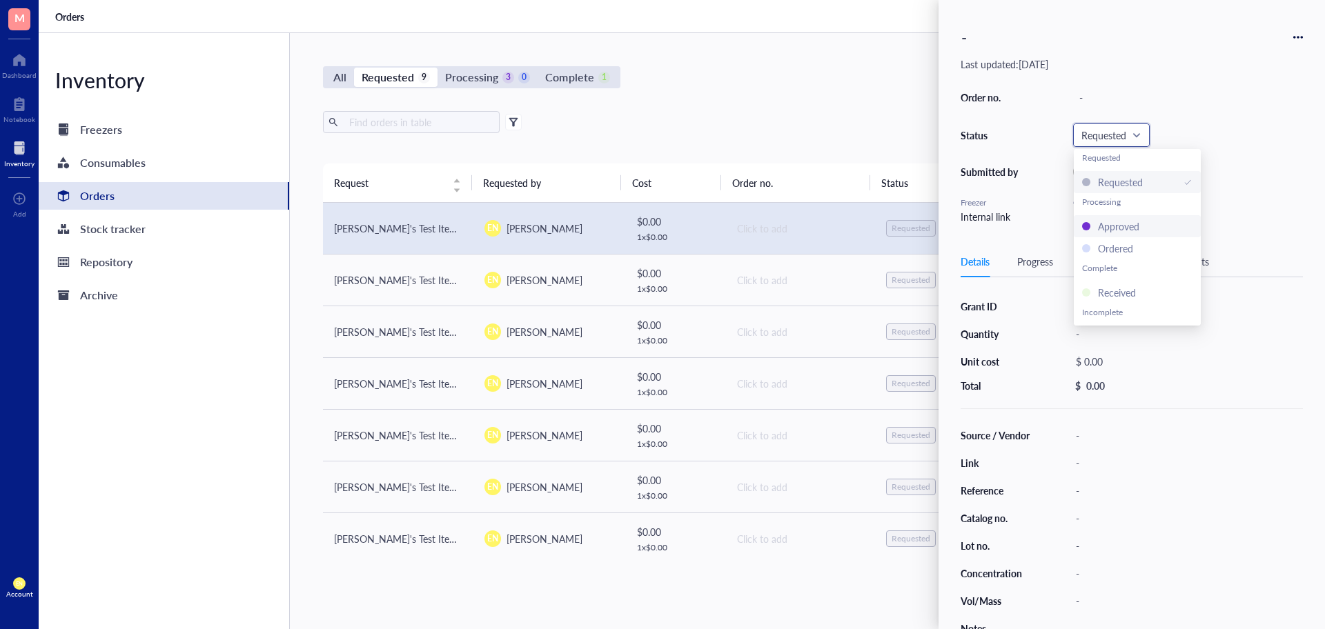
scroll to position [22, 0]
click at [779, 112] on div "Export Open archive" at bounding box center [800, 122] width 954 height 22
click at [747, 99] on div "All Requested 9 Processing 3 0 Complete 1 New order Export Open archive Request…" at bounding box center [800, 331] width 1020 height 596
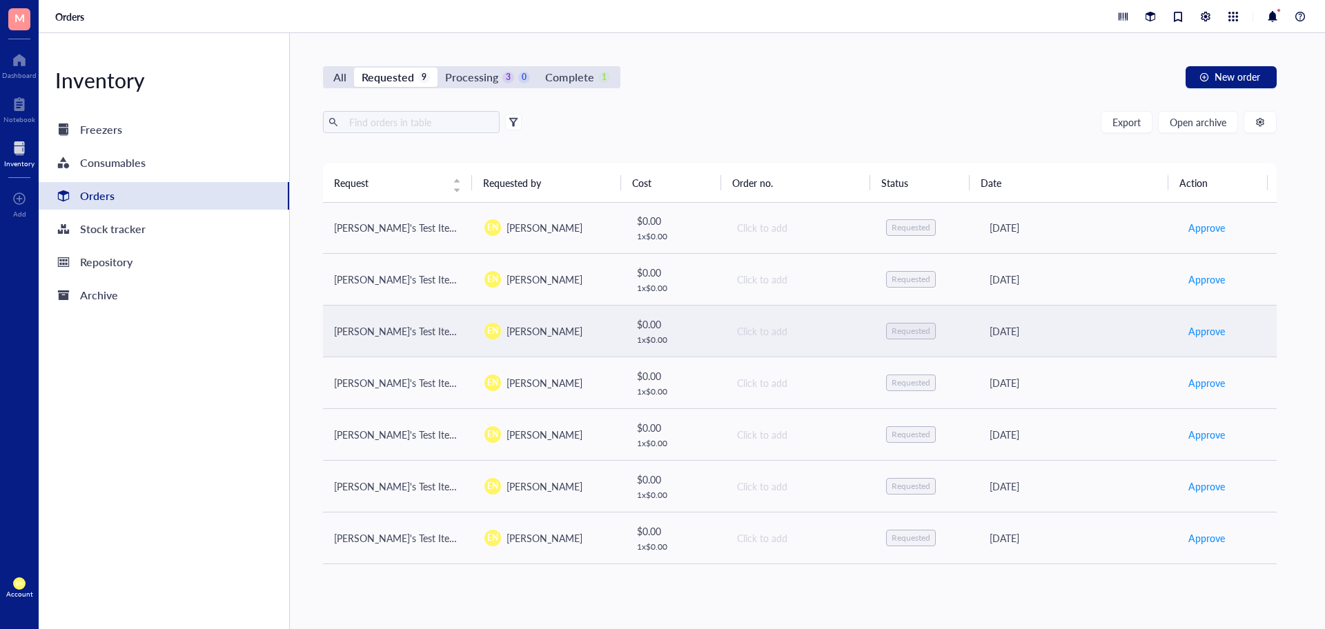
scroll to position [103, 0]
click at [1197, 332] on span "Approve" at bounding box center [1206, 332] width 37 height 15
drag, startPoint x: 1197, startPoint y: 333, endPoint x: 869, endPoint y: 179, distance: 361.9
click at [869, 179] on th "Order no." at bounding box center [795, 183] width 149 height 39
click at [922, 322] on td "Requested" at bounding box center [925, 332] width 101 height 52
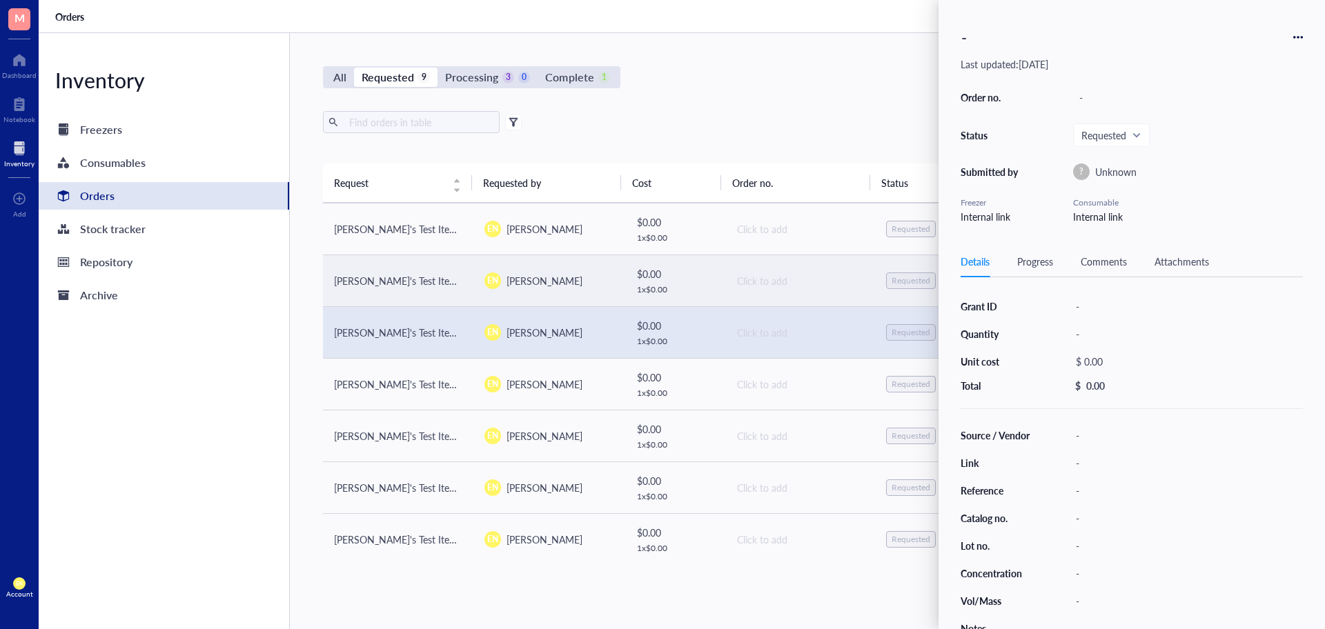
click at [901, 282] on div "Requested" at bounding box center [911, 280] width 39 height 11
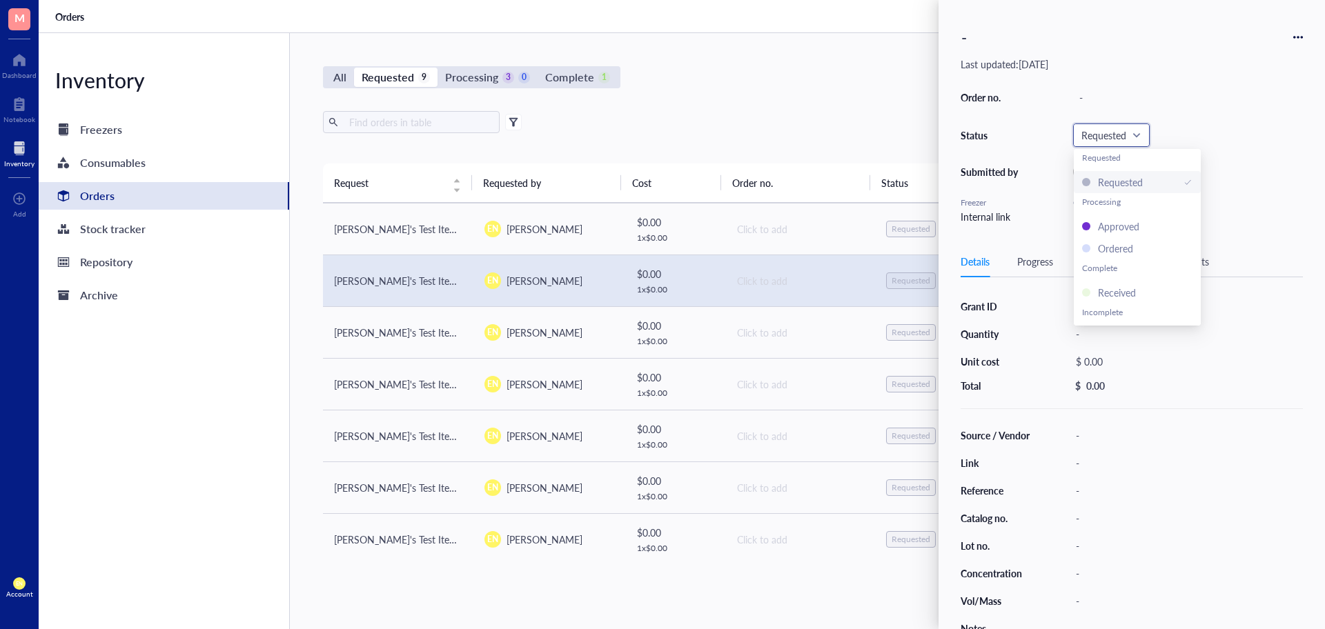
click at [1124, 127] on input "search" at bounding box center [1106, 135] width 48 height 21
click at [1216, 191] on div "Order no. - Status Requested Requested Requested Processing Approved Ordered Co…" at bounding box center [1132, 156] width 342 height 137
click at [1299, 41] on icon at bounding box center [1298, 37] width 10 height 10
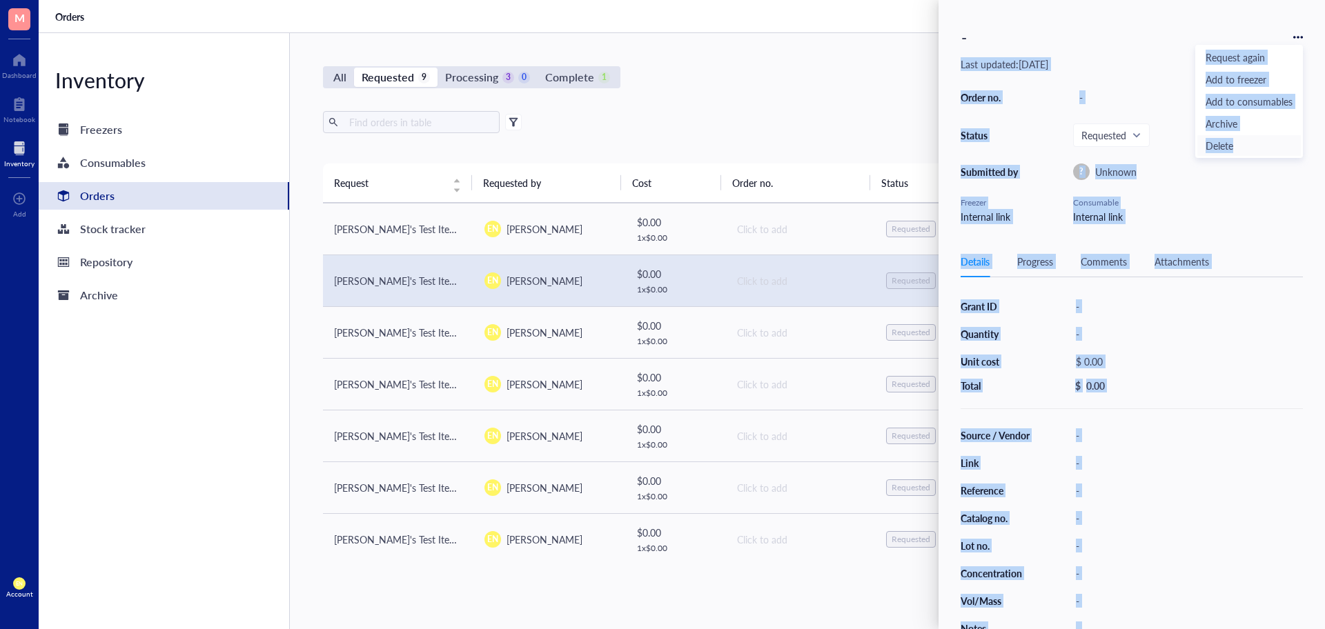
drag, startPoint x: 1299, startPoint y: 41, endPoint x: 1260, endPoint y: 145, distance: 110.7
click at [1260, 145] on body "M Dashboard Notebook Inventory To pick up a draggable item, press the space bar…" at bounding box center [662, 314] width 1325 height 629
click at [1260, 145] on span "Delete" at bounding box center [1249, 145] width 87 height 15
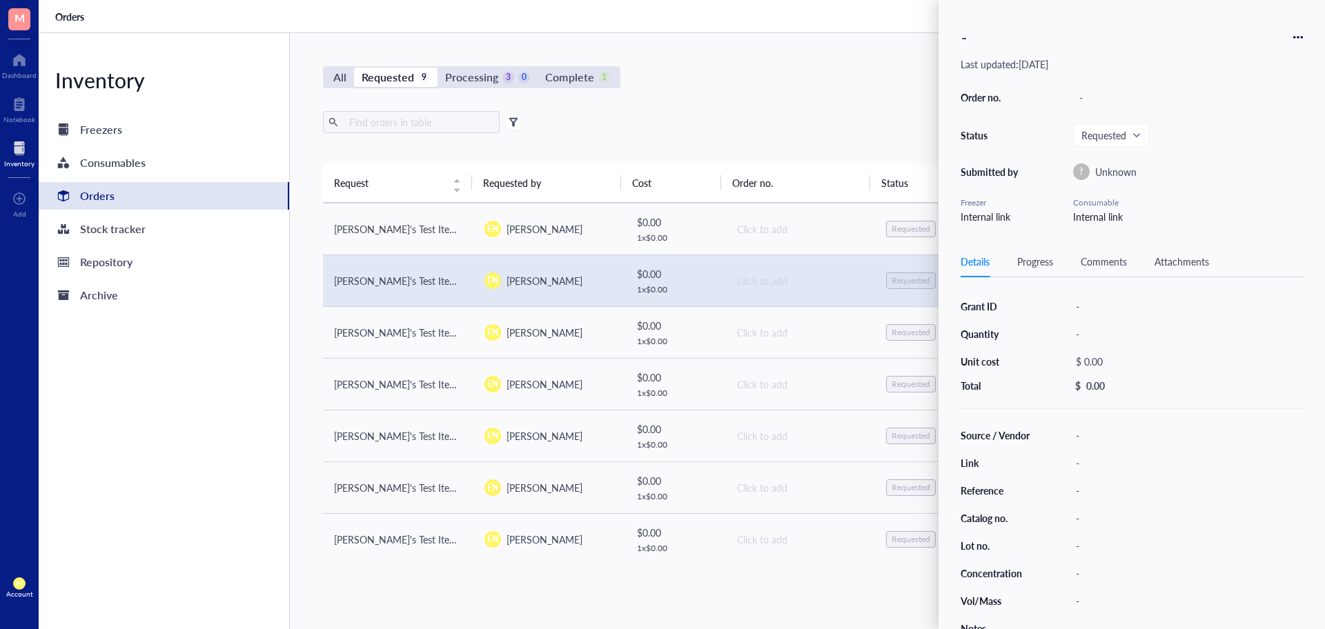
click at [1300, 33] on icon at bounding box center [1298, 37] width 10 height 10
click at [1243, 139] on span "Delete" at bounding box center [1249, 145] width 87 height 15
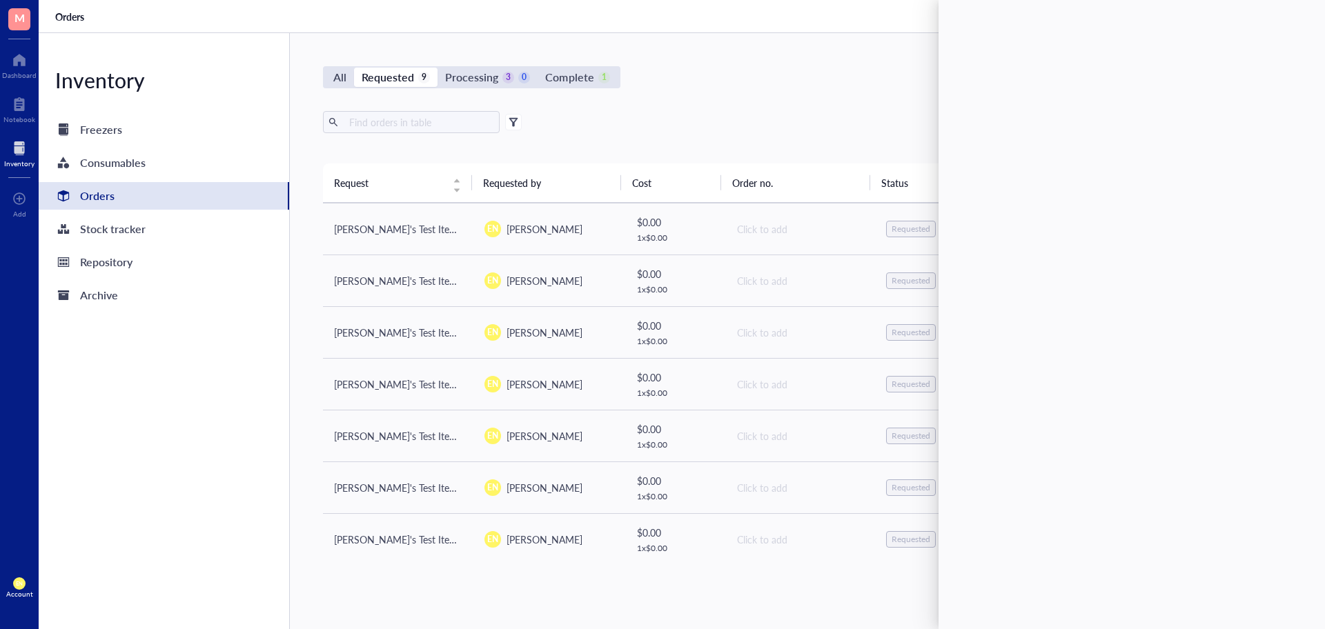
click at [905, 104] on div "All Requested 9 Processing 3 0 Complete 1 New order Export Open archive Request…" at bounding box center [800, 331] width 1020 height 596
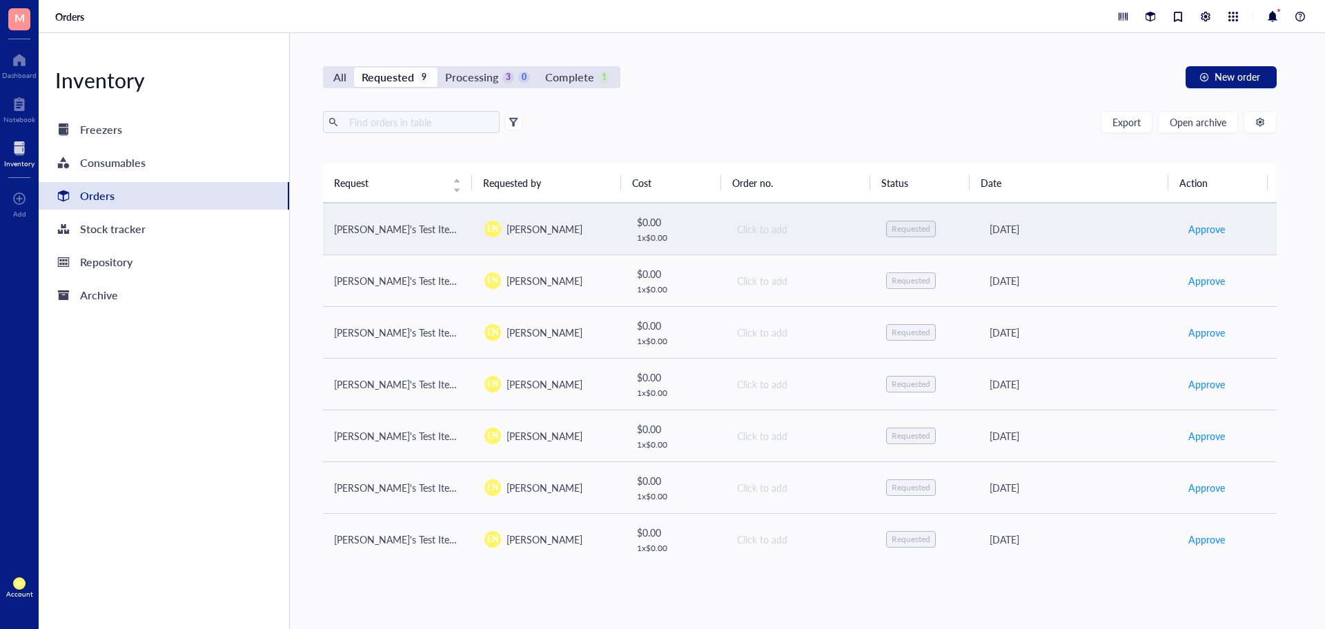
click at [918, 231] on div "Requested" at bounding box center [911, 229] width 39 height 11
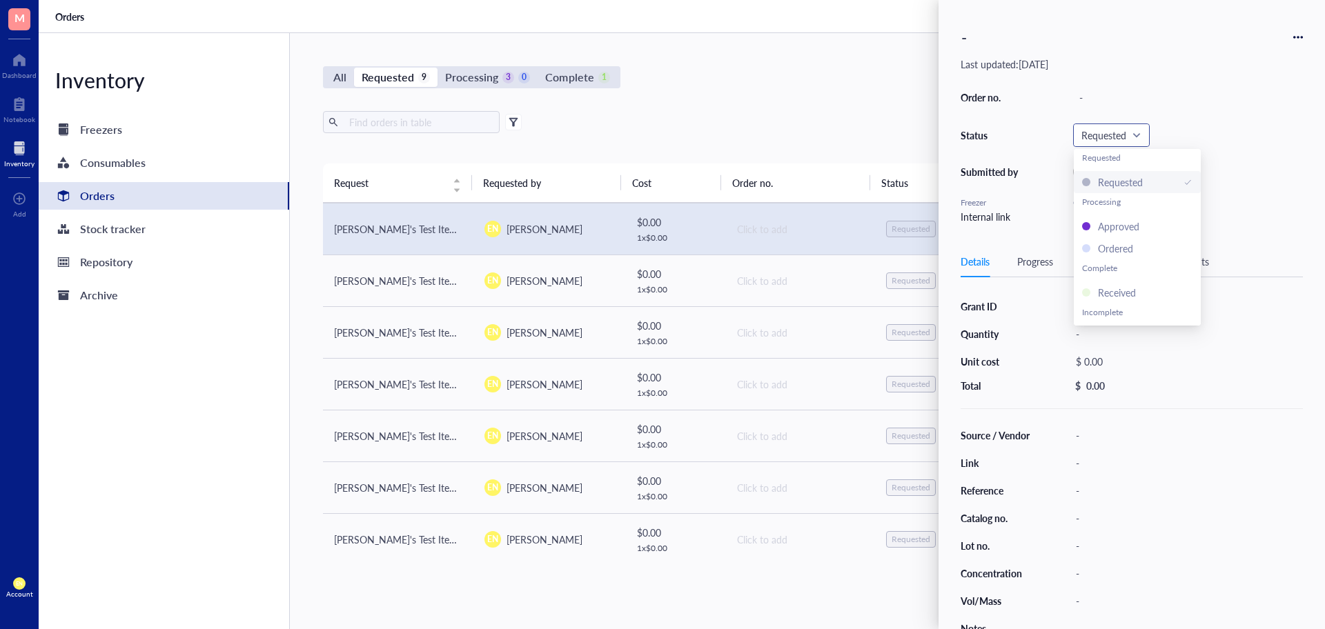
click at [1137, 137] on span "Requested" at bounding box center [1110, 135] width 57 height 12
click at [819, 101] on div "All Requested 9 Processing 3 0 Complete 1 New order Export Open archive Request…" at bounding box center [800, 331] width 1020 height 596
click at [459, 71] on div "Processing" at bounding box center [471, 77] width 53 height 19
click at [438, 68] on input "Processing 3 0" at bounding box center [438, 68] width 0 height 0
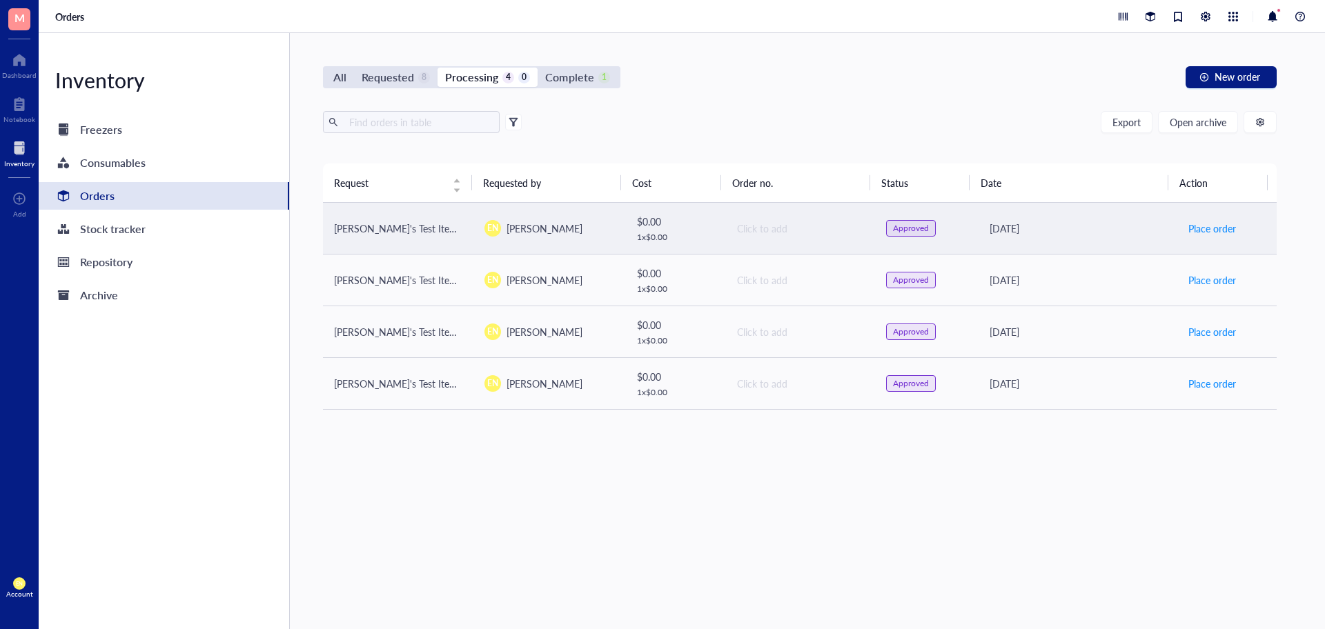
click at [929, 224] on div "Approved" at bounding box center [925, 228] width 79 height 17
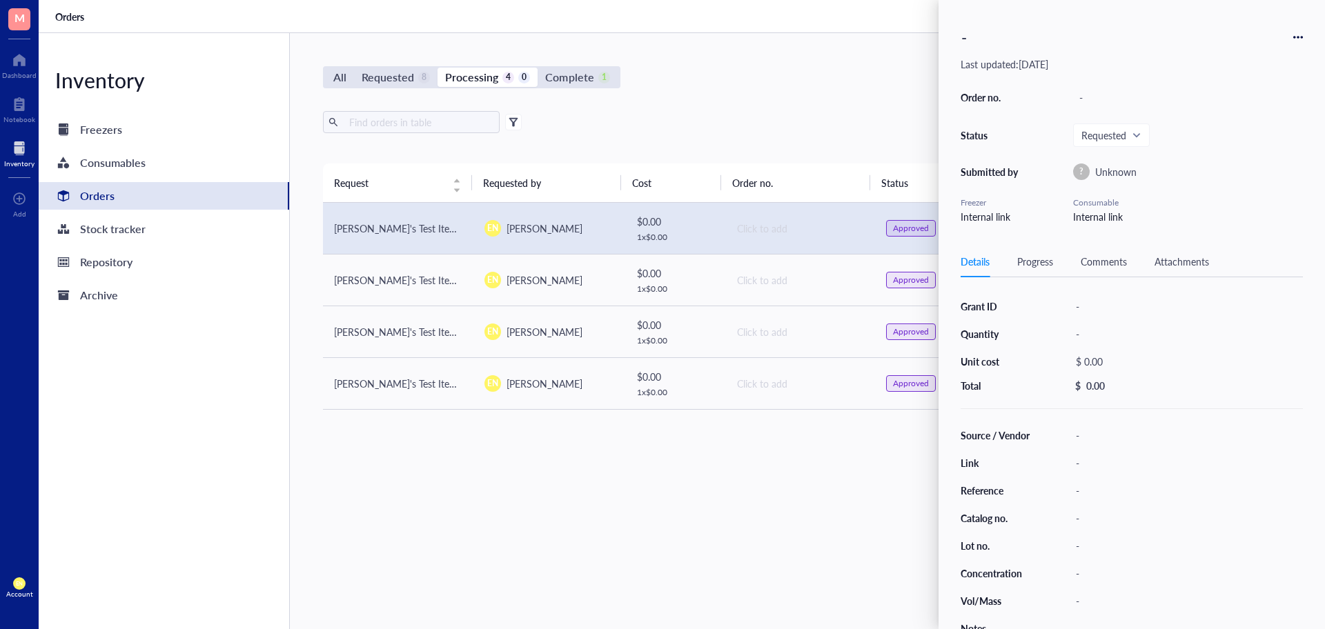
click at [1304, 41] on div "- Last updated: [DATE] Order no. - Status Requested Submitted by ? Unknown Free…" at bounding box center [1132, 314] width 387 height 629
click at [1300, 35] on icon at bounding box center [1298, 37] width 10 height 10
click at [1246, 139] on span "Delete" at bounding box center [1249, 145] width 87 height 15
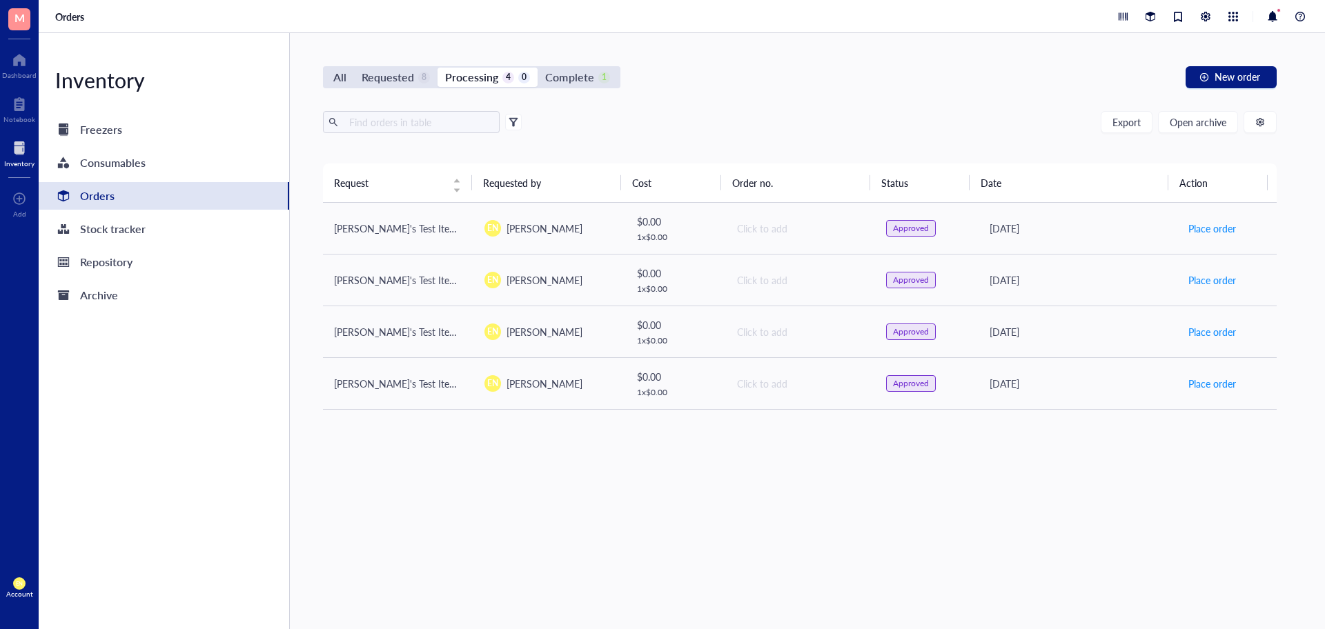
drag, startPoint x: 689, startPoint y: 513, endPoint x: 558, endPoint y: 496, distance: 132.2
click at [558, 496] on div "Request Requested by Cost Order no. Status Date Action Elizabeth's Test Item 2 …" at bounding box center [800, 364] width 954 height 400
click at [399, 75] on div "Requested" at bounding box center [388, 77] width 52 height 19
click at [354, 68] on input "Requested 8" at bounding box center [354, 68] width 0 height 0
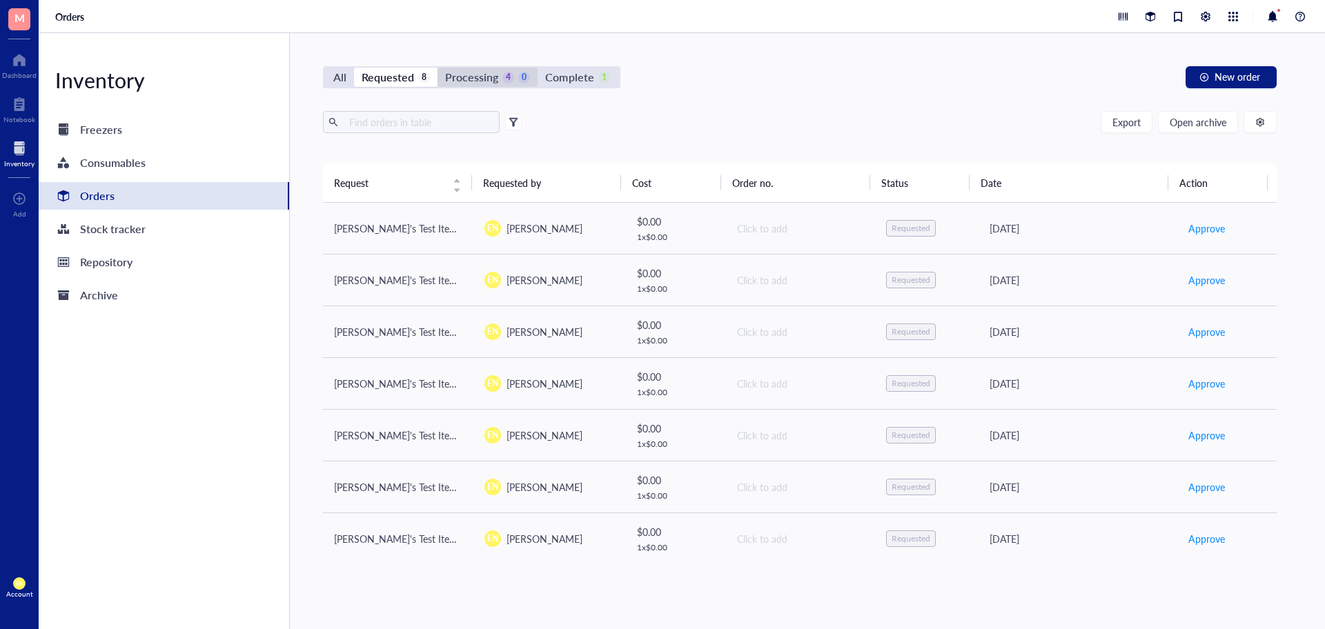
click at [487, 75] on div "Processing" at bounding box center [471, 77] width 53 height 19
click at [438, 68] on input "Processing 4 0" at bounding box center [438, 68] width 0 height 0
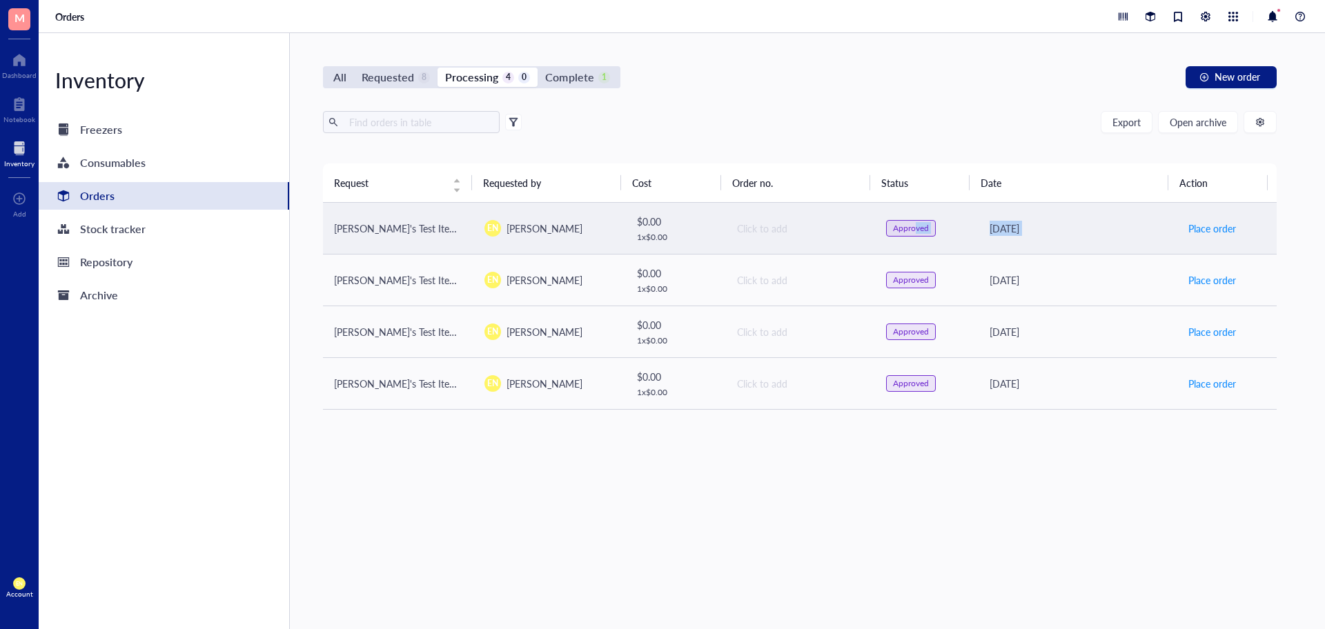
drag, startPoint x: 1168, startPoint y: 226, endPoint x: 907, endPoint y: 219, distance: 261.7
click at [907, 219] on tr "Elizabeth's Test Item 2 EN Elizabeth Nilles $ 0.00 1 x $ 0.00 Click to add Appr…" at bounding box center [800, 229] width 954 height 52
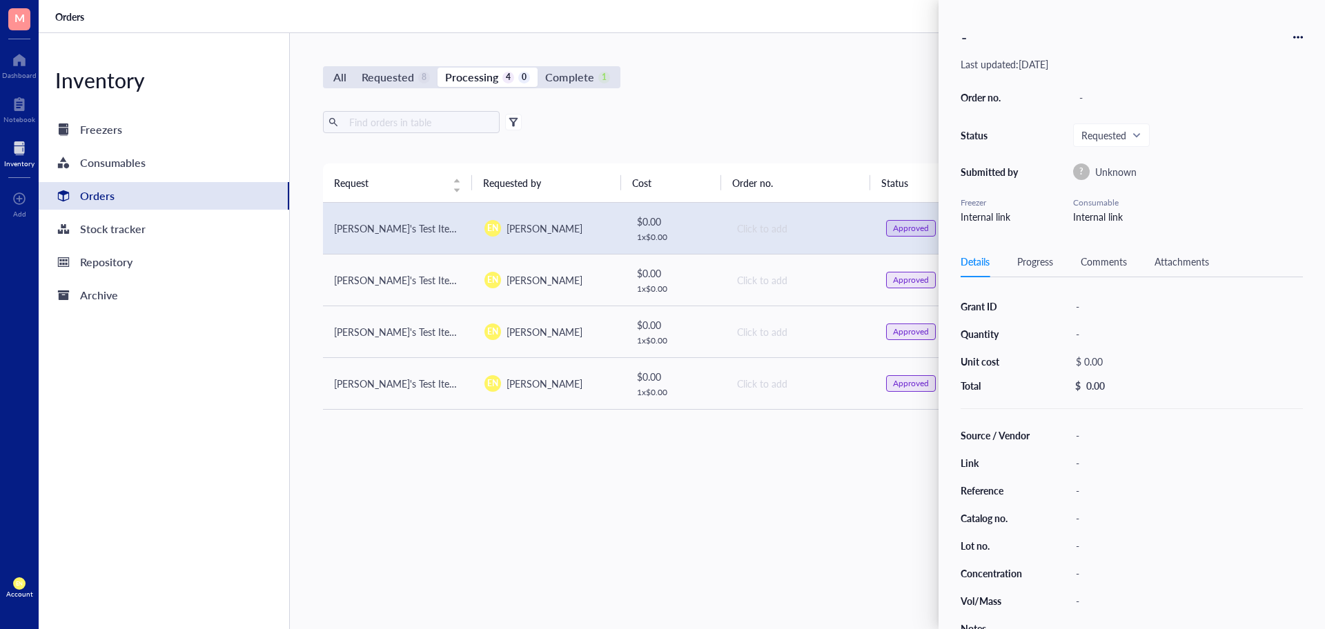
click at [841, 169] on th "Order no." at bounding box center [795, 183] width 149 height 39
click at [830, 121] on div "Export Open archive" at bounding box center [800, 122] width 954 height 22
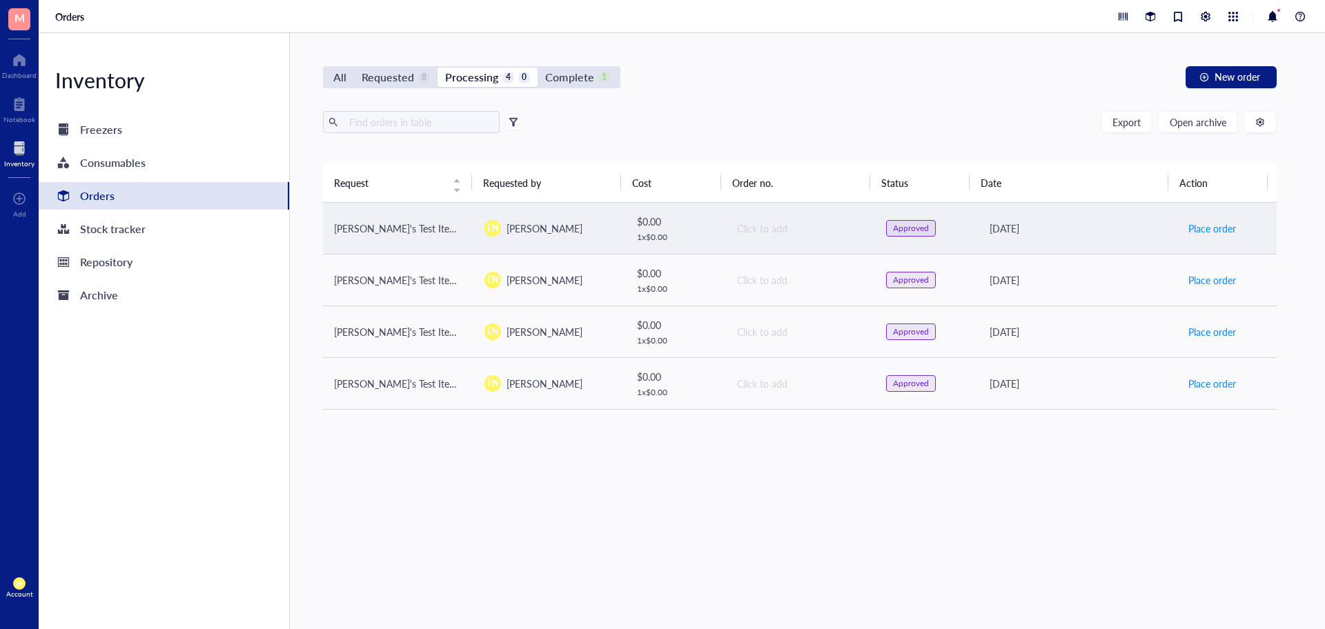
click at [893, 231] on div "Approved" at bounding box center [911, 228] width 36 height 11
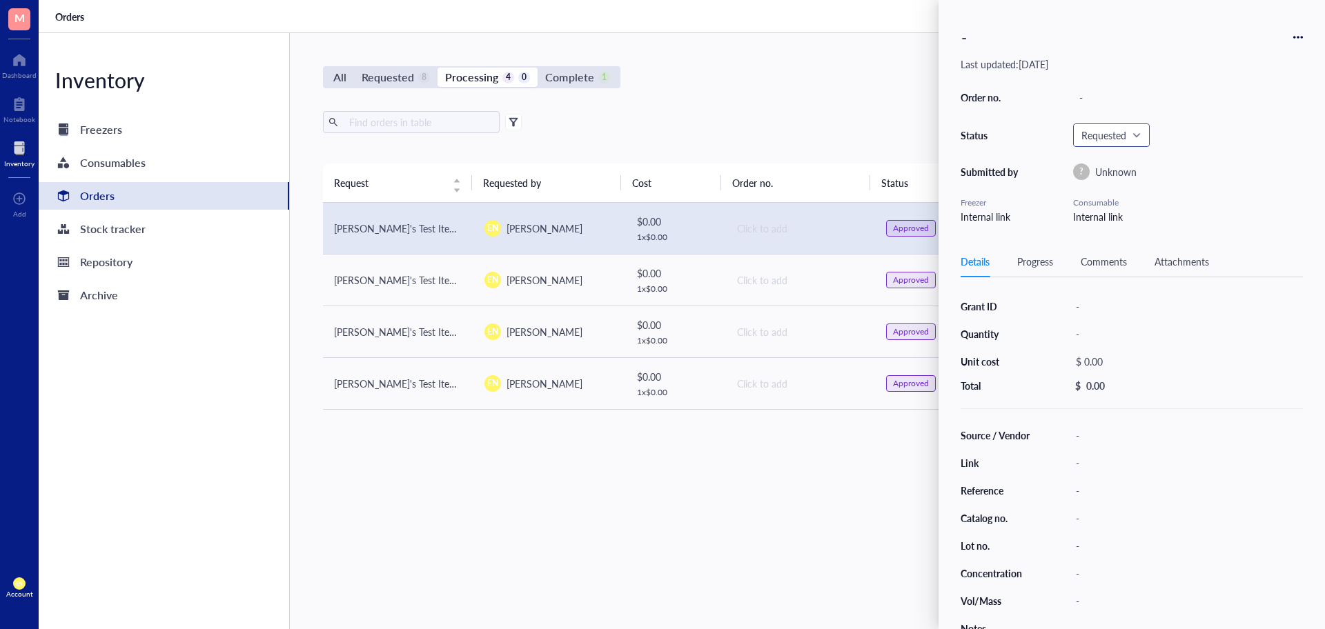
click at [1135, 133] on span "Requested" at bounding box center [1110, 135] width 57 height 12
click at [1123, 313] on div "Denied" at bounding box center [1113, 314] width 30 height 15
drag, startPoint x: 1123, startPoint y: 313, endPoint x: 1324, endPoint y: 416, distance: 226.6
click at [1324, 416] on div "- Last updated: [DATE] Order no. - Status Requested Requested Requested Process…" at bounding box center [1132, 314] width 387 height 629
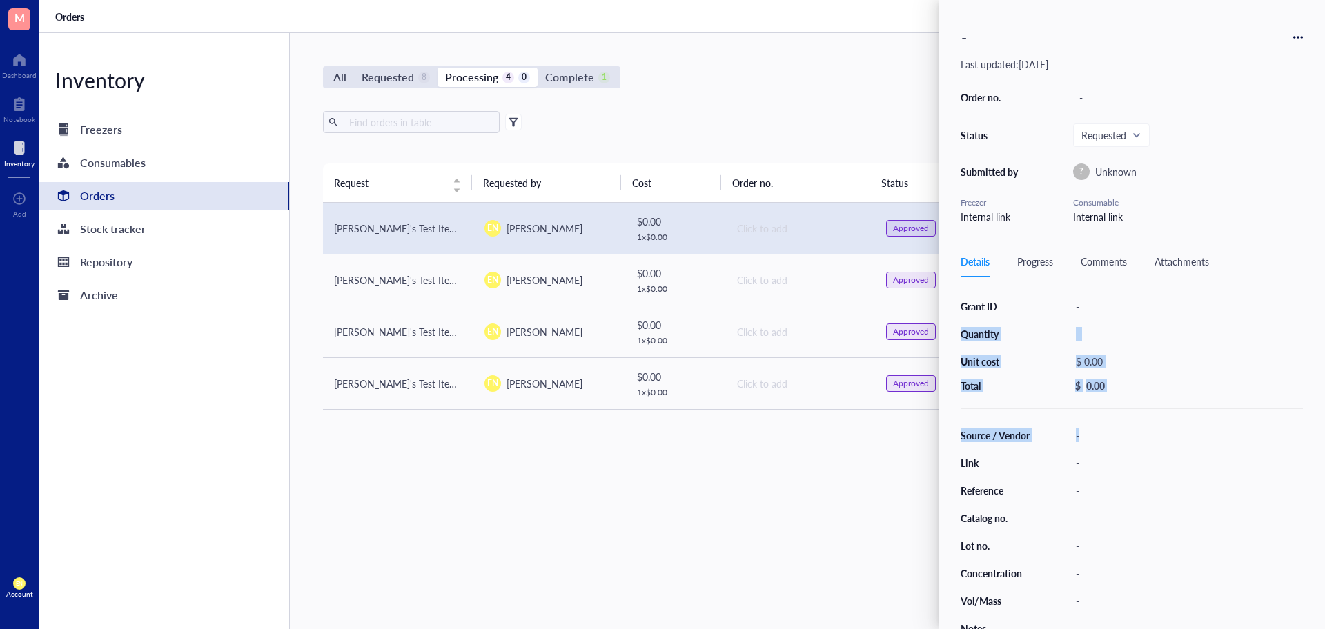
drag, startPoint x: 1324, startPoint y: 416, endPoint x: 1183, endPoint y: 363, distance: 151.1
click at [1183, 363] on div "$ 0.00" at bounding box center [1184, 361] width 228 height 19
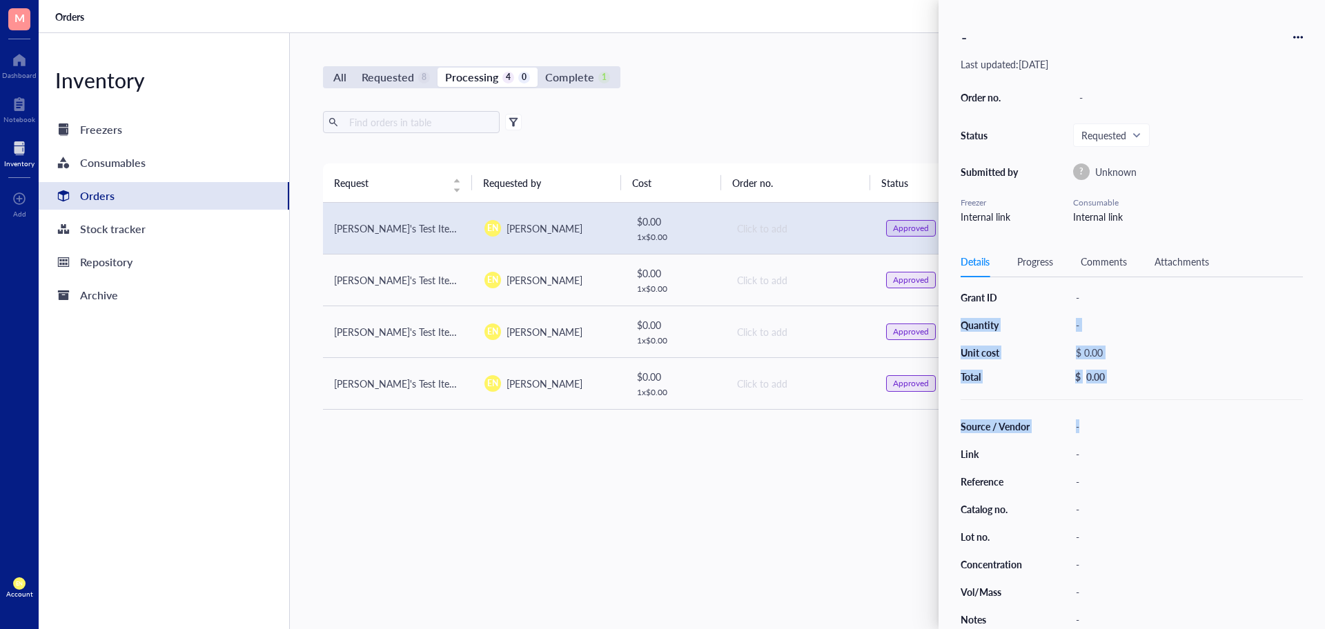
scroll to position [0, 0]
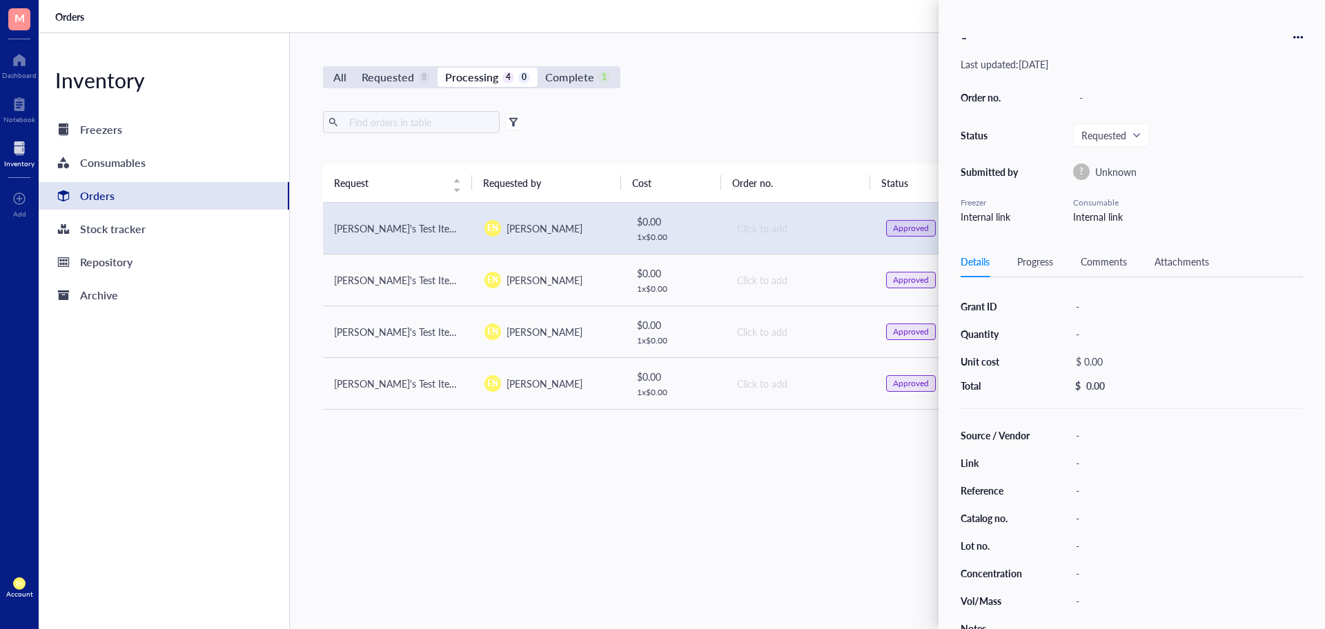
click at [879, 121] on div "Export Open archive" at bounding box center [800, 122] width 954 height 22
click at [849, 91] on div "All Requested 8 Processing 4 0 Complete 1 New order Export Open archive Request…" at bounding box center [800, 331] width 1020 height 596
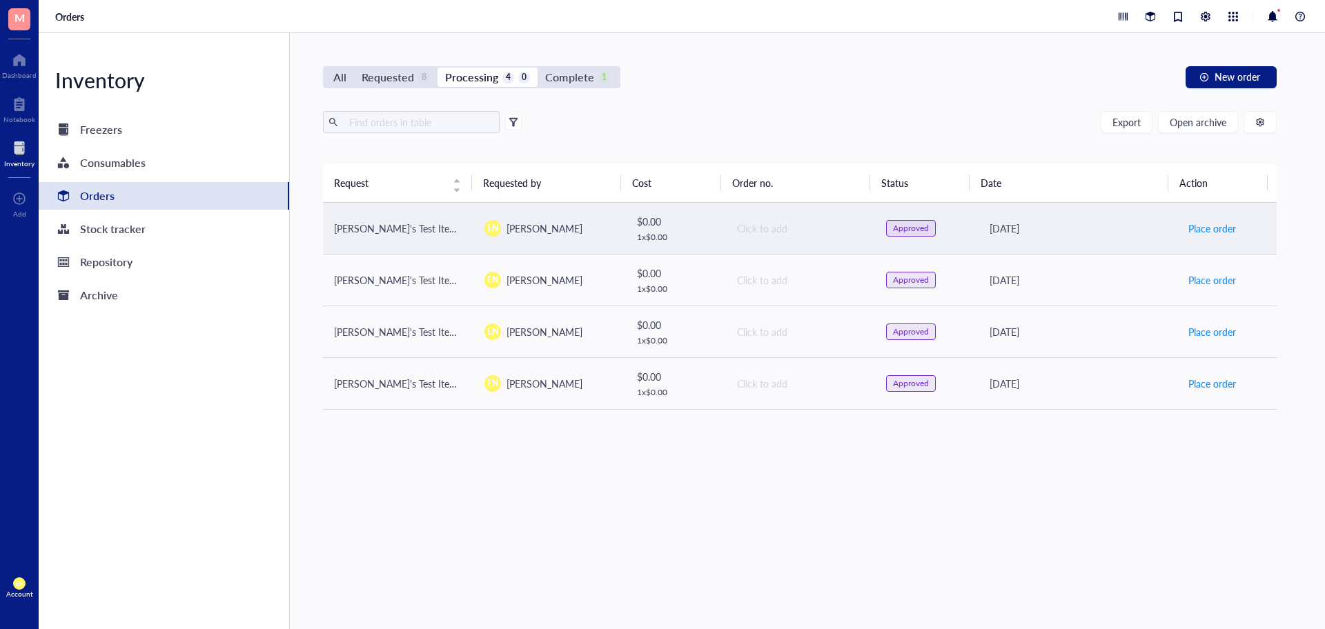
click at [900, 228] on div "Approved" at bounding box center [911, 228] width 36 height 11
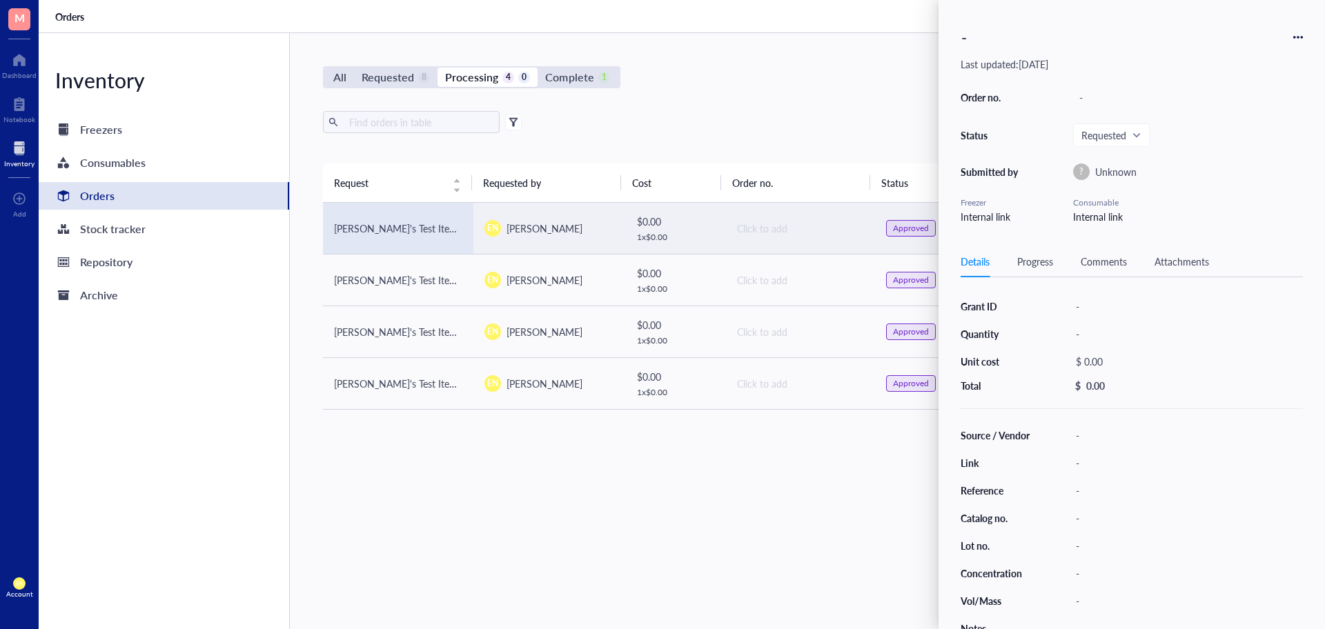
click at [1296, 40] on icon at bounding box center [1298, 37] width 10 height 10
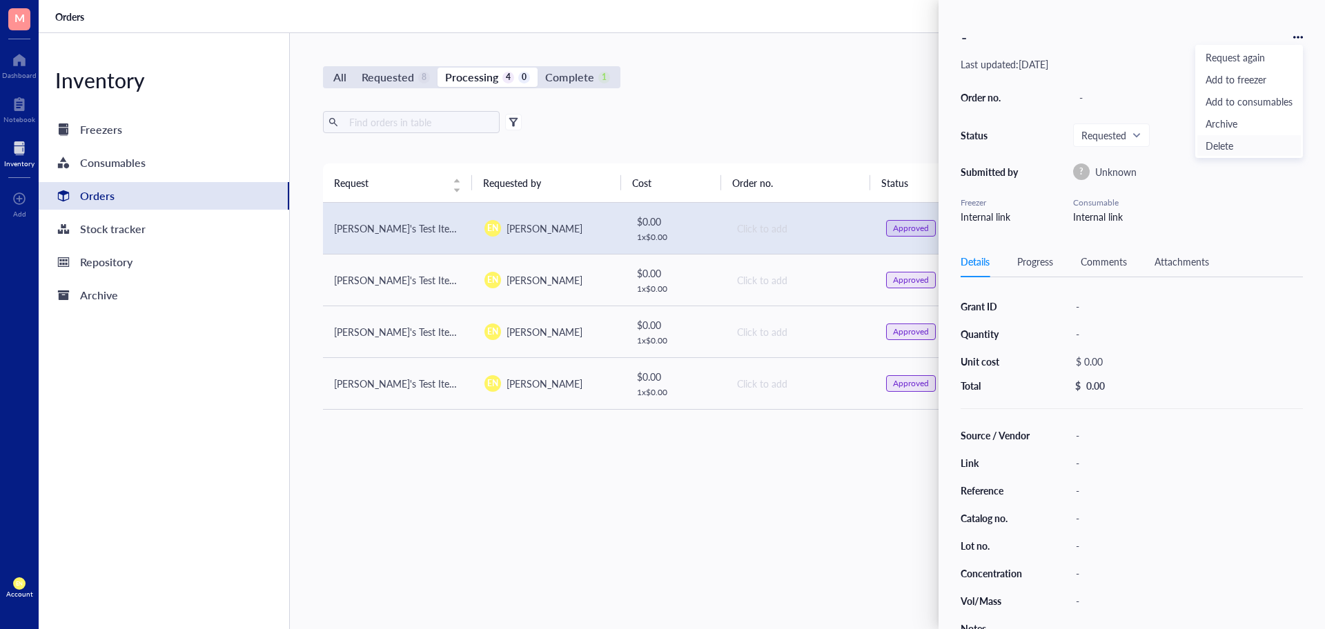
click at [1229, 155] on li "Delete" at bounding box center [1249, 146] width 105 height 22
click at [1324, 1] on div "- Last updated: [DATE] Order no. - Status Requested Submitted by ? Unknown Free…" at bounding box center [1132, 314] width 387 height 629
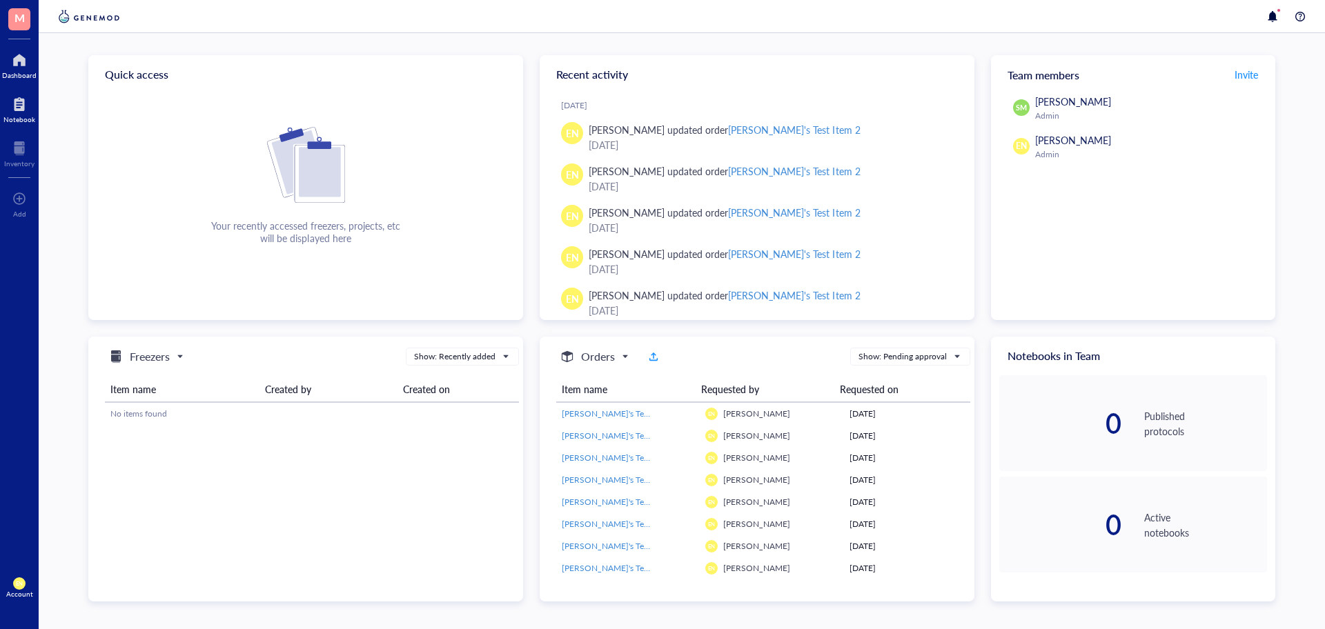
click at [15, 97] on div at bounding box center [19, 104] width 32 height 22
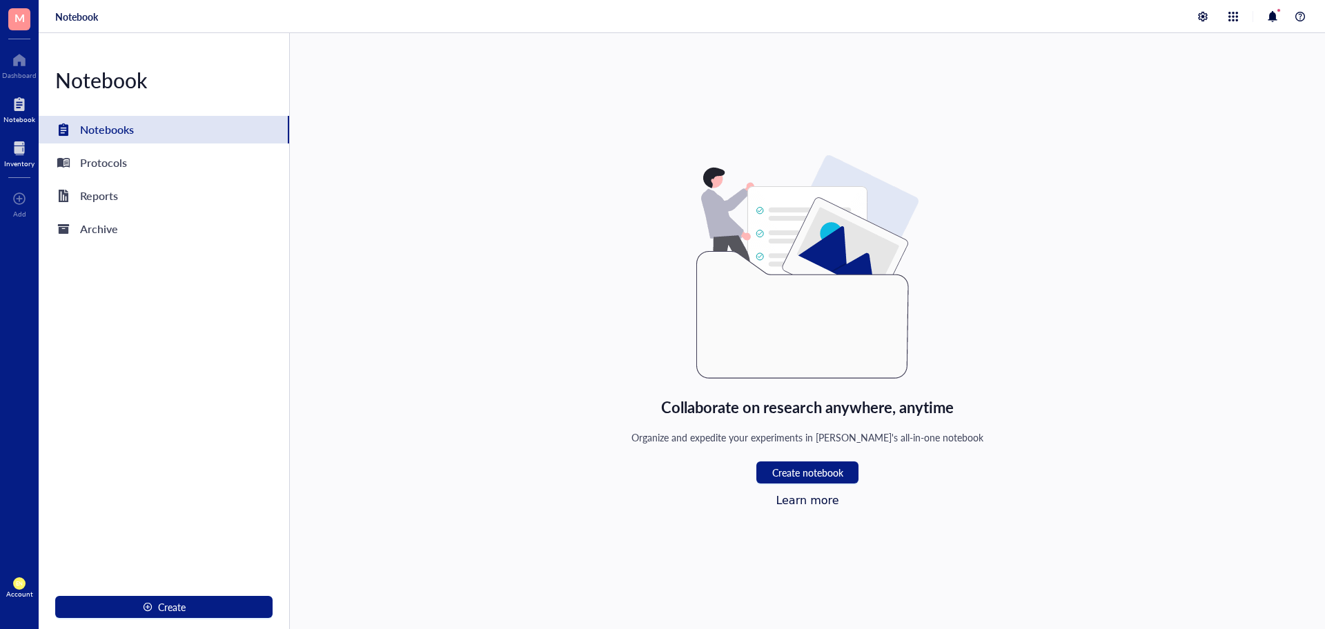
click at [23, 148] on div at bounding box center [19, 148] width 30 height 22
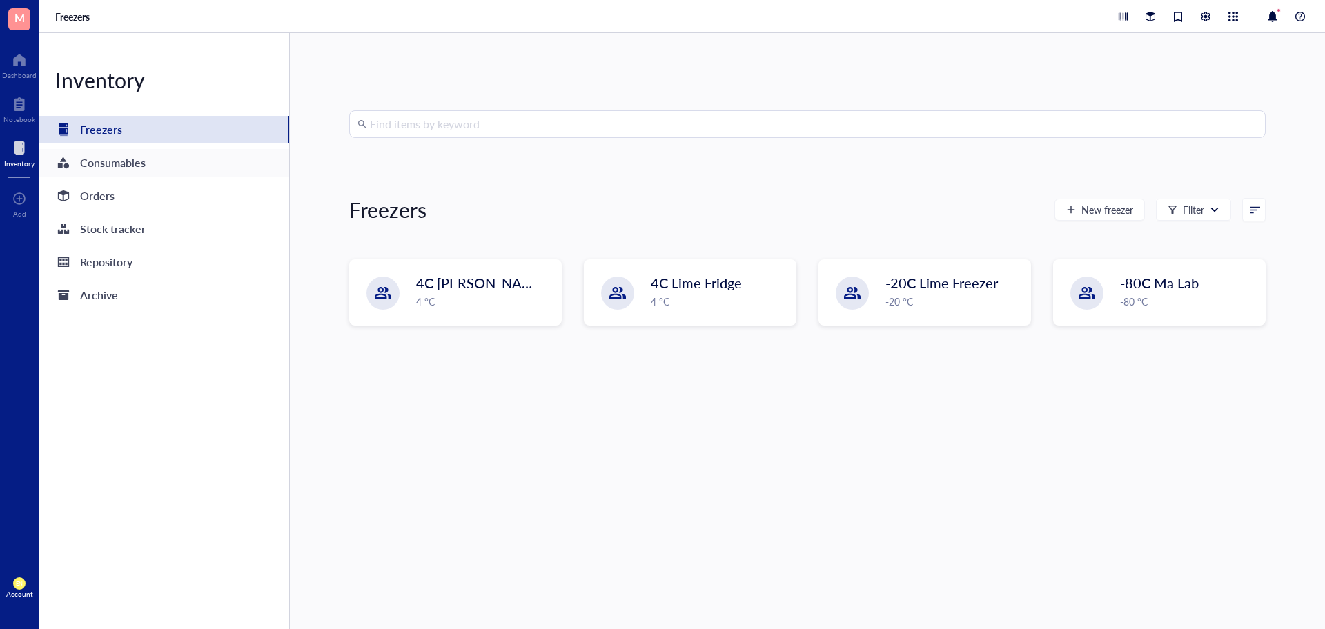
click at [219, 164] on div "Consumables" at bounding box center [164, 163] width 251 height 28
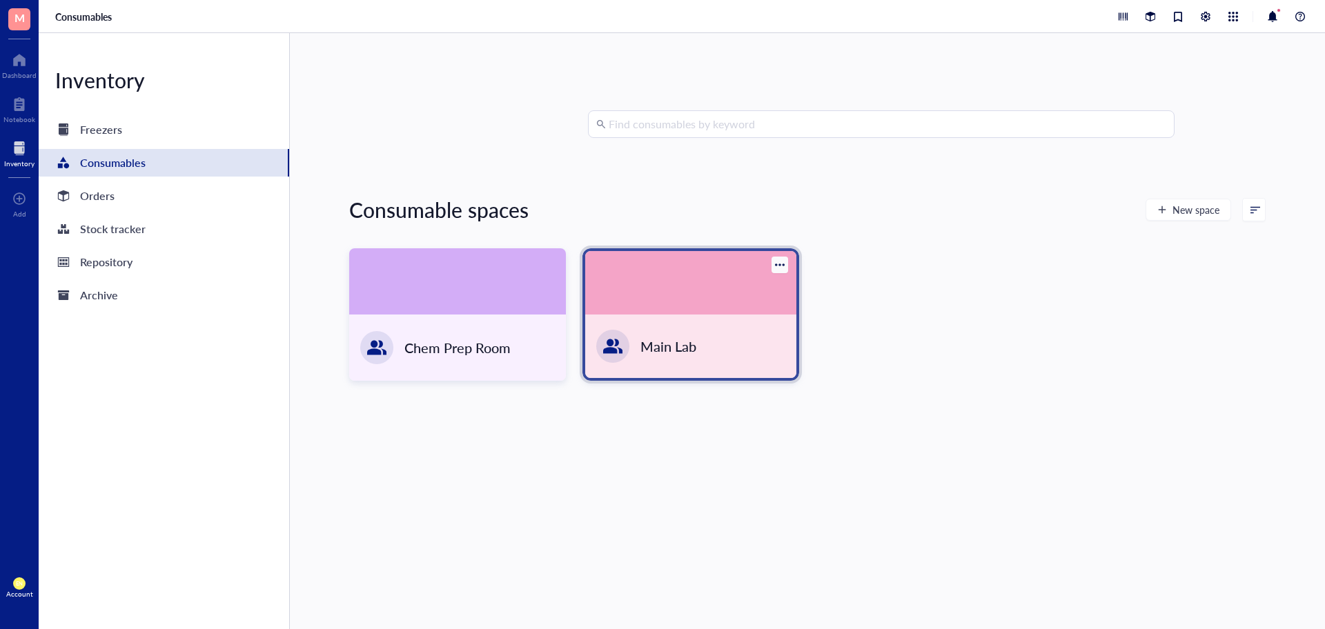
click at [658, 334] on div "Main Lab" at bounding box center [690, 346] width 211 height 63
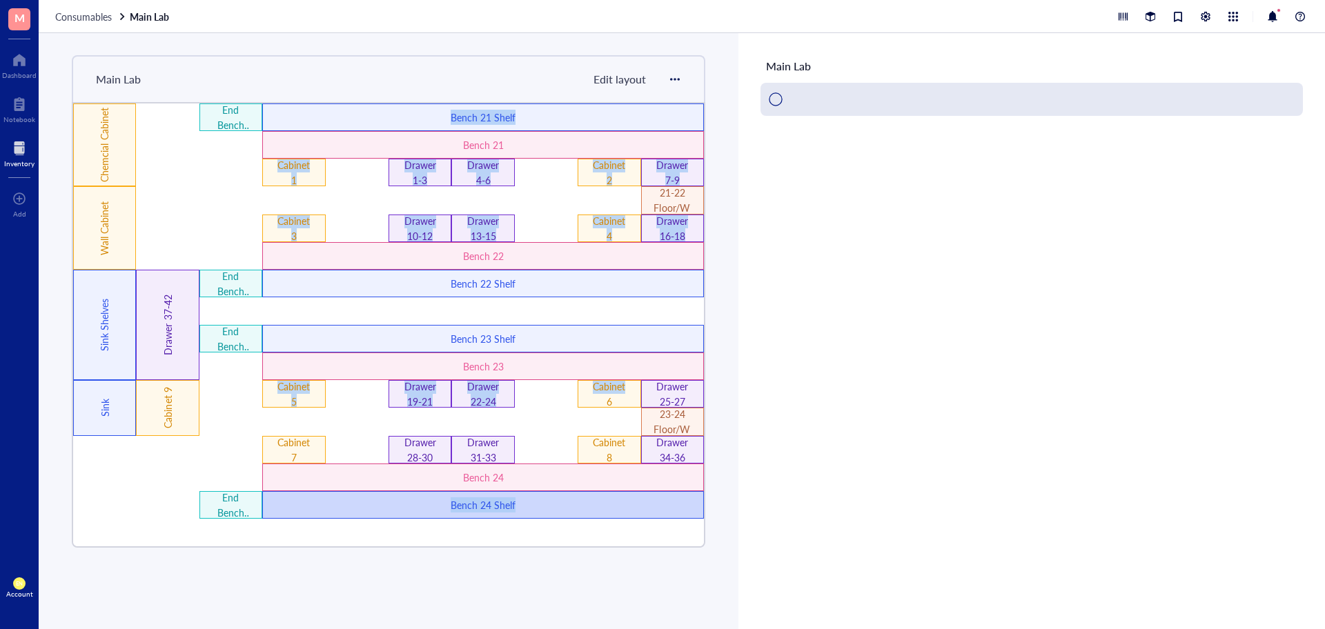
click at [591, 395] on div "Wall Cabinet 21-22 Floor/Windowsill 23-24 Floor/Windowsill Drawer 37-42 Cabinet…" at bounding box center [389, 325] width 634 height 446
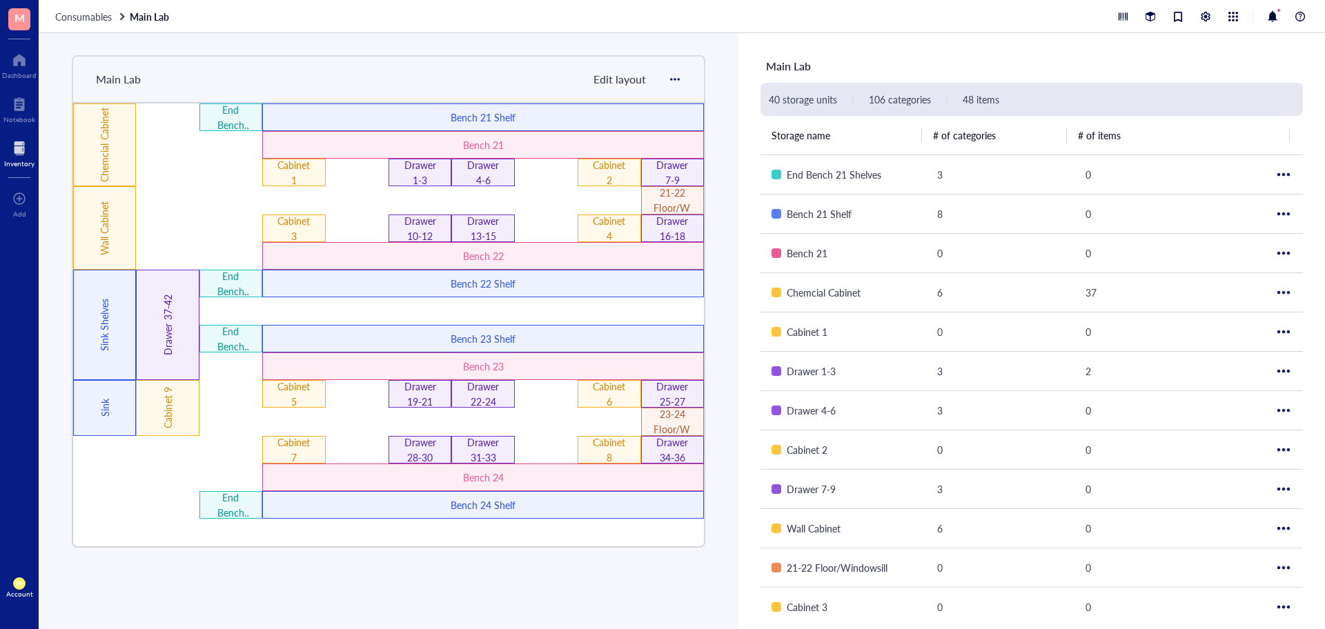
click at [578, 307] on div at bounding box center [609, 311] width 63 height 28
click at [299, 401] on div "Cabinet 5" at bounding box center [293, 394] width 37 height 30
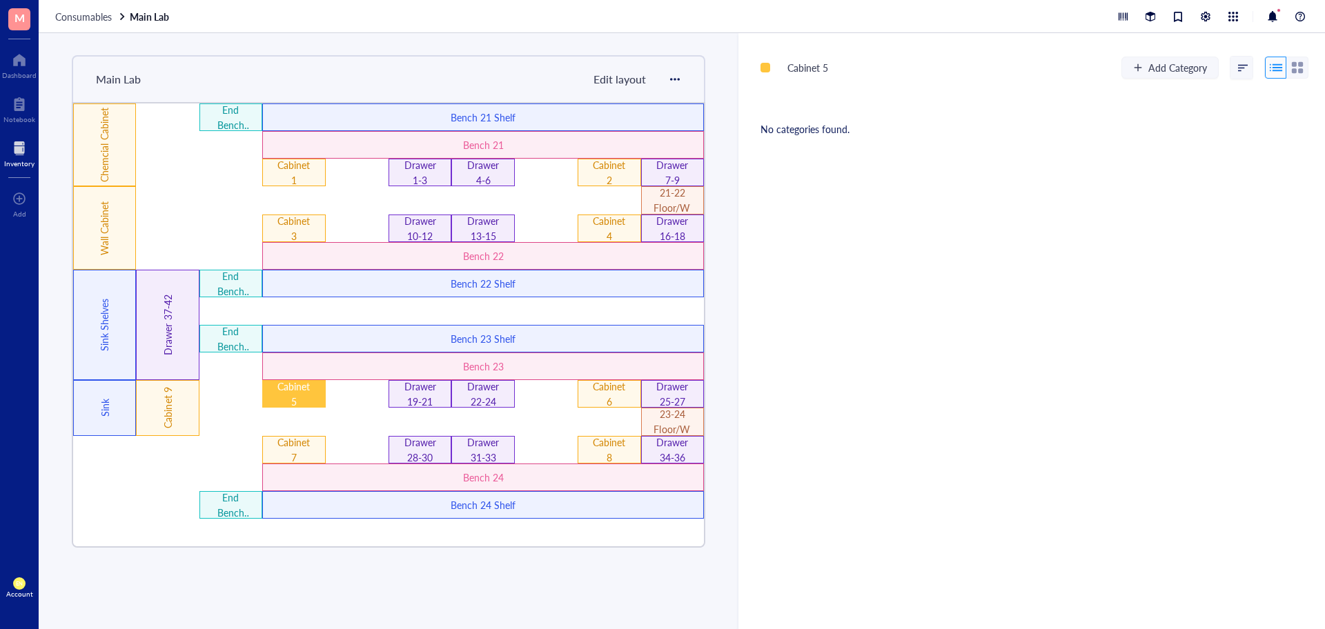
click at [306, 395] on div "Cabinet 5" at bounding box center [293, 394] width 37 height 30
click at [395, 168] on div "Drawer 1-3" at bounding box center [420, 173] width 63 height 28
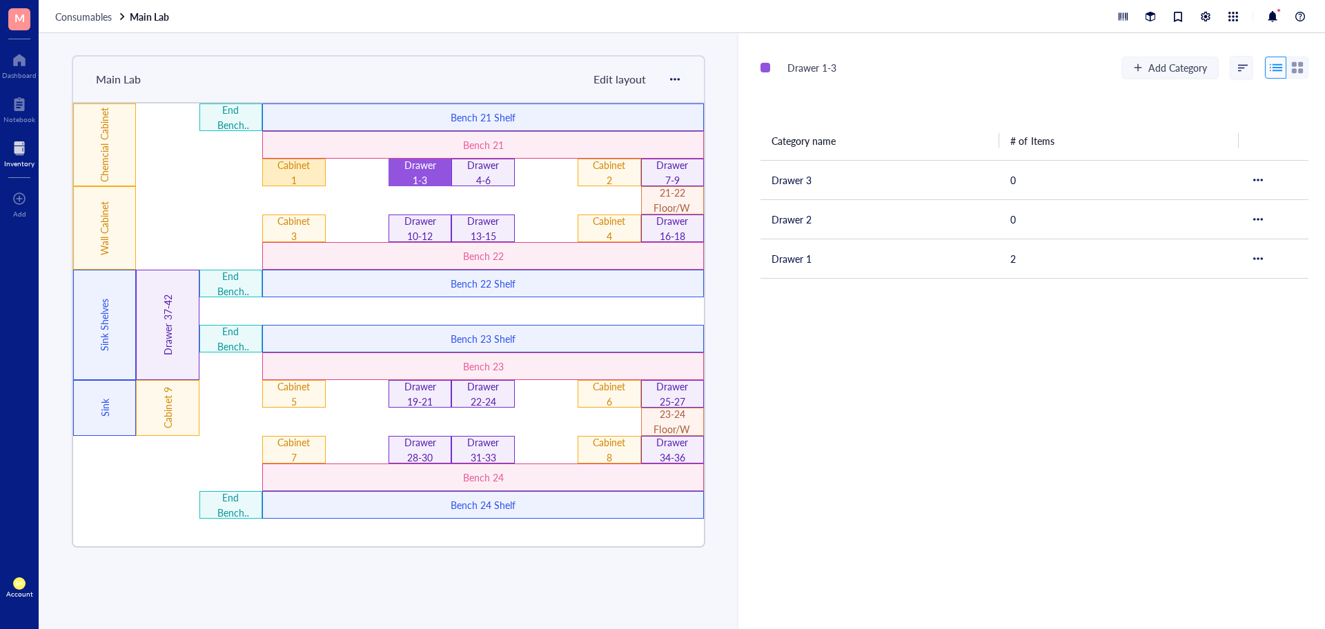
click at [299, 186] on div "Cabinet 1" at bounding box center [293, 172] width 37 height 30
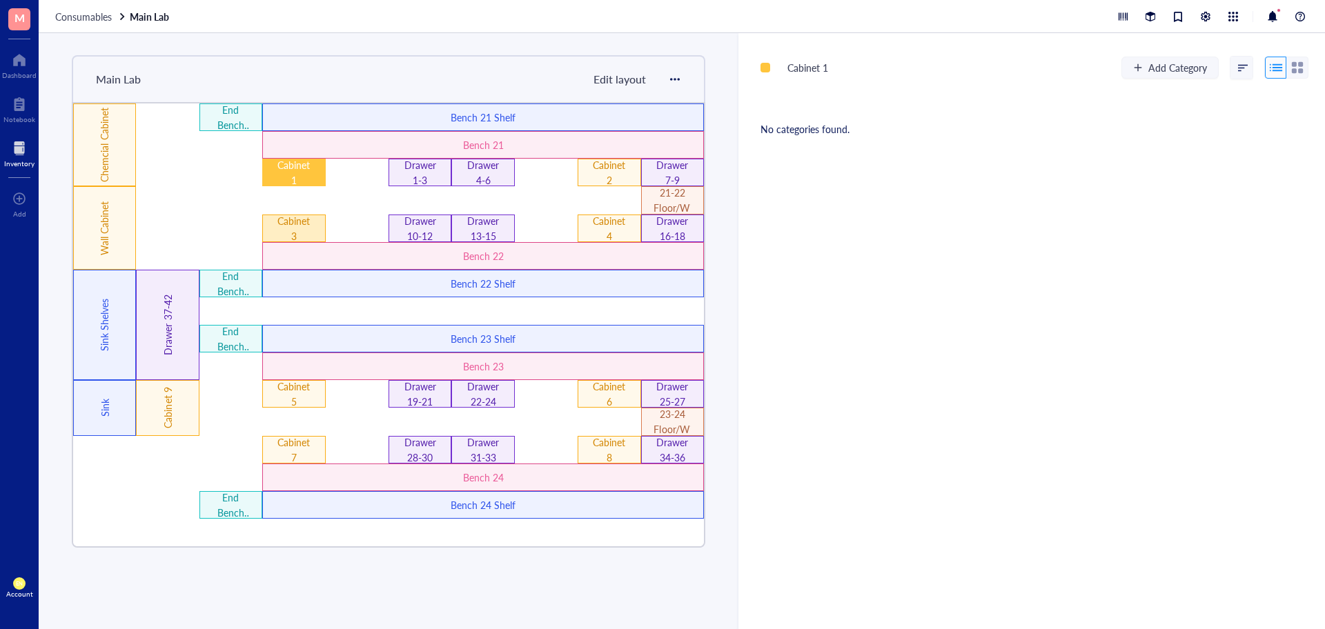
click at [297, 222] on div "Cabinet 3" at bounding box center [293, 228] width 37 height 30
click at [1156, 67] on span "Add Category" at bounding box center [1177, 67] width 59 height 11
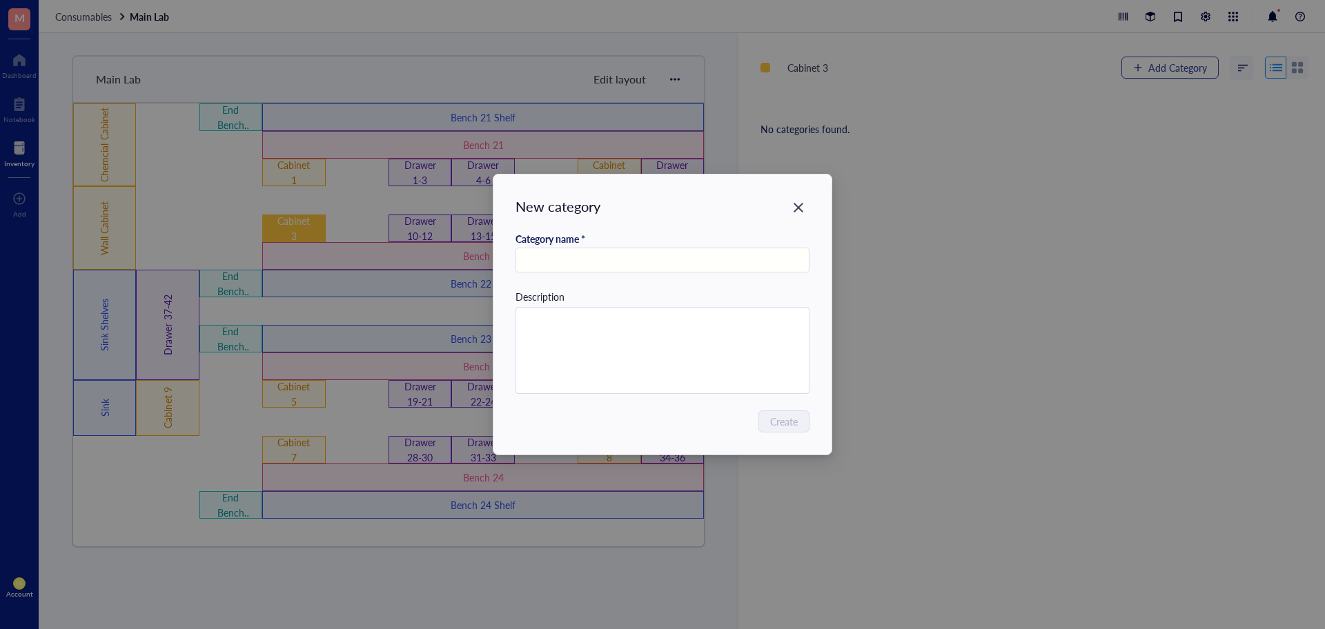
click at [1156, 67] on div "New category Category name * Description Create" at bounding box center [662, 314] width 1325 height 629
click at [746, 268] on input "text" at bounding box center [662, 260] width 293 height 25
type input "Top Shelf"
click at [787, 424] on span "Create" at bounding box center [785, 421] width 28 height 15
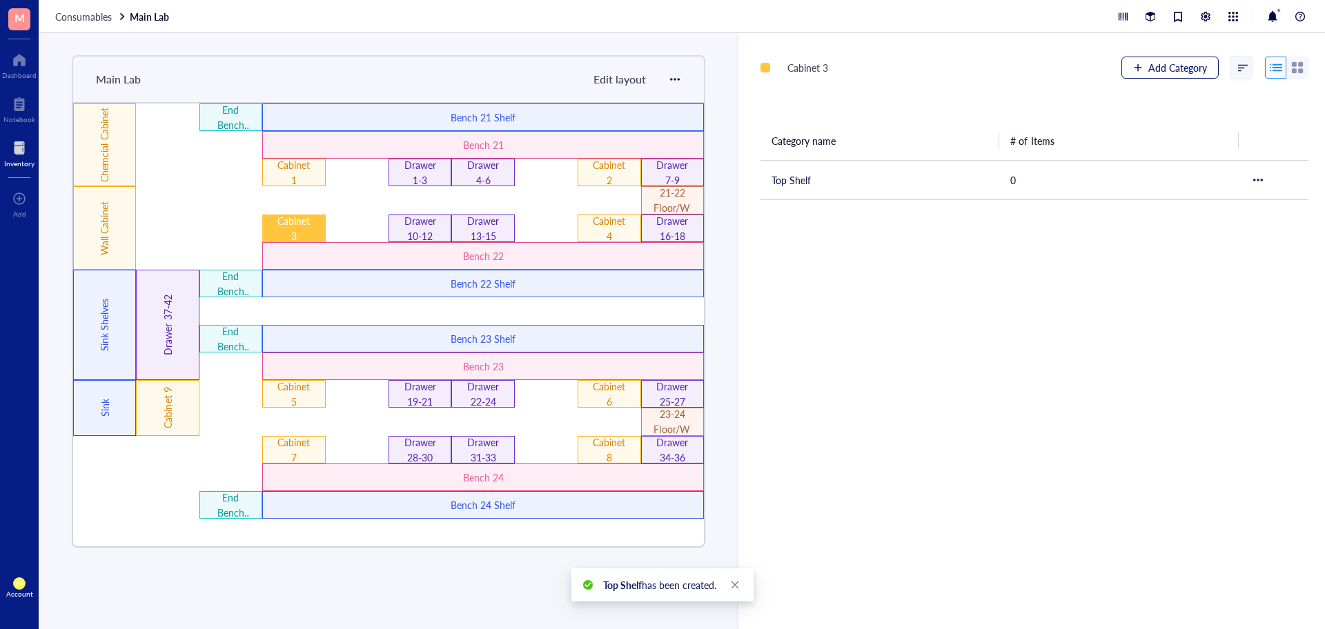
click at [1152, 63] on span "Add Category" at bounding box center [1177, 67] width 59 height 11
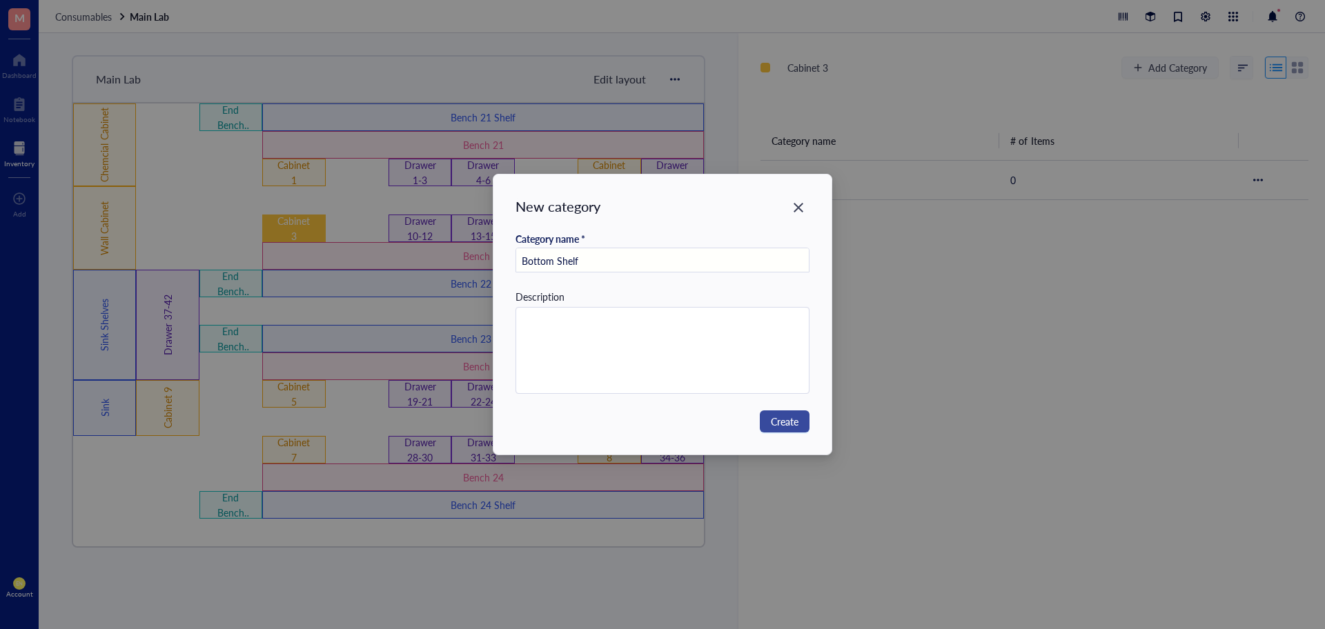
type input "Bottom Shelf"
click at [788, 415] on span "Create" at bounding box center [785, 421] width 28 height 15
click at [777, 416] on span "Create" at bounding box center [785, 421] width 28 height 15
click at [784, 421] on span "Create" at bounding box center [785, 421] width 28 height 15
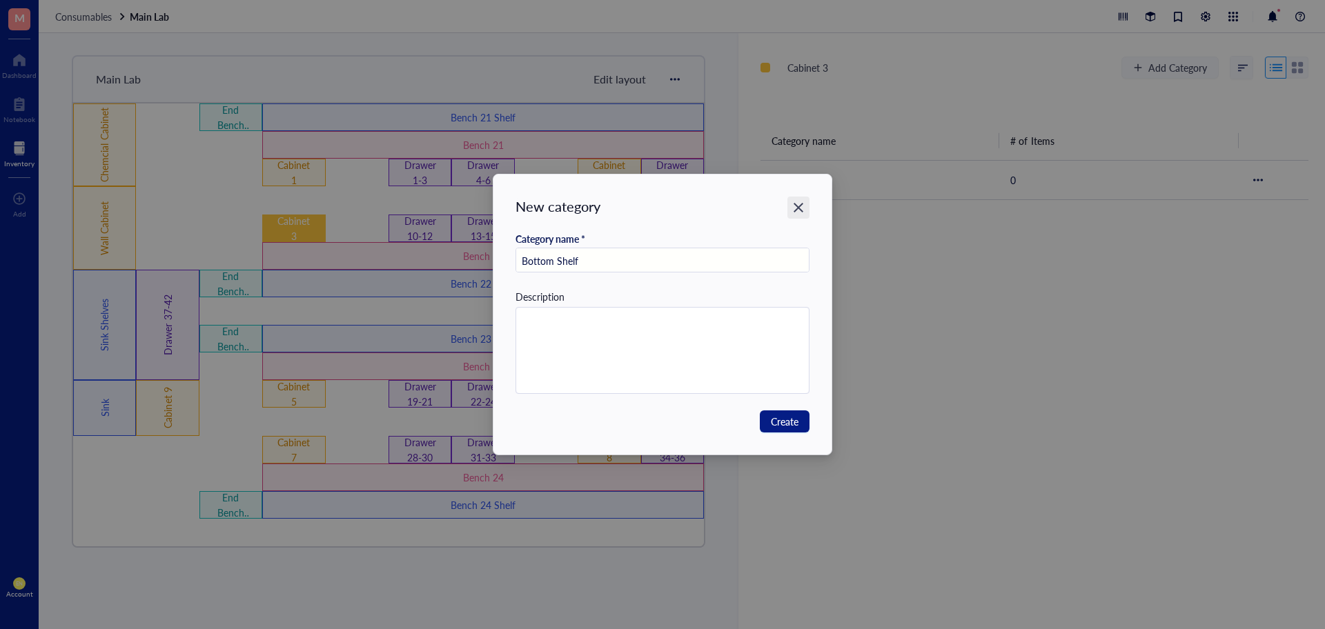
click at [798, 202] on icon "Close" at bounding box center [798, 208] width 13 height 13
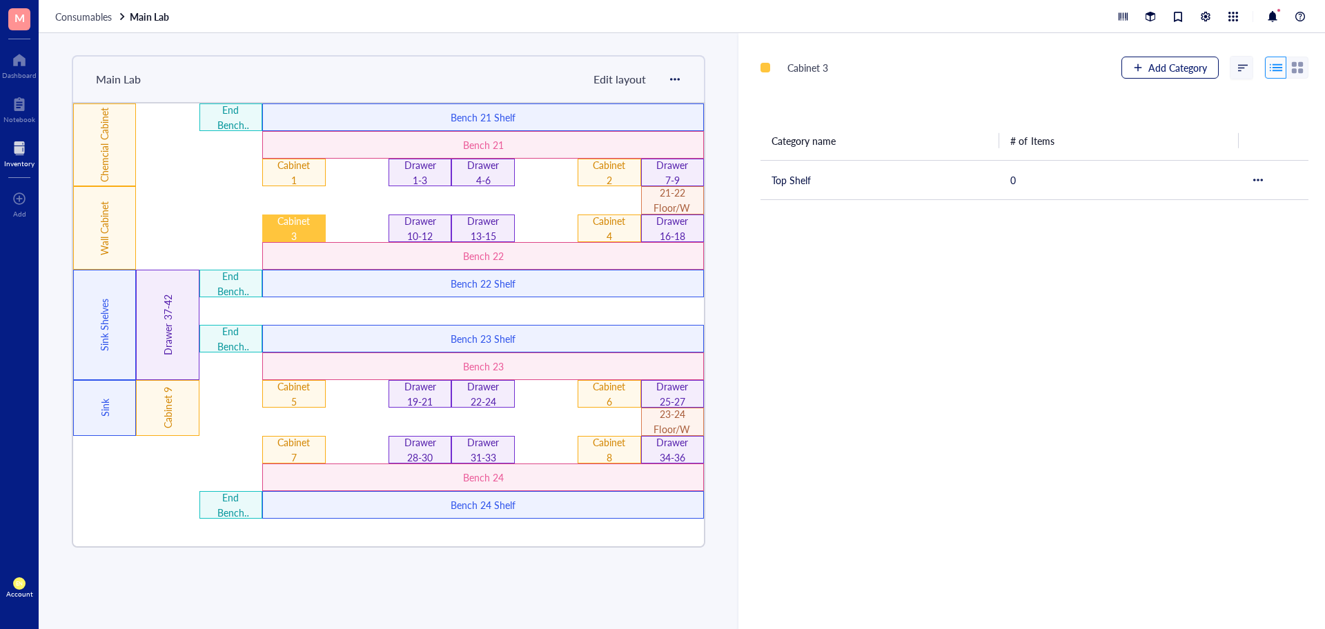
click at [1155, 66] on span "Add Category" at bounding box center [1177, 67] width 59 height 11
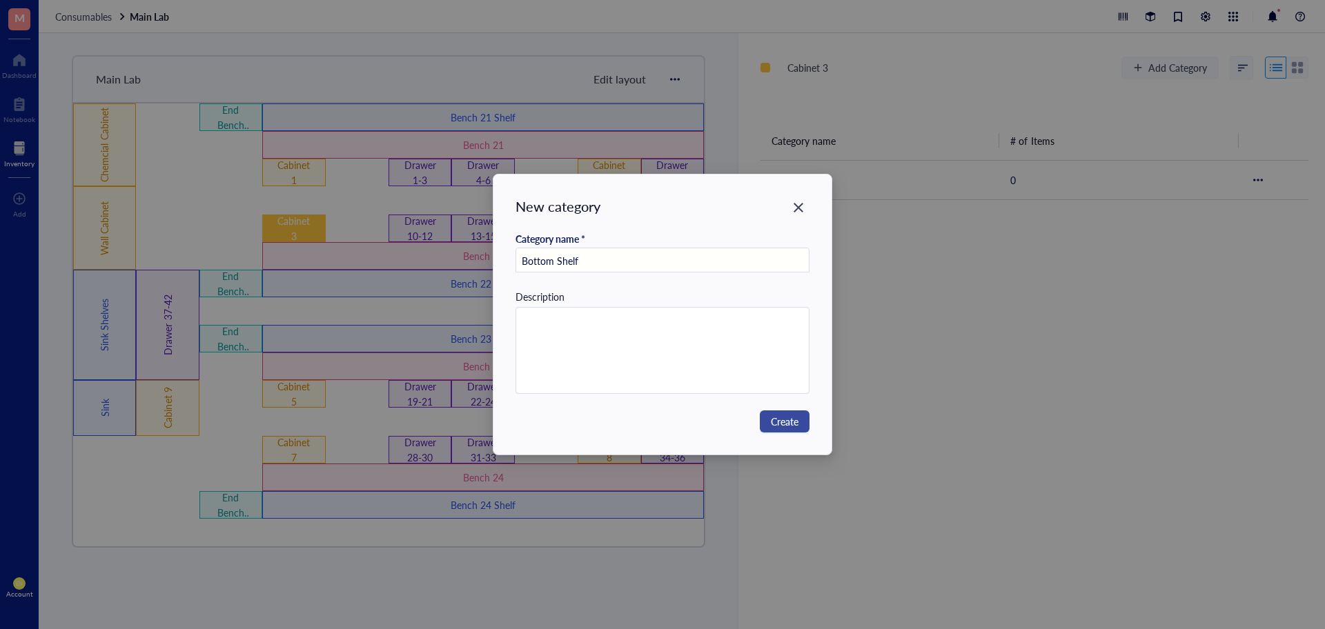
type input "Bottom Shelf"
click at [783, 425] on span "Create" at bounding box center [785, 421] width 28 height 15
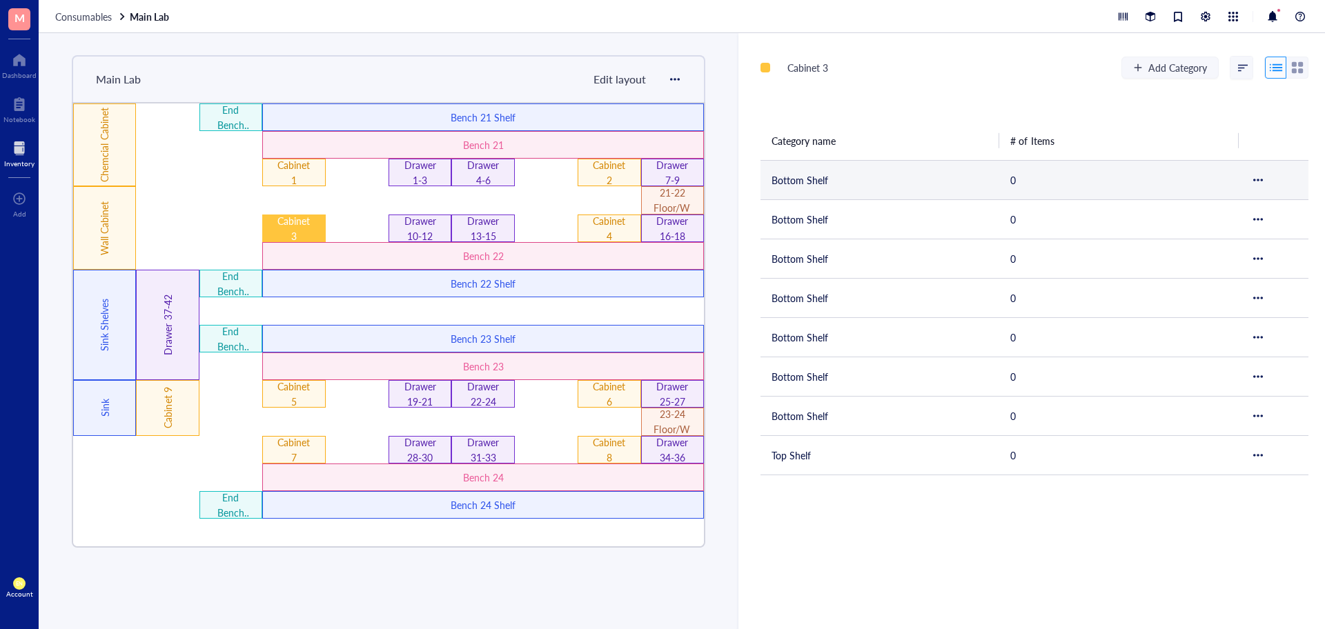
click at [1250, 182] on div at bounding box center [1258, 180] width 17 height 17
click at [1220, 226] on div "Delete category" at bounding box center [1212, 231] width 79 height 15
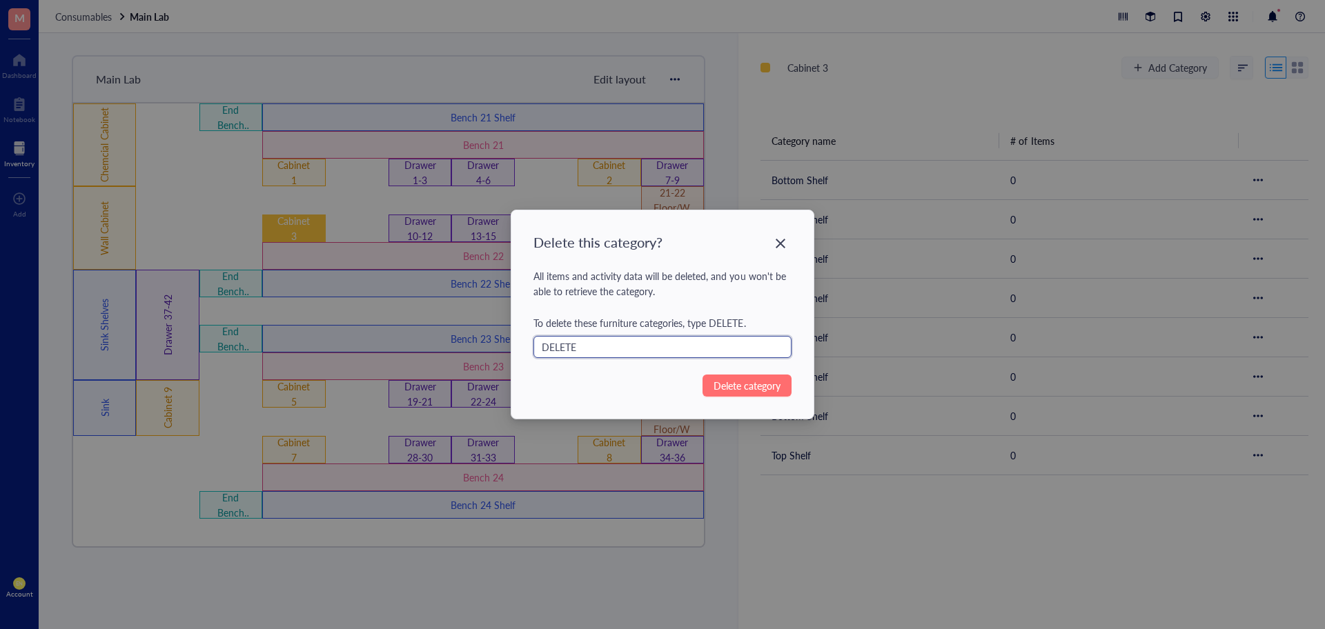
type input "DELETE"
click at [745, 382] on span "Delete category" at bounding box center [747, 385] width 67 height 15
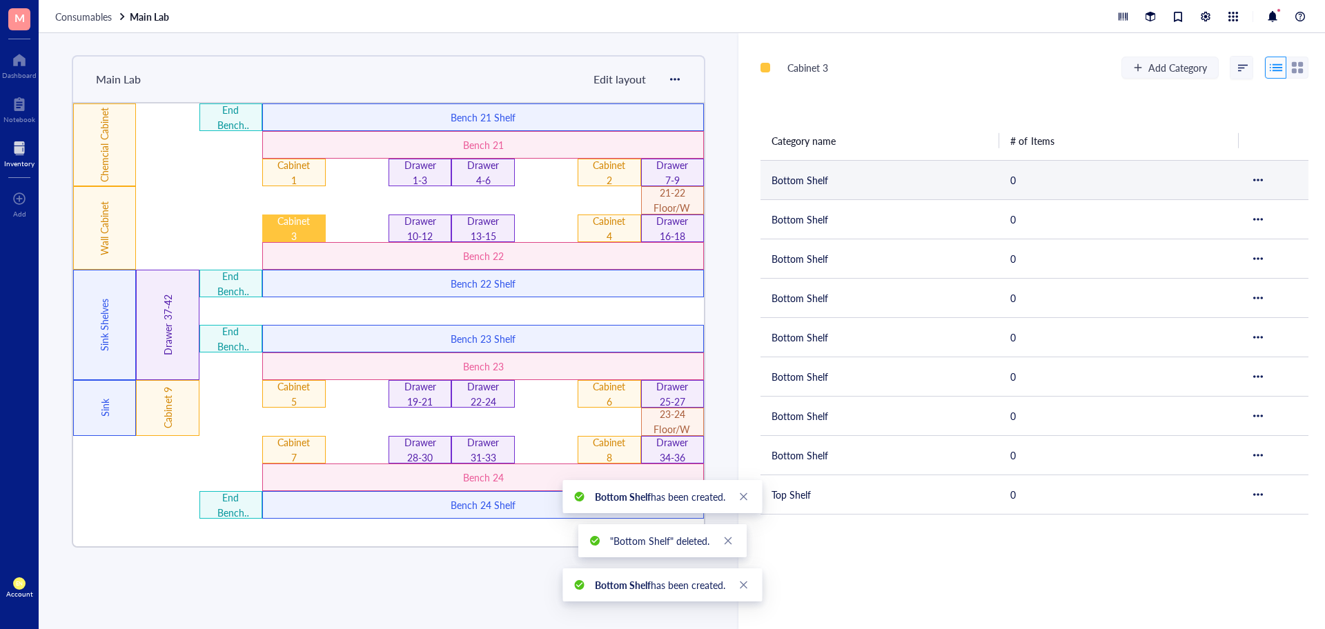
click at [1253, 177] on div at bounding box center [1258, 180] width 10 height 10
click at [1221, 227] on div "Delete category" at bounding box center [1212, 231] width 79 height 15
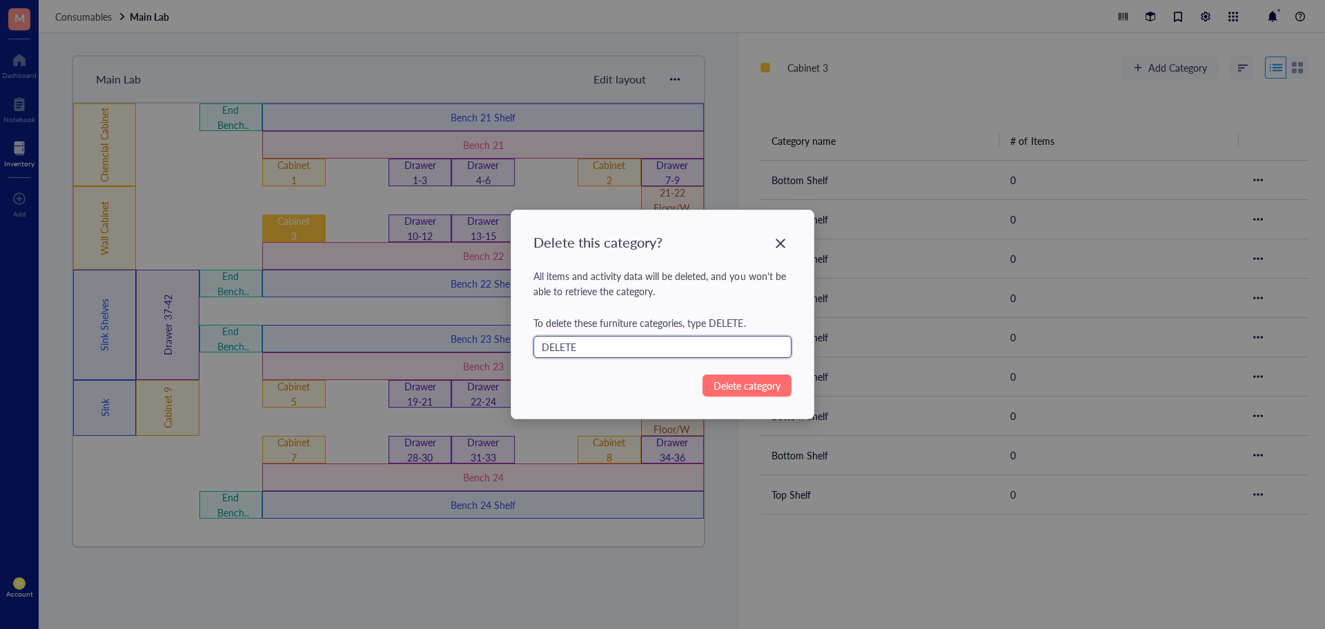
type input "DELETE"
click at [726, 384] on span "Delete category" at bounding box center [747, 385] width 67 height 15
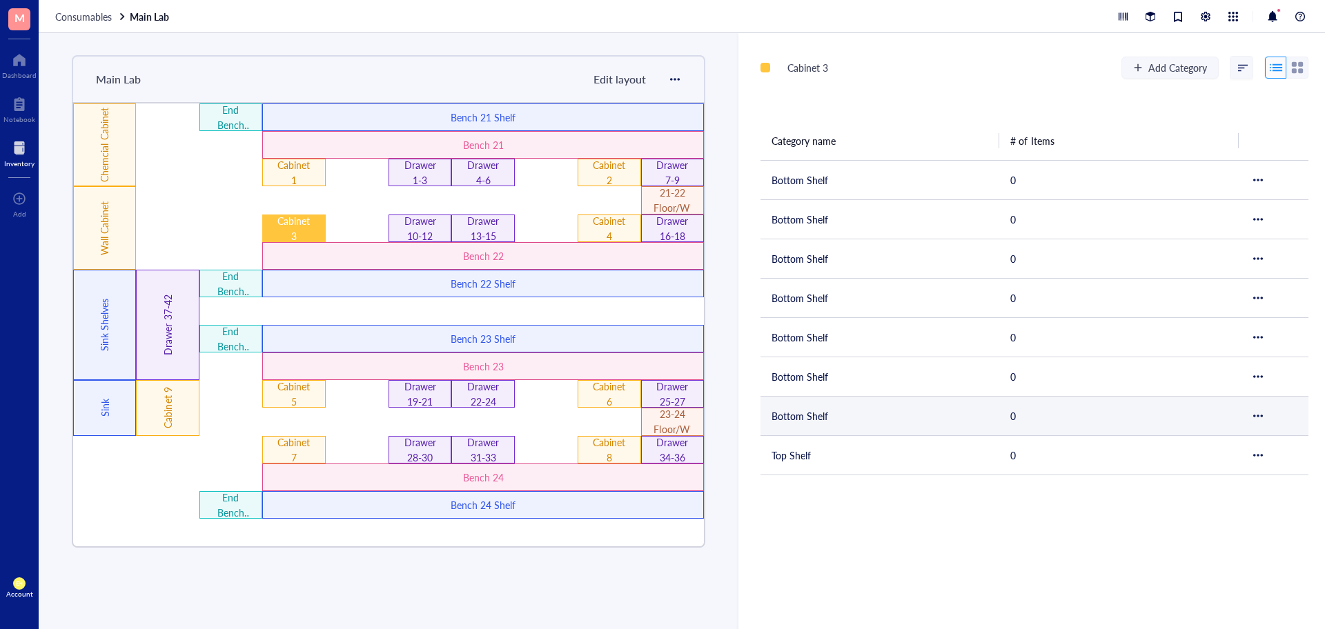
click at [1262, 419] on div at bounding box center [1274, 416] width 48 height 17
drag, startPoint x: 1255, startPoint y: 416, endPoint x: 981, endPoint y: 501, distance: 286.2
click at [981, 501] on div "Cabinet 3 Add Category Category name # of Items Bottom Shelf 0 Bottom Shelf 0 B…" at bounding box center [1031, 331] width 587 height 596
click at [1253, 418] on div at bounding box center [1258, 416] width 10 height 10
click at [1204, 468] on div "Delete category" at bounding box center [1212, 467] width 79 height 15
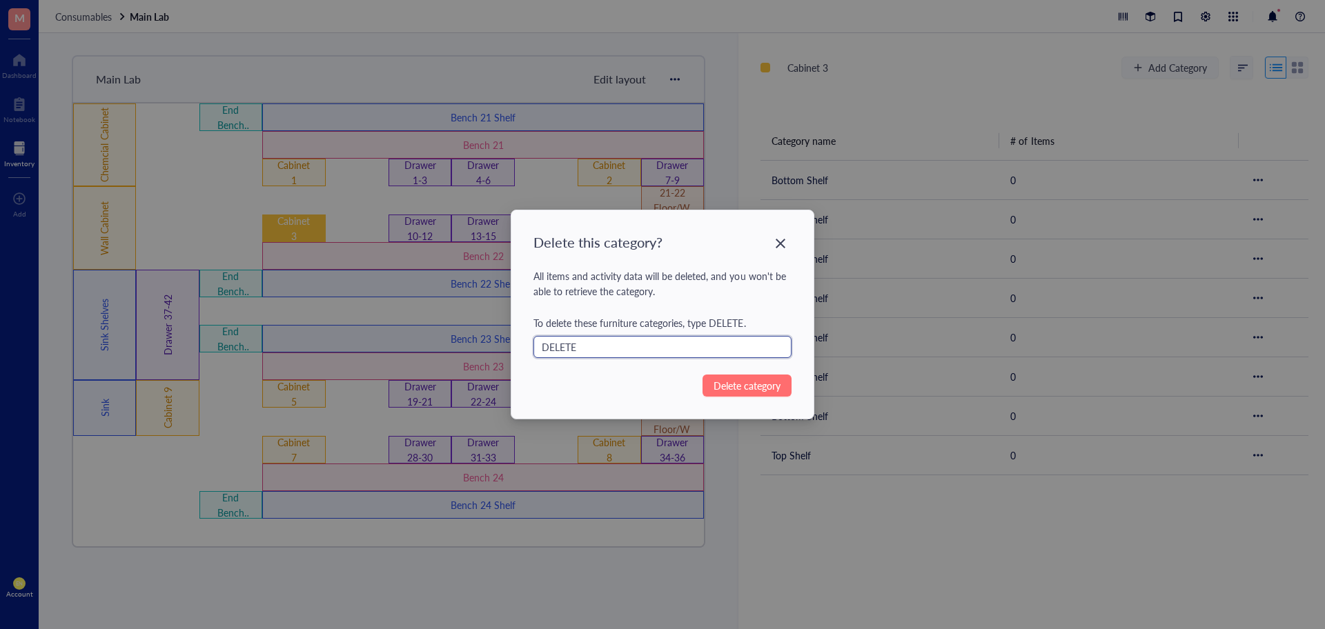
type input "DELETE"
click at [737, 391] on span "Delete category" at bounding box center [747, 385] width 67 height 15
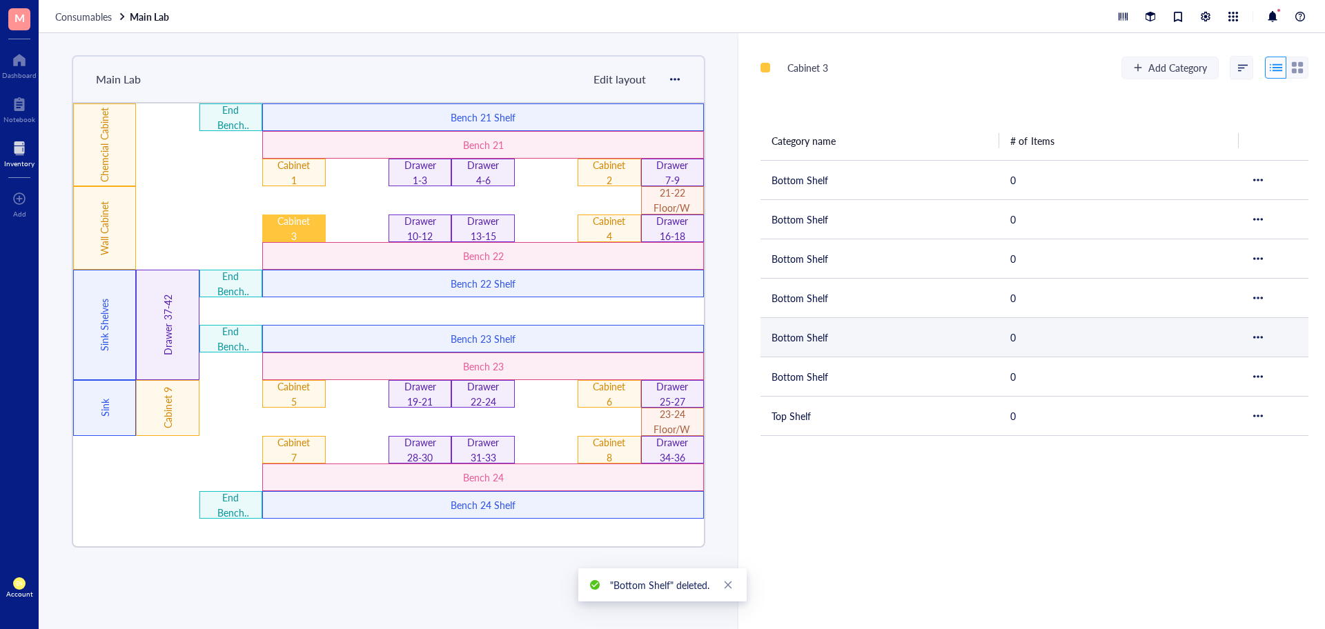
click at [1255, 335] on div at bounding box center [1258, 338] width 10 height 10
click at [1203, 389] on div "Delete category" at bounding box center [1212, 389] width 79 height 15
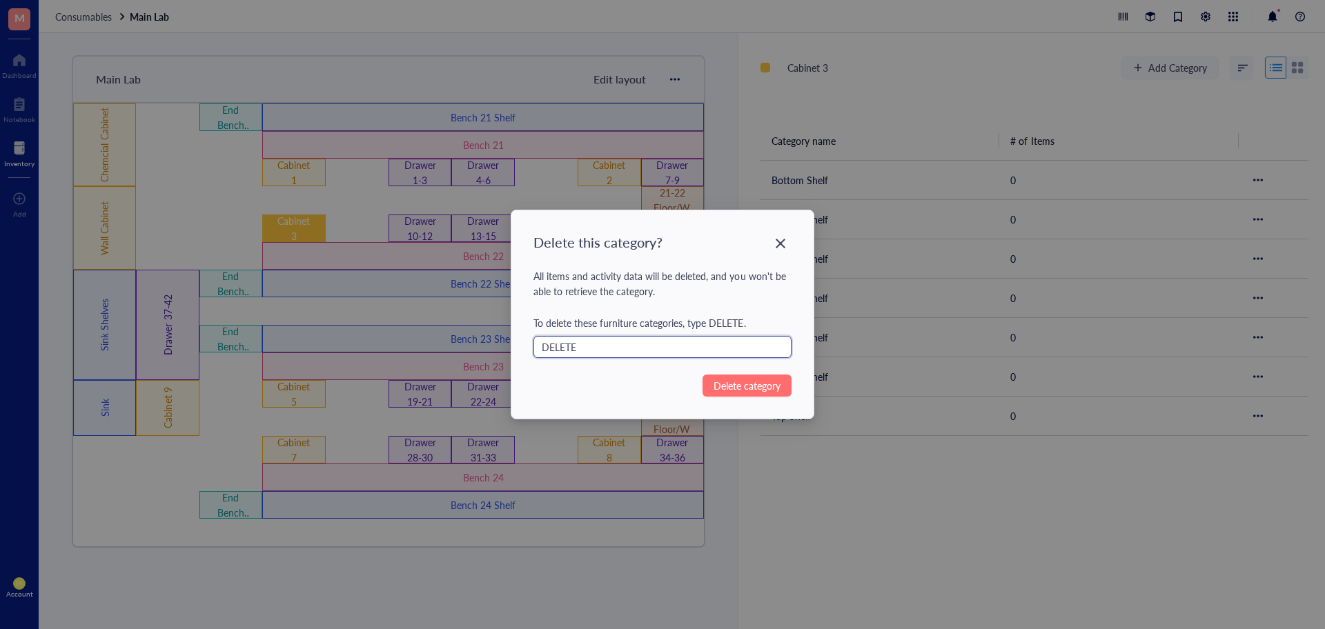
type input "DELETE"
click at [738, 389] on span "Delete category" at bounding box center [747, 385] width 67 height 15
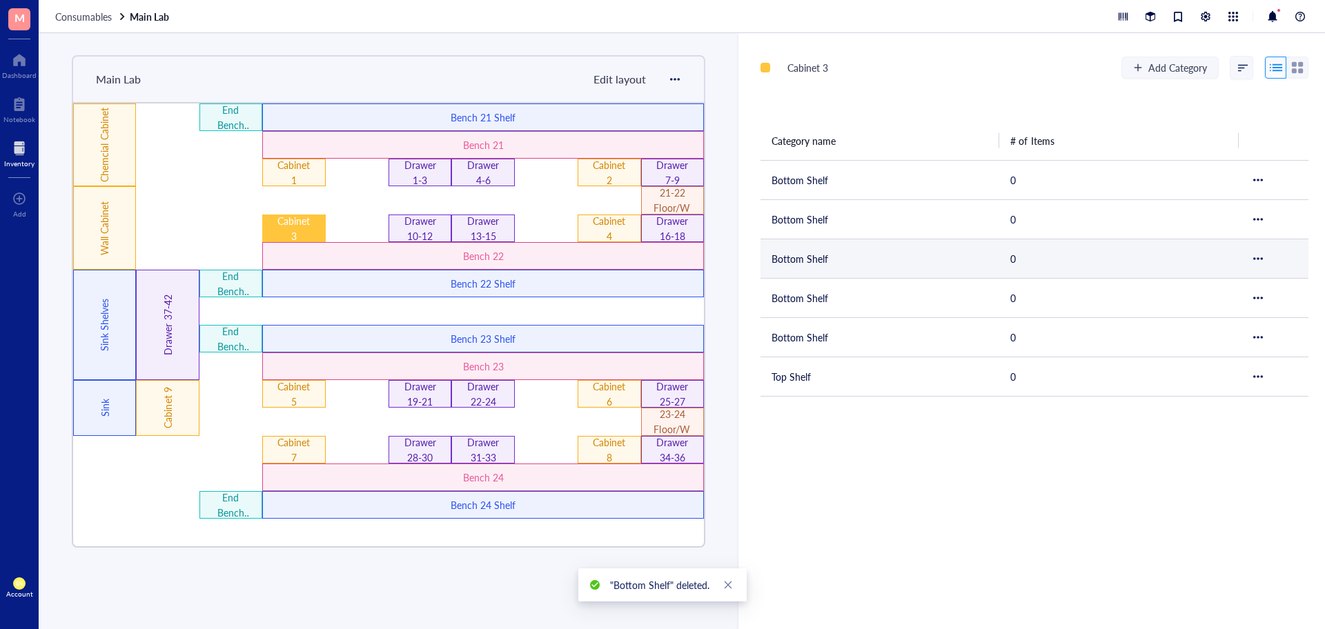
click at [1250, 253] on div at bounding box center [1258, 259] width 17 height 17
click at [1220, 312] on div "Delete category" at bounding box center [1212, 310] width 79 height 15
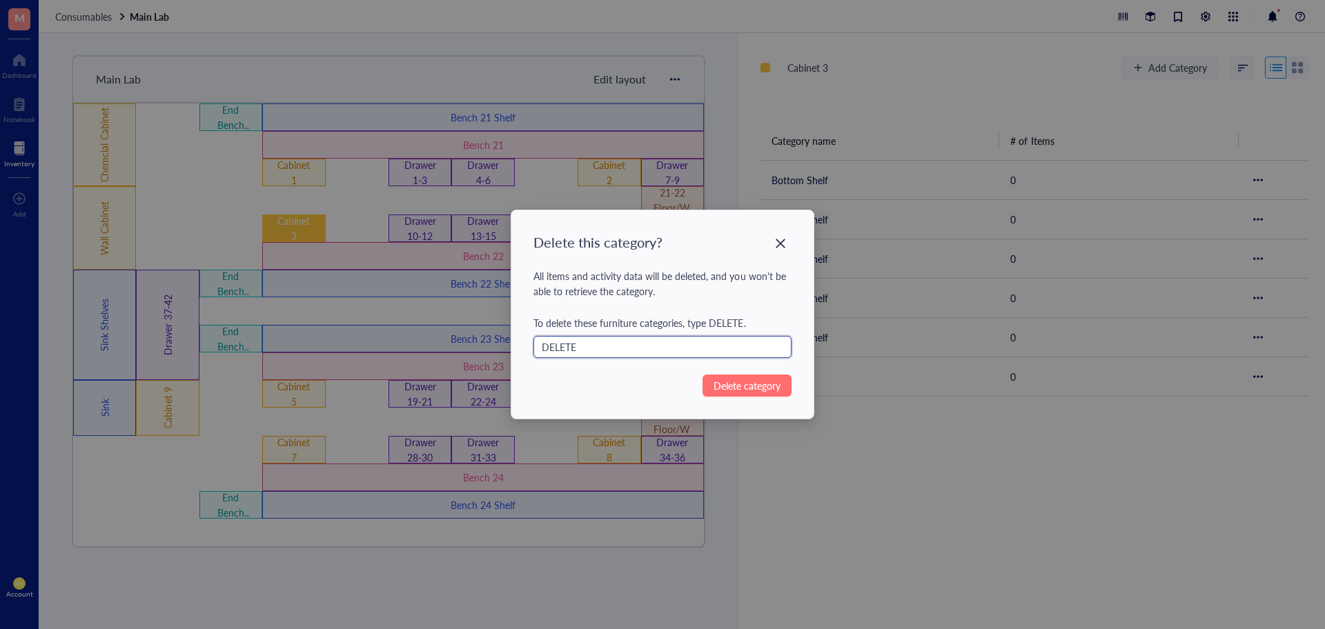
type input "DELETE"
click at [760, 384] on span "Delete category" at bounding box center [747, 385] width 67 height 15
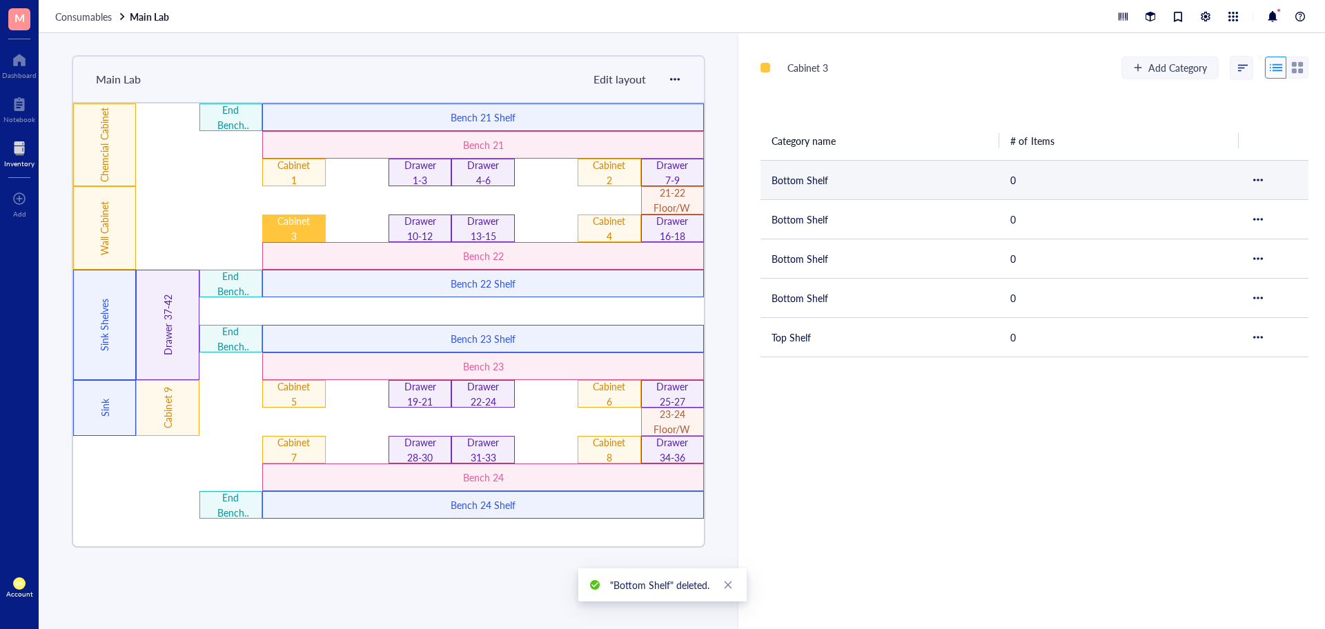
click at [1253, 176] on div at bounding box center [1258, 180] width 10 height 10
click at [1223, 231] on div "Delete category" at bounding box center [1212, 231] width 79 height 15
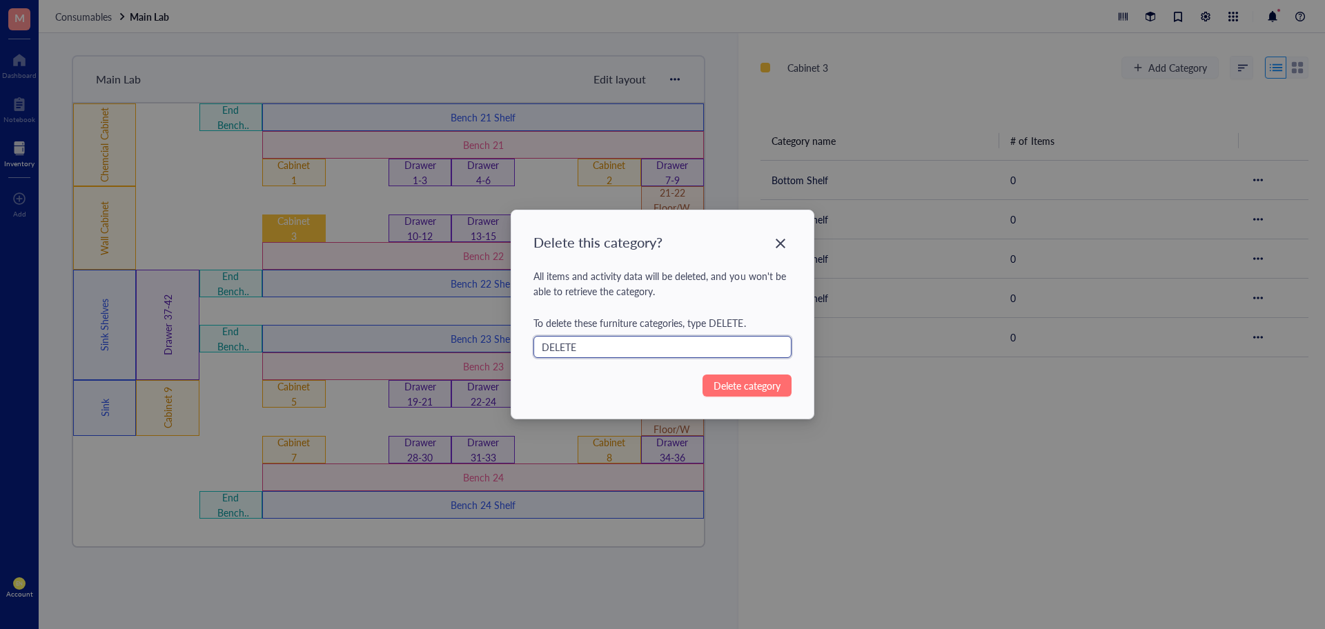
type input "DELETE"
click at [764, 387] on span "Delete category" at bounding box center [747, 385] width 67 height 15
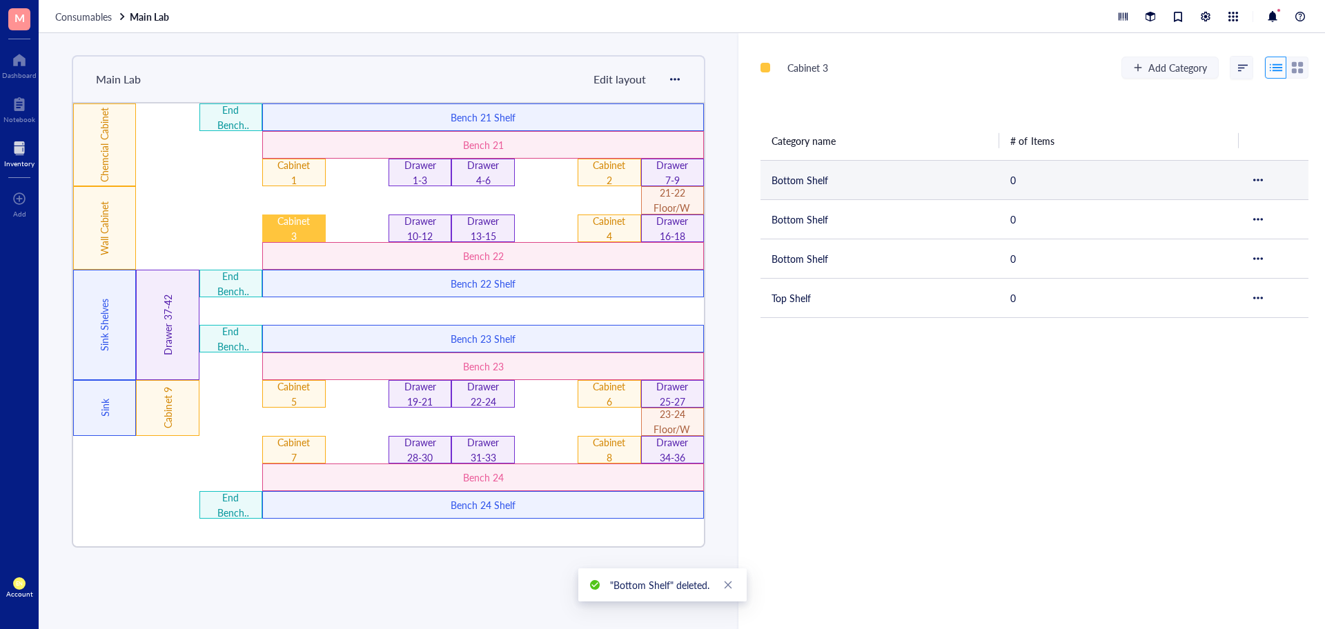
click at [1255, 182] on div at bounding box center [1258, 180] width 10 height 10
click at [1221, 228] on div "Delete category" at bounding box center [1212, 231] width 79 height 15
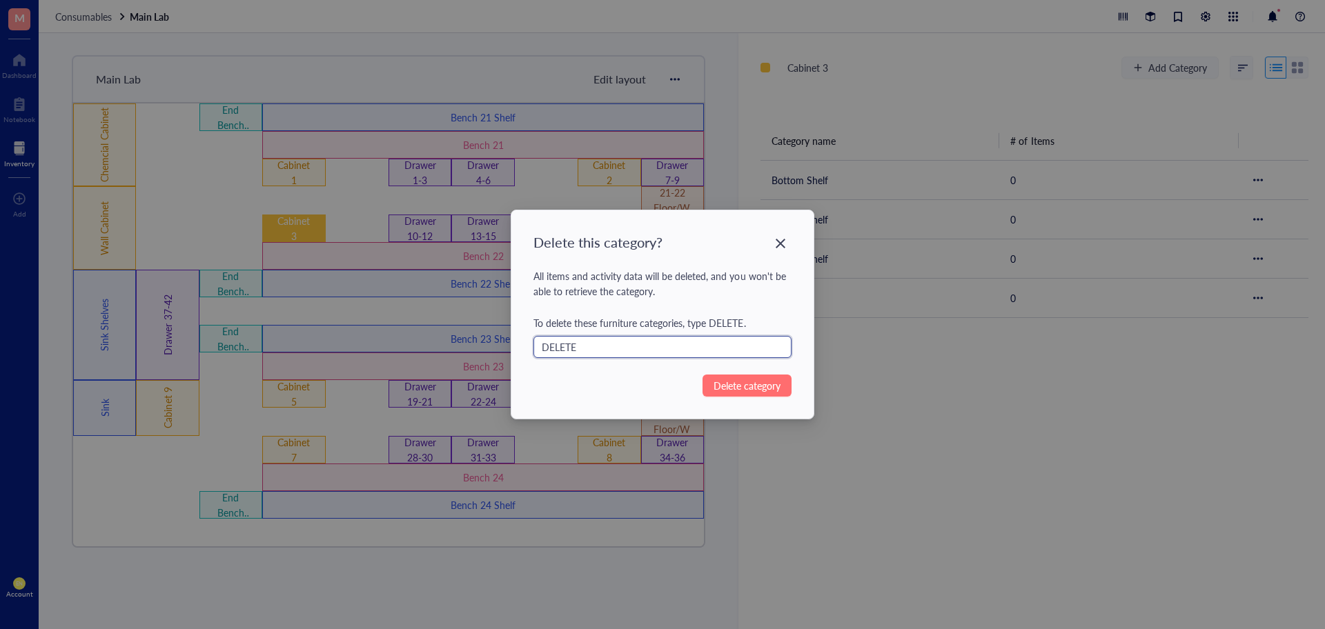
type input "DELETE"
click at [724, 391] on span "Delete category" at bounding box center [747, 385] width 67 height 15
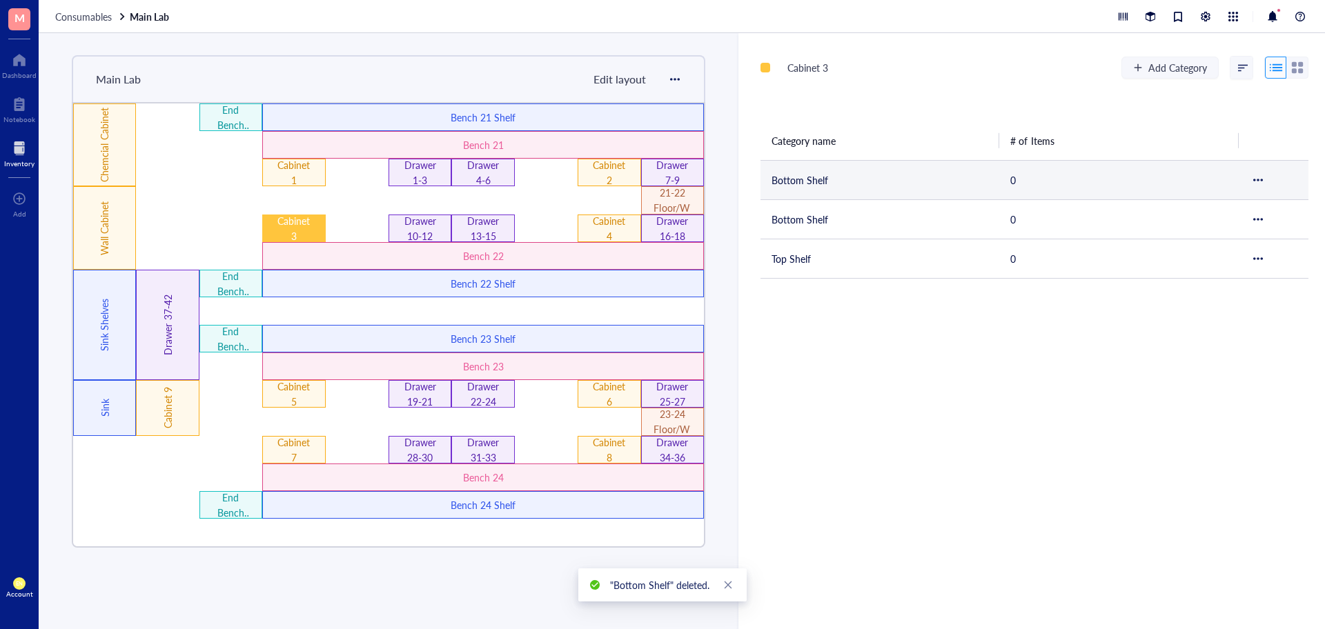
click at [1257, 184] on div at bounding box center [1258, 180] width 10 height 10
click at [1211, 235] on div "Delete category" at bounding box center [1212, 231] width 79 height 15
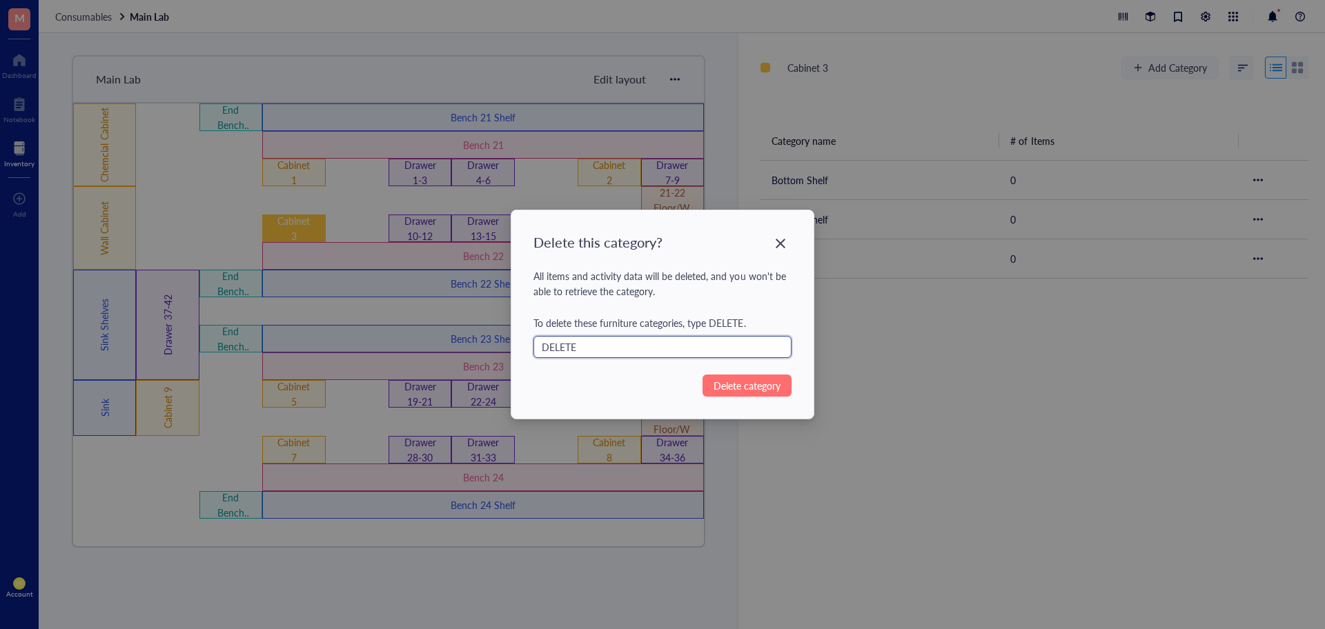
type input "DELETE"
click at [756, 383] on span "Delete category" at bounding box center [747, 385] width 67 height 15
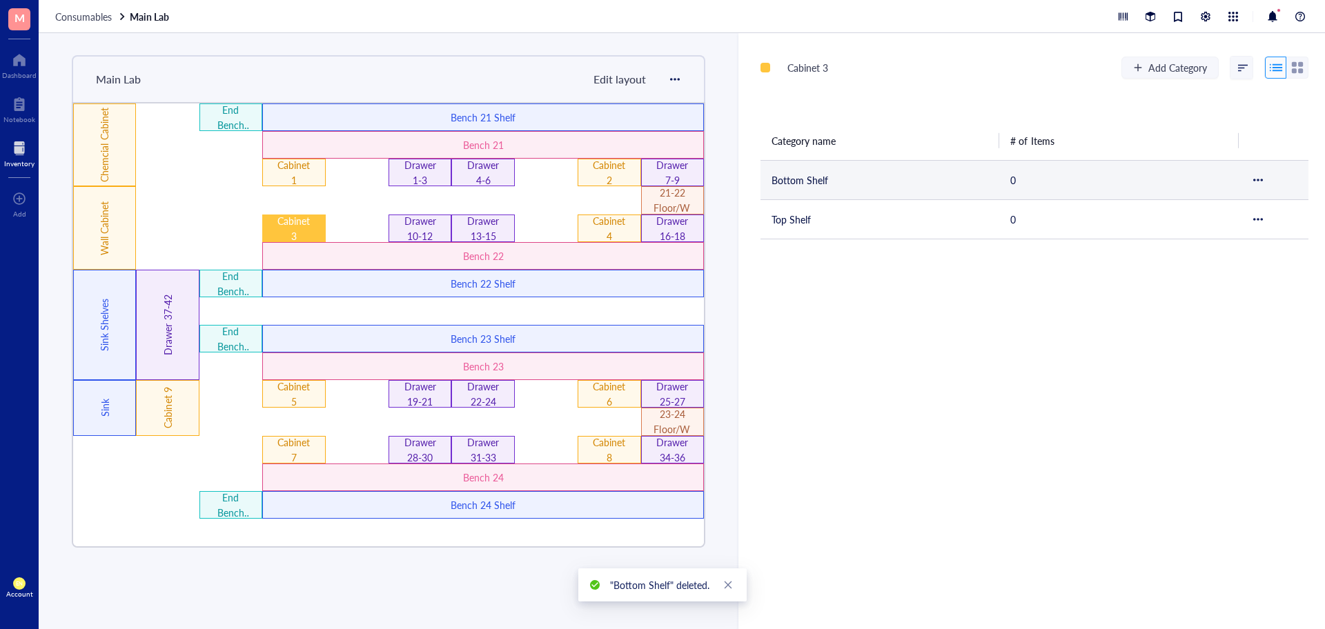
click at [816, 171] on td "Bottom Shelf" at bounding box center [880, 179] width 239 height 39
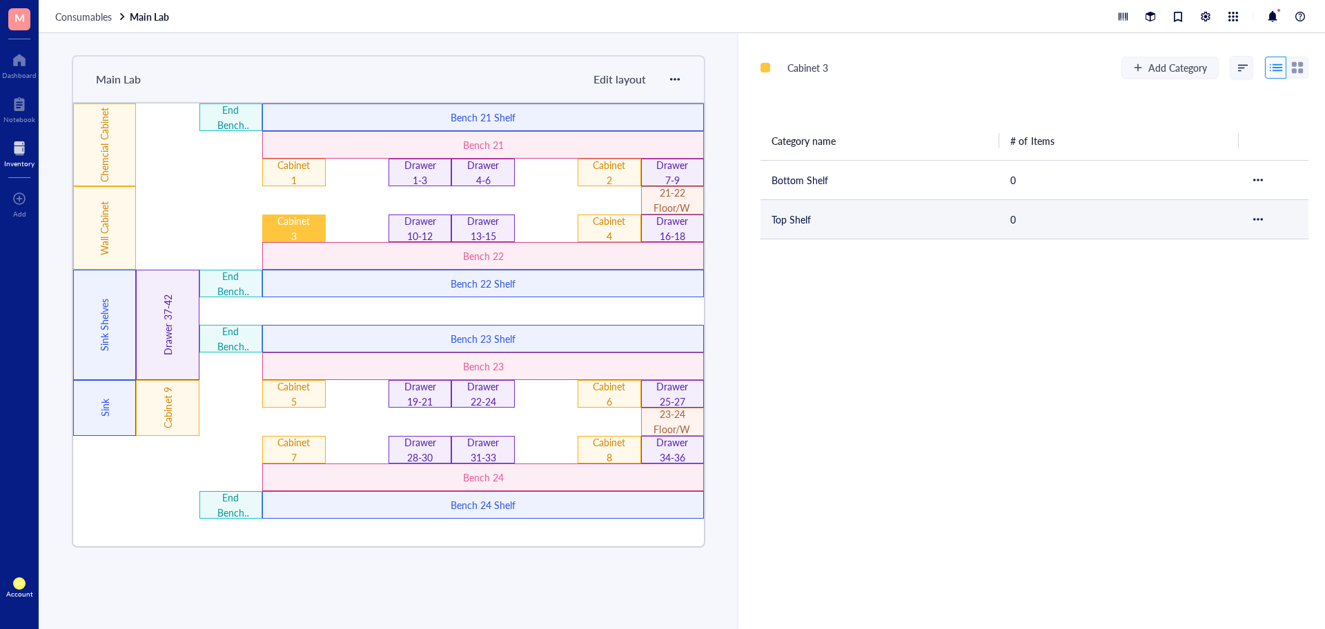
click at [805, 223] on td "Top Shelf" at bounding box center [880, 218] width 239 height 39
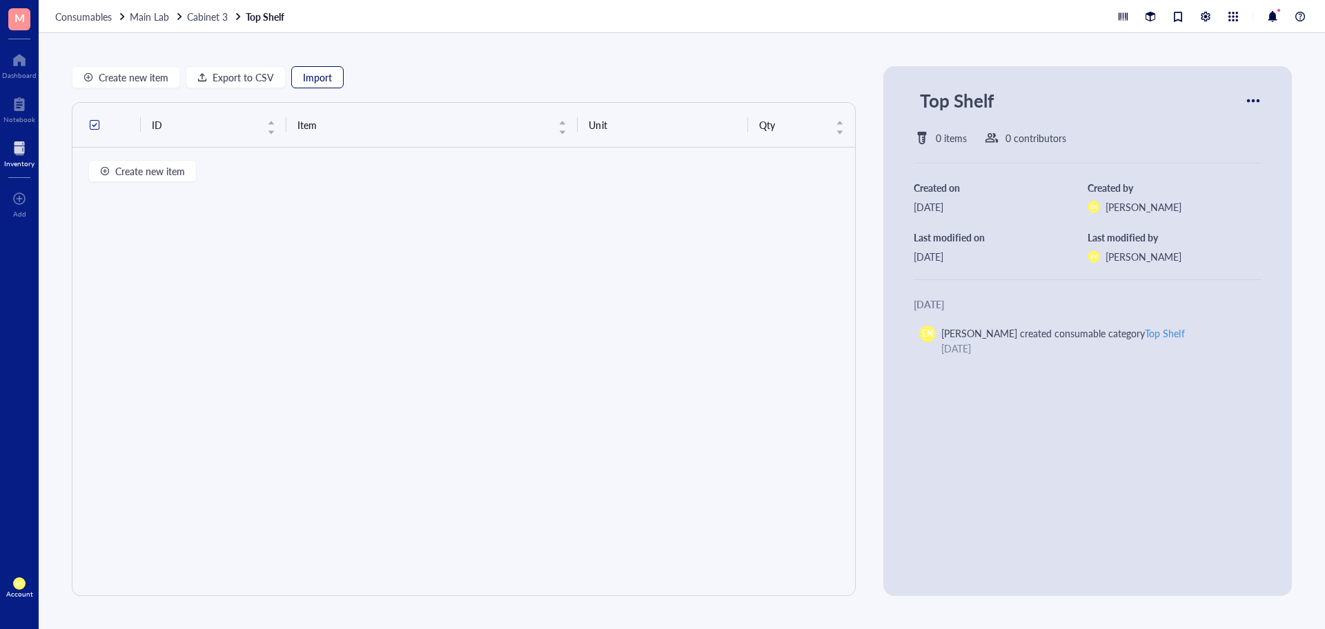
click at [315, 75] on span "Import" at bounding box center [317, 77] width 29 height 11
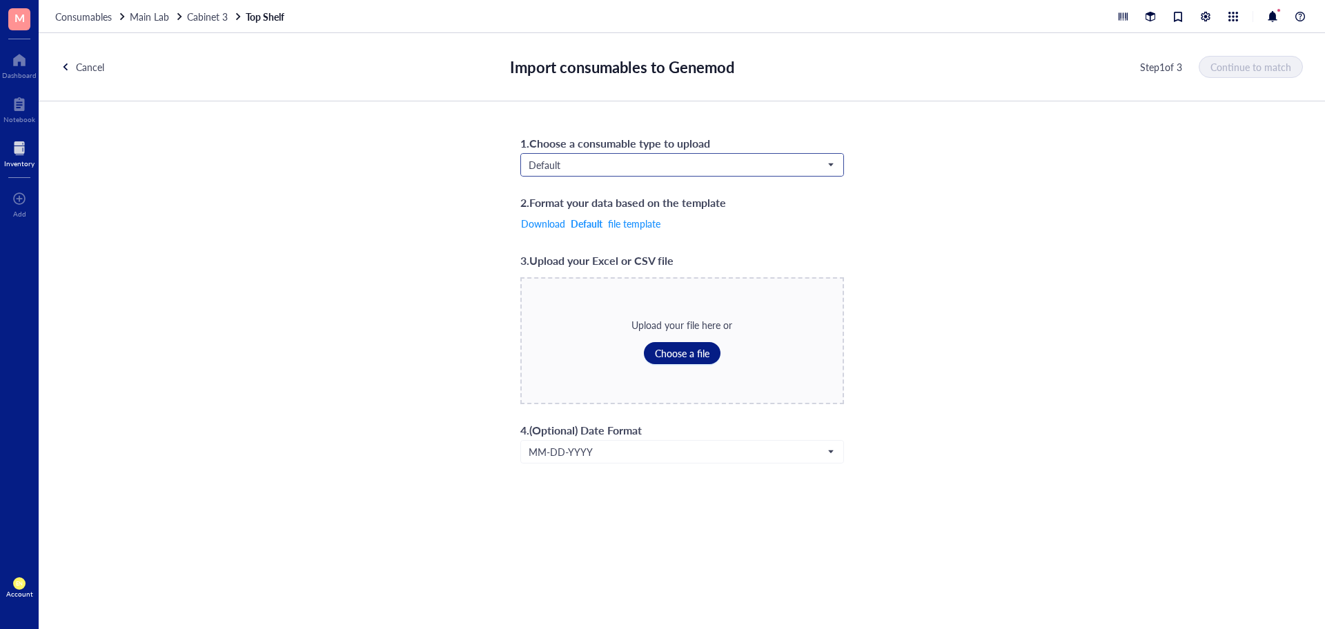
click at [603, 166] on span "Default" at bounding box center [681, 165] width 304 height 12
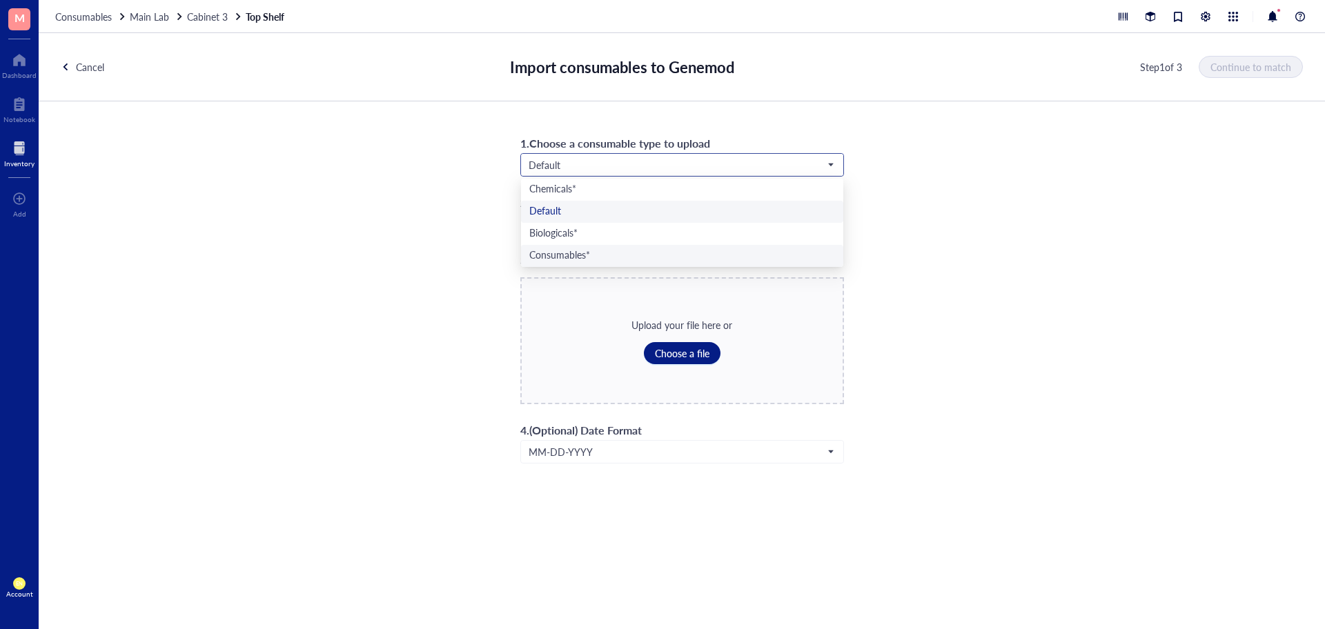
click at [598, 255] on div "Consumables*" at bounding box center [682, 255] width 306 height 15
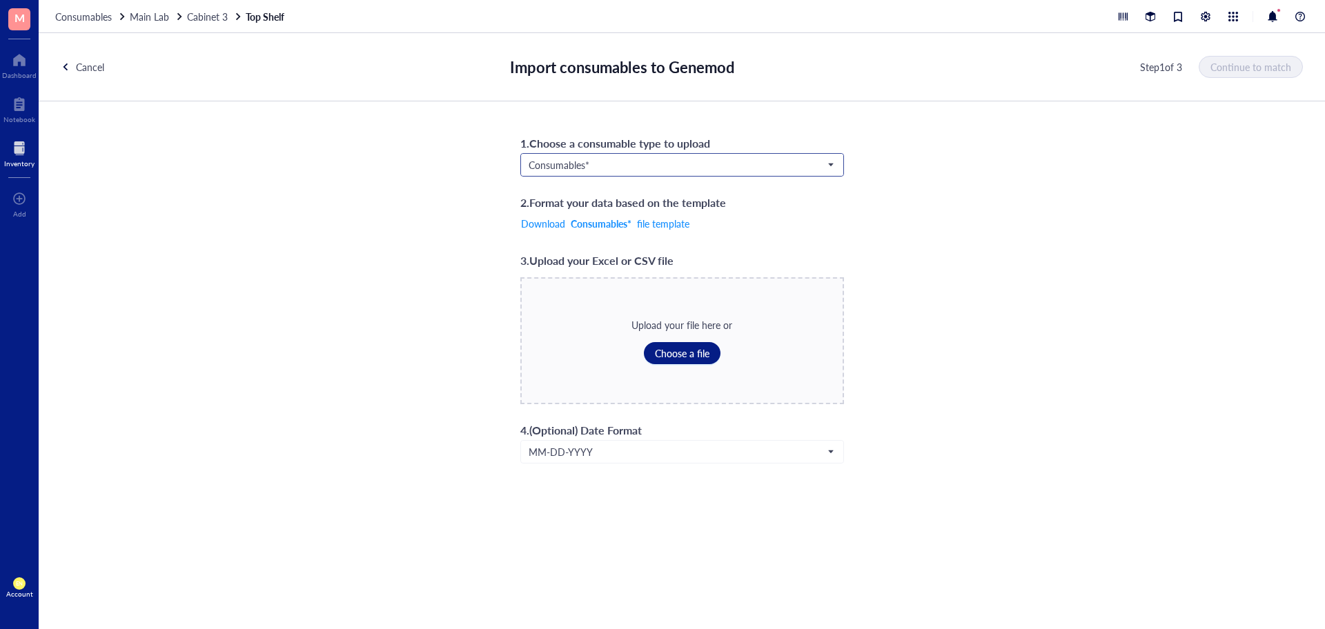
click at [655, 155] on input "search" at bounding box center [676, 165] width 295 height 21
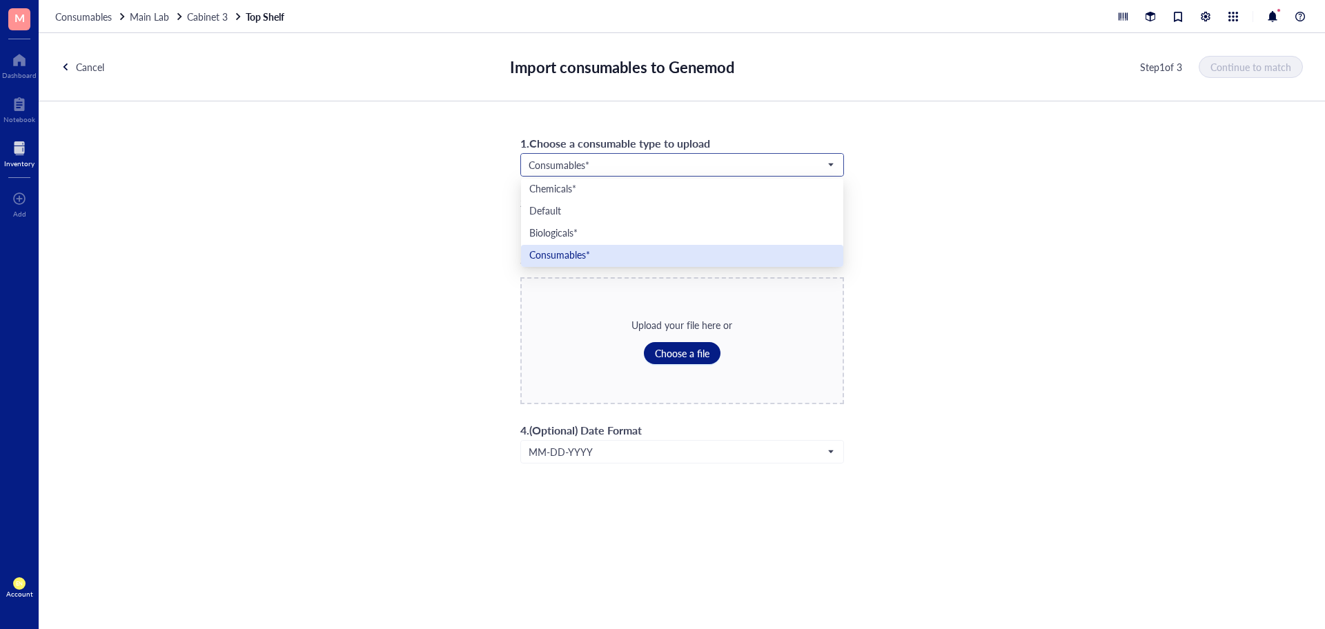
click at [624, 255] on div "Consumables*" at bounding box center [682, 255] width 306 height 15
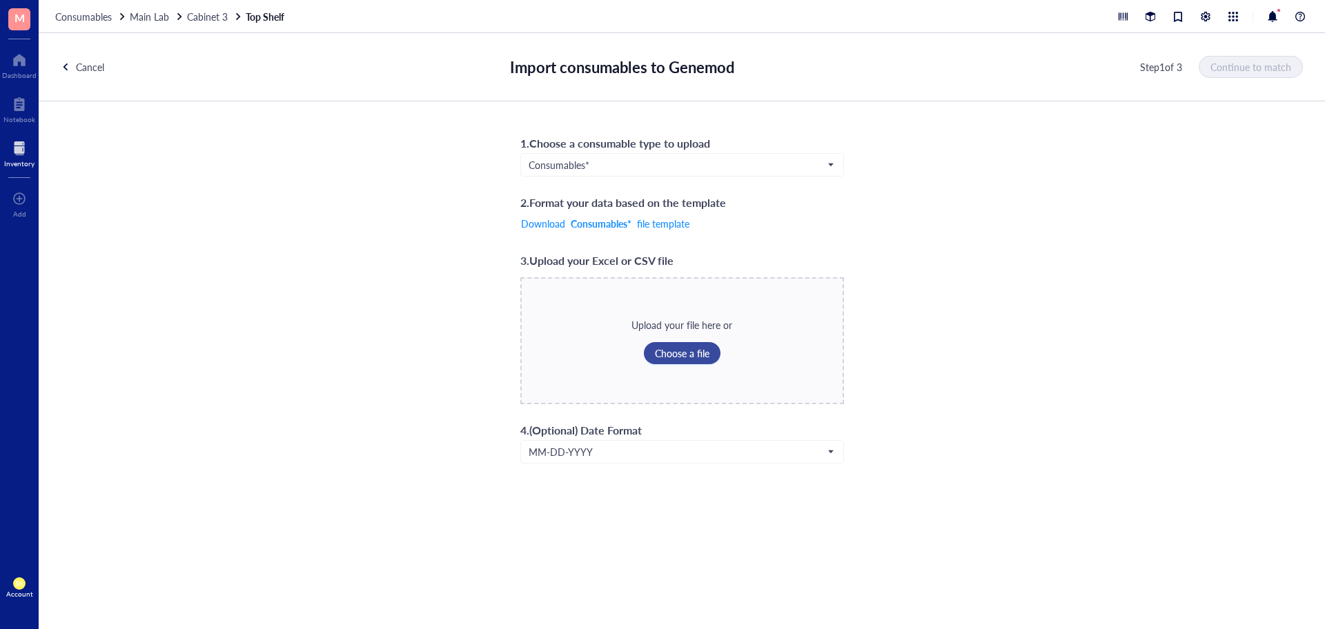
click at [679, 348] on span "Choose a file" at bounding box center [682, 353] width 55 height 11
type input "C:\fakepath\Laptops_export_cleaned_23 _ Cabinet 5 (Computer).csv"
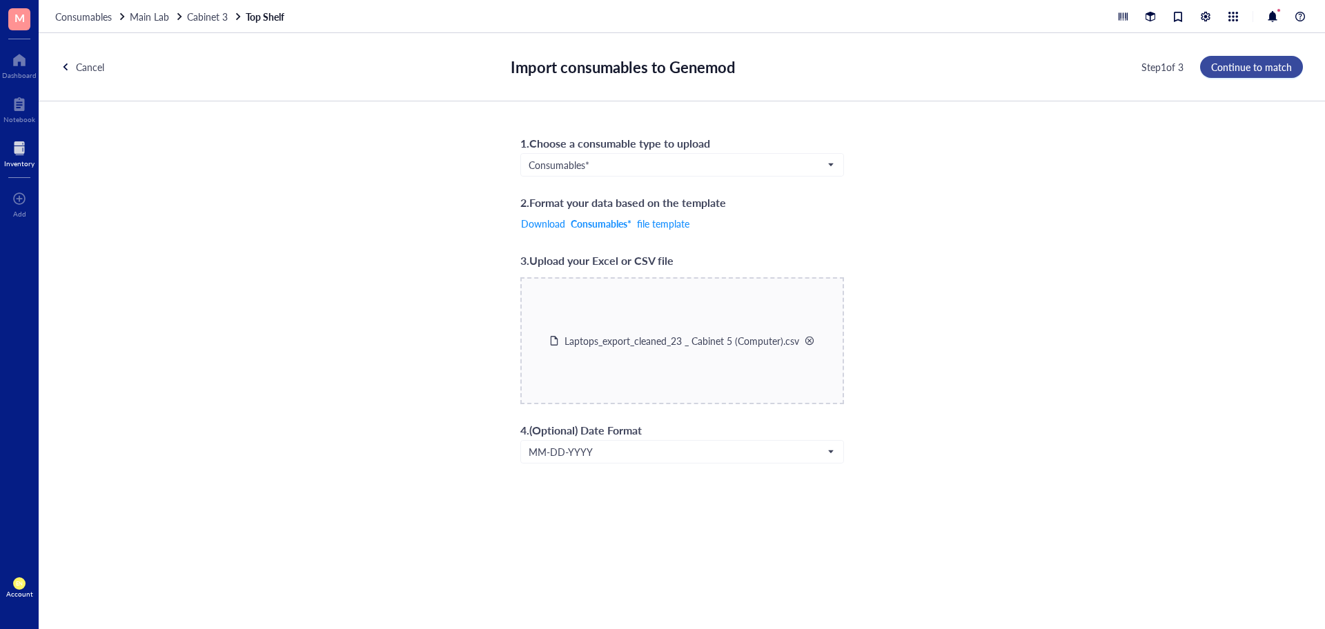
click at [1269, 68] on span "Continue to match" at bounding box center [1251, 66] width 81 height 11
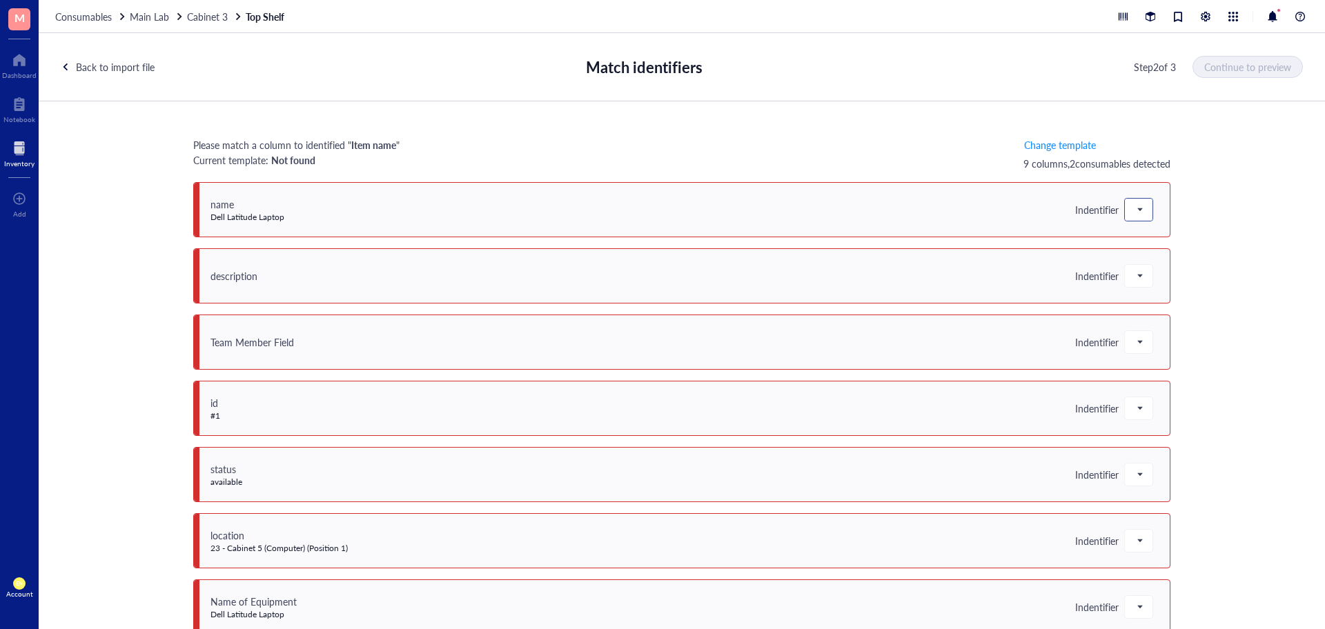
click at [1133, 199] on span at bounding box center [1139, 209] width 12 height 21
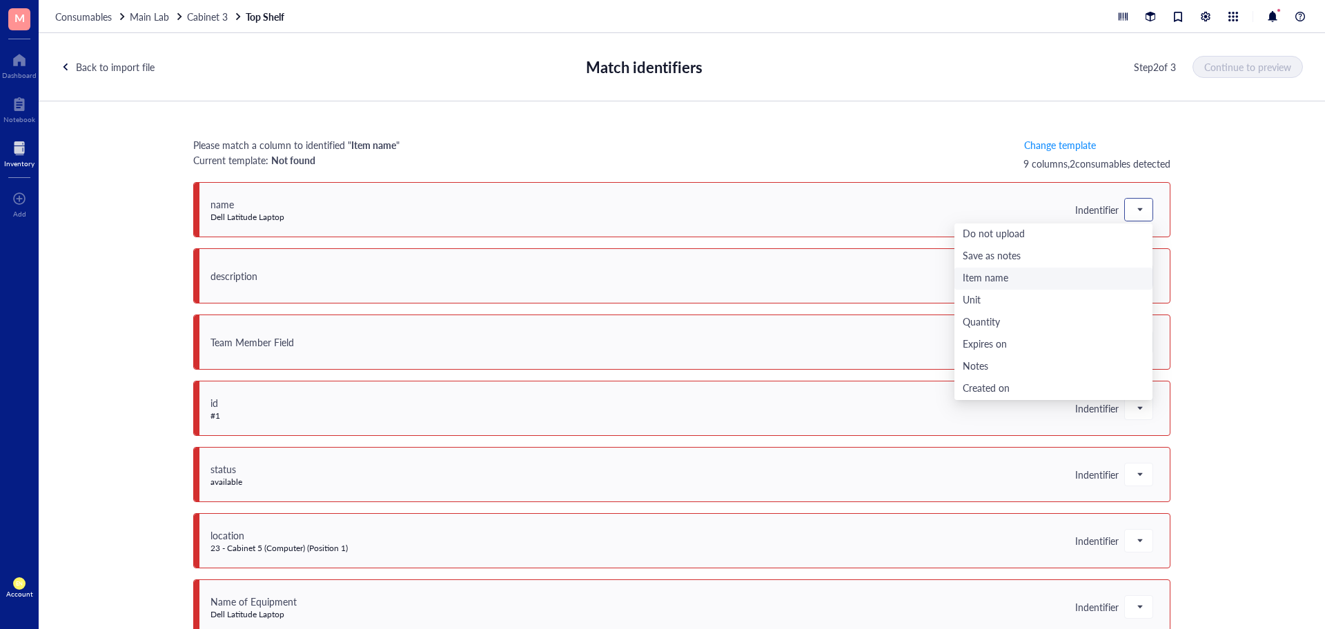
click at [1075, 283] on div "Item name" at bounding box center [1054, 278] width 182 height 15
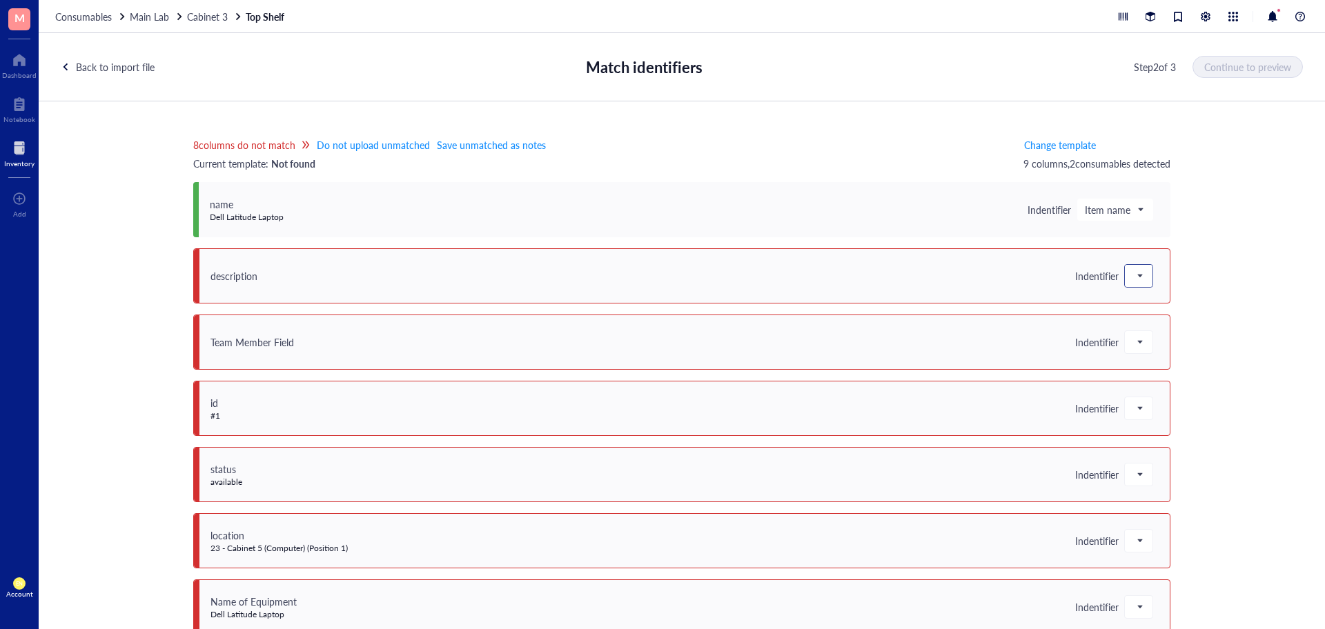
click at [1139, 268] on span at bounding box center [1139, 276] width 12 height 21
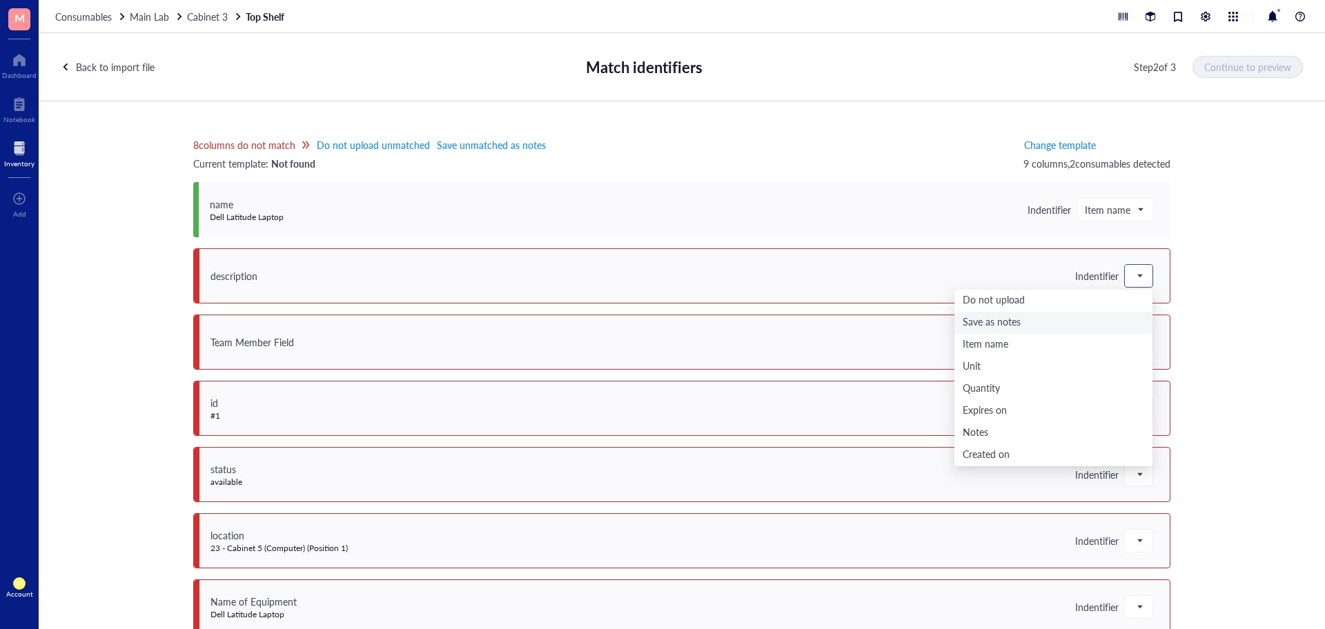
click at [1061, 325] on div "Save as notes" at bounding box center [1054, 322] width 182 height 15
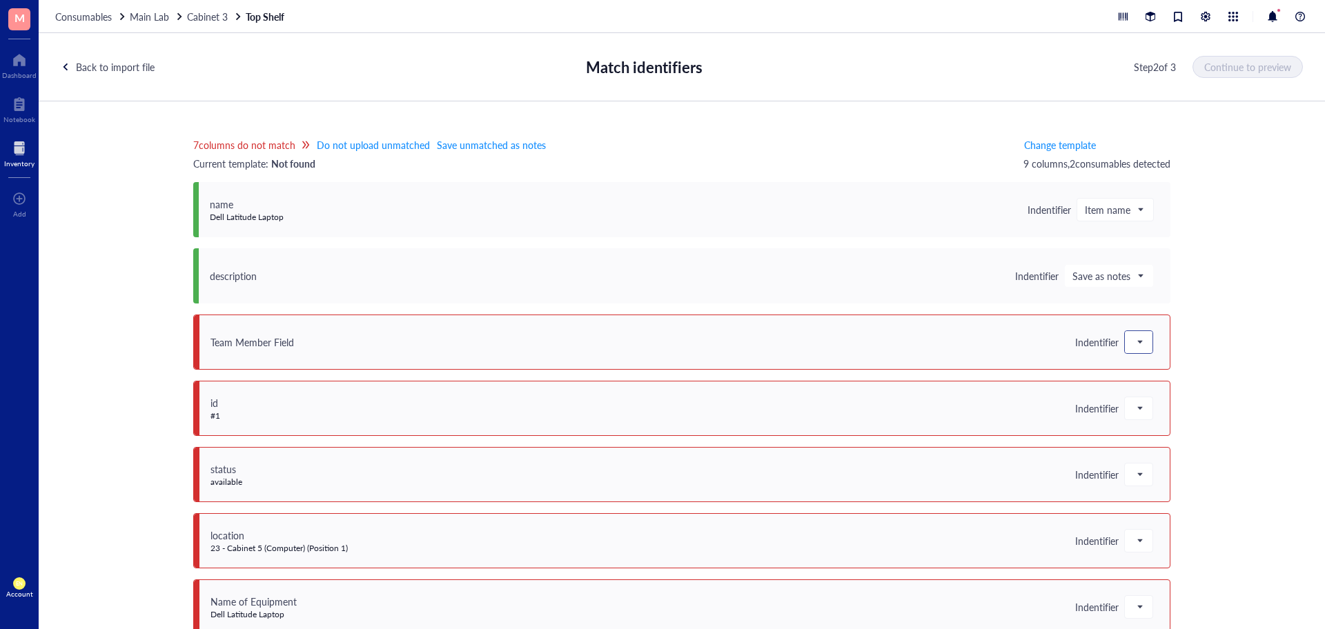
click at [1135, 342] on span at bounding box center [1139, 342] width 12 height 21
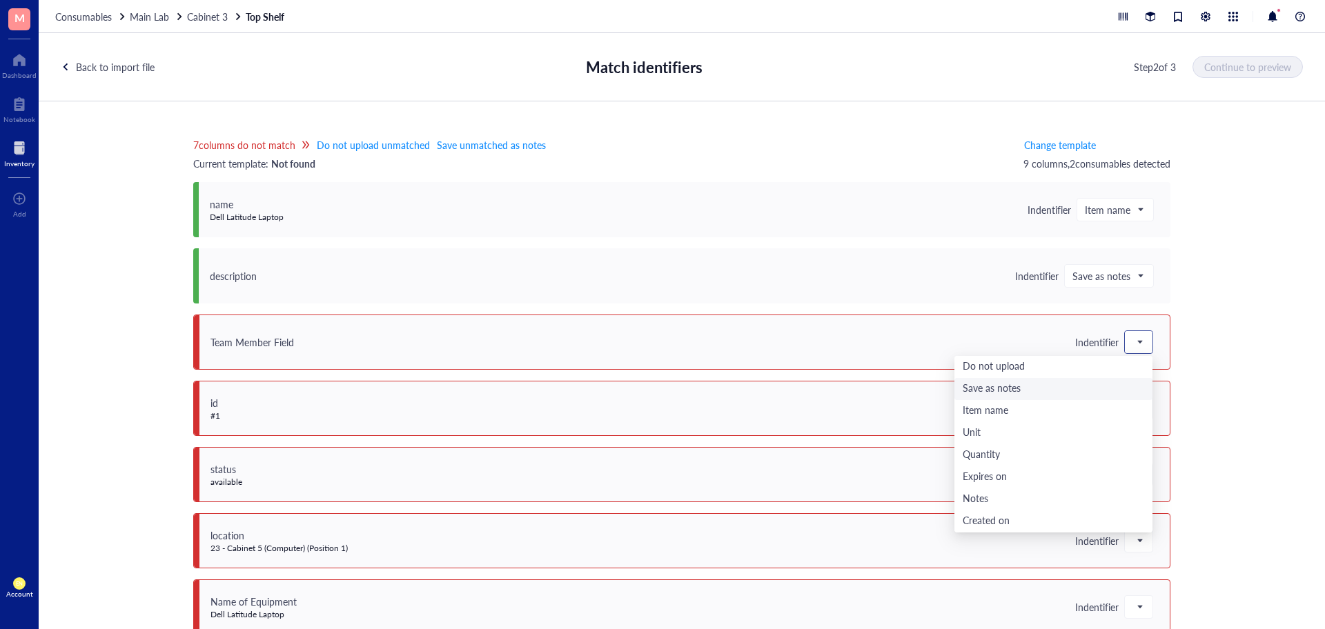
click at [1088, 378] on div "Save as notes" at bounding box center [1054, 389] width 198 height 22
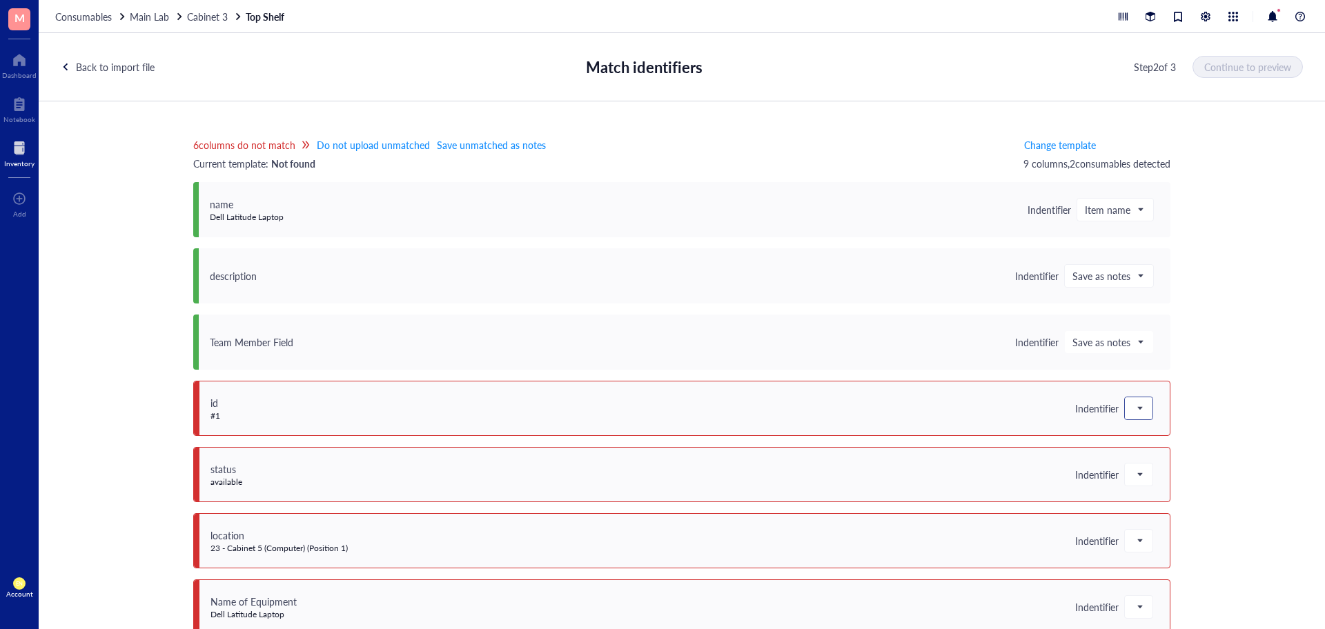
click at [1133, 404] on span at bounding box center [1139, 408] width 12 height 21
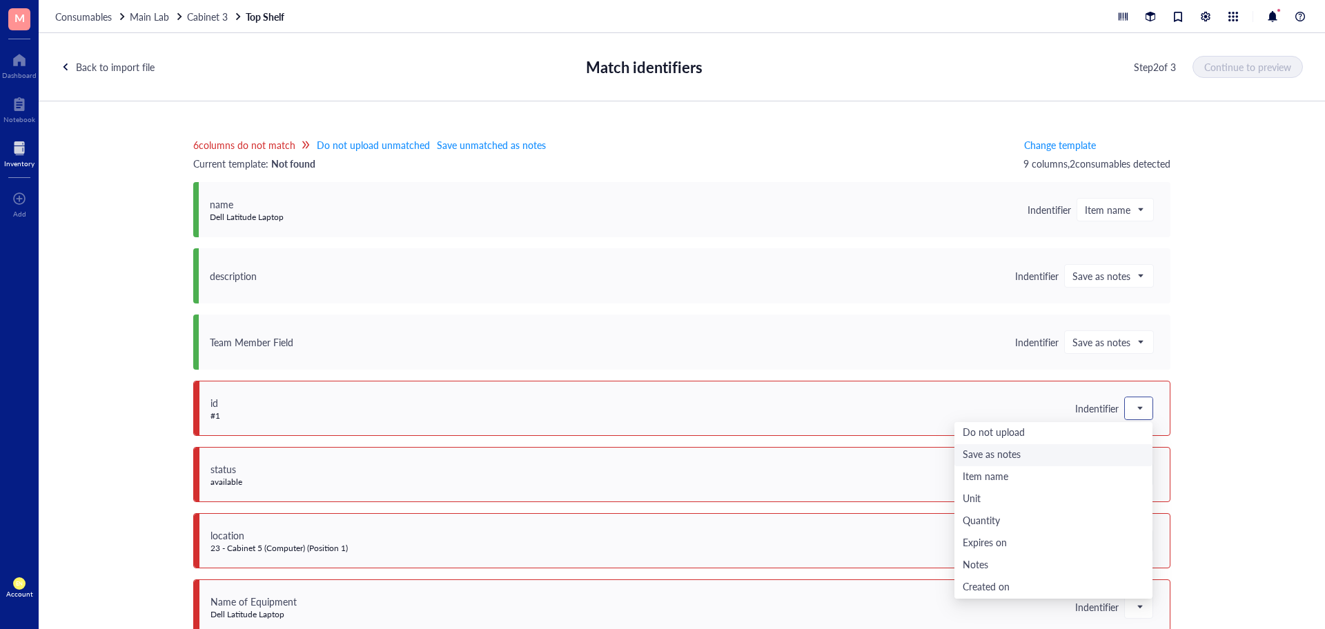
click at [1093, 449] on div "Save as notes" at bounding box center [1054, 455] width 182 height 15
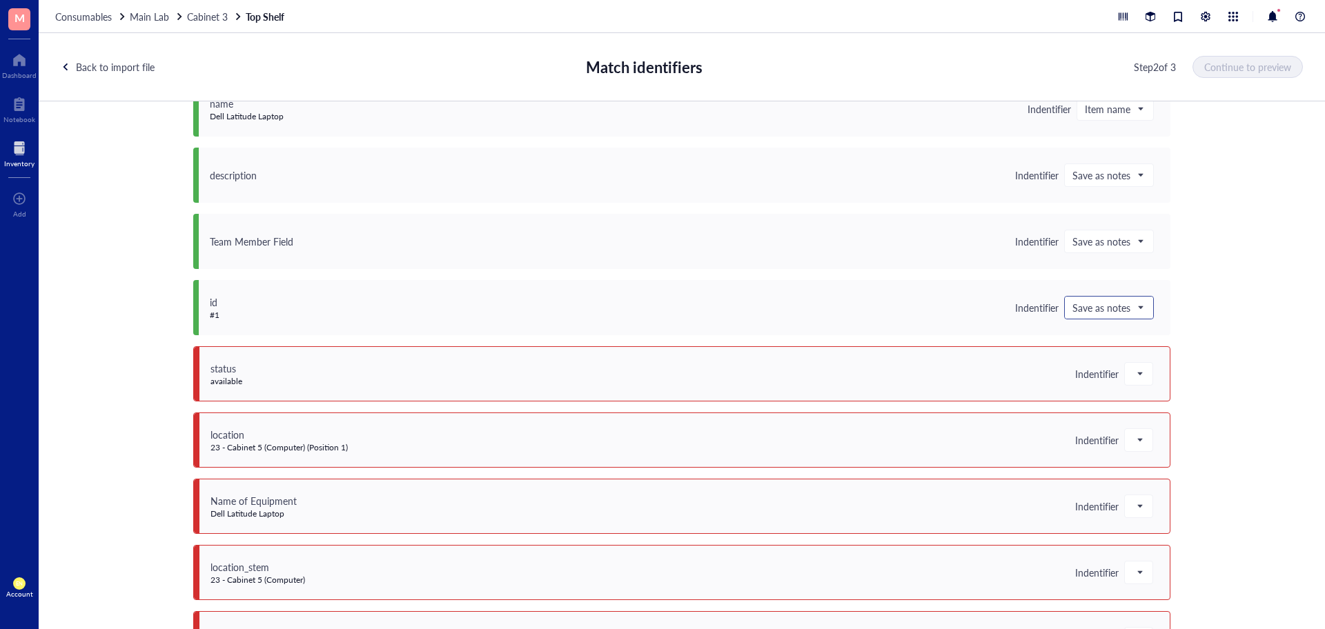
scroll to position [141, 0]
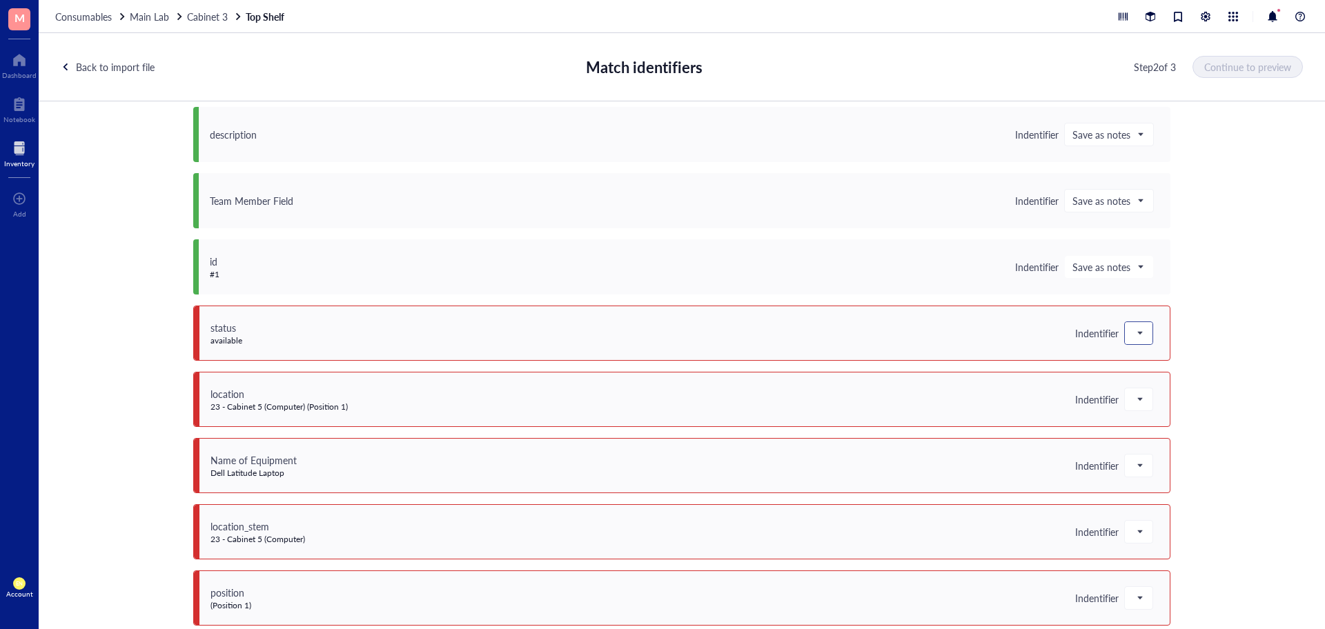
click at [1133, 330] on span at bounding box center [1139, 333] width 12 height 21
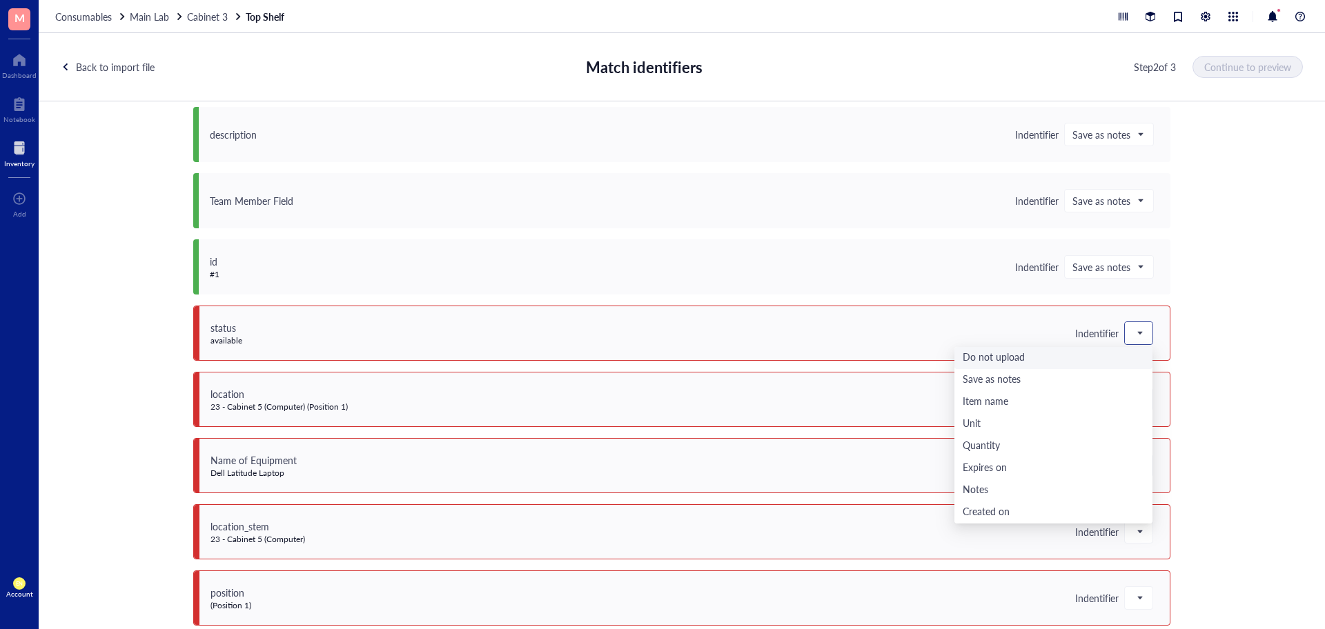
click at [1048, 351] on div "Do not upload" at bounding box center [1054, 358] width 182 height 15
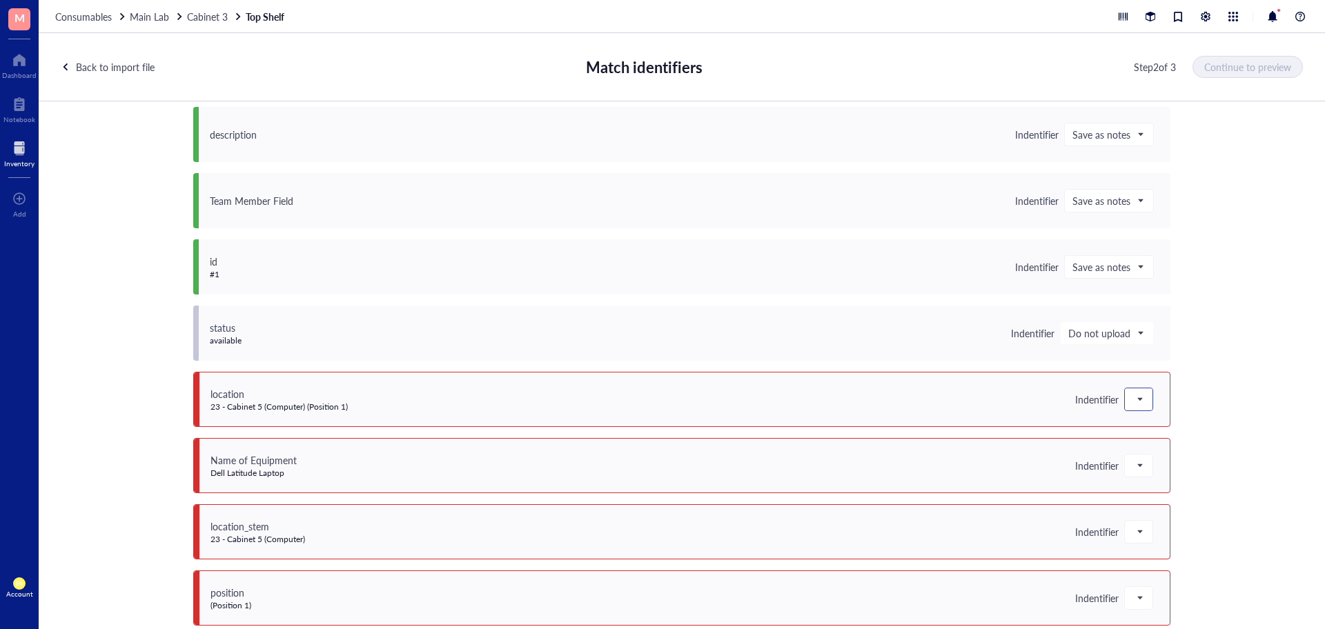
click at [1136, 405] on span at bounding box center [1139, 399] width 12 height 21
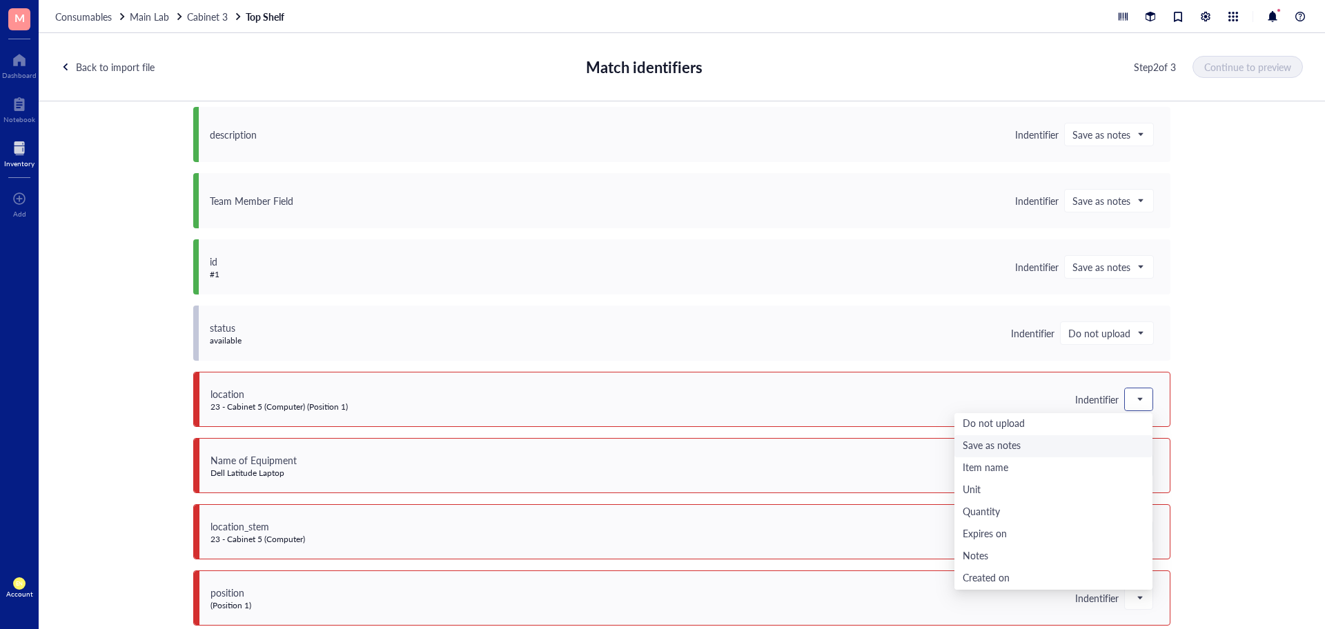
click at [1079, 452] on div "Save as notes" at bounding box center [1054, 446] width 182 height 15
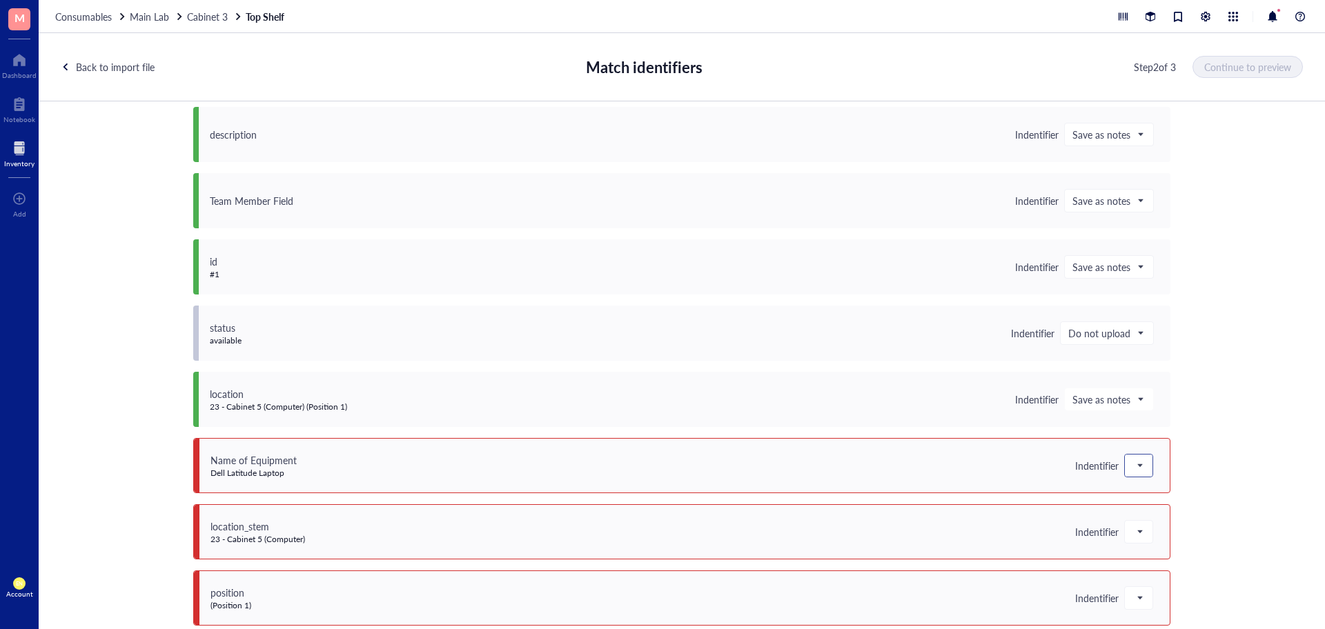
click at [1135, 465] on span at bounding box center [1139, 466] width 12 height 21
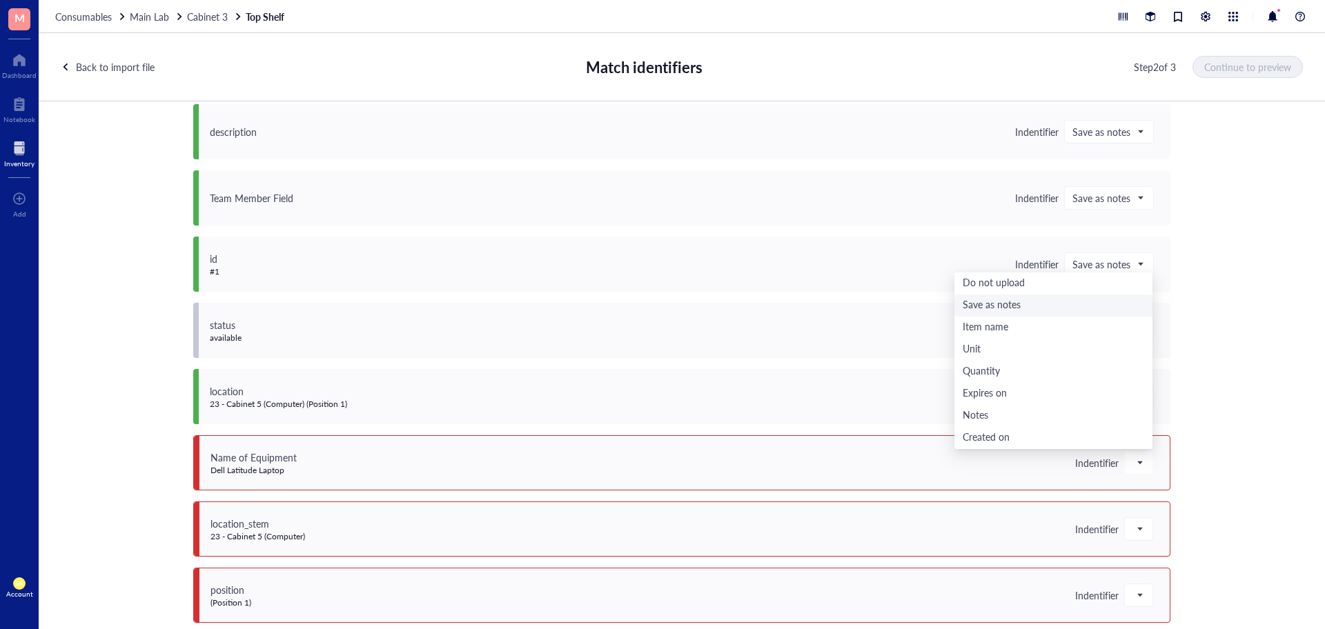
scroll to position [152, 0]
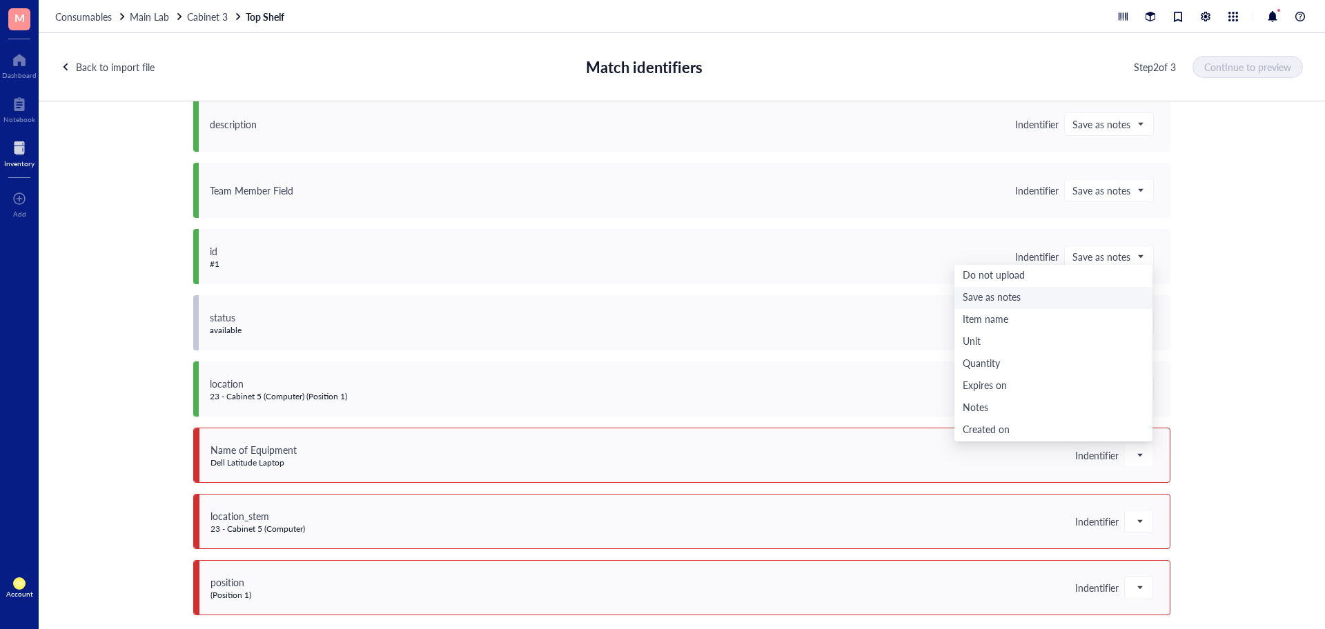
click at [1038, 297] on div "status available Indentifier Do not upload Do not upload Save as notes Item nam…" at bounding box center [681, 322] width 977 height 55
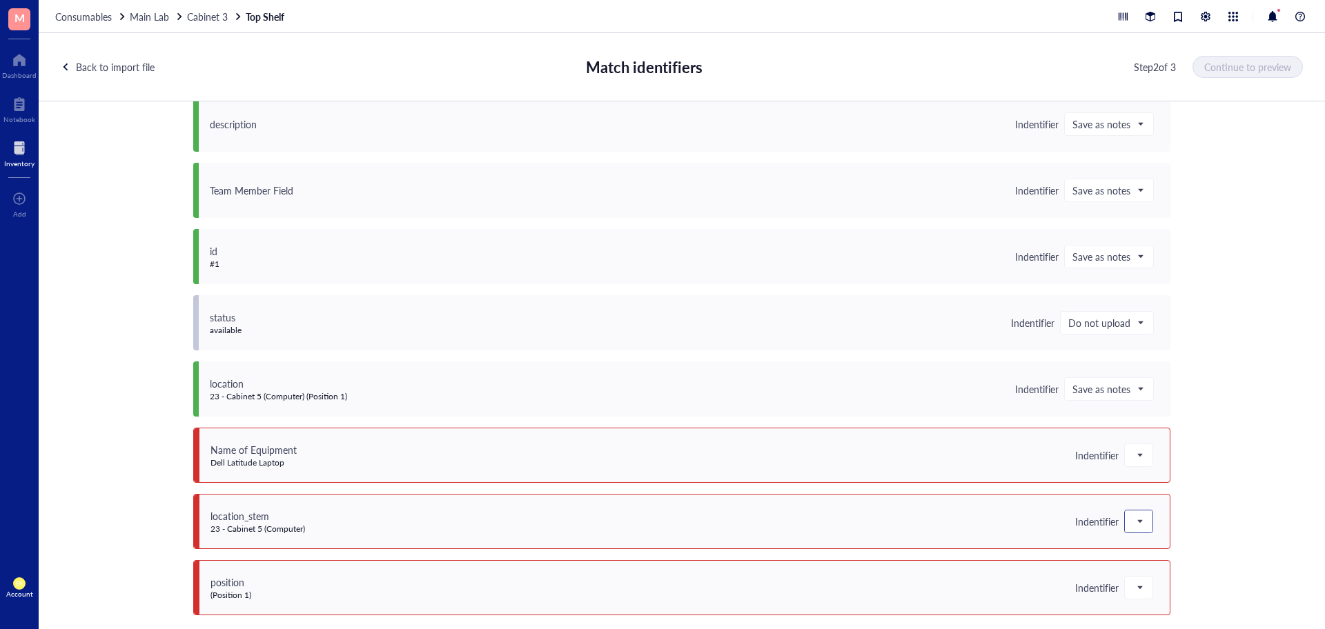
click at [1133, 520] on span at bounding box center [1139, 521] width 12 height 21
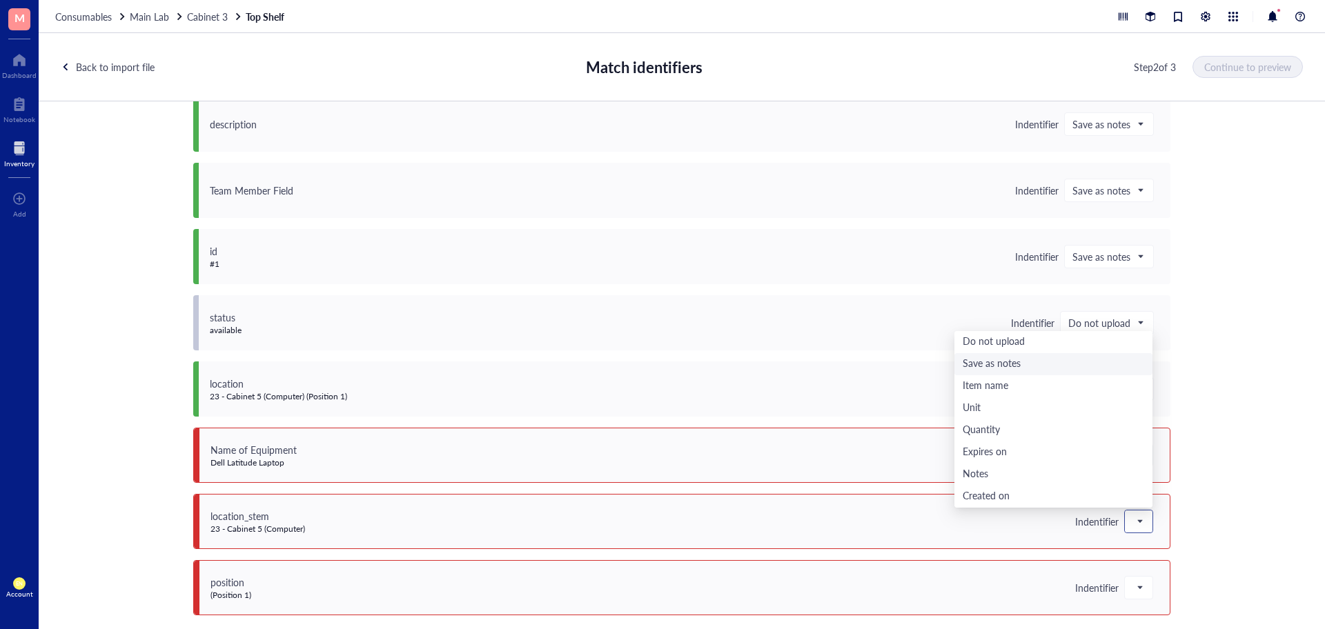
click at [1051, 369] on div "Save as notes" at bounding box center [1054, 364] width 182 height 15
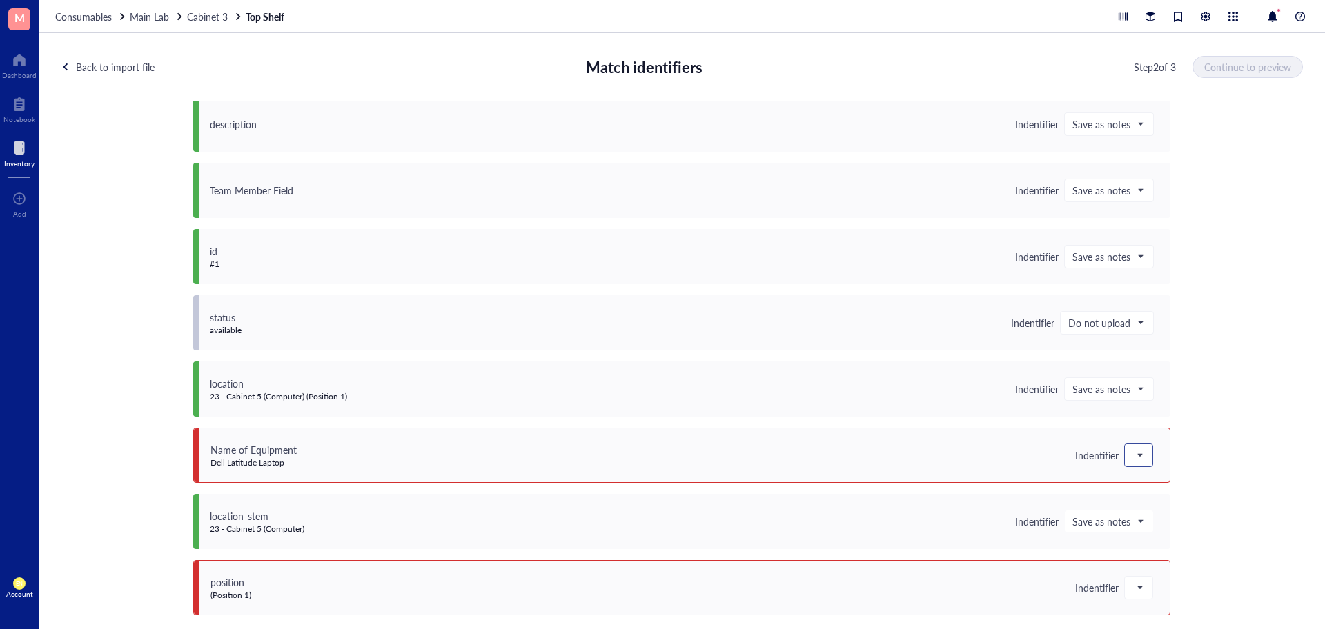
click at [1125, 465] on div at bounding box center [1139, 455] width 28 height 22
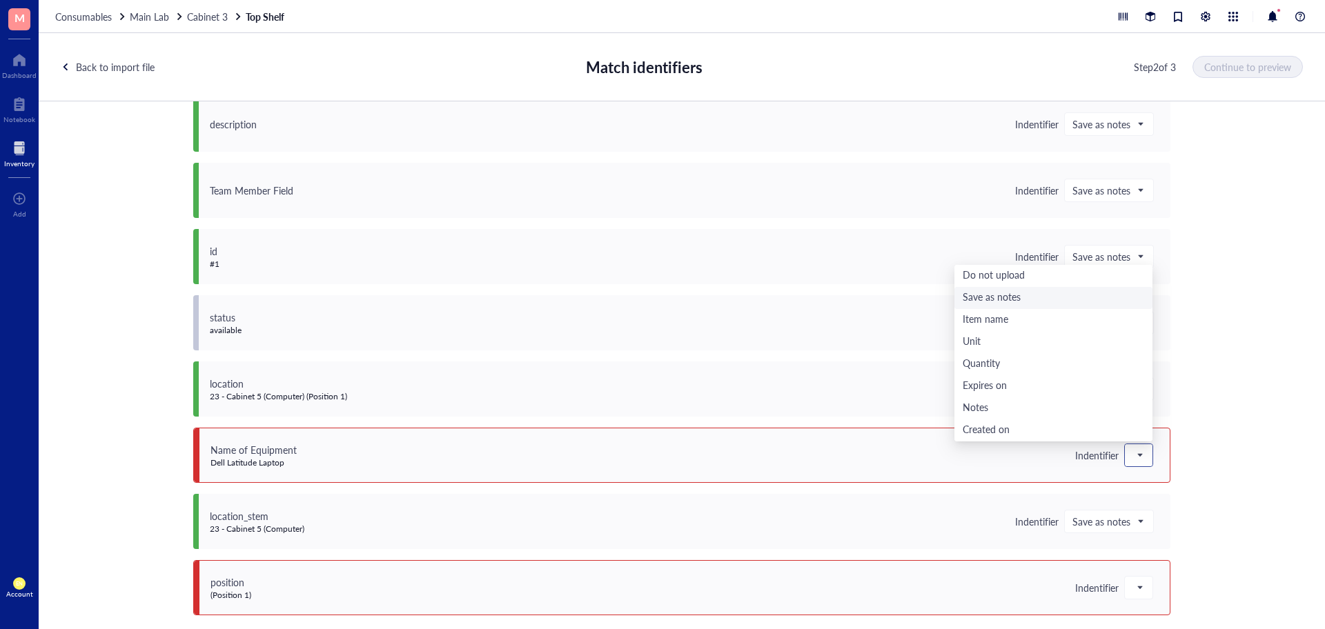
click at [1055, 304] on div "Save as notes" at bounding box center [1054, 298] width 182 height 15
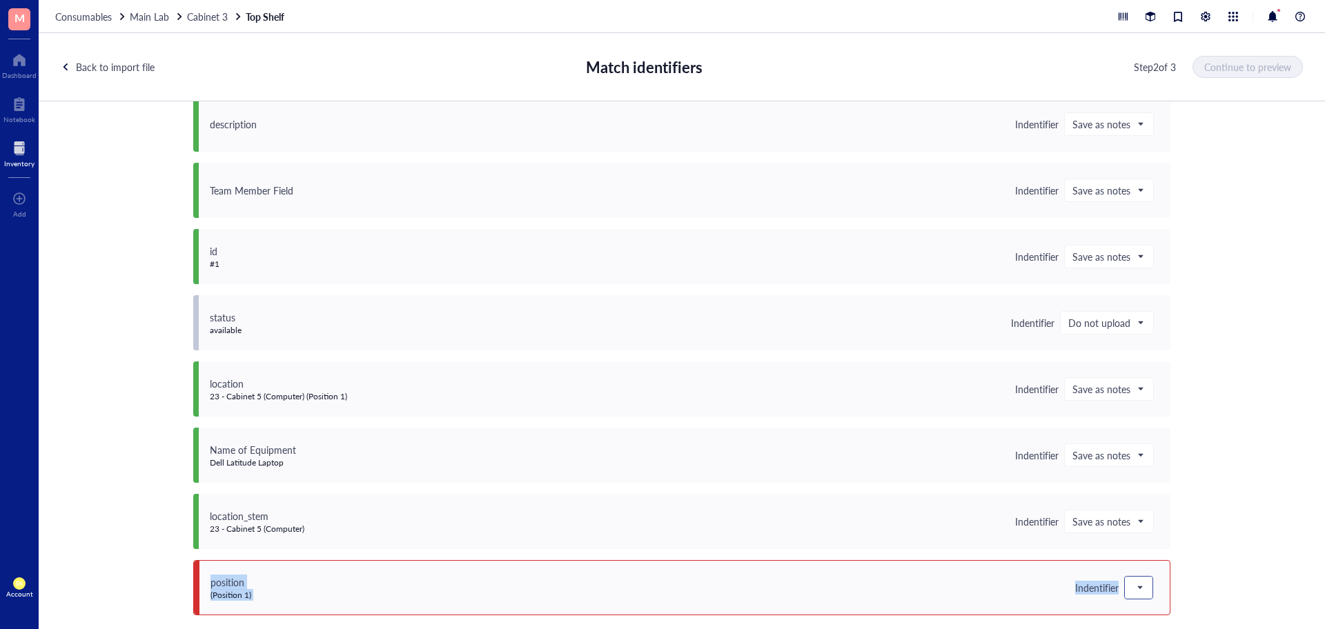
drag, startPoint x: 1162, startPoint y: 543, endPoint x: 1133, endPoint y: 592, distance: 56.9
click at [1133, 592] on div "1 columns do not match Do not upload unmatched Save unmatched as notes Current …" at bounding box center [681, 299] width 977 height 634
click at [1133, 592] on span at bounding box center [1139, 588] width 12 height 21
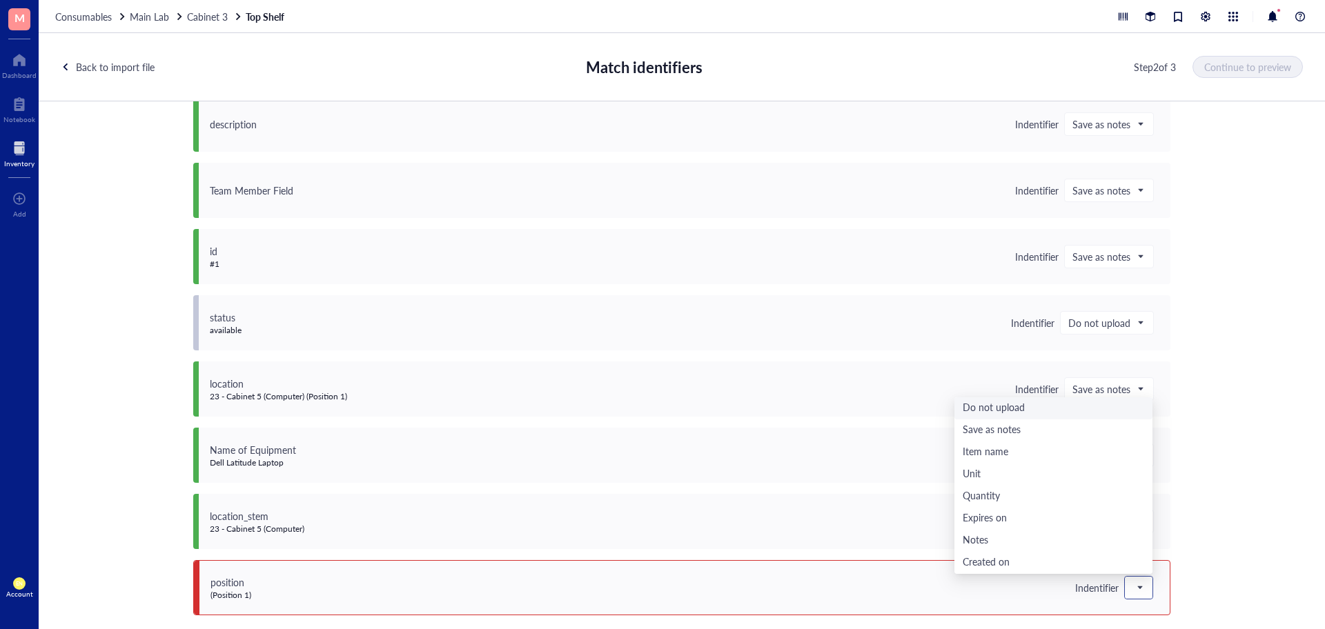
click at [1011, 402] on div "Do not upload" at bounding box center [1054, 408] width 182 height 15
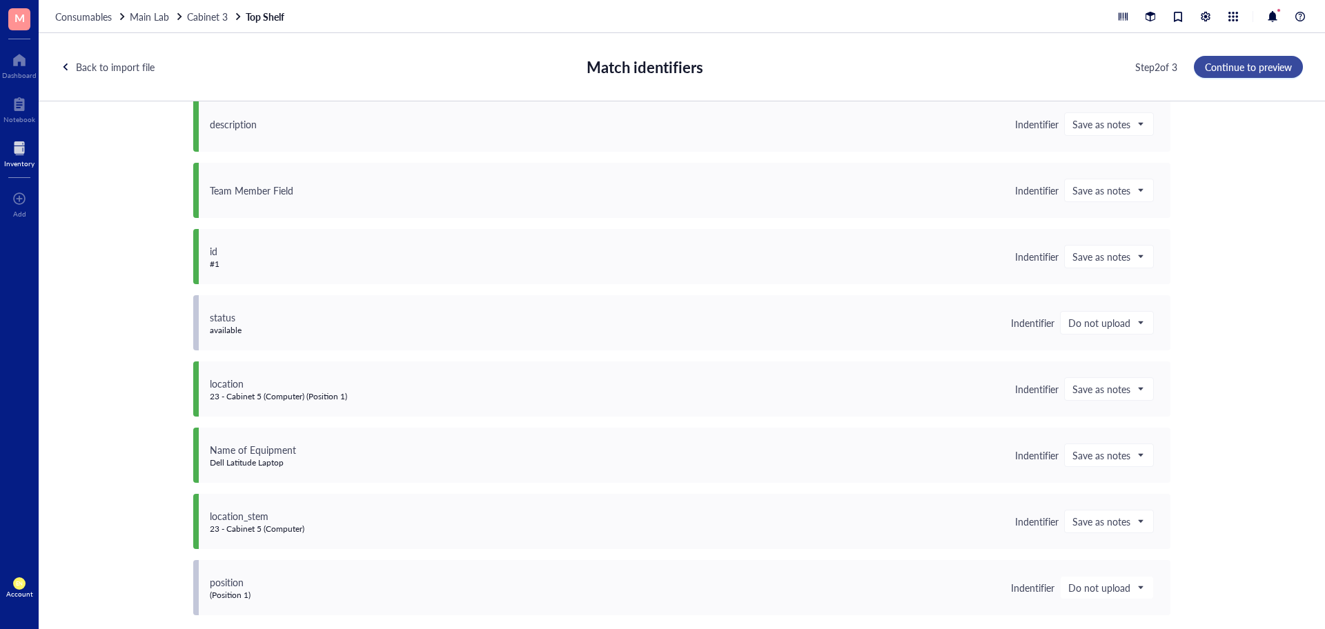
click at [1246, 66] on span "Continue to preview" at bounding box center [1248, 66] width 87 height 11
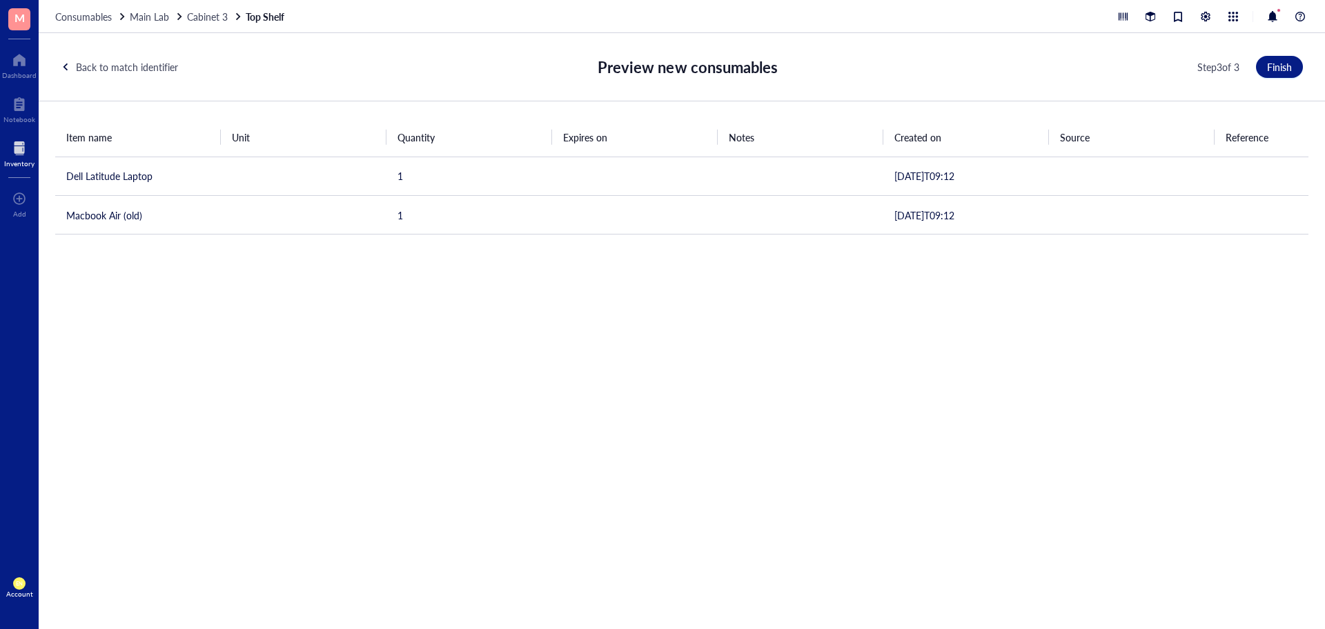
drag, startPoint x: 683, startPoint y: 248, endPoint x: 730, endPoint y: 261, distance: 48.7
click at [730, 251] on div "Item name Unit Quantity Expires on Notes Created on Source Reference Catalog # …" at bounding box center [682, 176] width 1286 height 150
click at [1269, 77] on button "Finish" at bounding box center [1279, 67] width 47 height 22
